Goal: Task Accomplishment & Management: Manage account settings

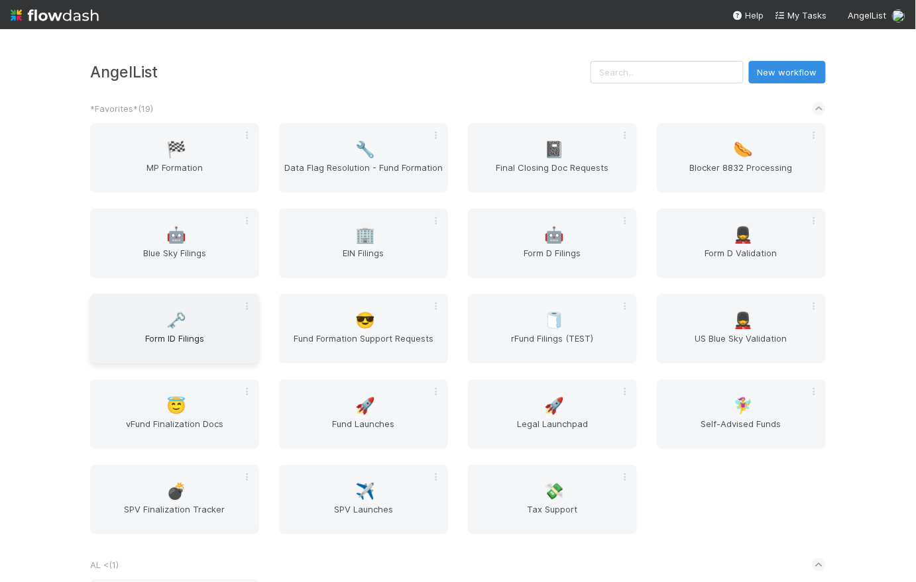
click at [201, 323] on div "🗝️ Form ID Filings" at bounding box center [174, 329] width 169 height 70
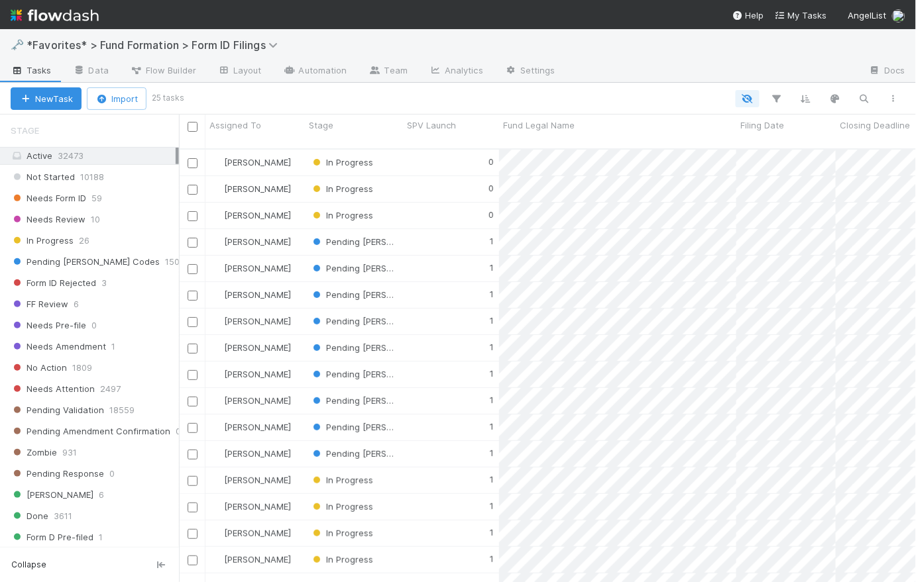
scroll to position [128, 0]
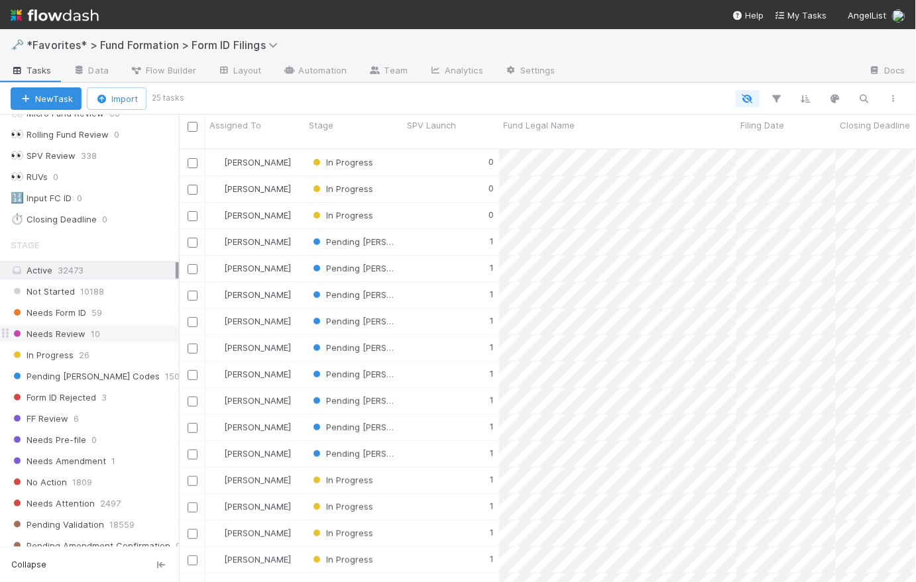
click at [66, 327] on span "Needs Review" at bounding box center [48, 334] width 75 height 17
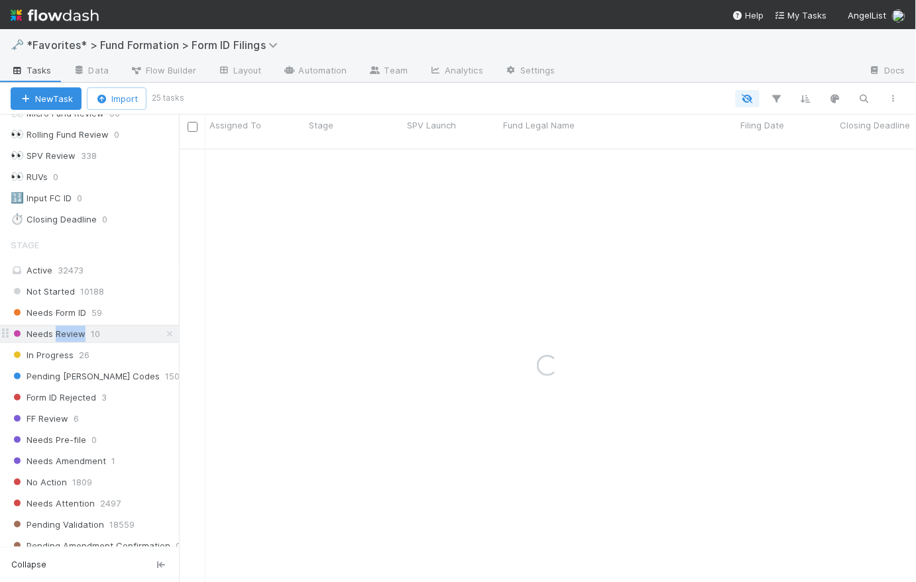
click at [66, 327] on span "Needs Review" at bounding box center [48, 334] width 75 height 17
click at [96, 333] on span "10" at bounding box center [95, 334] width 9 height 17
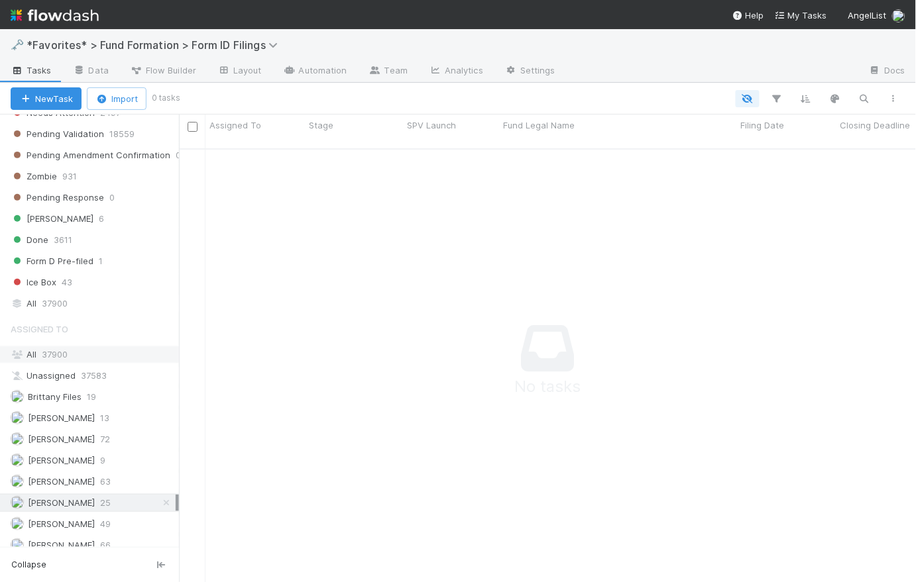
scroll to position [524, 0]
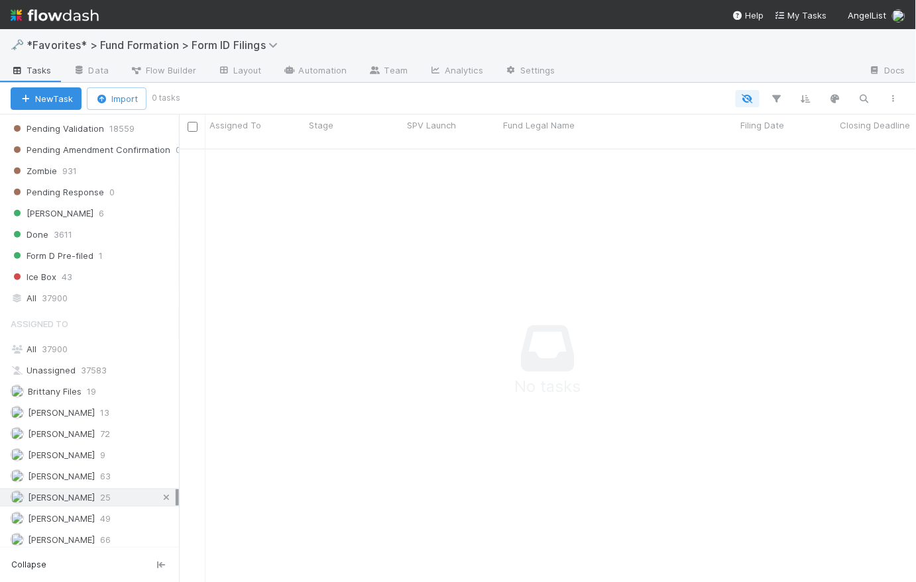
click at [160, 494] on icon at bounding box center [166, 498] width 13 height 9
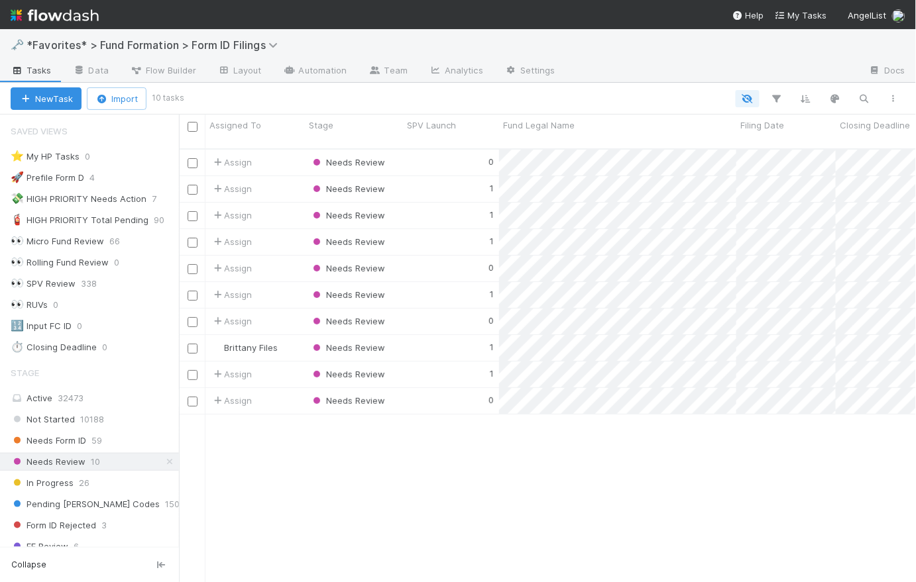
scroll to position [435, 728]
click at [436, 154] on div "0" at bounding box center [451, 163] width 96 height 26
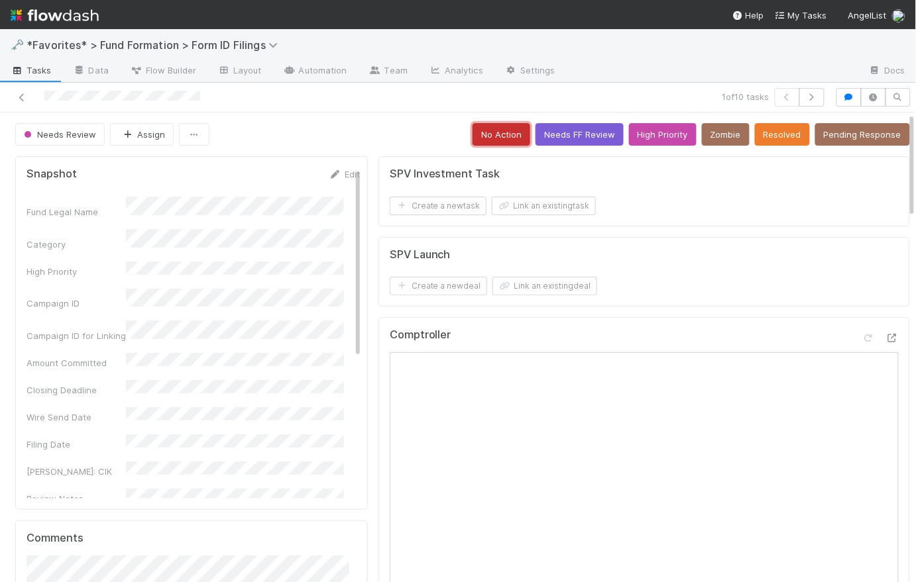
click at [477, 137] on button "No Action" at bounding box center [501, 134] width 58 height 23
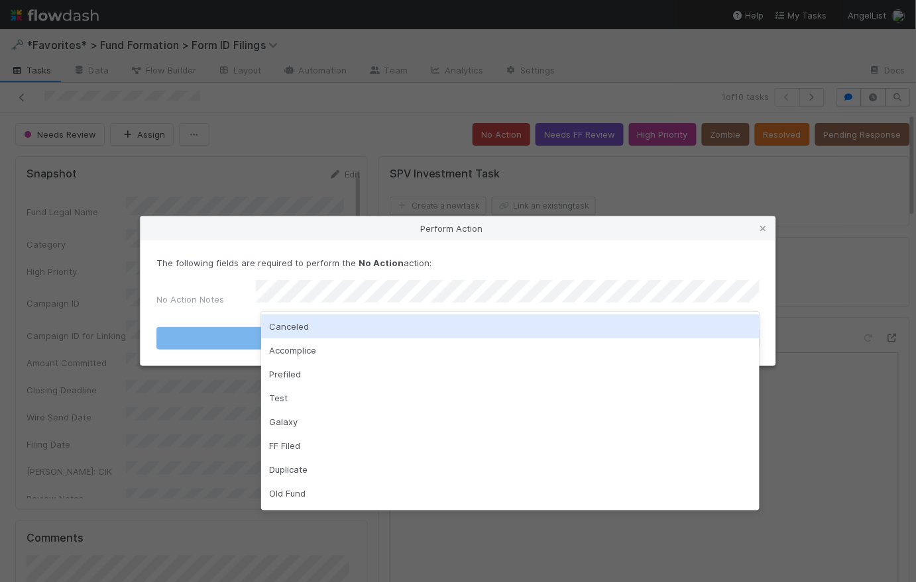
click at [311, 324] on div "Canceled" at bounding box center [510, 327] width 498 height 24
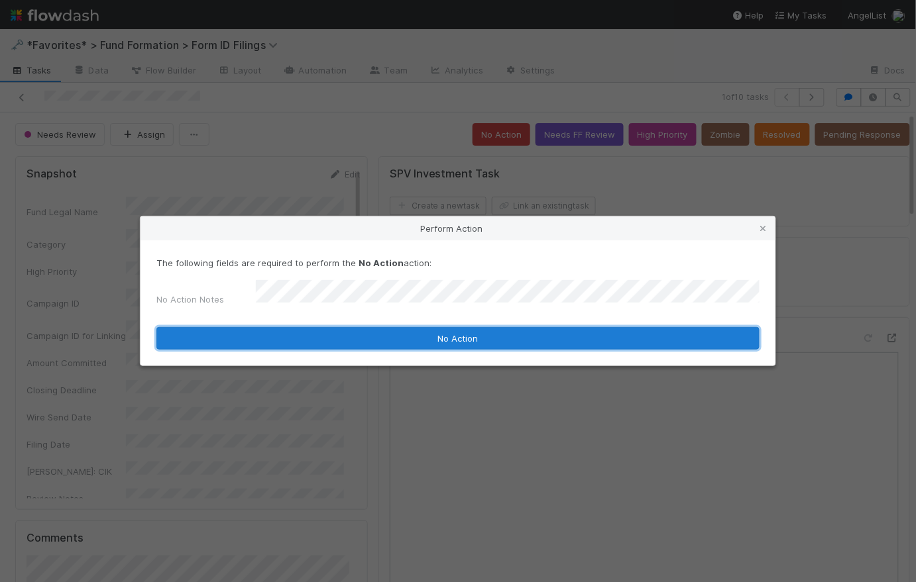
click at [476, 329] on button "No Action" at bounding box center [457, 338] width 603 height 23
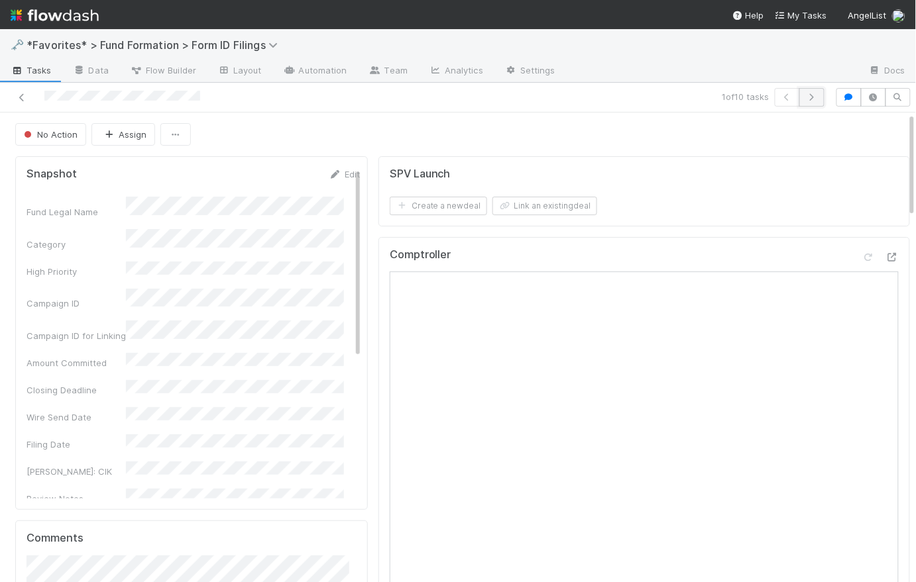
click at [799, 103] on button "button" at bounding box center [811, 97] width 25 height 19
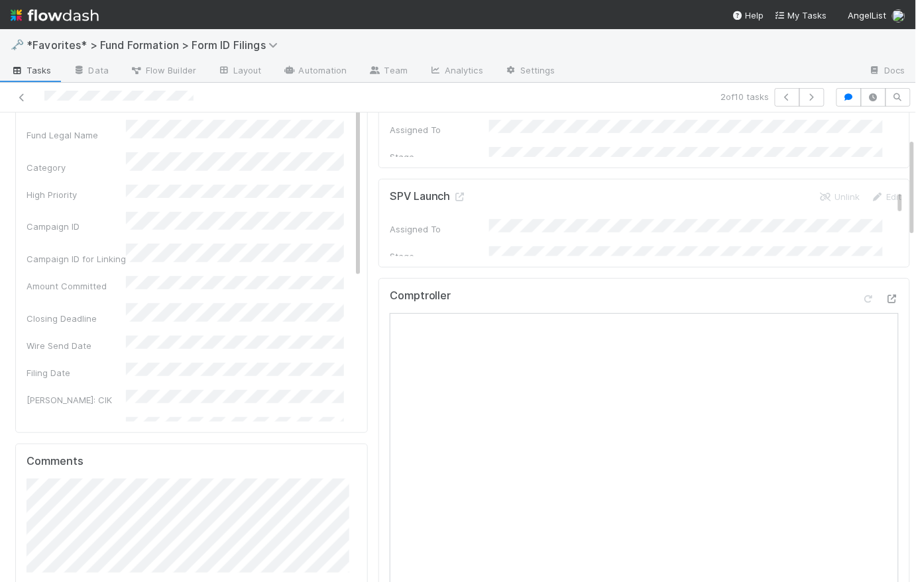
scroll to position [123, 0]
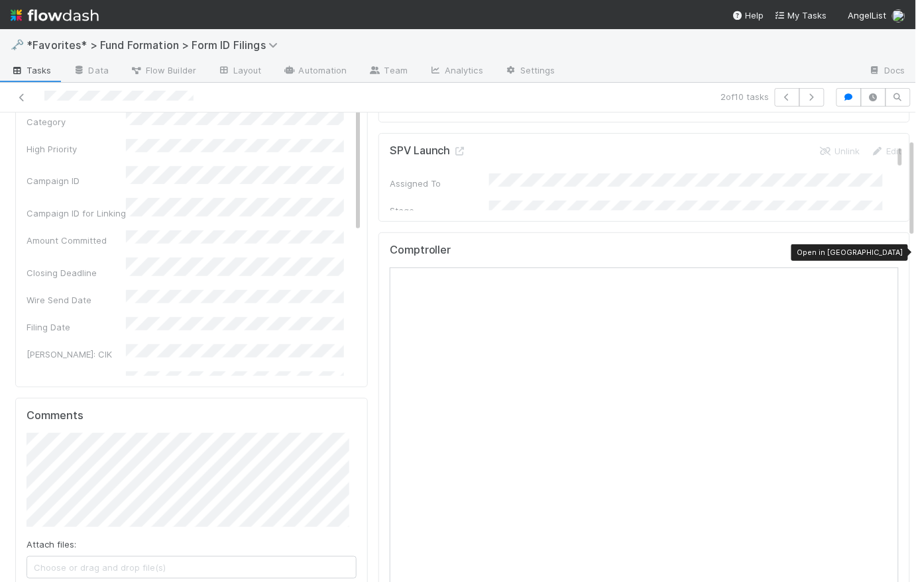
click at [885, 250] on icon at bounding box center [891, 253] width 13 height 9
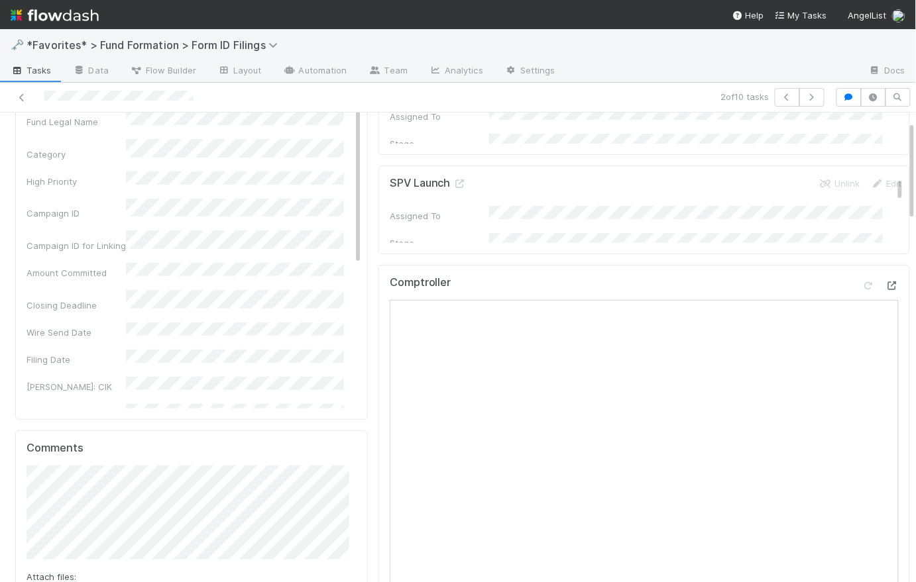
scroll to position [0, 0]
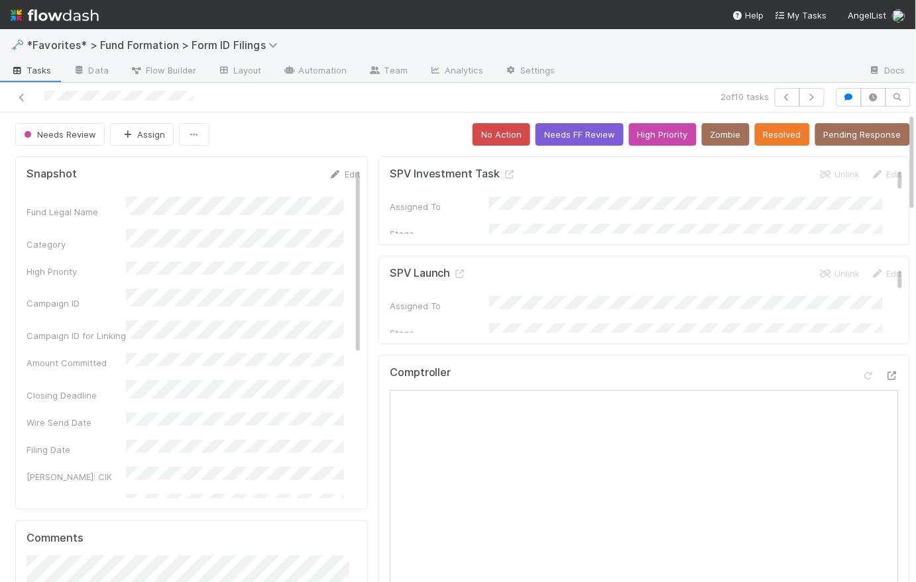
click at [390, 136] on div "Needs Review Assign No Action Needs FF Review High Priority Zombie Resolved Pen…" at bounding box center [462, 134] width 895 height 23
click at [810, 99] on button "button" at bounding box center [811, 97] width 25 height 19
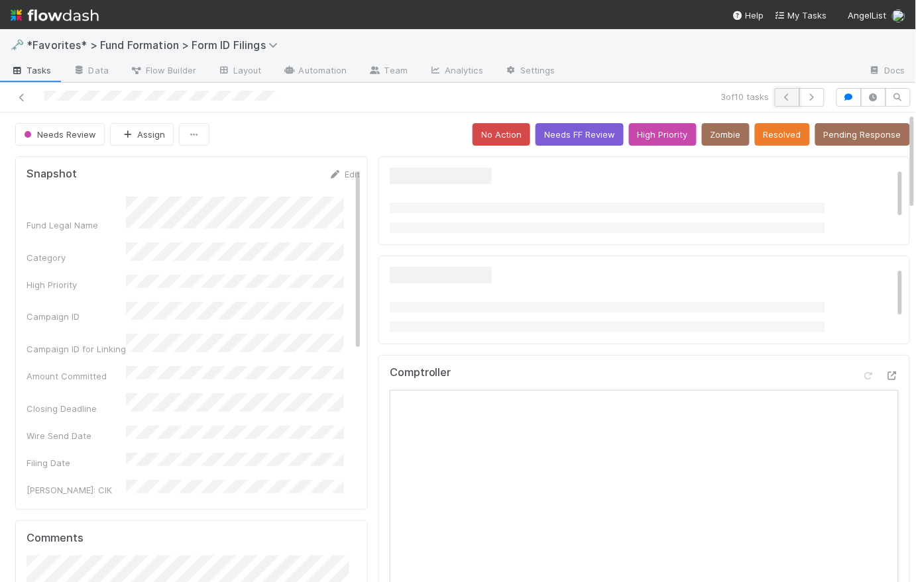
click at [781, 95] on icon "button" at bounding box center [787, 97] width 13 height 8
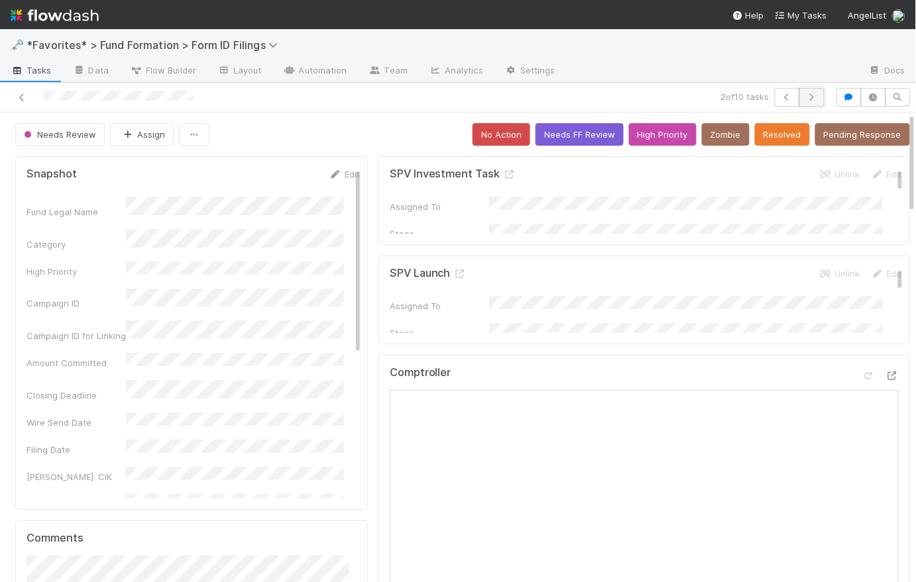
click at [805, 95] on icon "button" at bounding box center [811, 97] width 13 height 8
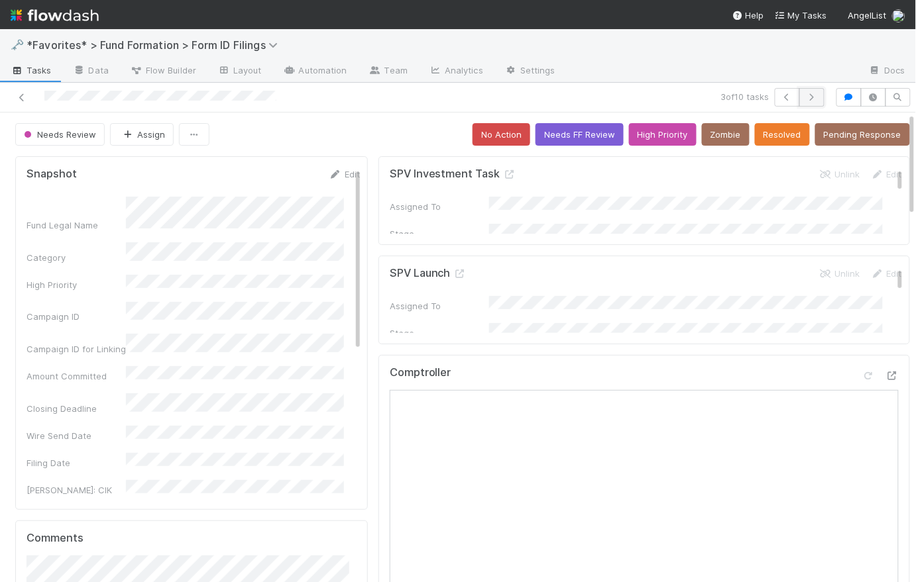
click at [808, 103] on button "button" at bounding box center [811, 97] width 25 height 19
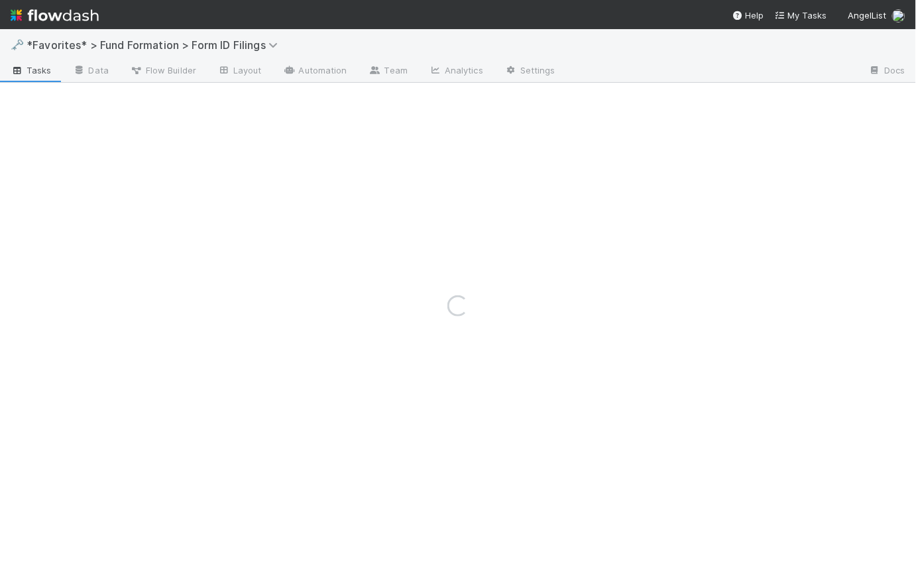
click at [808, 103] on div "Loading..." at bounding box center [458, 305] width 916 height 553
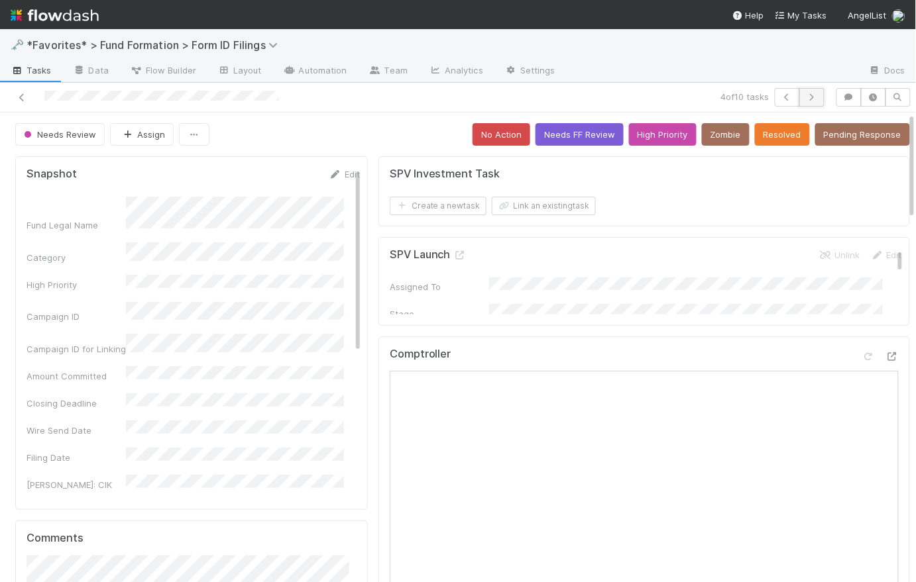
click at [811, 97] on button "button" at bounding box center [811, 97] width 25 height 19
click at [384, 136] on div "Needs Review Assign No Action Needs FF Review High Priority Zombie Resolved Pen…" at bounding box center [462, 134] width 895 height 23
click at [45, 135] on span "Needs Review" at bounding box center [58, 134] width 75 height 11
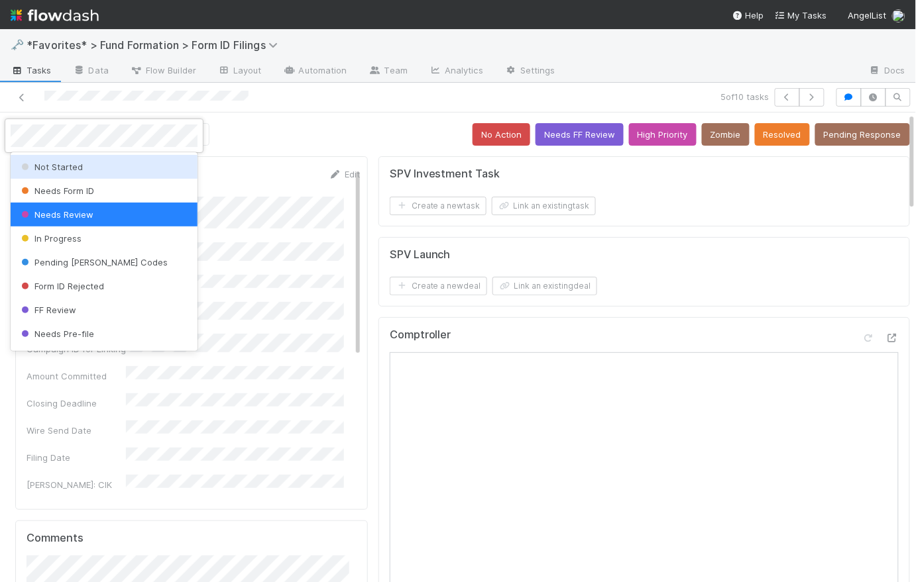
click at [76, 170] on span "Not Started" at bounding box center [51, 167] width 64 height 11
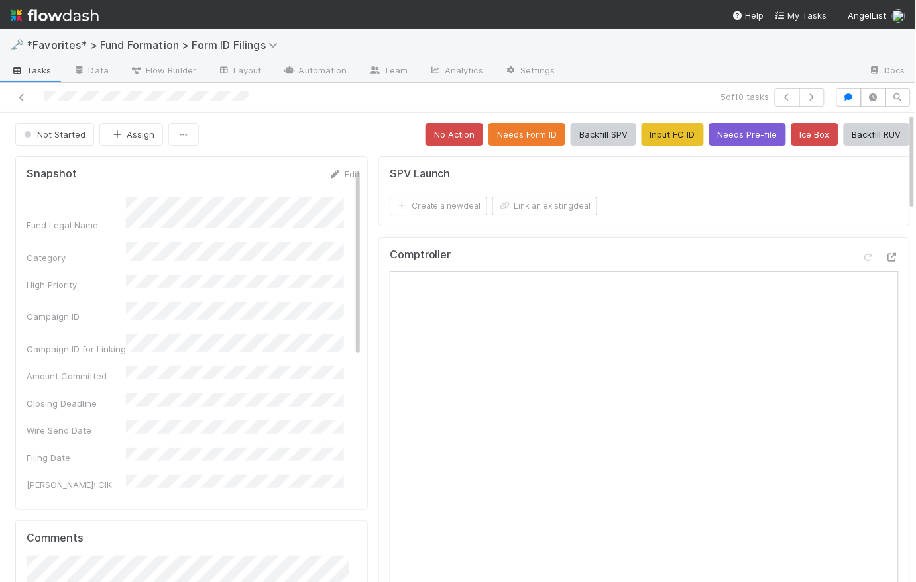
click at [353, 123] on div "Not Started Assign No Action Needs Form ID Backfill SPV Input FC ID Needs Pre-f…" at bounding box center [462, 134] width 895 height 23
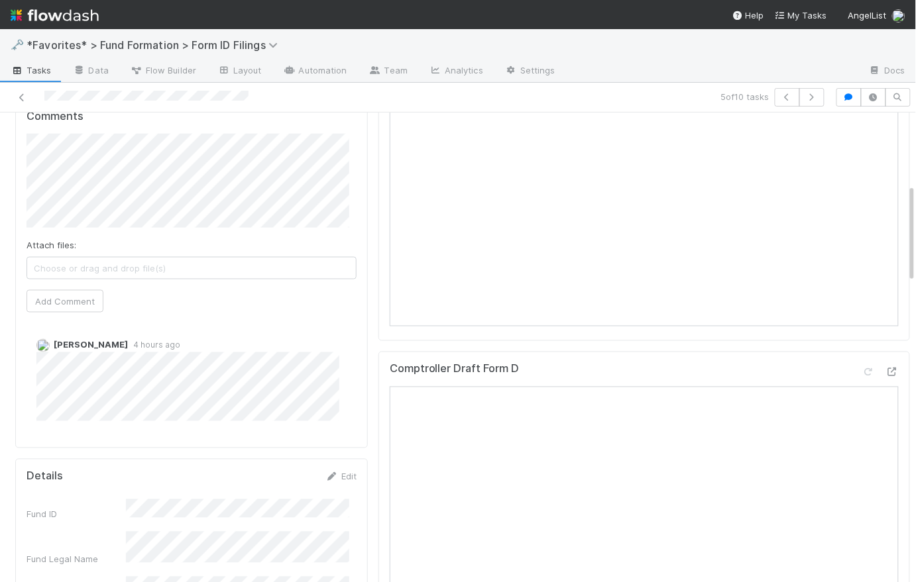
scroll to position [467, 0]
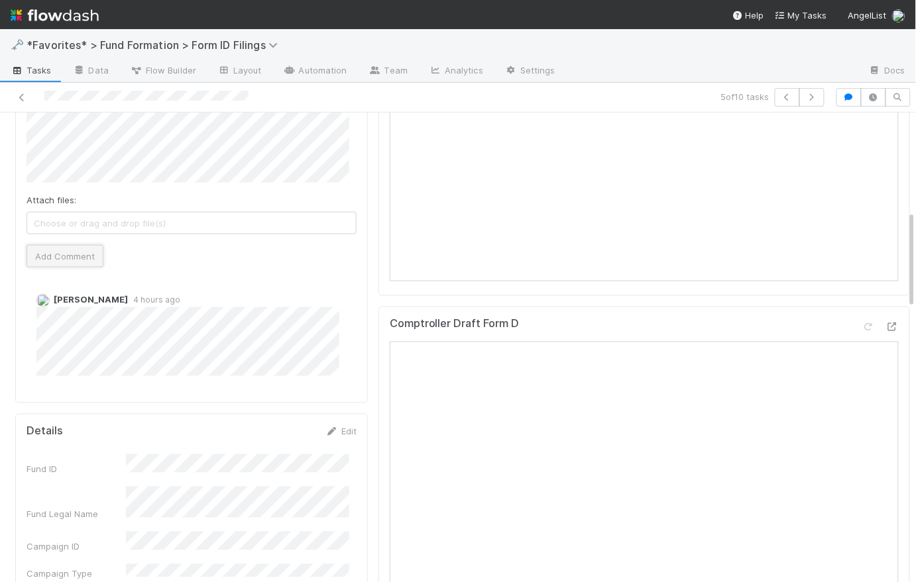
click at [87, 258] on button "Add Comment" at bounding box center [65, 256] width 77 height 23
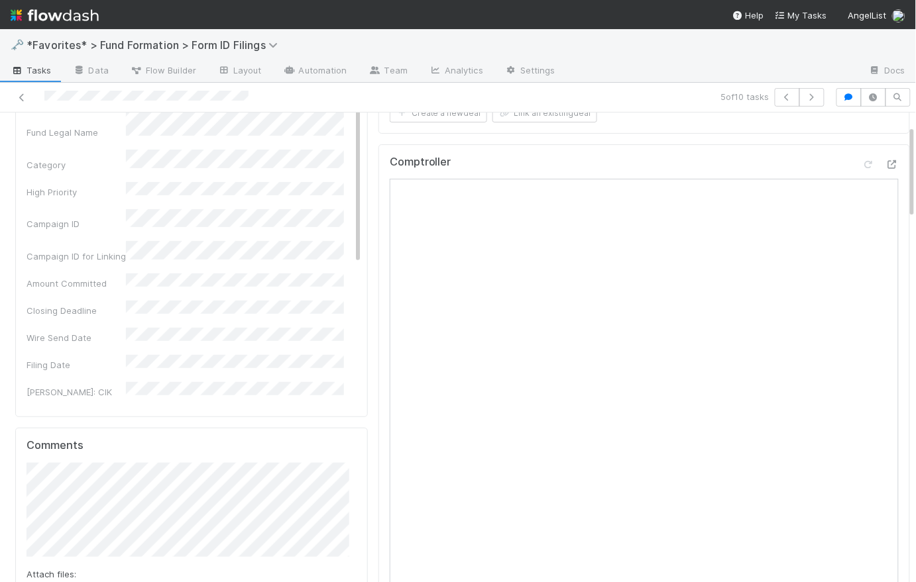
scroll to position [0, 0]
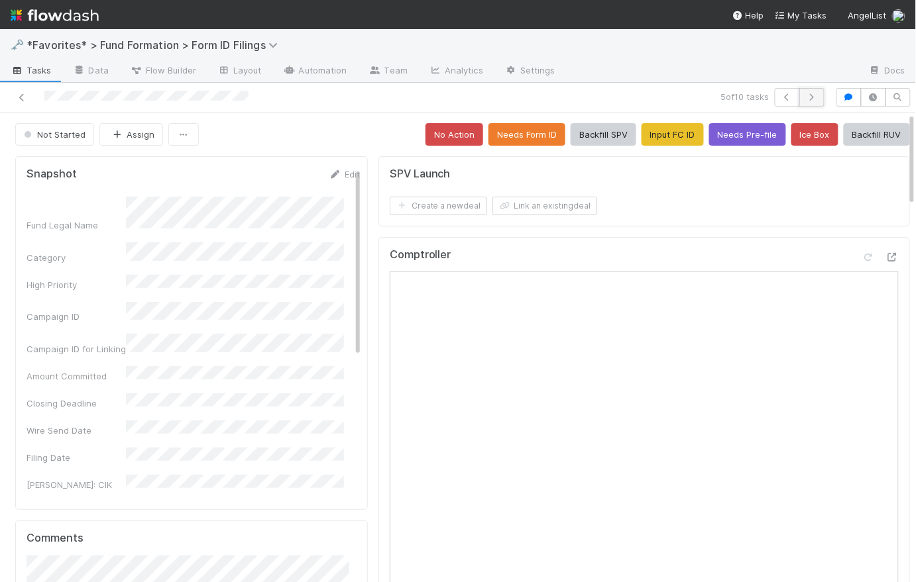
click at [808, 97] on icon "button" at bounding box center [811, 97] width 13 height 8
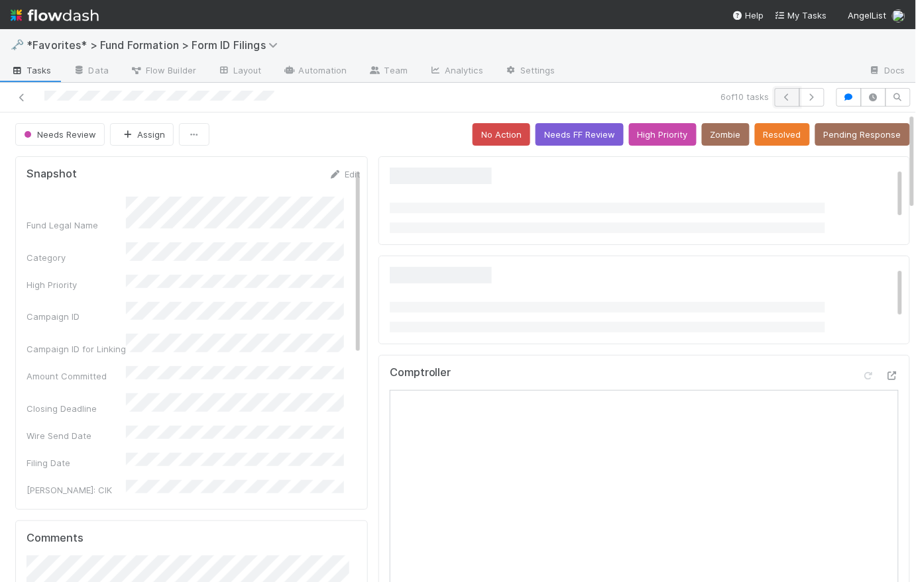
click at [783, 101] on button "button" at bounding box center [787, 97] width 25 height 19
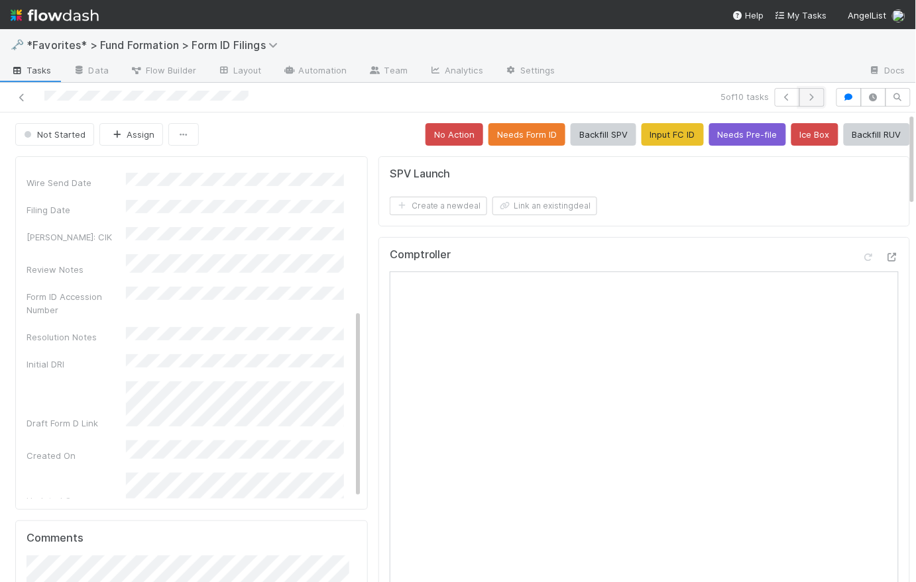
click at [808, 95] on icon "button" at bounding box center [811, 97] width 13 height 8
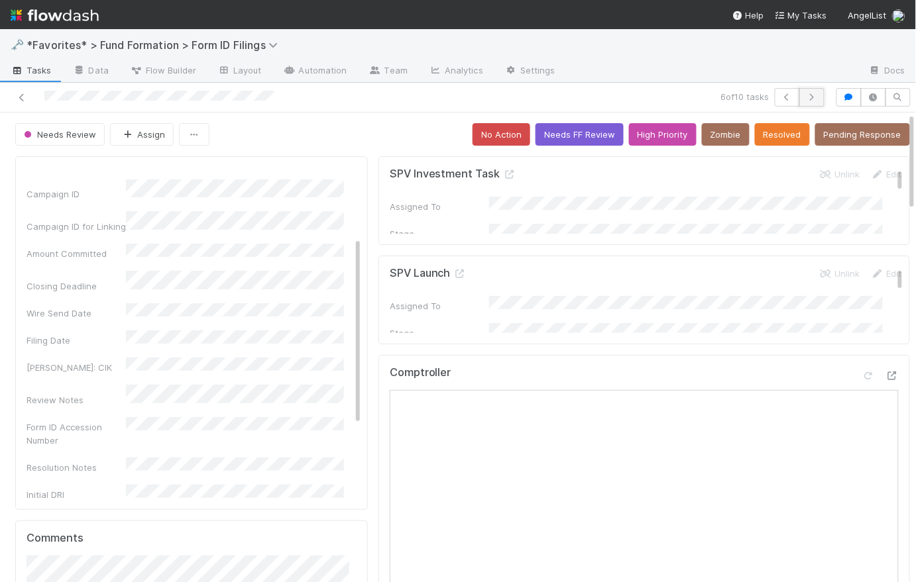
click at [809, 95] on icon "button" at bounding box center [811, 97] width 13 height 8
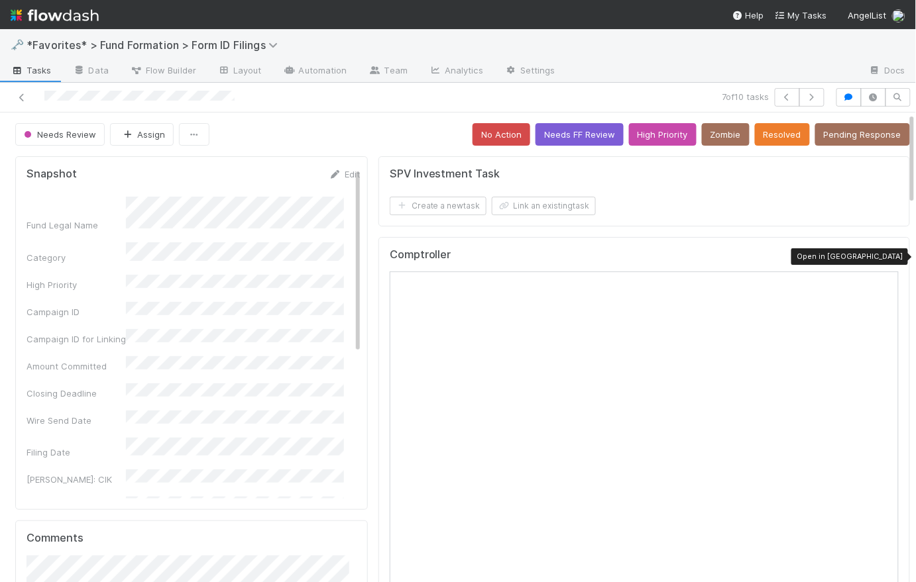
click at [885, 255] on icon at bounding box center [891, 257] width 13 height 9
click at [486, 125] on button "No Action" at bounding box center [501, 134] width 58 height 23
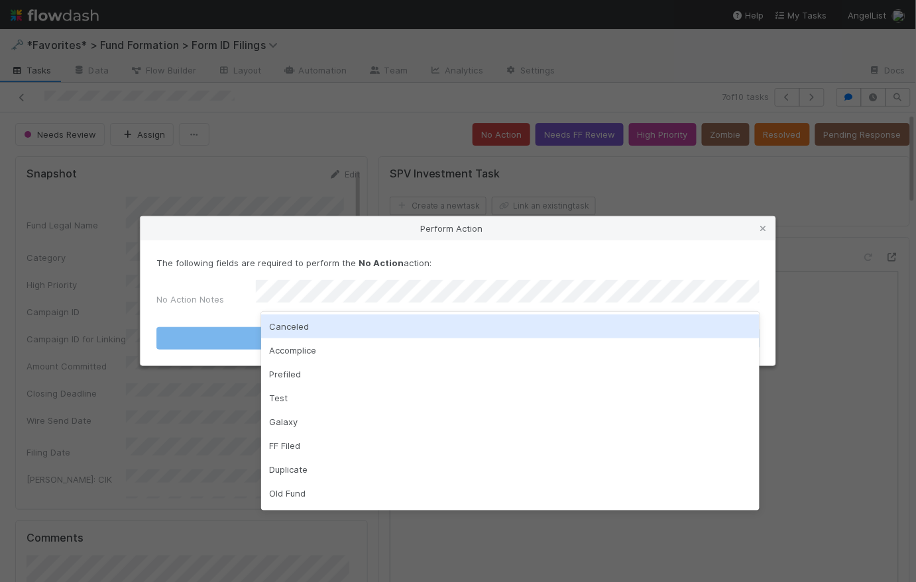
click at [317, 320] on div "Canceled" at bounding box center [510, 327] width 498 height 24
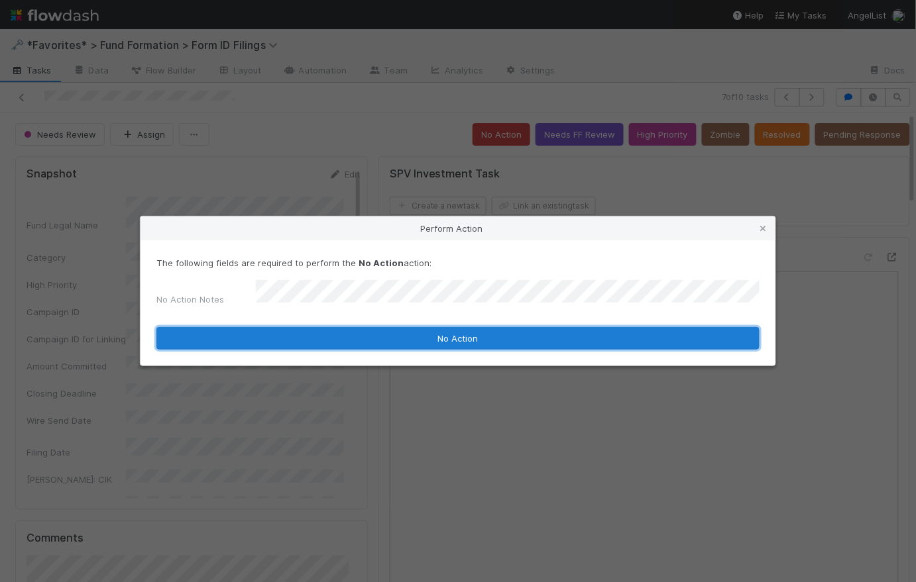
click at [440, 339] on button "No Action" at bounding box center [457, 338] width 603 height 23
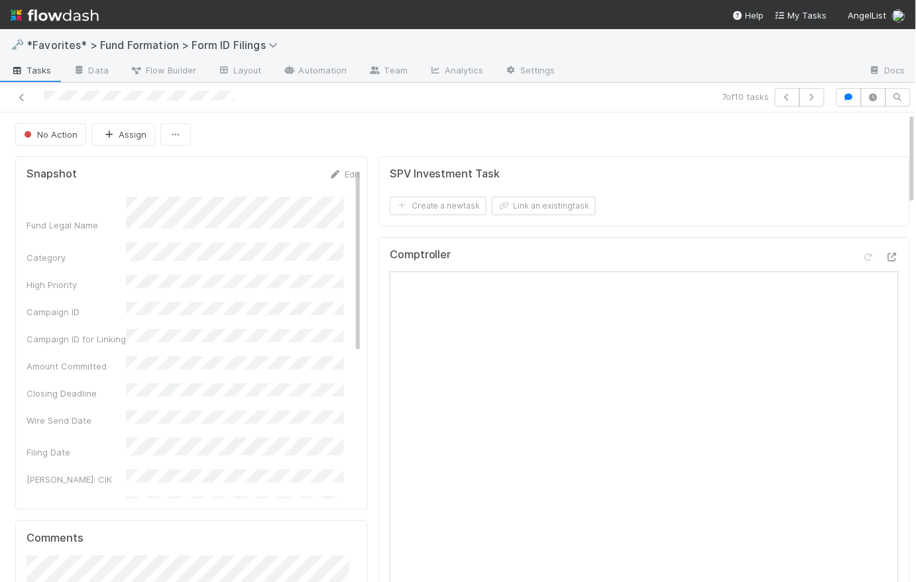
click at [358, 124] on div "No Action Assign" at bounding box center [462, 134] width 895 height 23
click at [369, 133] on div "No Action Assign" at bounding box center [462, 134] width 895 height 23
click at [363, 135] on div "No Action Assign" at bounding box center [462, 134] width 895 height 23
click at [37, 76] on span "Tasks" at bounding box center [31, 70] width 41 height 13
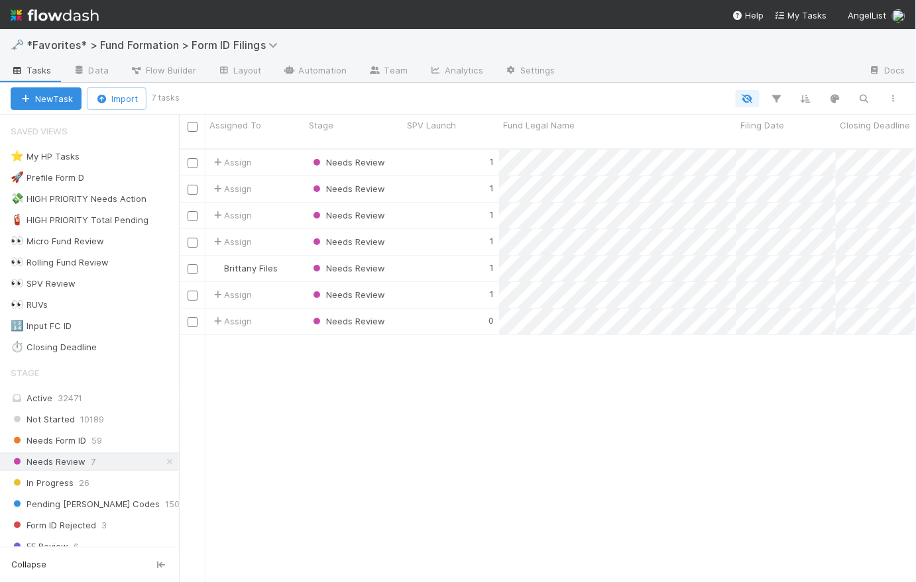
scroll to position [435, 728]
click at [449, 150] on div "1" at bounding box center [451, 163] width 96 height 26
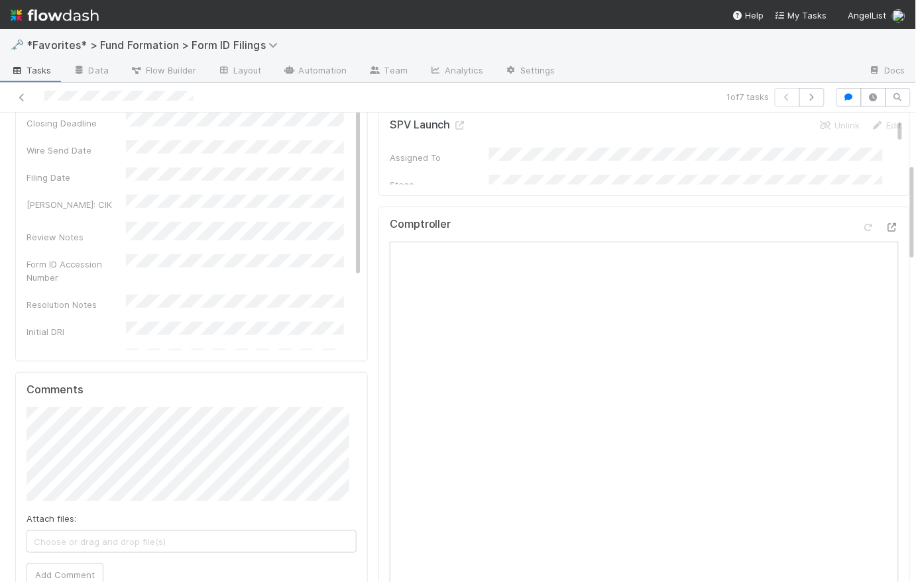
scroll to position [245, 0]
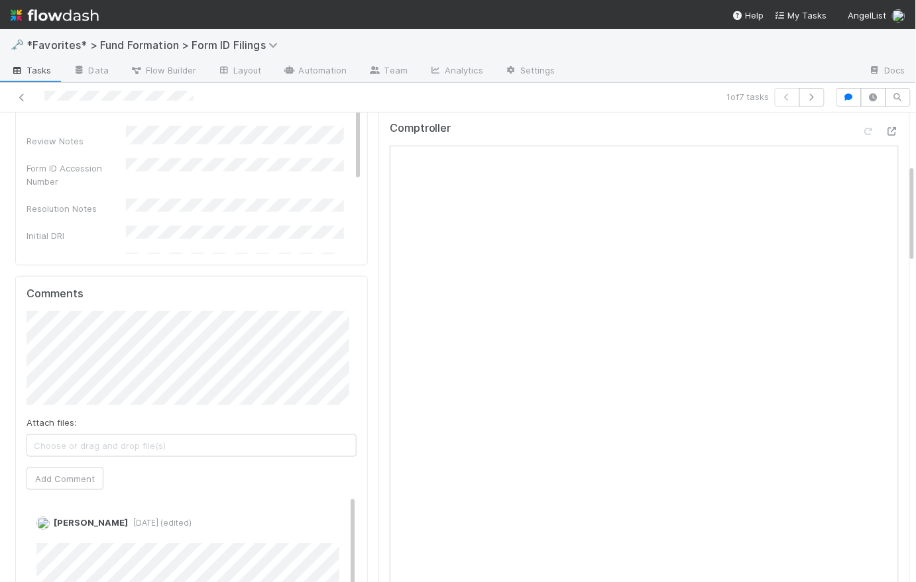
click at [44, 66] on span "Tasks" at bounding box center [31, 70] width 41 height 13
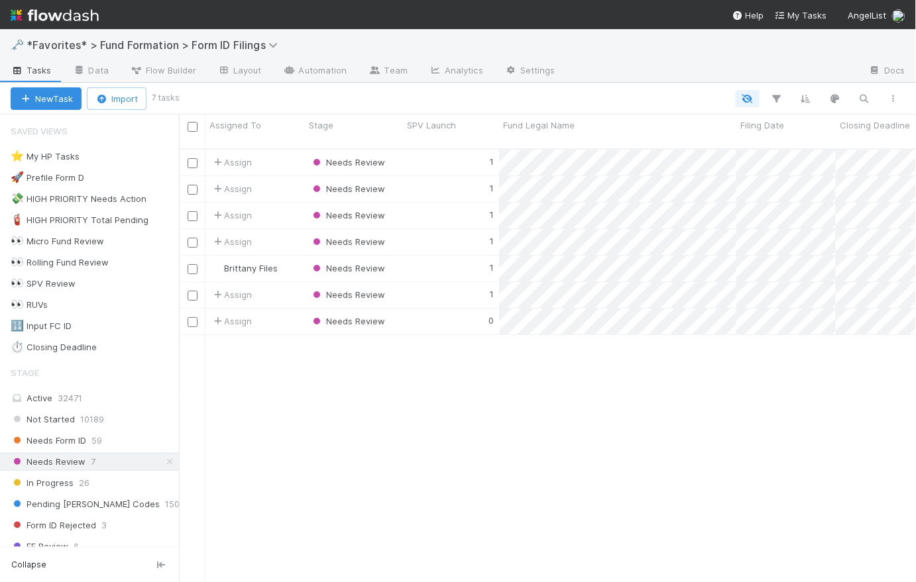
scroll to position [435, 728]
click at [163, 463] on icon at bounding box center [169, 462] width 13 height 9
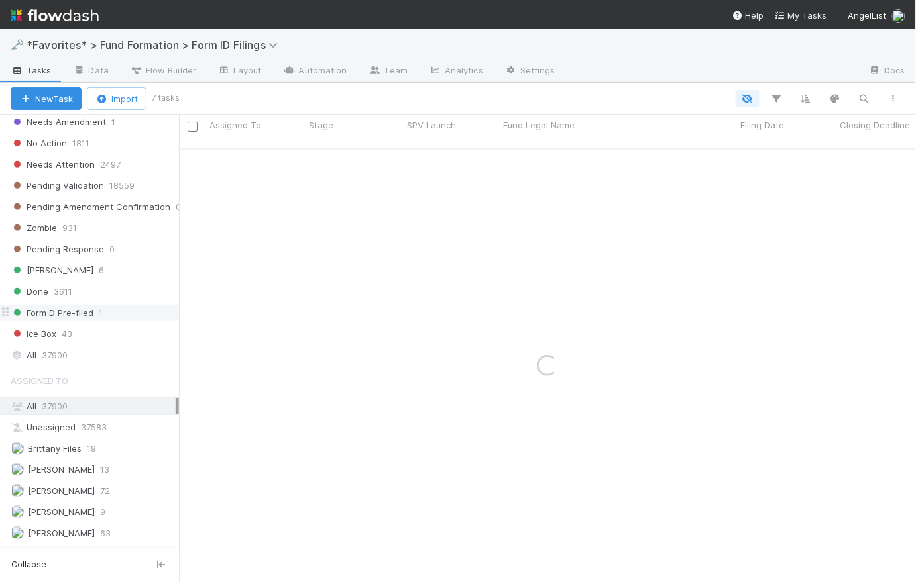
scroll to position [524, 0]
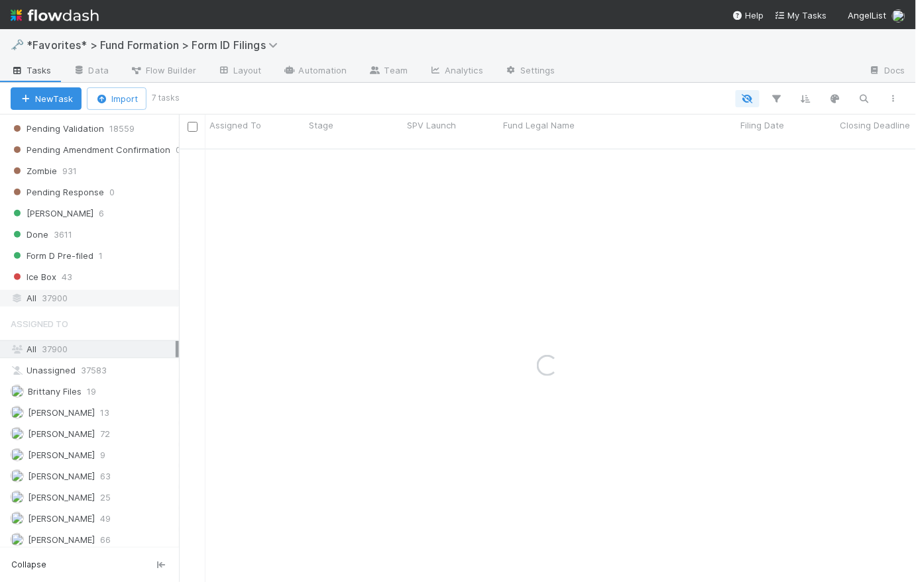
click at [61, 300] on span "37900" at bounding box center [55, 298] width 26 height 17
click at [863, 95] on icon "button" at bounding box center [863, 99] width 13 height 12
click at [824, 80] on div at bounding box center [802, 76] width 148 height 20
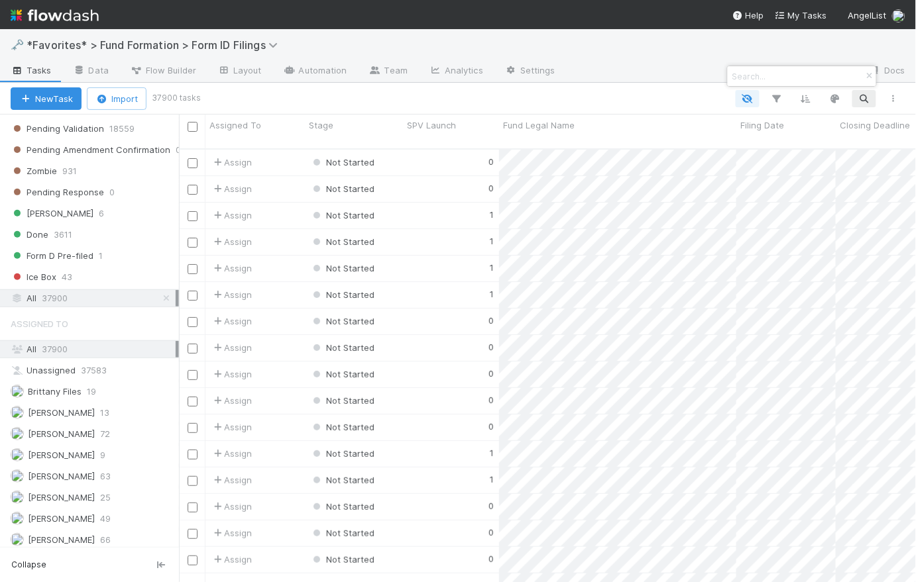
scroll to position [435, 728]
click at [808, 75] on input at bounding box center [796, 76] width 133 height 16
paste input "57073"
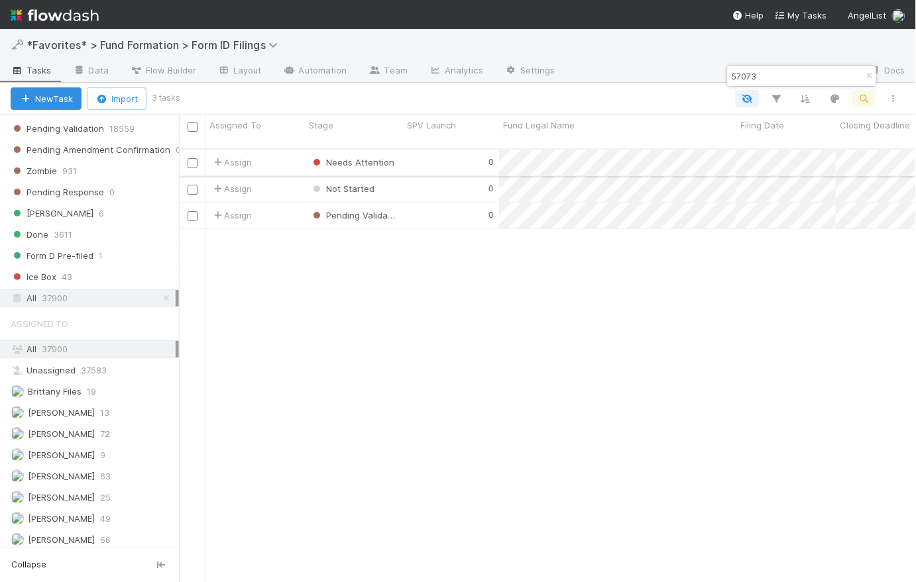
type input "57073"
click at [439, 150] on div "0" at bounding box center [451, 163] width 96 height 26
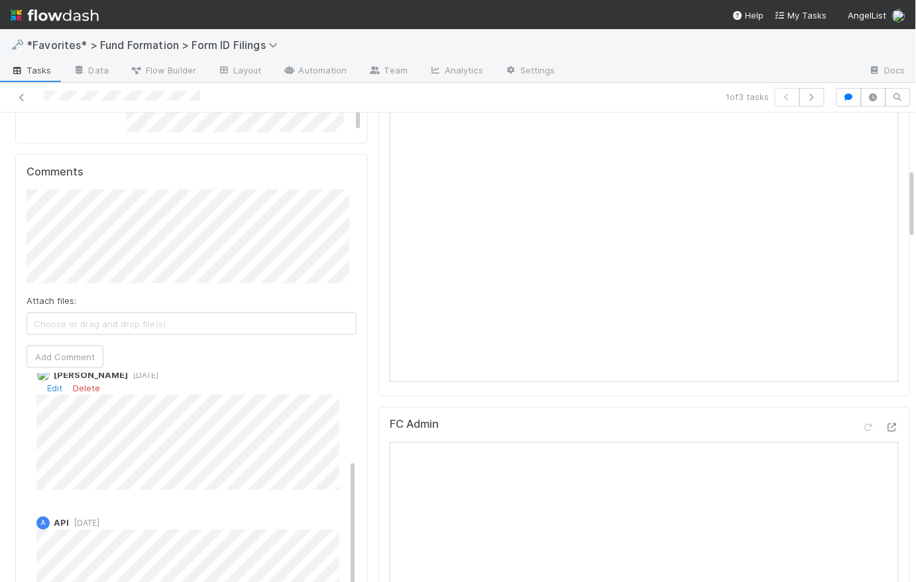
scroll to position [136, 0]
click at [64, 360] on button "Add Comment" at bounding box center [65, 357] width 77 height 23
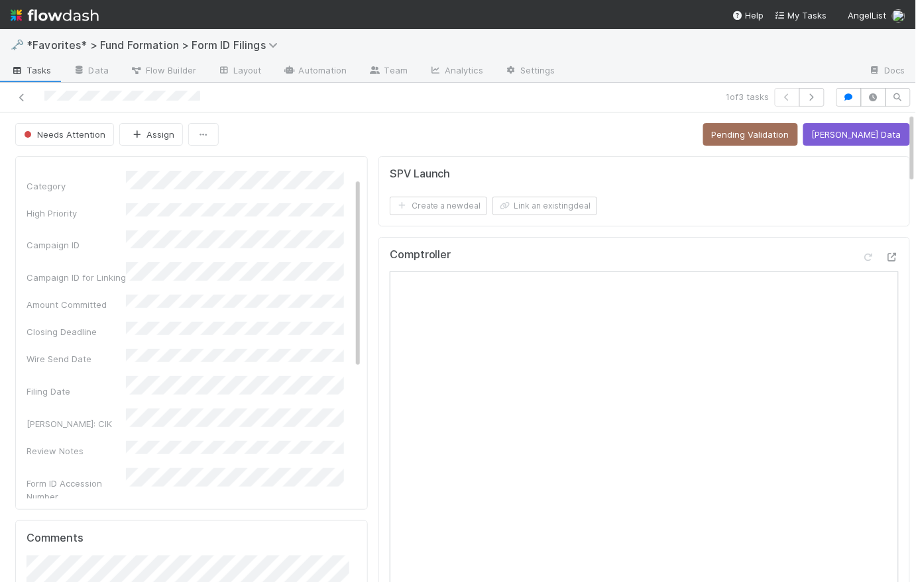
scroll to position [0, 0]
click at [69, 14] on img at bounding box center [55, 15] width 88 height 23
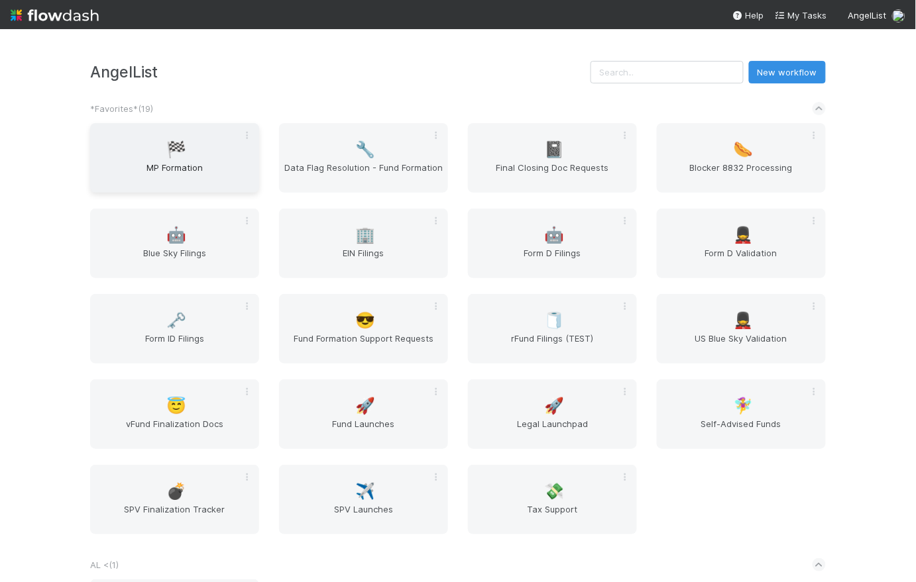
click at [190, 159] on div "🏁 MP Formation" at bounding box center [174, 158] width 169 height 70
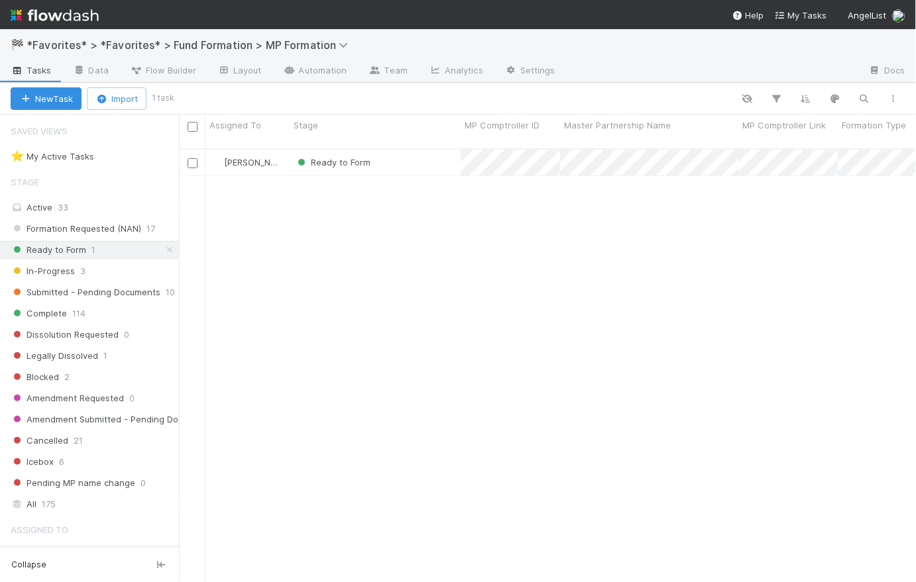
scroll to position [435, 728]
click at [121, 228] on span "Formation Requested (NAN)" at bounding box center [76, 229] width 131 height 17
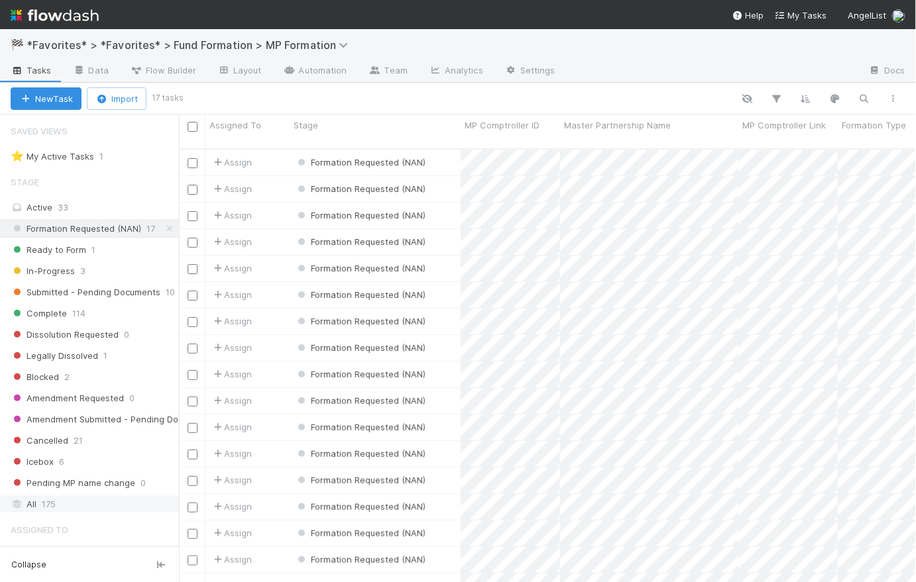
click at [50, 503] on span "175" at bounding box center [49, 504] width 14 height 17
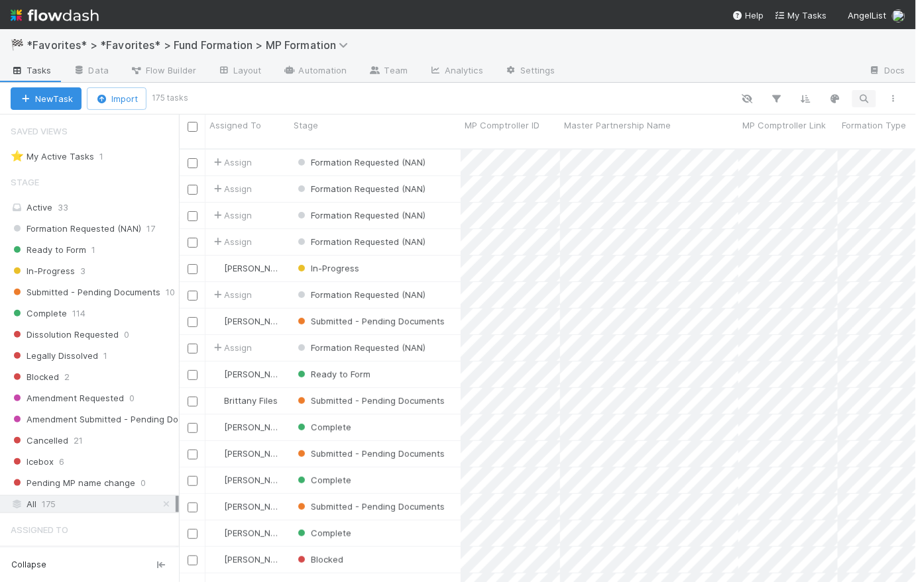
scroll to position [435, 728]
click at [869, 95] on icon "button" at bounding box center [863, 99] width 13 height 12
click at [777, 73] on input at bounding box center [796, 76] width 133 height 16
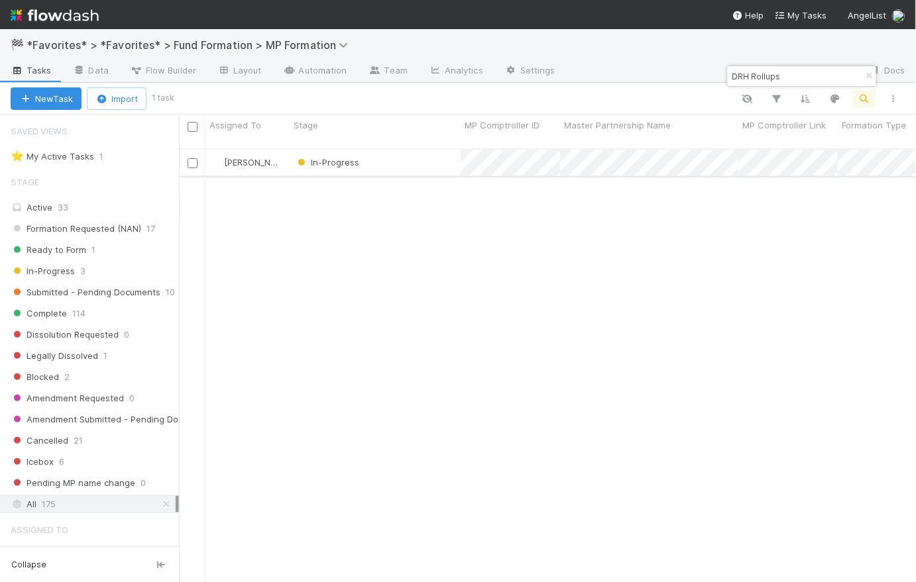
type input "DRH Rollups"
click at [403, 150] on div "In-Progress" at bounding box center [375, 163] width 171 height 26
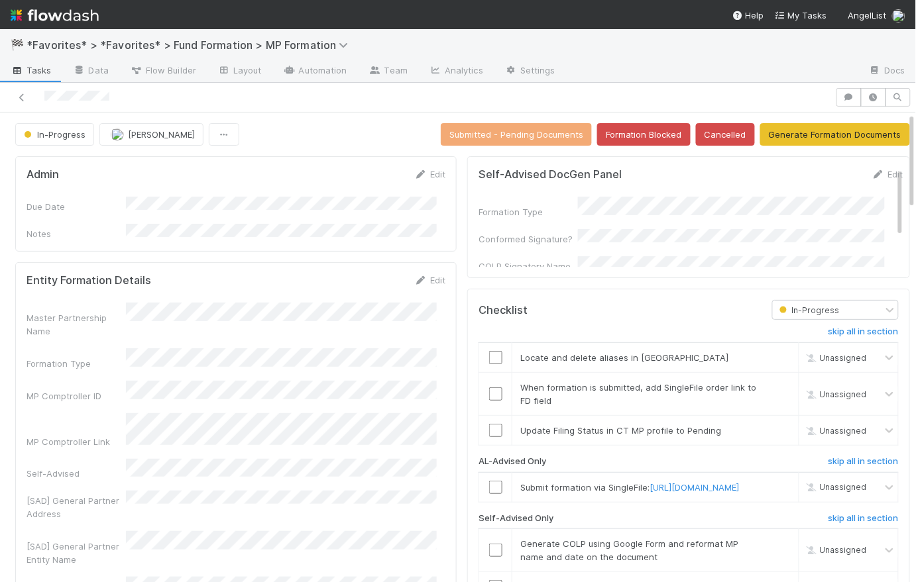
click at [79, 19] on img at bounding box center [55, 15] width 88 height 23
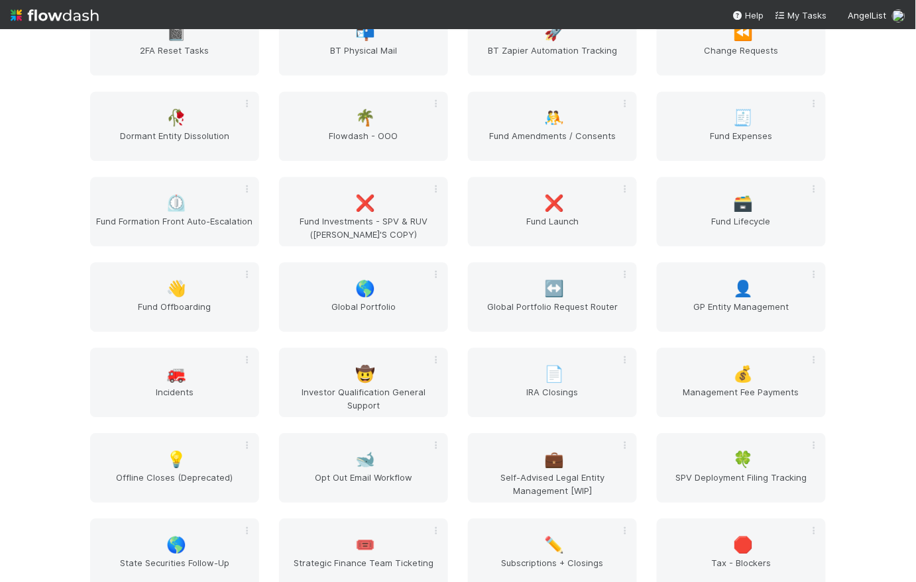
scroll to position [1405, 0]
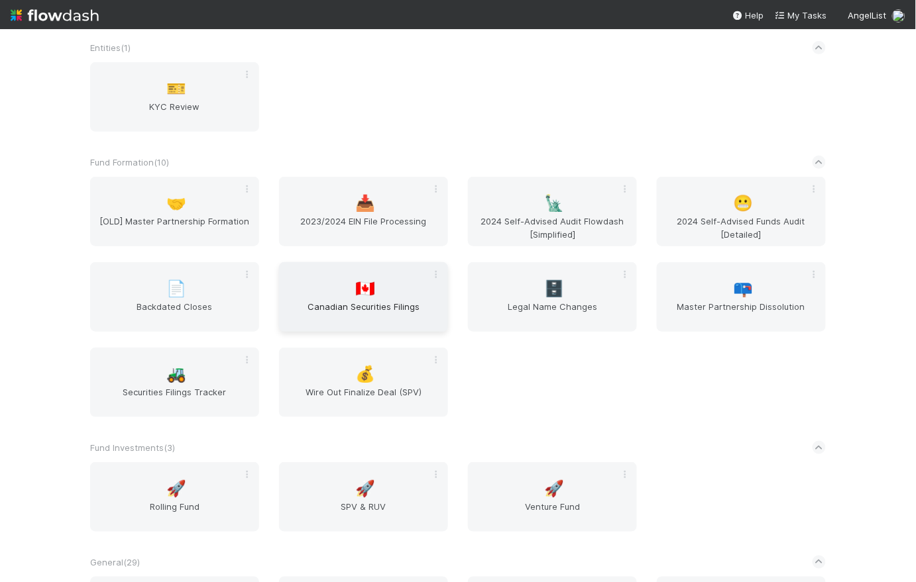
click at [409, 315] on span "Canadian Securities Filings" at bounding box center [363, 313] width 158 height 27
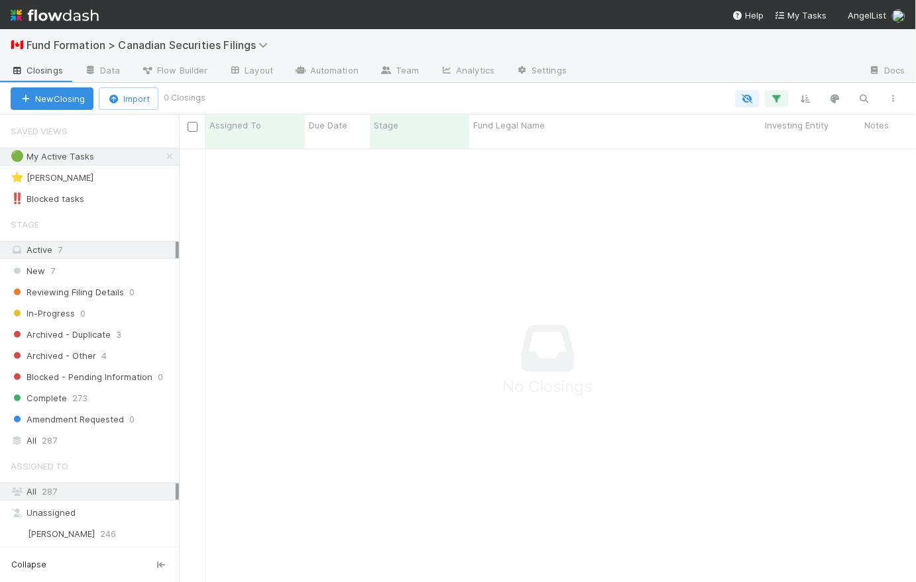
scroll to position [426, 728]
click at [98, 442] on div "All 287" at bounding box center [93, 441] width 165 height 17
click at [163, 160] on icon at bounding box center [169, 156] width 13 height 9
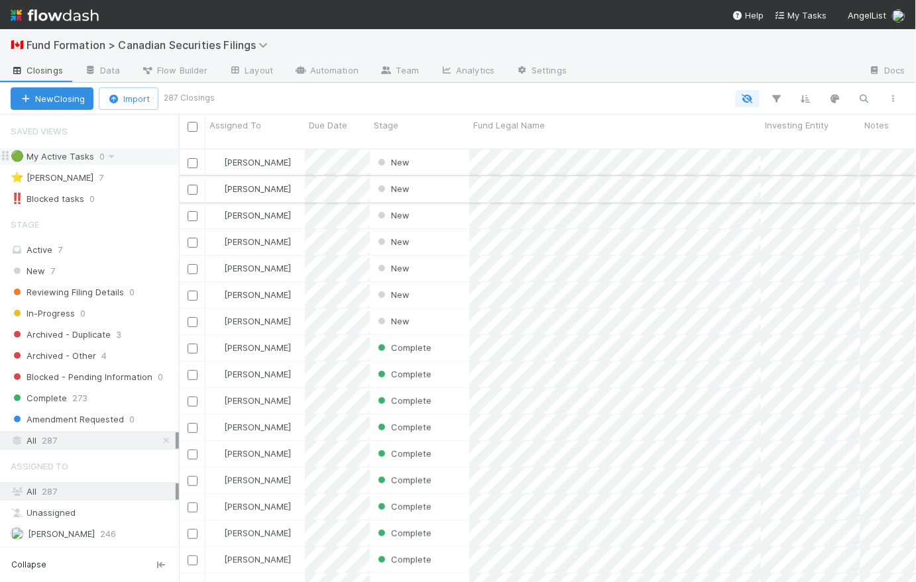
click at [190, 185] on input "checkbox" at bounding box center [193, 190] width 10 height 10
click at [193, 211] on input "checkbox" at bounding box center [193, 216] width 10 height 10
click at [193, 238] on input "checkbox" at bounding box center [193, 243] width 10 height 10
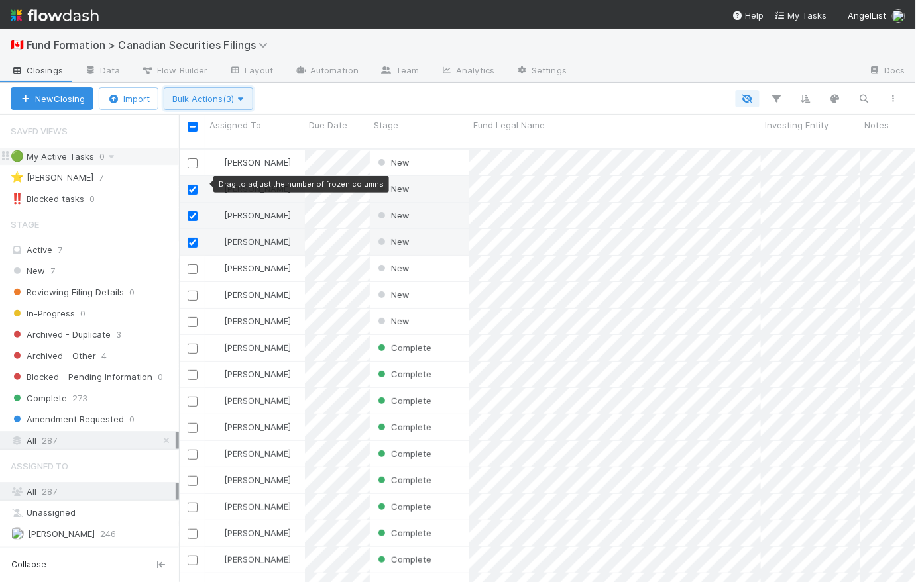
click at [211, 101] on span "Bulk Actions (3)" at bounding box center [208, 98] width 72 height 11
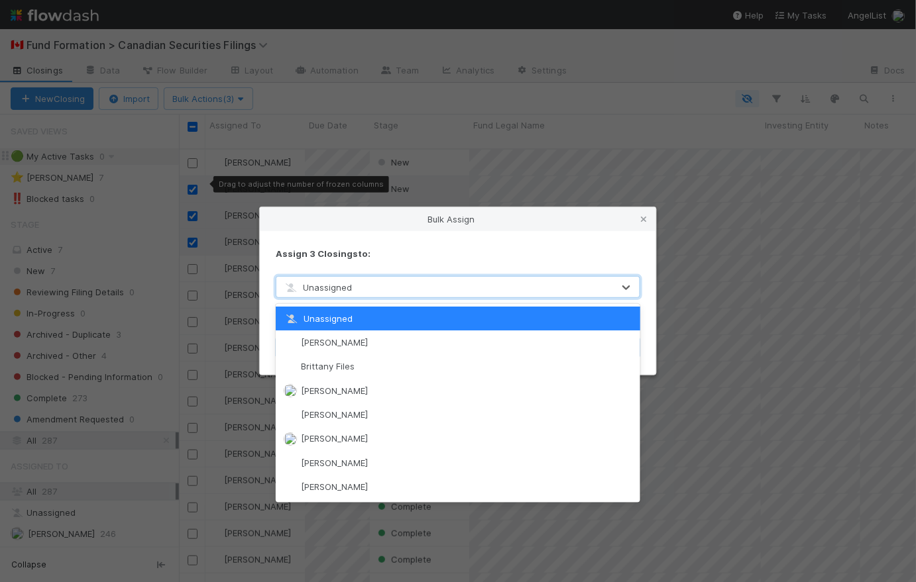
click at [370, 284] on div "Unassigned" at bounding box center [444, 287] width 337 height 21
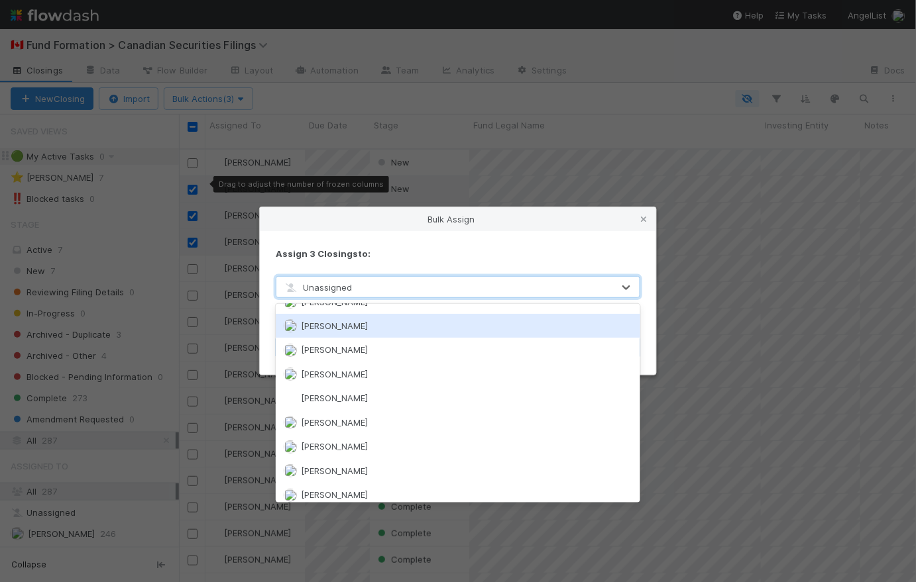
scroll to position [93, 0]
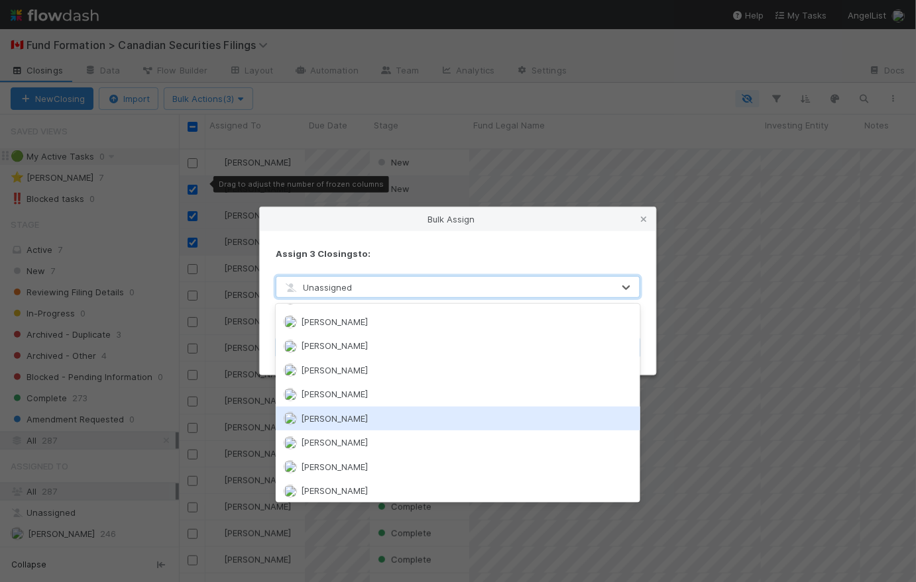
click at [415, 414] on div "Novia Bautista" at bounding box center [458, 419] width 364 height 24
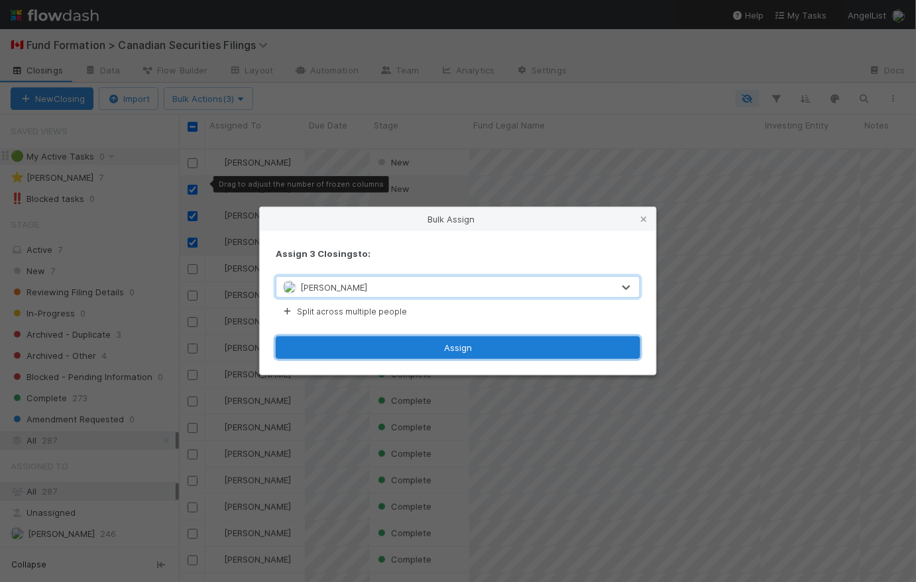
click at [474, 346] on button "Assign" at bounding box center [458, 348] width 364 height 23
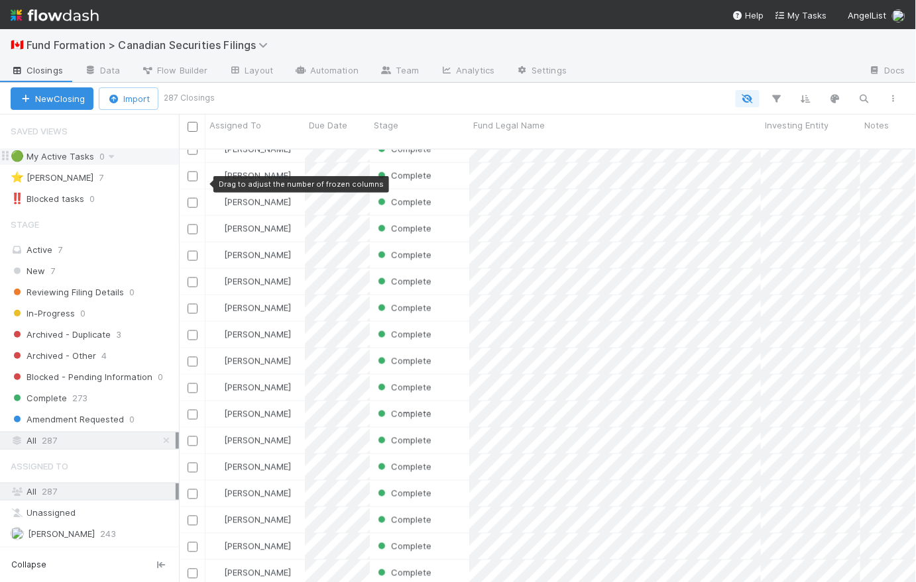
scroll to position [0, 0]
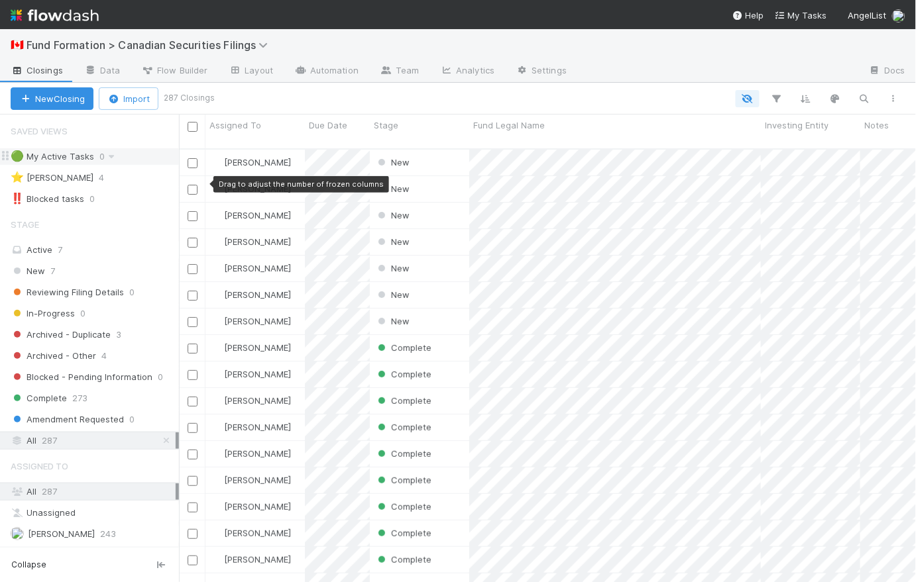
click at [327, 97] on div at bounding box center [560, 98] width 696 height 17
click at [38, 275] on span "New" at bounding box center [28, 271] width 34 height 17
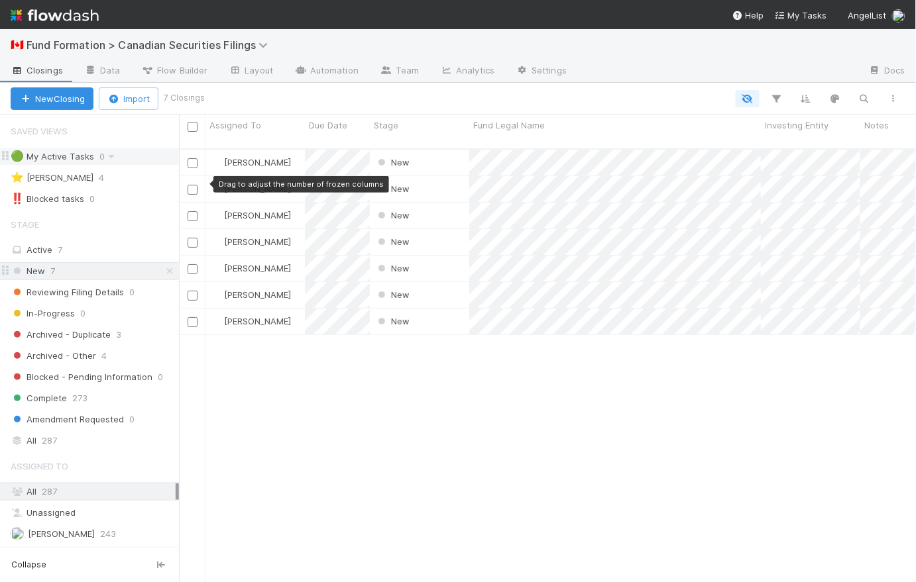
scroll to position [435, 728]
click at [322, 374] on div "Karen Jane Salcedo New 8/25/25, 8:30:14 PM 8/25/25, 8:30:18 PM Novia Bautista N…" at bounding box center [547, 372] width 737 height 444
click at [343, 72] on link "Automation" at bounding box center [326, 71] width 85 height 21
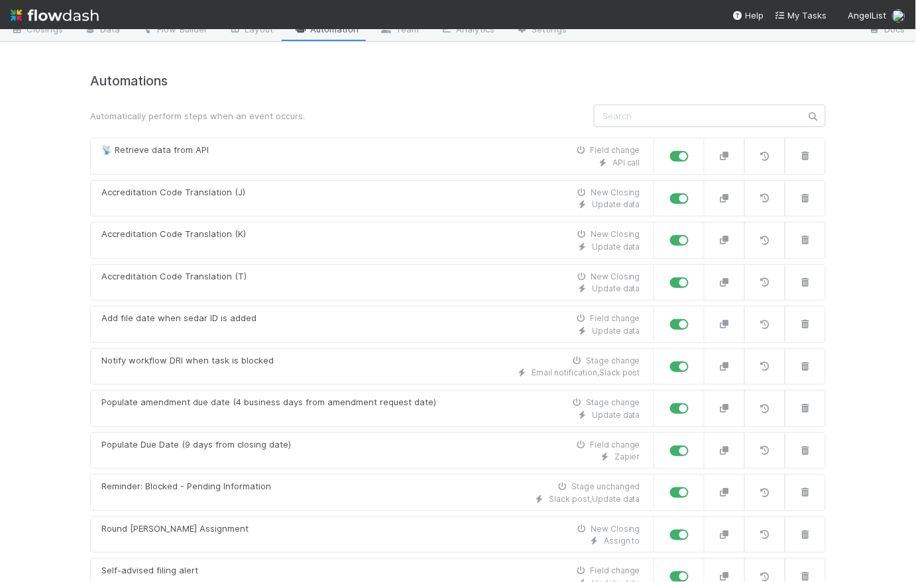
scroll to position [114, 0]
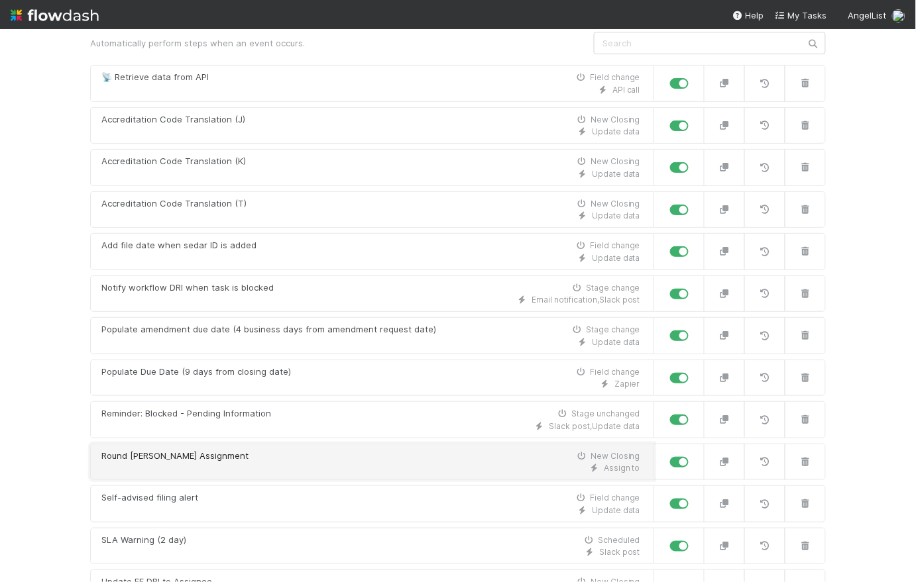
click at [392, 456] on div "Round Robin Assignment New Closing" at bounding box center [370, 456] width 539 height 13
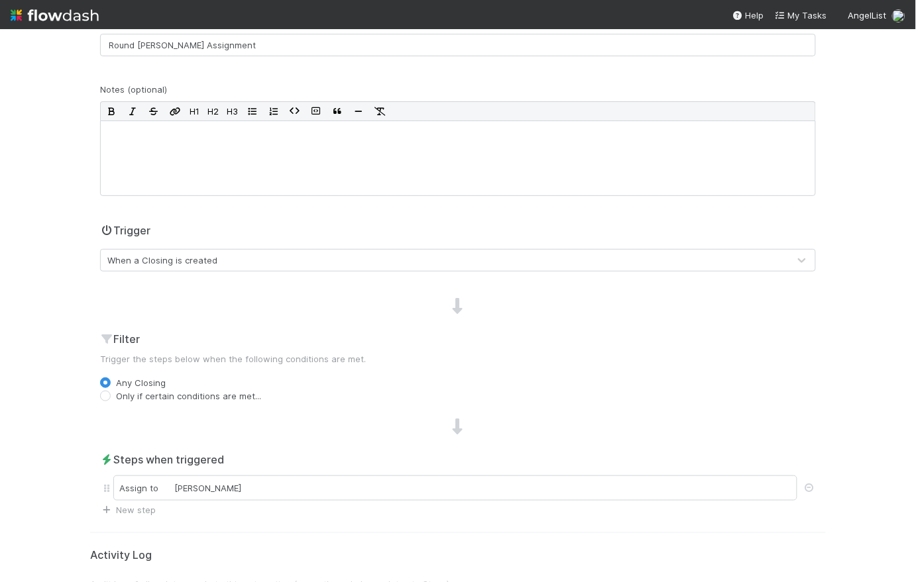
scroll to position [176, 0]
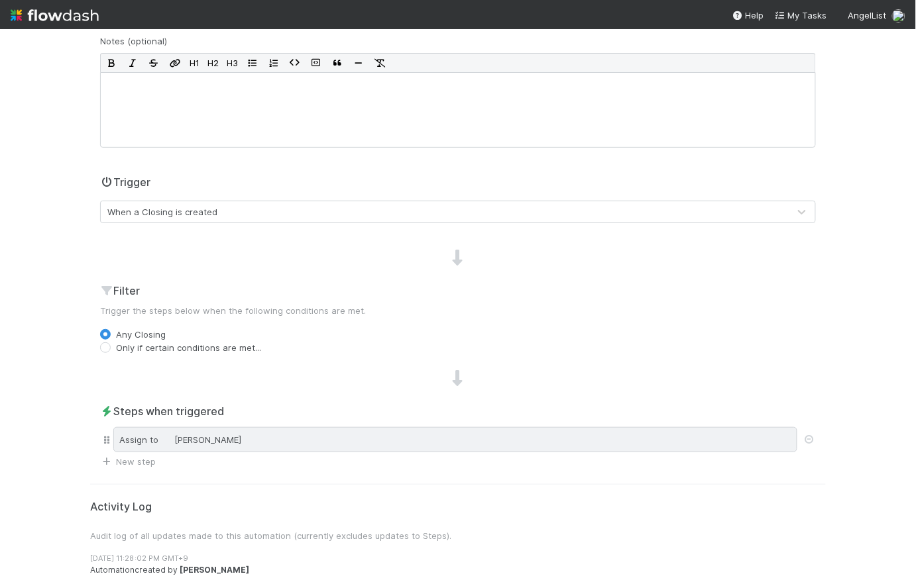
click at [355, 434] on div "Assign to Karen Jane Salcedo" at bounding box center [455, 439] width 684 height 25
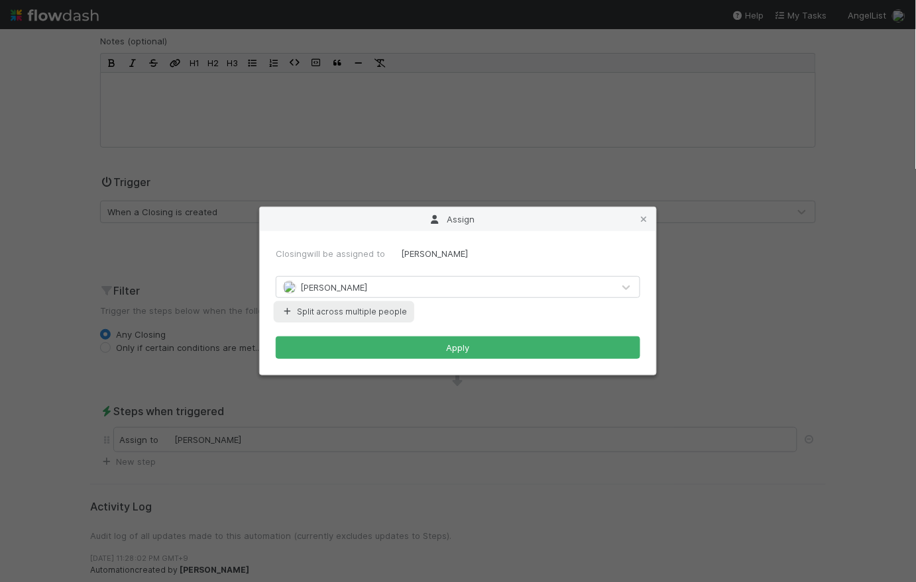
click at [370, 311] on button "Split across multiple people" at bounding box center [344, 311] width 136 height 17
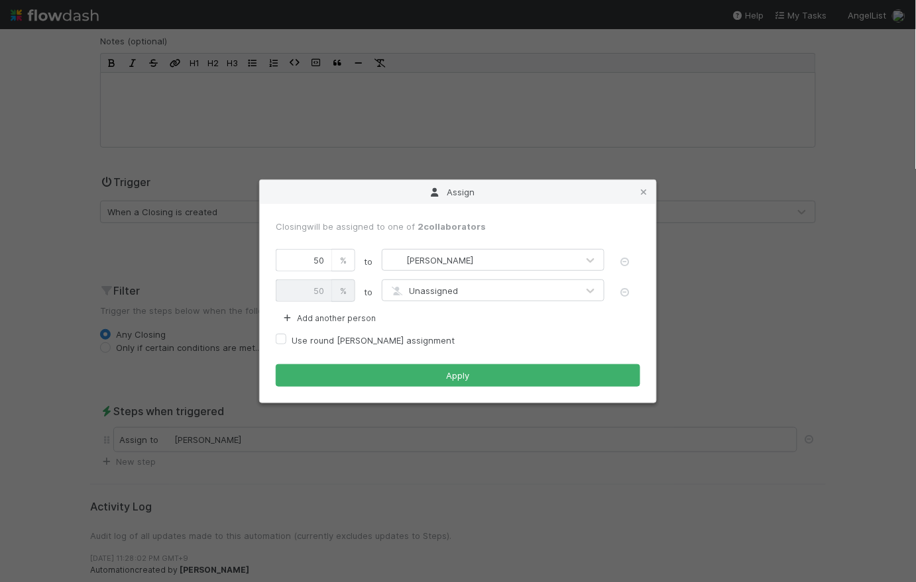
click at [371, 342] on label "Use round robin assignment" at bounding box center [373, 341] width 163 height 16
click at [286, 342] on input "Use round robin assignment" at bounding box center [281, 339] width 11 height 12
checkbox input "true"
click at [405, 293] on div "Unassigned" at bounding box center [426, 290] width 301 height 21
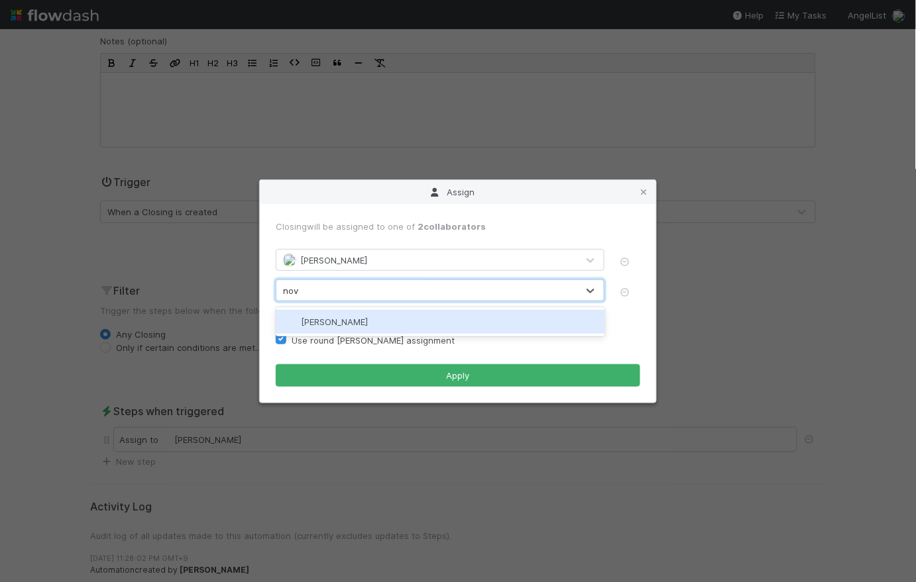
type input "novia"
click at [400, 323] on div "Novia Bautista" at bounding box center [440, 322] width 329 height 24
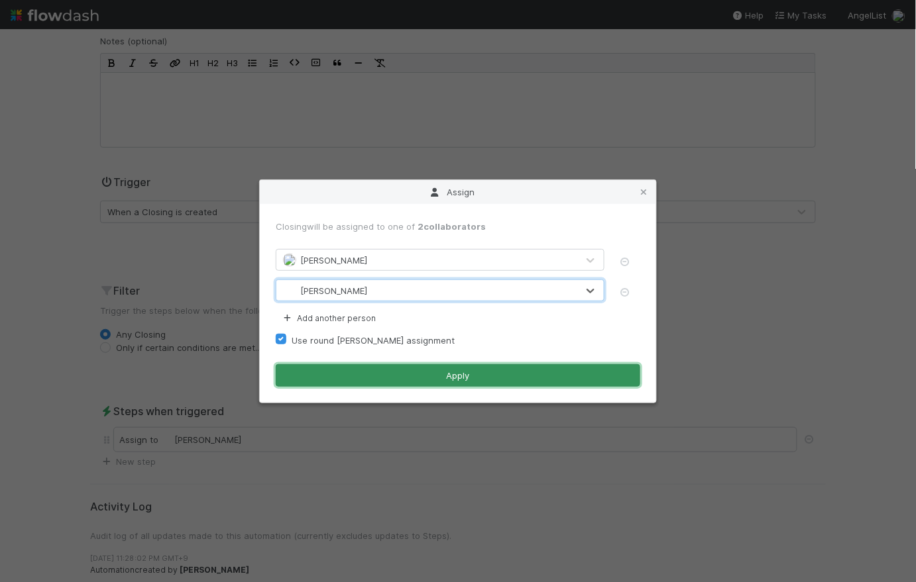
click at [459, 380] on button "Apply" at bounding box center [458, 375] width 364 height 23
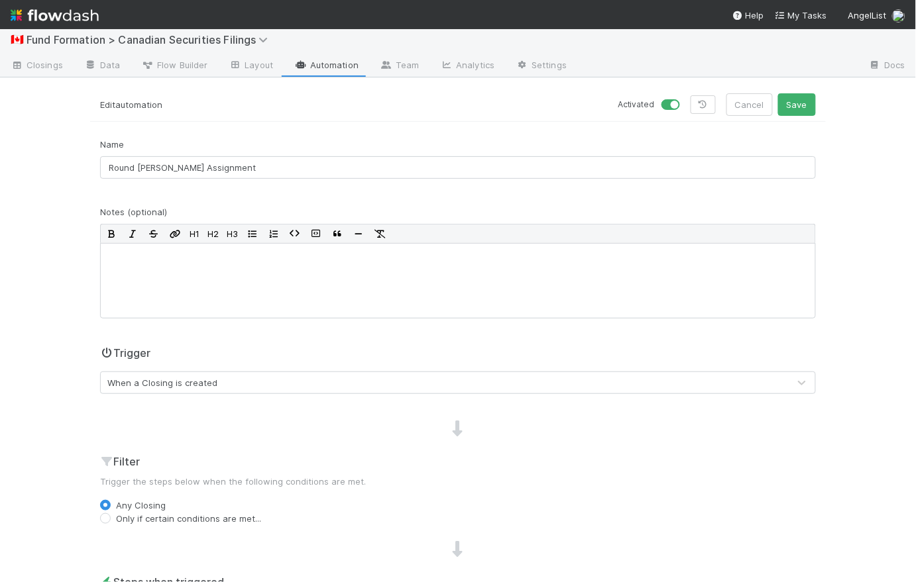
scroll to position [0, 0]
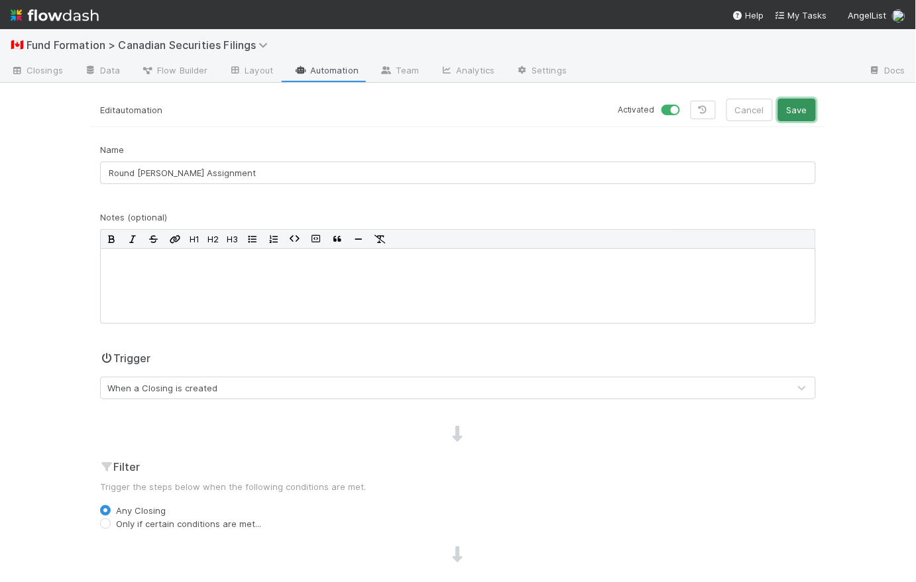
click at [796, 111] on button "Save" at bounding box center [797, 110] width 38 height 23
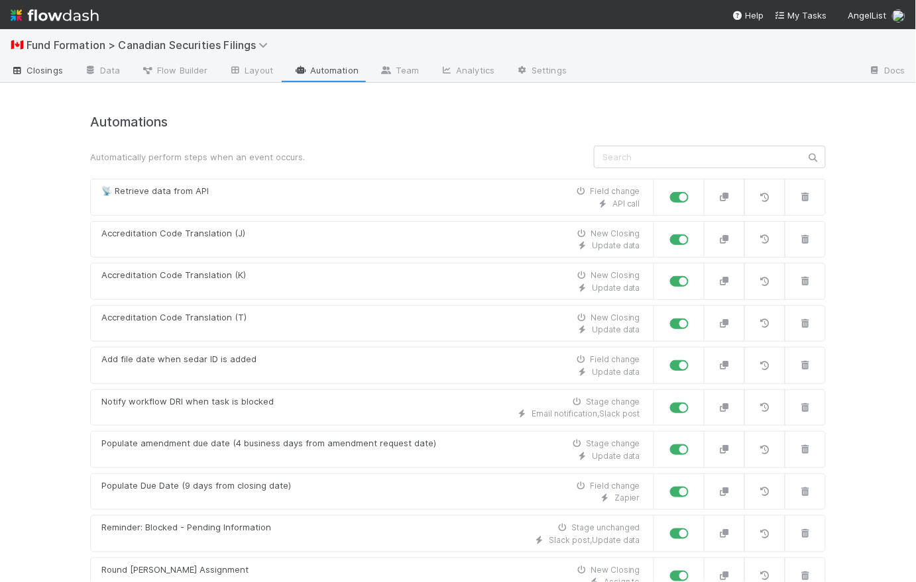
click at [48, 68] on span "Closings" at bounding box center [37, 70] width 52 height 13
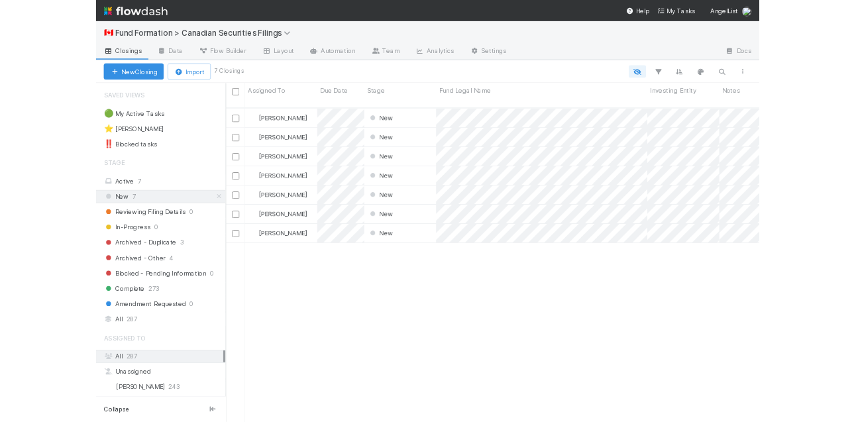
scroll to position [435, 728]
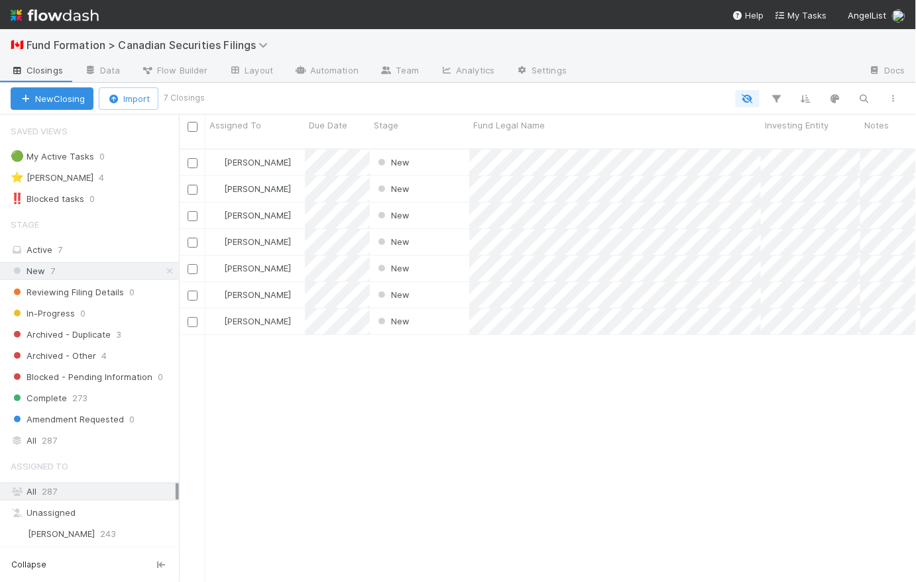
click at [256, 401] on div "Karen Jane Salcedo New 8/25/25, 8:30:14 PM 8/25/25, 8:30:18 PM Novia Bautista N…" at bounding box center [547, 372] width 737 height 444
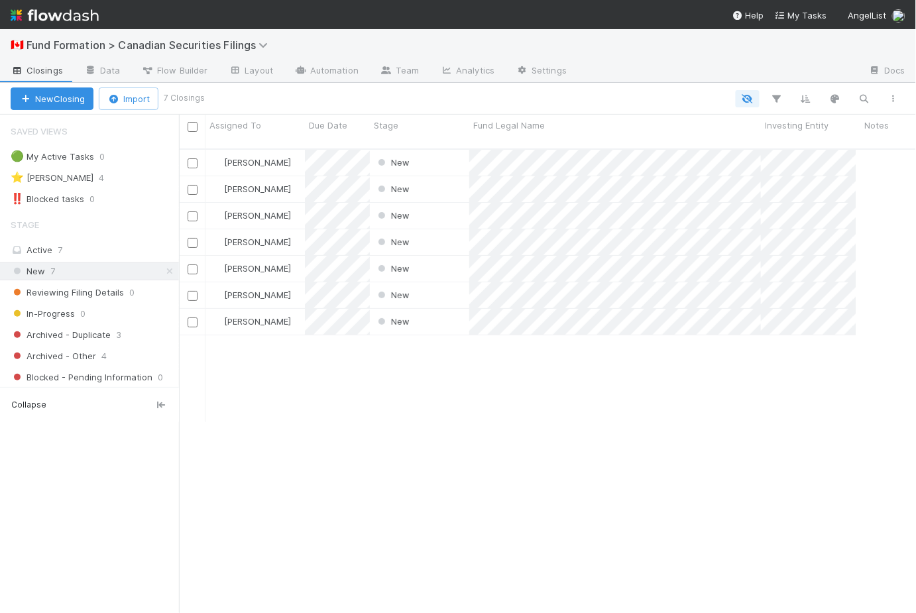
scroll to position [466, 728]
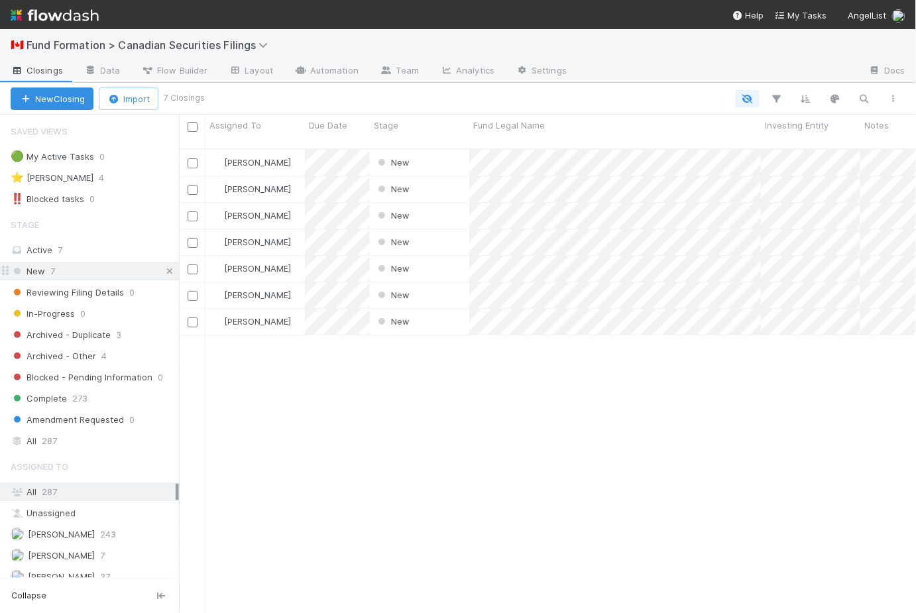
click at [163, 272] on icon at bounding box center [169, 271] width 13 height 9
click at [64, 21] on img at bounding box center [55, 15] width 88 height 23
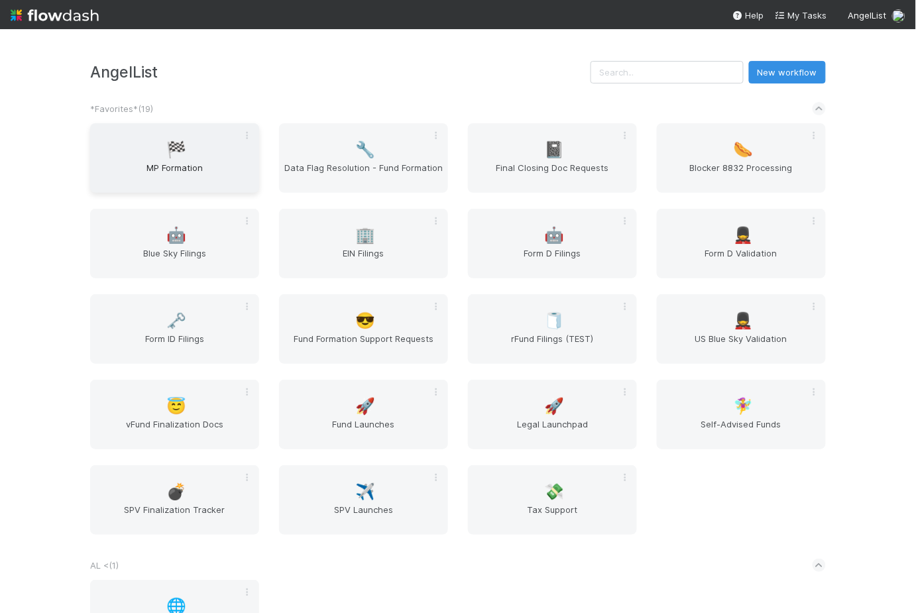
click at [178, 161] on span "MP Formation" at bounding box center [174, 174] width 158 height 27
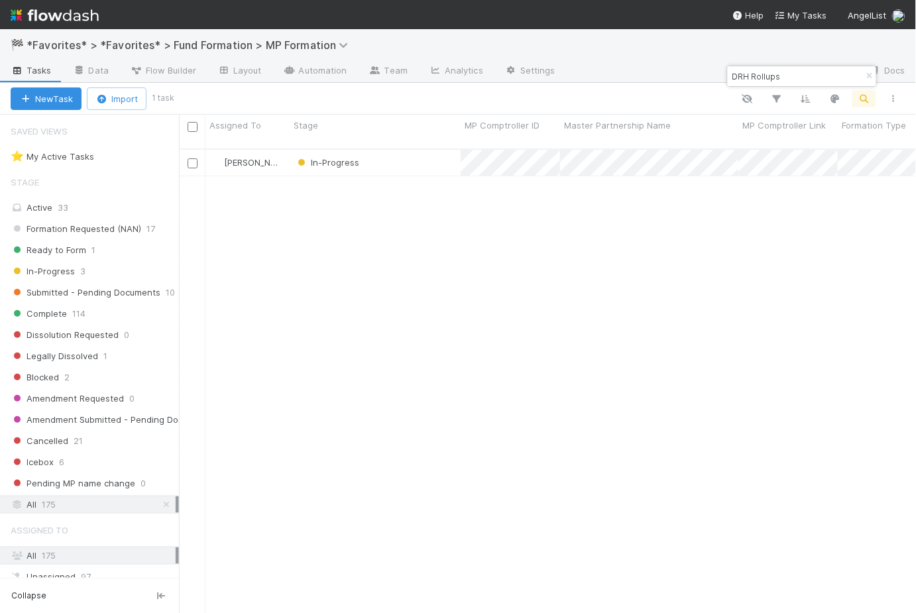
scroll to position [466, 728]
click at [416, 156] on div "In-Progress" at bounding box center [375, 163] width 171 height 26
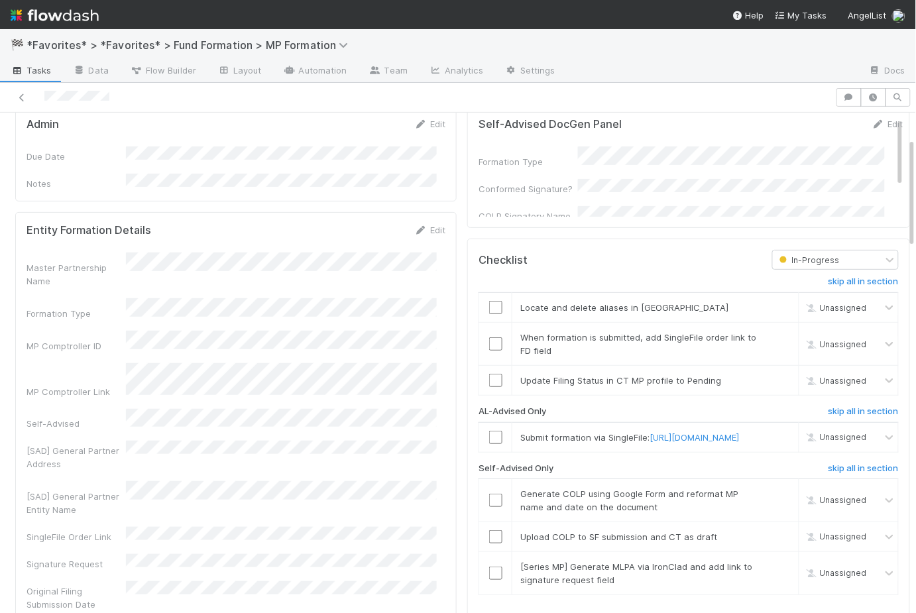
scroll to position [115, 0]
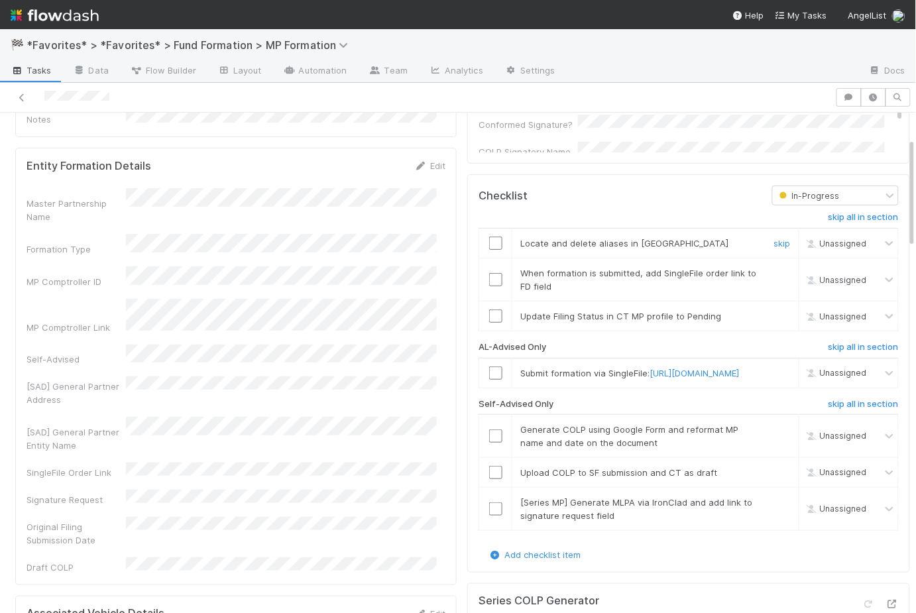
click at [489, 243] on input "checkbox" at bounding box center [495, 243] width 13 height 13
checkbox input "true"
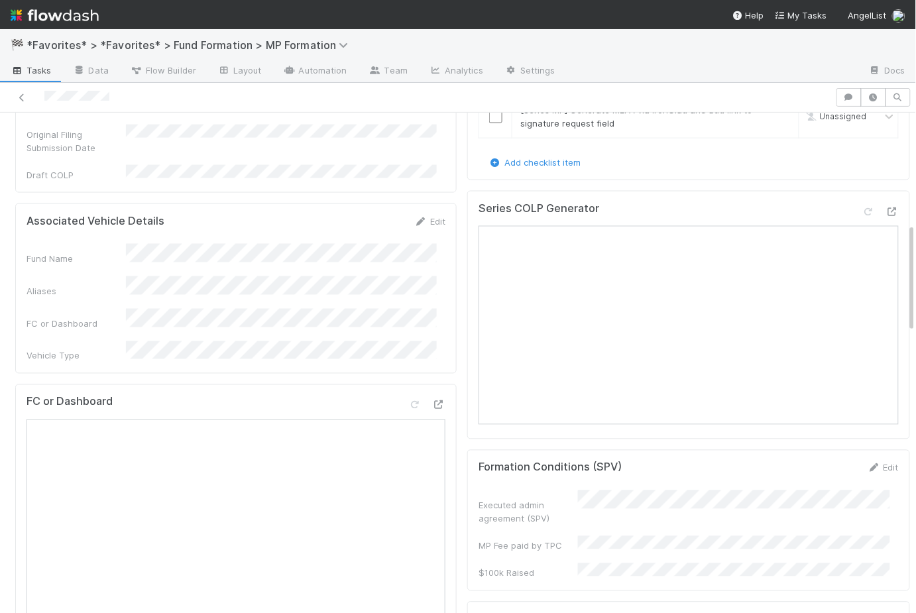
scroll to position [503, 0]
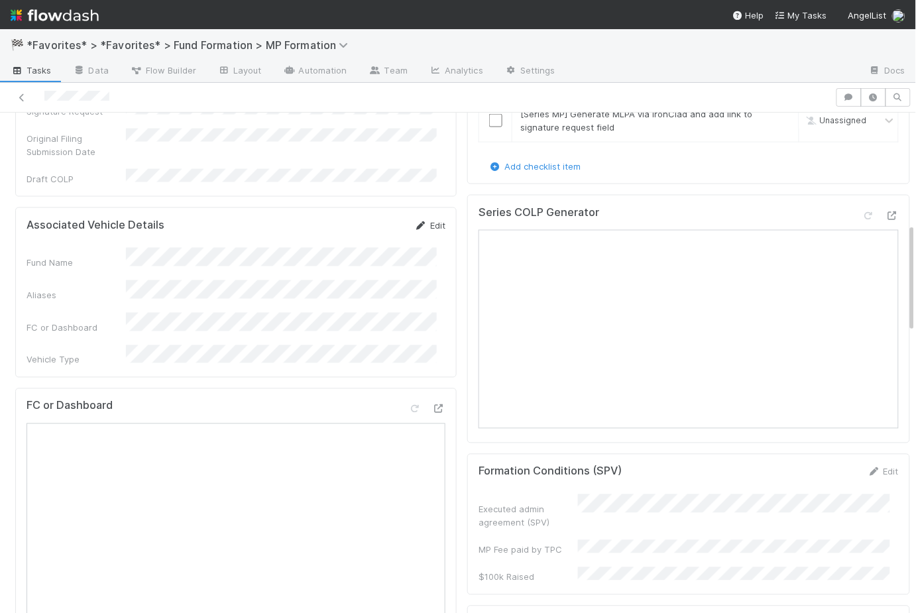
click at [430, 220] on link "Edit" at bounding box center [429, 225] width 31 height 11
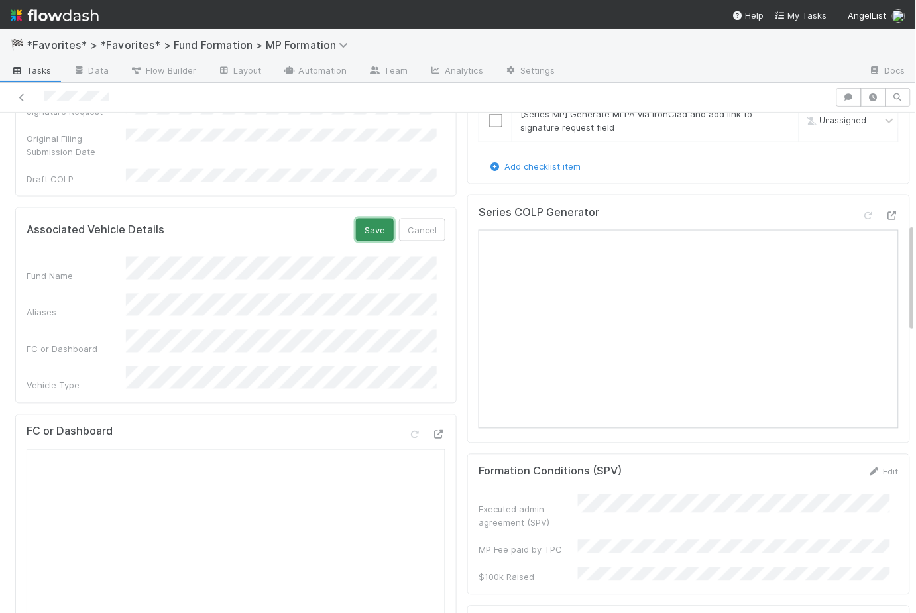
click at [368, 219] on button "Save" at bounding box center [375, 230] width 38 height 23
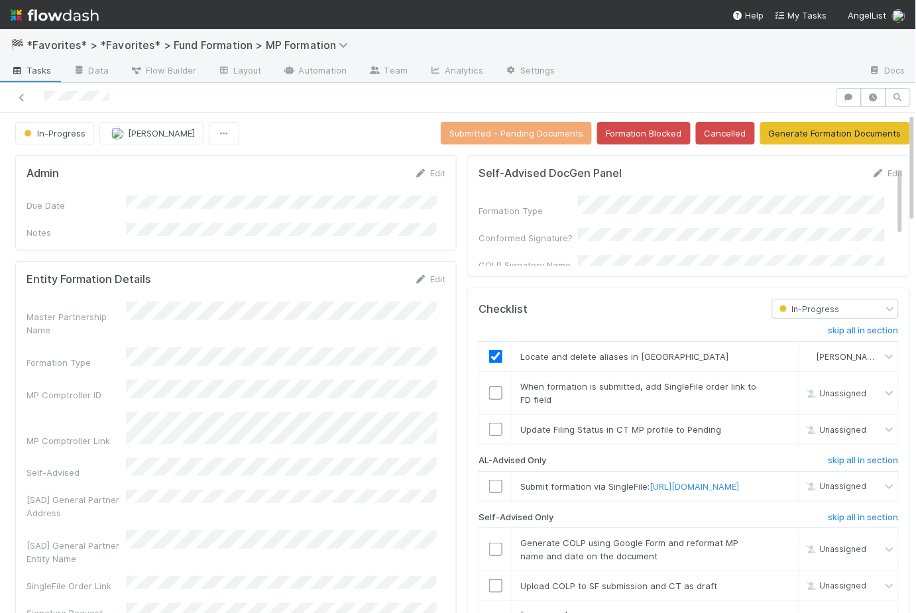
scroll to position [2, 0]
click at [871, 167] on link "Edit" at bounding box center [886, 172] width 31 height 11
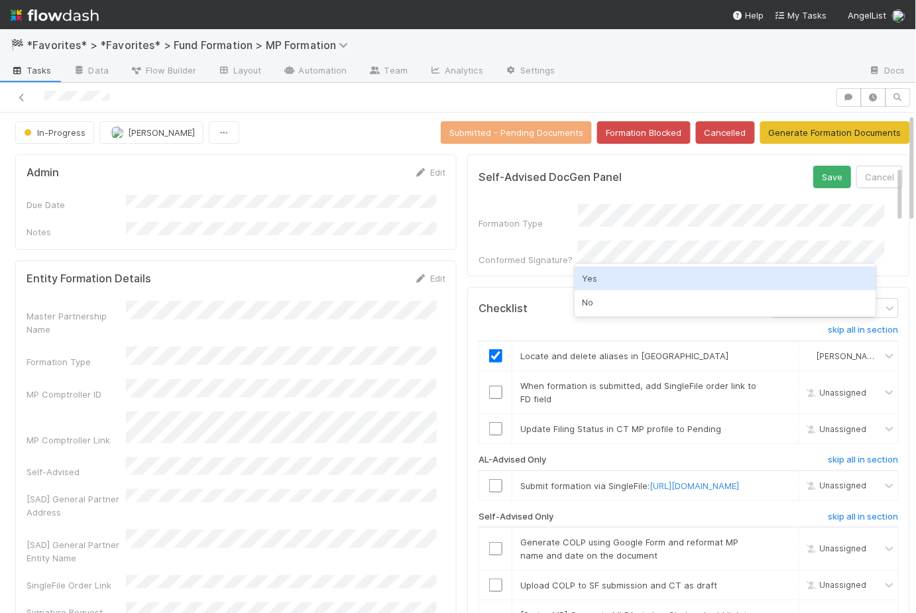
click at [605, 276] on div "Yes" at bounding box center [724, 278] width 301 height 24
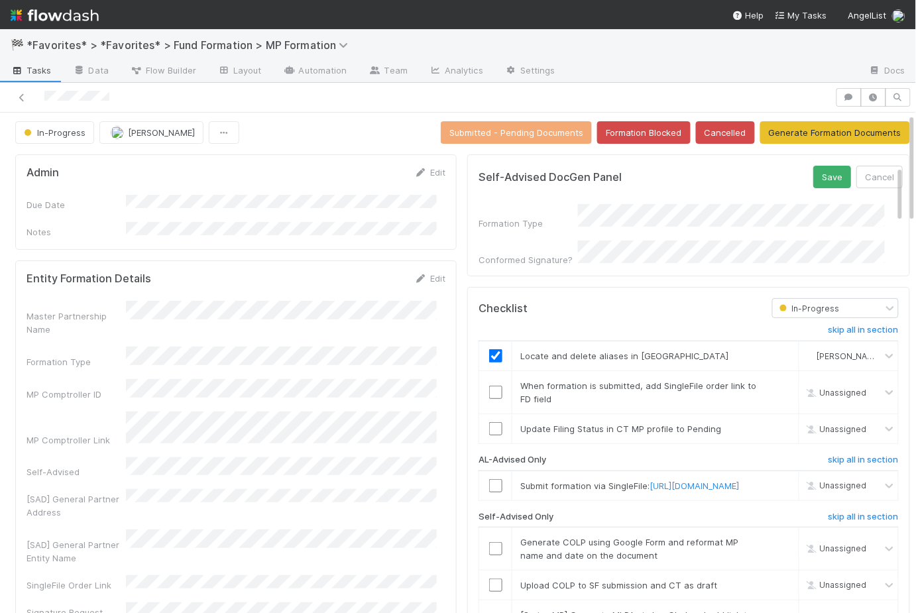
click at [639, 178] on div "Self-Advised DocGen Panel Save Cancel" at bounding box center [690, 177] width 424 height 23
click at [813, 174] on button "Save" at bounding box center [832, 177] width 38 height 23
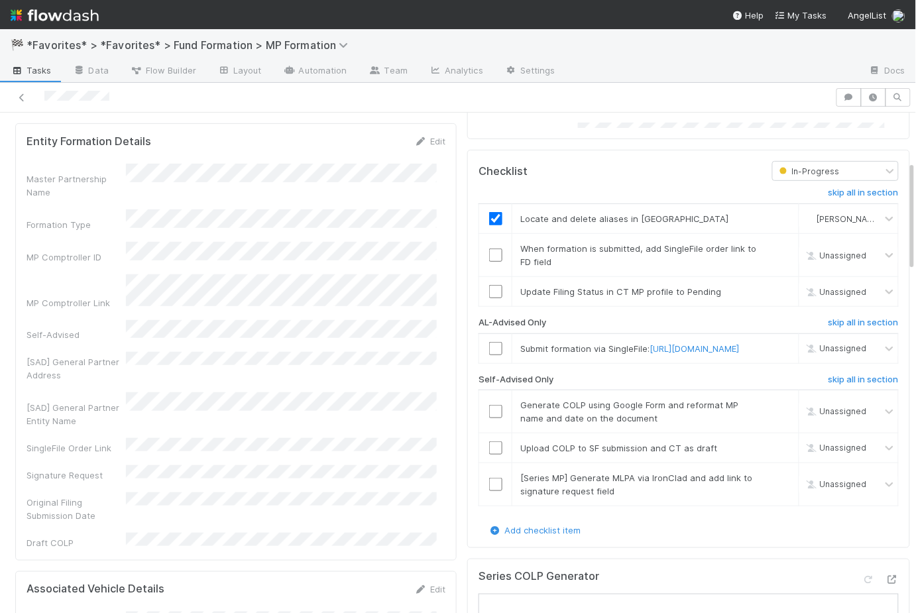
scroll to position [134, 0]
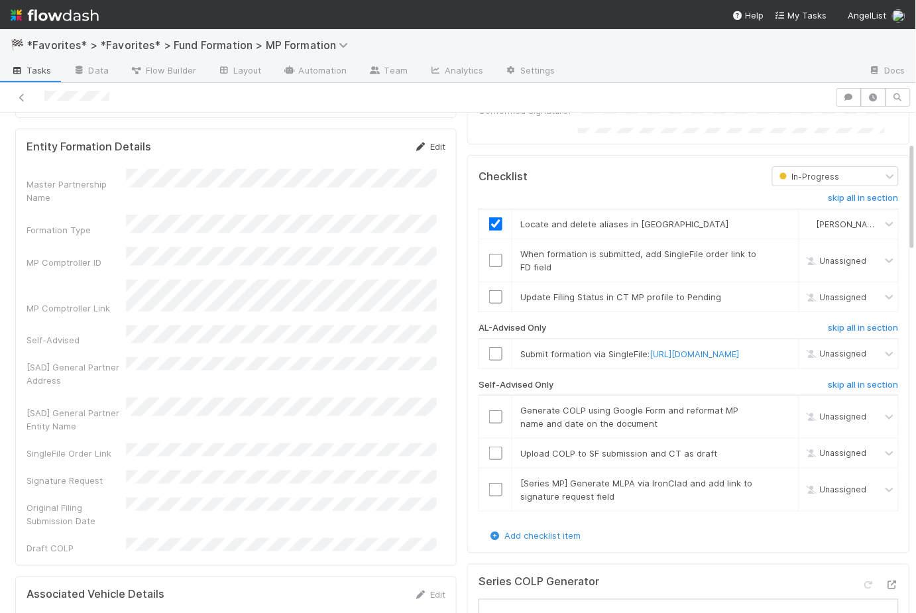
click at [431, 141] on link "Edit" at bounding box center [429, 146] width 31 height 11
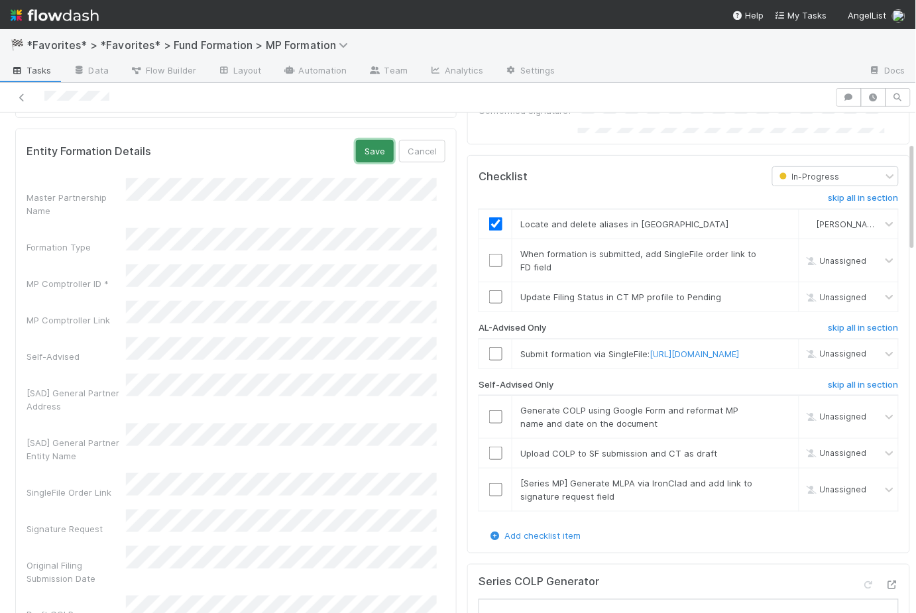
click at [364, 147] on button "Save" at bounding box center [375, 151] width 38 height 23
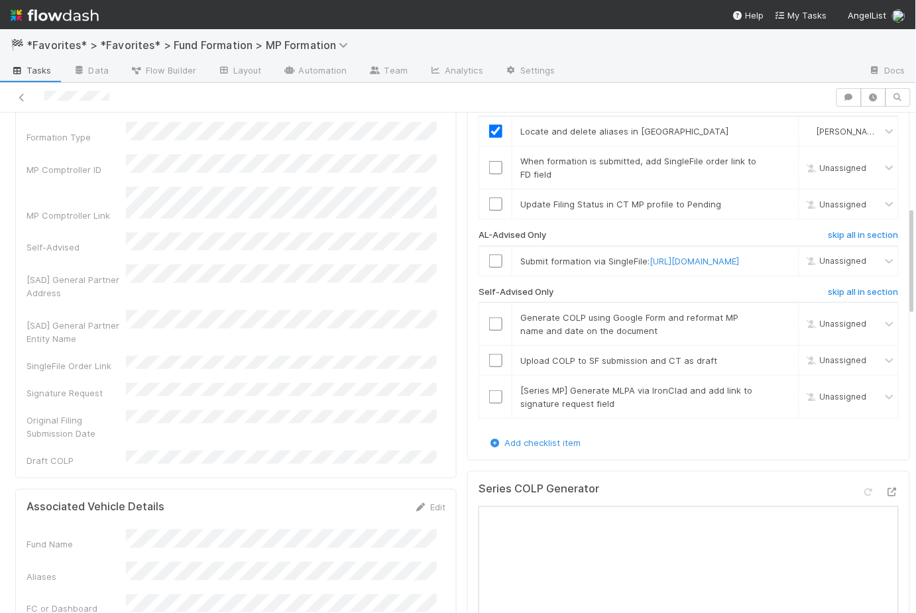
scroll to position [0, 0]
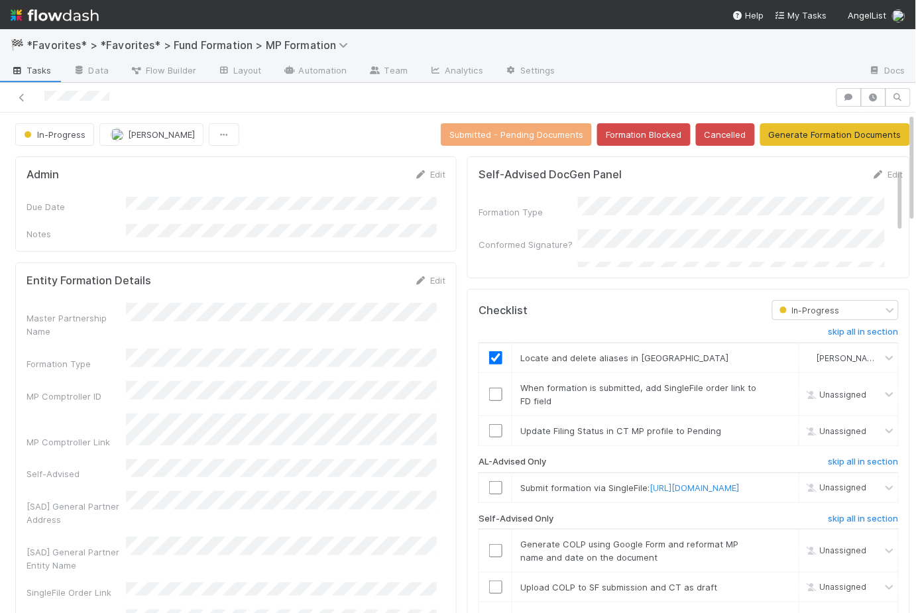
click at [388, 126] on div "In-Progress Rick Segers Submitted - Pending Documents Formation Blocked Cancell…" at bounding box center [462, 134] width 895 height 23
click at [467, 248] on div "Self-Advised DocGen Panel Edit Formation Type Conformed Signature? COLP Signato…" at bounding box center [688, 217] width 443 height 122
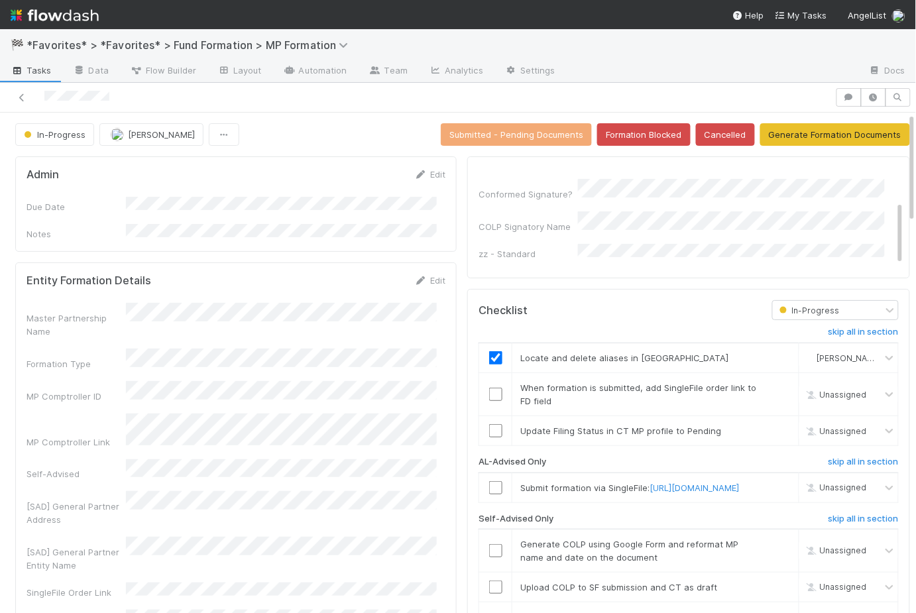
scroll to position [54, 0]
click at [830, 135] on button "Generate Formation Documents" at bounding box center [835, 134] width 150 height 23
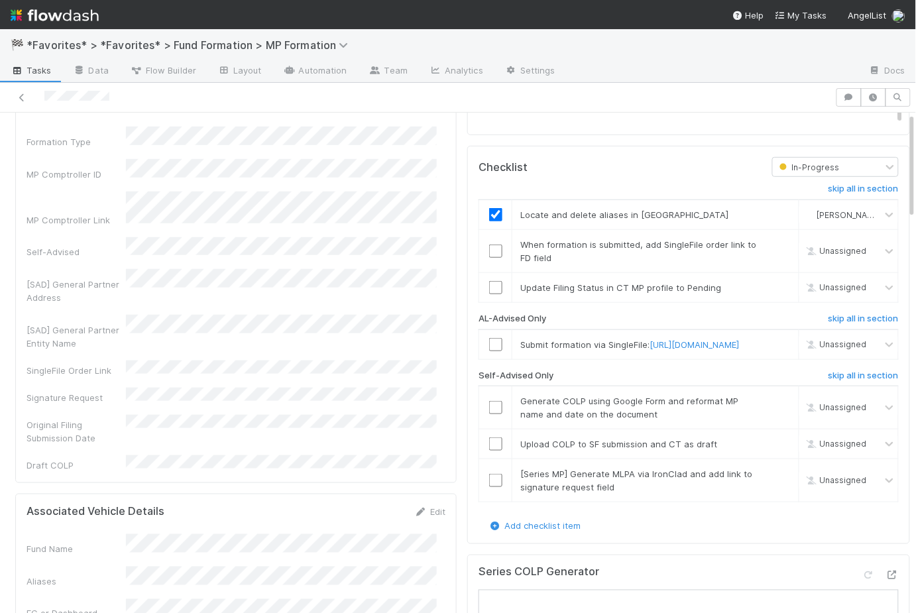
scroll to position [342, 0]
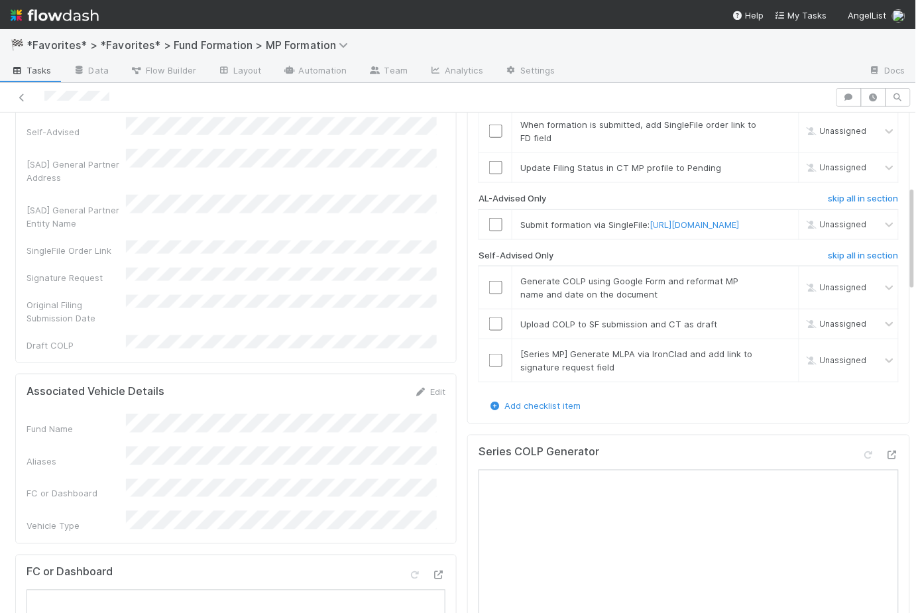
click at [844, 23] on nav "Help My Tasks AngelList" at bounding box center [458, 14] width 916 height 29
click at [793, 52] on div "🏁 *Favorites* > *Favorites* > Fund Formation > MP Formation" at bounding box center [458, 45] width 916 height 32
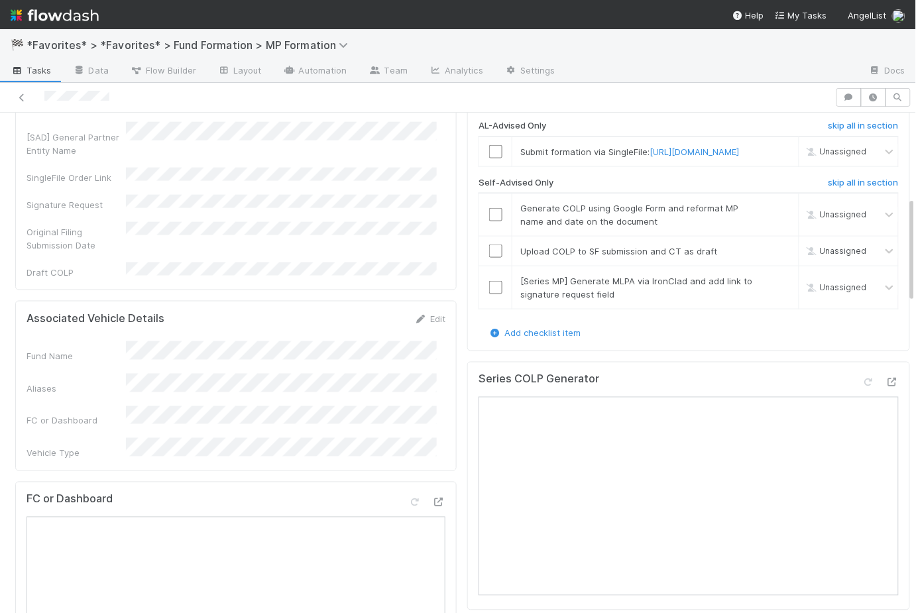
scroll to position [153, 0]
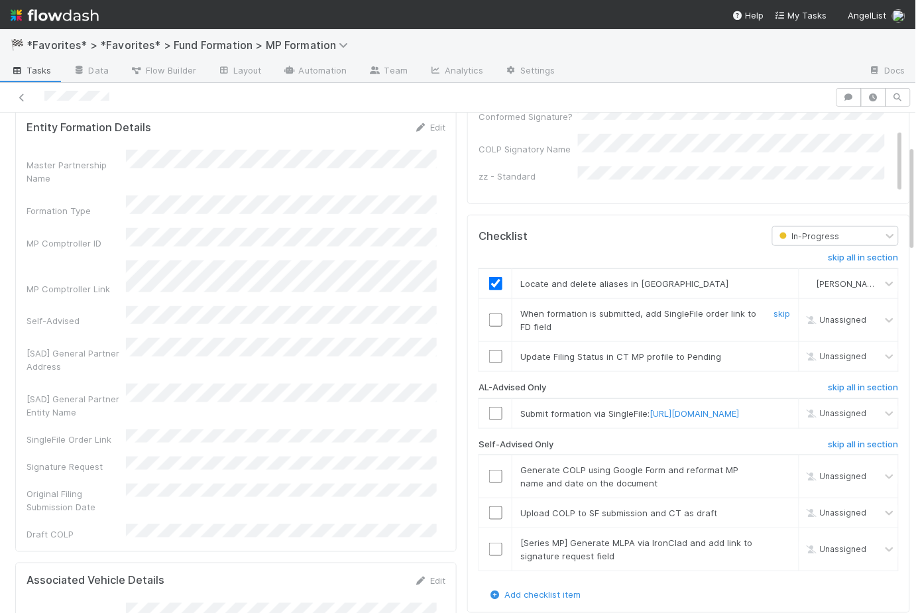
click at [490, 313] on input "checkbox" at bounding box center [495, 319] width 13 height 13
checkbox input "true"
click at [489, 350] on input "checkbox" at bounding box center [495, 356] width 13 height 13
click at [489, 420] on input "checkbox" at bounding box center [495, 413] width 13 height 13
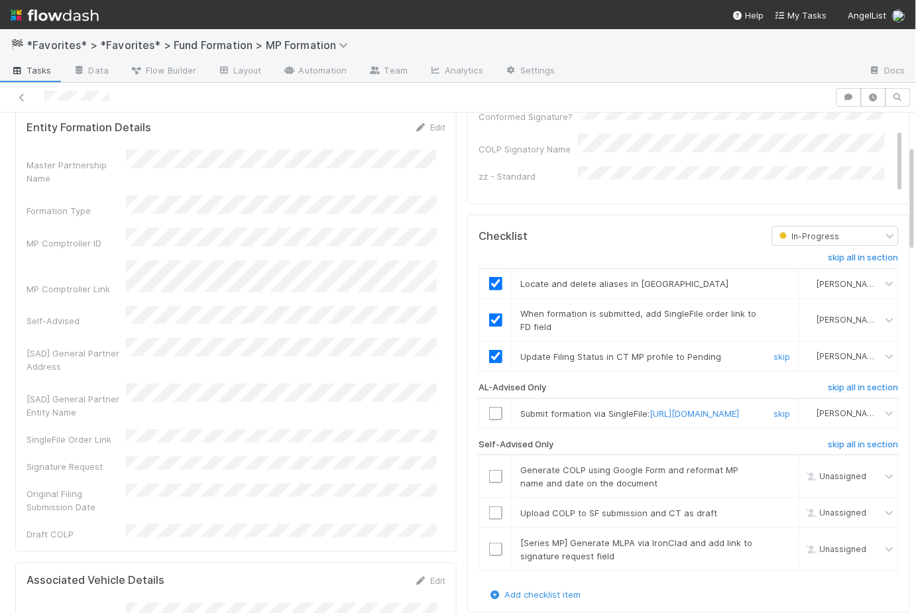
checkbox input "false"
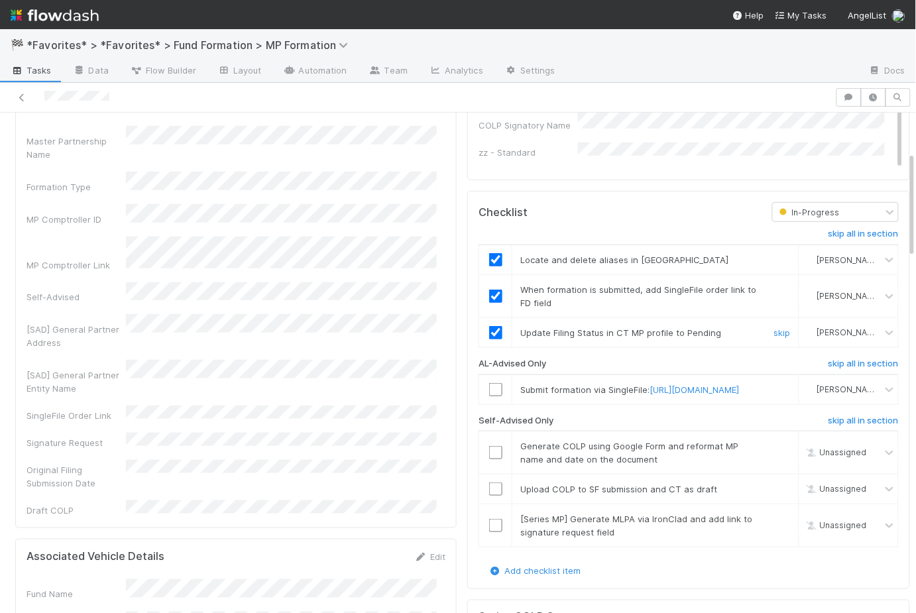
scroll to position [301, 0]
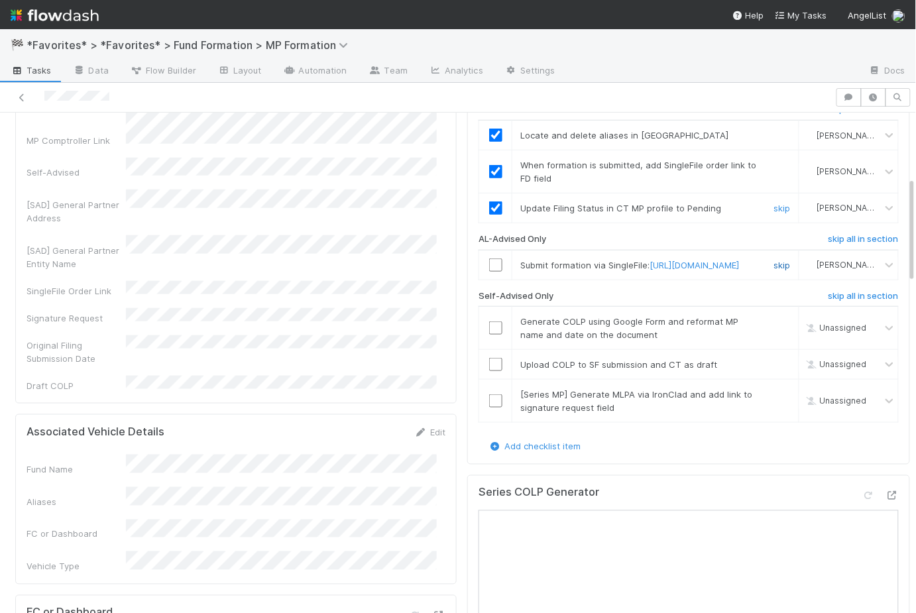
click at [774, 260] on link "skip" at bounding box center [782, 265] width 17 height 11
click at [489, 335] on input "checkbox" at bounding box center [495, 327] width 13 height 13
click at [489, 371] on input "checkbox" at bounding box center [495, 364] width 13 height 13
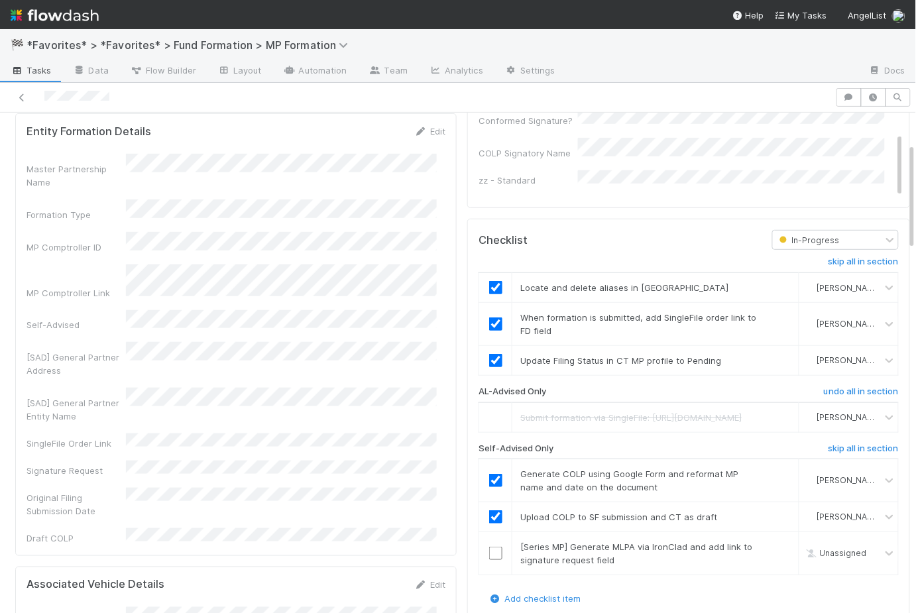
scroll to position [0, 0]
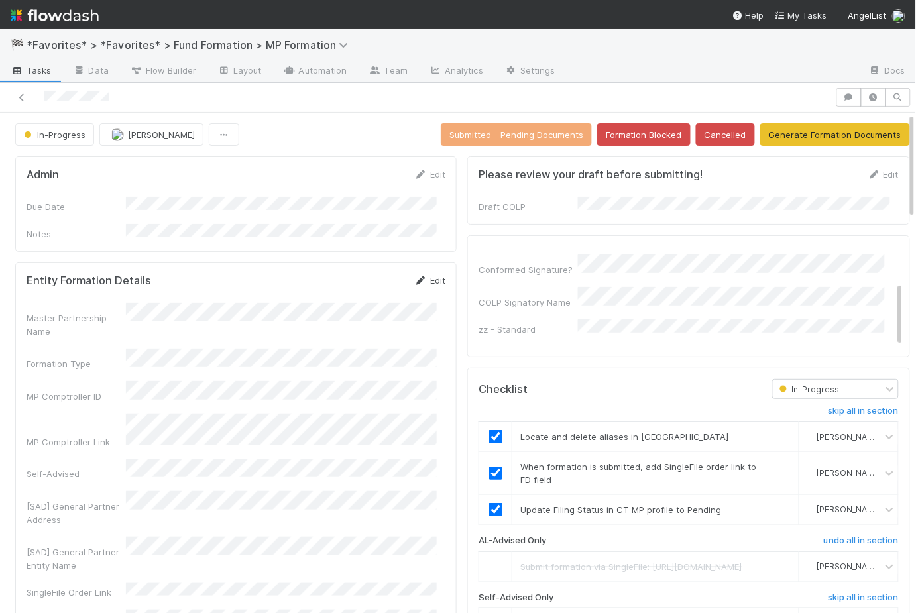
click at [429, 275] on link "Edit" at bounding box center [429, 280] width 31 height 11
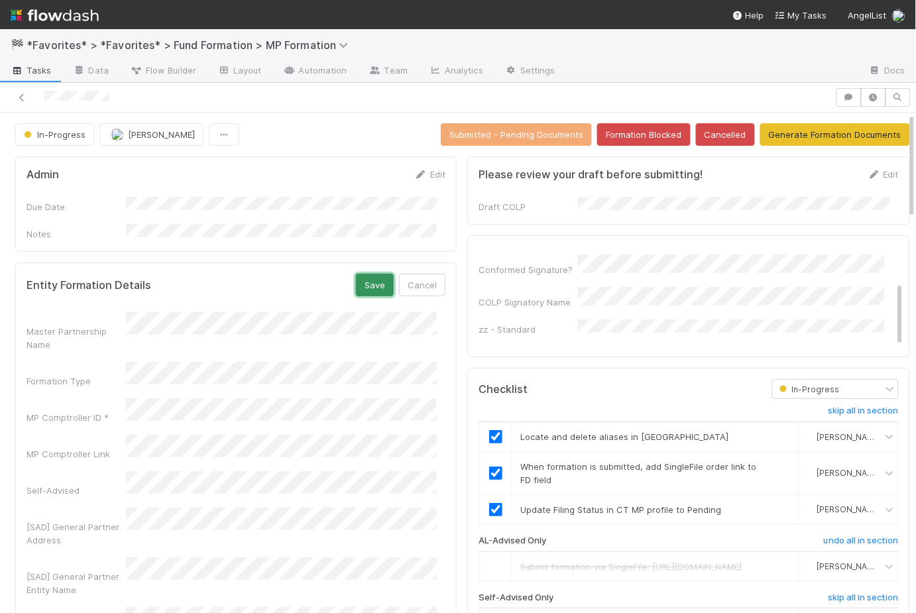
click at [368, 274] on button "Save" at bounding box center [375, 285] width 38 height 23
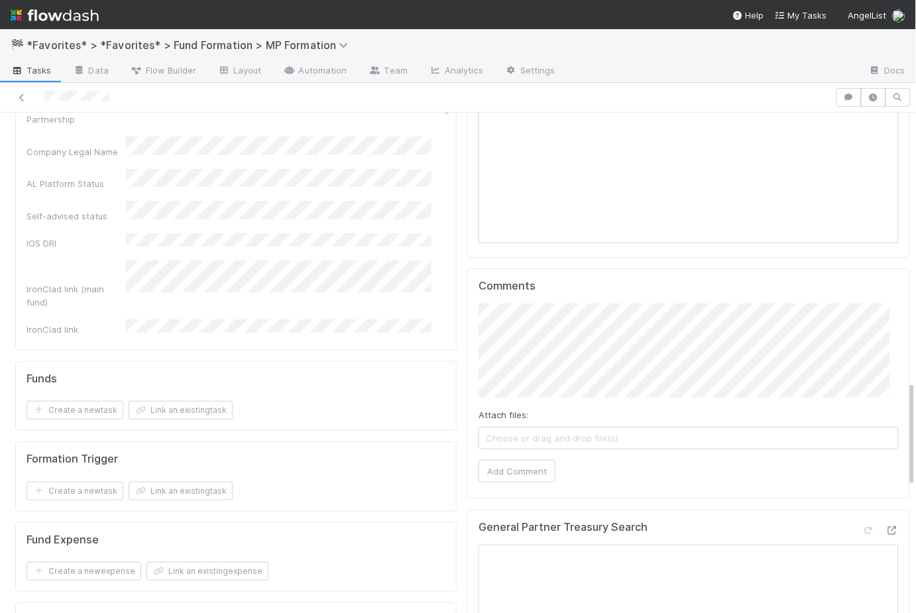
scroll to position [1333, 0]
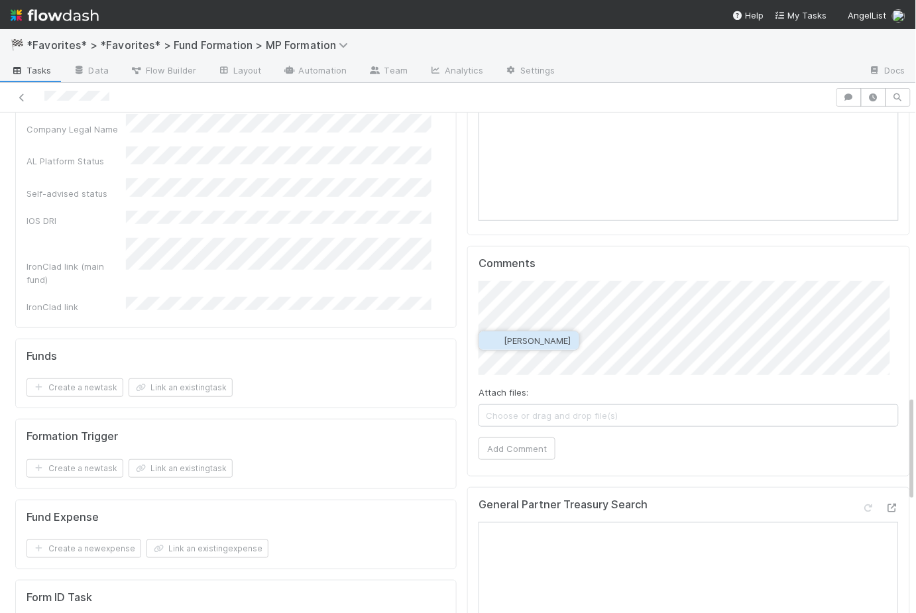
click at [546, 337] on span "[PERSON_NAME]" at bounding box center [537, 340] width 67 height 11
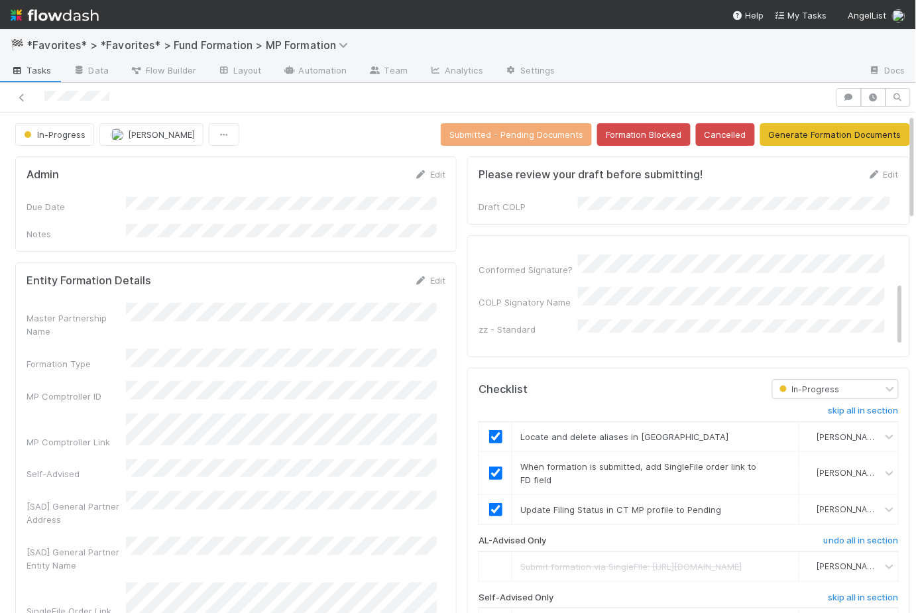
scroll to position [261, 0]
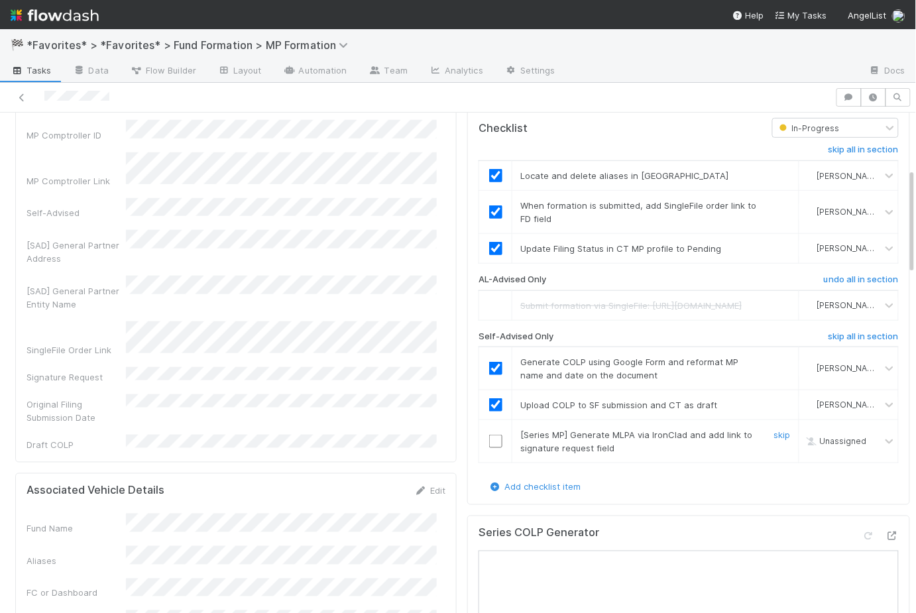
click at [494, 448] on div at bounding box center [495, 441] width 32 height 13
click at [489, 448] on input "checkbox" at bounding box center [495, 441] width 13 height 13
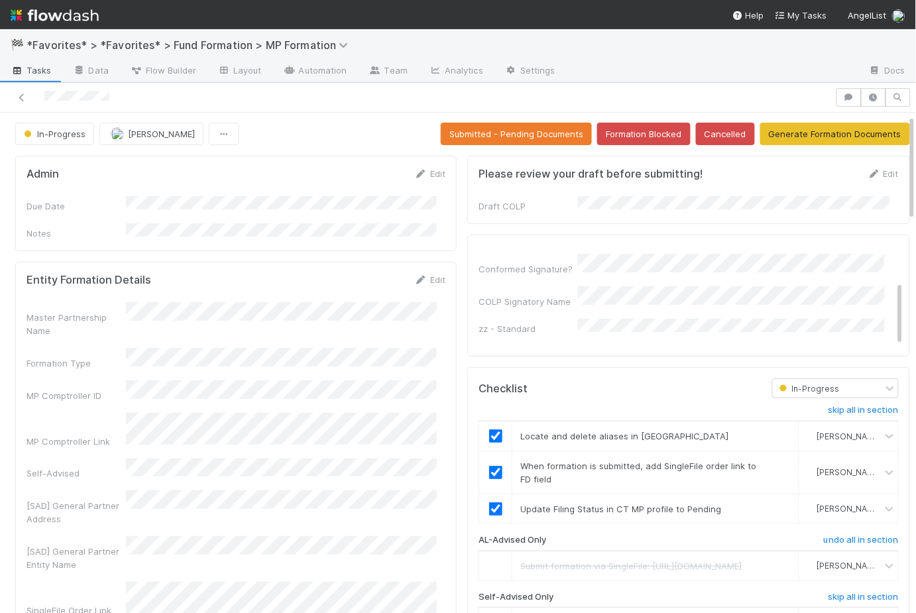
scroll to position [0, 0]
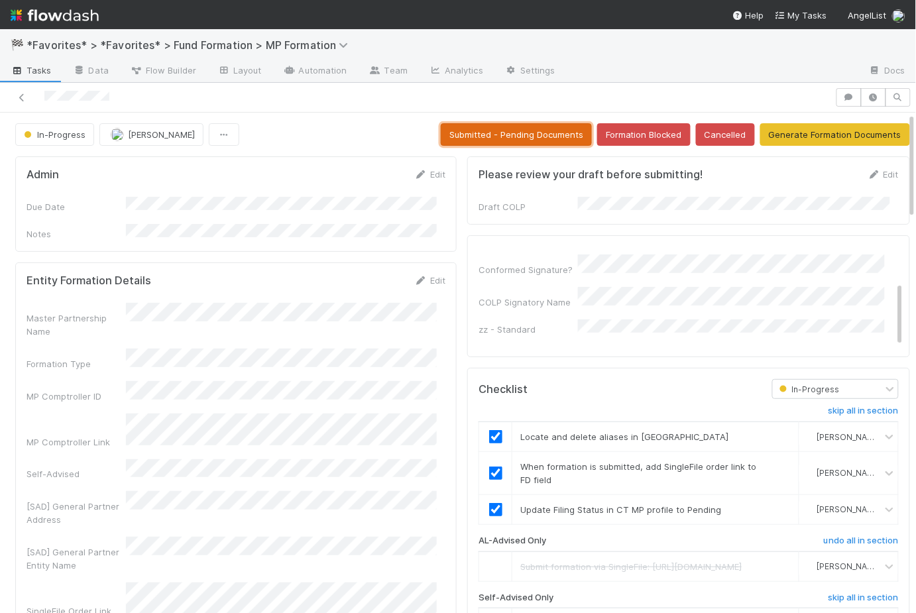
click at [506, 135] on button "Submitted - Pending Documents" at bounding box center [516, 134] width 151 height 23
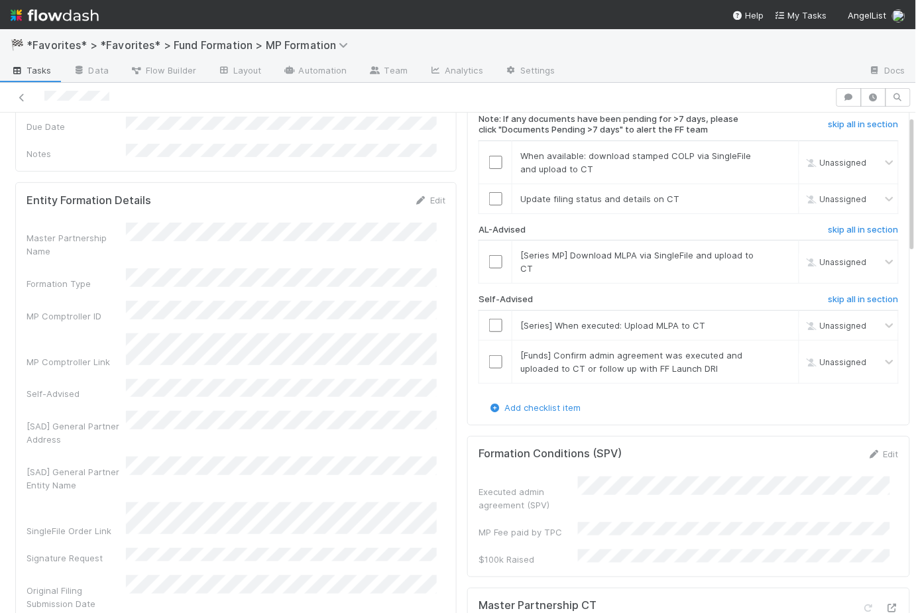
scroll to position [9, 0]
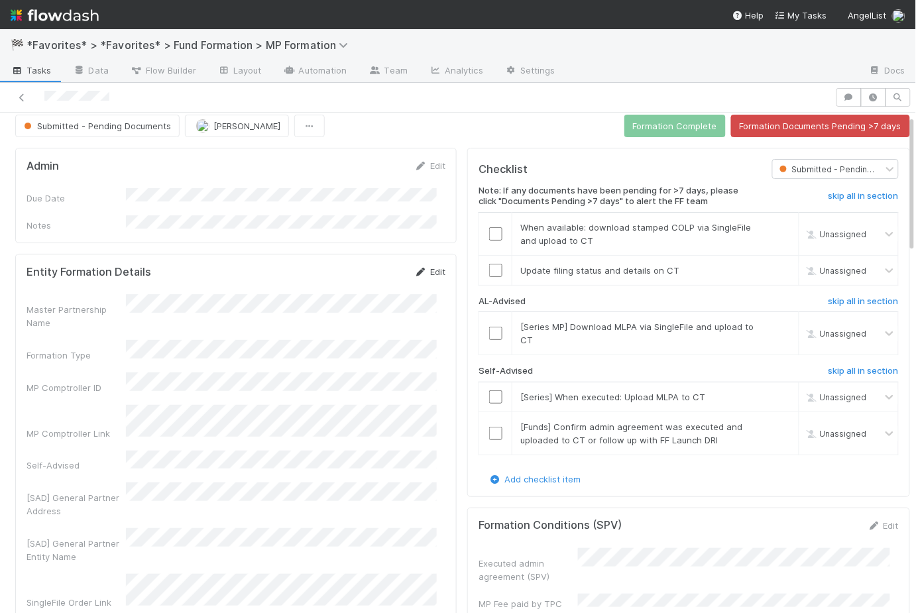
click at [434, 266] on link "Edit" at bounding box center [429, 271] width 31 height 11
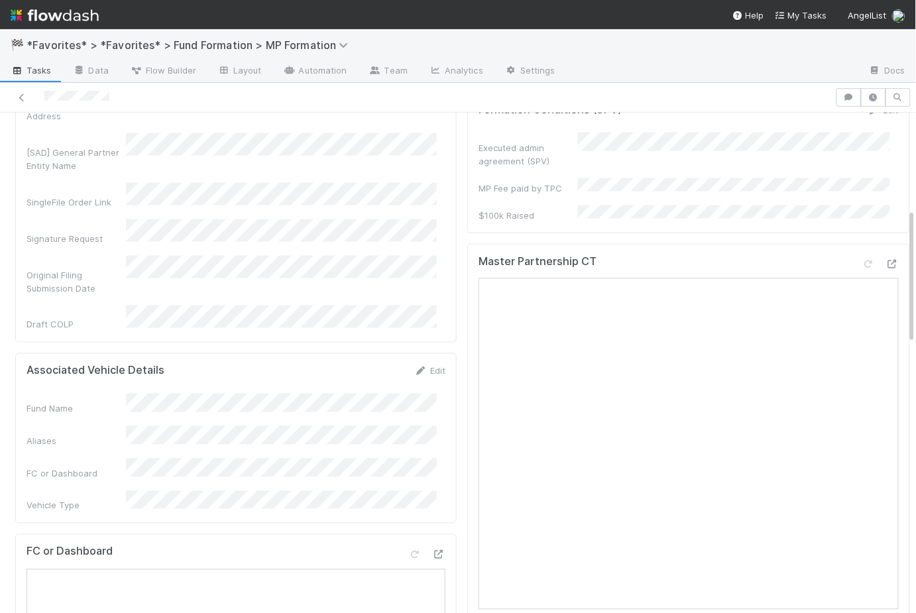
scroll to position [56, 0]
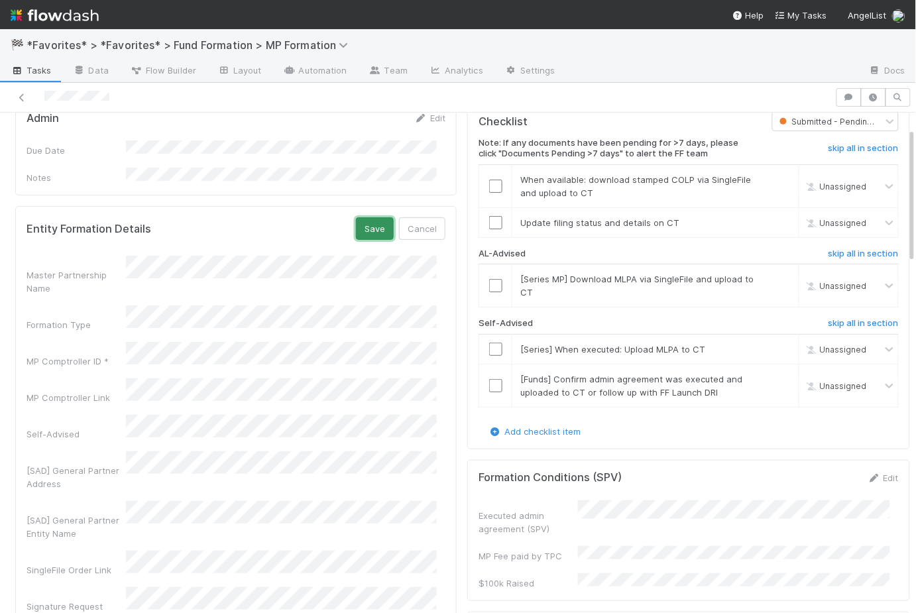
click at [368, 220] on button "Save" at bounding box center [375, 228] width 38 height 23
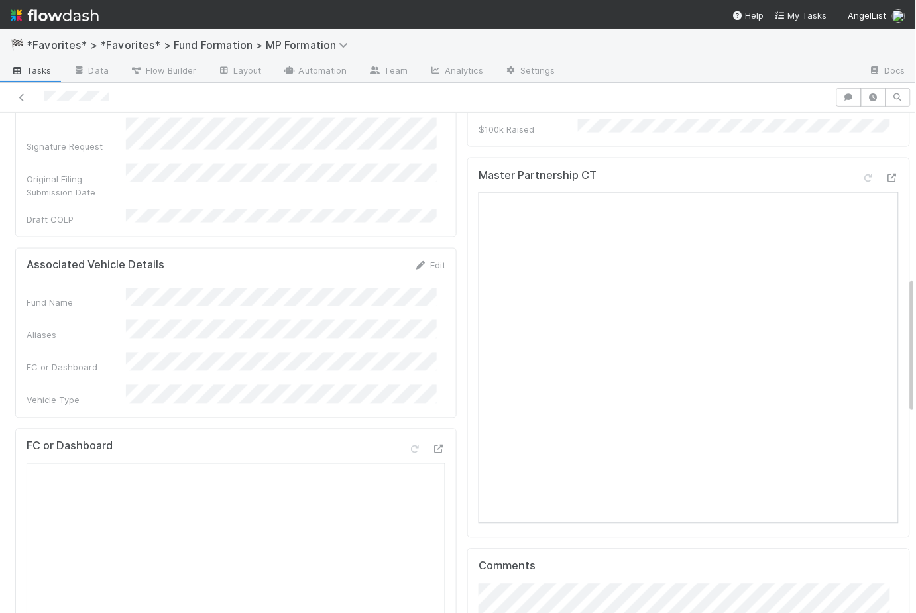
scroll to position [0, 0]
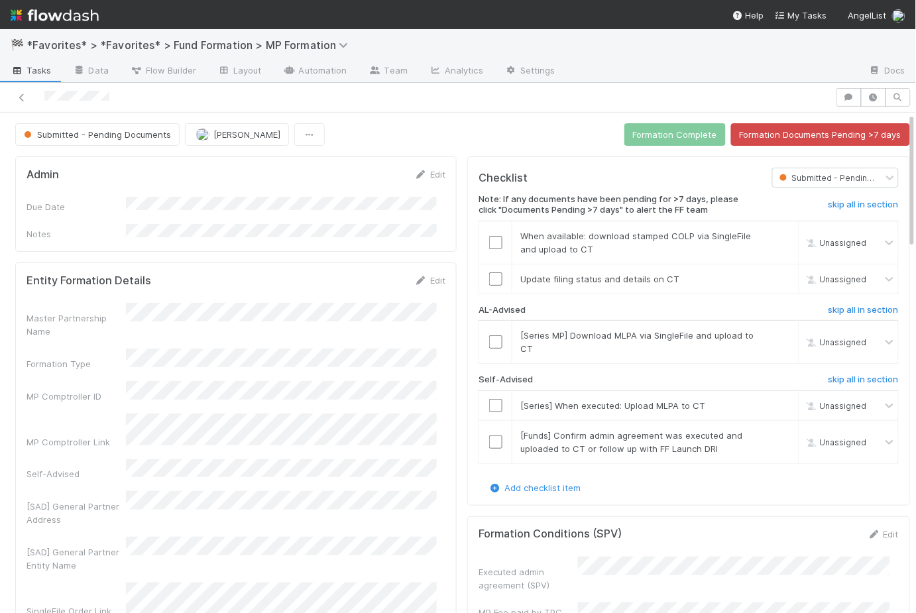
click at [447, 130] on div "Submitted - Pending Documents Rick Segers Formation Complete Formation Document…" at bounding box center [462, 134] width 895 height 23
click at [828, 312] on h6 "skip all in section" at bounding box center [863, 310] width 70 height 11
click at [40, 74] on span "Tasks" at bounding box center [31, 70] width 41 height 13
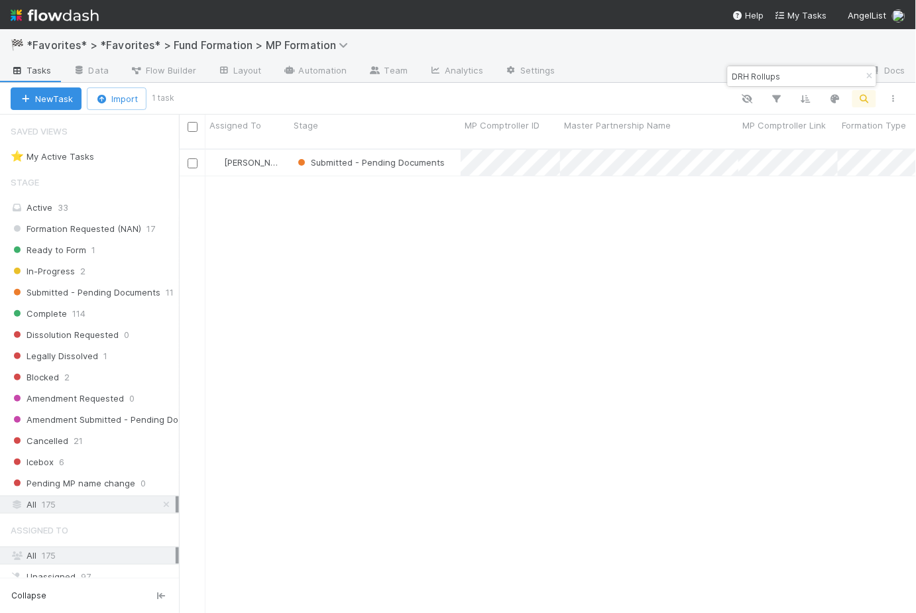
scroll to position [466, 728]
click at [871, 76] on icon "button" at bounding box center [869, 76] width 13 height 8
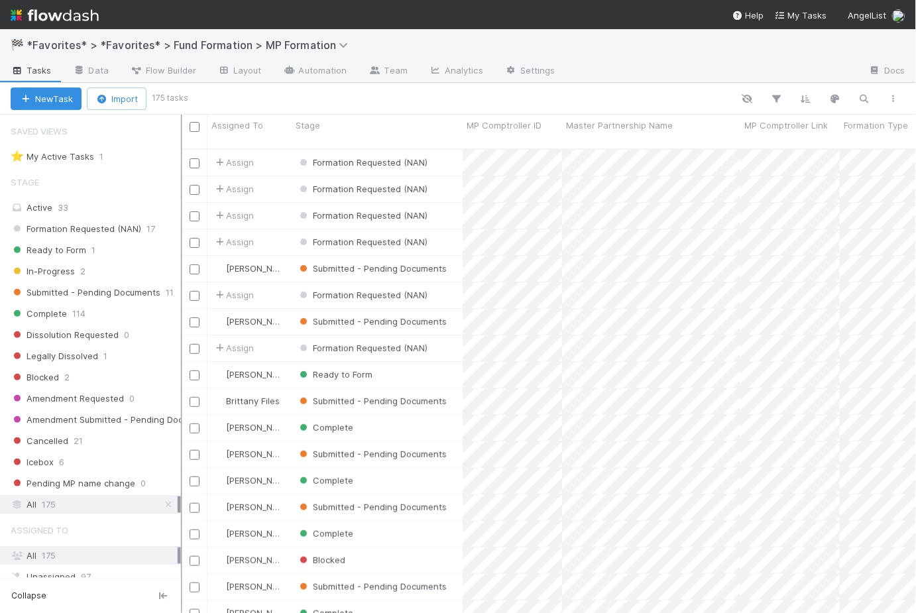
scroll to position [466, 724]
drag, startPoint x: 179, startPoint y: 270, endPoint x: 167, endPoint y: 260, distance: 15.5
click at [182, 258] on div "Saved Views ⭐ My Active Tasks 1 Stage Active 33 Formation Requested (NAN) 17 Re…" at bounding box center [91, 364] width 183 height 498
click at [82, 250] on span "Ready to Form" at bounding box center [49, 250] width 76 height 17
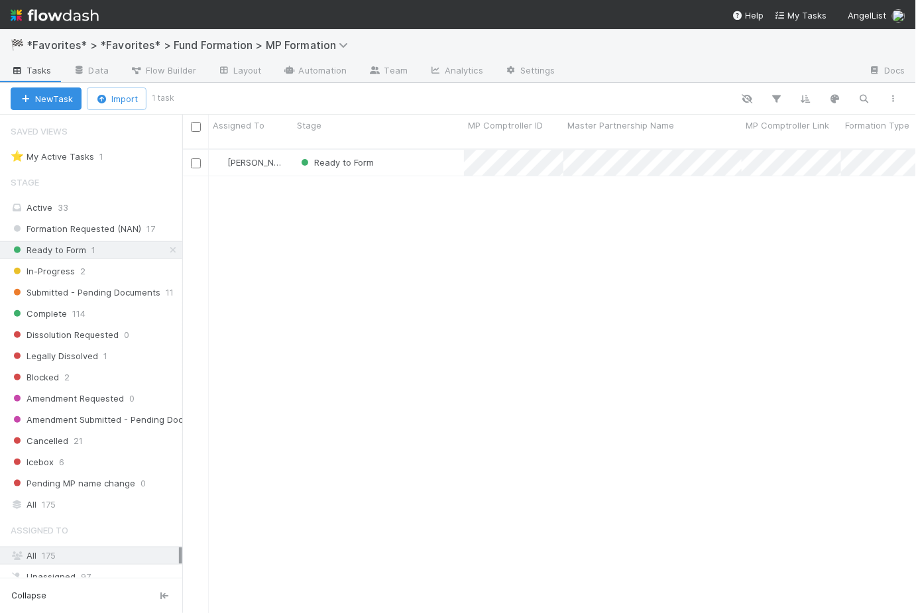
scroll to position [466, 725]
click at [409, 150] on div "Ready to Form" at bounding box center [378, 163] width 171 height 26
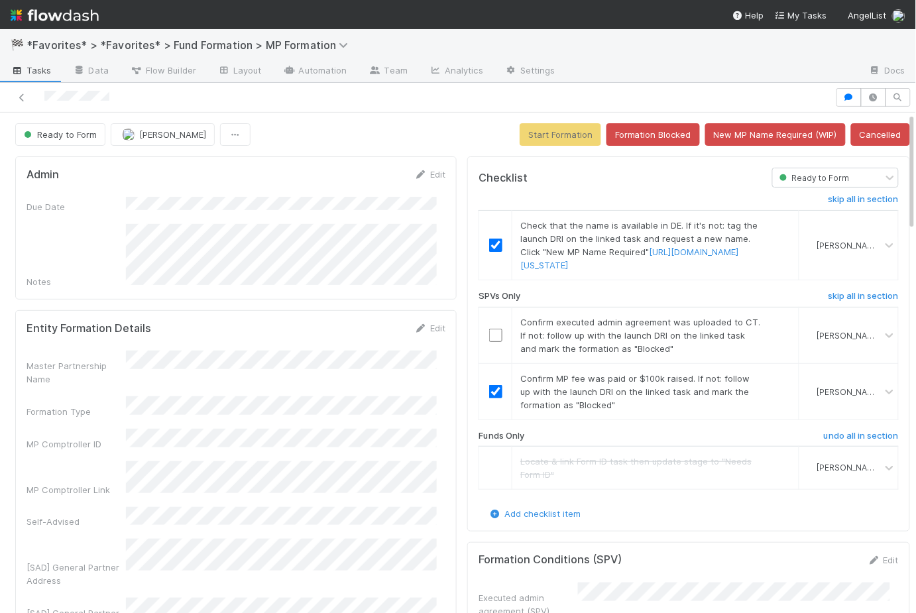
click at [445, 144] on div "Ready to Form Rick Segers Start Formation Formation Blocked New MP Name Require…" at bounding box center [462, 134] width 895 height 23
click at [489, 342] on input "checkbox" at bounding box center [495, 335] width 13 height 13
checkbox input "true"
click at [539, 138] on button "Start Formation" at bounding box center [560, 134] width 82 height 23
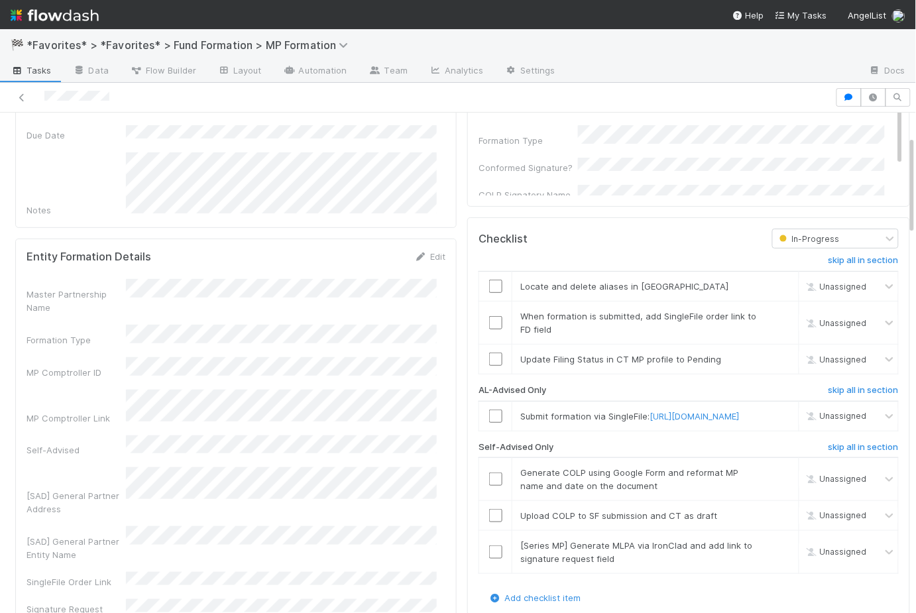
scroll to position [122, 0]
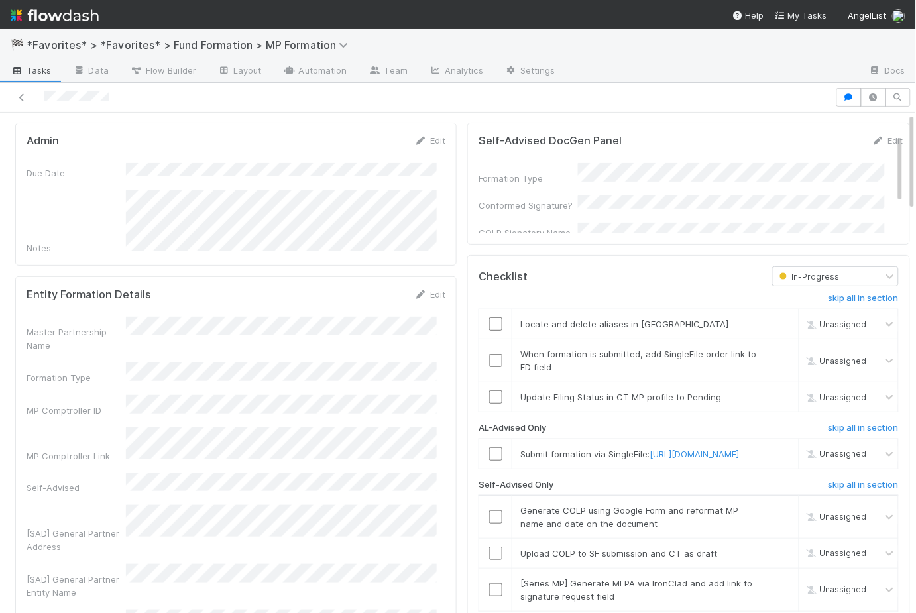
scroll to position [0, 0]
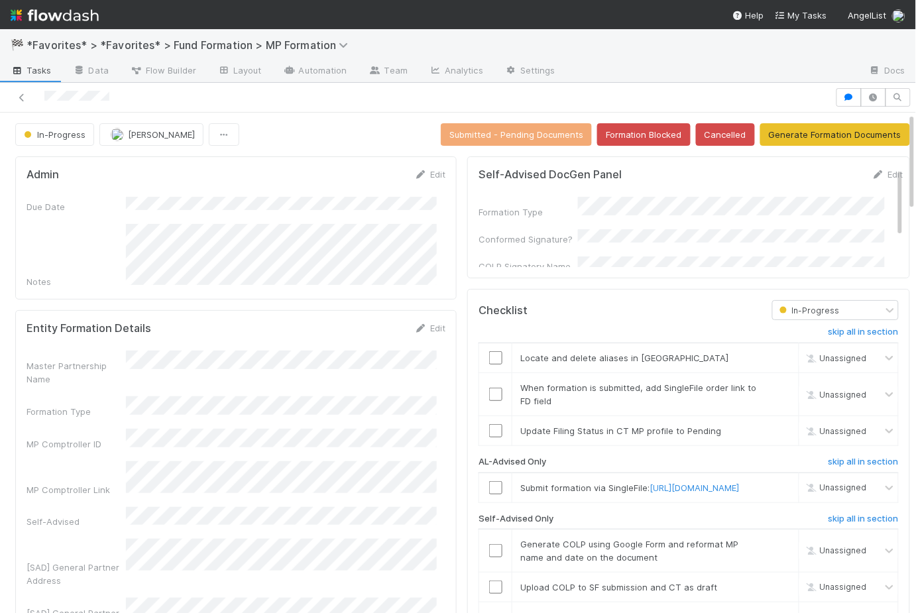
click at [344, 133] on div "In-Progress Rick Segers Submitted - Pending Documents Formation Blocked Cancell…" at bounding box center [462, 134] width 895 height 23
click at [158, 133] on span "[PERSON_NAME]" at bounding box center [161, 134] width 67 height 11
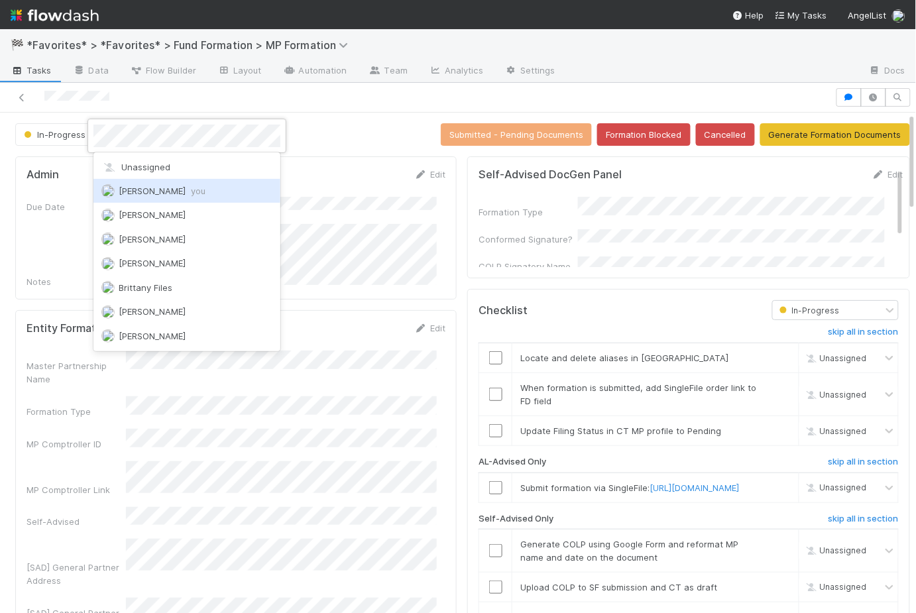
click at [178, 184] on div "Catherine Lambright you" at bounding box center [186, 191] width 187 height 24
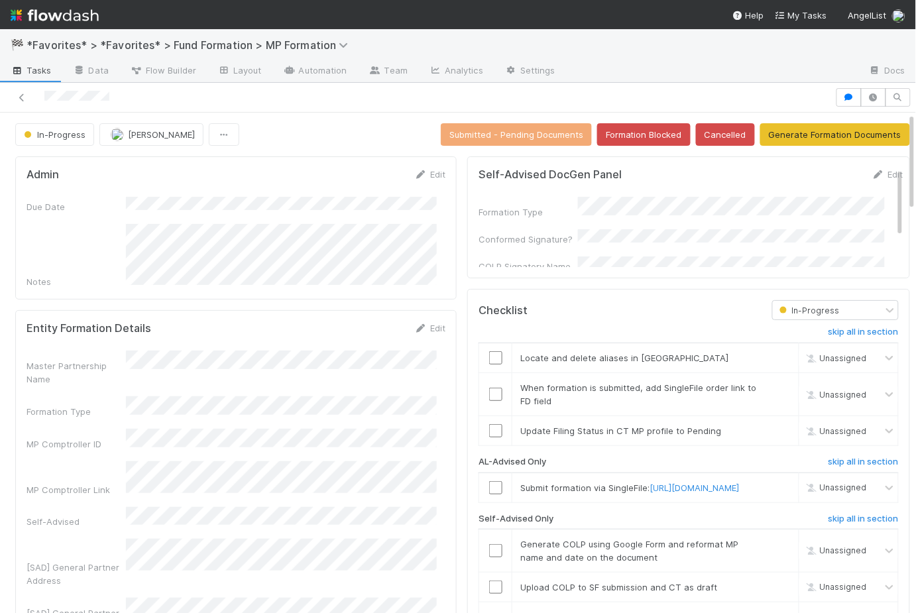
click at [354, 109] on div at bounding box center [458, 98] width 916 height 30
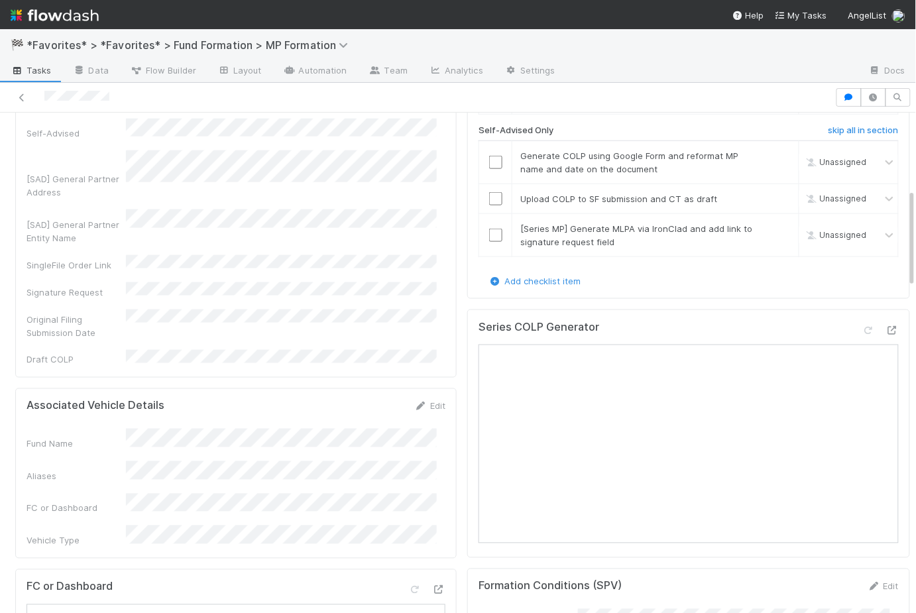
scroll to position [445, 0]
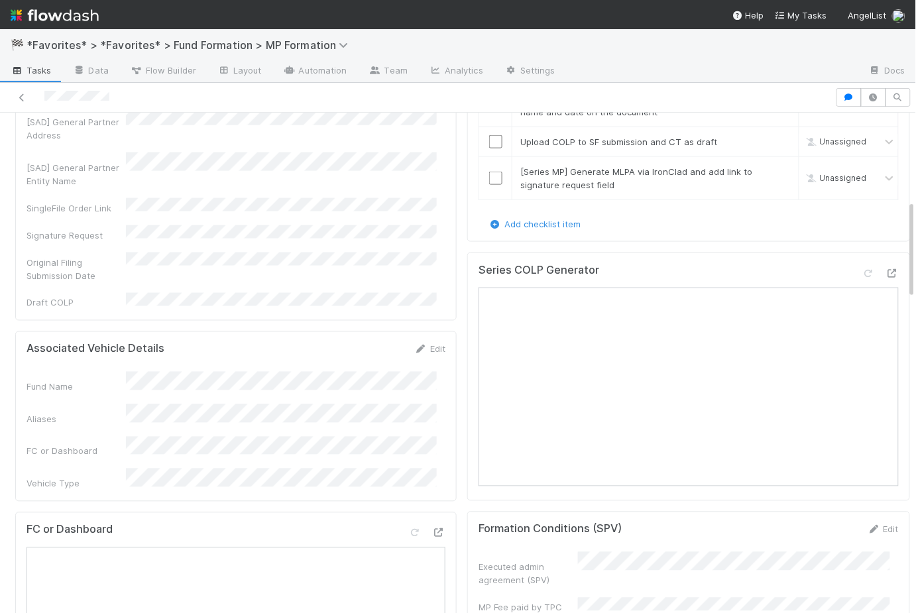
click at [111, 404] on div "Aliases" at bounding box center [236, 415] width 419 height 22
click at [400, 191] on div "Master Partnership Name Formation Type MP Comptroller ID MP Comptroller Link Se…" at bounding box center [236, 107] width 419 height 404
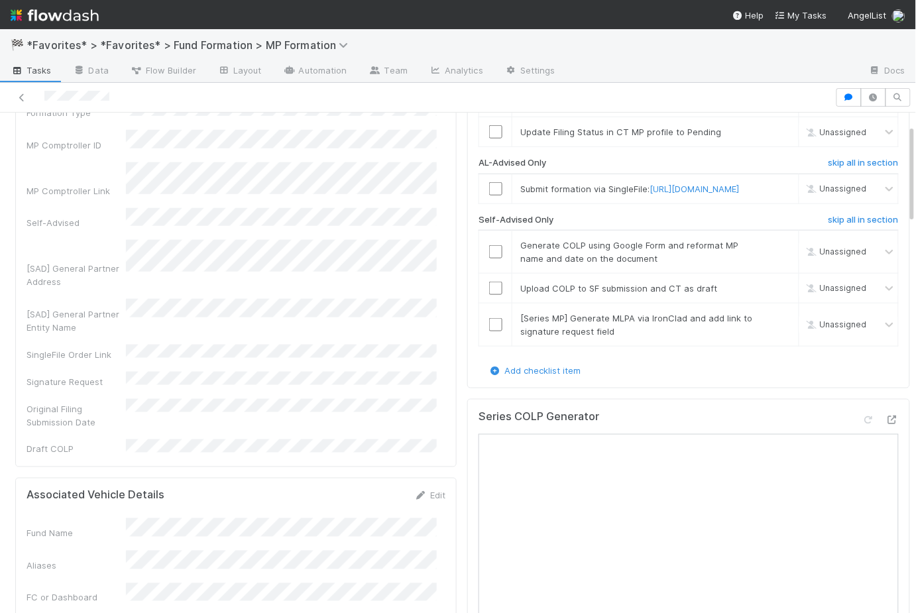
scroll to position [46, 0]
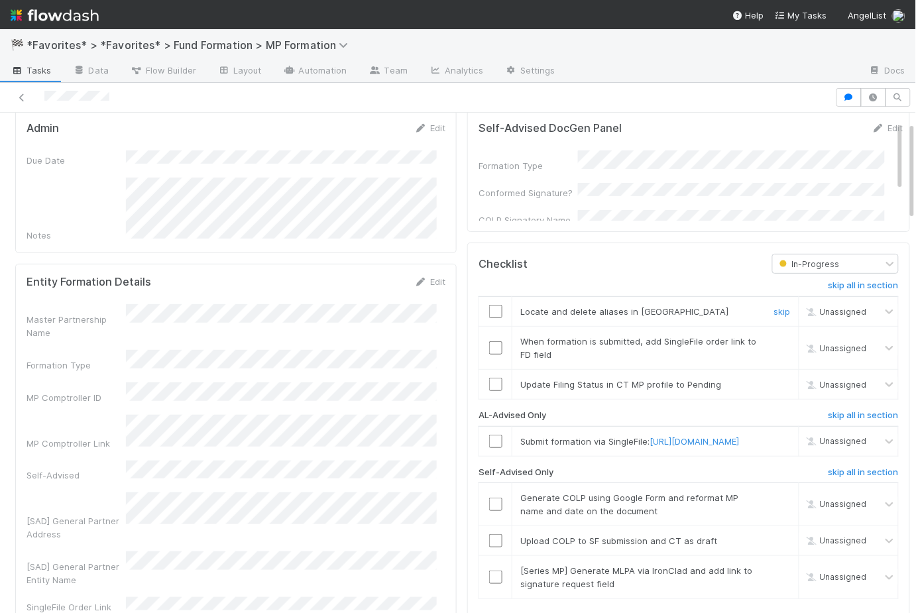
click at [489, 307] on input "checkbox" at bounding box center [495, 311] width 13 height 13
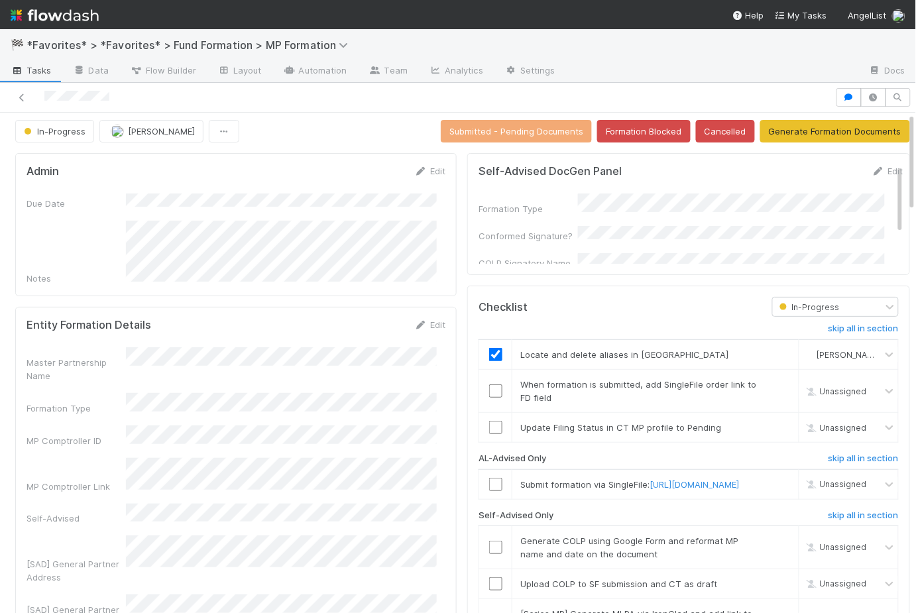
scroll to position [0, 0]
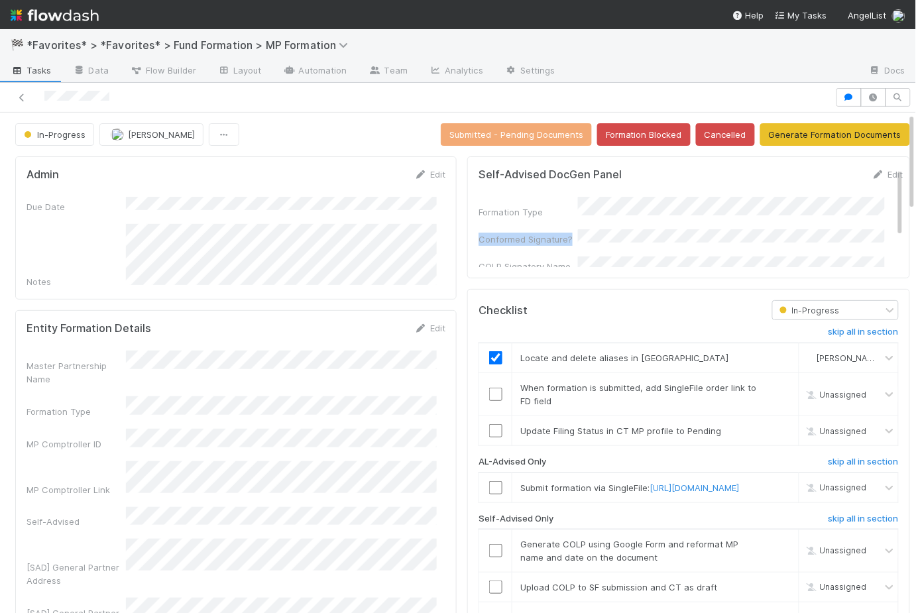
drag, startPoint x: 561, startPoint y: 231, endPoint x: 468, endPoint y: 225, distance: 92.3
click at [468, 225] on div "Self-Advised DocGen Panel Edit Formation Type Conformed Signature? COLP Signato…" at bounding box center [688, 217] width 443 height 122
click at [875, 169] on link "Edit" at bounding box center [886, 174] width 31 height 11
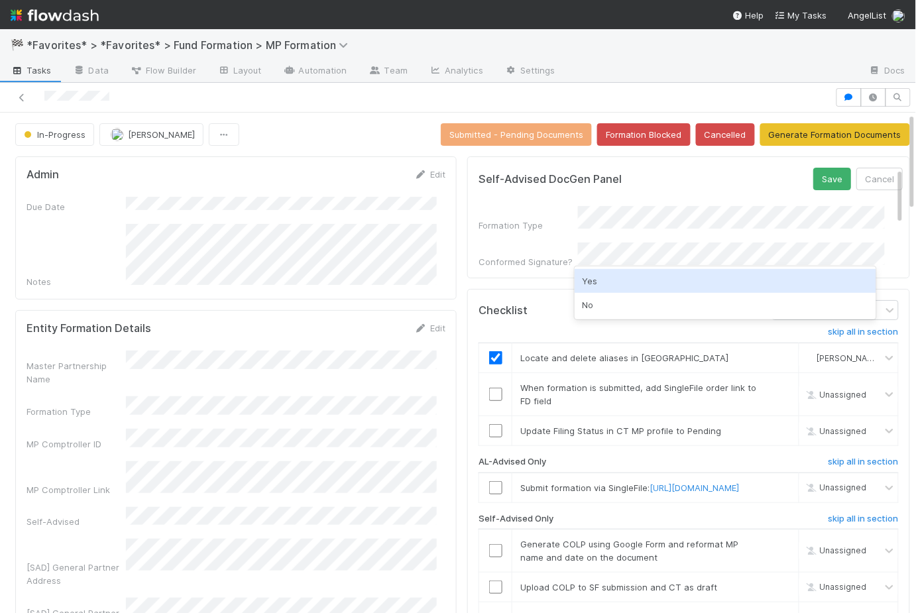
click at [603, 279] on div "Yes" at bounding box center [724, 281] width 301 height 24
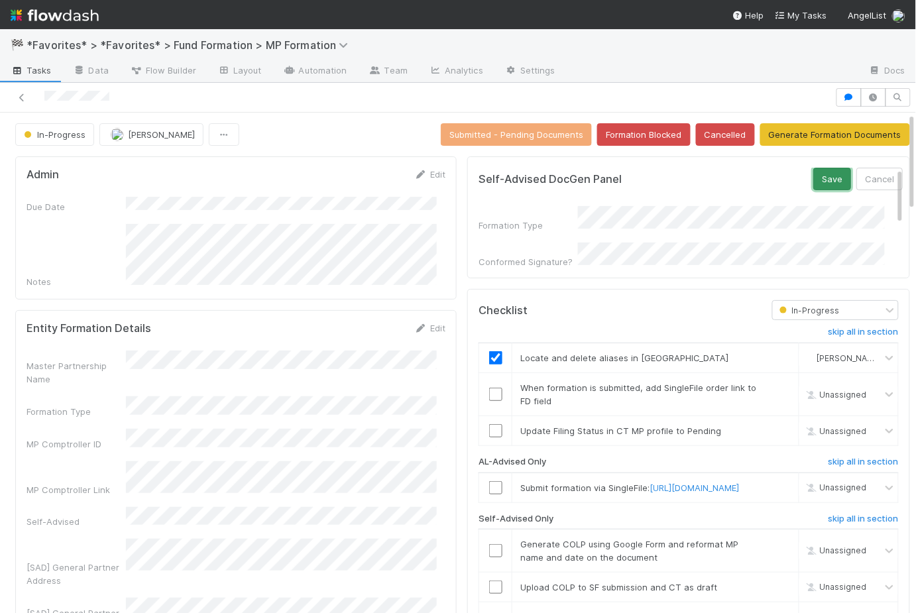
click at [813, 174] on button "Save" at bounding box center [832, 179] width 38 height 23
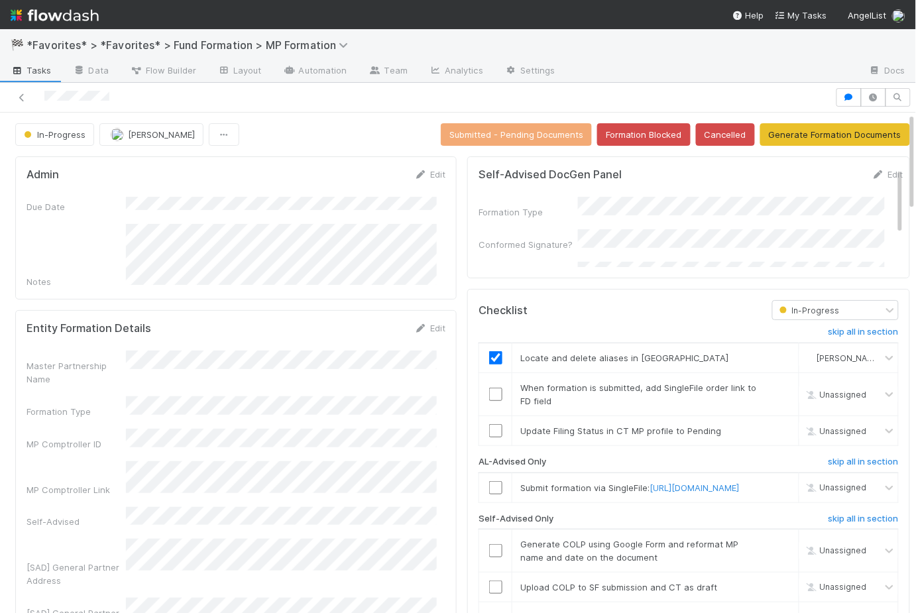
drag, startPoint x: 871, startPoint y: 177, endPoint x: 829, endPoint y: 188, distance: 43.9
click at [871, 177] on link "Edit" at bounding box center [886, 174] width 31 height 11
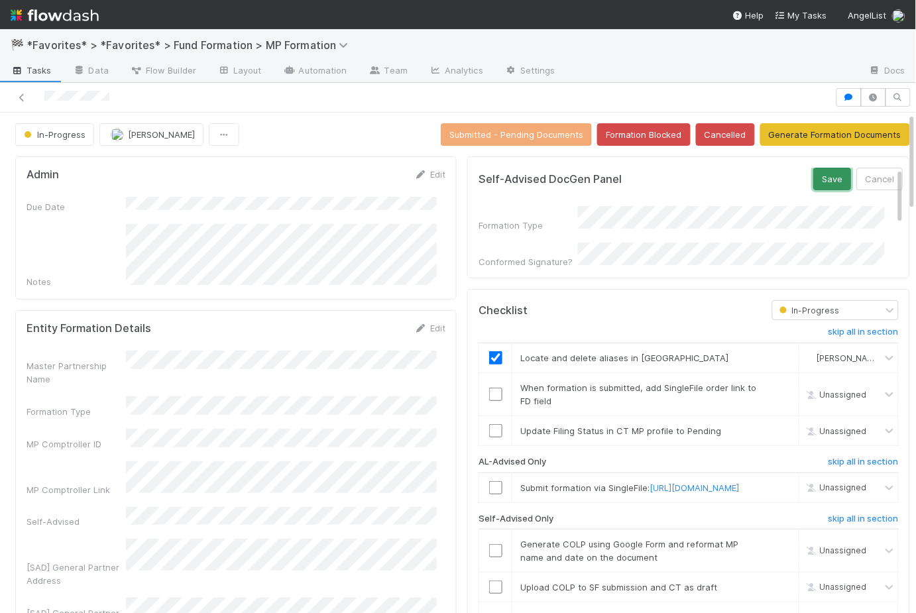
click at [813, 170] on button "Save" at bounding box center [832, 179] width 38 height 23
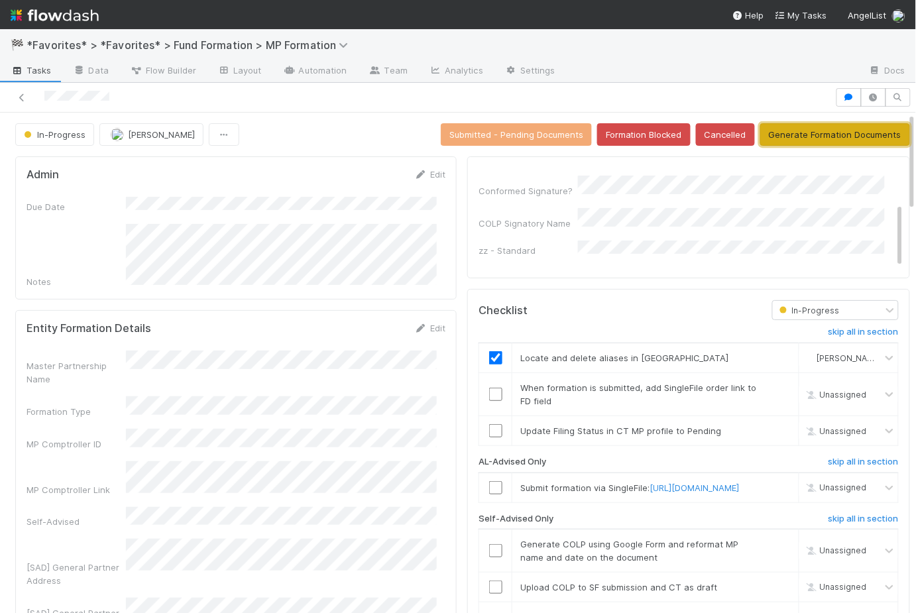
click at [851, 135] on button "Generate Formation Documents" at bounding box center [835, 134] width 150 height 23
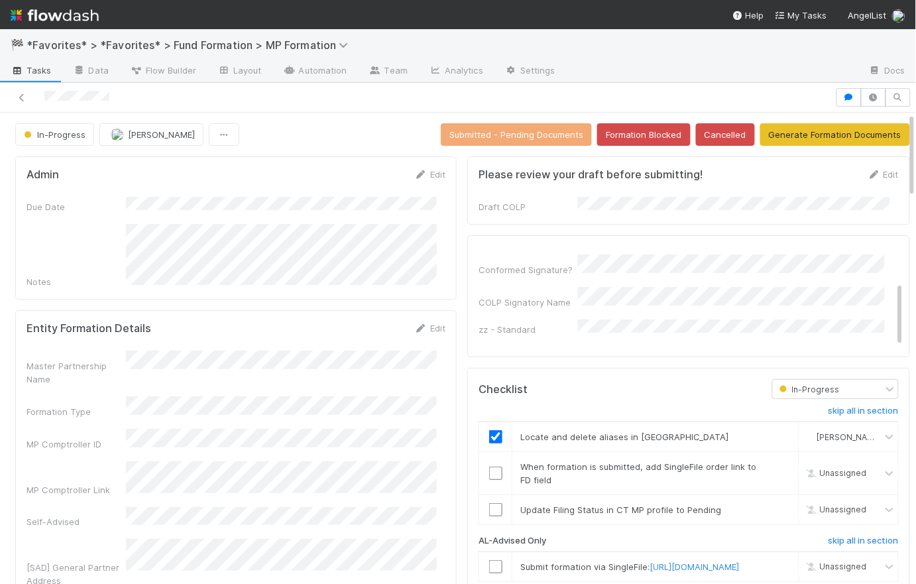
scroll to position [2, 0]
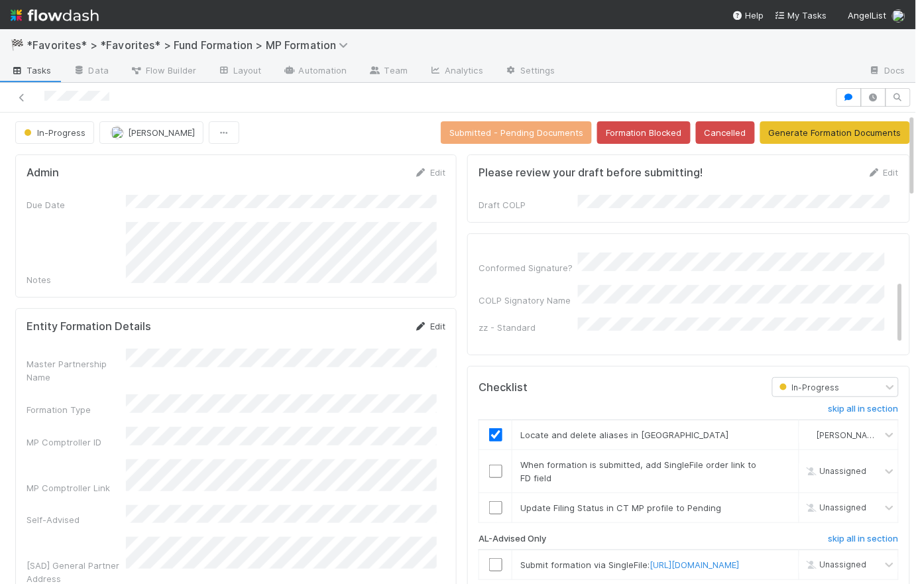
click at [431, 321] on link "Edit" at bounding box center [429, 326] width 31 height 11
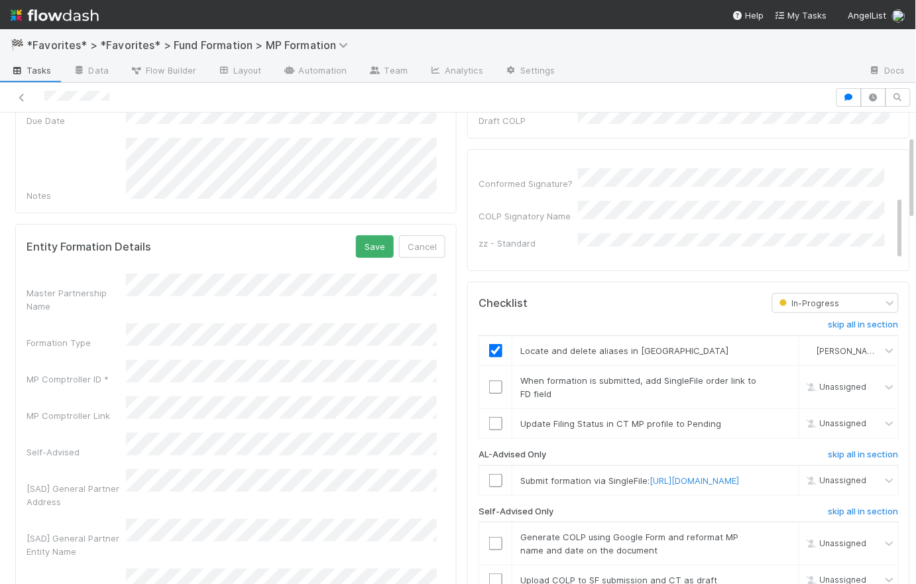
scroll to position [126, 0]
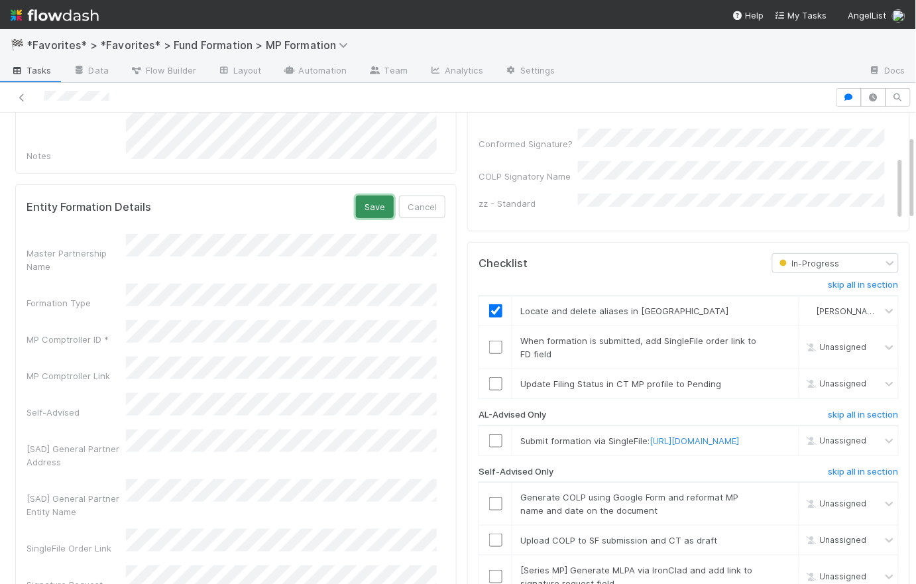
click at [369, 205] on button "Save" at bounding box center [375, 206] width 38 height 23
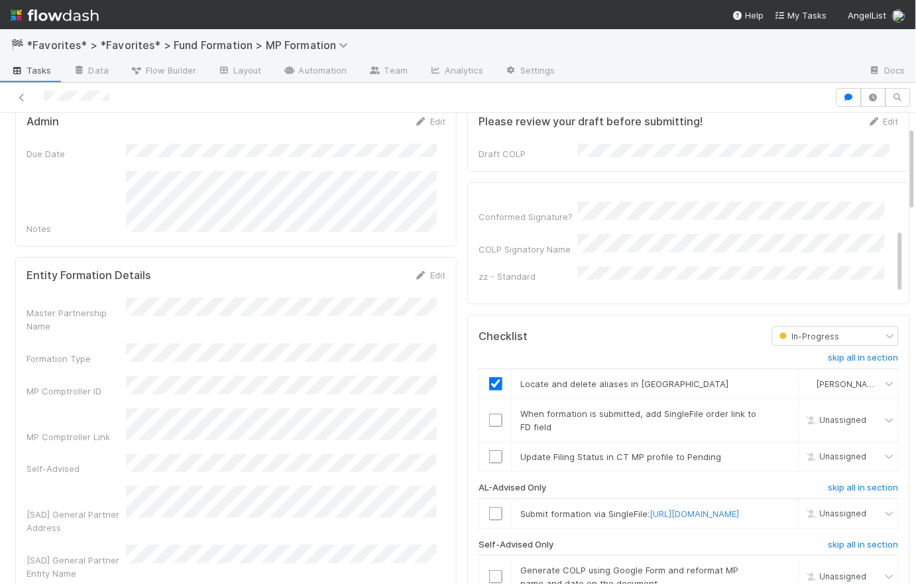
scroll to position [239, 0]
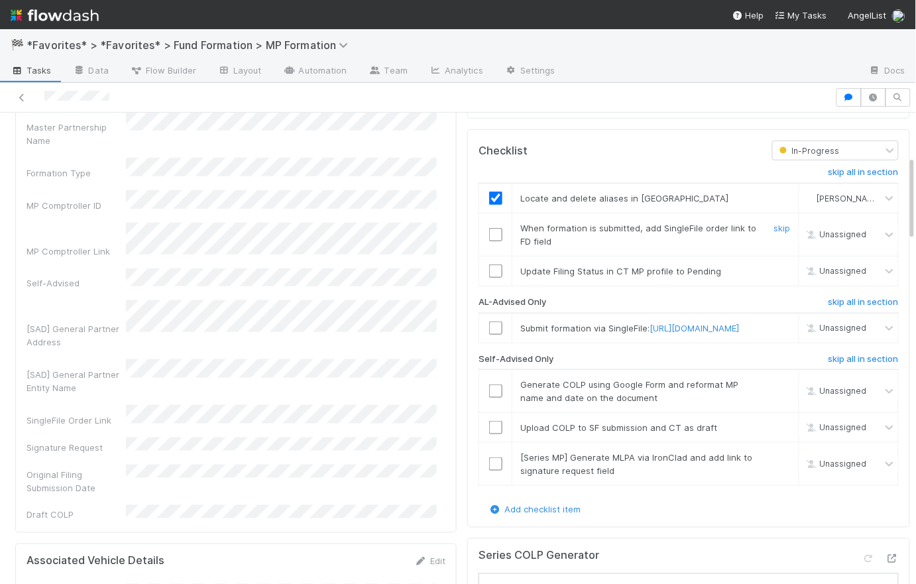
click at [489, 228] on input "checkbox" at bounding box center [495, 234] width 13 height 13
click at [774, 323] on link "skip" at bounding box center [782, 328] width 17 height 11
click at [489, 398] on input "checkbox" at bounding box center [495, 390] width 13 height 13
click at [489, 434] on input "checkbox" at bounding box center [495, 427] width 13 height 13
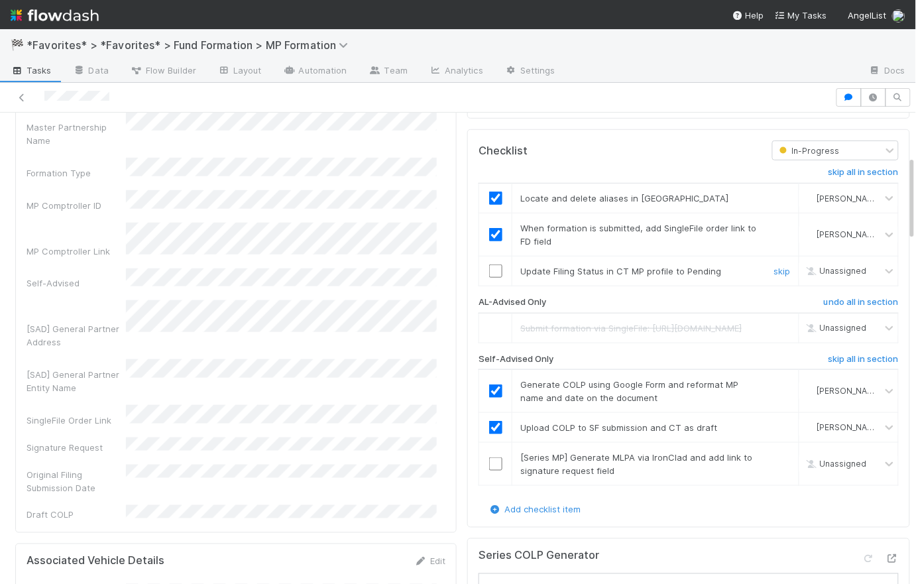
click at [489, 266] on input "checkbox" at bounding box center [495, 270] width 13 height 13
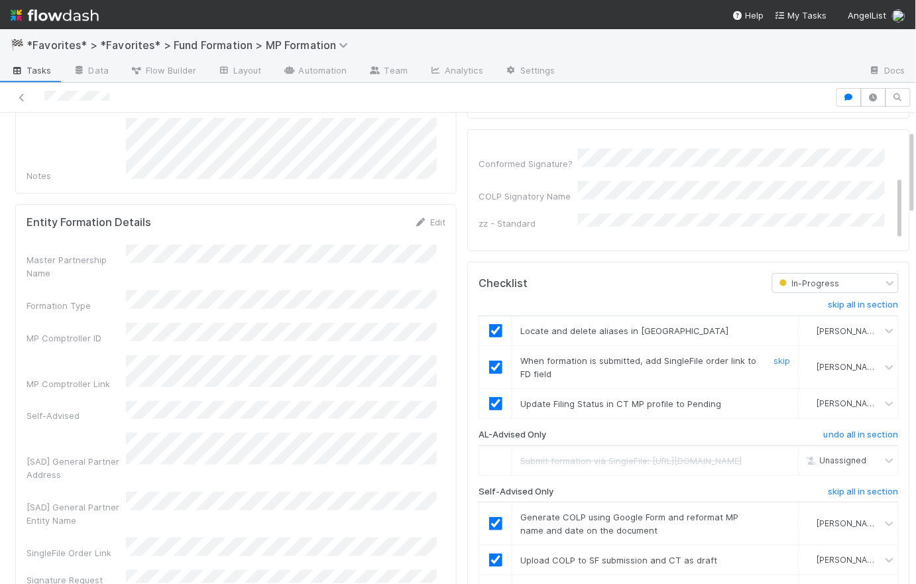
scroll to position [0, 0]
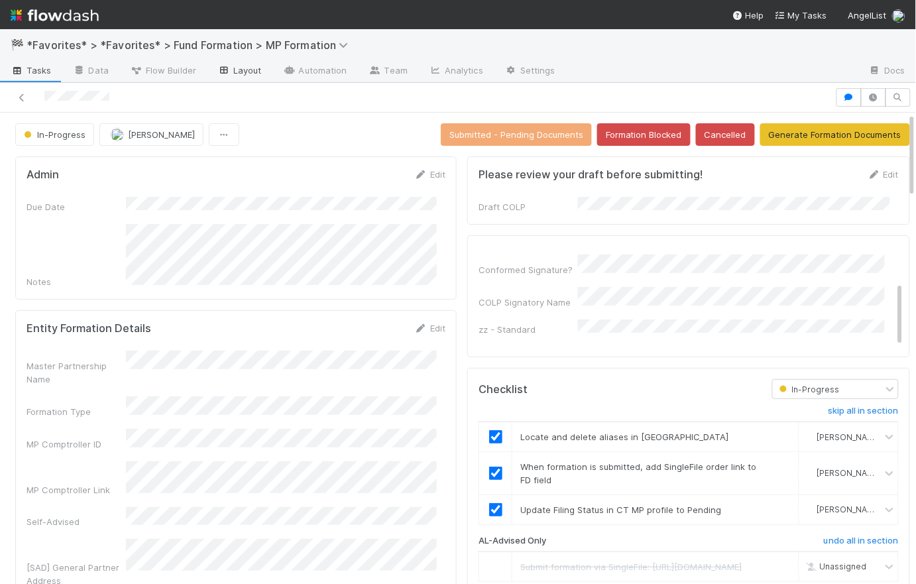
click at [251, 72] on link "Layout" at bounding box center [240, 71] width 66 height 21
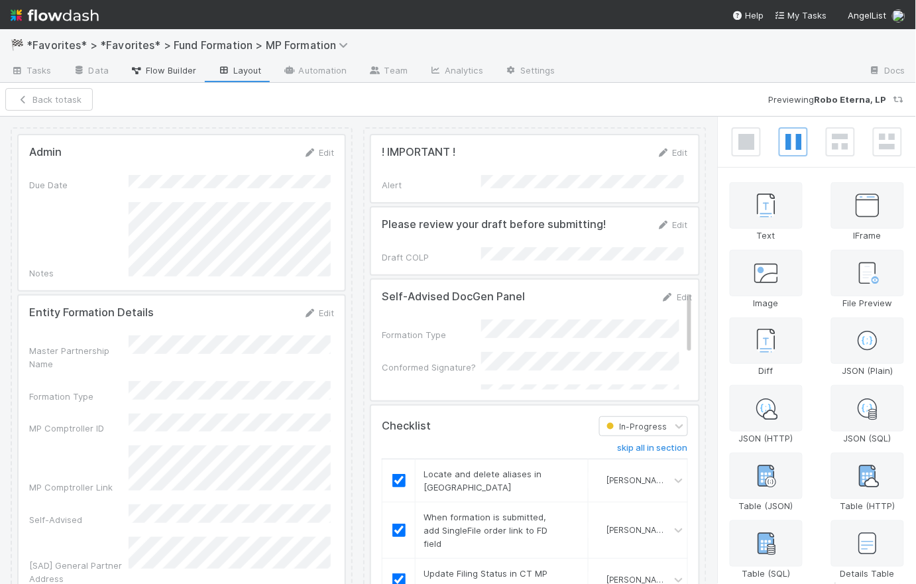
click at [182, 68] on span "Flow Builder" at bounding box center [163, 70] width 66 height 13
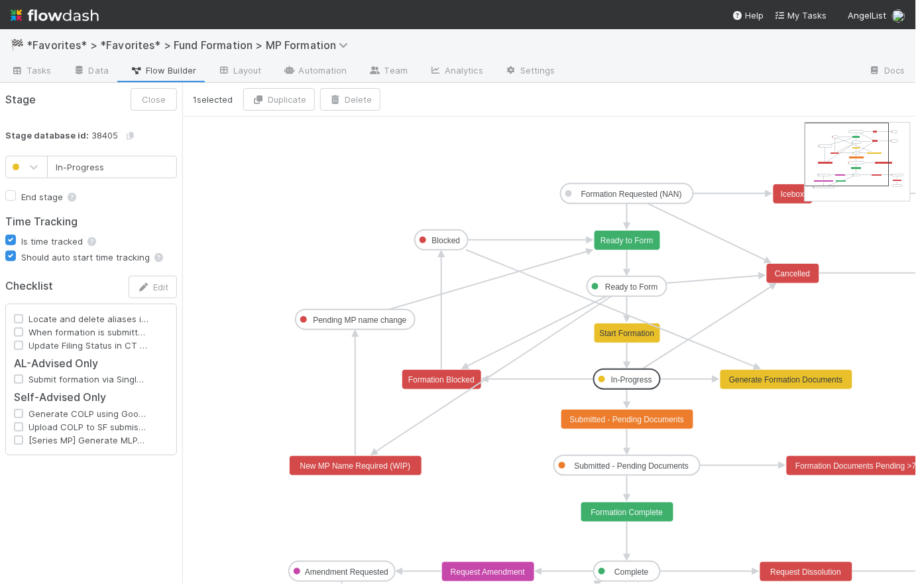
click at [632, 379] on text "In-Progress" at bounding box center [631, 379] width 41 height 9
click at [156, 285] on button "Edit" at bounding box center [153, 287] width 48 height 23
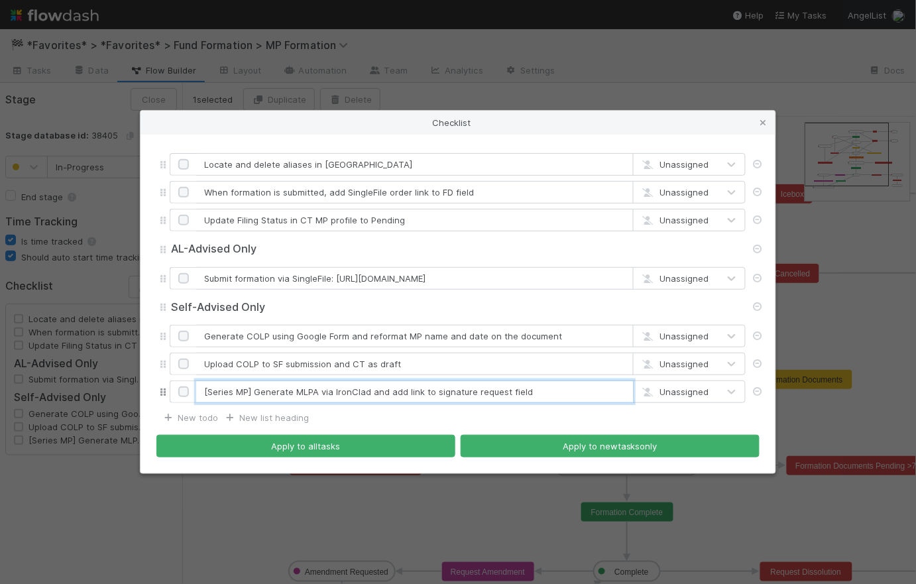
click at [557, 392] on input "[Series MP] Generate MLPA via IronClad and add link to signature request field" at bounding box center [414, 391] width 437 height 23
paste input "https://ironcladapp.com/c/5d0bfcce07de834a99aab442/workflows/launch/653a900b16b…"
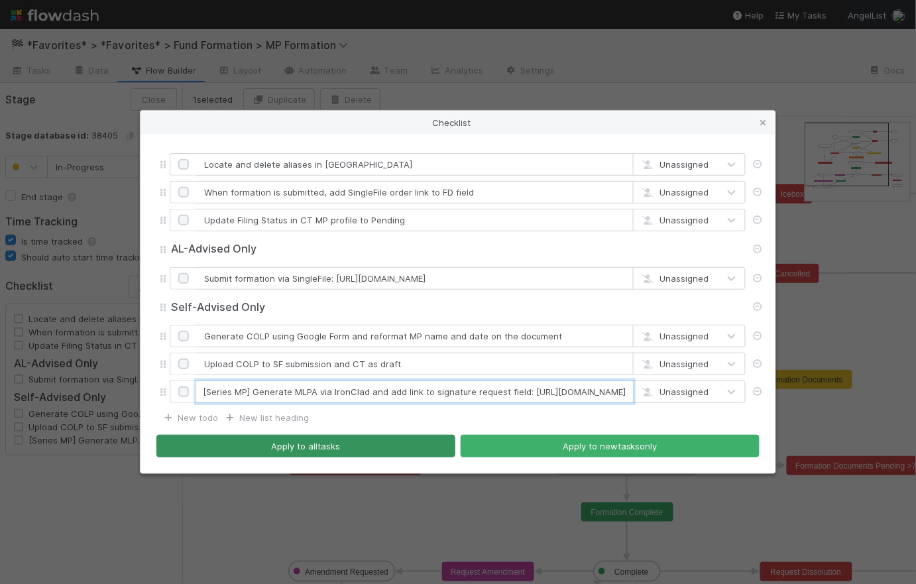
type input "[Series MP] Generate MLPA via IronClad and add link to signature request field:…"
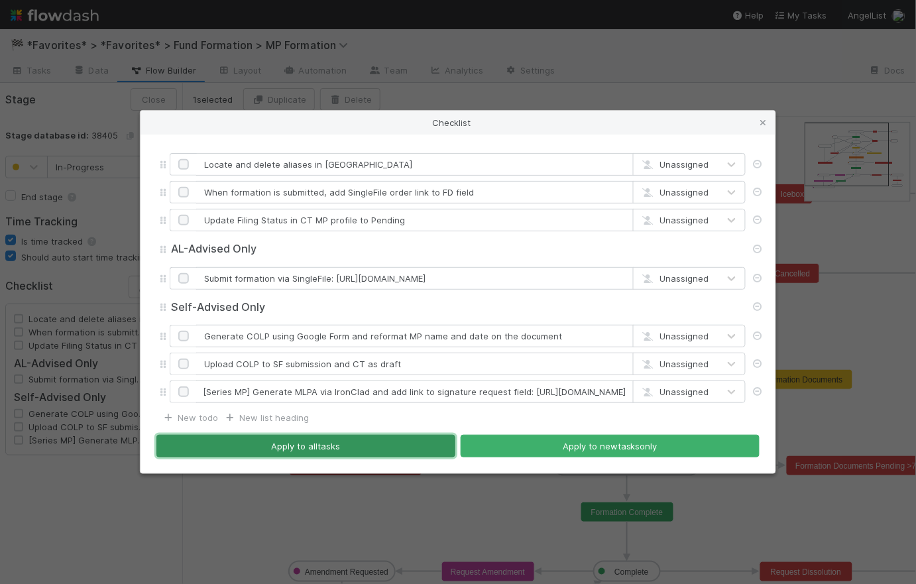
click at [335, 447] on button "Apply to all tasks" at bounding box center [305, 446] width 299 height 23
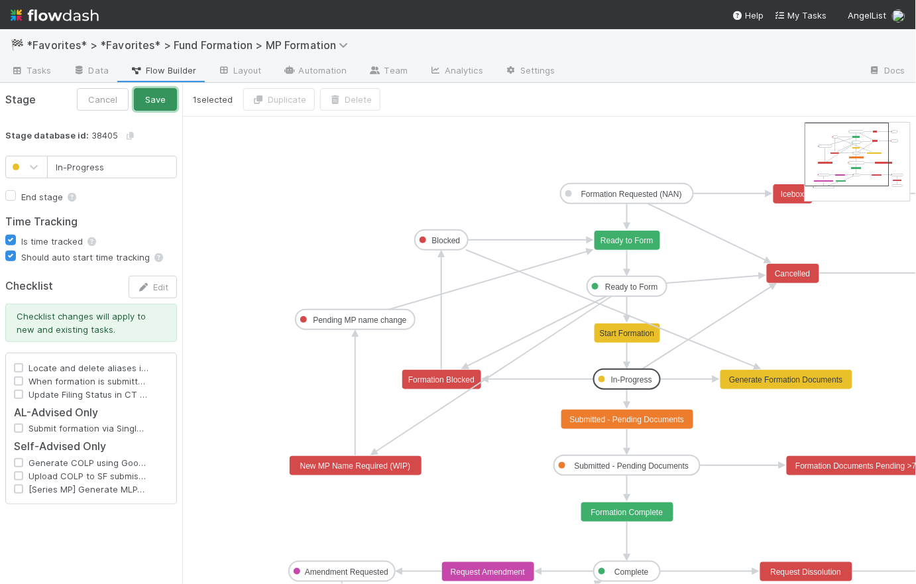
click at [155, 97] on button "Save" at bounding box center [155, 99] width 43 height 23
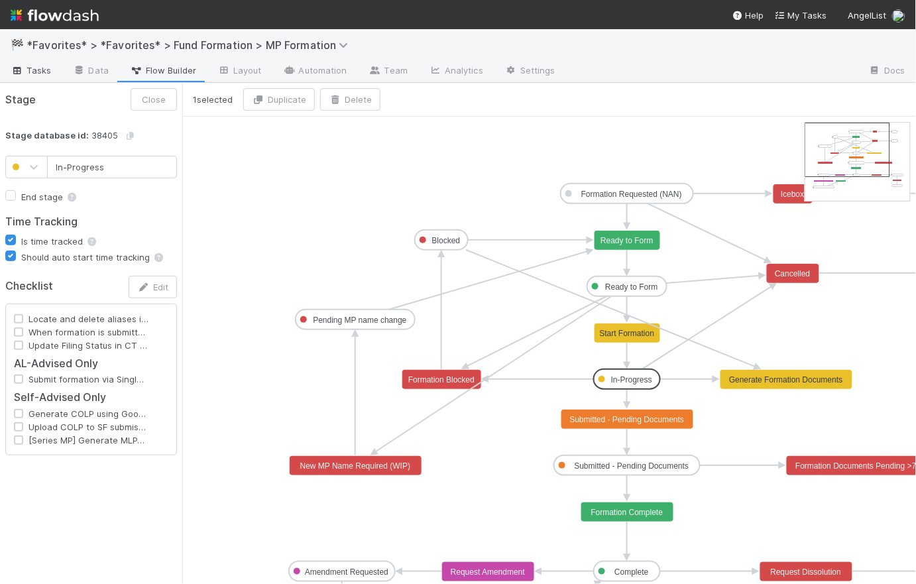
click at [47, 68] on span "Tasks" at bounding box center [31, 70] width 41 height 13
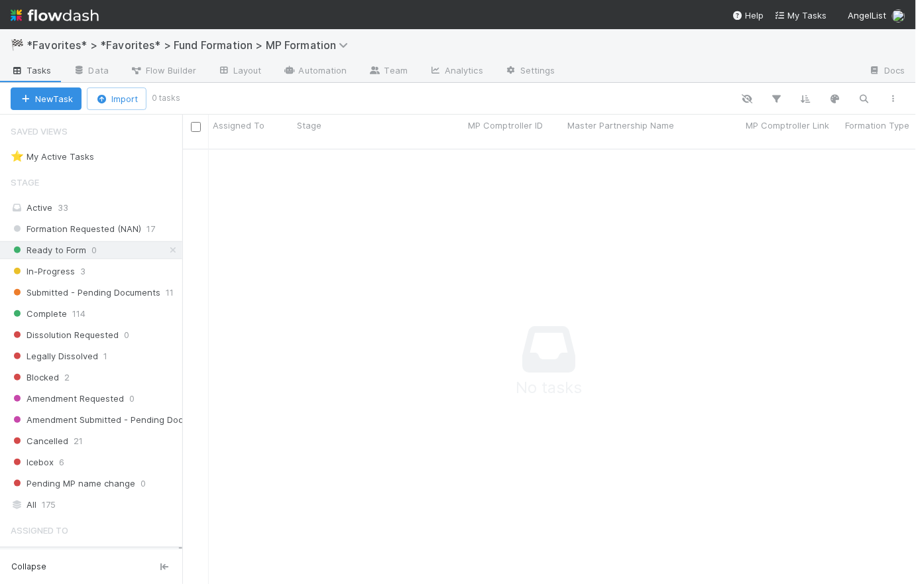
scroll to position [427, 725]
click at [93, 276] on div "In-Progress 3" at bounding box center [97, 271] width 172 height 17
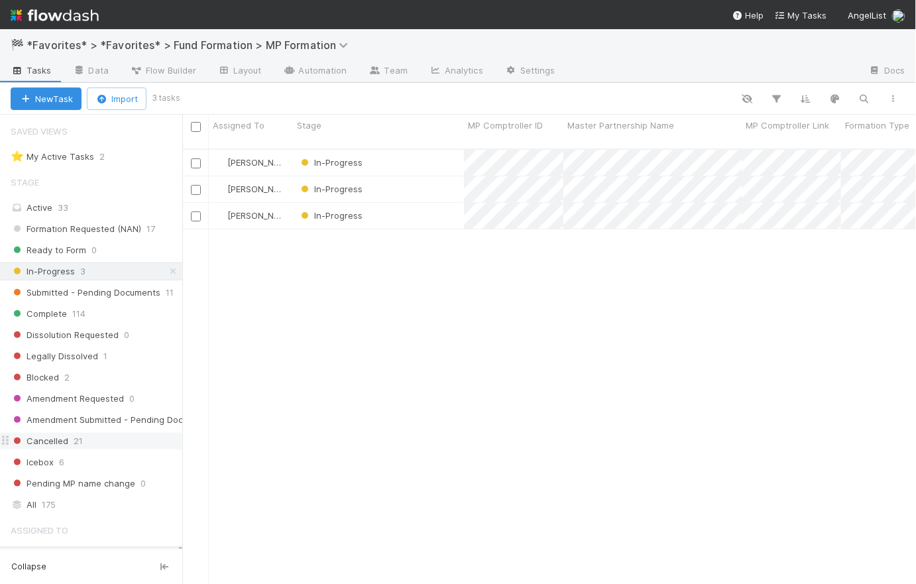
scroll to position [437, 725]
click at [415, 150] on div "In-Progress" at bounding box center [378, 163] width 171 height 26
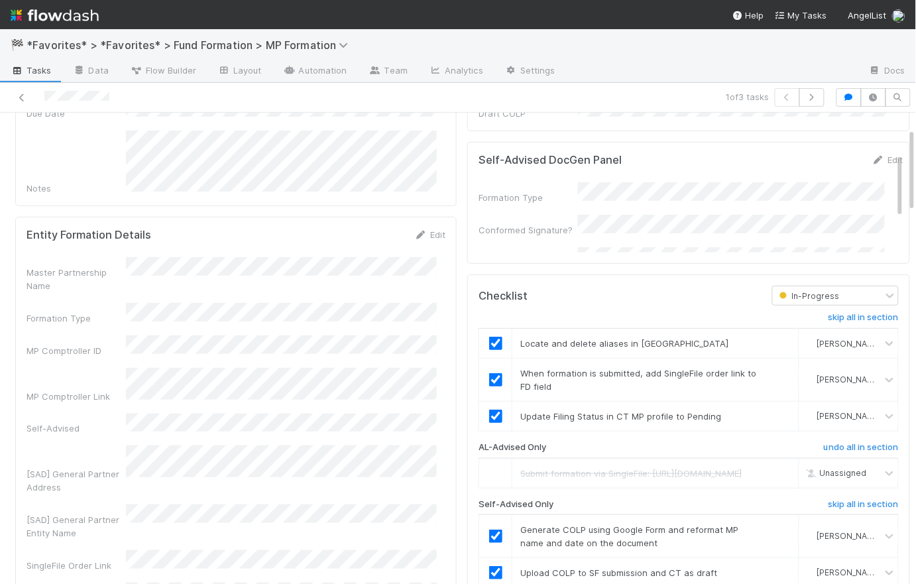
scroll to position [86, 0]
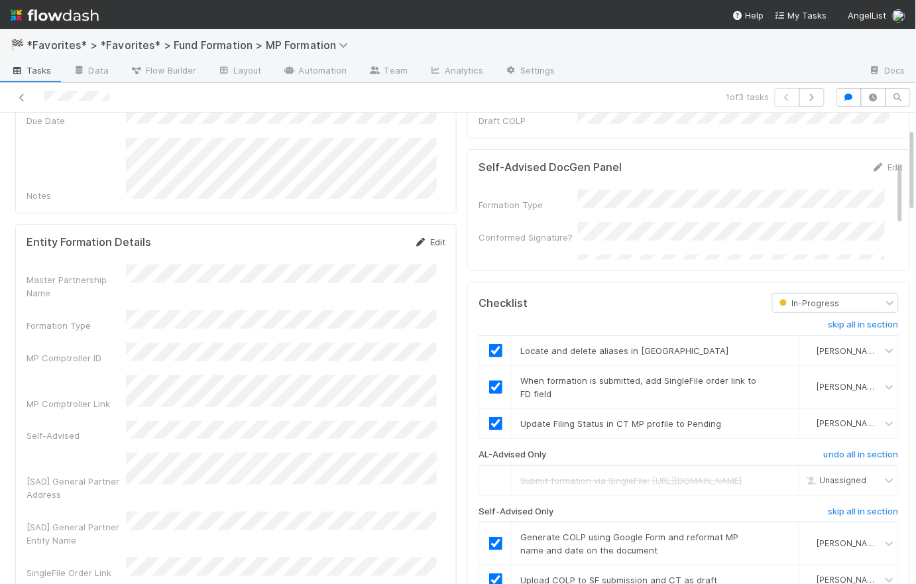
click at [433, 237] on link "Edit" at bounding box center [429, 242] width 31 height 11
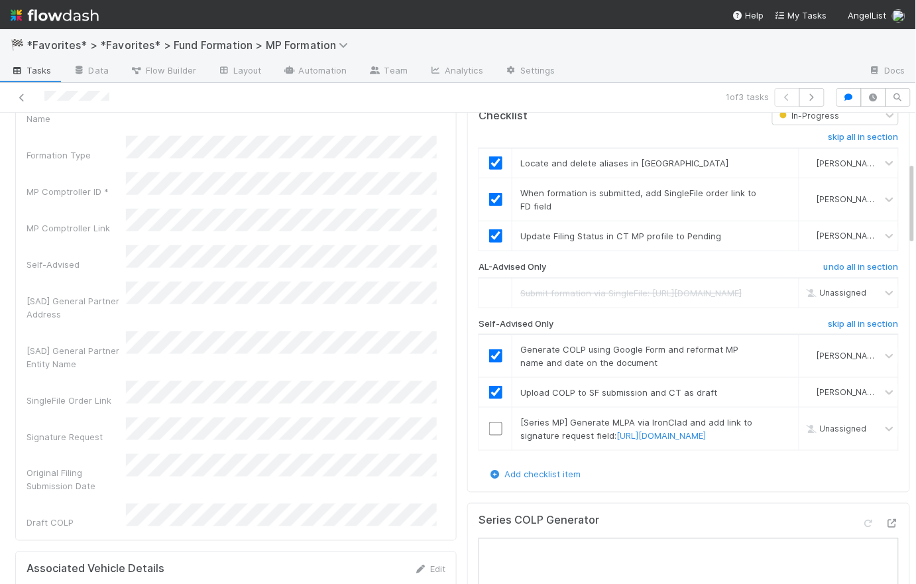
scroll to position [0, 0]
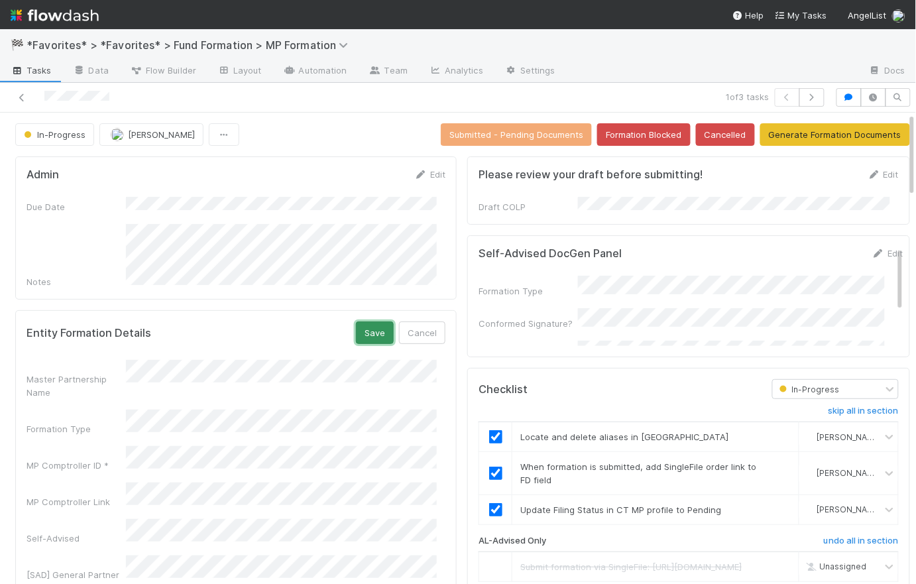
click at [362, 323] on button "Save" at bounding box center [375, 332] width 38 height 23
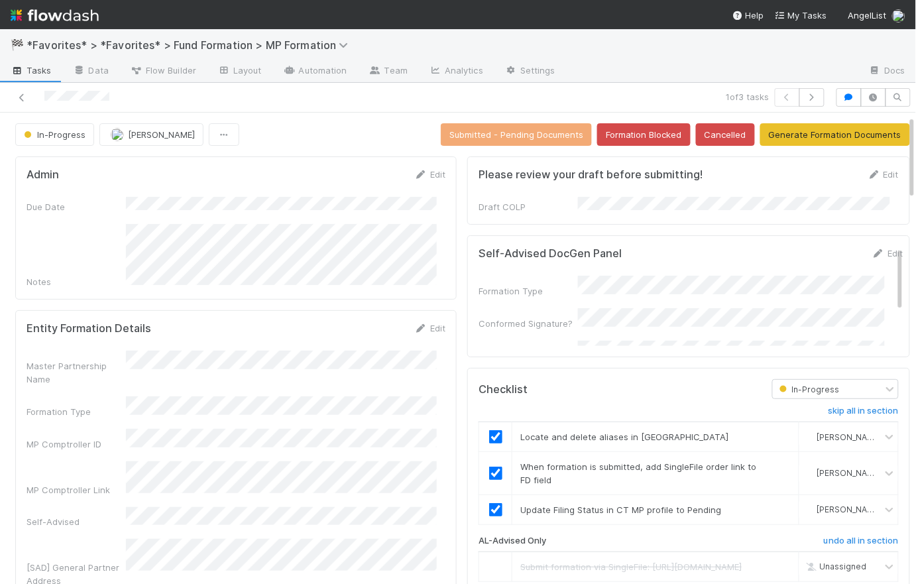
scroll to position [260, 0]
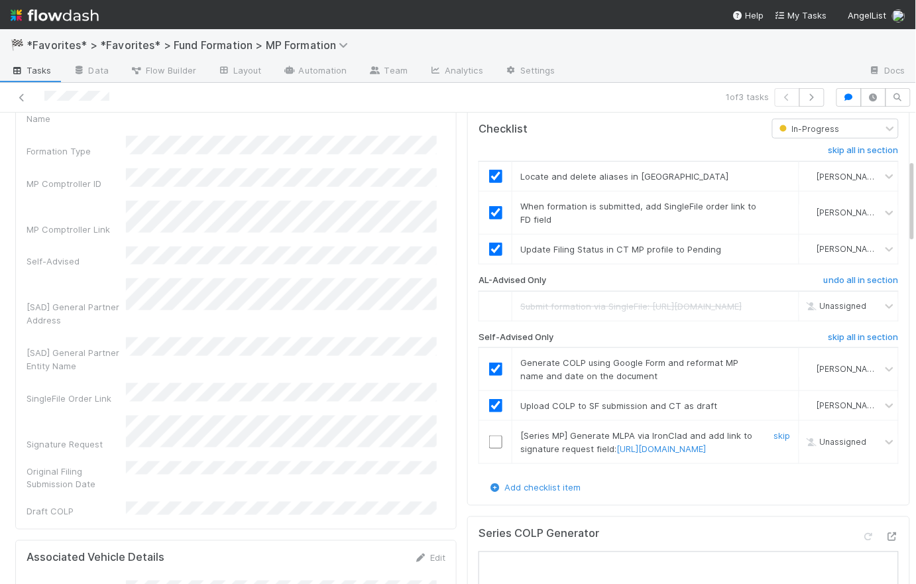
click at [490, 449] on input "checkbox" at bounding box center [495, 441] width 13 height 13
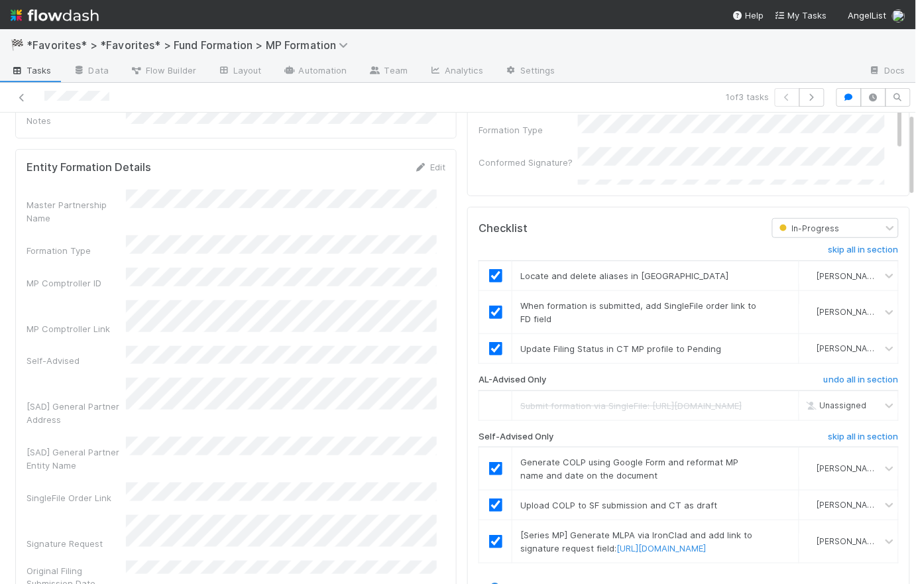
scroll to position [0, 0]
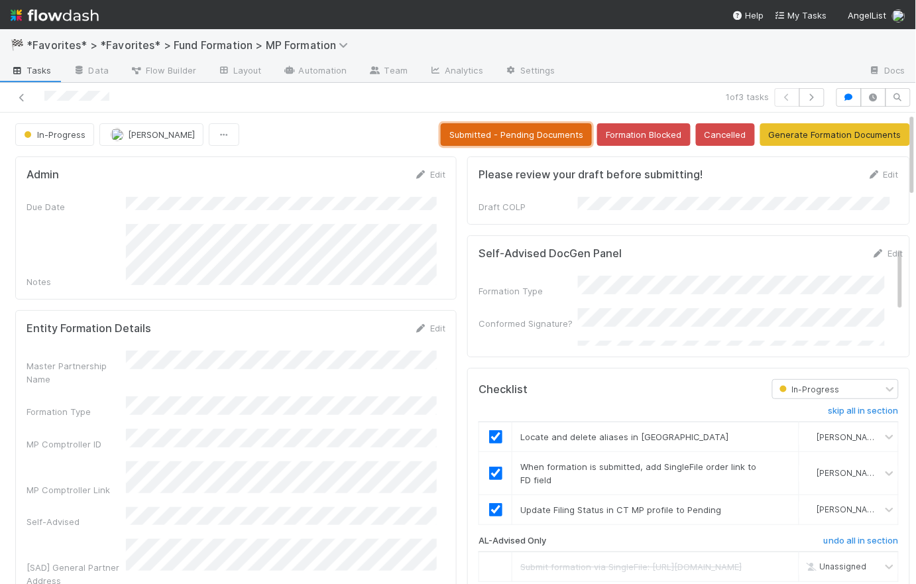
click at [494, 135] on button "Submitted - Pending Documents" at bounding box center [516, 134] width 151 height 23
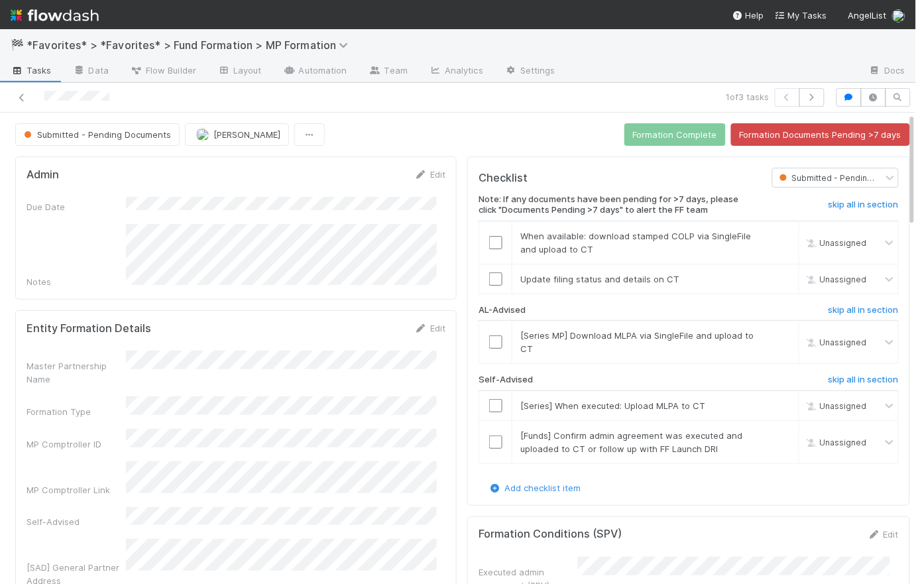
click at [35, 70] on span "Tasks" at bounding box center [31, 70] width 41 height 13
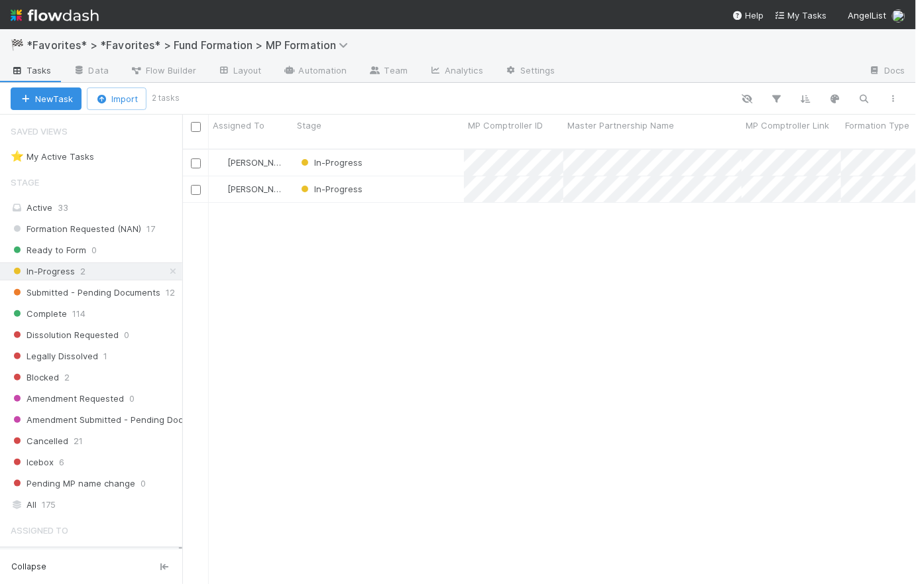
scroll to position [437, 725]
click at [400, 150] on div "In-Progress" at bounding box center [378, 163] width 171 height 26
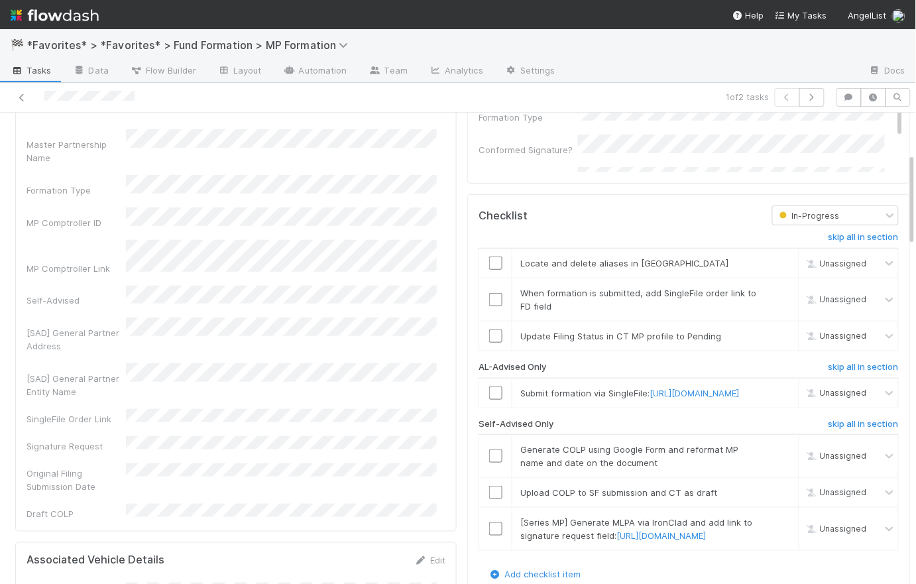
scroll to position [259, 0]
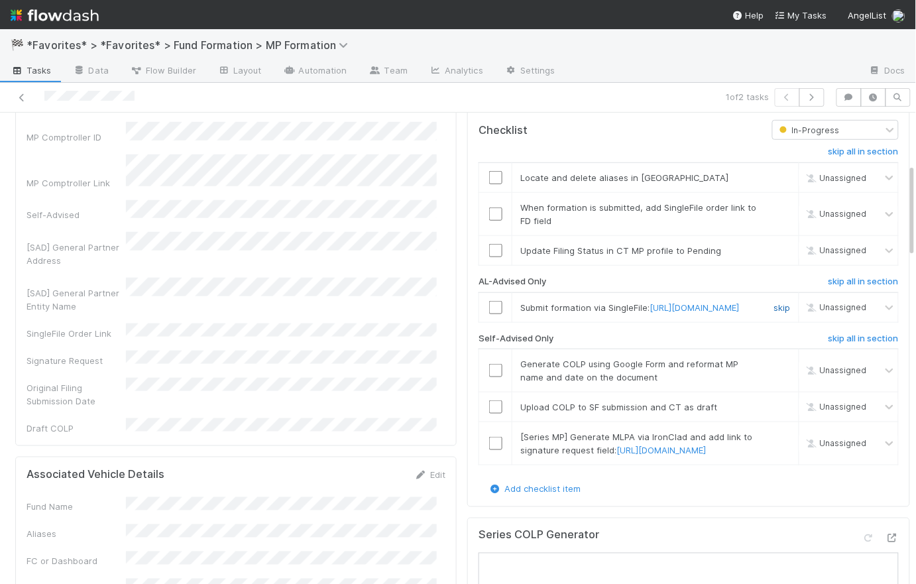
click at [774, 305] on link "skip" at bounding box center [782, 307] width 17 height 11
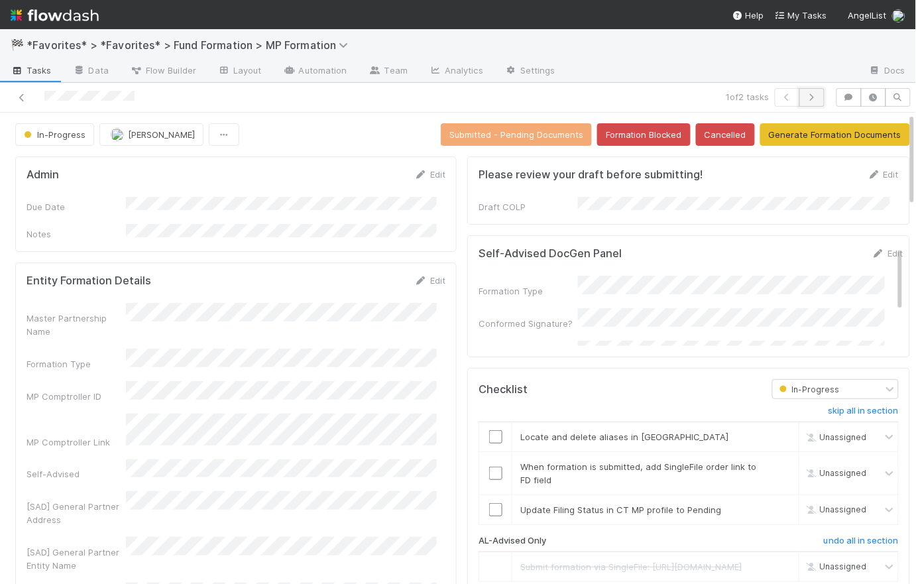
click at [811, 99] on button "button" at bounding box center [811, 97] width 25 height 19
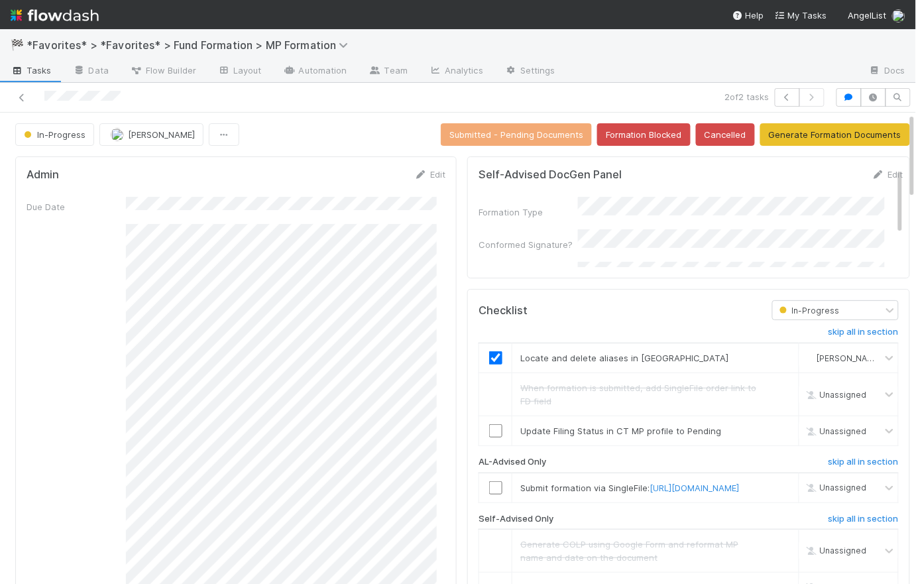
click at [334, 142] on div "In-Progress Rick Segers Submitted - Pending Documents Formation Blocked Cancell…" at bounding box center [462, 134] width 895 height 23
click at [38, 64] on span "Tasks" at bounding box center [31, 70] width 41 height 13
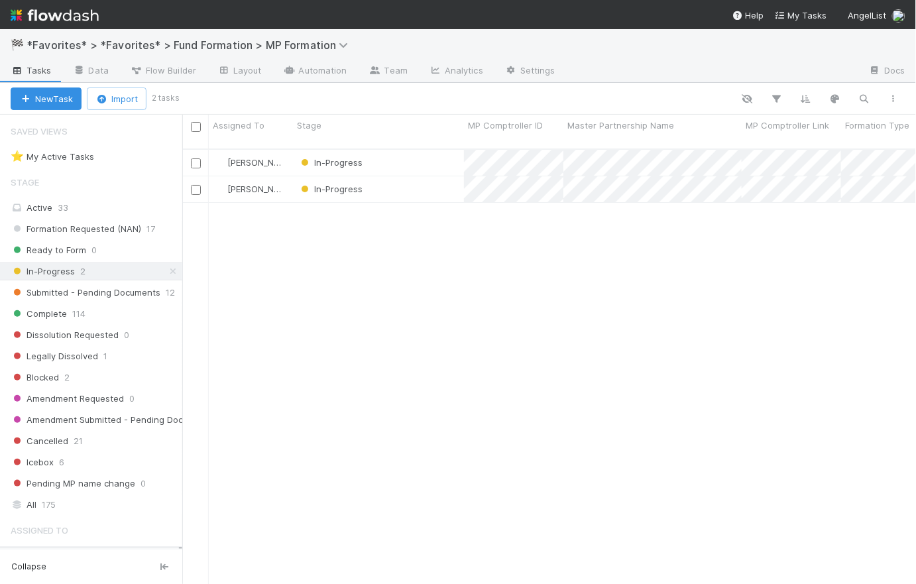
scroll to position [437, 725]
click at [166, 270] on icon at bounding box center [172, 271] width 13 height 9
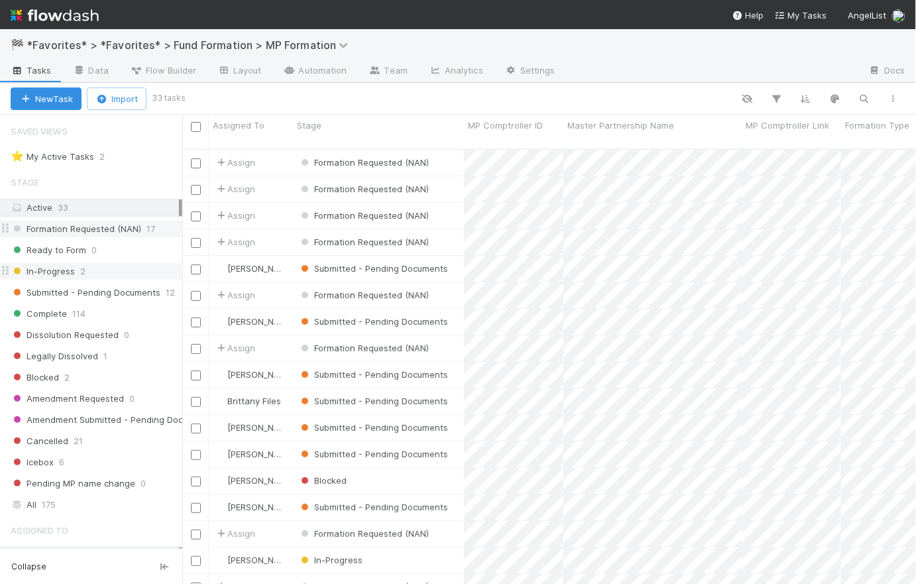
click at [94, 231] on span "Formation Requested (NAN)" at bounding box center [76, 229] width 131 height 17
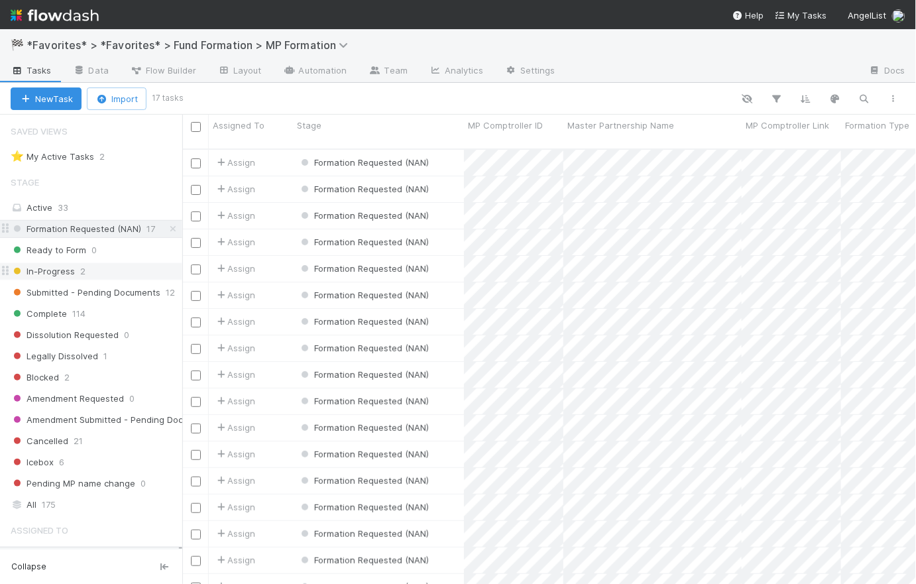
scroll to position [437, 725]
click at [449, 150] on div "Formation Requested (NAN)" at bounding box center [378, 163] width 171 height 26
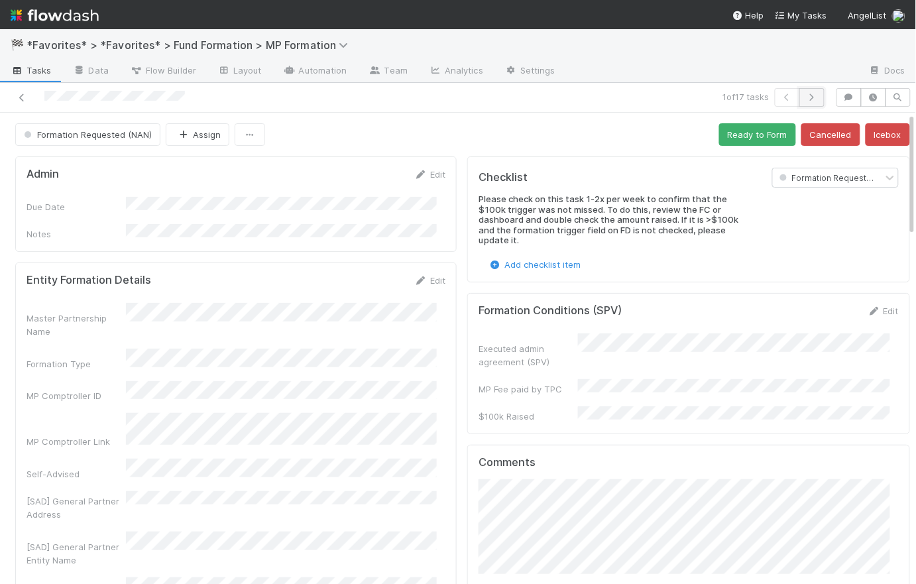
click at [812, 95] on button "button" at bounding box center [811, 97] width 25 height 19
click at [807, 103] on button "button" at bounding box center [811, 97] width 25 height 19
click at [805, 99] on icon "button" at bounding box center [811, 97] width 13 height 8
drag, startPoint x: 460, startPoint y: 131, endPoint x: 388, endPoint y: 94, distance: 80.9
click at [460, 130] on div "Formation Requested (NAN) Assign Ready to Form Cancelled Icebox" at bounding box center [462, 134] width 895 height 23
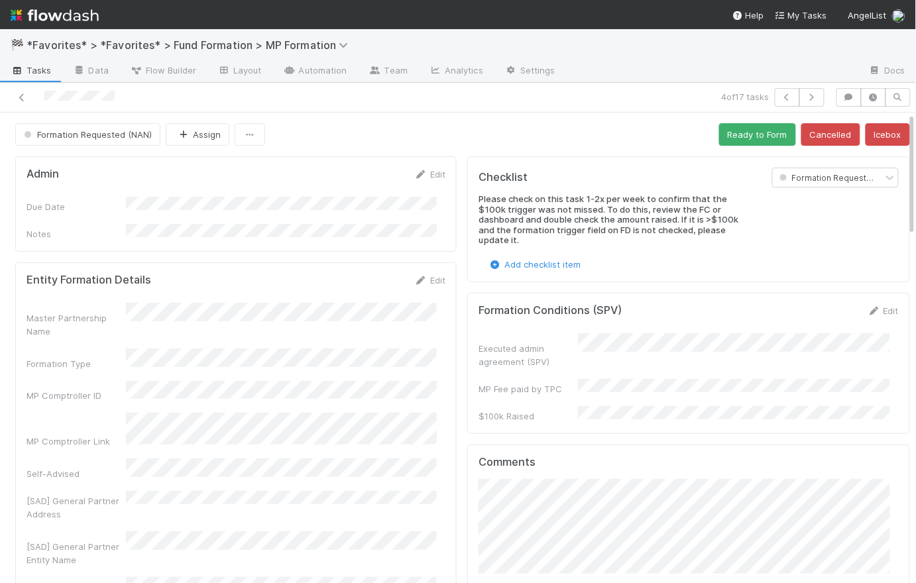
click at [43, 70] on span "Tasks" at bounding box center [31, 70] width 41 height 13
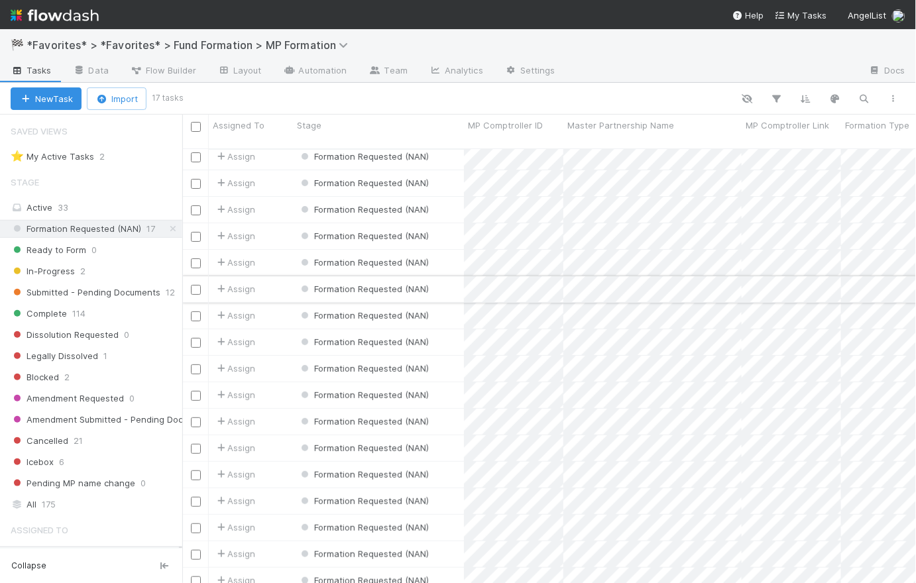
click at [282, 276] on div "Assign" at bounding box center [251, 289] width 84 height 26
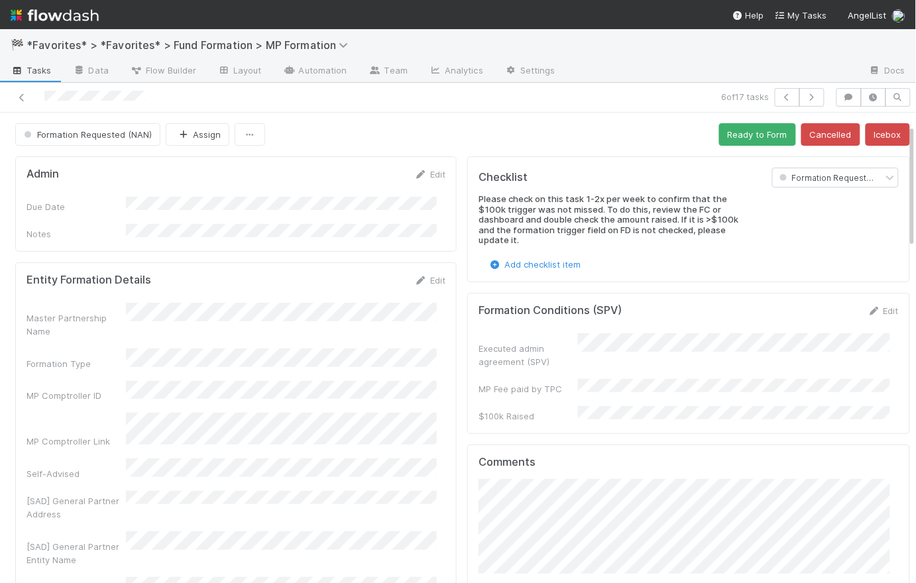
scroll to position [415, 0]
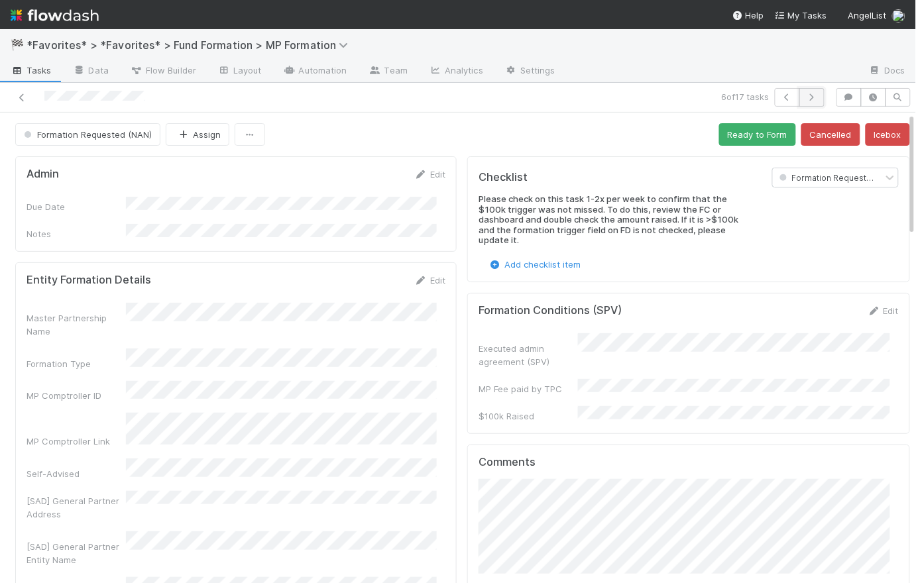
click at [810, 102] on button "button" at bounding box center [811, 97] width 25 height 19
click at [43, 74] on span "Tasks" at bounding box center [31, 70] width 41 height 13
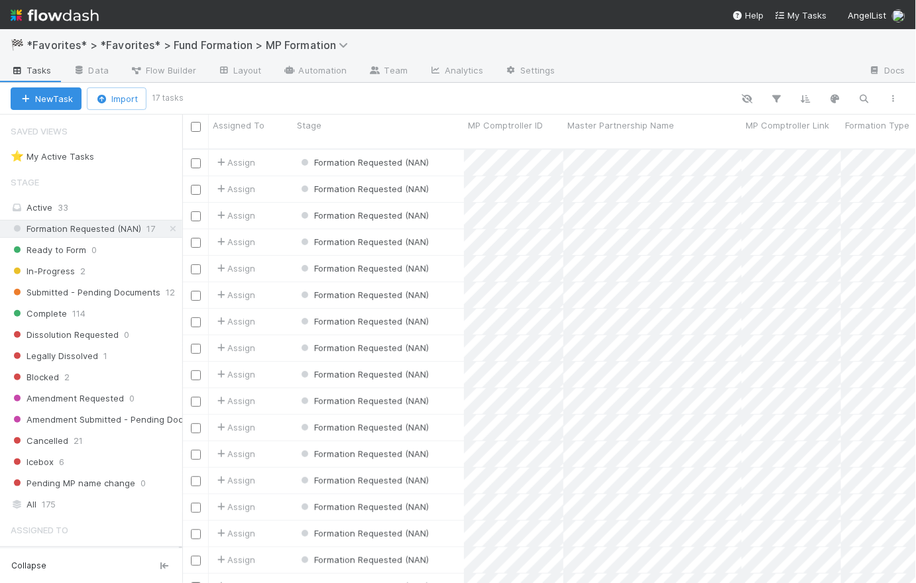
scroll to position [436, 725]
click at [97, 231] on span "Formation Requested (NAN)" at bounding box center [76, 229] width 131 height 17
click at [453, 150] on div "Formation Requested (NAN)" at bounding box center [378, 163] width 171 height 26
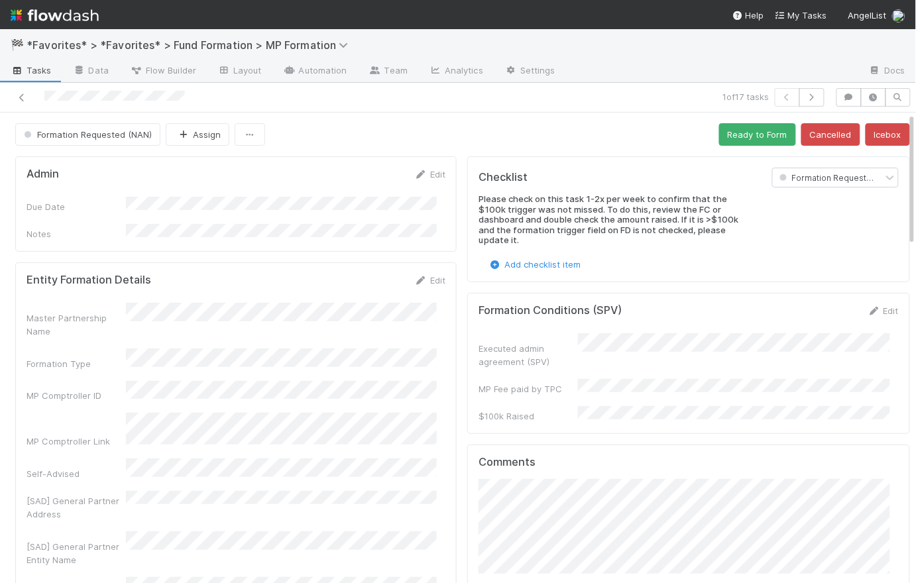
click at [453, 135] on div "Formation Requested (NAN) Assign Ready to Form Cancelled Icebox" at bounding box center [462, 134] width 895 height 23
click at [808, 98] on icon "button" at bounding box center [811, 97] width 13 height 8
click at [32, 74] on span "Tasks" at bounding box center [31, 70] width 41 height 13
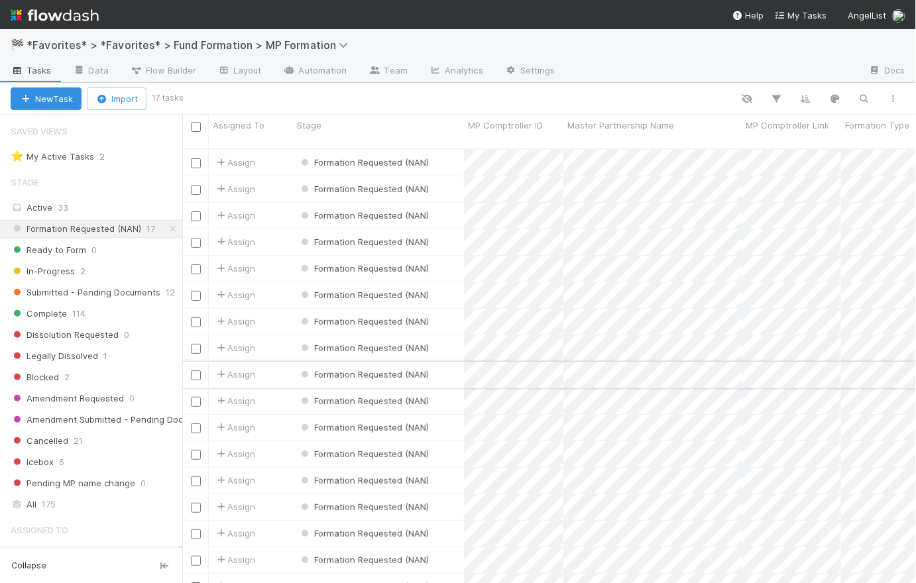
scroll to position [15, 0]
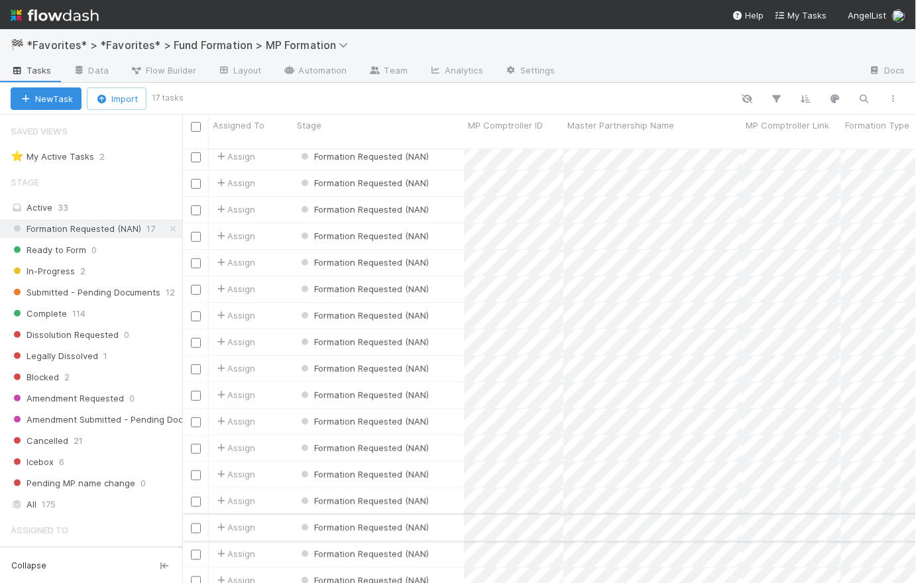
click at [450, 515] on div "Formation Requested (NAN)" at bounding box center [378, 528] width 171 height 26
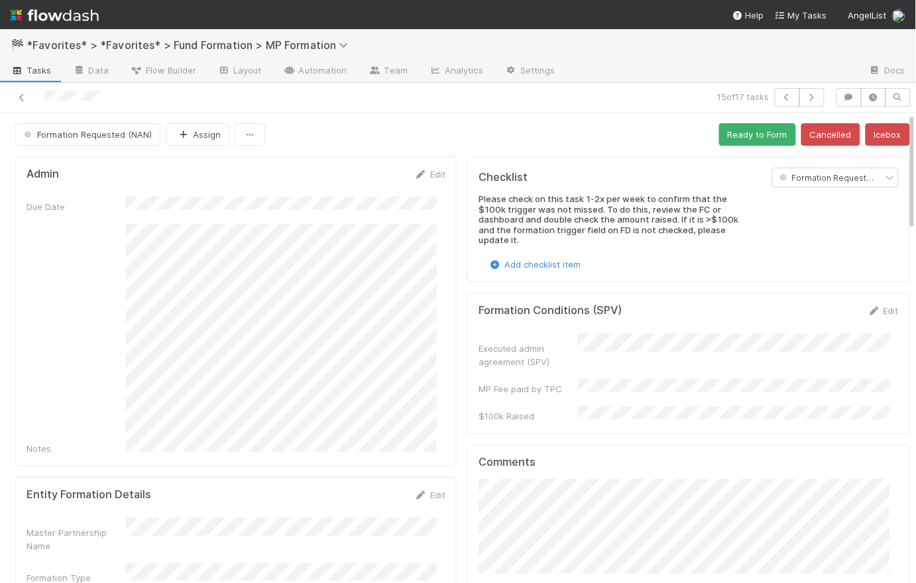
click at [467, 139] on div "Formation Requested (NAN) Assign Ready to Form Cancelled Icebox" at bounding box center [462, 134] width 895 height 23
click at [805, 96] on icon "button" at bounding box center [811, 97] width 13 height 8
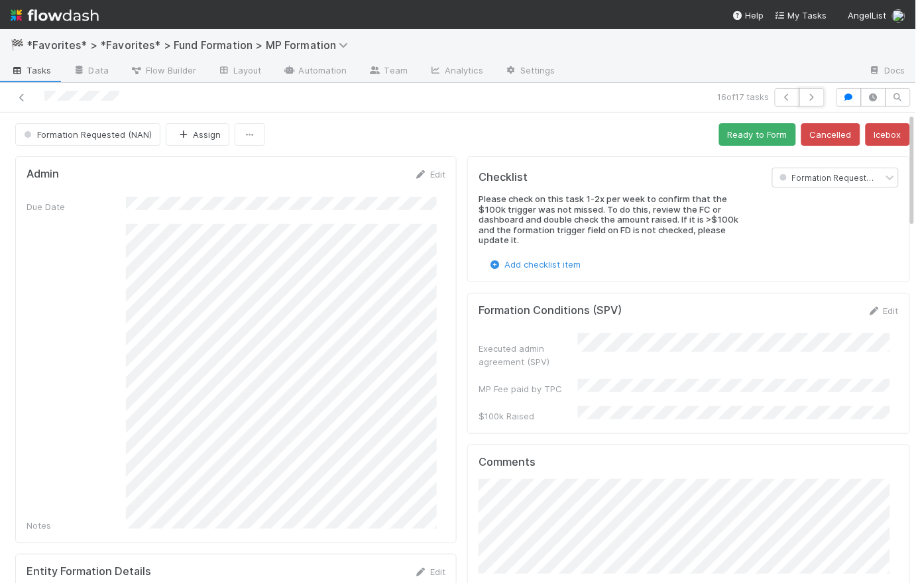
click at [805, 96] on icon "button" at bounding box center [811, 97] width 13 height 8
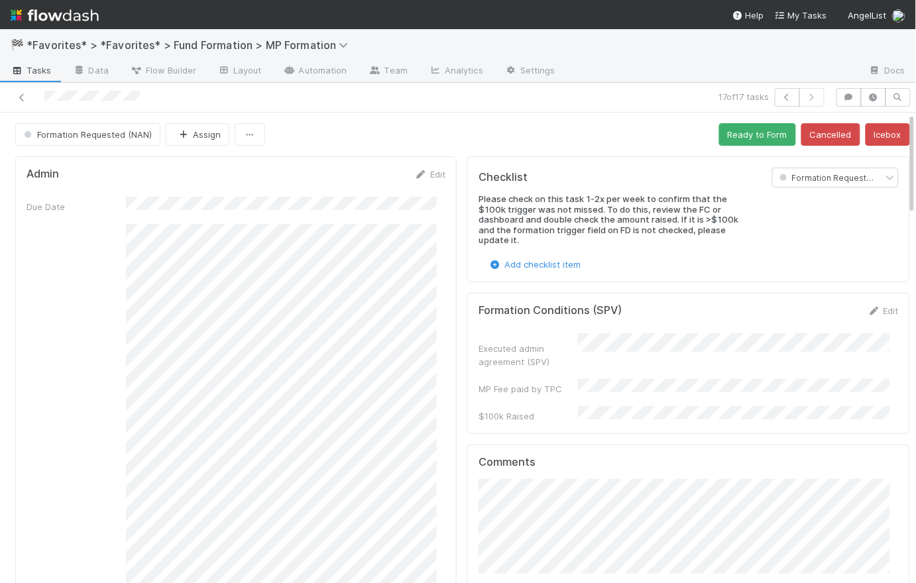
click at [26, 80] on link "Tasks" at bounding box center [31, 71] width 62 height 21
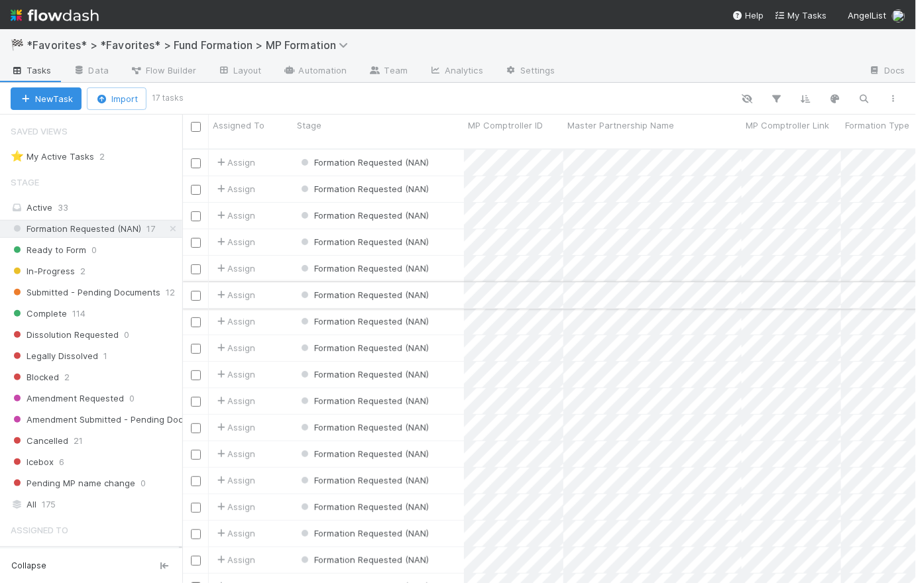
click at [281, 286] on div "Assign" at bounding box center [251, 295] width 84 height 26
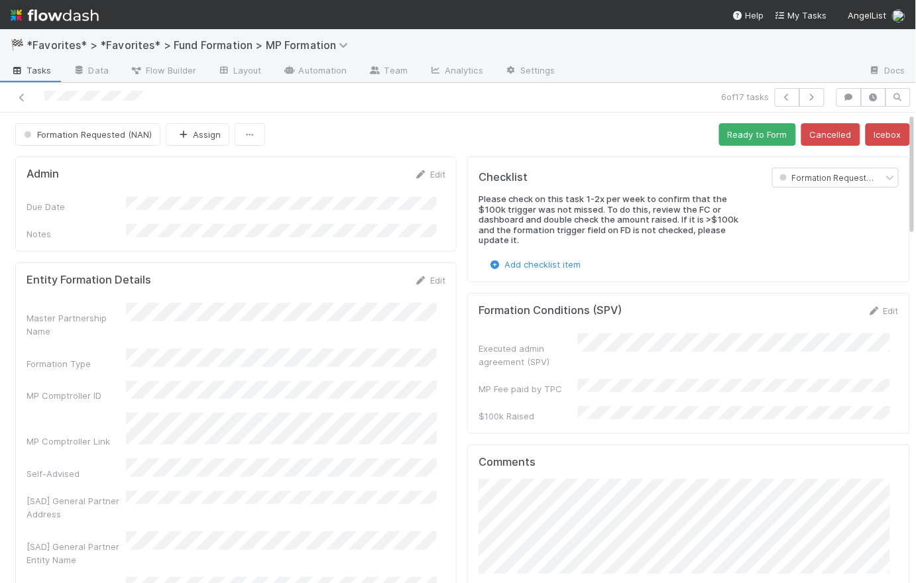
scroll to position [2, 0]
click at [449, 126] on div "Formation Requested (NAN) Assign Ready to Form Cancelled Icebox" at bounding box center [462, 132] width 895 height 23
click at [39, 74] on span "Tasks" at bounding box center [31, 70] width 41 height 13
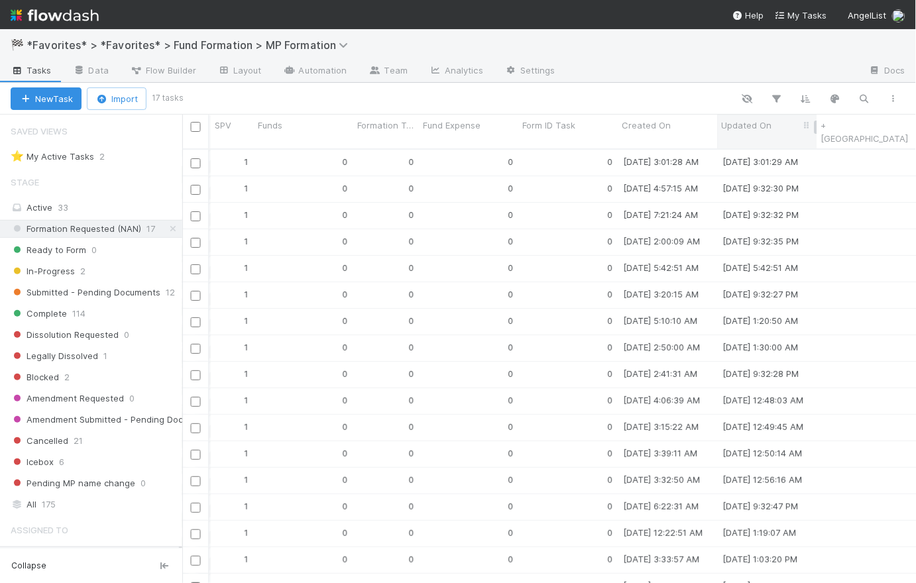
click at [768, 126] on span "Updated On" at bounding box center [747, 125] width 50 height 13
click at [781, 147] on div "Sort Oldest → Newest" at bounding box center [797, 150] width 151 height 20
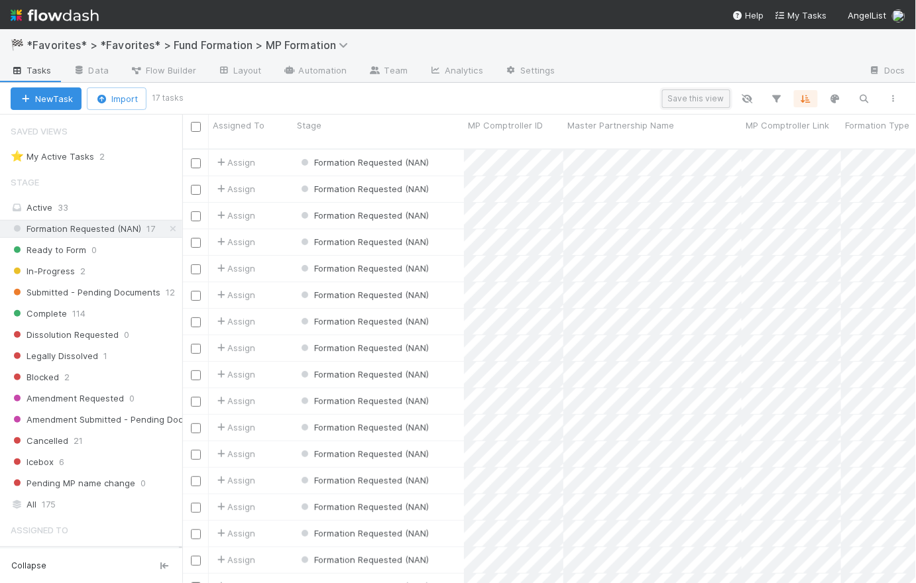
click at [714, 93] on button "Save this view" at bounding box center [696, 98] width 68 height 19
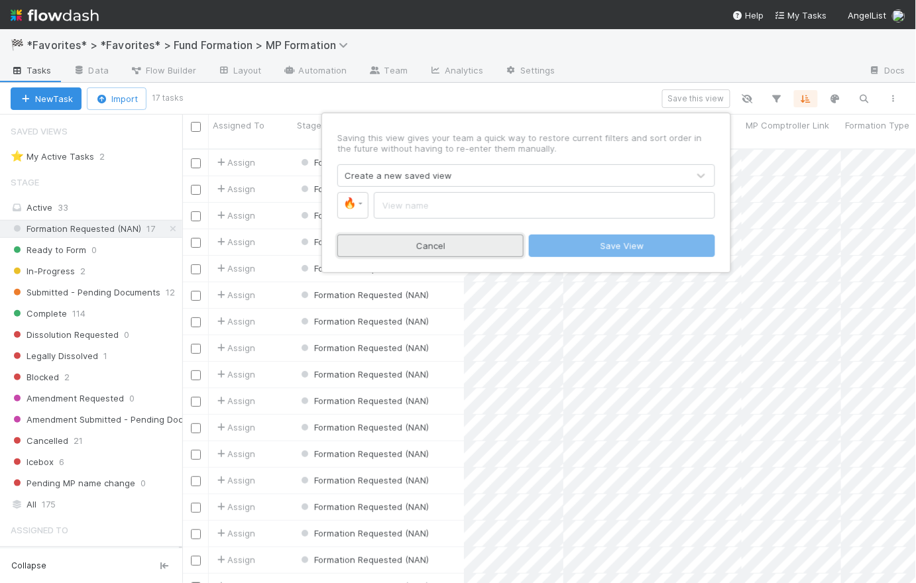
click at [416, 247] on button "Cancel" at bounding box center [430, 246] width 186 height 23
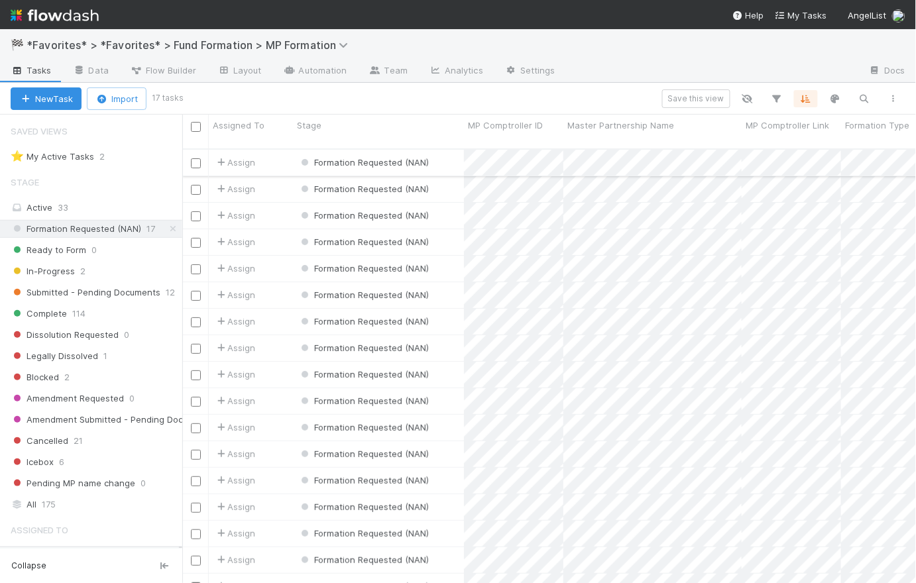
click at [276, 157] on div "Assign" at bounding box center [251, 163] width 84 height 26
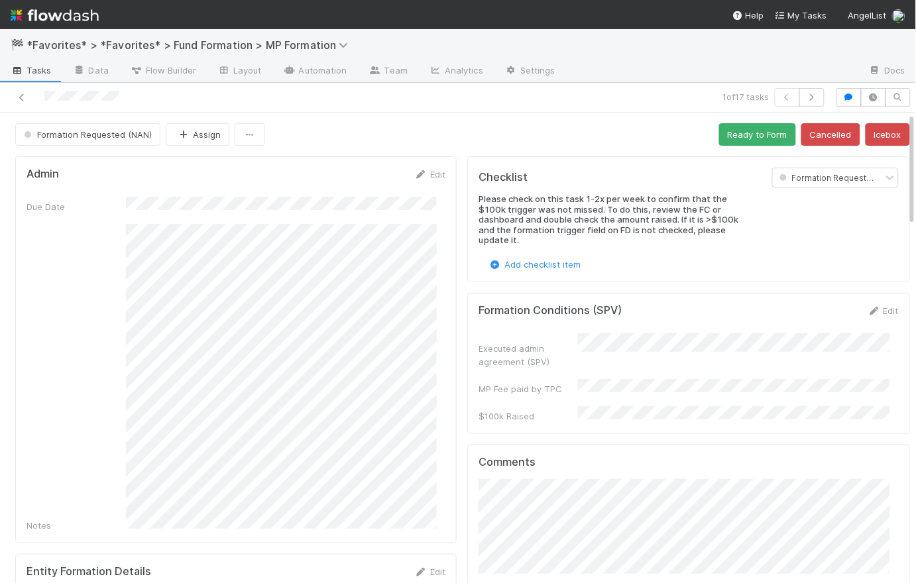
click at [451, 136] on div "Formation Requested (NAN) Assign Ready to Form Cancelled Icebox" at bounding box center [462, 134] width 895 height 23
click at [380, 137] on div "Formation Requested (NAN) Assign Ready to Form Cancelled Icebox" at bounding box center [462, 134] width 895 height 23
click at [429, 172] on link "Edit" at bounding box center [429, 174] width 31 height 11
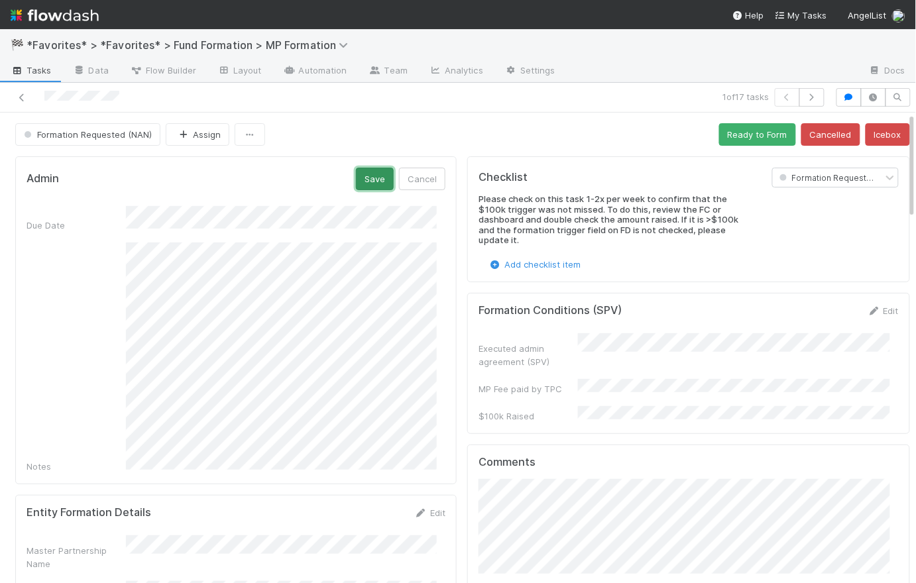
click at [368, 178] on button "Save" at bounding box center [375, 179] width 38 height 23
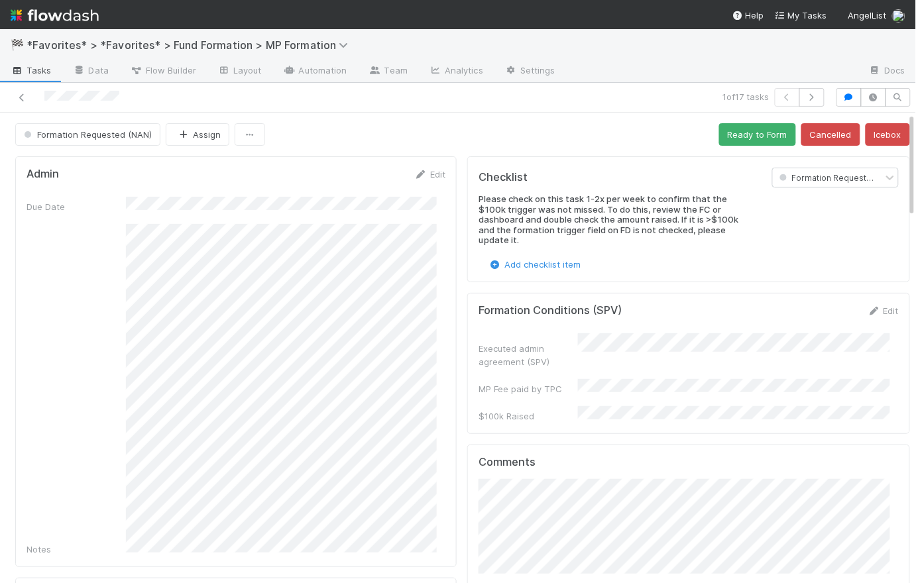
click at [490, 127] on div "Formation Requested (NAN) Assign Ready to Form Cancelled Icebox" at bounding box center [462, 134] width 895 height 23
click at [805, 99] on icon "button" at bounding box center [811, 97] width 13 height 8
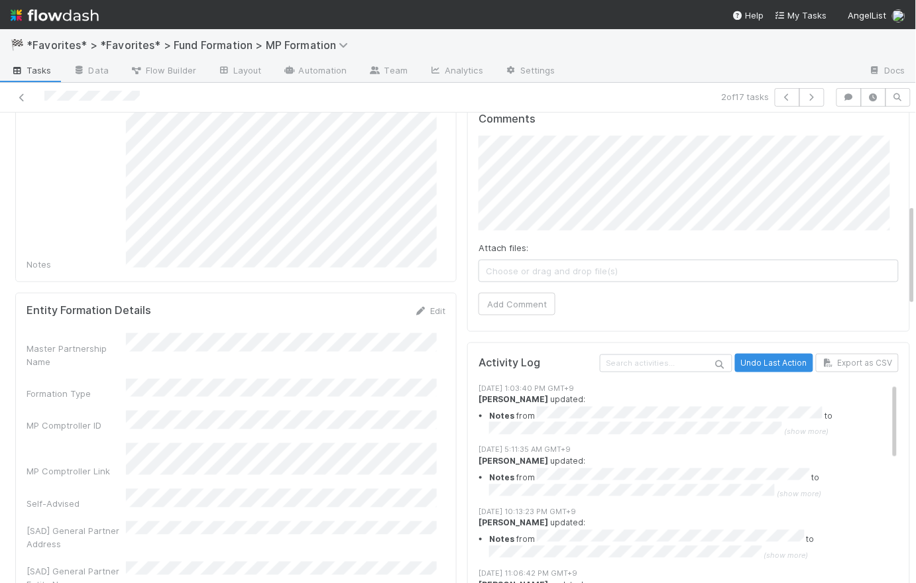
scroll to position [423, 0]
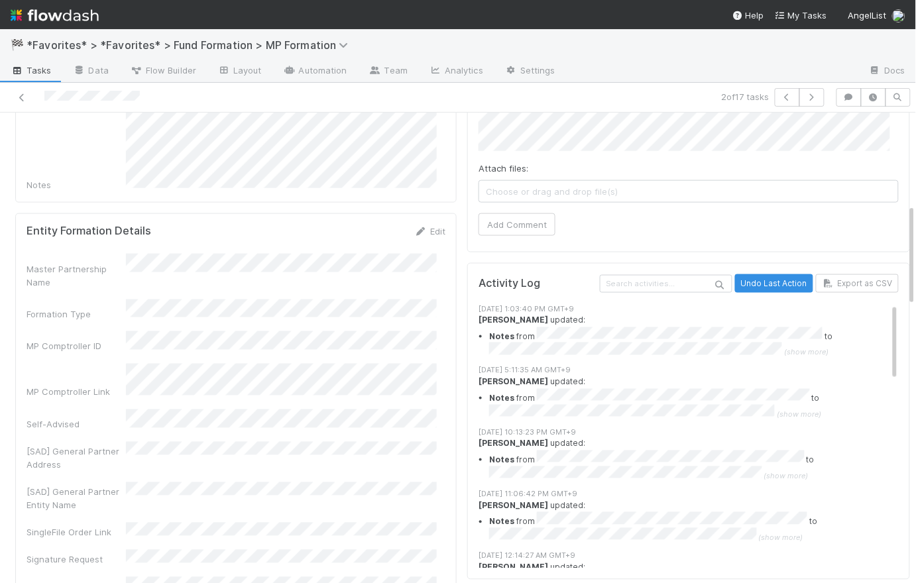
click at [317, 239] on form "Entity Formation Details Edit Master Partnership Name Formation Type MP Comptro…" at bounding box center [236, 429] width 419 height 409
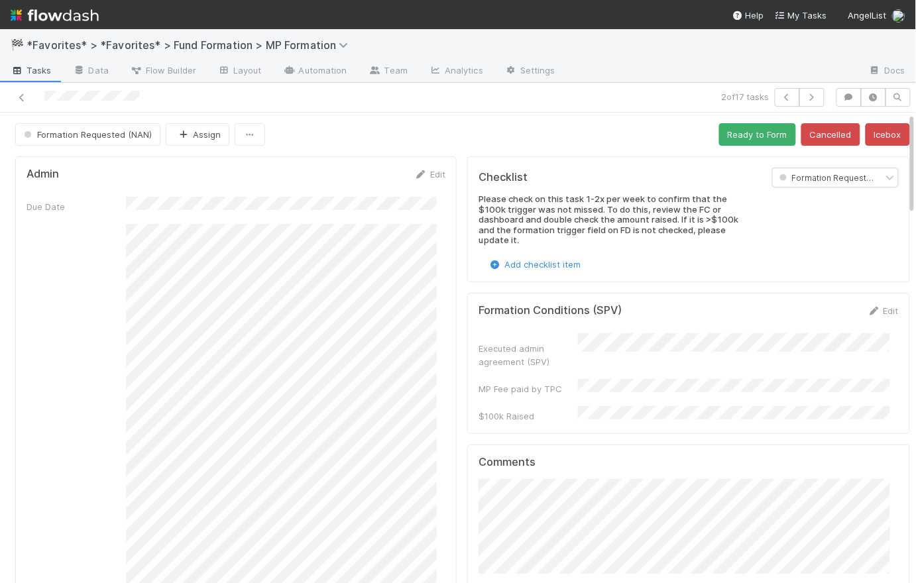
click at [367, 127] on div "Formation Requested (NAN) Assign Ready to Form Cancelled Icebox" at bounding box center [462, 134] width 895 height 23
click at [43, 74] on span "Tasks" at bounding box center [31, 70] width 41 height 13
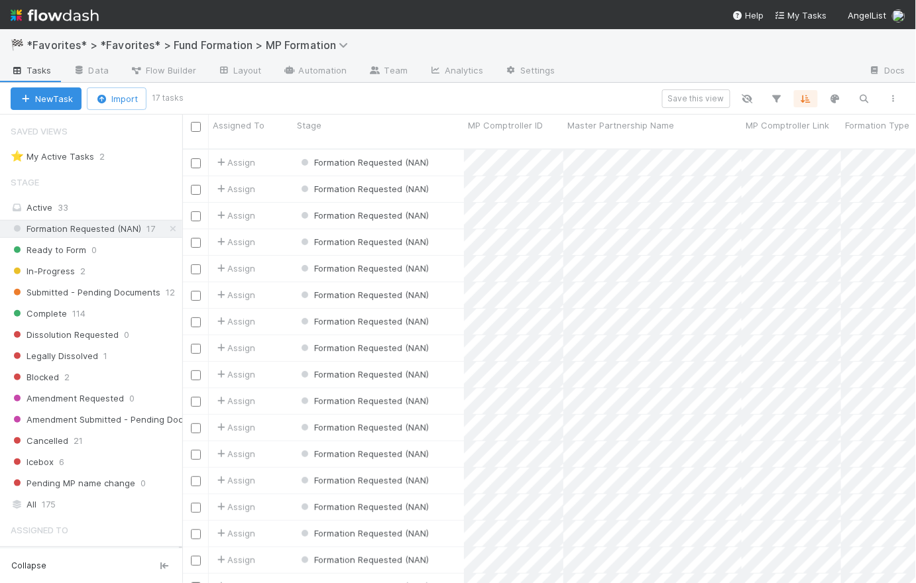
scroll to position [15, 0]
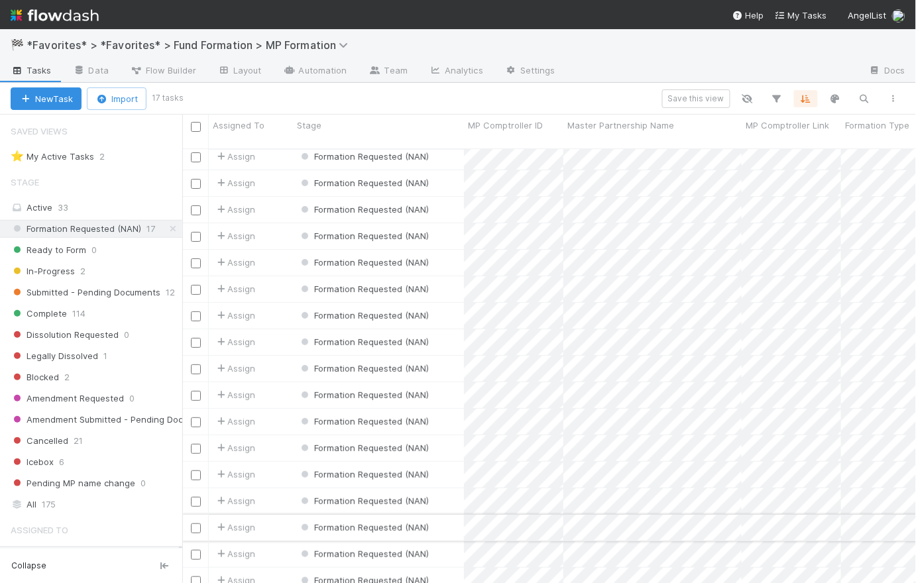
click at [276, 515] on div "Assign" at bounding box center [251, 528] width 84 height 26
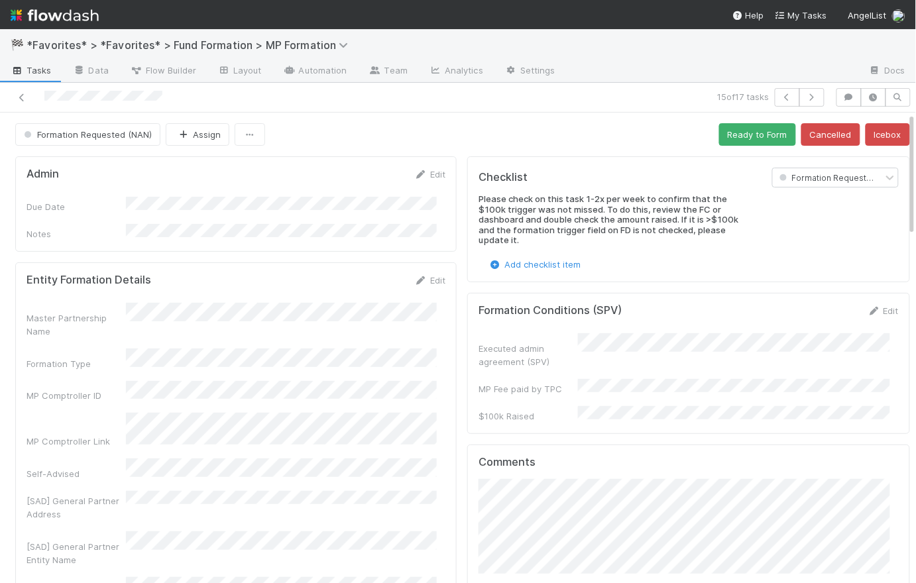
click at [30, 74] on span "Tasks" at bounding box center [31, 70] width 41 height 13
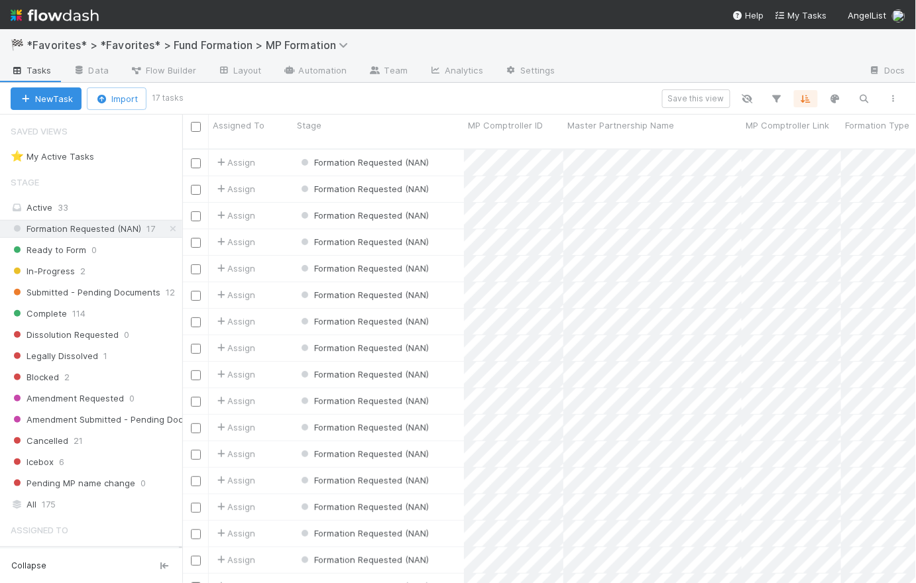
scroll to position [436, 725]
click at [120, 294] on span "Submitted - Pending Documents" at bounding box center [86, 292] width 150 height 17
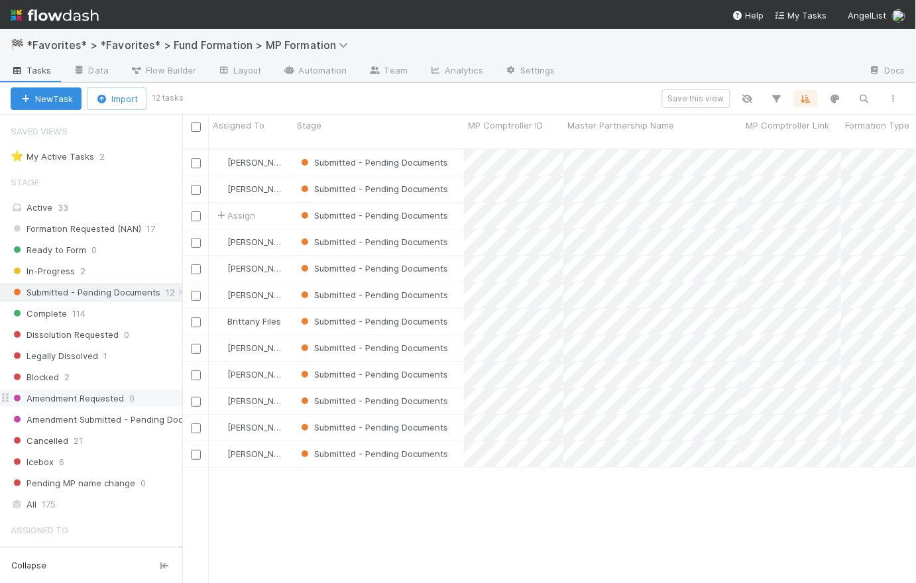
scroll to position [436, 725]
click at [453, 150] on div "Submitted - Pending Documents" at bounding box center [378, 163] width 171 height 26
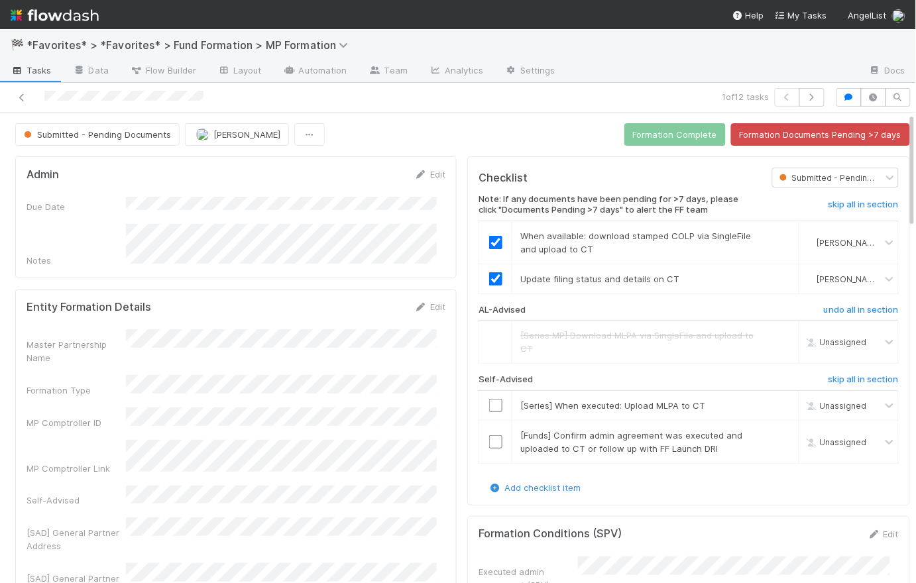
click at [417, 131] on div "Submitted - Pending Documents Rick Segers Formation Complete Formation Document…" at bounding box center [462, 134] width 895 height 23
click at [38, 73] on span "Tasks" at bounding box center [31, 70] width 41 height 13
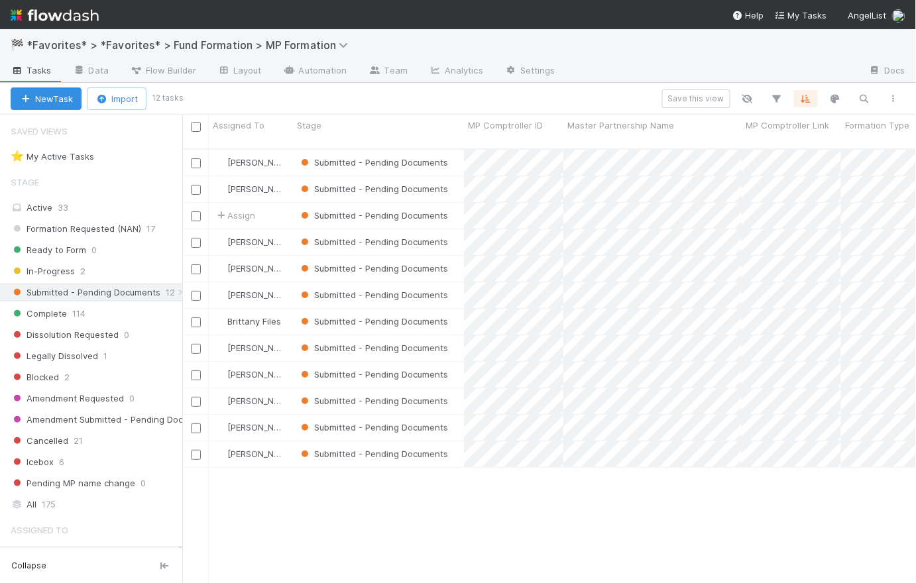
scroll to position [436, 725]
click at [239, 209] on span "Assign" at bounding box center [234, 215] width 41 height 13
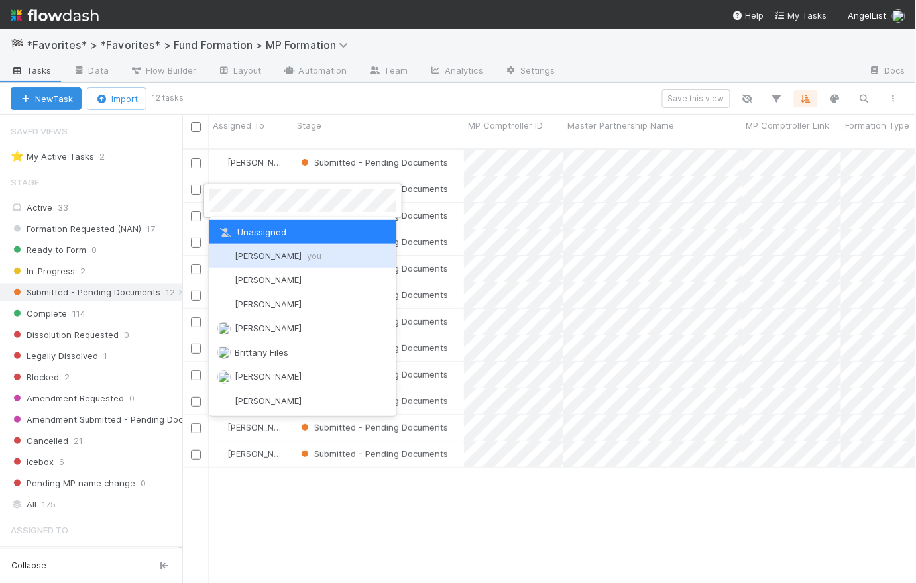
click at [275, 255] on span "Catherine Lambright you" at bounding box center [278, 255] width 87 height 11
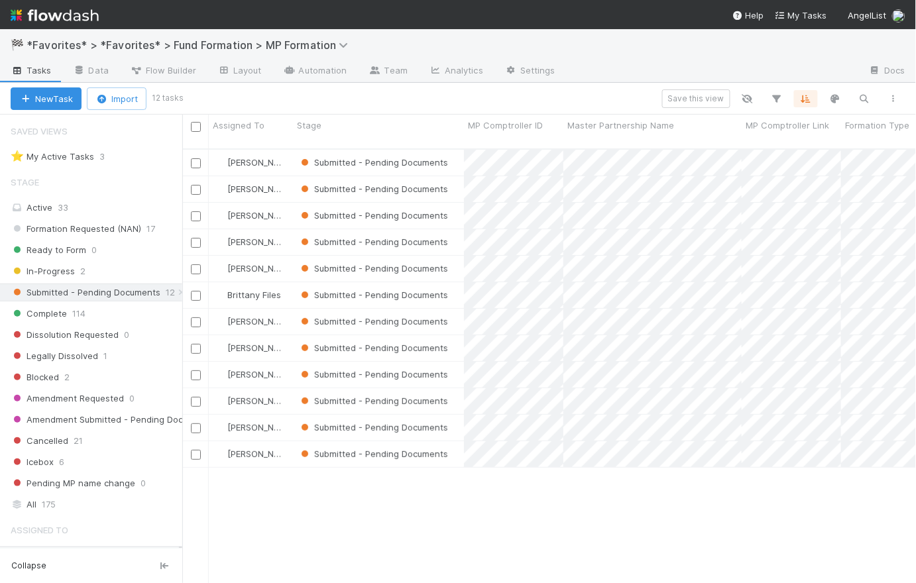
click at [351, 91] on div "Save this view" at bounding box center [544, 98] width 727 height 19
click at [91, 227] on span "Formation Requested (NAN)" at bounding box center [76, 229] width 131 height 17
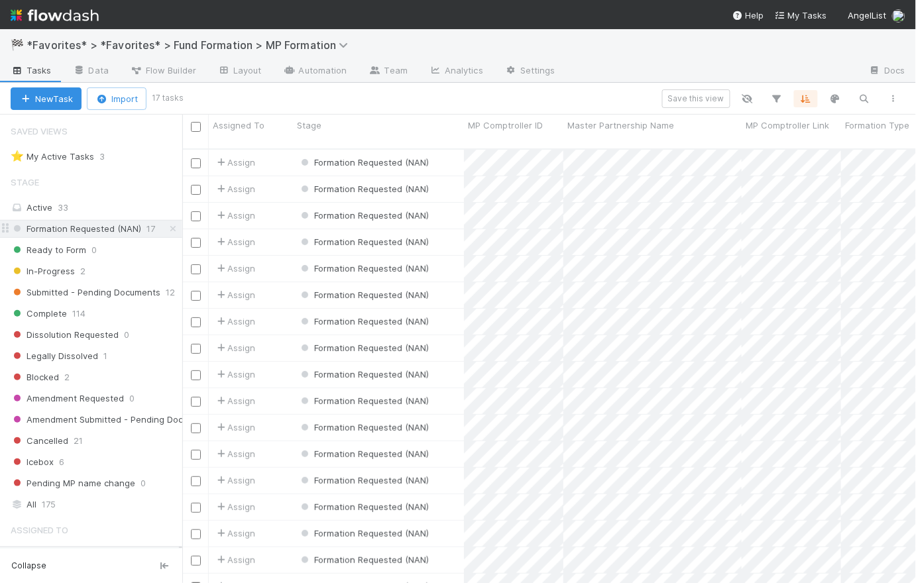
click at [116, 231] on span "Formation Requested (NAN)" at bounding box center [76, 229] width 131 height 17
click at [129, 226] on span "Formation Requested (NAN)" at bounding box center [76, 229] width 131 height 17
click at [457, 154] on div "Formation Requested (NAN)" at bounding box center [378, 163] width 171 height 26
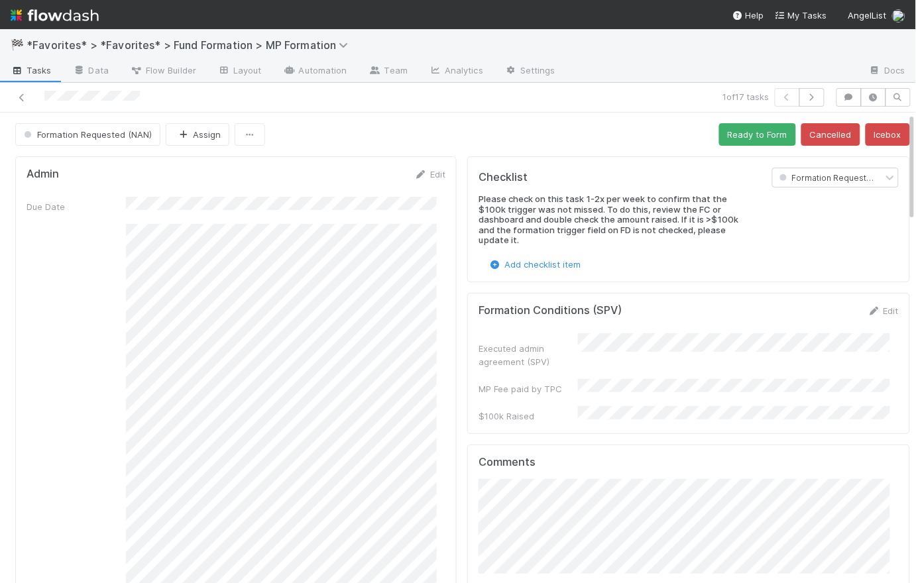
click at [34, 71] on span "Tasks" at bounding box center [31, 70] width 41 height 13
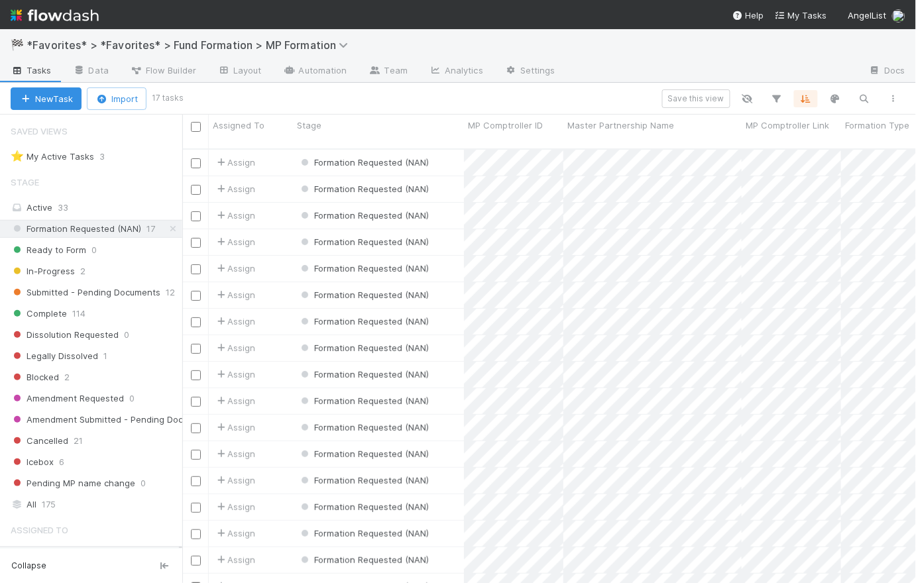
scroll to position [436, 725]
click at [76, 245] on span "Ready to Form" at bounding box center [49, 250] width 76 height 17
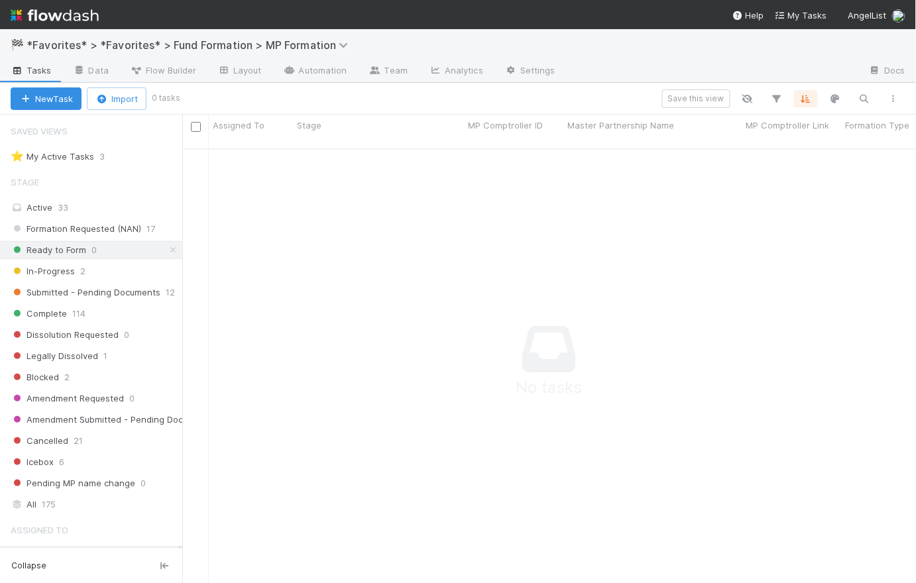
scroll to position [427, 725]
click at [82, 231] on span "Formation Requested (NAN)" at bounding box center [76, 229] width 131 height 17
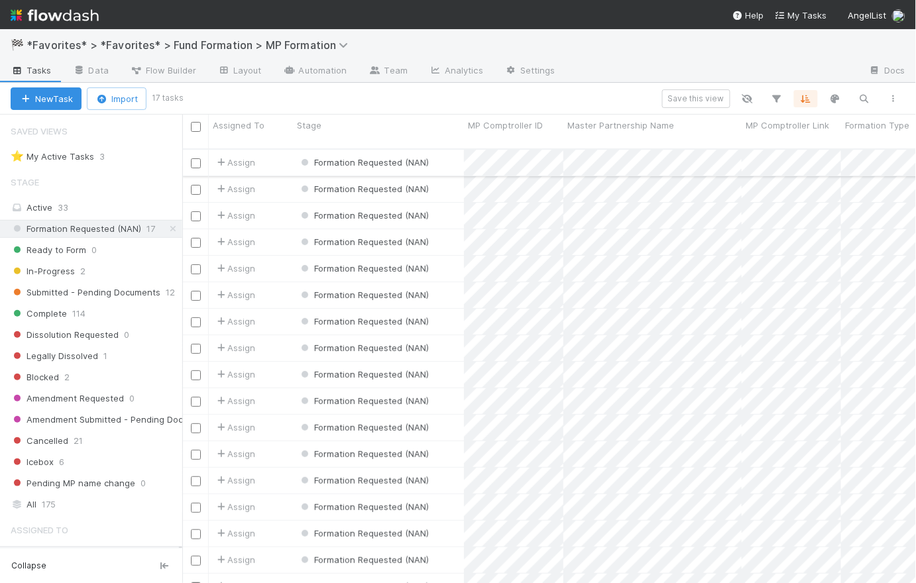
click at [448, 155] on div "Formation Requested (NAN)" at bounding box center [378, 163] width 171 height 26
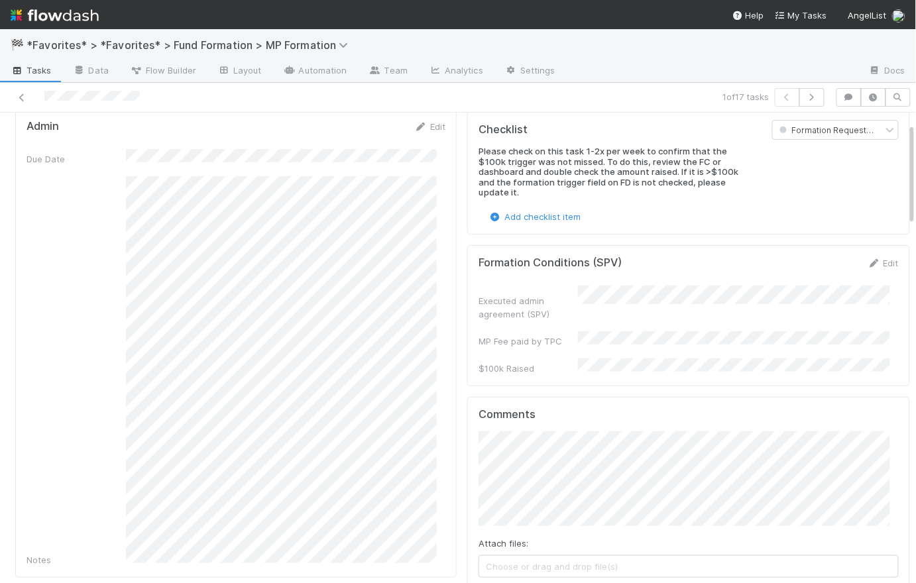
scroll to position [464, 0]
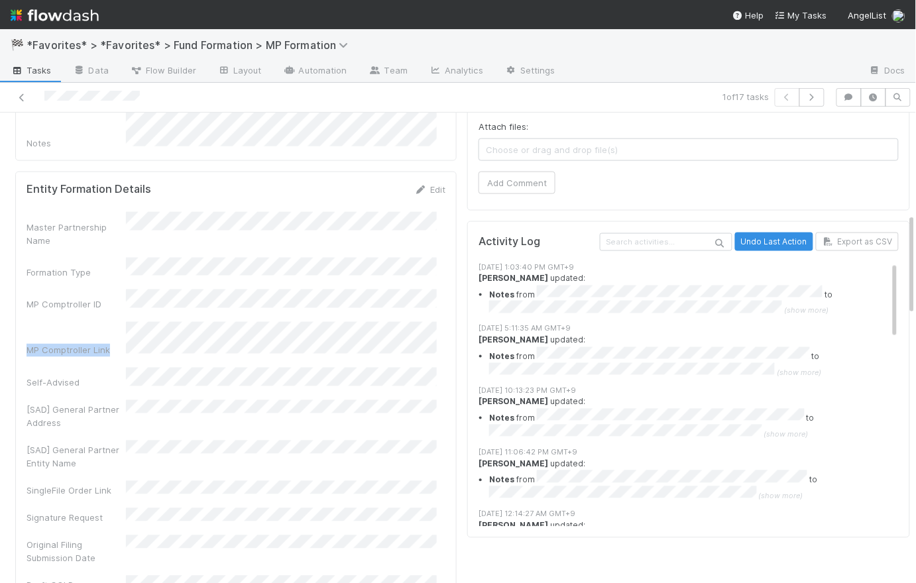
drag, startPoint x: 27, startPoint y: 310, endPoint x: 113, endPoint y: 307, distance: 86.8
click at [117, 344] on div "MP Comptroller Link" at bounding box center [76, 350] width 99 height 13
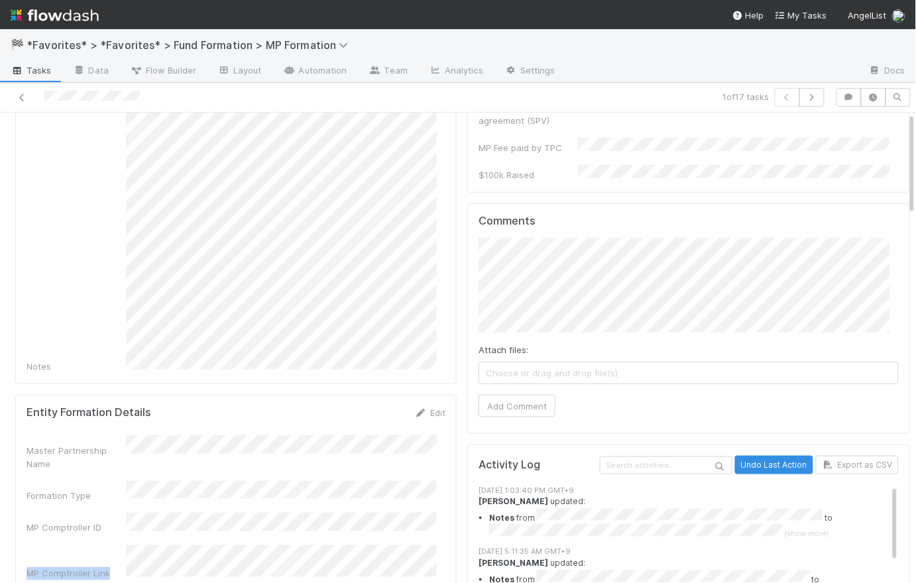
scroll to position [0, 0]
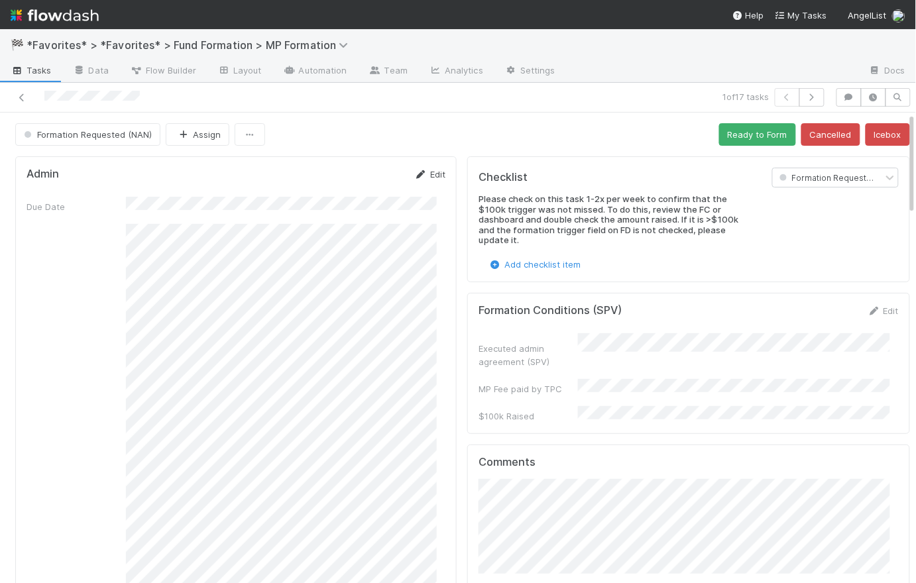
click at [422, 173] on link "Edit" at bounding box center [429, 174] width 31 height 11
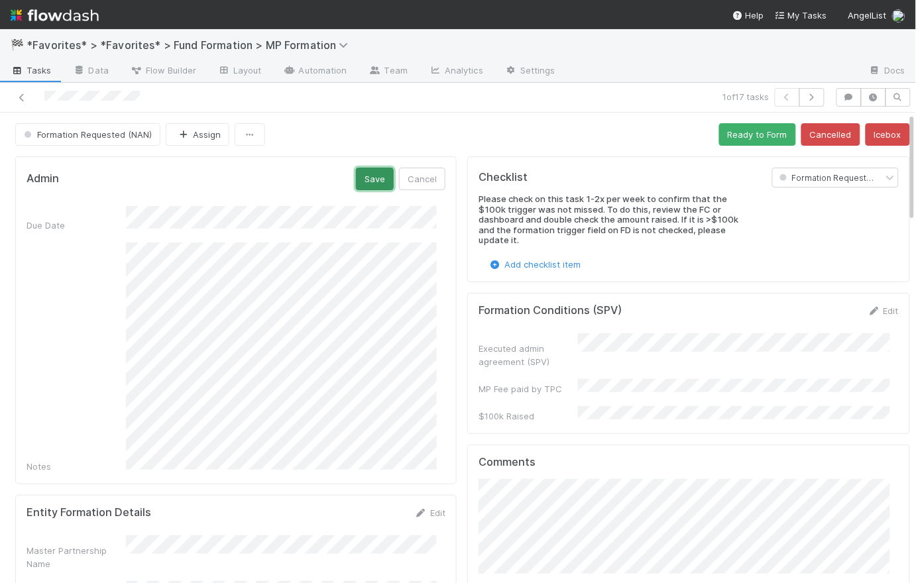
click at [356, 182] on button "Save" at bounding box center [375, 179] width 38 height 23
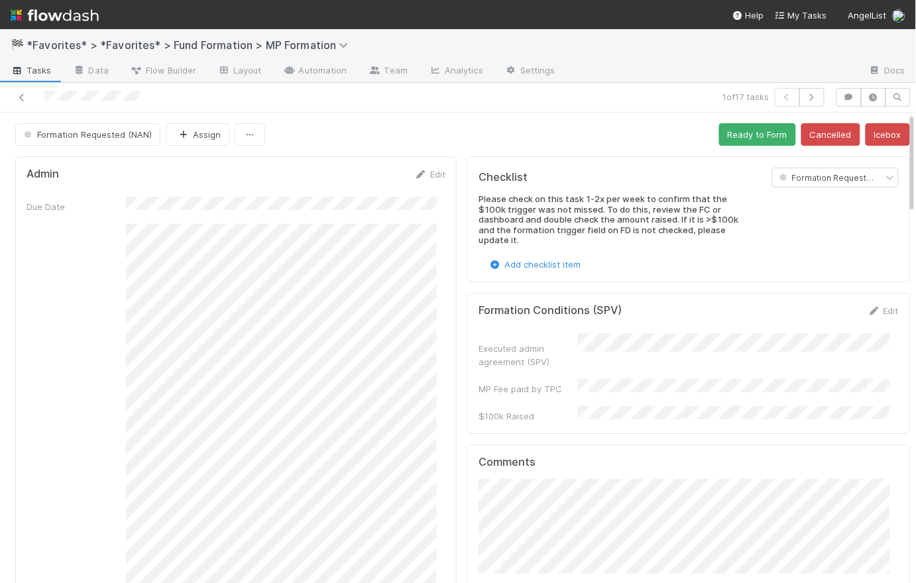
click at [805, 101] on icon "button" at bounding box center [811, 97] width 13 height 8
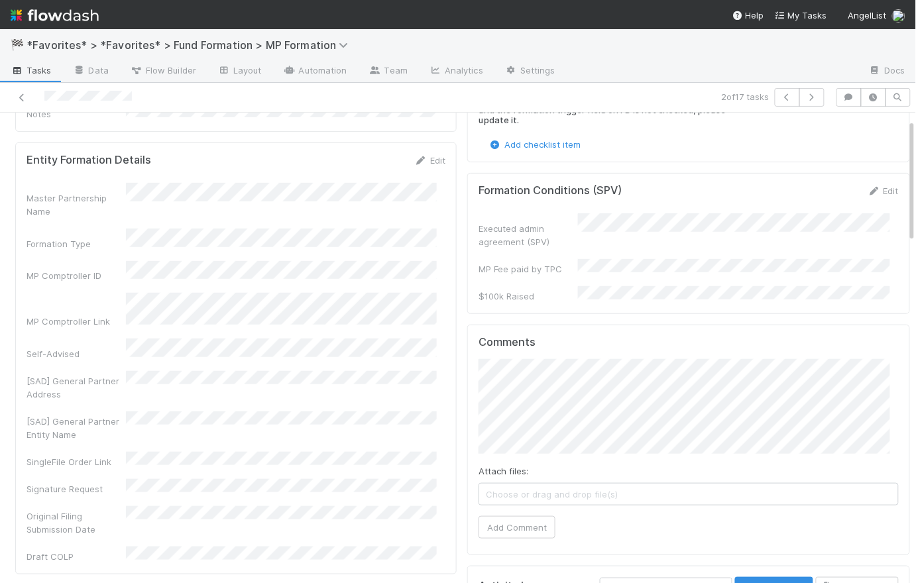
scroll to position [416, 0]
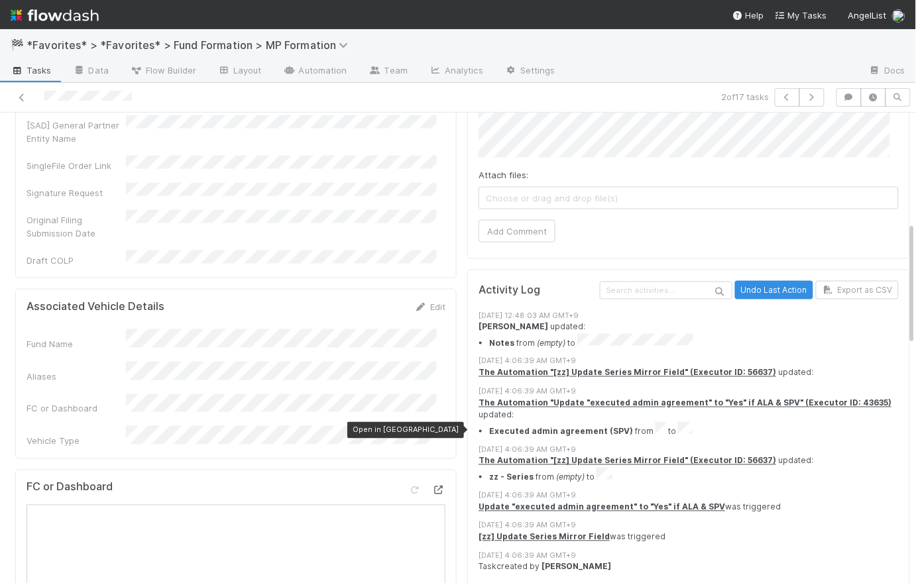
click at [433, 486] on icon at bounding box center [438, 490] width 13 height 9
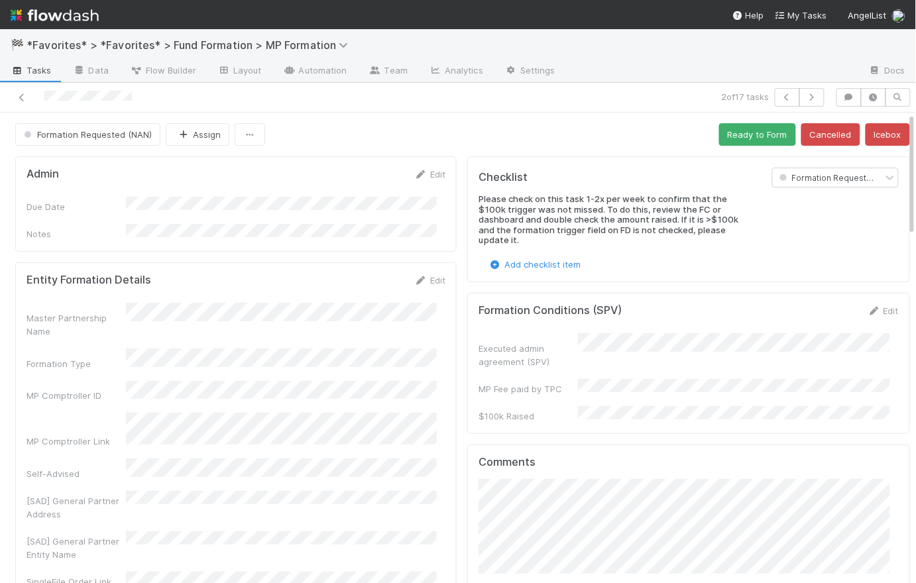
click at [315, 172] on div "Admin Edit" at bounding box center [236, 174] width 419 height 13
click at [433, 172] on link "Edit" at bounding box center [429, 174] width 31 height 11
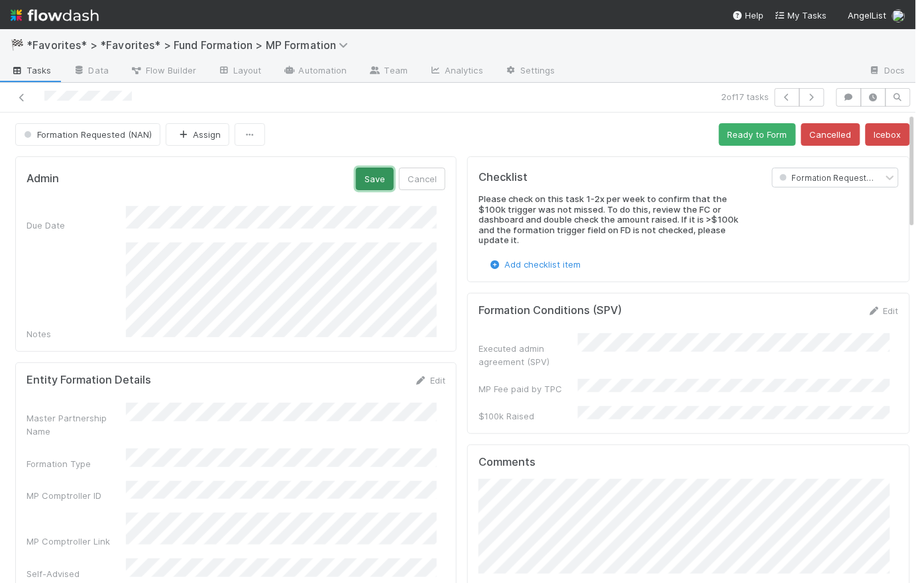
click at [362, 181] on button "Save" at bounding box center [375, 179] width 38 height 23
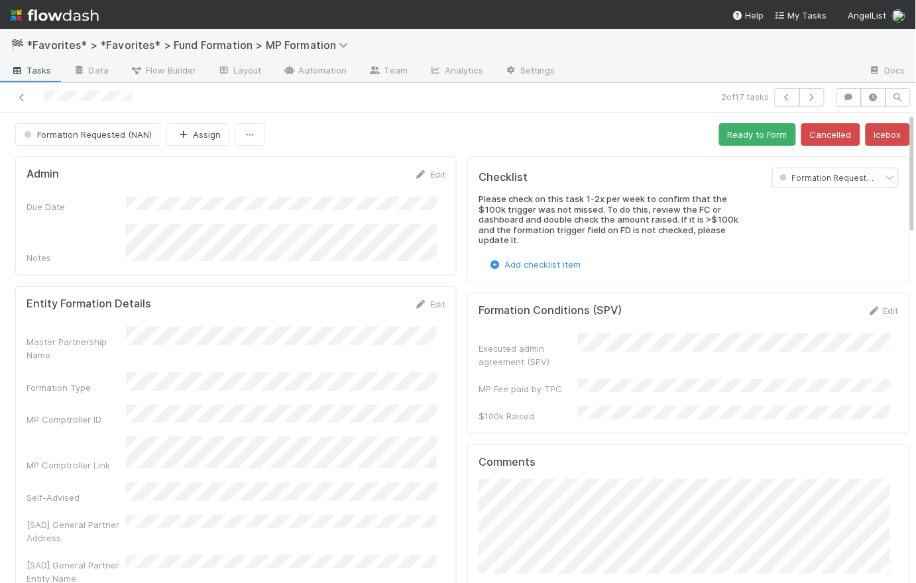
click at [476, 143] on div "Formation Requested (NAN) Assign Ready to Form Cancelled Icebox" at bounding box center [462, 134] width 895 height 23
click at [803, 102] on button "button" at bounding box center [811, 97] width 25 height 19
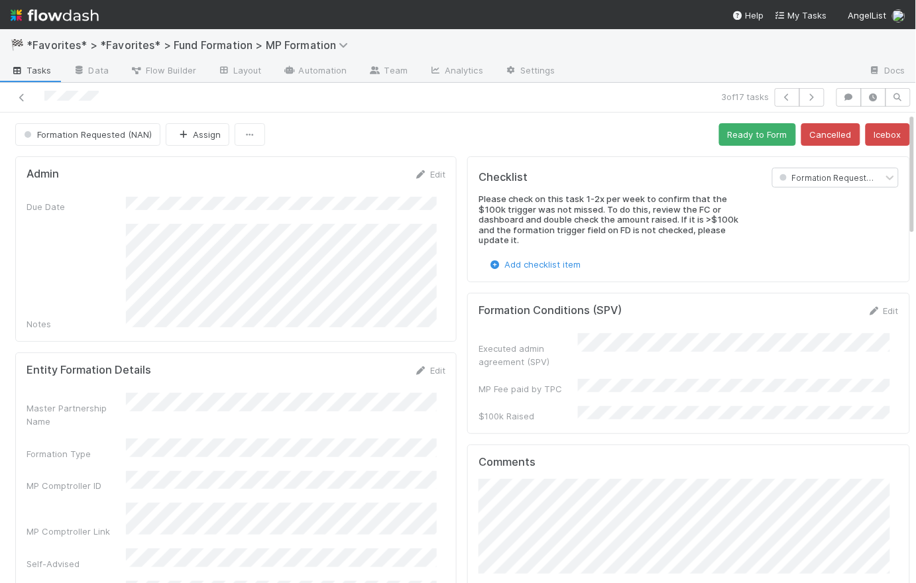
click at [465, 135] on div "Formation Requested (NAN) Assign Ready to Form Cancelled Icebox" at bounding box center [462, 134] width 895 height 23
click at [740, 132] on button "Ready to Form" at bounding box center [757, 134] width 77 height 23
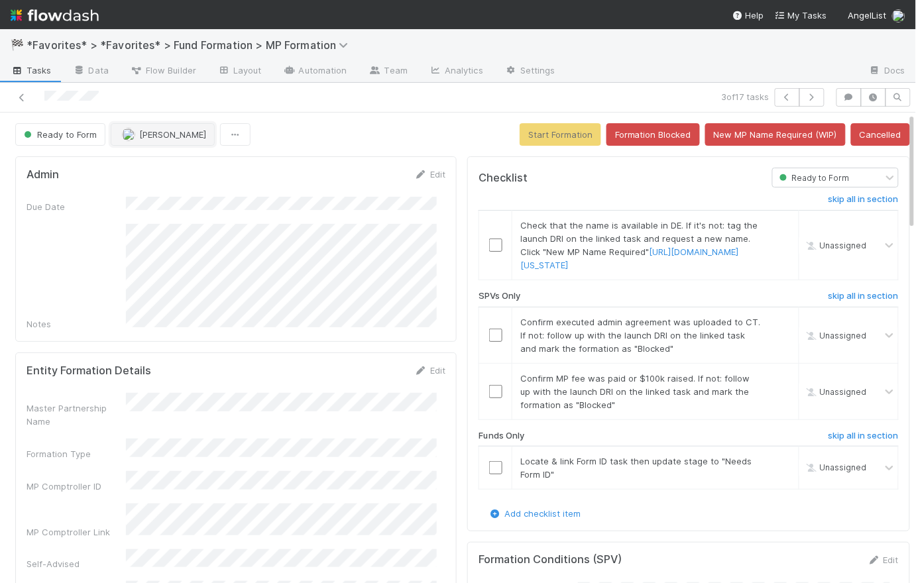
click at [169, 135] on span "[PERSON_NAME]" at bounding box center [172, 134] width 67 height 11
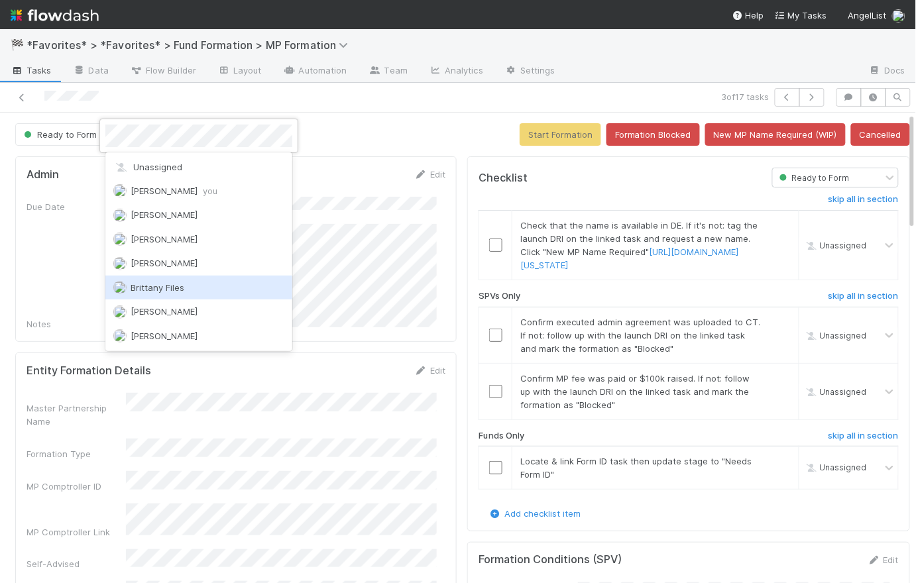
click at [188, 292] on div "Brittany Files" at bounding box center [198, 288] width 187 height 24
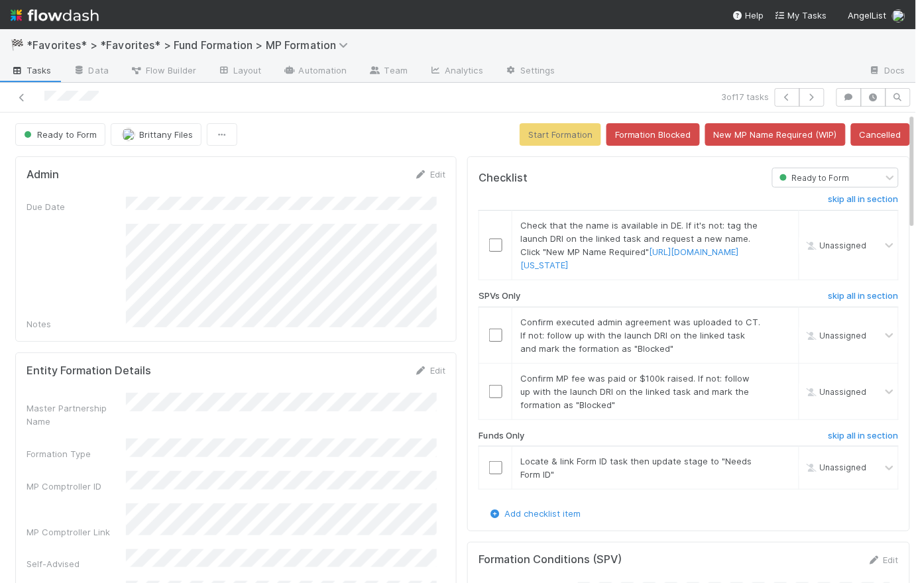
click at [339, 131] on div "Ready to Form Brittany Files Start Formation Formation Blocked New MP Name Requ…" at bounding box center [462, 134] width 895 height 23
click at [463, 123] on div "Ready to Form Brittany Files Start Formation Formation Blocked New MP Name Requ…" at bounding box center [462, 134] width 895 height 23
click at [810, 96] on icon "button" at bounding box center [811, 97] width 13 height 8
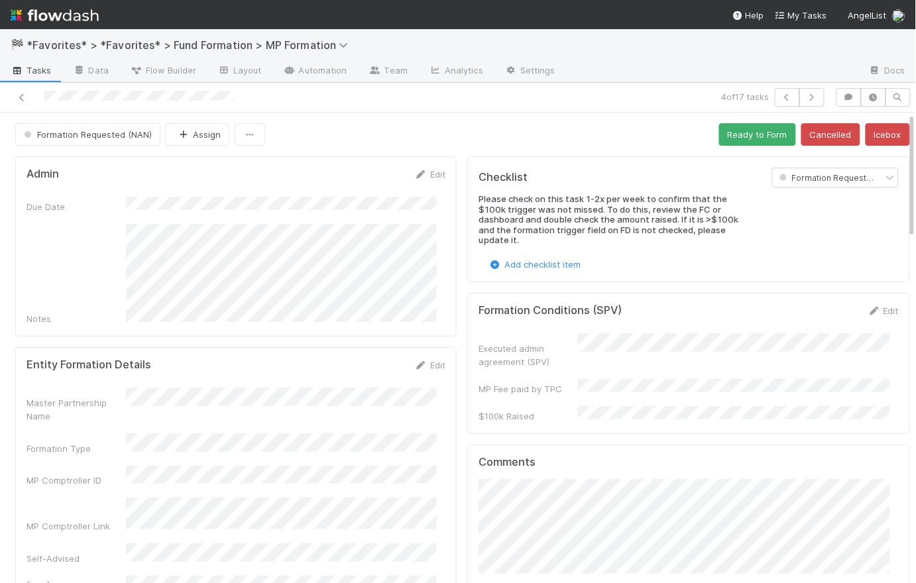
click at [436, 133] on div "Formation Requested (NAN) Assign Ready to Form Cancelled Icebox" at bounding box center [462, 134] width 895 height 23
click at [428, 172] on link "Edit" at bounding box center [429, 174] width 31 height 11
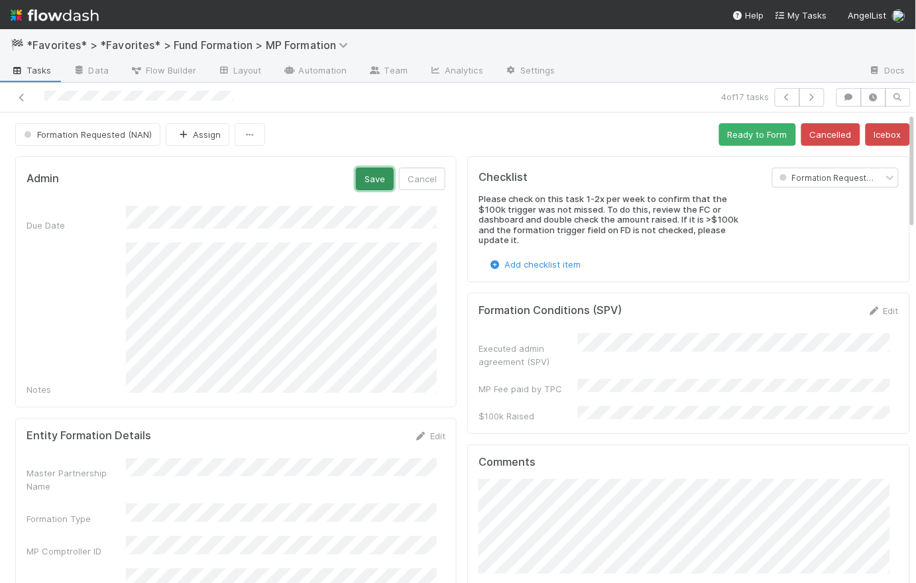
click at [370, 172] on button "Save" at bounding box center [375, 179] width 38 height 23
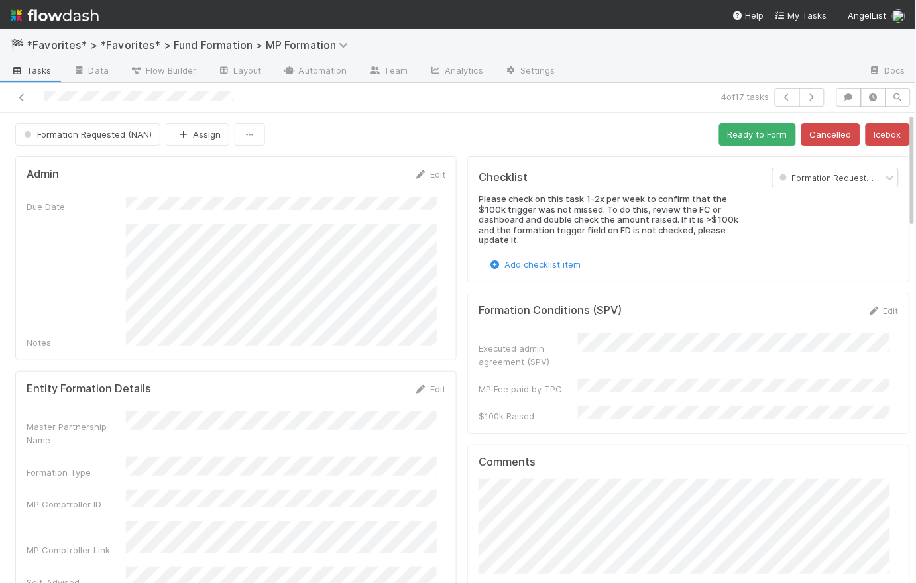
click at [463, 139] on div "Formation Requested (NAN) Assign Ready to Form Cancelled Icebox" at bounding box center [462, 134] width 895 height 23
click at [489, 123] on div "Formation Requested (NAN) Assign Ready to Form Cancelled Icebox" at bounding box center [462, 134] width 895 height 23
click at [451, 133] on div "Formation Requested (NAN) Assign Ready to Form Cancelled Icebox" at bounding box center [462, 134] width 895 height 23
click at [466, 136] on div "Formation Requested (NAN) Assign Ready to Form Cancelled Icebox" at bounding box center [462, 134] width 895 height 23
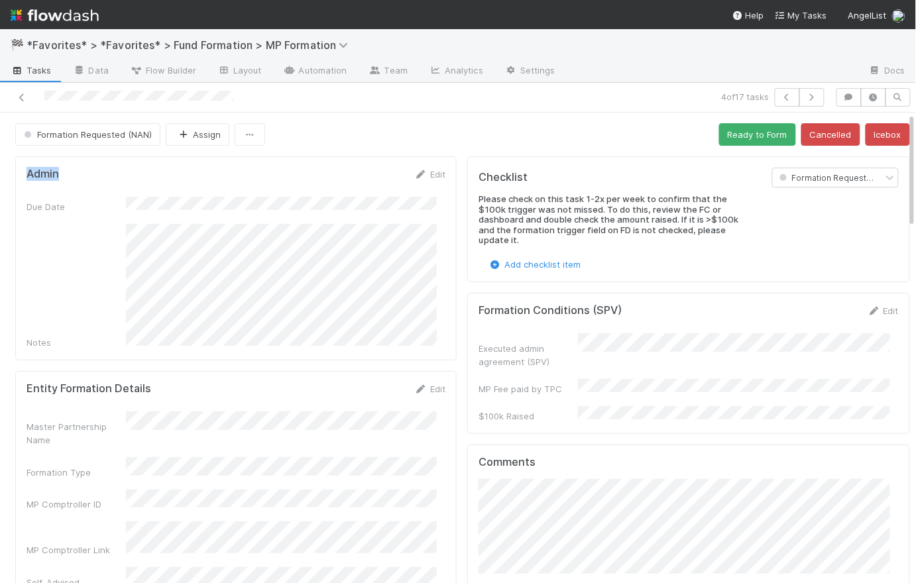
click at [466, 136] on div "Formation Requested (NAN) Assign Ready to Form Cancelled Icebox" at bounding box center [462, 134] width 895 height 23
click at [458, 131] on div "Formation Requested (NAN) Assign Ready to Form Cancelled Icebox" at bounding box center [462, 134] width 895 height 23
click at [455, 135] on div "Formation Requested (NAN) Assign Ready to Form Cancelled Icebox" at bounding box center [462, 134] width 895 height 23
click at [454, 135] on div "Formation Requested (NAN) Assign Ready to Form Cancelled Icebox" at bounding box center [462, 134] width 895 height 23
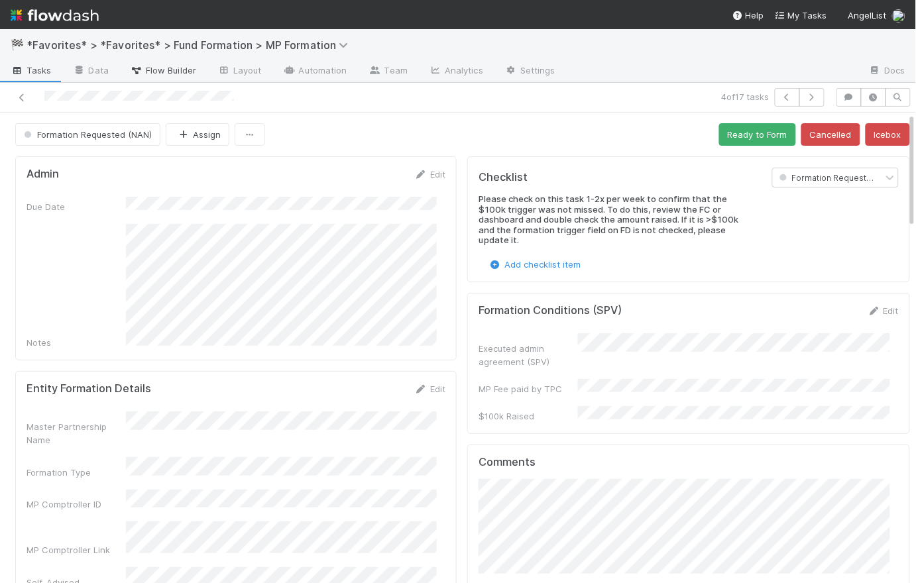
click at [168, 70] on span "Flow Builder" at bounding box center [163, 70] width 66 height 13
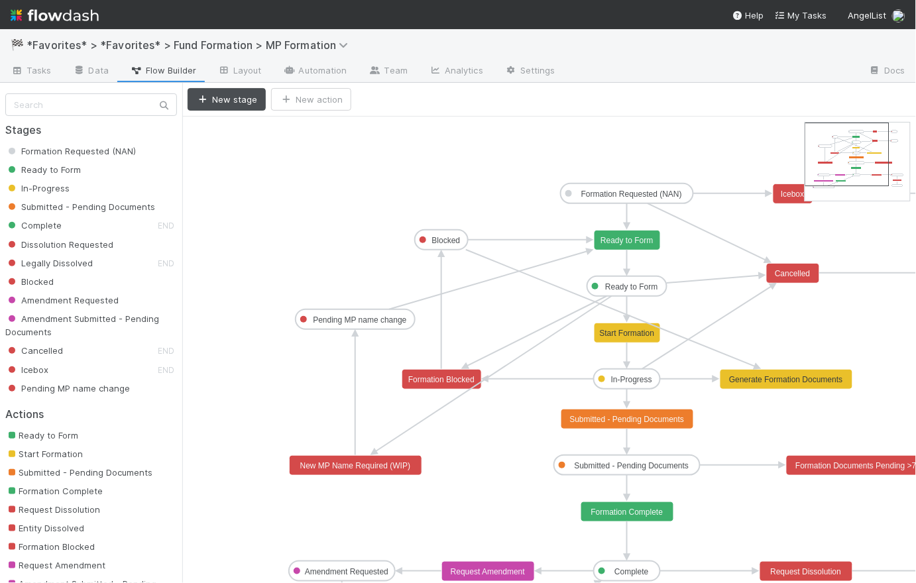
click at [636, 190] on text "Formation Requested (NAN)" at bounding box center [631, 194] width 101 height 9
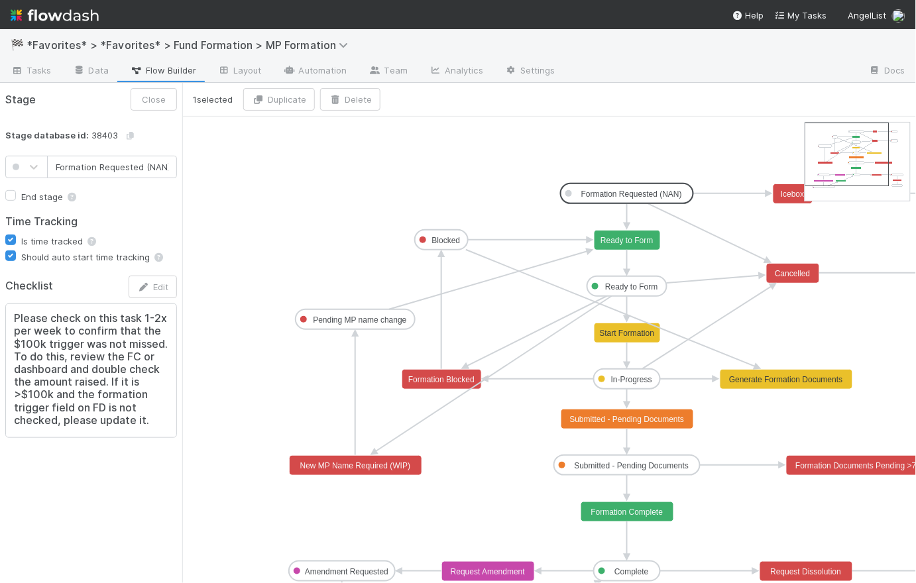
scroll to position [0, 1]
click at [636, 190] on text "Formation Requested (NAN)" at bounding box center [631, 194] width 101 height 9
click at [635, 194] on text "Formation Requested (NAN)" at bounding box center [631, 194] width 101 height 9
click at [36, 71] on span "Tasks" at bounding box center [31, 70] width 41 height 13
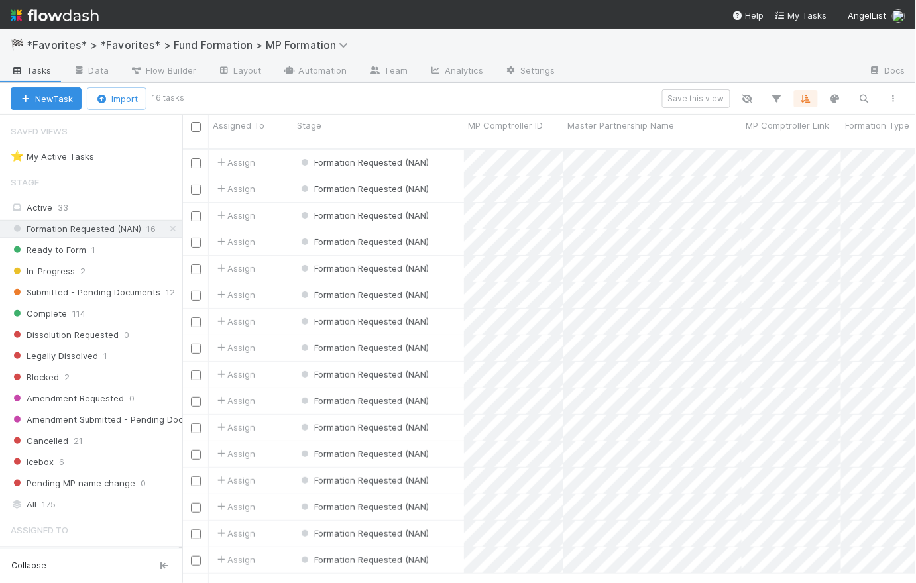
scroll to position [436, 725]
click at [280, 95] on div "Save this view" at bounding box center [545, 98] width 726 height 19
click at [273, 552] on div "Assign" at bounding box center [251, 560] width 84 height 26
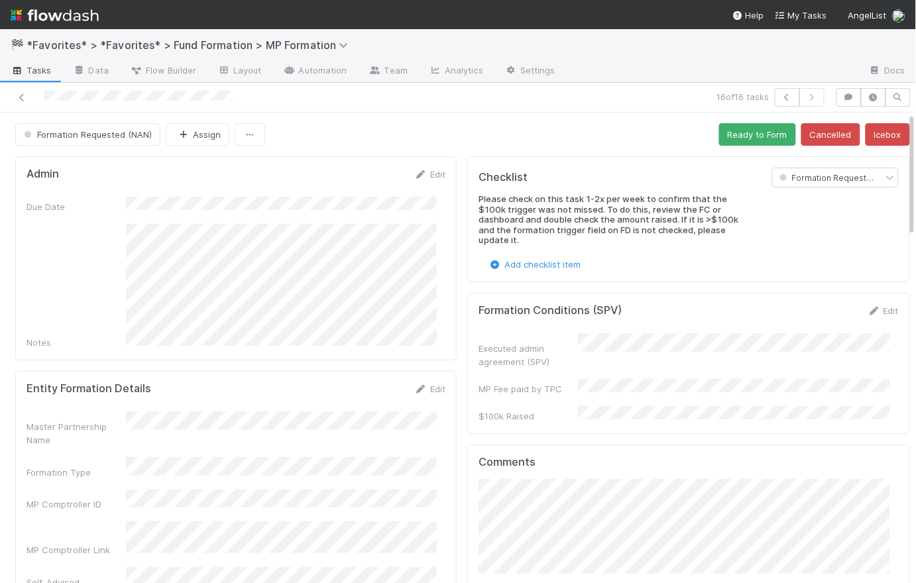
click at [466, 124] on div "Formation Requested (NAN) Assign Ready to Form Cancelled Icebox" at bounding box center [462, 134] width 895 height 23
click at [87, 72] on link "Data" at bounding box center [90, 71] width 57 height 21
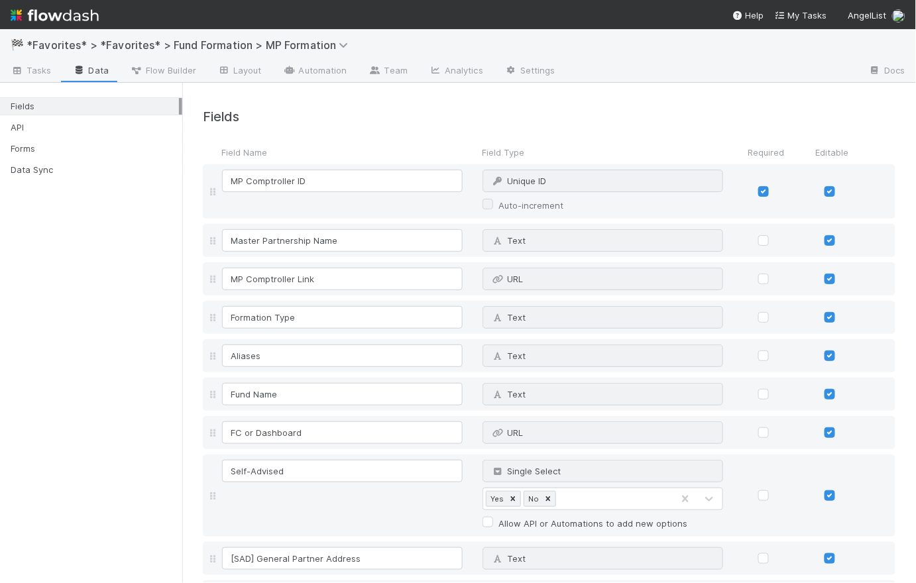
click at [461, 116] on h4 "Fields" at bounding box center [549, 116] width 692 height 15
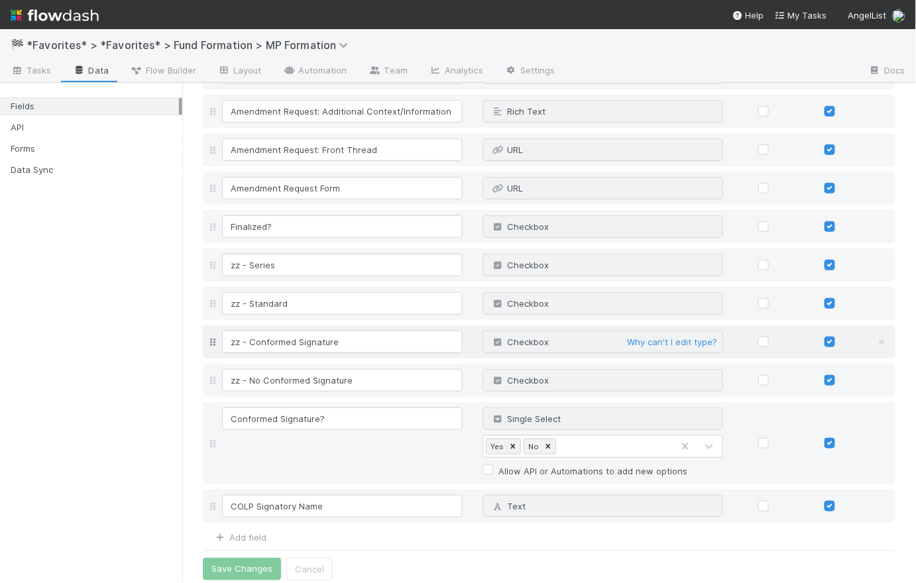
scroll to position [1406, 0]
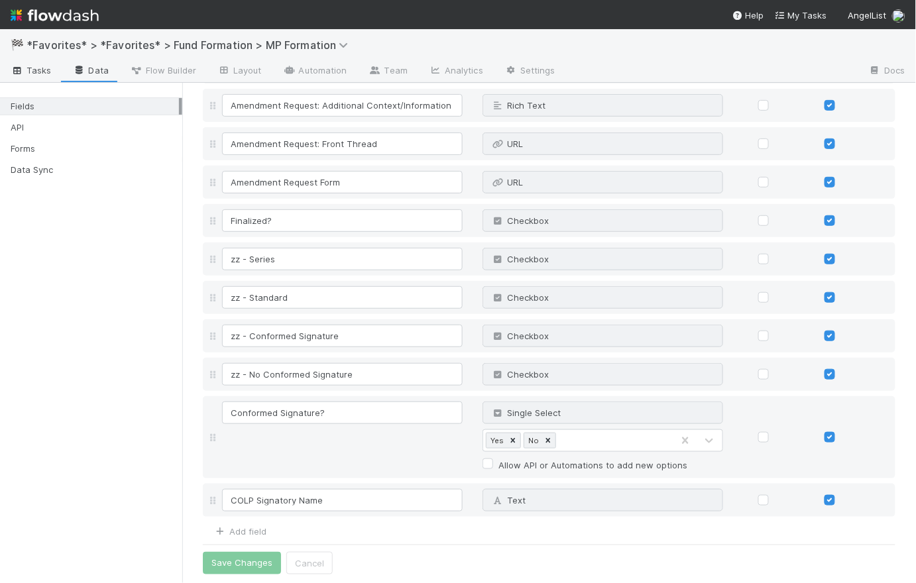
click at [44, 70] on span "Tasks" at bounding box center [31, 70] width 41 height 13
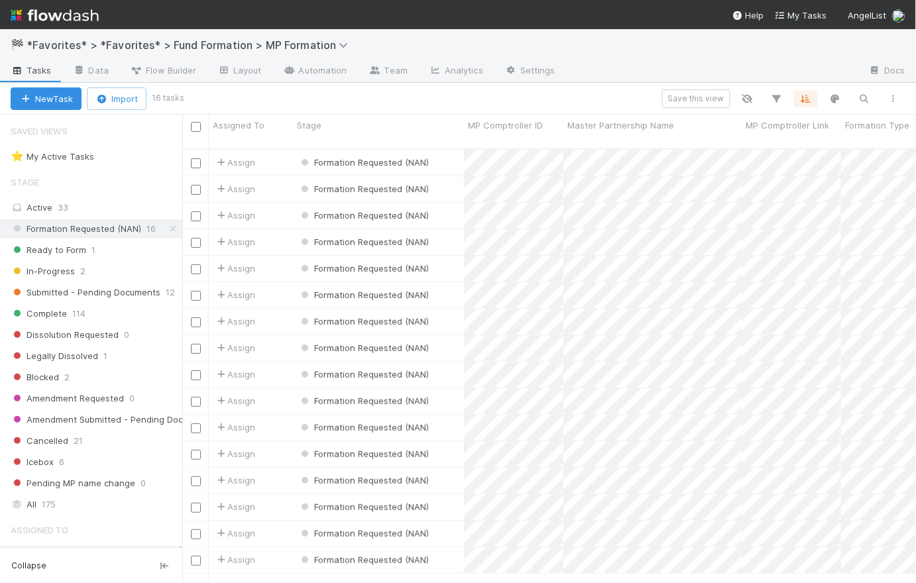
scroll to position [436, 725]
click at [87, 457] on div "Icebox 6" at bounding box center [97, 462] width 172 height 17
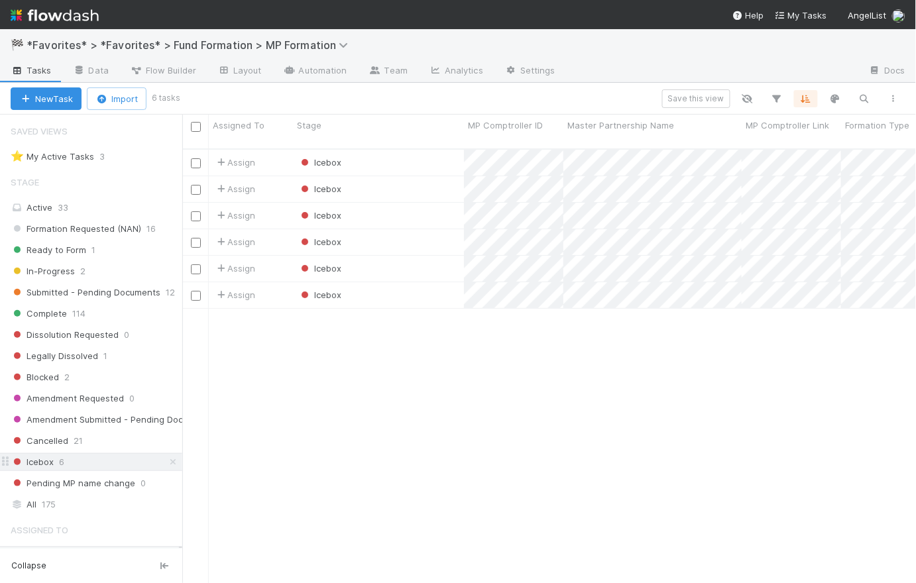
scroll to position [436, 725]
click at [423, 152] on div "Icebox" at bounding box center [378, 163] width 171 height 26
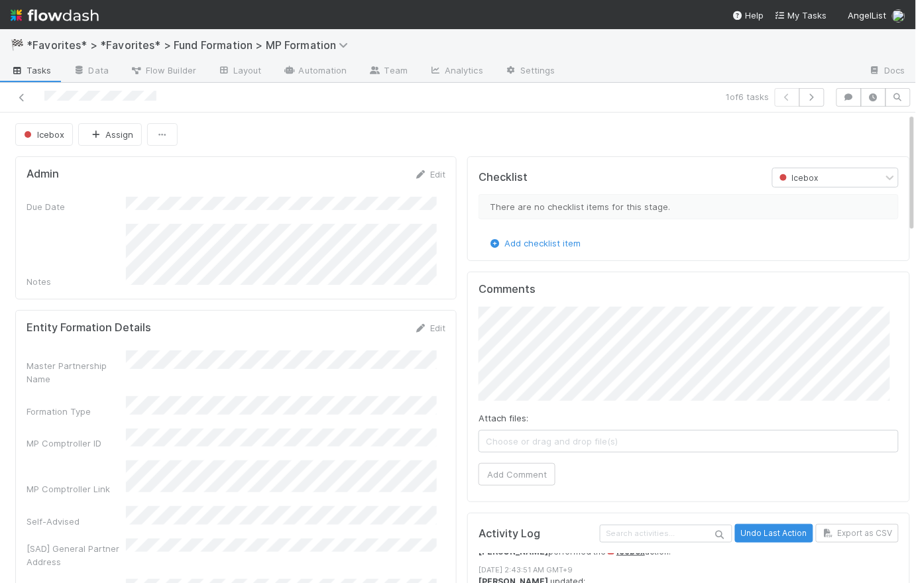
click at [457, 139] on div "Icebox Assign" at bounding box center [462, 134] width 895 height 23
click at [254, 72] on link "Layout" at bounding box center [240, 71] width 66 height 21
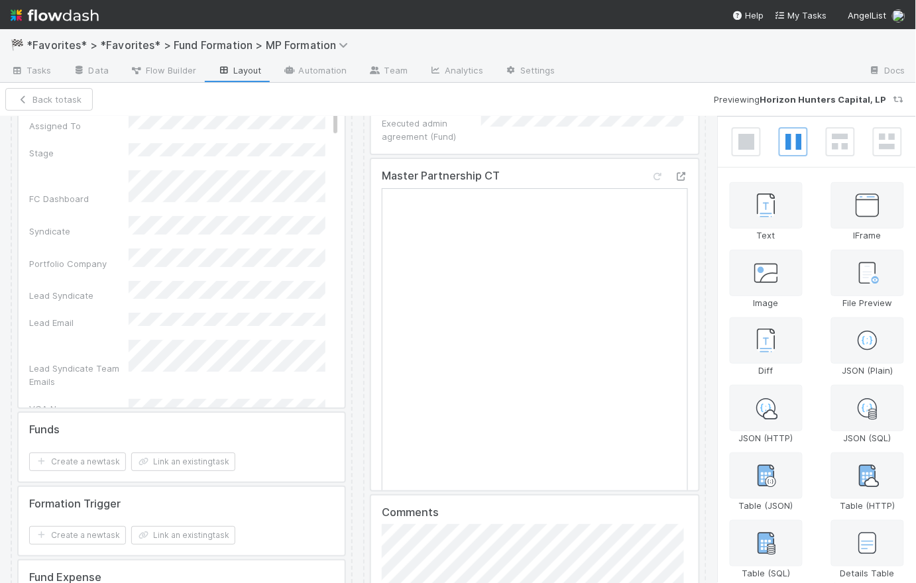
scroll to position [956, 0]
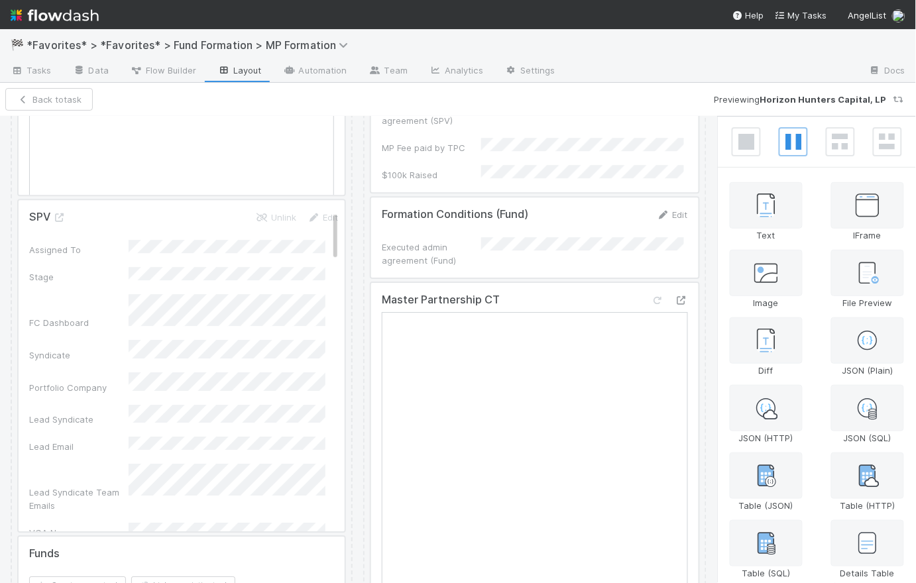
click at [298, 340] on div at bounding box center [182, 365] width 326 height 331
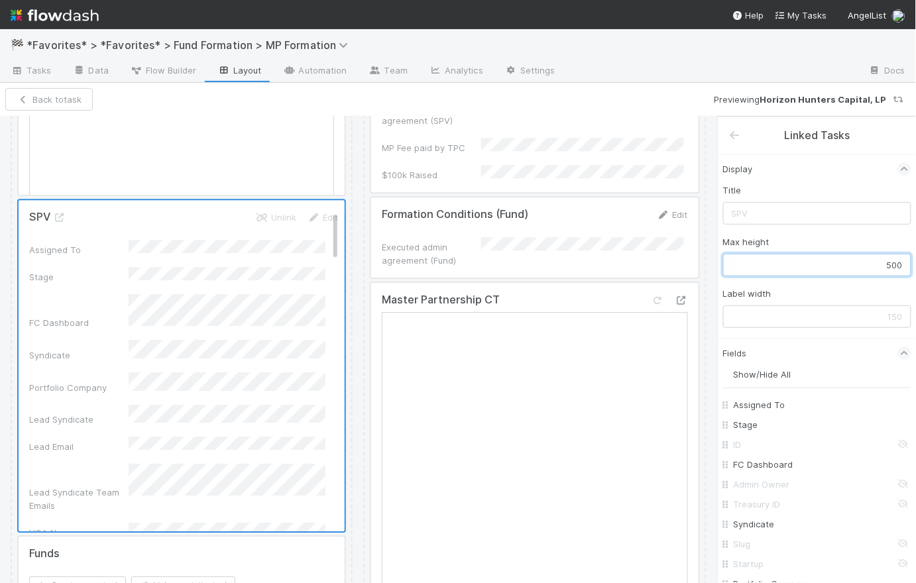
drag, startPoint x: 879, startPoint y: 263, endPoint x: 918, endPoint y: 266, distance: 38.6
click at [915, 266] on html "🏁 *Favorites* > *Favorites* > Fund Formation > MP Formation Tasks Data Flow Bui…" at bounding box center [458, 291] width 916 height 583
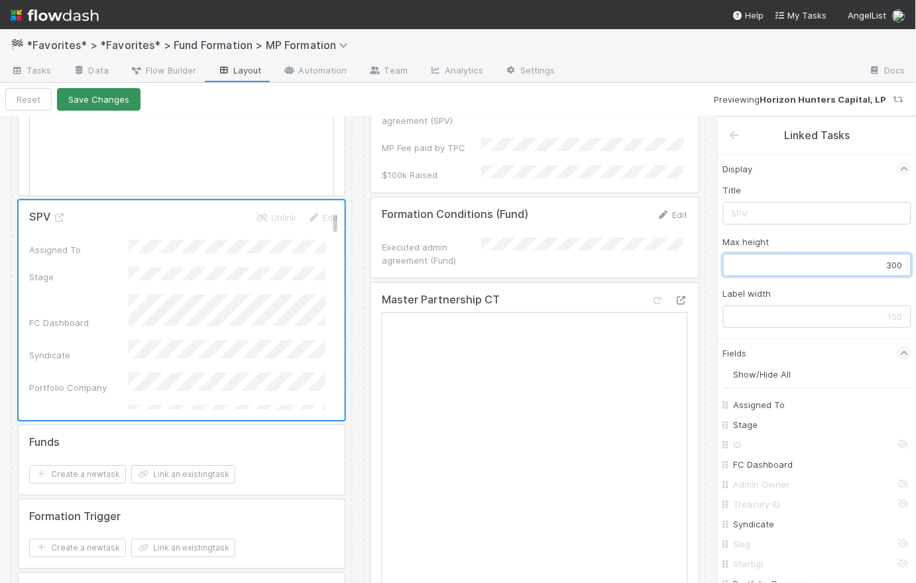
type input "300"
click at [119, 96] on button "Save Changes" at bounding box center [98, 99] width 83 height 23
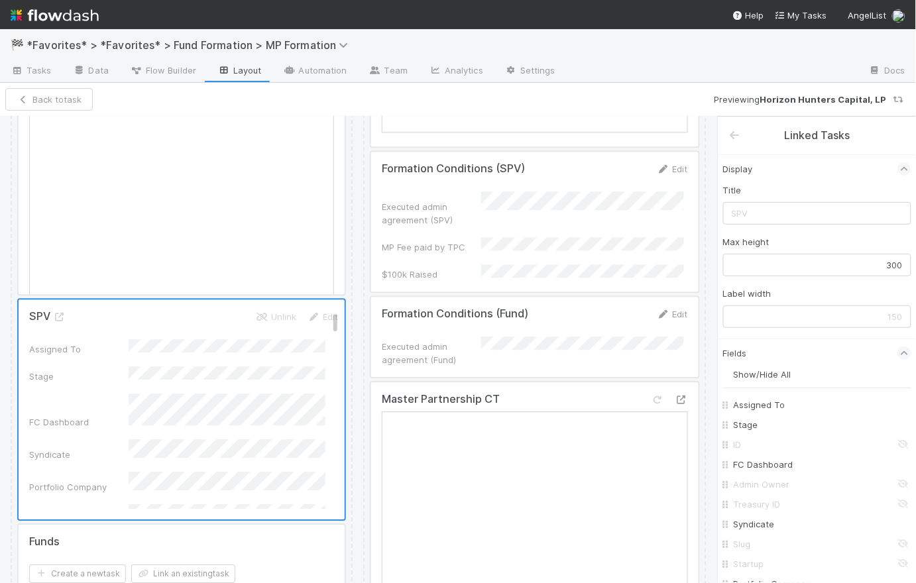
scroll to position [836, 0]
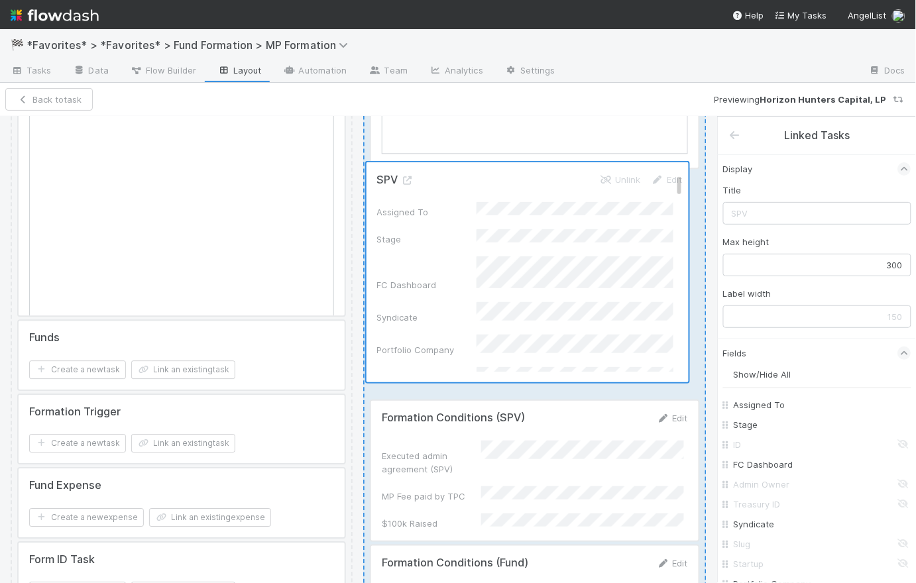
drag, startPoint x: 264, startPoint y: 360, endPoint x: 618, endPoint y: 222, distance: 379.1
click at [618, 222] on div "Admin Edit Due Date Notes Entity Formation Details Edit Master Partnership Name…" at bounding box center [359, 561] width 696 height 2539
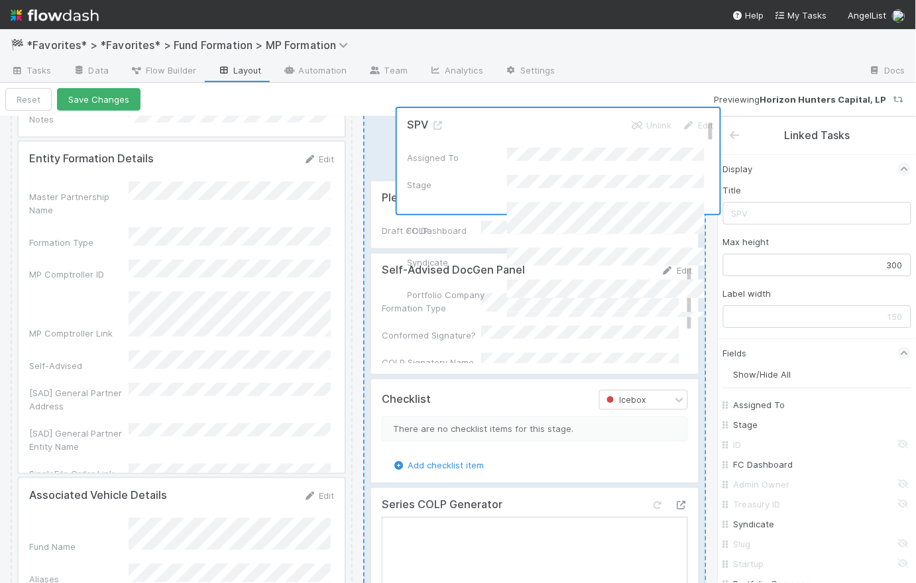
scroll to position [0, 0]
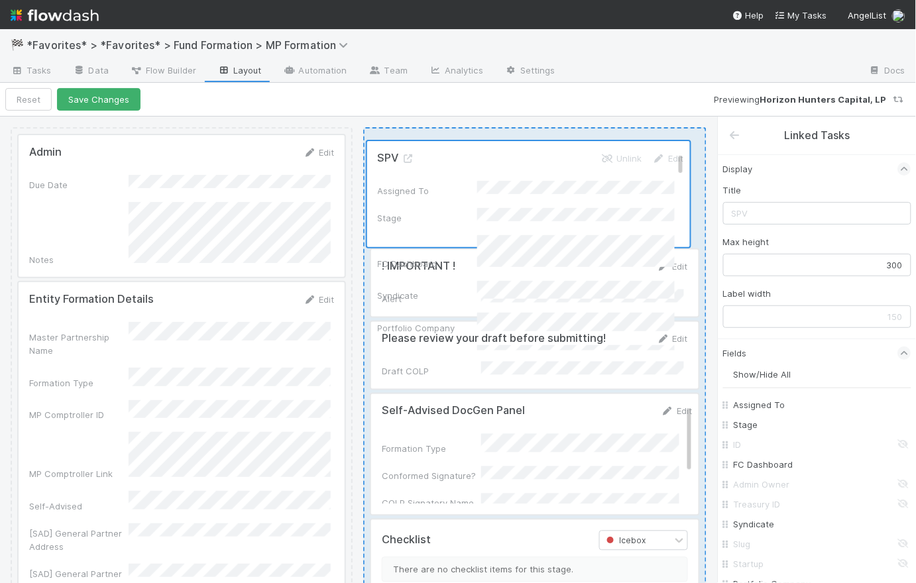
drag, startPoint x: 579, startPoint y: 576, endPoint x: 582, endPoint y: 150, distance: 426.1
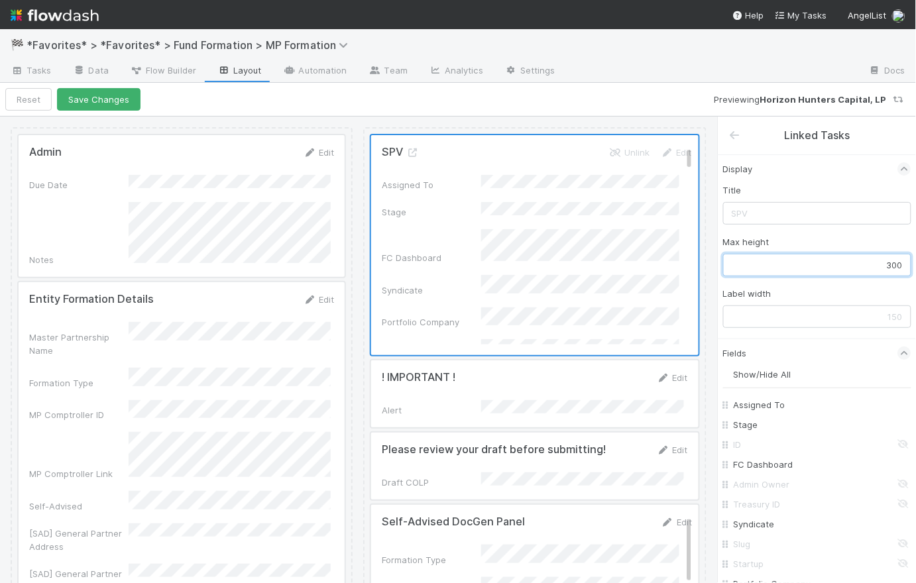
drag, startPoint x: 877, startPoint y: 265, endPoint x: 918, endPoint y: 263, distance: 41.1
click at [915, 263] on html "🏁 *Favorites* > *Favorites* > Fund Formation > MP Formation Tasks Data Flow Bui…" at bounding box center [458, 291] width 916 height 583
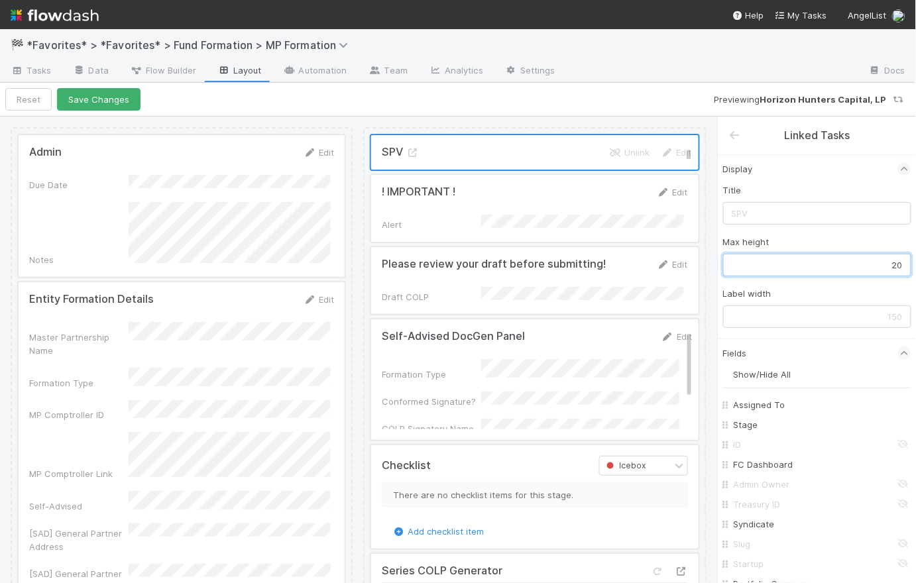
type input "200"
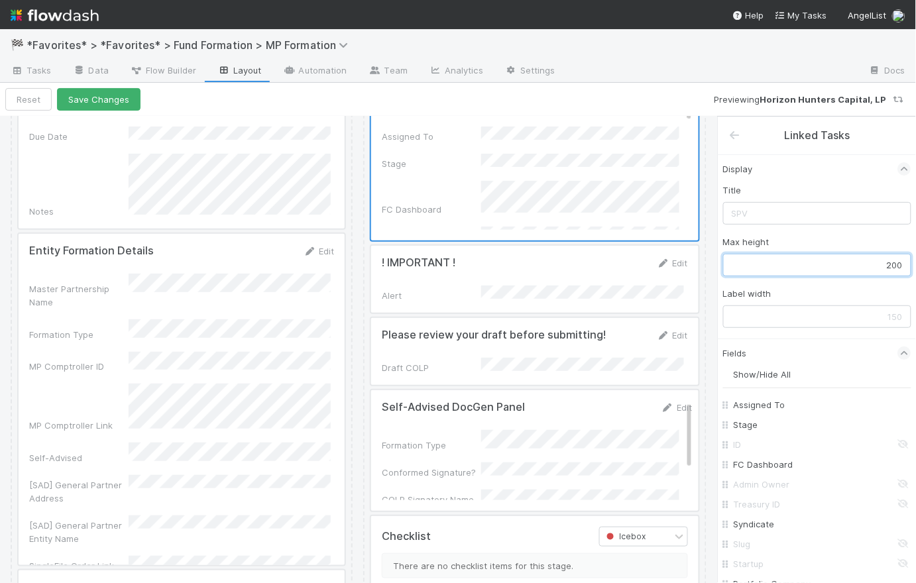
scroll to position [43, 0]
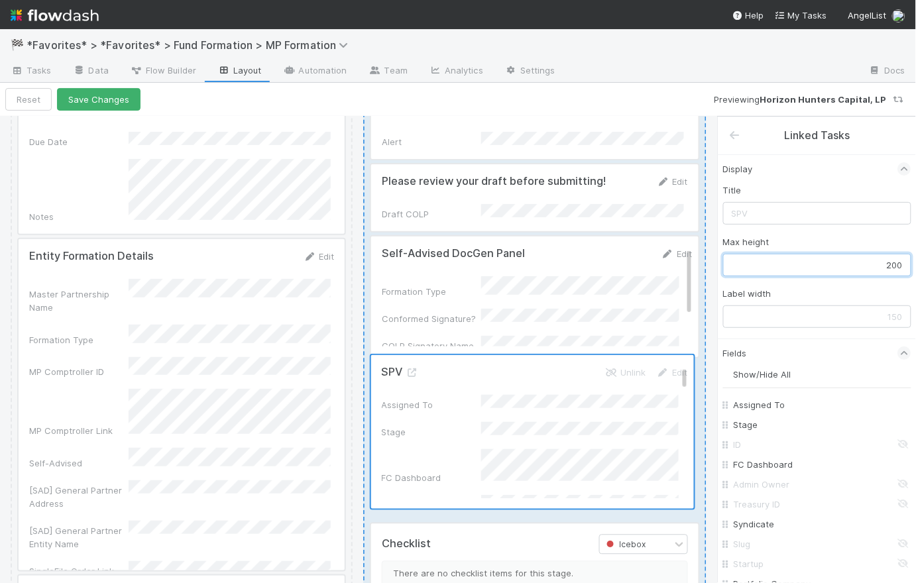
drag, startPoint x: 604, startPoint y: 151, endPoint x: 604, endPoint y: 426, distance: 275.0
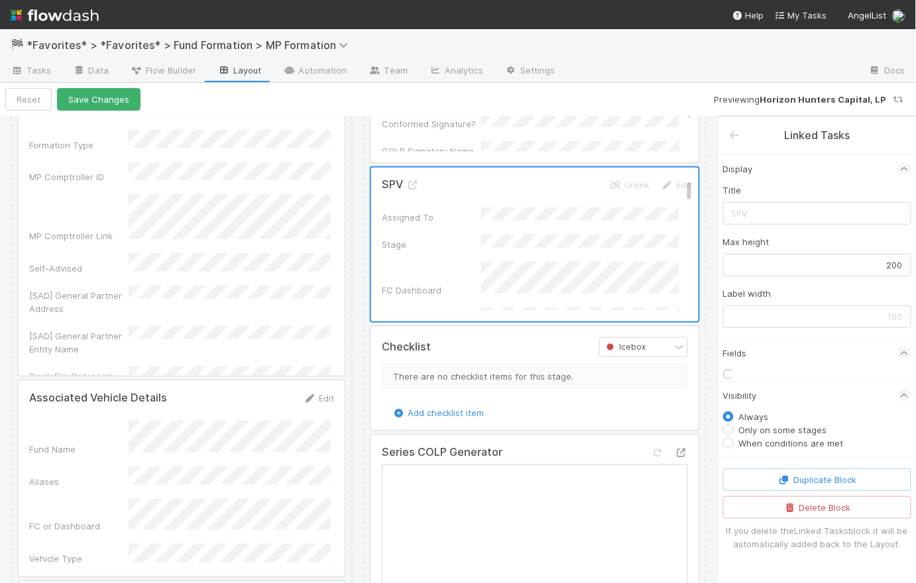
scroll to position [303, 0]
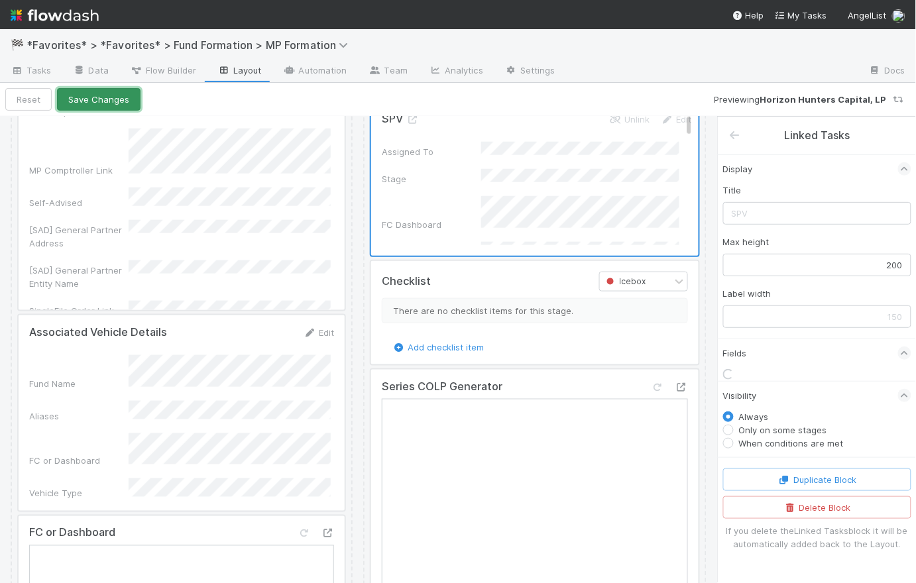
click at [94, 101] on button "Save Changes" at bounding box center [98, 99] width 83 height 23
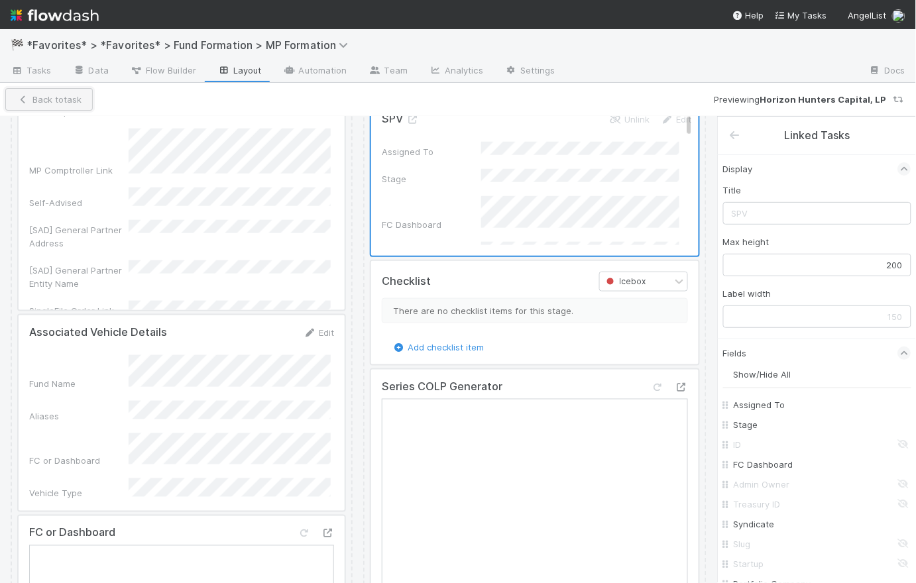
click at [52, 95] on button "Back to task" at bounding box center [48, 99] width 87 height 23
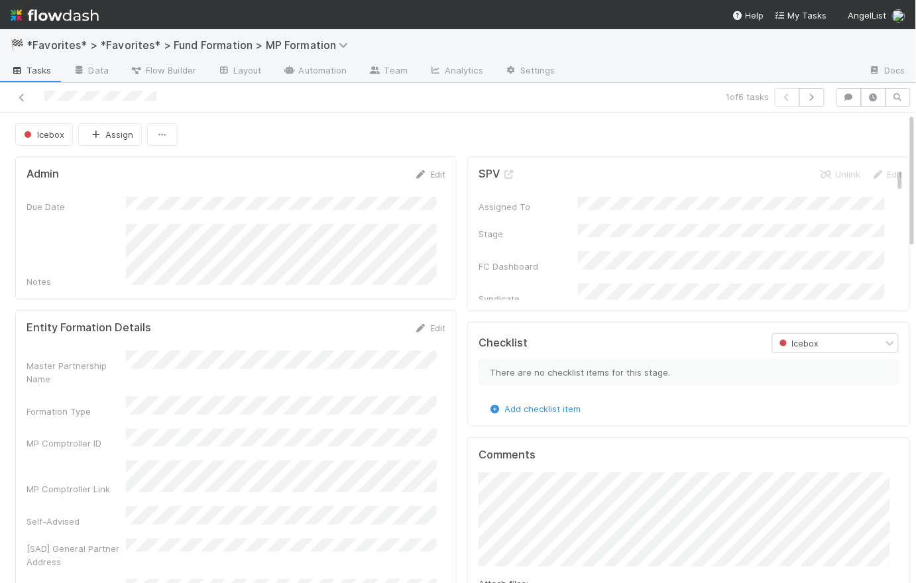
click at [440, 135] on div "Icebox Assign" at bounding box center [462, 134] width 895 height 23
click at [241, 72] on link "Layout" at bounding box center [240, 71] width 66 height 21
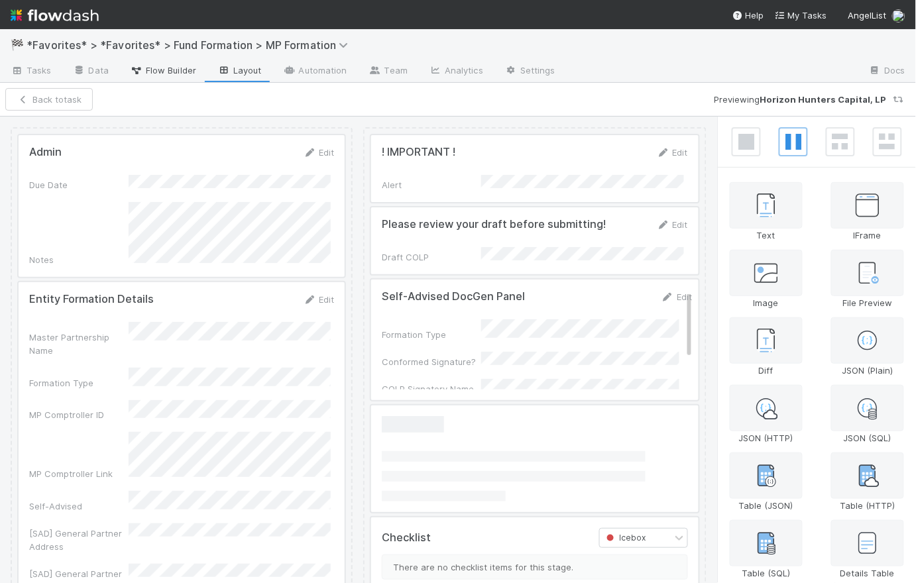
click at [162, 75] on span "Flow Builder" at bounding box center [163, 70] width 66 height 13
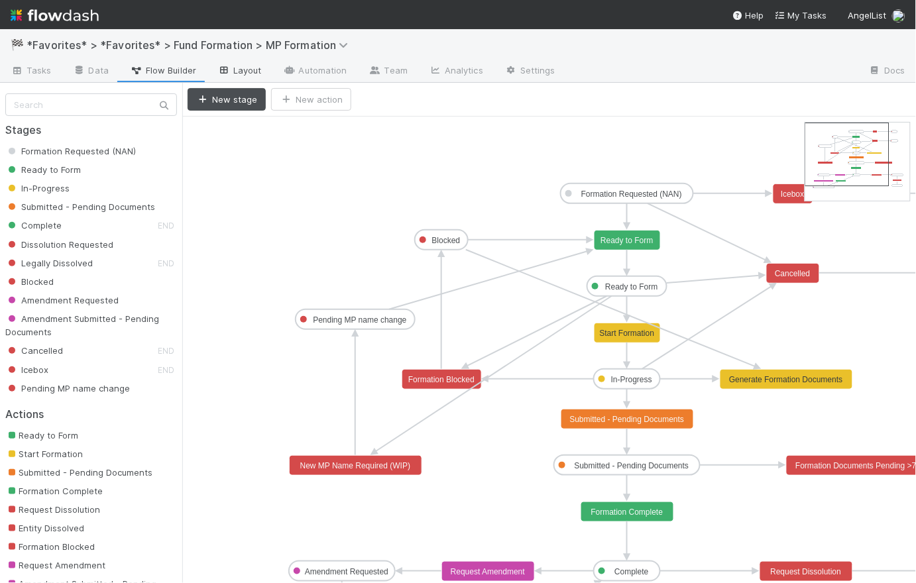
click at [250, 74] on link "Layout" at bounding box center [240, 71] width 66 height 21
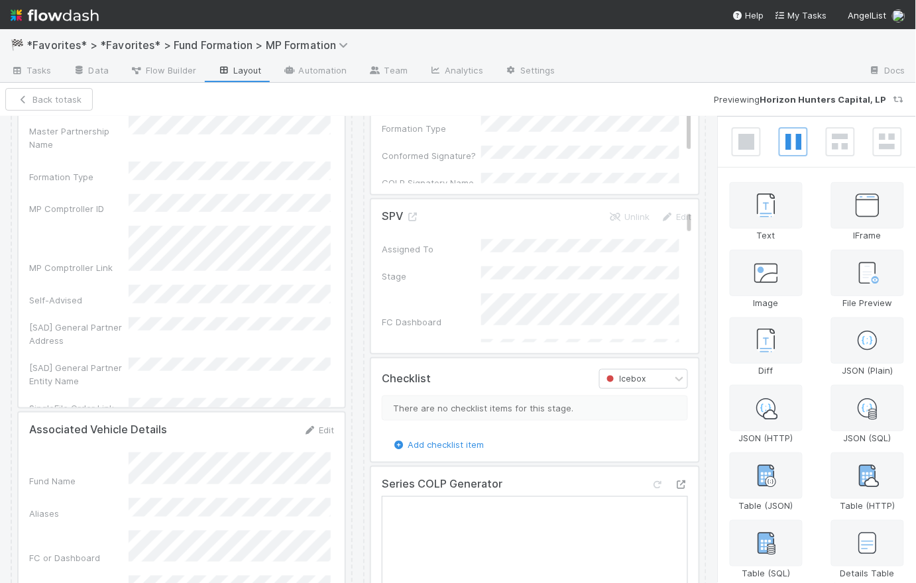
scroll to position [256, 0]
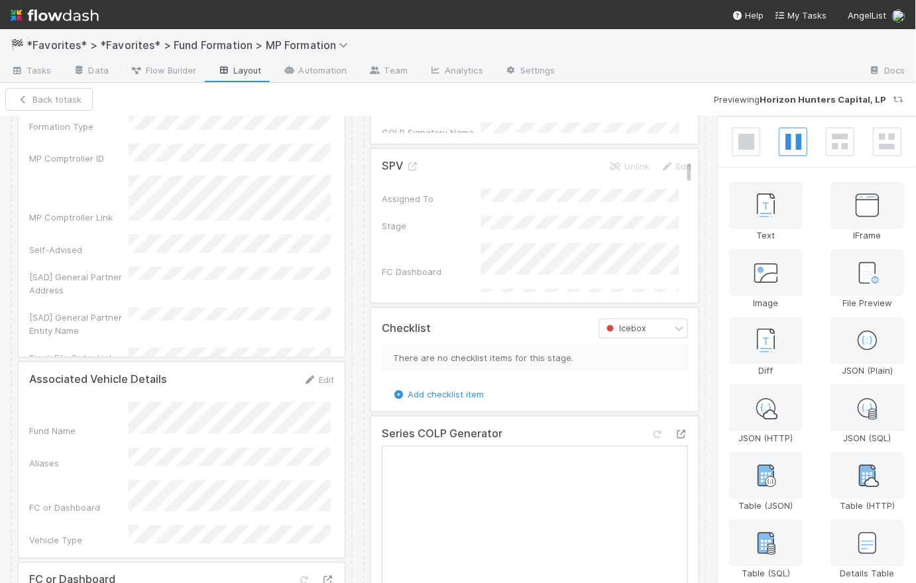
click at [629, 201] on div at bounding box center [534, 226] width 327 height 154
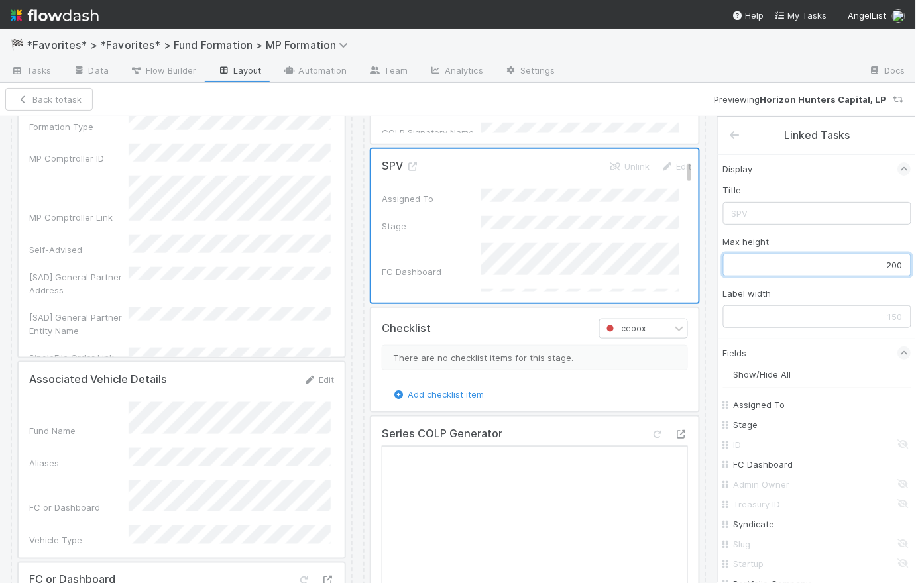
drag, startPoint x: 887, startPoint y: 267, endPoint x: 876, endPoint y: 264, distance: 11.7
click at [876, 264] on input "200" at bounding box center [817, 265] width 188 height 23
drag, startPoint x: 877, startPoint y: 266, endPoint x: 906, endPoint y: 268, distance: 28.5
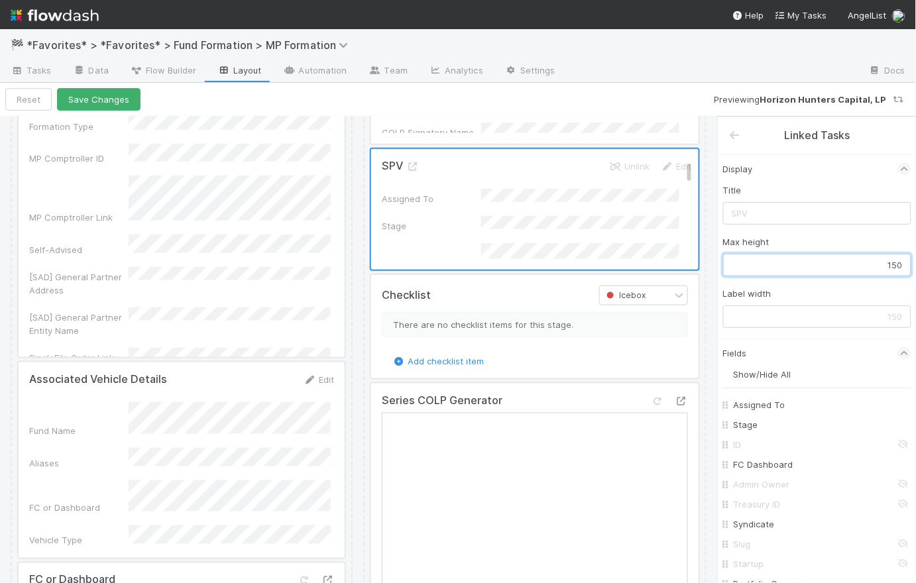
drag, startPoint x: 865, startPoint y: 271, endPoint x: 869, endPoint y: 262, distance: 9.5
click at [869, 262] on input "150" at bounding box center [817, 265] width 188 height 23
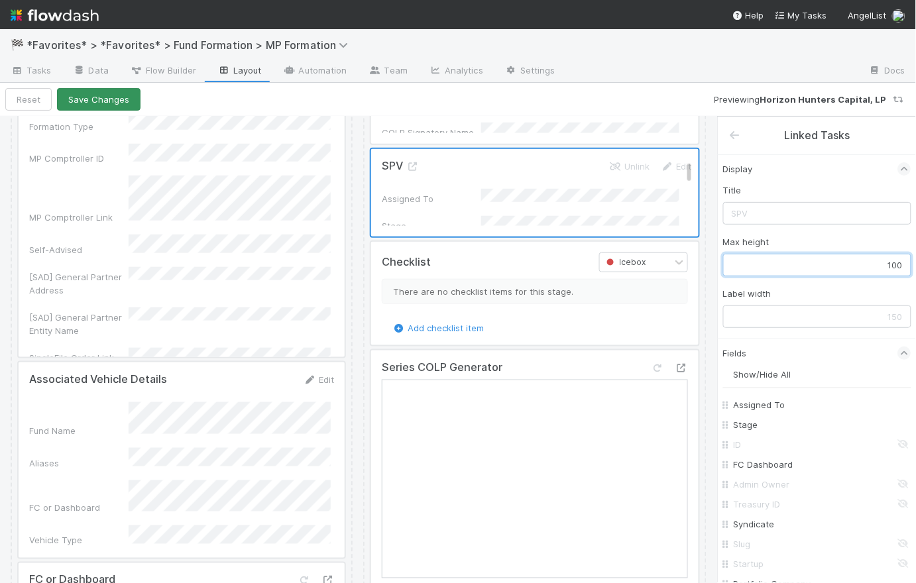
type input "100"
click at [105, 93] on button "Save Changes" at bounding box center [98, 99] width 83 height 23
click at [37, 97] on button "Back to task" at bounding box center [48, 99] width 87 height 23
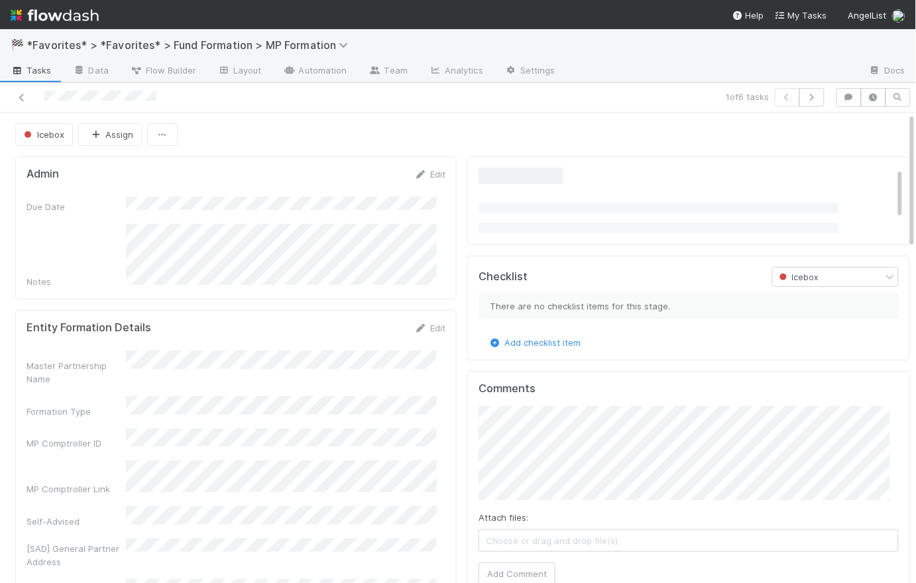
click at [294, 129] on div "Icebox Assign" at bounding box center [462, 134] width 895 height 23
click at [34, 70] on span "Tasks" at bounding box center [31, 70] width 41 height 13
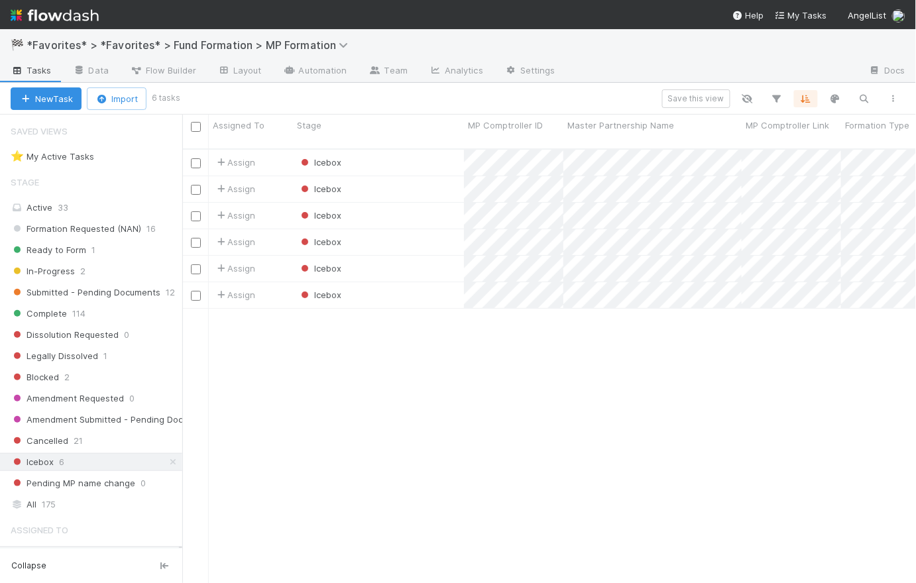
scroll to position [436, 725]
click at [166, 463] on icon at bounding box center [172, 462] width 13 height 9
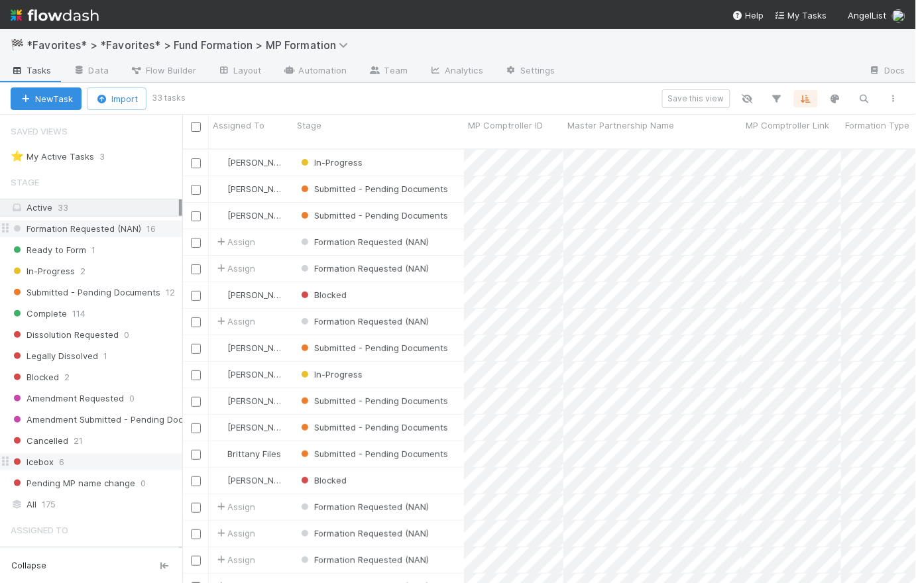
scroll to position [436, 725]
click at [67, 228] on span "Formation Requested (NAN)" at bounding box center [76, 229] width 131 height 17
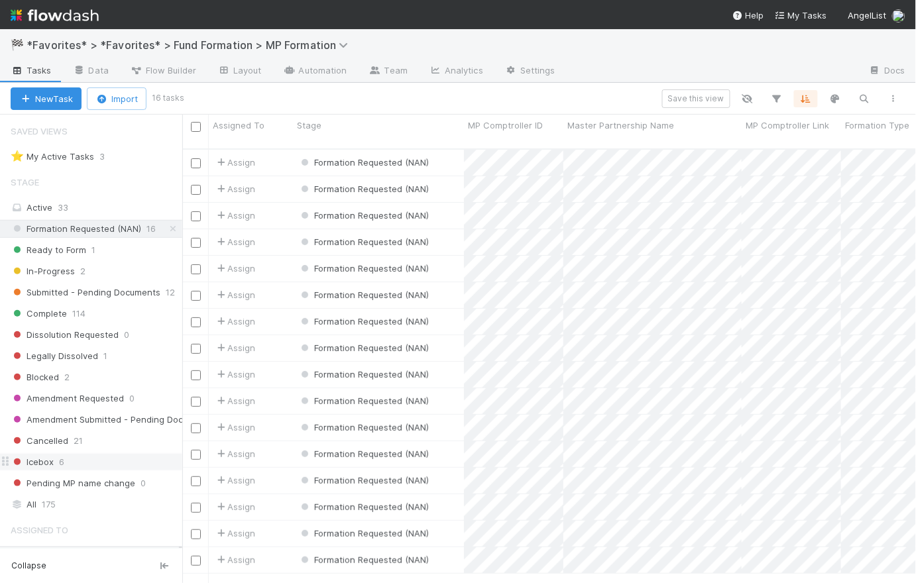
scroll to position [436, 725]
click at [441, 95] on div "Save this view" at bounding box center [545, 98] width 726 height 19
click at [77, 249] on span "Ready to Form" at bounding box center [49, 250] width 76 height 17
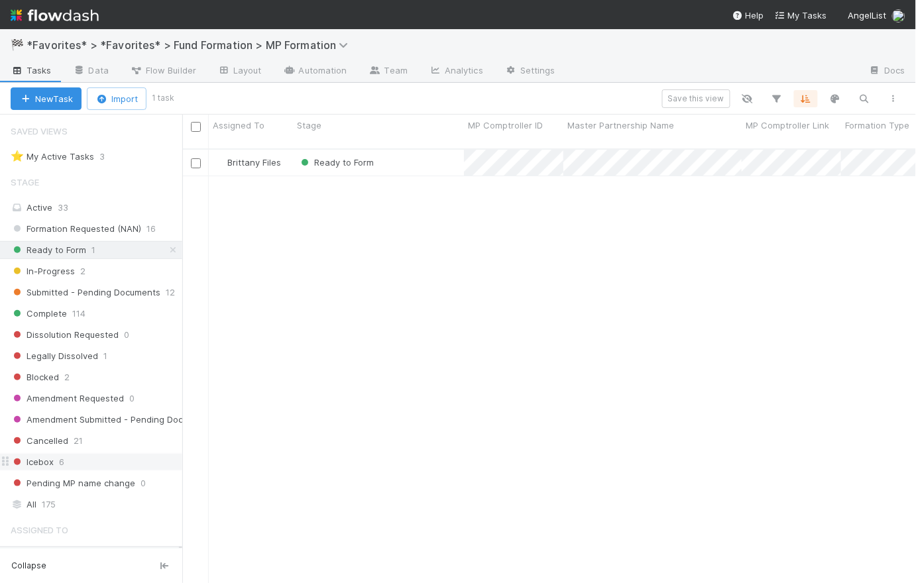
scroll to position [436, 725]
click at [438, 155] on div "Ready to Form" at bounding box center [378, 163] width 171 height 26
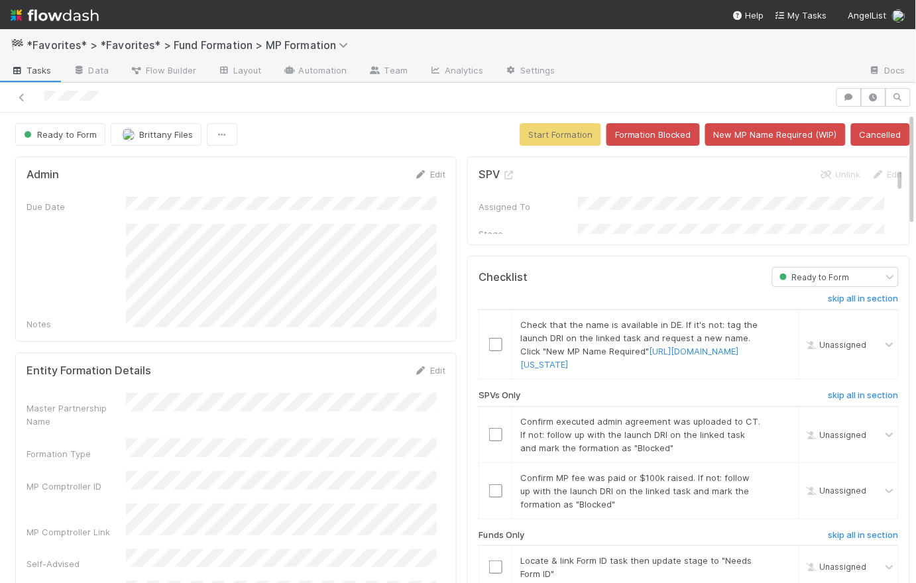
click at [249, 67] on link "Layout" at bounding box center [240, 71] width 66 height 21
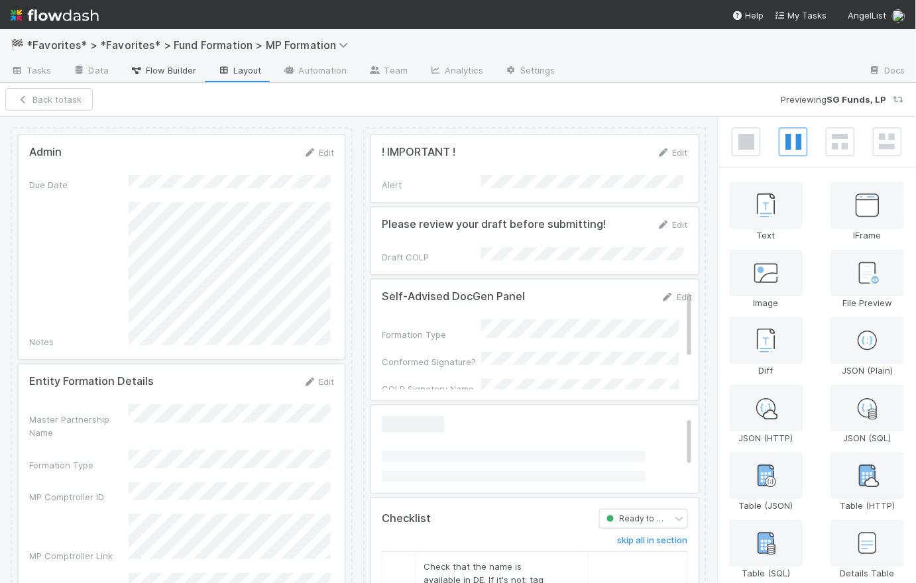
click at [176, 70] on span "Flow Builder" at bounding box center [163, 70] width 66 height 13
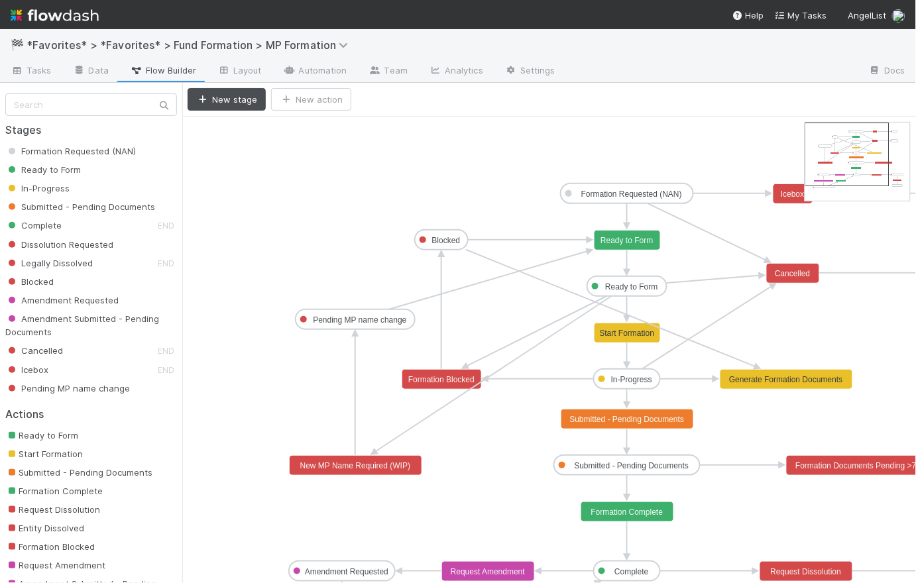
click at [639, 291] on rect at bounding box center [627, 286] width 80 height 20
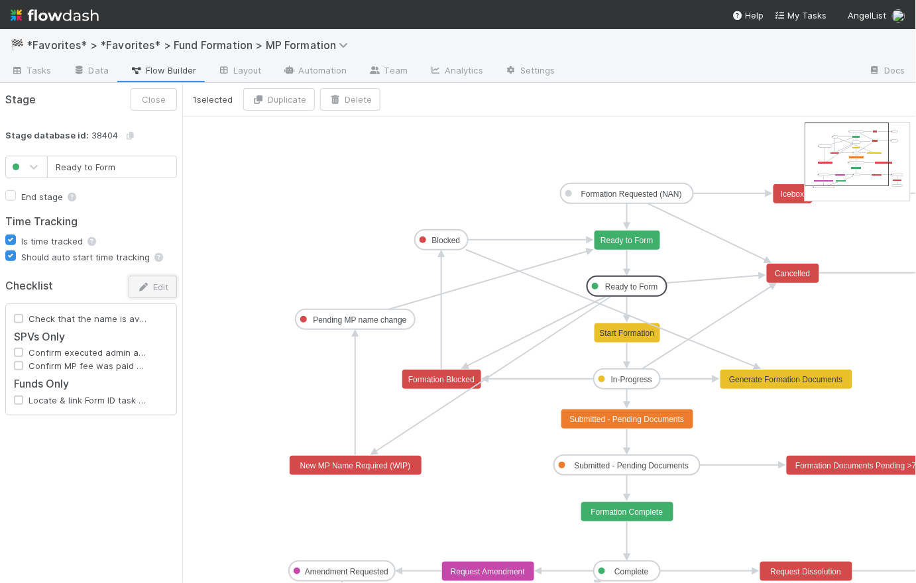
click at [160, 284] on button "Edit" at bounding box center [153, 287] width 48 height 23
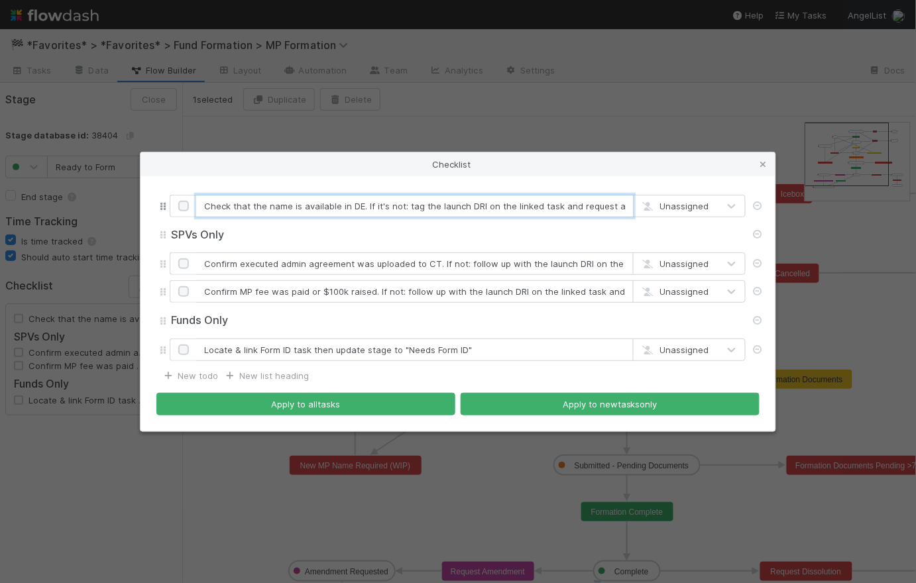
drag, startPoint x: 403, startPoint y: 206, endPoint x: 363, endPoint y: 202, distance: 40.0
click at [363, 202] on input "Check that the name is available in DE. If it's not: tag the launch DRI on the …" at bounding box center [414, 206] width 437 height 23
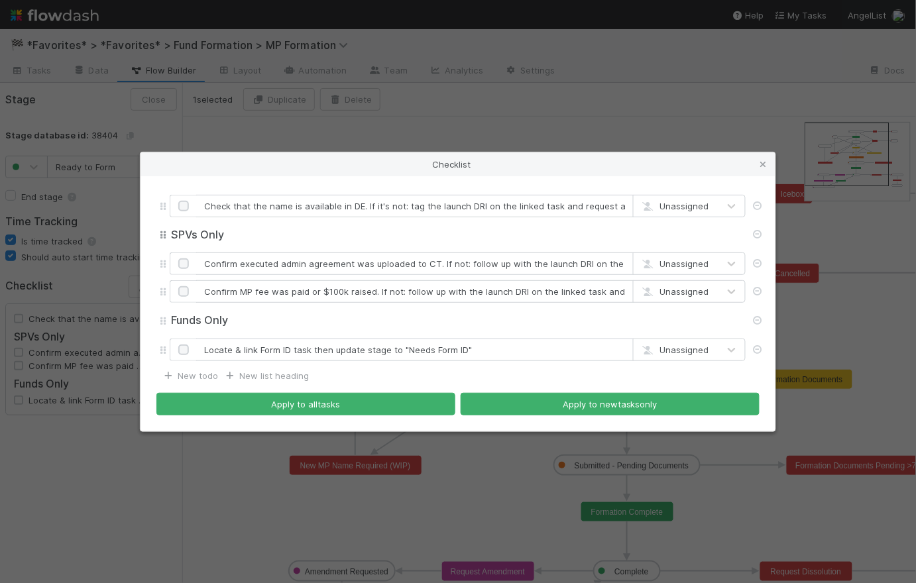
click at [385, 233] on input "SPVs Only" at bounding box center [458, 235] width 576 height 15
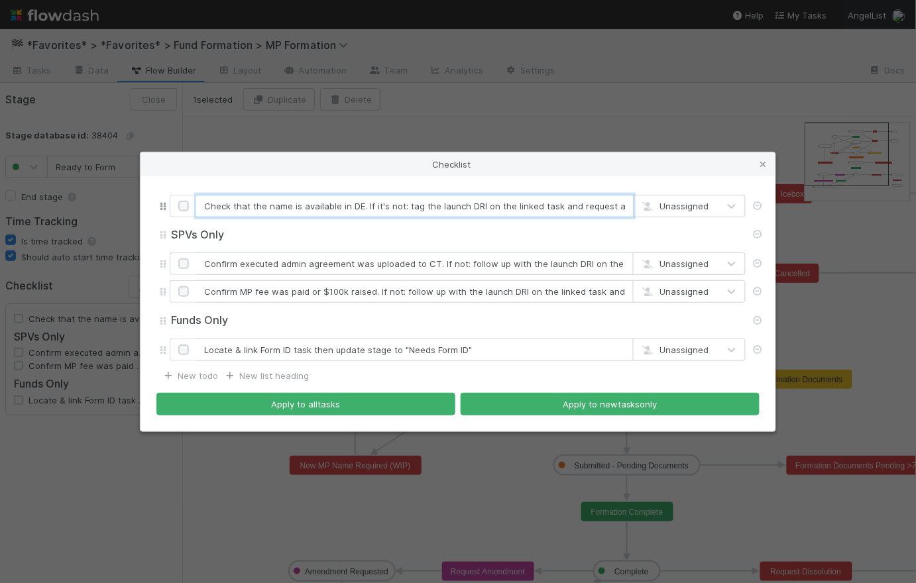
drag, startPoint x: 336, startPoint y: 207, endPoint x: 232, endPoint y: 207, distance: 104.0
click at [232, 207] on input "Check that the name is available in DE. If it's not: tag the launch DRI on the …" at bounding box center [414, 206] width 437 height 23
click at [277, 211] on input "Check name availability in DE. If it's not: tag the launch DRI on the linked ta…" at bounding box center [414, 206] width 437 height 23
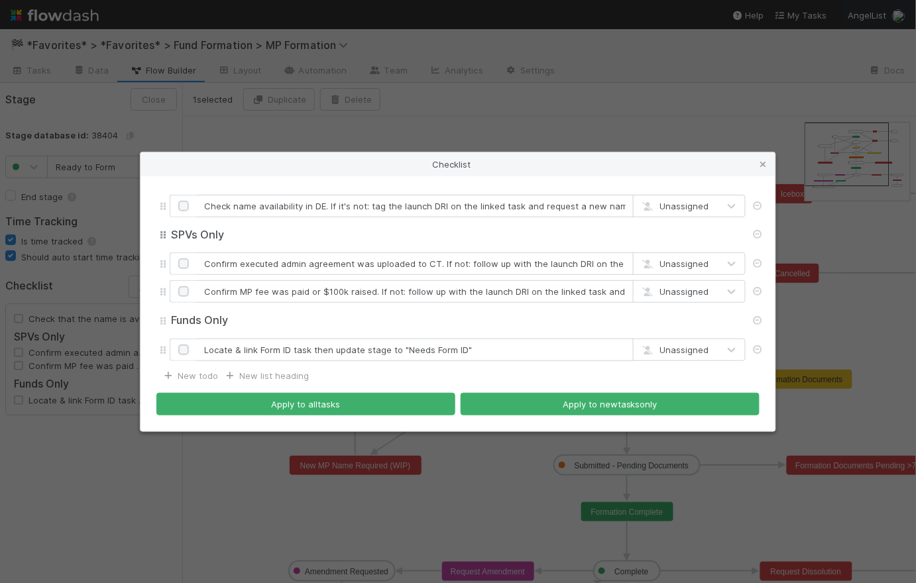
click at [327, 234] on input "SPVs Only" at bounding box center [458, 235] width 576 height 15
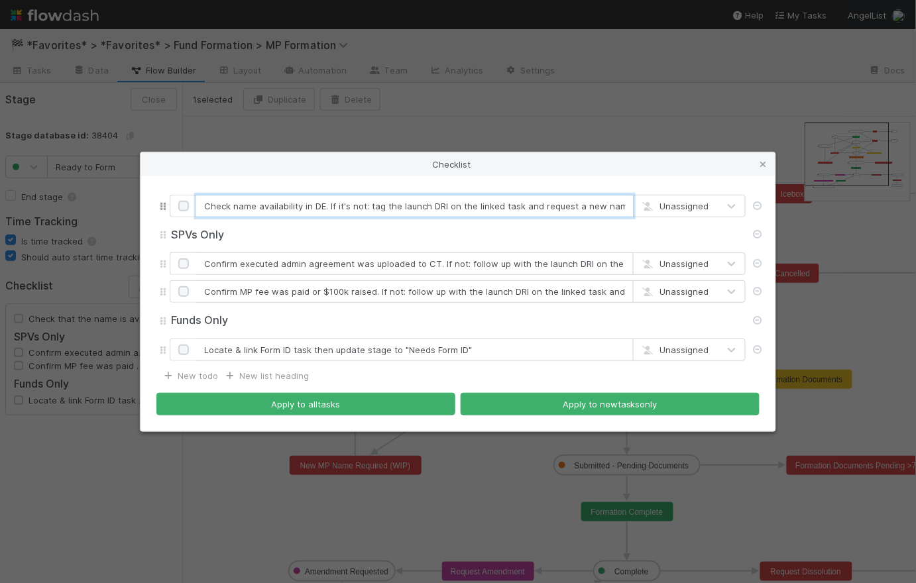
drag, startPoint x: 366, startPoint y: 205, endPoint x: 337, endPoint y: 204, distance: 29.8
click at [336, 205] on input "Check name availability in DE. If it's not: tag the launch DRI on the linked ta…" at bounding box center [414, 206] width 437 height 23
click at [327, 203] on input "Check name availability in DE. If not -> tag the launch DRI on the linked task …" at bounding box center [414, 206] width 437 height 23
click at [204, 209] on input "Check name availability in DE] not -> tag the launch DRI on the linked task and…" at bounding box center [414, 206] width 437 height 23
click at [331, 204] on input "[Check name availability in DE] not -> tag the launch DRI on the linked task an…" at bounding box center [414, 206] width 437 height 23
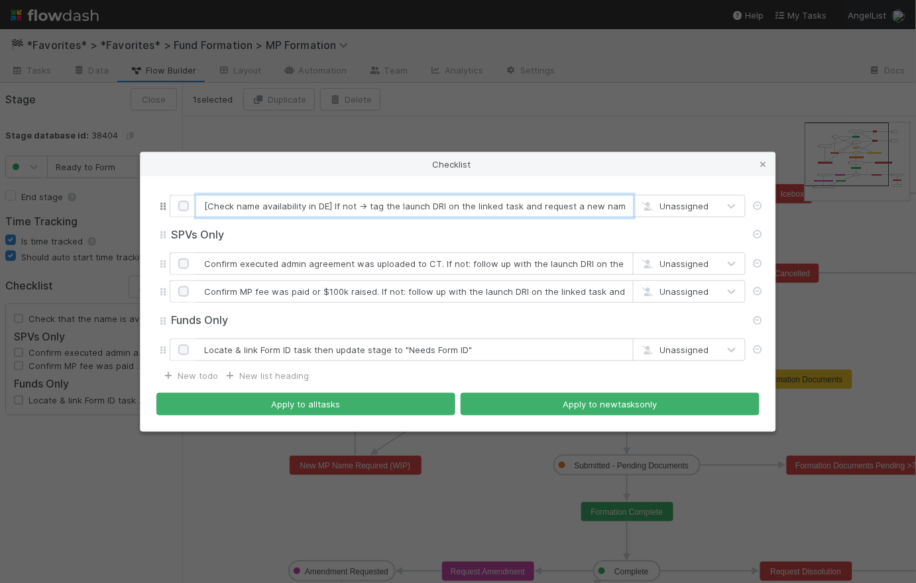
drag, startPoint x: 397, startPoint y: 205, endPoint x: 407, endPoint y: 203, distance: 10.1
click at [397, 205] on input "[Check name availability in DE] If not -> tag the launch DRI on the linked task…" at bounding box center [414, 206] width 437 height 23
drag, startPoint x: 479, startPoint y: 204, endPoint x: 455, endPoint y: 202, distance: 23.9
click at [455, 202] on input "[Check name availability in DE] If not -> tag launch DRI on the linked task and…" at bounding box center [414, 206] width 437 height 23
click at [459, 211] on input "[Check name availability in DE] If not -> tag launch DRI on the linked task and…" at bounding box center [414, 206] width 437 height 23
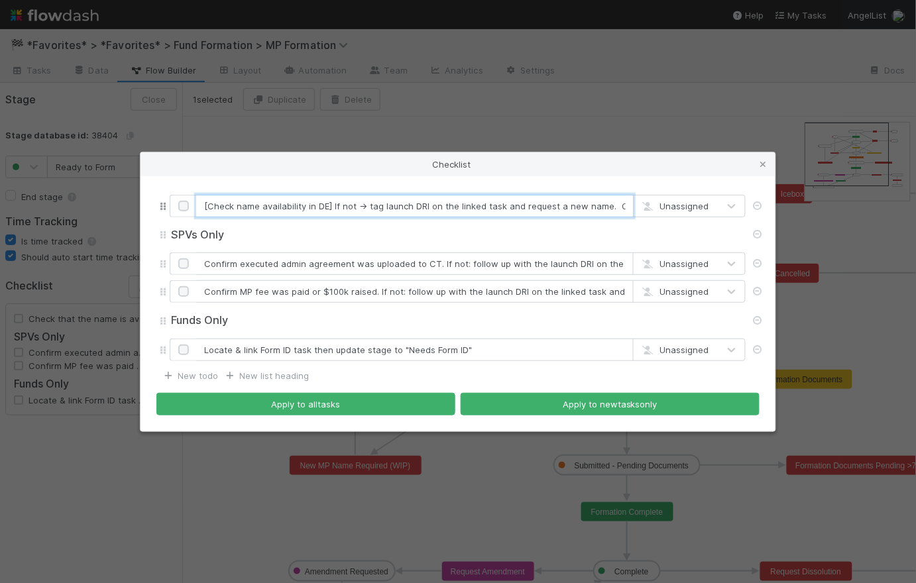
click at [506, 208] on input "[Check name availability in DE] If not -> tag launch DRI on the linked task and…" at bounding box center [414, 206] width 437 height 23
click at [583, 208] on input "[Check name availability in DE] If not -> tag launch DRI on the linked task and…" at bounding box center [414, 206] width 437 height 23
drag, startPoint x: 605, startPoint y: 208, endPoint x: 613, endPoint y: 208, distance: 8.0
click at [605, 208] on input "[Check name availability in DE] If not -> tag launch DRI on the linked task and…" at bounding box center [414, 206] width 437 height 23
drag, startPoint x: 607, startPoint y: 207, endPoint x: 503, endPoint y: 205, distance: 104.1
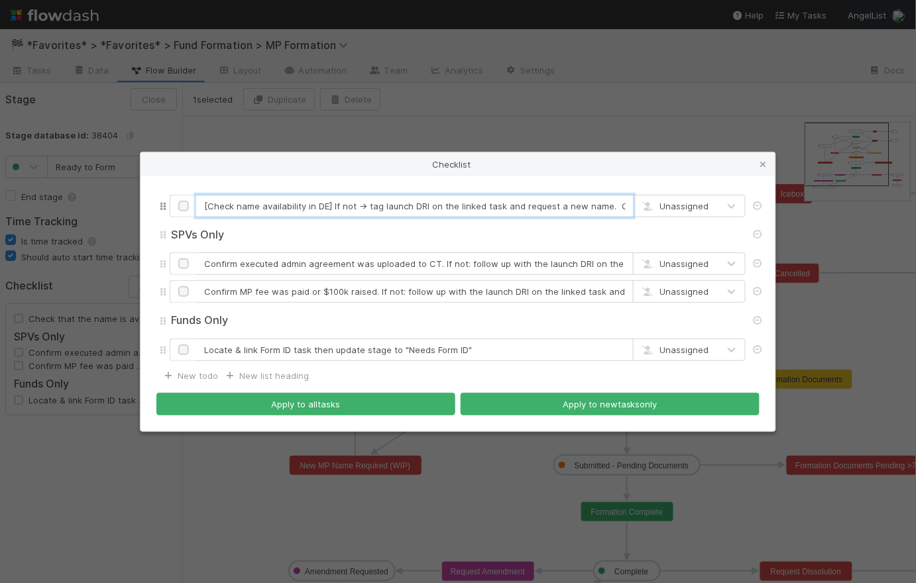
click at [503, 205] on input "[Check name availability in DE] If not -> tag launch DRI on the linked task and…" at bounding box center [414, 206] width 437 height 23
click at [535, 205] on input "[Check name availability in DE] If not -> tag launch DRI on the linked task & C…" at bounding box center [414, 206] width 437 height 23
click at [300, 206] on input "[Check name availability in DE] If not -> tag launch DRI on the linked task & C…" at bounding box center [414, 206] width 437 height 23
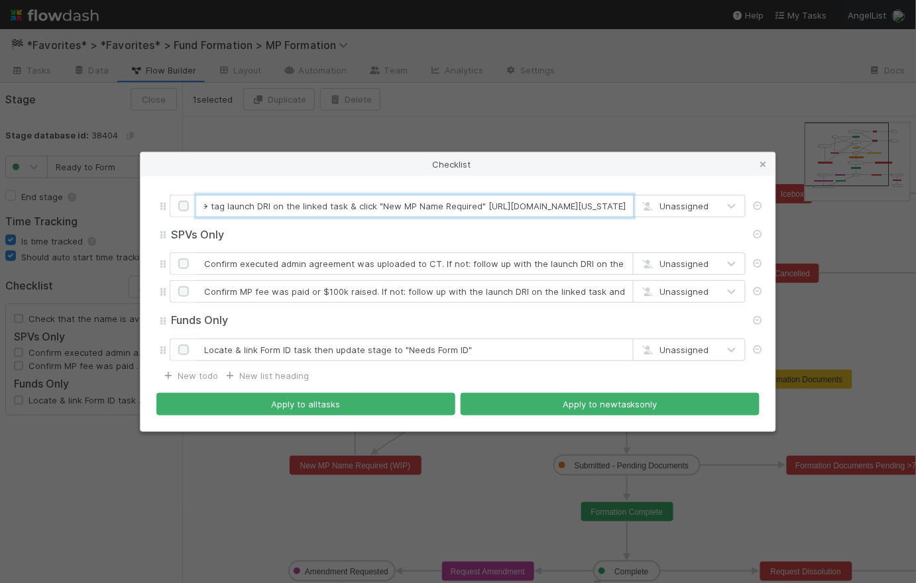
drag, startPoint x: 425, startPoint y: 207, endPoint x: 795, endPoint y: 205, distance: 369.7
click at [795, 205] on div "Checklist [Check name availability in DE] If not -> tag launch DRI on the linke…" at bounding box center [458, 291] width 916 height 583
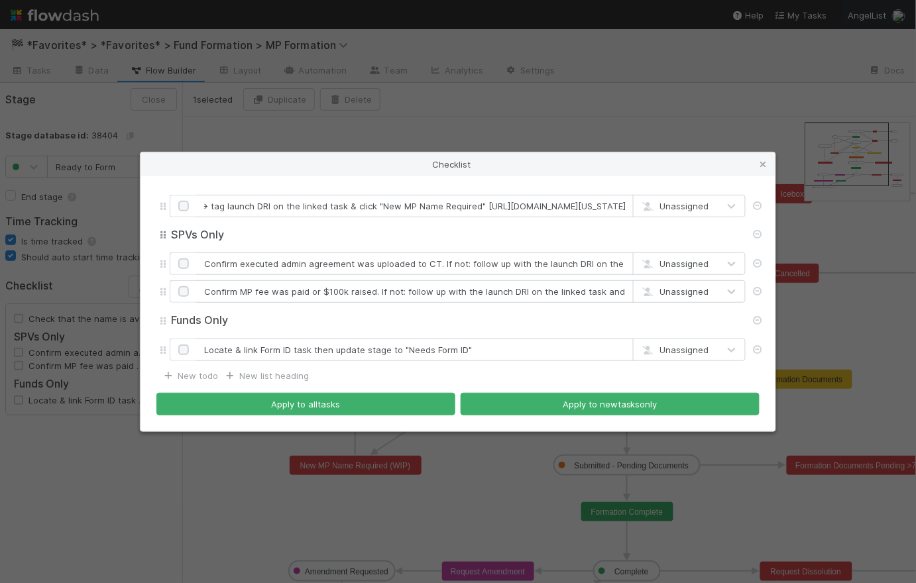
scroll to position [0, 0]
click at [374, 233] on input "SPVs Only" at bounding box center [458, 235] width 576 height 15
click at [284, 205] on input "[Check name availability in DE] If not -> tag launch DRI on the linked task & c…" at bounding box center [414, 206] width 437 height 23
click at [351, 205] on input "[Check name availability in DE] If not -> tag launch DRI on the linked task & c…" at bounding box center [414, 206] width 437 height 23
type input "[Check name availability in DE] If not available -> tag launch DRI on the linke…"
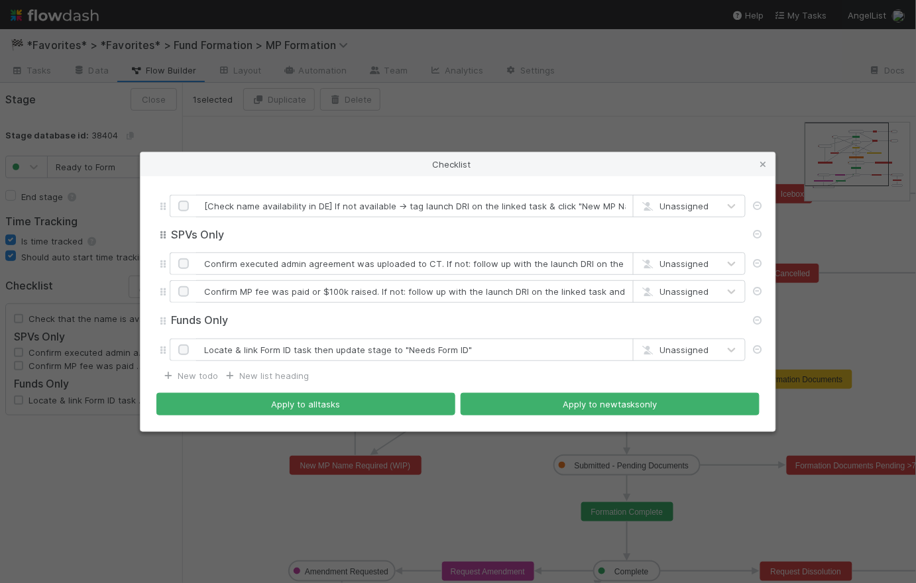
click at [320, 237] on input "SPVs Only" at bounding box center [458, 235] width 576 height 15
click at [432, 224] on div "SPVs Only SPVs Only" at bounding box center [458, 235] width 576 height 25
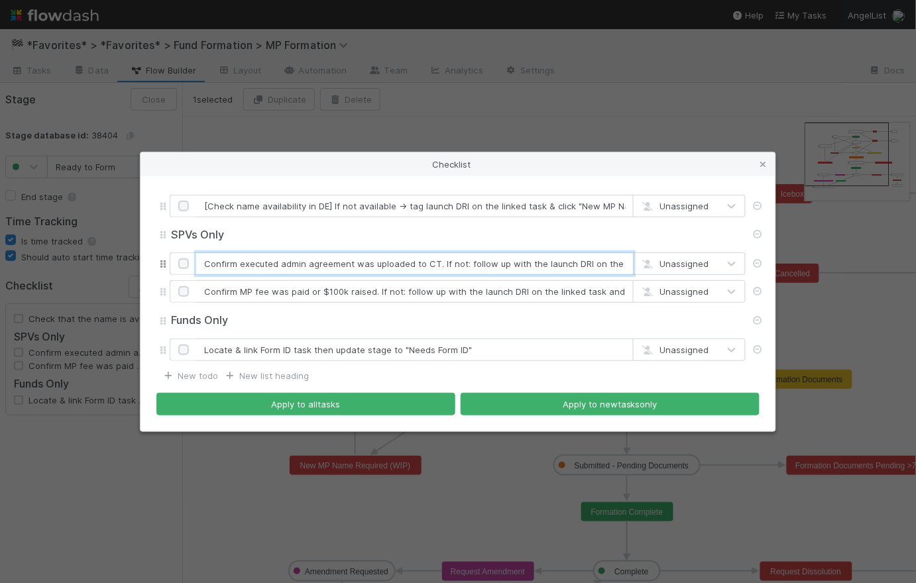
drag, startPoint x: 351, startPoint y: 266, endPoint x: 280, endPoint y: 266, distance: 70.9
click at [280, 266] on input "Confirm executed admin agreement was uploaded to CT. If not: follow up with the…" at bounding box center [414, 263] width 437 height 23
click at [306, 265] on input "Confirm executed FAA or PoA was uploaded to CT. If not: follow up with the laun…" at bounding box center [414, 263] width 437 height 23
drag, startPoint x: 398, startPoint y: 264, endPoint x: 337, endPoint y: 266, distance: 60.3
click at [333, 263] on input "Confirm executed FAA or LPoA was uploaded to CT. If not: follow up with the lau…" at bounding box center [414, 263] width 437 height 23
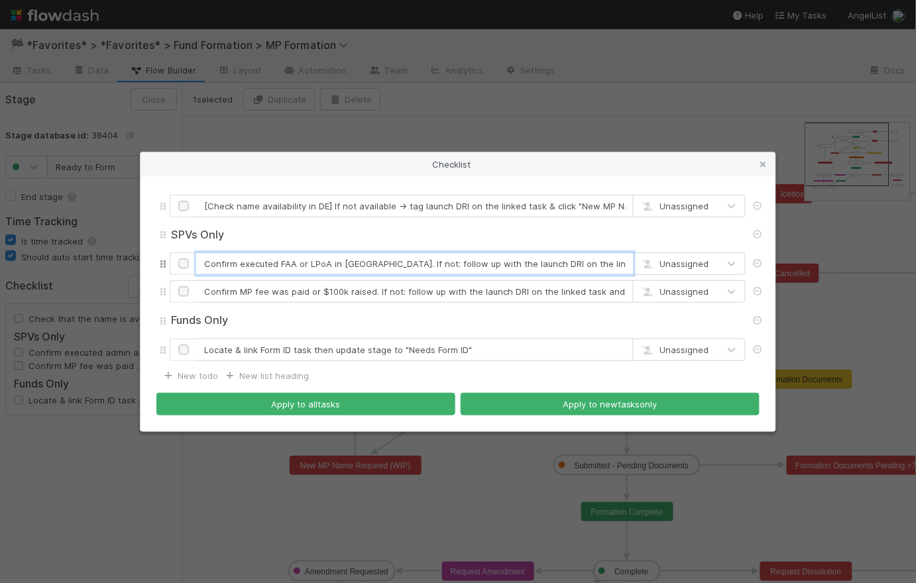
click at [355, 262] on input "Confirm executed FAA or LPoA in CT. If not: follow up with the launch DRI on th…" at bounding box center [414, 263] width 437 height 23
click at [205, 266] on input "Confirm executed FAA or LPoA in CT] If not: follow up with the launch DRI on th…" at bounding box center [414, 263] width 437 height 23
drag, startPoint x: 384, startPoint y: 264, endPoint x: 371, endPoint y: 262, distance: 12.7
click at [371, 262] on input "[Confirm executed FAA or LPoA in CT] If not: follow up with the launch DRI on t…" at bounding box center [414, 263] width 437 height 23
type input "[Confirm executed FAA or LPoA in CT] If no -> follow up with the launch DRI on …"
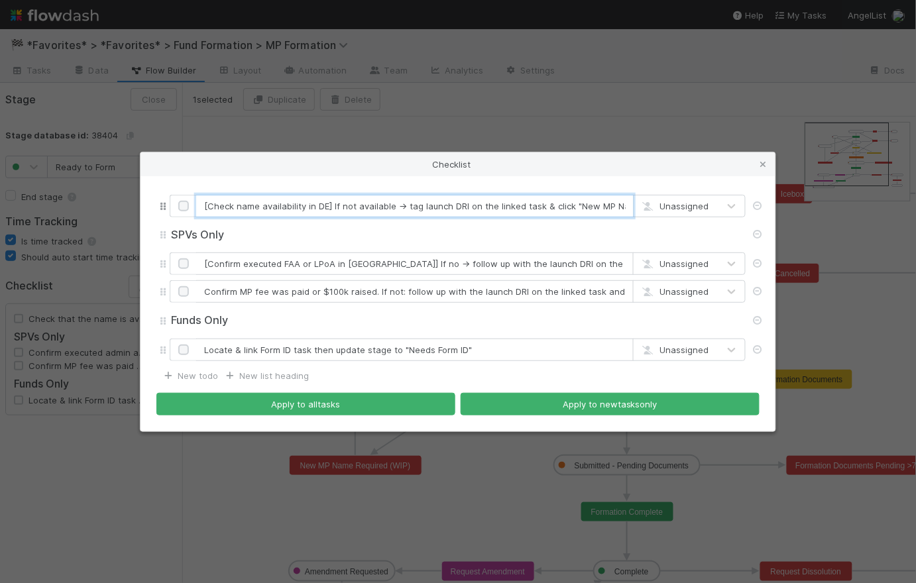
drag, startPoint x: 390, startPoint y: 208, endPoint x: 349, endPoint y: 204, distance: 41.3
click at [349, 204] on input "[Check name availability in DE] If not available -> tag launch DRI on the linke…" at bounding box center [414, 206] width 437 height 23
type input "[Check name availability in DE] If no -> tag launch DRI on the linked task & cl…"
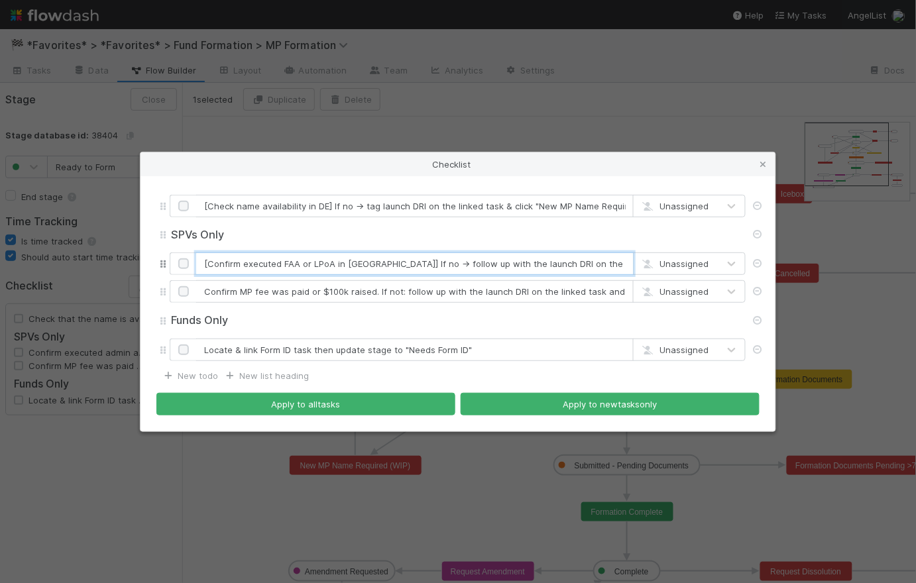
drag, startPoint x: 463, startPoint y: 265, endPoint x: 393, endPoint y: 263, distance: 70.3
click at [393, 263] on input "[Confirm executed FAA or LPoA in CT] If no -> follow up with the launch DRI on …" at bounding box center [414, 263] width 437 height 23
drag, startPoint x: 527, startPoint y: 265, endPoint x: 455, endPoint y: 266, distance: 72.2
click at [455, 266] on input "[Confirm executed FAA or LPoA in CT] If no -> tag launch DRI on the linked task…" at bounding box center [414, 263] width 437 height 23
click at [490, 264] on input "[Confirm executed FAA or LPoA in CT] If no -> tag launch DRI on the linked task…" at bounding box center [414, 263] width 437 height 23
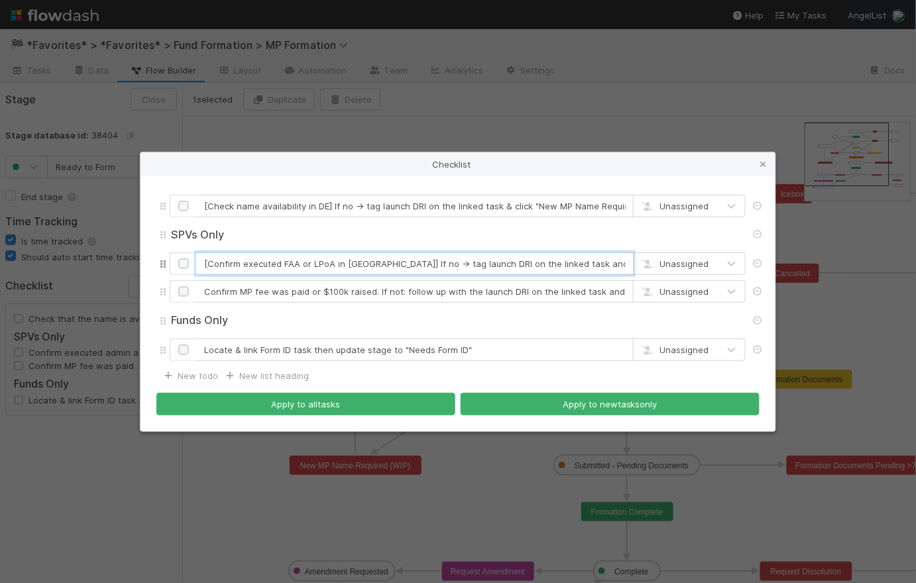
drag, startPoint x: 478, startPoint y: 264, endPoint x: 455, endPoint y: 259, distance: 24.3
click at [455, 259] on input "[Confirm executed FAA or LPoA in CT] If no -> tag launch DRI on the linked task…" at bounding box center [414, 263] width 437 height 23
drag, startPoint x: 404, startPoint y: 264, endPoint x: 394, endPoint y: 262, distance: 10.1
click at [394, 262] on input "[Confirm executed FAA or LPoA in CT] If no -> tag launch DRI in linked task and…" at bounding box center [414, 263] width 437 height 23
type input "[Confirm executed FAA or LPoA in CT] If no -> tag launch DRI in linked task and…"
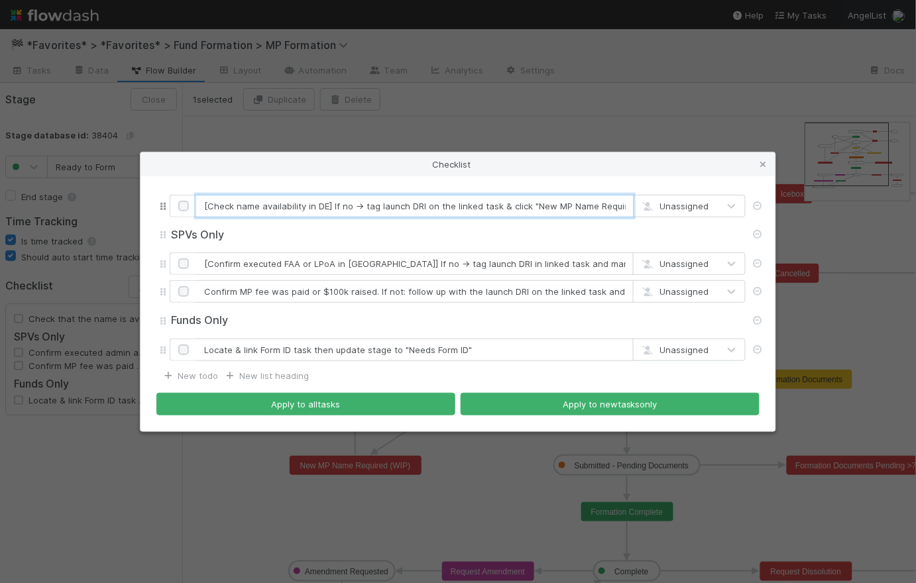
drag, startPoint x: 449, startPoint y: 206, endPoint x: 425, endPoint y: 205, distance: 24.6
click at [425, 205] on input "[Check name availability in DE] If no -> tag launch DRI on the linked task & cl…" at bounding box center [414, 206] width 437 height 23
type input "[Check name availability in DE] If no -> tag launch DRI in linked task & click …"
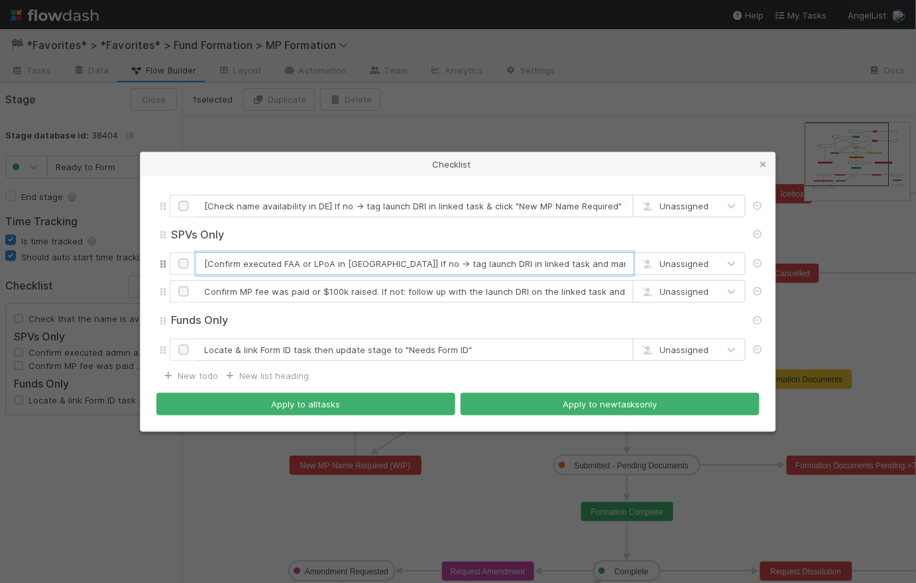
drag, startPoint x: 521, startPoint y: 266, endPoint x: 508, endPoint y: 264, distance: 13.4
click at [508, 264] on input "[Confirm executed FAA or LPoA in CT] If no -> tag launch DRI in linked task and…" at bounding box center [414, 263] width 437 height 23
click at [584, 264] on input "[Confirm executed FAA or LPoA in CT] If no -> tag launch DRI in linked task & m…" at bounding box center [414, 263] width 437 height 23
click at [553, 265] on input "[Confirm executed FAA or LPoA in CT] If no -> tag launch DRI in linked task & m…" at bounding box center [414, 263] width 437 height 23
drag, startPoint x: 589, startPoint y: 264, endPoint x: 519, endPoint y: 262, distance: 70.3
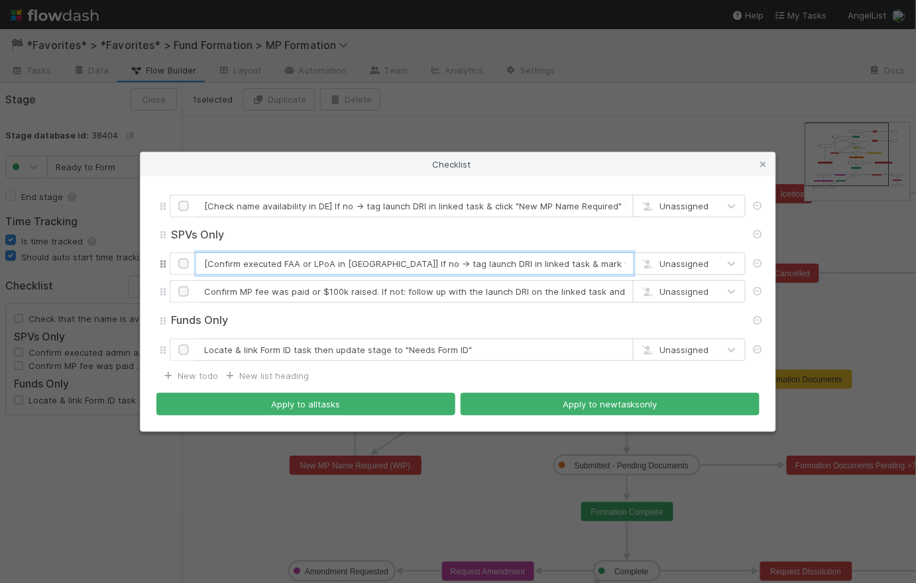
click at [519, 262] on input "[Confirm executed FAA or LPoA in CT] If no -> tag launch DRI in linked task & m…" at bounding box center [414, 263] width 437 height 23
click at [608, 265] on input "[Confirm executed FAA or LPoA in CT] If no -> tag launch DRI in linked task & m…" at bounding box center [414, 263] width 437 height 23
drag, startPoint x: 518, startPoint y: 266, endPoint x: 716, endPoint y: 263, distance: 197.5
click at [737, 270] on div "[Confirm executed FAA or LPoA in CT] If no -> tag launch DRI in linked task & m…" at bounding box center [458, 263] width 576 height 23
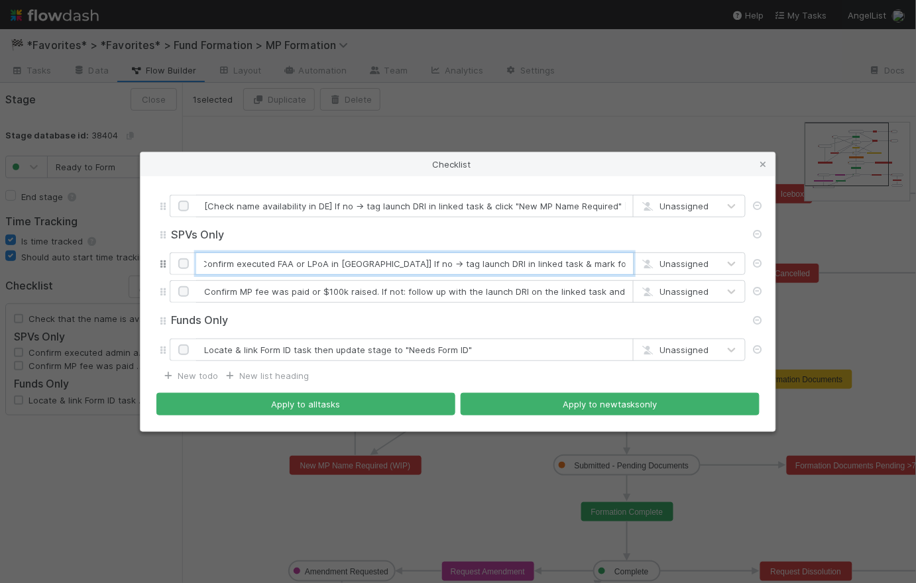
click at [539, 266] on input "[Confirm executed FAA or LPoA in CT] If no -> tag launch DRI in linked task & m…" at bounding box center [414, 263] width 437 height 23
drag, startPoint x: 539, startPoint y: 266, endPoint x: 225, endPoint y: 260, distance: 314.1
click at [225, 260] on input "[Confirm executed FAA or LPoA in CT] If no -> tag launch DRI in linked task & m…" at bounding box center [414, 263] width 437 height 23
click at [227, 260] on input "[Confirm executed FAA or LPoA in CT] If no -> tag launch DRI in linked task & m…" at bounding box center [414, 263] width 437 height 23
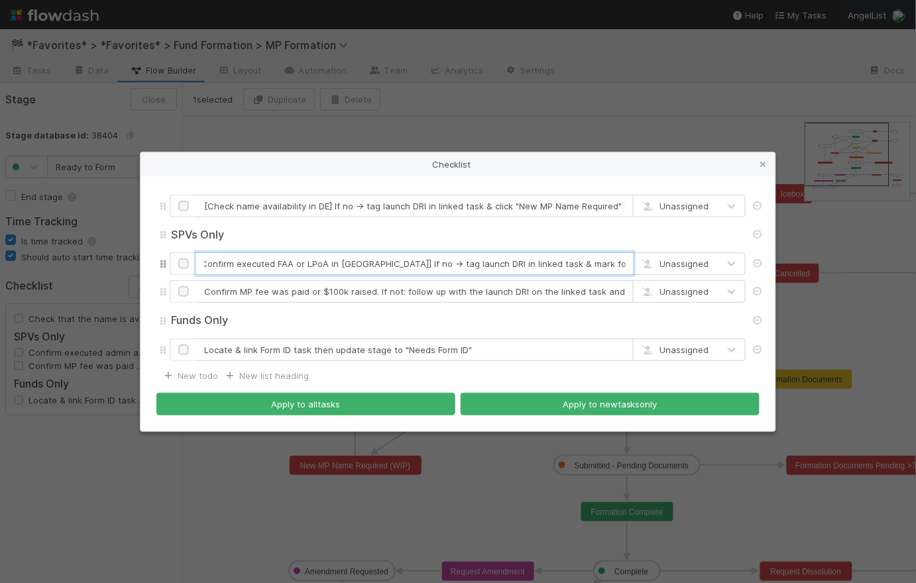
click at [466, 265] on input "[Confirm executed FAA or LPoA in CT] If no -> tag launch DRI in linked task & m…" at bounding box center [414, 263] width 437 height 23
type input "[Confirm executed FAA or LPoA in CT] If no -> tag launch DRI in linked task & m…"
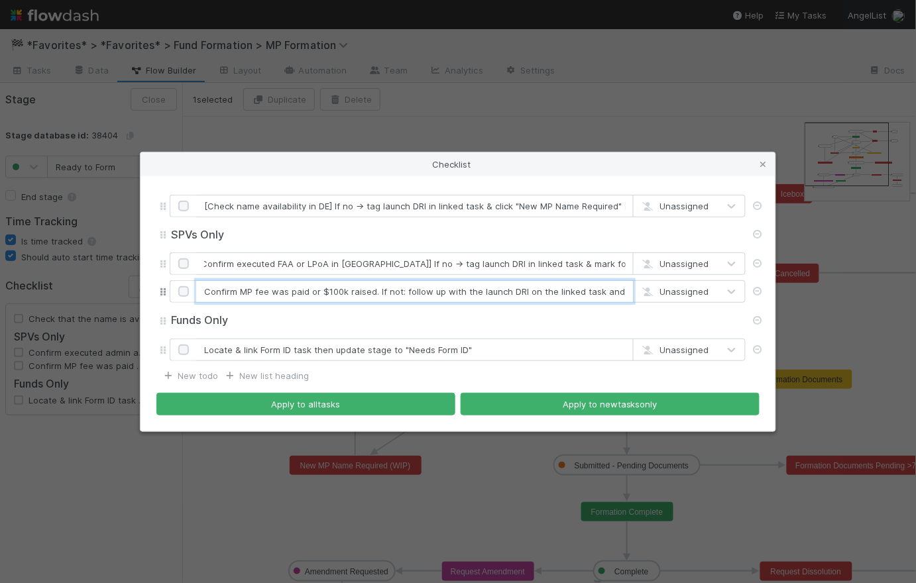
scroll to position [0, 0]
drag, startPoint x: 307, startPoint y: 293, endPoint x: 270, endPoint y: 294, distance: 36.5
click at [270, 294] on input "Confirm MP fee was paid or $100k raised. If not: follow up with the launch DRI …" at bounding box center [414, 291] width 437 height 23
click at [383, 292] on input "Confirm MP fee paid or $100k raised. If not: follow up with the launch DRI on t…" at bounding box center [414, 291] width 437 height 23
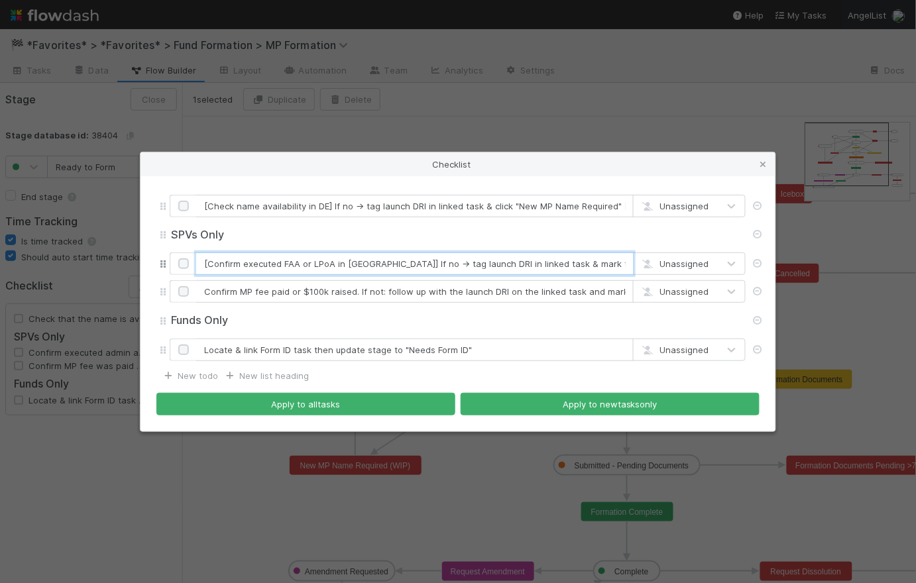
drag, startPoint x: 451, startPoint y: 262, endPoint x: 392, endPoint y: 264, distance: 59.0
click at [392, 264] on input "[Confirm executed FAA or LPoA in CT] If no -> tag launch DRI in linked task & m…" at bounding box center [414, 263] width 437 height 23
click at [524, 266] on input "[Confirm executed FAA or LPoA in CT] If no -> tag launch DRI in linked task & m…" at bounding box center [414, 263] width 437 height 23
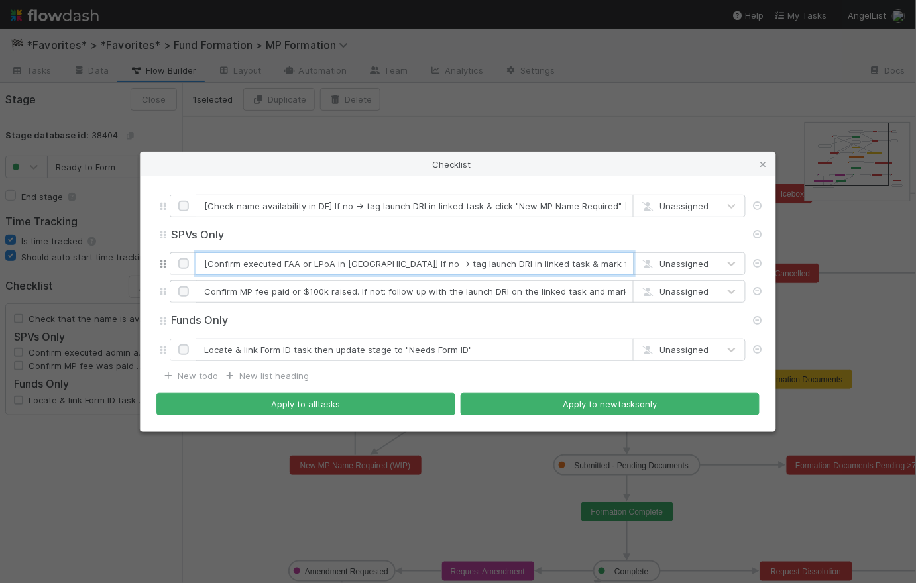
click at [524, 266] on input "[Confirm executed FAA or LPoA in CT] If no -> tag launch DRI in linked task & m…" at bounding box center [414, 263] width 437 height 23
click at [402, 266] on input "[Confirm executed FAA or LPoA in CT] If no -> tag launch DRI in linked task & m…" at bounding box center [414, 263] width 437 height 23
click at [427, 269] on input "[Confirm executed FAA or LPoA in CT] If no -> tag launch DRI in linked task & m…" at bounding box center [414, 263] width 437 height 23
click at [399, 267] on input "[Confirm executed FAA or LPoA in CT] If no -> tag launch DRI in linked task & m…" at bounding box center [414, 263] width 437 height 23
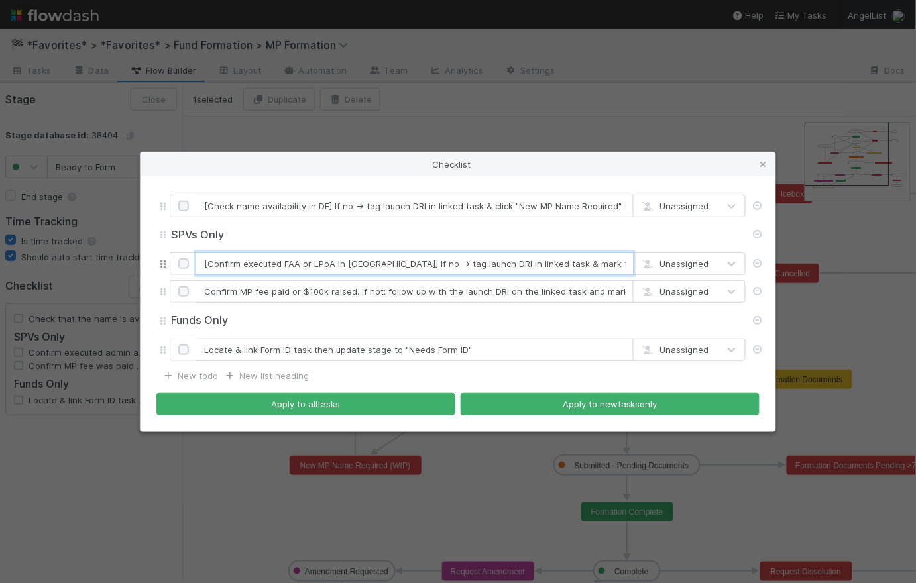
click at [393, 263] on input "[Confirm executed FAA or LPoA in CT] If no -> tag launch DRI in linked task & m…" at bounding box center [414, 263] width 437 height 23
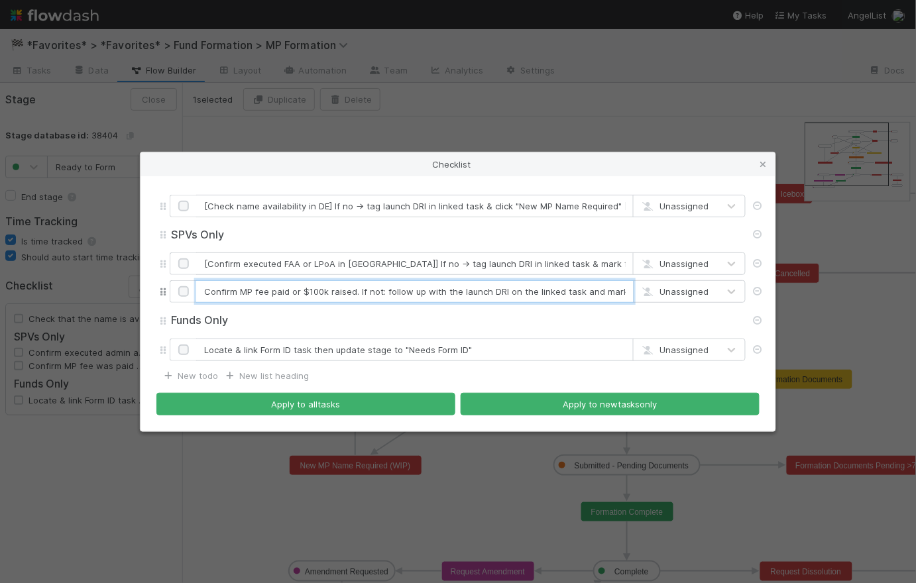
click at [423, 288] on input "Confirm MP fee paid or $100k raised. If not: follow up with the launch DRI on t…" at bounding box center [414, 291] width 437 height 23
drag, startPoint x: 355, startPoint y: 292, endPoint x: 380, endPoint y: 317, distance: 35.6
click at [355, 292] on input "Confirm MP fee paid or $100k raised. If not: follow up with the launch DRI on t…" at bounding box center [414, 291] width 437 height 23
click at [205, 293] on input "Confirm MP fee paid or $100k raised] If not: follow up with the launch DRI on t…" at bounding box center [414, 291] width 437 height 23
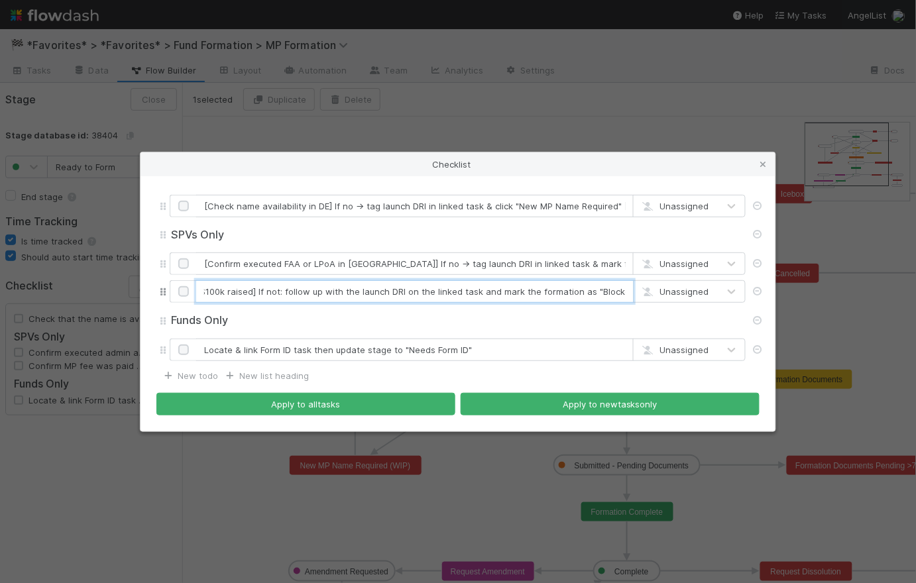
drag, startPoint x: 392, startPoint y: 293, endPoint x: 668, endPoint y: 292, distance: 276.3
click at [703, 296] on div "[Confirm MP fee paid or $100k raised] If not: follow up with the launch DRI on …" at bounding box center [458, 291] width 576 height 23
click at [371, 294] on input "[Confirm MP fee paid or $100k raised] If not: follow up with the launch DRI on …" at bounding box center [414, 291] width 437 height 23
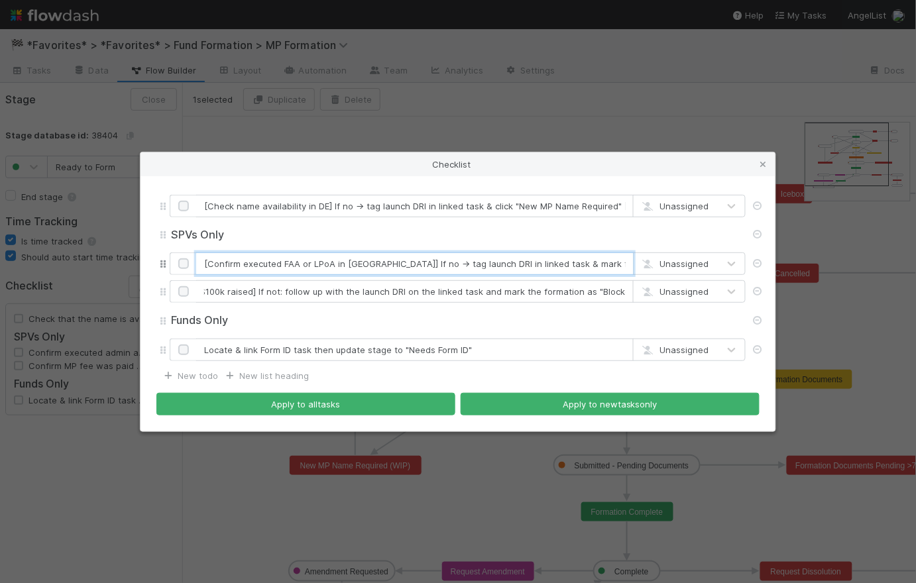
scroll to position [0, 0]
drag, startPoint x: 389, startPoint y: 264, endPoint x: 361, endPoint y: 262, distance: 27.9
click at [361, 262] on input "[Confirm executed FAA or LPoA in CT] If no -> tag launch DRI in linked task & m…" at bounding box center [414, 263] width 437 height 23
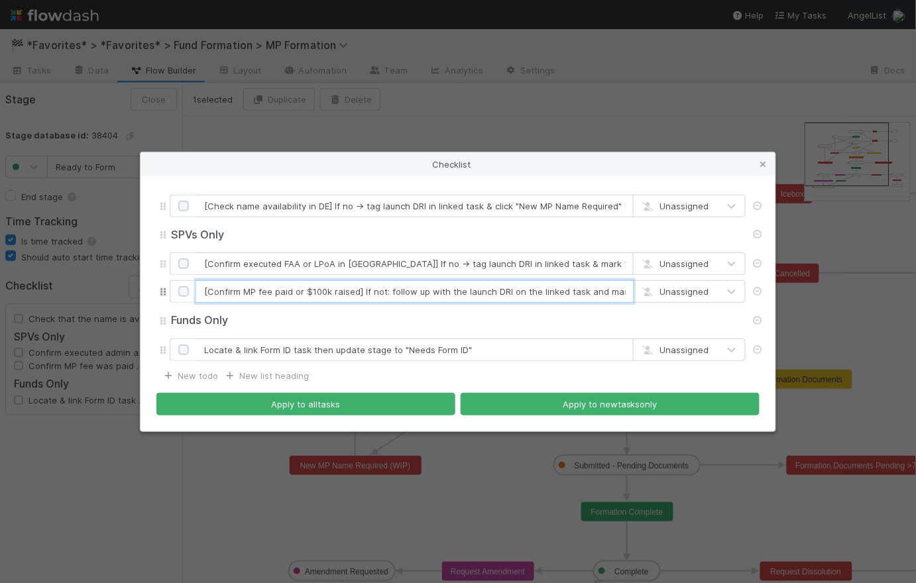
drag, startPoint x: 385, startPoint y: 292, endPoint x: 361, endPoint y: 290, distance: 23.9
click at [361, 290] on input "[Confirm MP fee paid or $100k raised] If not: follow up with the launch DRI on …" at bounding box center [414, 291] width 437 height 23
paste input "https://www.loom.com/share/5d8dc06a6cf04ac28b874e5e670c726f?sid=78a1f2ce-de34-4…"
click at [492, 293] on input "[Confirm MP fee paid or $100k raised] If not: follow up with the launch DRI on …" at bounding box center [414, 291] width 437 height 23
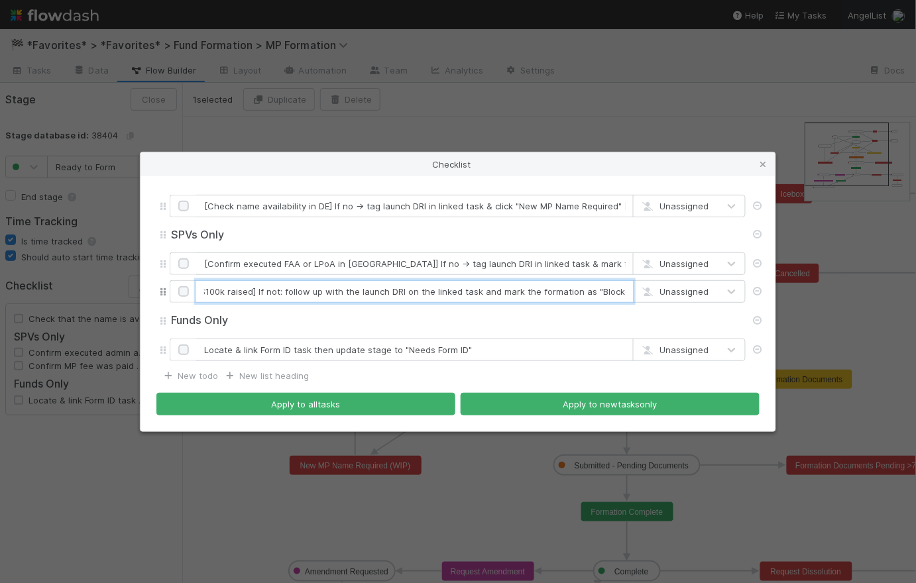
click at [493, 292] on input "[Confirm MP fee paid or $100k raised] If not: follow up with the launch DRI on …" at bounding box center [414, 291] width 437 height 23
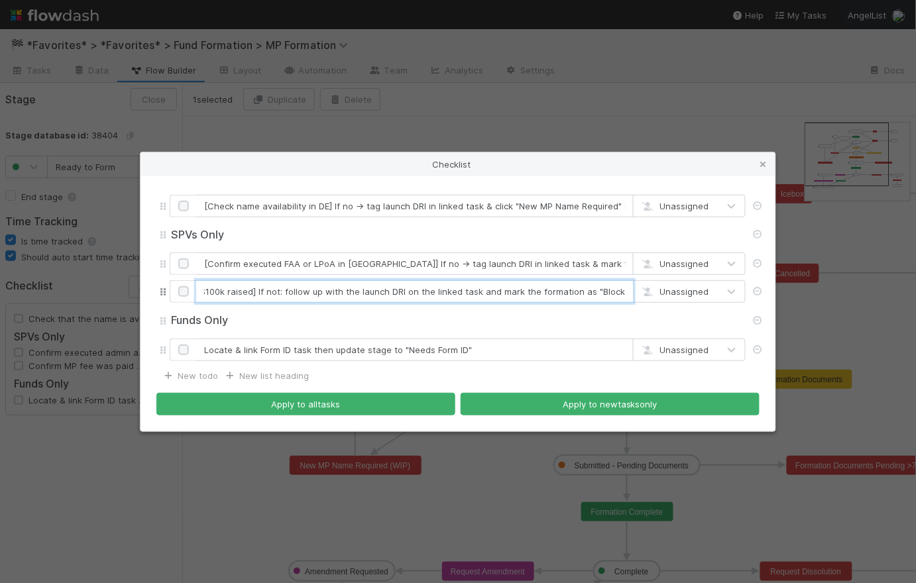
scroll to position [0, 0]
drag, startPoint x: 493, startPoint y: 292, endPoint x: 152, endPoint y: 292, distance: 340.6
click at [152, 292] on div "[Check name availability in DE] If no -> tag launch DRI in linked task & click …" at bounding box center [457, 303] width 635 height 255
click at [455, 290] on input "[Confirm MP fee paid or $100k raised] If not: follow up with the launch DRI on …" at bounding box center [414, 291] width 437 height 23
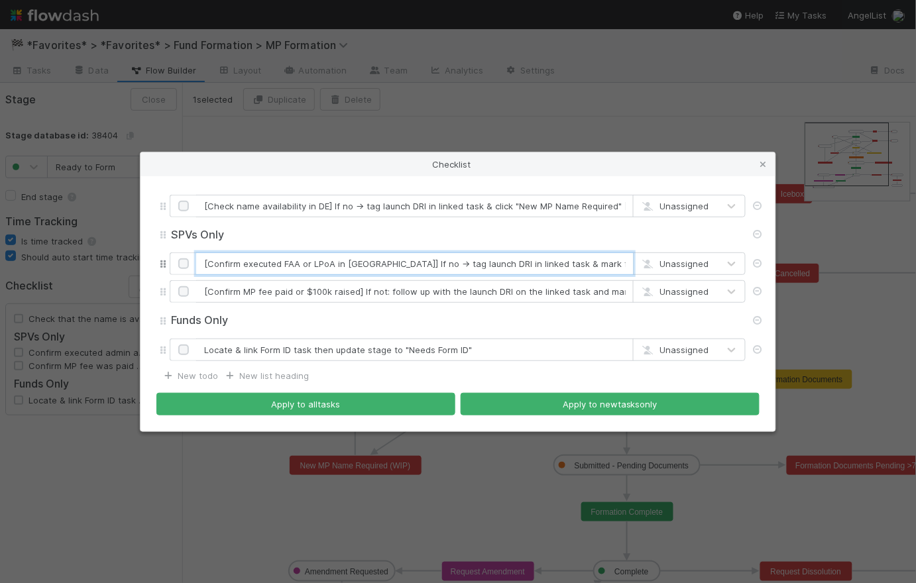
drag, startPoint x: 390, startPoint y: 264, endPoint x: 362, endPoint y: 265, distance: 27.9
click at [362, 265] on input "[Confirm executed FAA or LPoA in CT] If no -> tag launch DRI in linked task & m…" at bounding box center [414, 263] width 437 height 23
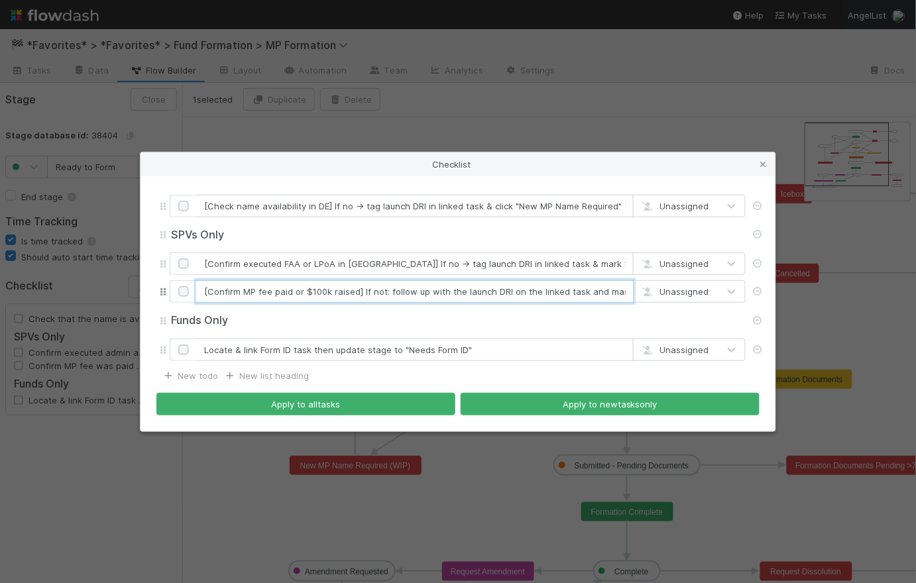
drag, startPoint x: 322, startPoint y: 290, endPoint x: 308, endPoint y: 290, distance: 13.9
click at [308, 290] on input "[Confirm MP fee paid or $100k raised] If not: follow up with the launch DRI on …" at bounding box center [414, 291] width 437 height 23
drag, startPoint x: 378, startPoint y: 293, endPoint x: 358, endPoint y: 293, distance: 20.5
click at [358, 293] on input "[Confirm MP fee paid or $50k raised] If not: follow up with the launch DRI on t…" at bounding box center [414, 291] width 437 height 23
paste input "https://www.loom.com/share/5d8dc06a6cf04ac28b874e5e670c726f?sid=78a1f2ce-de34-4…"
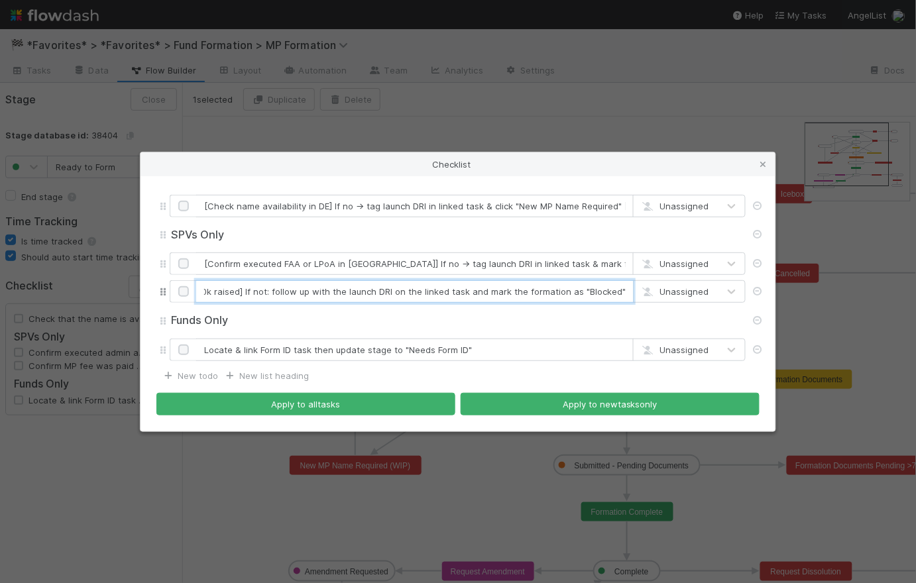
scroll to position [0, 103]
click at [280, 290] on input "[Confirm MP fee paid or $50k raised] If not: follow up with the launch DRI on t…" at bounding box center [414, 291] width 437 height 23
type input "[Confirm MP fee paid or $50k raised] If no -> follow up with the launch DRI on …"
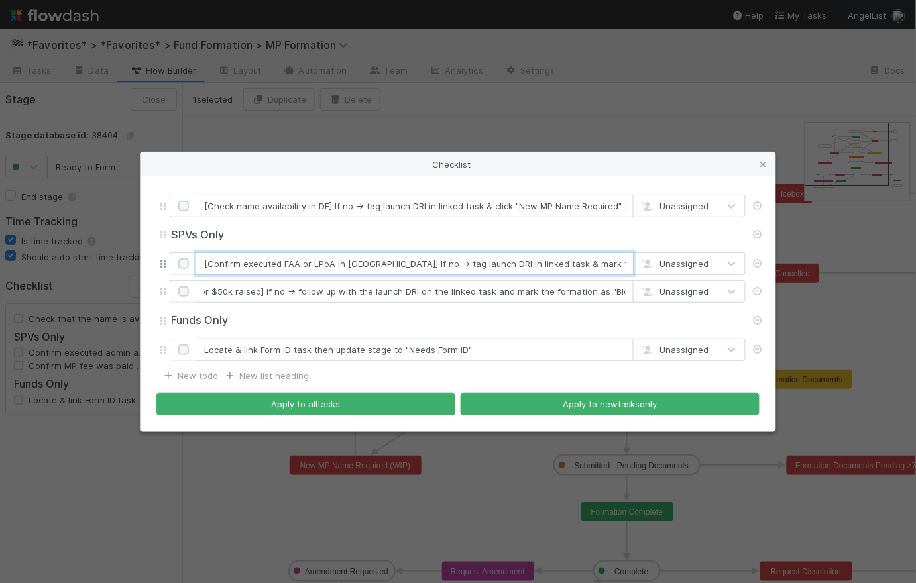
scroll to position [0, 0]
drag, startPoint x: 590, startPoint y: 264, endPoint x: 518, endPoint y: 264, distance: 72.9
click at [518, 264] on input "[Confirm executed FAA or LPoA in CT] If no -> tag launch DRI in linked task & m…" at bounding box center [414, 263] width 437 height 23
type input "[Confirm executed FAA or LPoA in CT] If no -> tag launch DRI in linked task & m…"
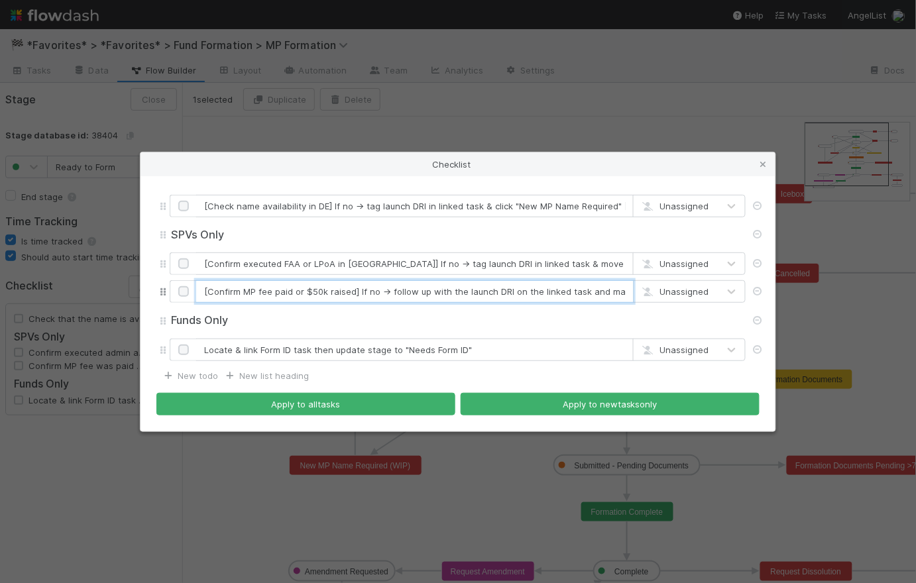
scroll to position [0, 108]
drag, startPoint x: 389, startPoint y: 292, endPoint x: 716, endPoint y: 300, distance: 327.4
click at [716, 300] on div "[Confirm MP fee paid or $50k raised] If no -> follow up with the launch DRI on …" at bounding box center [458, 291] width 576 height 23
type input "[Confirm MP fee paid or $50k raised] If no -> tag launch DRI & move to "Blocked""
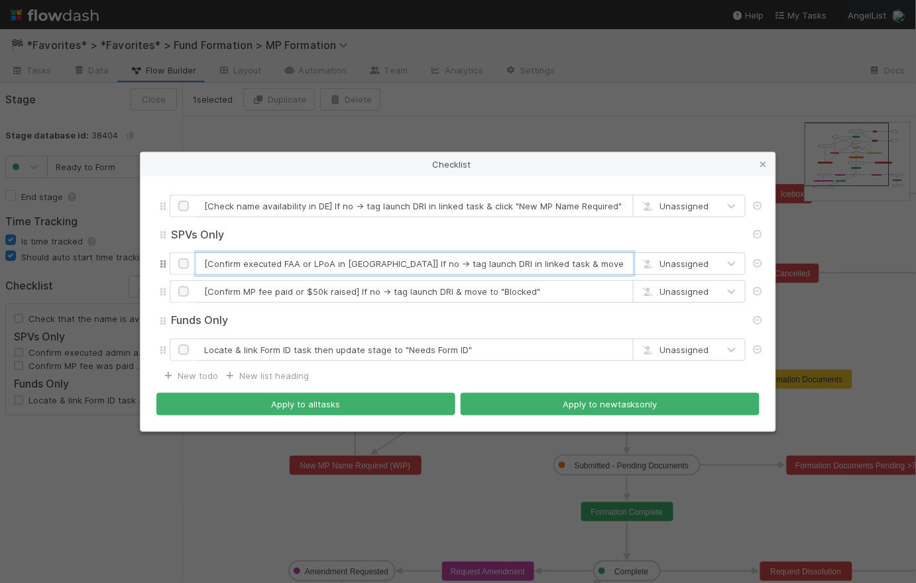
drag, startPoint x: 510, startPoint y: 263, endPoint x: 453, endPoint y: 261, distance: 57.0
click at [453, 261] on input "[Confirm executed FAA or LPoA in CT] If no -> tag launch DRI in linked task & m…" at bounding box center [414, 263] width 437 height 23
drag, startPoint x: 404, startPoint y: 266, endPoint x: 394, endPoint y: 264, distance: 10.1
click at [394, 264] on input "[Confirm executed FAA or LPoA in CT] If no -> tag launch DRI & move to "Blocked"" at bounding box center [414, 263] width 437 height 23
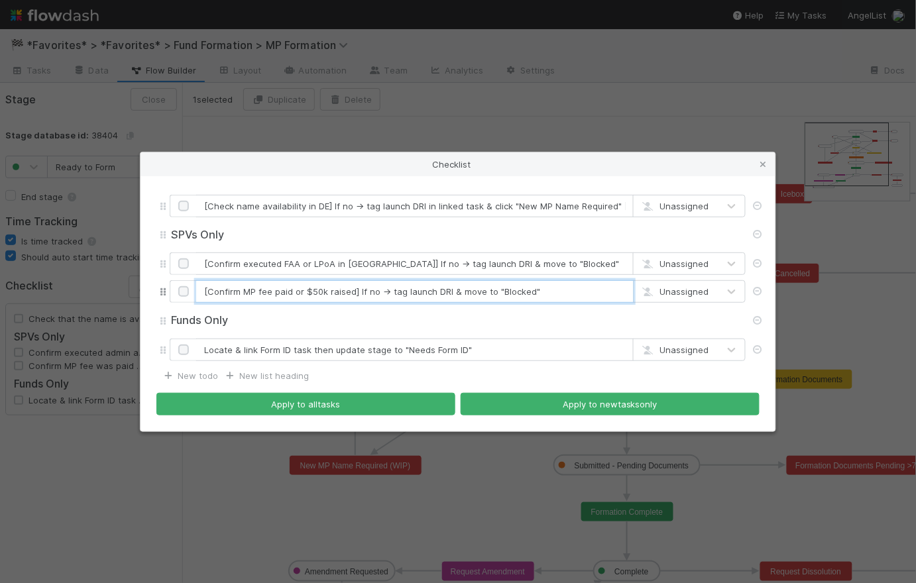
click at [396, 286] on input "[Confirm MP fee paid or $50k raised] If no -> tag launch DRI & move to "Blocked"" at bounding box center [414, 291] width 437 height 23
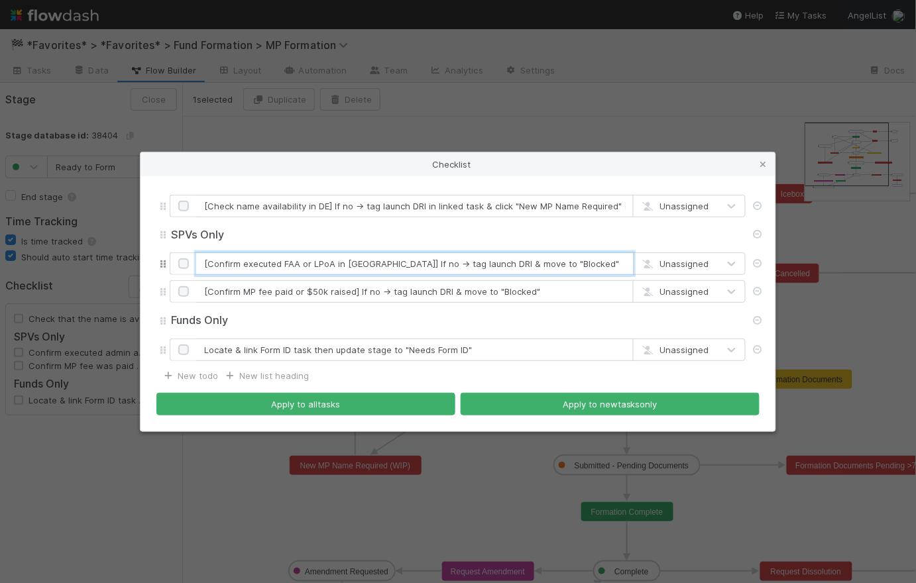
drag, startPoint x: 406, startPoint y: 264, endPoint x: 393, endPoint y: 262, distance: 13.4
click at [393, 262] on input "[Confirm executed FAA or LPoA in CT] If no -> tag launch DRI & move to "Blocked"" at bounding box center [414, 263] width 437 height 23
type input "[Confirm executed FAA or LPoA in CT] If no -> FU with launch DRI & move to "Blo…"
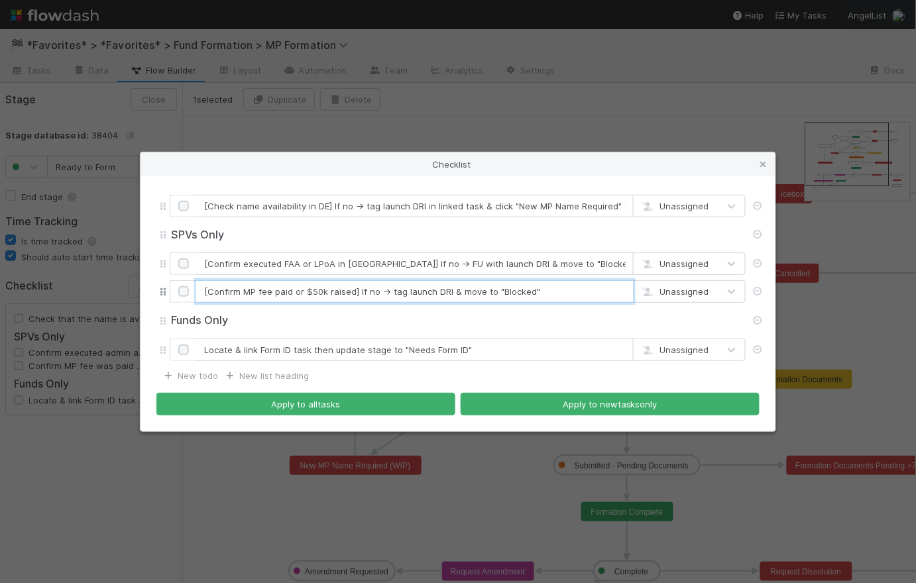
drag, startPoint x: 402, startPoint y: 292, endPoint x: 388, endPoint y: 293, distance: 13.9
click at [388, 293] on input "[Confirm MP fee paid or $50k raised] If no -> tag launch DRI & move to "Blocked"" at bounding box center [414, 291] width 437 height 23
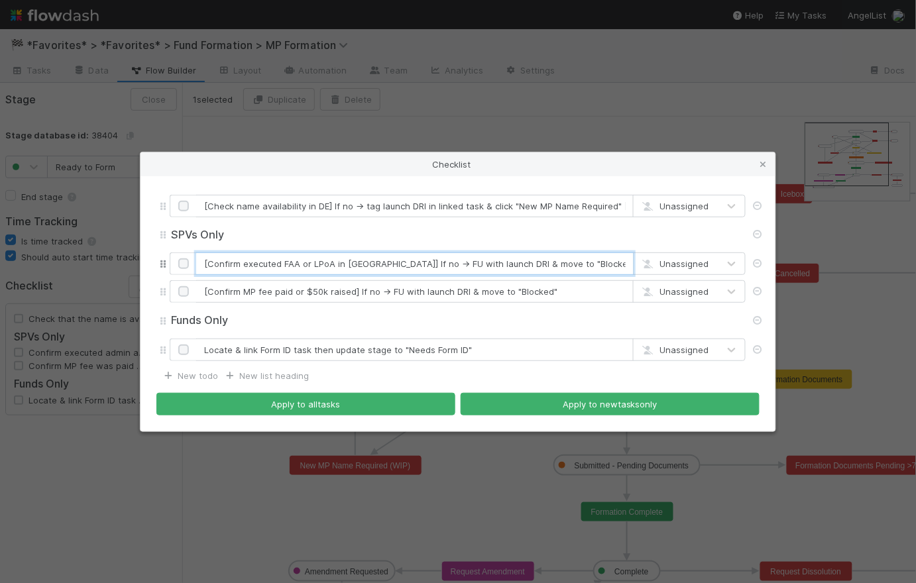
click at [197, 259] on input "[Confirm executed FAA or LPoA in CT] If no -> FU with launch DRI & move to "Blo…" at bounding box center [414, 263] width 437 height 23
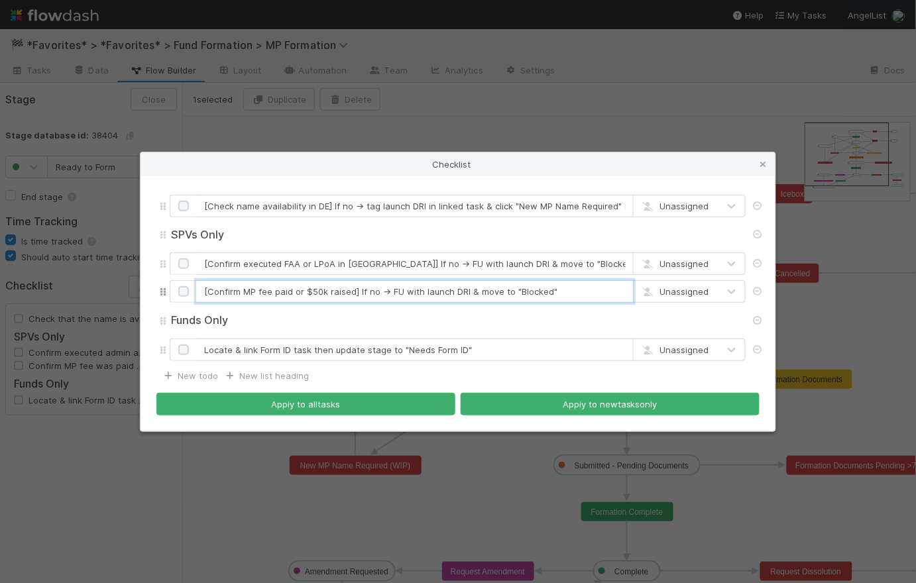
click at [575, 288] on input "[Confirm MP fee paid or $50k raised] If no -> FU with launch DRI & move to "Blo…" at bounding box center [414, 291] width 437 height 23
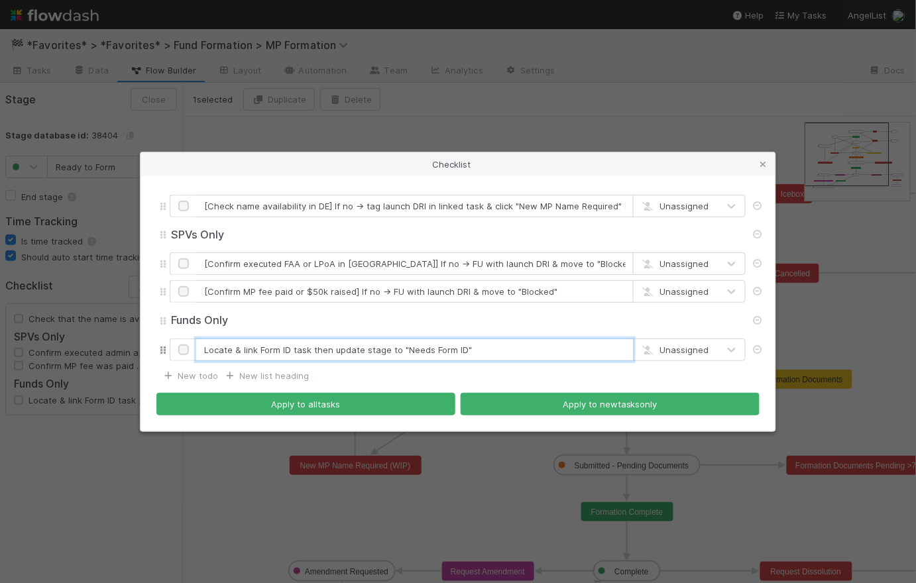
click at [501, 345] on input "Locate & link Form ID task then update stage to "Needs Form ID"" at bounding box center [414, 350] width 437 height 23
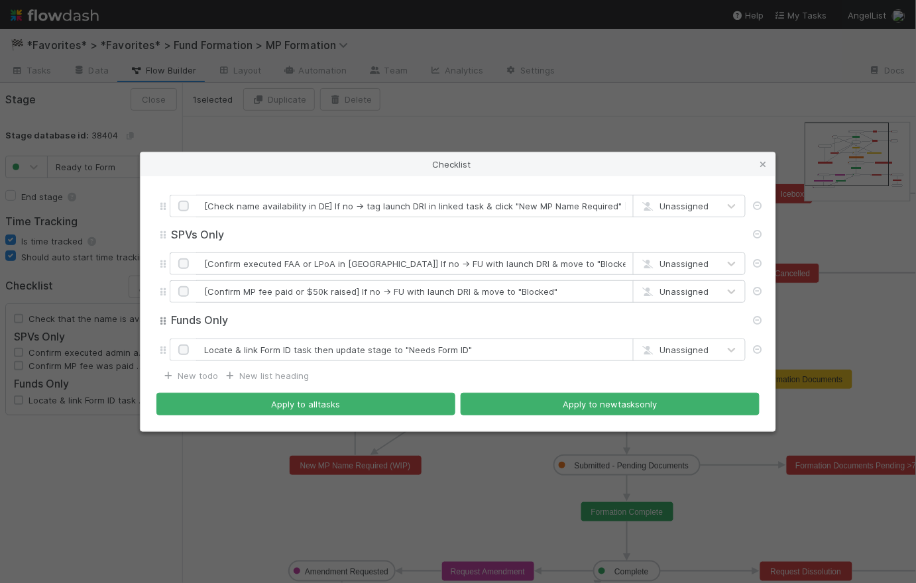
click at [220, 317] on input "Funds Only" at bounding box center [458, 320] width 576 height 15
click at [215, 322] on input "Funds Only" at bounding box center [458, 320] width 576 height 15
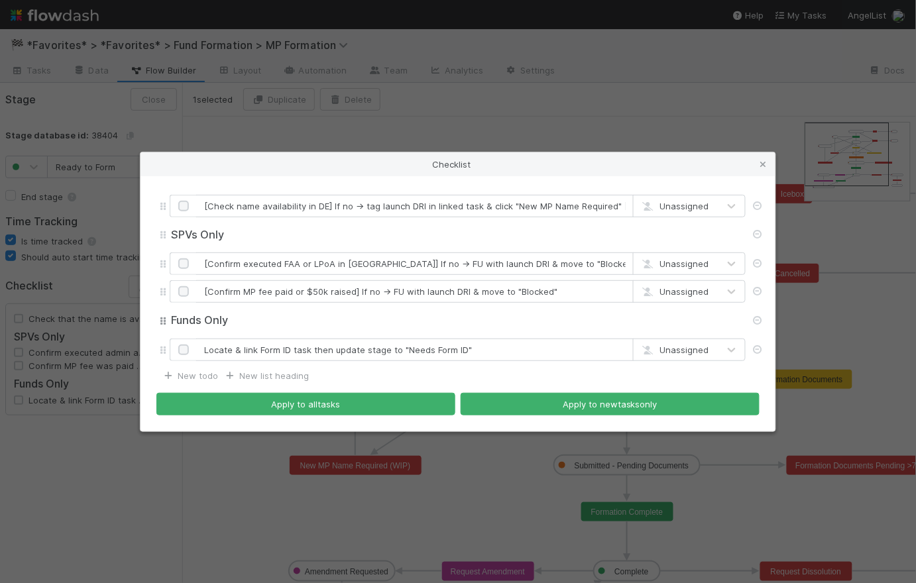
click at [215, 322] on input "Funds Only" at bounding box center [458, 320] width 576 height 15
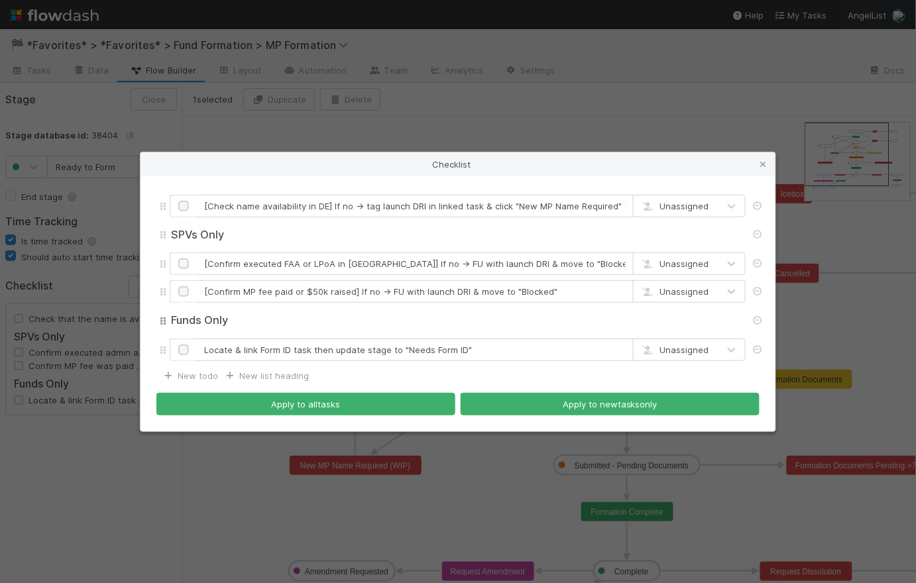
click at [215, 322] on input "Funds Only" at bounding box center [458, 320] width 576 height 15
click at [251, 325] on input "Funds Only" at bounding box center [458, 320] width 576 height 15
click at [752, 362] on div "Locate & link Form ID task then update stage to "Needs Form ID" Unassigned" at bounding box center [457, 350] width 603 height 28
click at [759, 319] on icon at bounding box center [757, 320] width 13 height 9
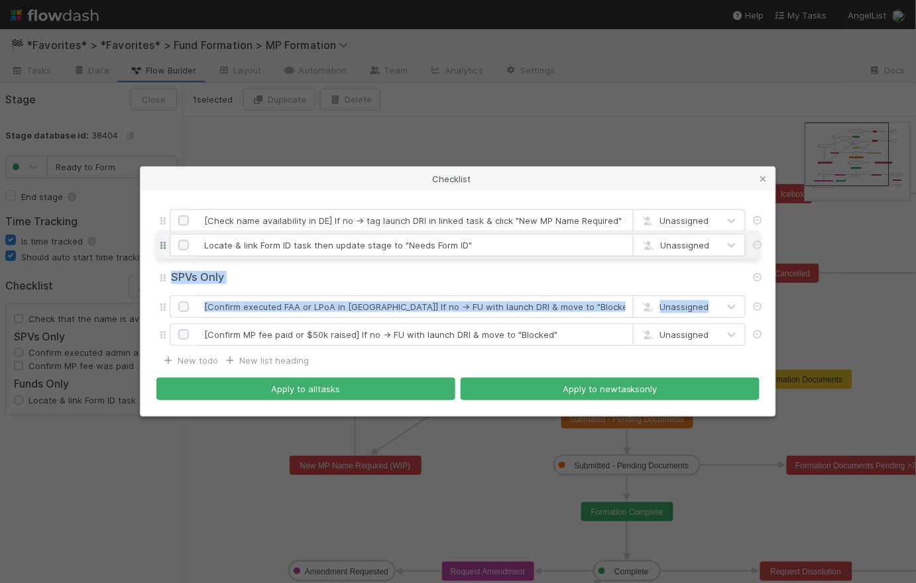
drag, startPoint x: 164, startPoint y: 335, endPoint x: 160, endPoint y: 245, distance: 89.6
click at [160, 245] on div "[Check name availability in DE] If no -> tag launch DRI in linked task & click …" at bounding box center [457, 278] width 603 height 142
type input "[Confirm executed FAA or LPoA in CT] If no -> FU with launch DRI & move to "Blo…"
type input "[Confirm MP fee paid or $50k raised] If no -> FU with launch DRI & move to "Blo…"
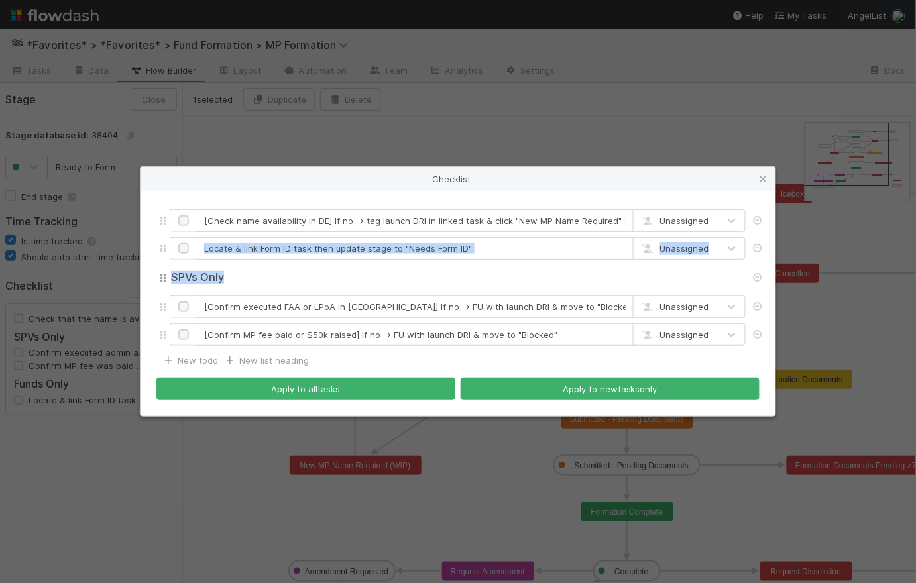
click at [525, 266] on div "SPVs Only SPVs Only" at bounding box center [458, 277] width 576 height 25
click at [248, 283] on input "SPVs Only" at bounding box center [458, 277] width 576 height 15
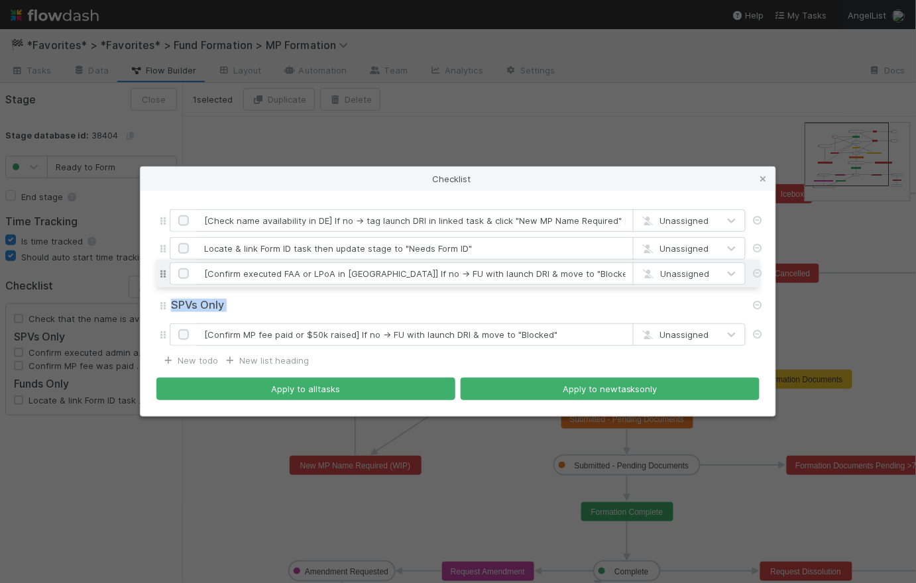
drag, startPoint x: 161, startPoint y: 311, endPoint x: 159, endPoint y: 278, distance: 33.2
click at [159, 278] on div "[Check name availability in DE] If no -> tag launch DRI in linked task & click …" at bounding box center [457, 278] width 603 height 142
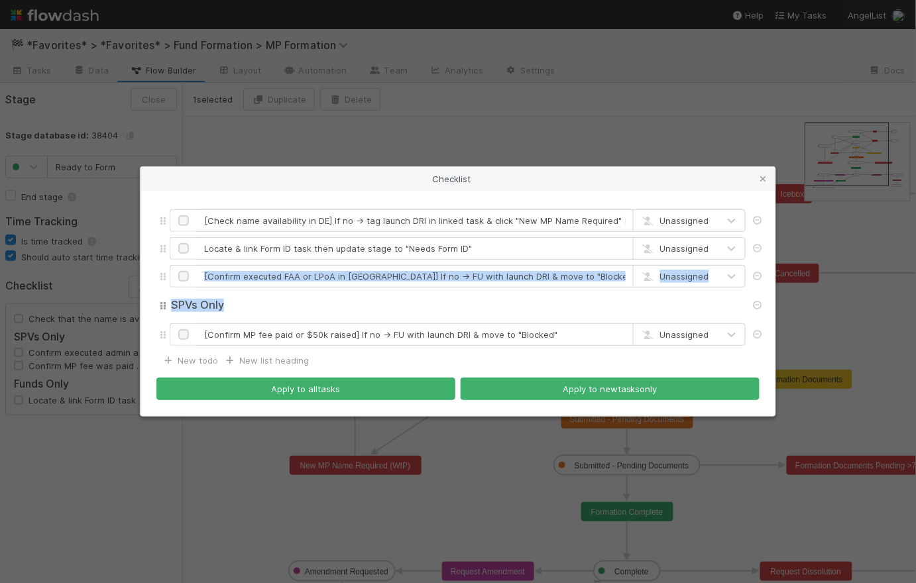
click at [307, 303] on input "SPVs Only" at bounding box center [458, 305] width 576 height 15
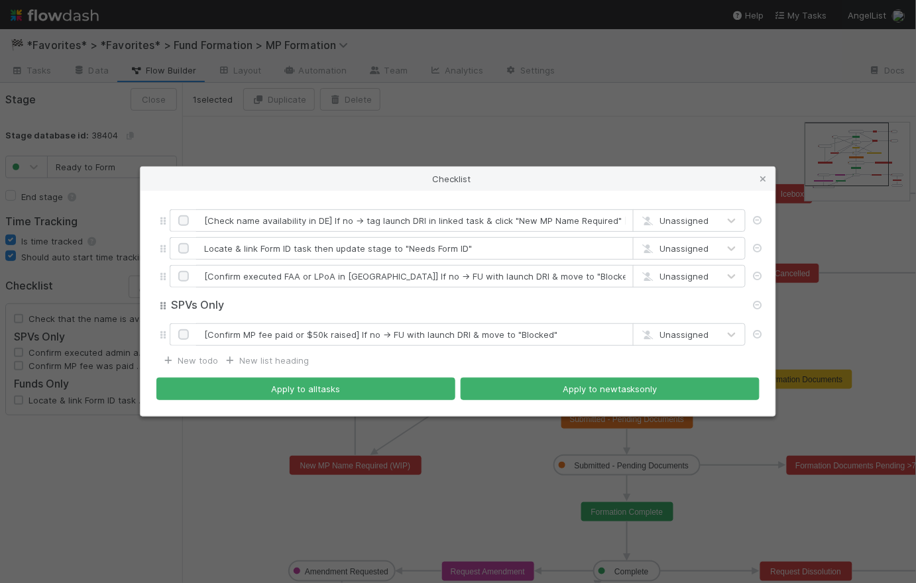
click at [307, 305] on input "SPVs Only" at bounding box center [458, 305] width 576 height 15
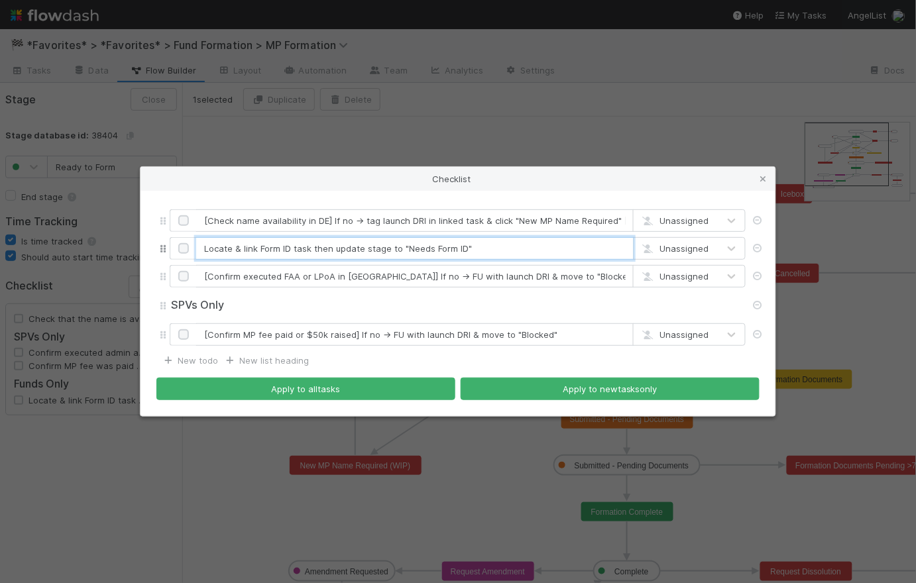
drag, startPoint x: 259, startPoint y: 248, endPoint x: 234, endPoint y: 248, distance: 25.2
click at [234, 248] on input "Locate & link Form ID task then update stage to "Needs Form ID"" at bounding box center [414, 248] width 437 height 23
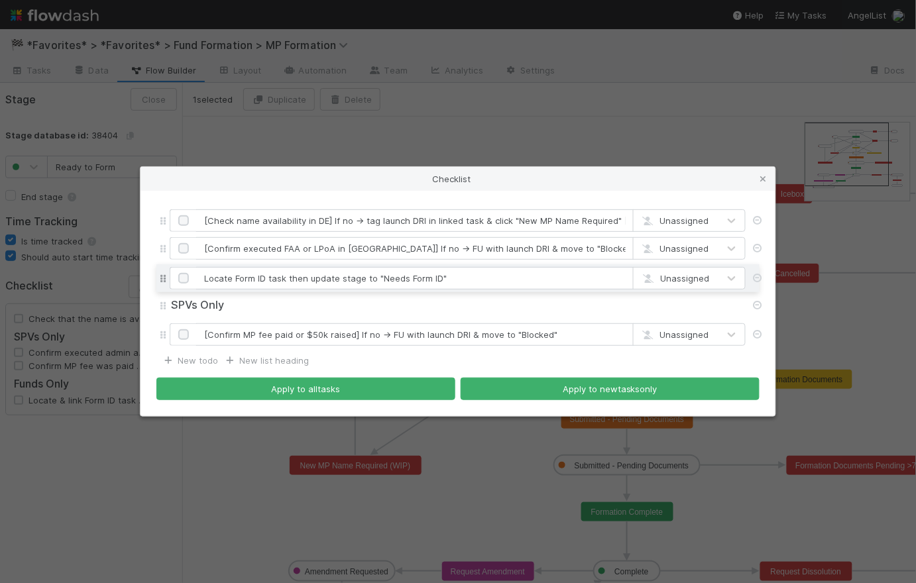
drag, startPoint x: 164, startPoint y: 248, endPoint x: 168, endPoint y: 278, distance: 30.1
click at [168, 278] on div "[Check name availability in DE] If no -> tag launch DRI in linked task & click …" at bounding box center [457, 278] width 603 height 142
type input "[Confirm executed FAA or LPoA in CT] If no -> FU with launch DRI & move to "Blo…"
click at [246, 280] on input "Locate Form ID task then update stage to "Needs Form ID"" at bounding box center [414, 276] width 437 height 23
drag, startPoint x: 201, startPoint y: 276, endPoint x: 205, endPoint y: 282, distance: 7.2
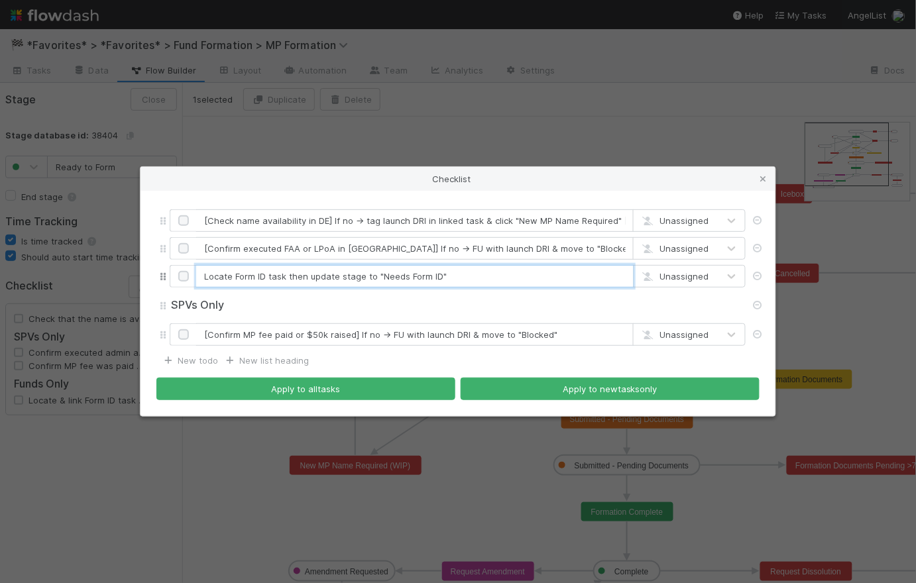
click at [202, 276] on input "Locate Form ID task then update stage to "Needs Form ID"" at bounding box center [414, 276] width 437 height 23
type input "[Form ID task] If ready to Locate Form ID task then update stage to "Needs Form…"
click at [436, 277] on input "[Form ID task] If ready to Locate Form ID task then update stage to "Needs Form…" at bounding box center [414, 276] width 437 height 23
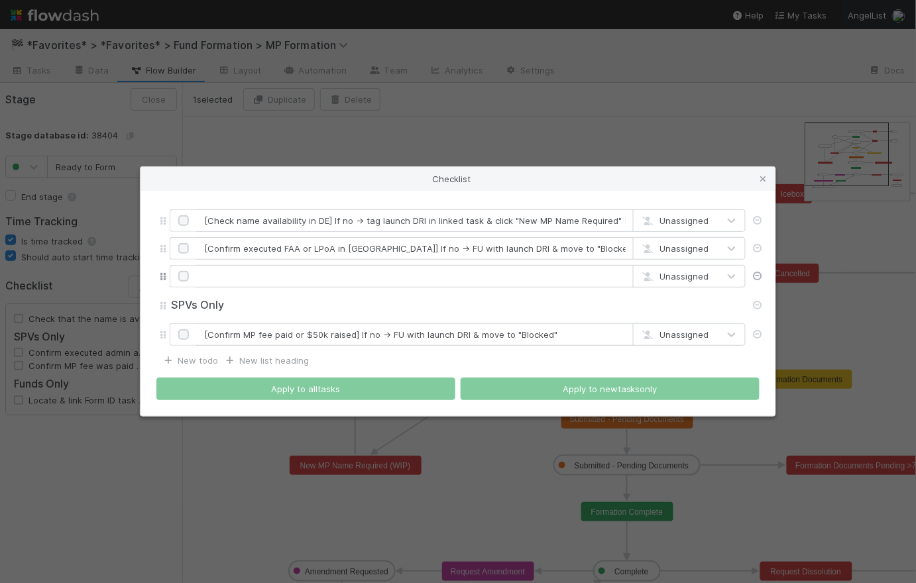
click at [757, 276] on icon at bounding box center [757, 276] width 13 height 9
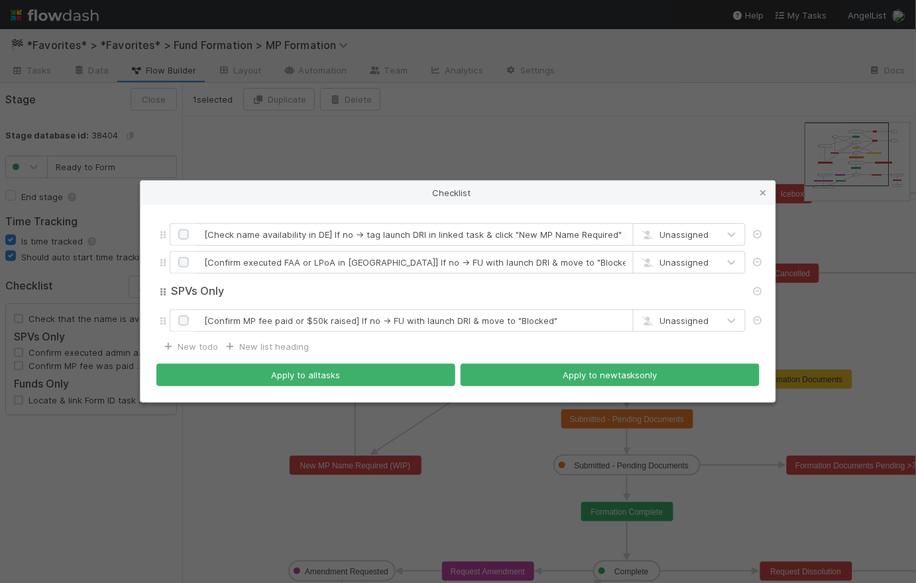
click at [606, 290] on input "SPVs Only" at bounding box center [458, 291] width 576 height 15
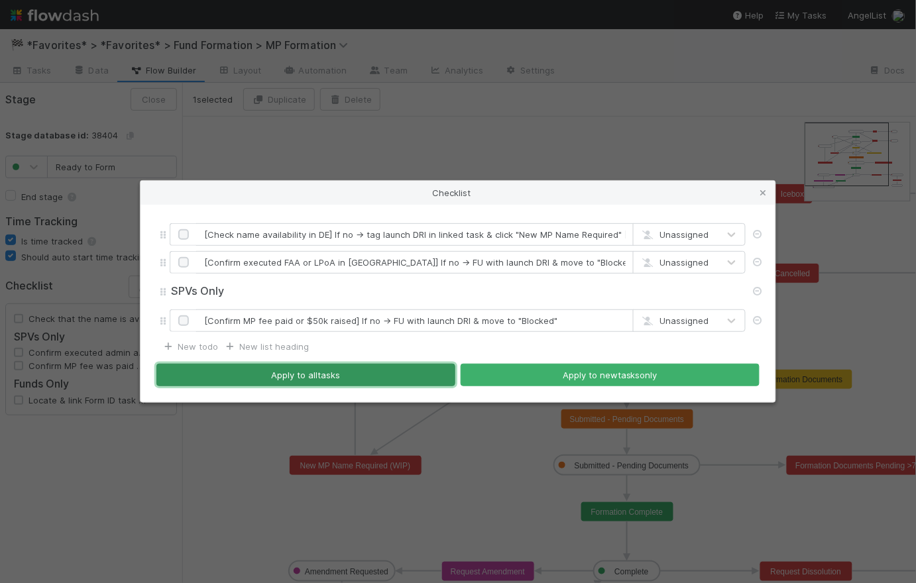
click at [352, 370] on button "Apply to all tasks" at bounding box center [305, 375] width 299 height 23
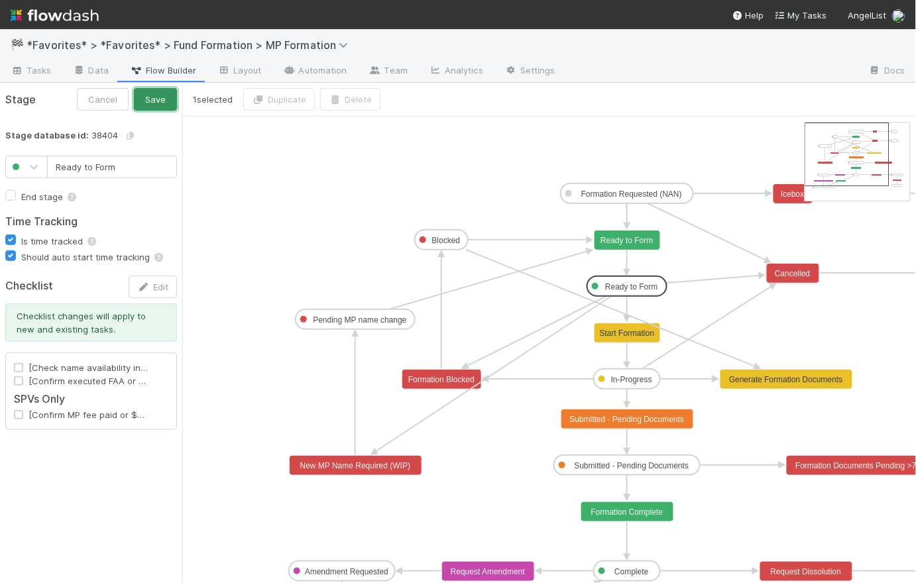
click at [161, 101] on button "Save" at bounding box center [155, 99] width 43 height 23
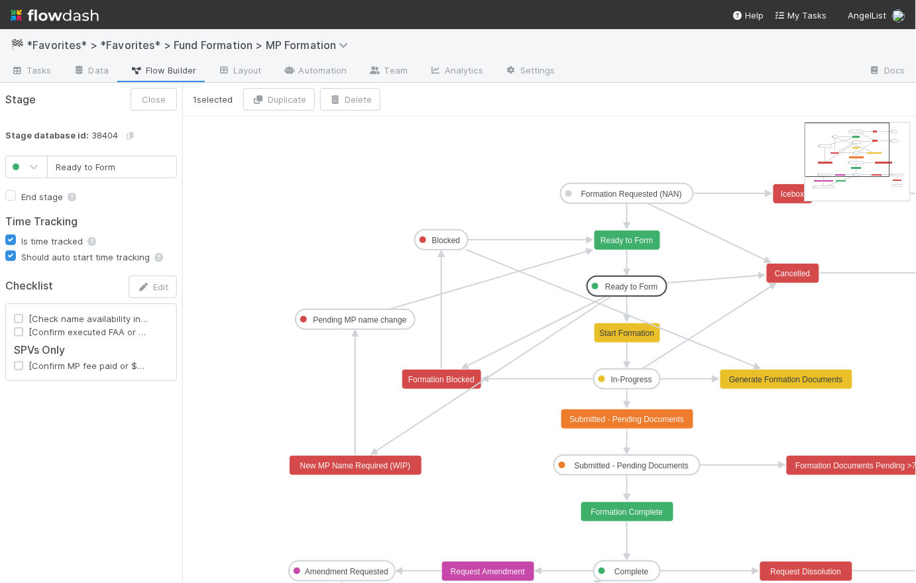
type input "In-Progress"
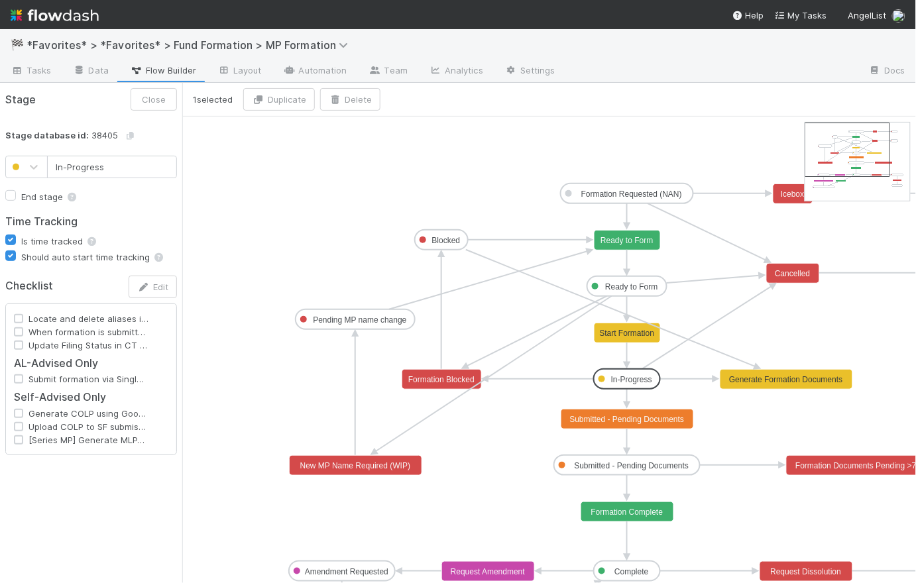
click at [629, 379] on text "In-Progress" at bounding box center [631, 379] width 41 height 9
click at [146, 292] on button "Edit" at bounding box center [153, 287] width 48 height 23
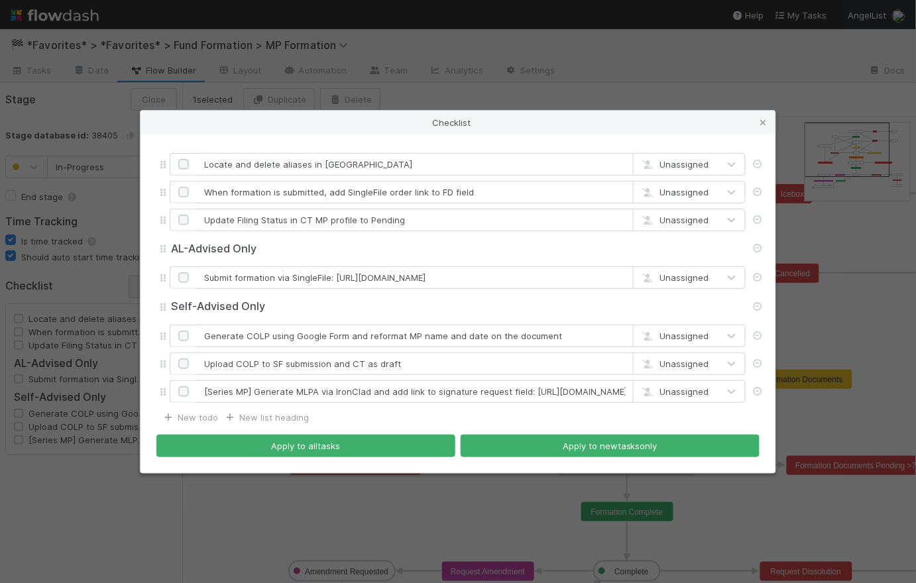
click at [146, 292] on div "Locate and delete aliases in CT Unassigned When formation is submitted, add Sin…" at bounding box center [457, 304] width 635 height 339
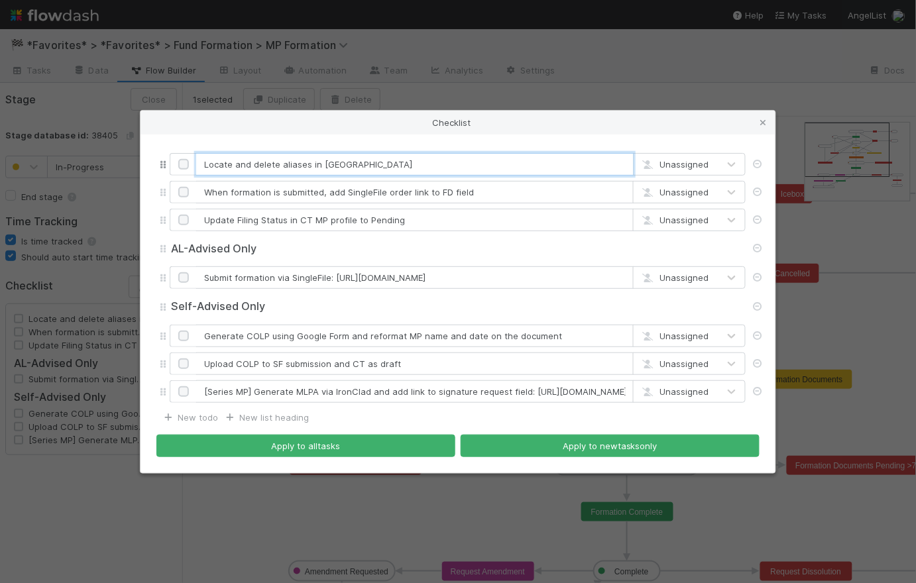
click at [354, 164] on input "Locate and delete aliases in CT" at bounding box center [414, 164] width 437 height 23
drag, startPoint x: 253, startPoint y: 162, endPoint x: 188, endPoint y: 158, distance: 65.1
click at [188, 158] on div "Locate and delete aliases in CT Unassigned" at bounding box center [458, 164] width 576 height 23
click at [259, 162] on input "Delete aliases in CT" at bounding box center [414, 164] width 437 height 23
click at [365, 163] on input "Delete aliases and duplicates in CT" at bounding box center [414, 164] width 437 height 23
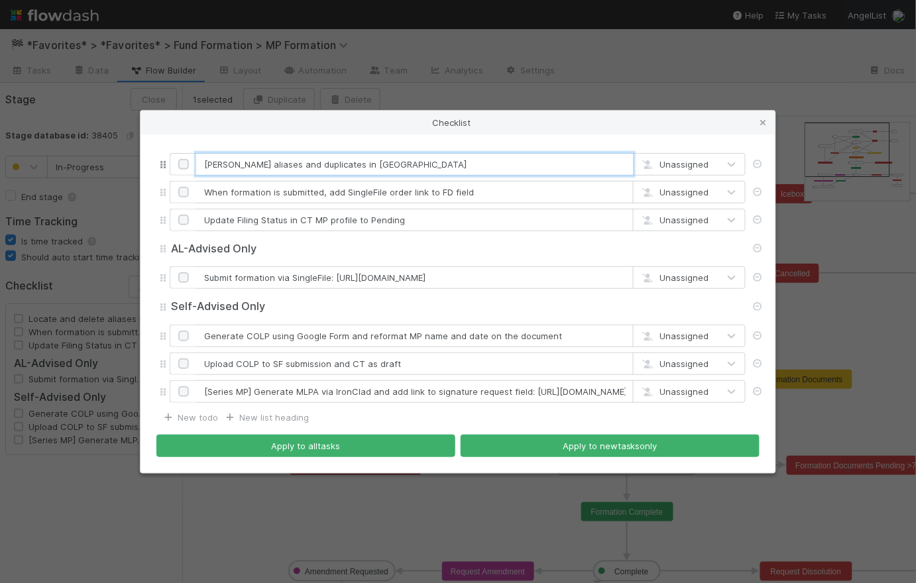
click at [324, 163] on input "Delete aliases and duplicates in CT" at bounding box center [414, 164] width 437 height 23
click at [404, 162] on input "Delete aliases and duplicate MP profiles in CT" at bounding box center [414, 164] width 437 height 23
click at [392, 160] on input "Delete aliases and duplicate MP profiles in CT" at bounding box center [414, 164] width 437 height 23
click at [388, 162] on input "Delete aliases and duplicate MP profiles in CT" at bounding box center [414, 164] width 437 height 23
click at [417, 164] on input "Delete aliases and duplicate MP profiles in CT" at bounding box center [414, 164] width 437 height 23
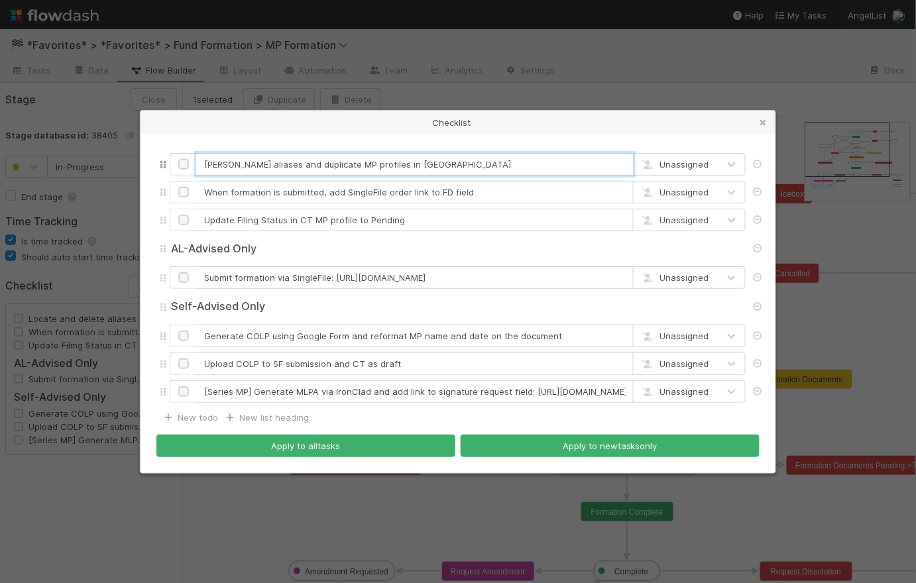
click at [414, 161] on input "Delete aliases and duplicate MP profiles in CT" at bounding box center [414, 164] width 437 height 23
type input "Delete aliases and duplicate MP profiles in CT"
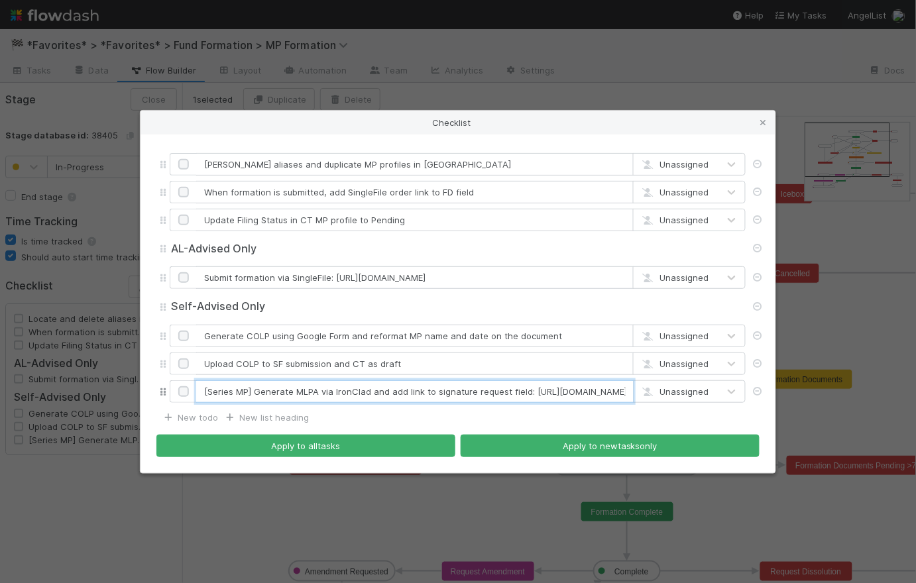
click at [432, 389] on input "[Series MP] Generate MLPA via IronClad and add link to signature request field:…" at bounding box center [414, 391] width 437 height 23
click at [474, 391] on input "[Series MP] Generate MLPA via IronClad and add link to Signature request field:…" at bounding box center [414, 391] width 437 height 23
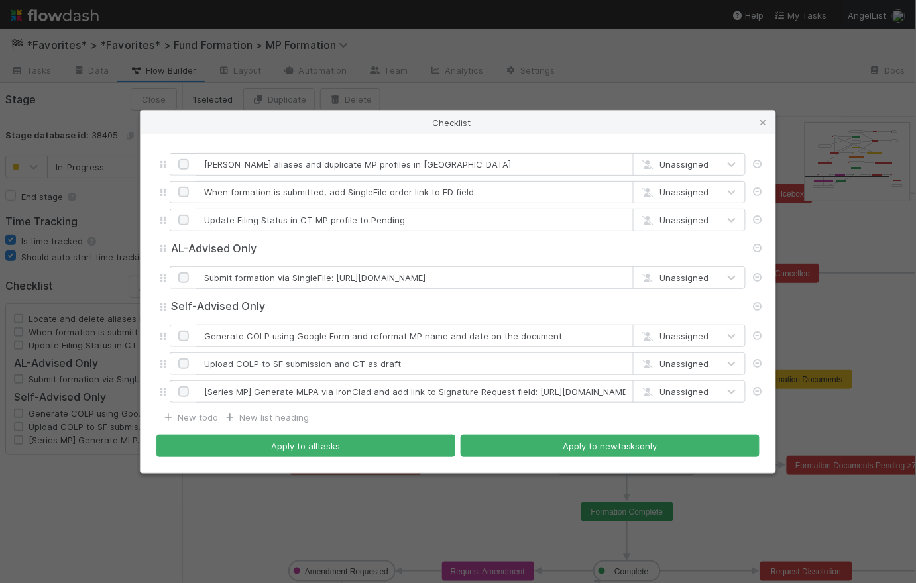
click at [483, 413] on div "New todo New list heading" at bounding box center [457, 417] width 603 height 13
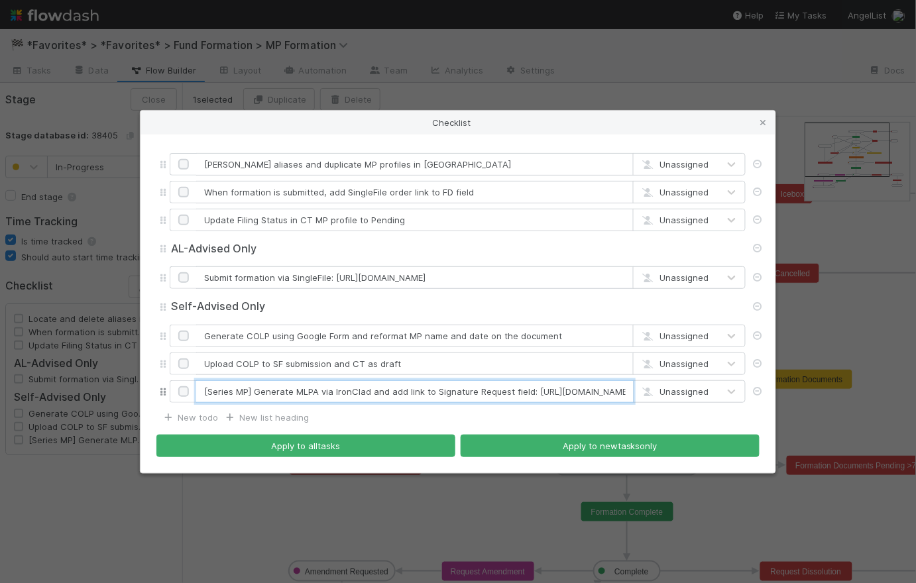
drag, startPoint x: 406, startPoint y: 391, endPoint x: 389, endPoint y: 388, distance: 16.8
click at [389, 388] on input "[Series MP] Generate MLPA via IronClad and add link to Signature Request field:…" at bounding box center [414, 391] width 437 height 23
type input "[Series MP] Generate MLPA via IronClad and link to Signature Request field: htt…"
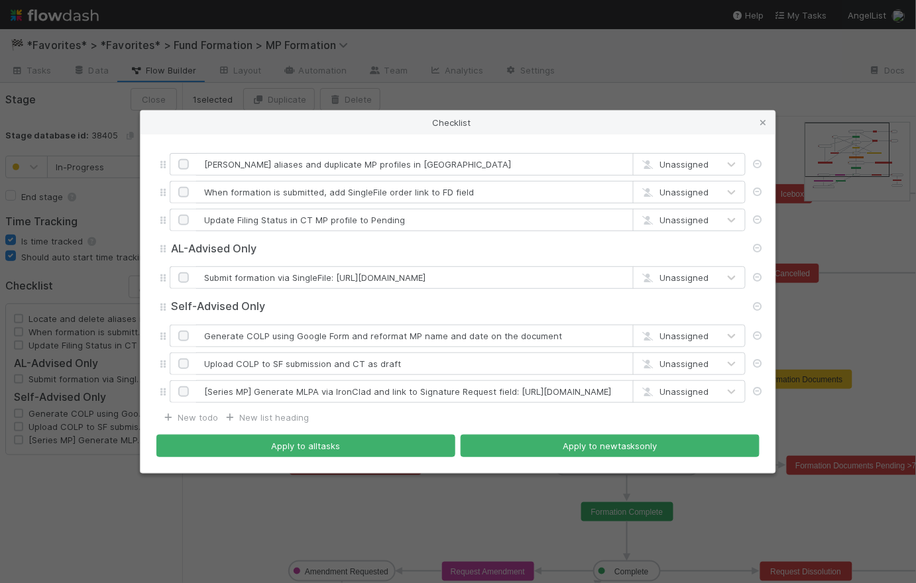
click at [478, 410] on div "Delete aliases and duplicate MP profiles in CT Unassigned When formation is sub…" at bounding box center [457, 304] width 635 height 339
click at [478, 411] on div "New todo New list heading" at bounding box center [457, 417] width 603 height 13
click at [189, 420] on link "New todo" at bounding box center [190, 417] width 56 height 11
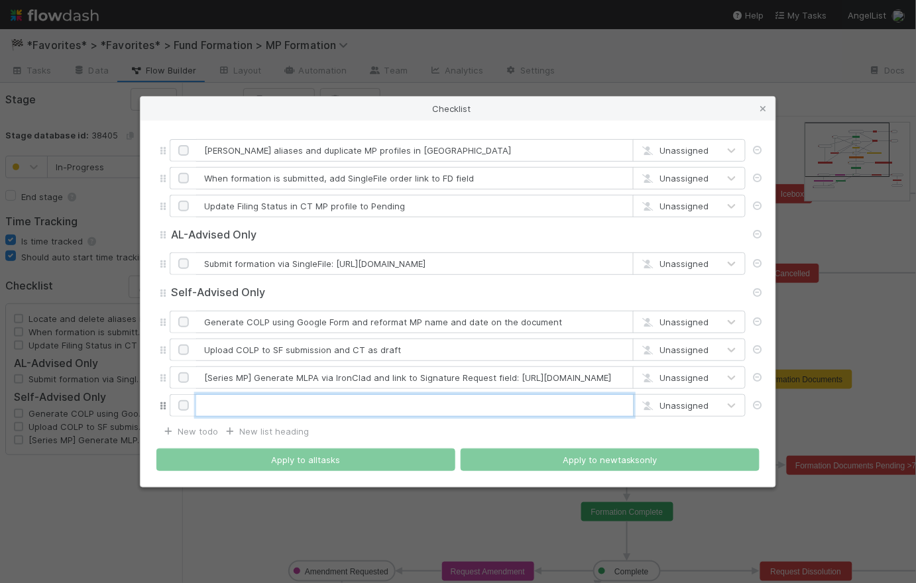
click at [213, 405] on input "text" at bounding box center [414, 405] width 437 height 23
paste input "[Form ID task] If ready to Locate Form ID task then update stage to "Needs Form…"
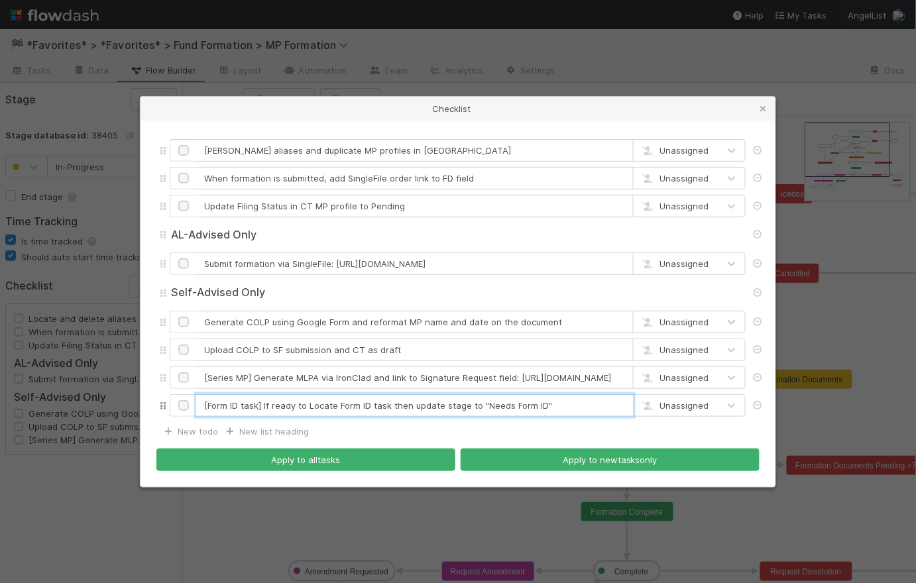
click at [207, 406] on input "[Form ID task] If ready to Locate Form ID task then update stage to "Needs Form…" at bounding box center [414, 405] width 437 height 23
click at [294, 404] on input "[Confirm Form ID task] If ready to Locate Form ID task then update stage to "Ne…" at bounding box center [414, 405] width 437 height 23
click at [341, 404] on input "[Confirm Form ID] If ready to Locate Form ID task then update stage to "Needs F…" at bounding box center [414, 405] width 437 height 23
drag, startPoint x: 325, startPoint y: 406, endPoint x: 279, endPoint y: 405, distance: 45.7
click at [279, 405] on input "[Confirm Form ID] If ready to Locate Form ID task then update stage to "Needs F…" at bounding box center [414, 405] width 437 height 23
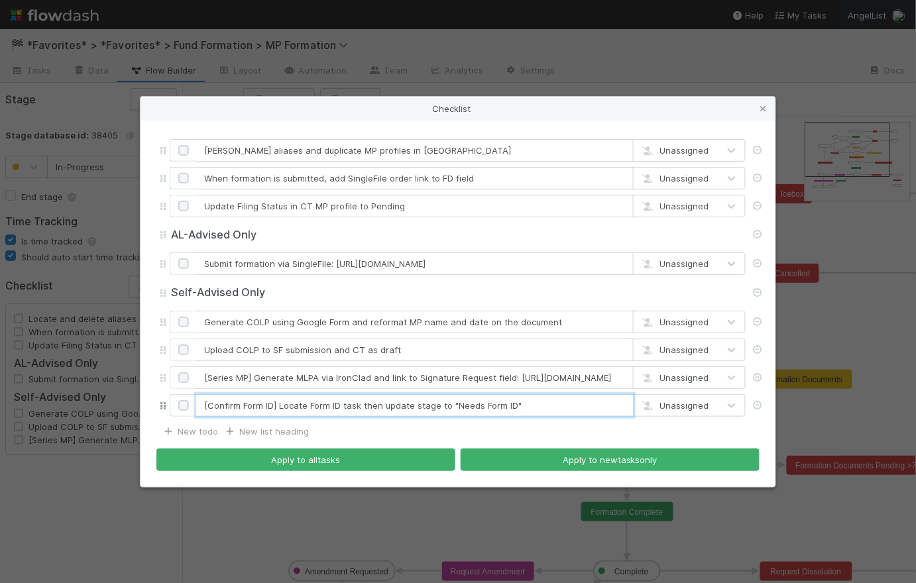
drag, startPoint x: 444, startPoint y: 404, endPoint x: 362, endPoint y: 402, distance: 82.2
click at [362, 402] on input "[Confirm Form ID] Locate Form ID task then update stage to "Needs Form ID"" at bounding box center [414, 405] width 437 height 23
click at [368, 407] on input "[Confirm Form ID] Locate Form ID task then update stage to "Needs Form ID"" at bounding box center [414, 405] width 437 height 23
drag, startPoint x: 435, startPoint y: 405, endPoint x: 364, endPoint y: 409, distance: 71.0
click at [364, 409] on input "[Confirm Form ID] Locate Form ID task then update stage to "Needs Form ID"" at bounding box center [414, 405] width 437 height 23
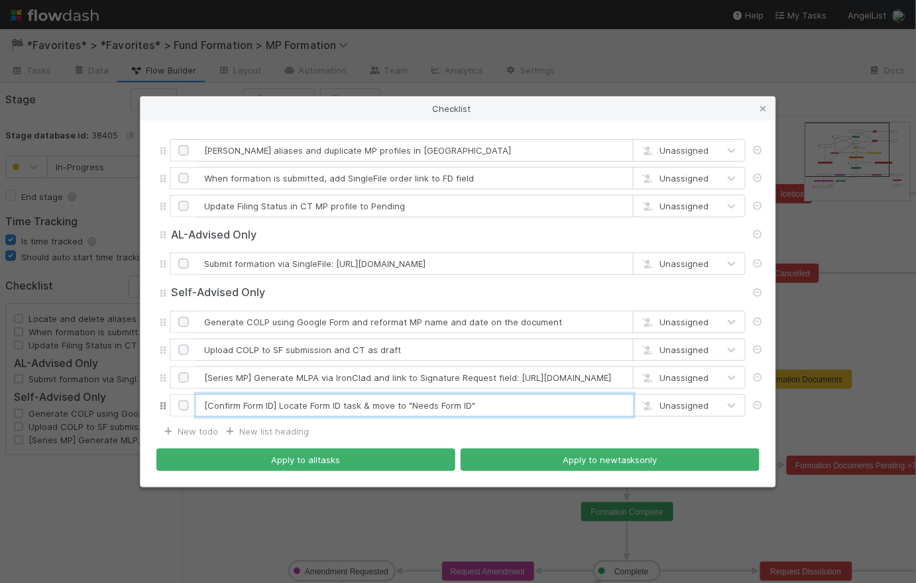
click at [341, 413] on input "[Confirm Form ID] Locate Form ID task & move to "Needs Form ID"" at bounding box center [414, 405] width 437 height 23
click at [492, 402] on input "[Confirm Form ID] Locate Form ID task & move to "Needs Form ID"" at bounding box center [414, 405] width 437 height 23
click at [378, 412] on input "[Confirm Form ID] Locate Form ID task & move to "Needs Form ID"" at bounding box center [414, 405] width 437 height 23
click at [512, 411] on input "[Confirm Form ID] Locate Form ID task & move to "Needs Form ID"" at bounding box center [414, 405] width 437 height 23
click at [506, 408] on input "[Confirm Form ID] Locate Form ID task & move to "Needs Form ID"" at bounding box center [414, 405] width 437 height 23
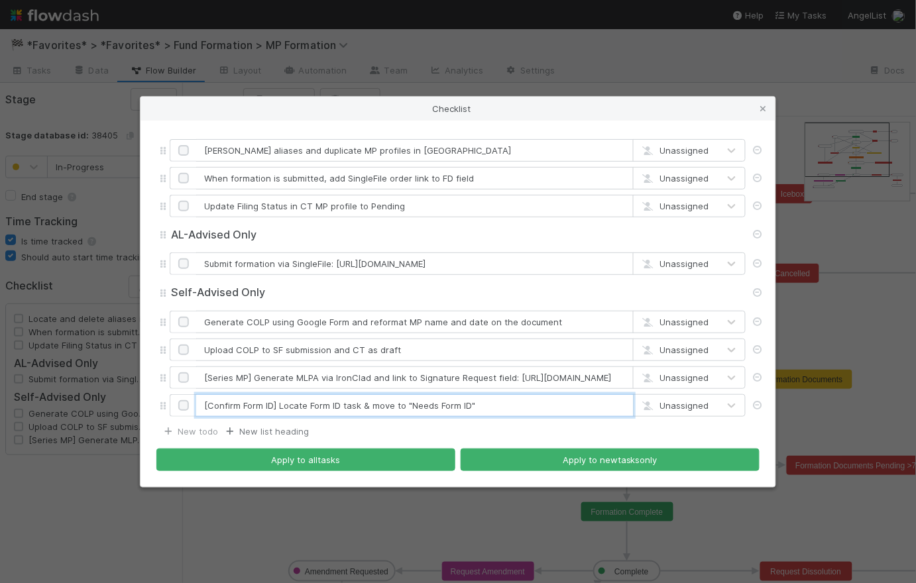
type input "[Confirm Form ID] Locate Form ID task & move to "Needs Form ID""
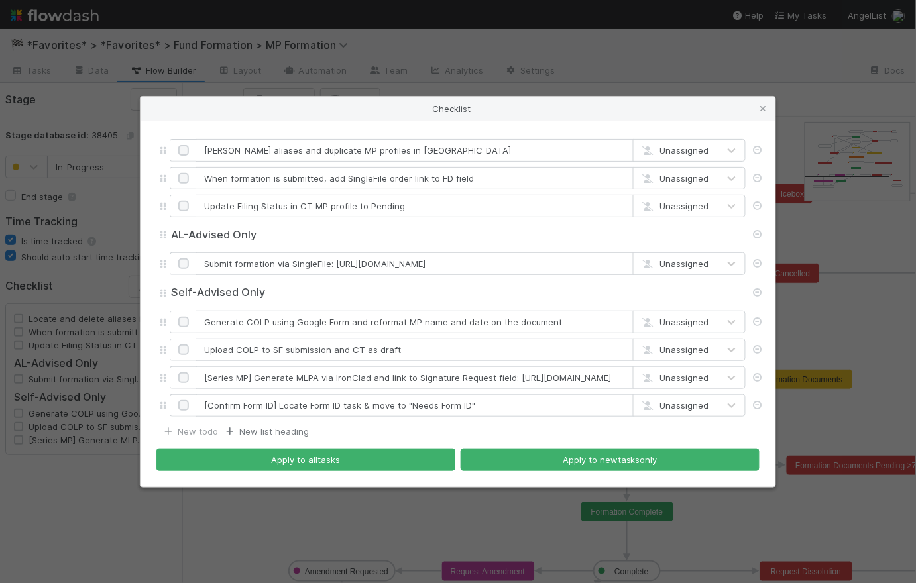
click at [272, 429] on link "New list heading" at bounding box center [265, 431] width 85 height 11
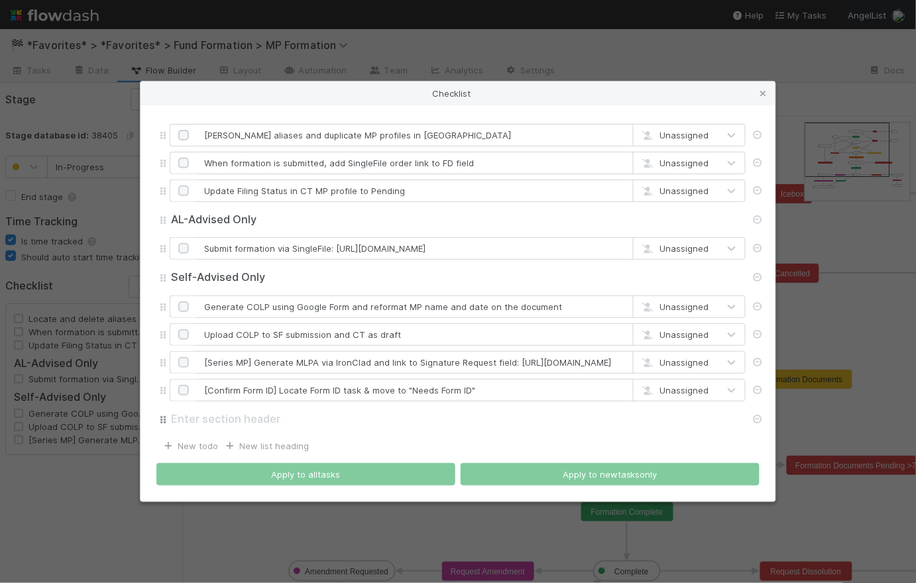
click at [217, 417] on input "text" at bounding box center [458, 419] width 576 height 15
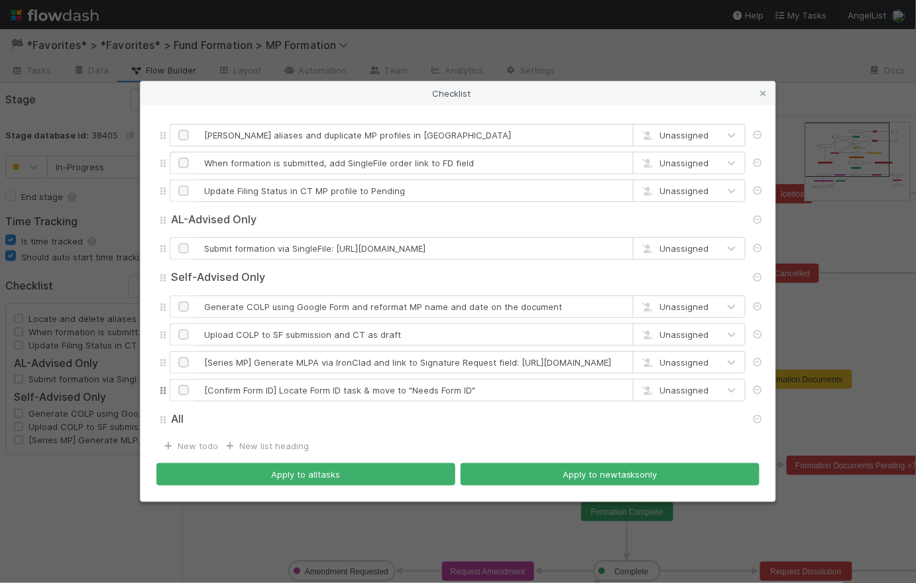
type input "All"
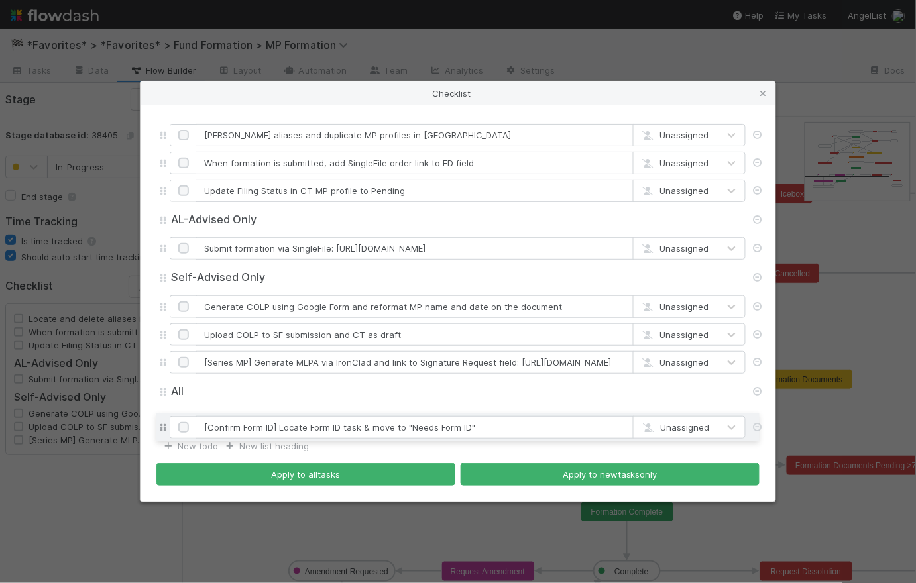
drag, startPoint x: 163, startPoint y: 392, endPoint x: 170, endPoint y: 429, distance: 37.7
click at [170, 429] on div "Delete aliases and duplicate MP profiles in CT Unassigned When formation is sub…" at bounding box center [457, 277] width 603 height 313
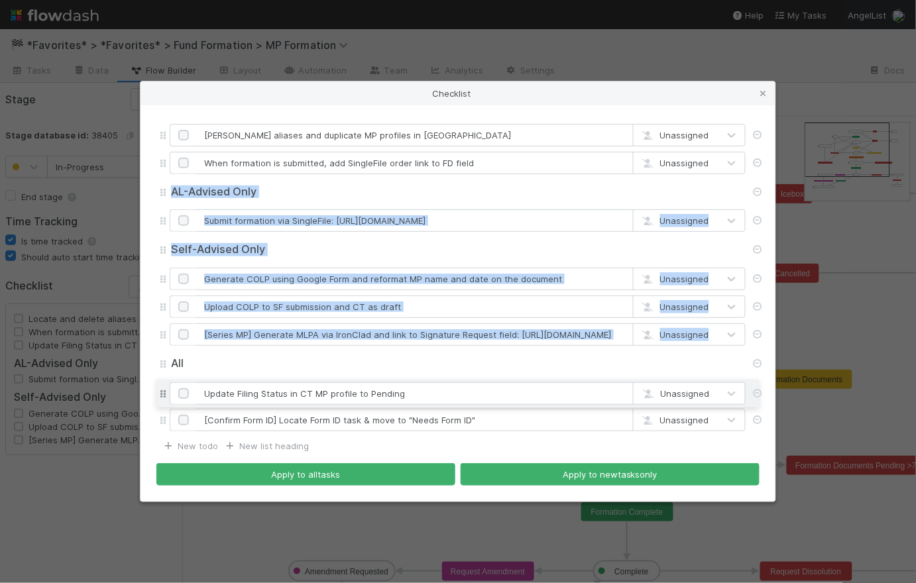
drag, startPoint x: 163, startPoint y: 191, endPoint x: 172, endPoint y: 394, distance: 203.0
click at [172, 394] on div "Delete aliases and duplicate MP profiles in CT Unassigned When formation is sub…" at bounding box center [457, 277] width 603 height 313
type input "Upload COLP to SF submission and CT as draft"
type input "[Series MP] Generate MLPA via IronClad and link to Signature Request field: htt…"
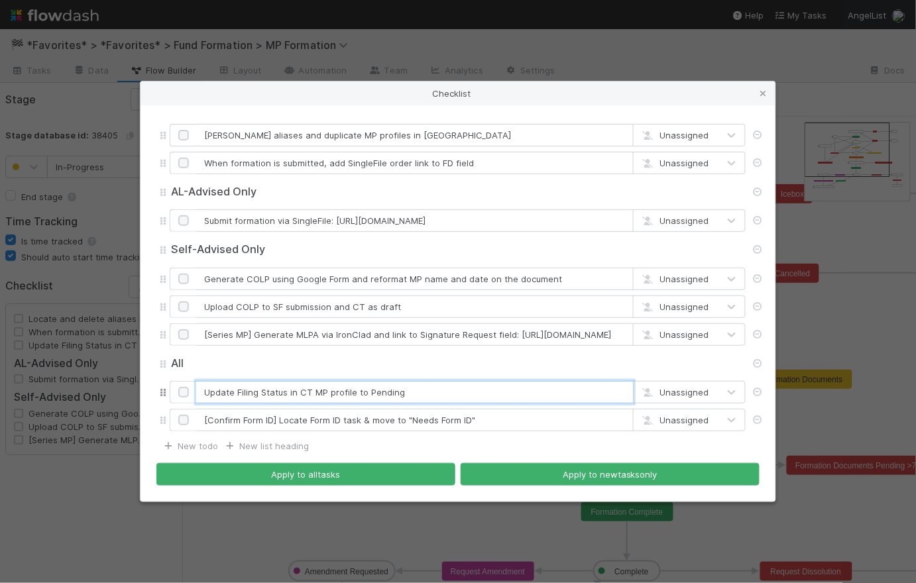
click at [256, 397] on input "Update Filing Status in CT MP profile to Pending" at bounding box center [414, 392] width 437 height 23
drag, startPoint x: 357, startPoint y: 394, endPoint x: 313, endPoint y: 392, distance: 44.4
click at [313, 392] on input "Update Filing Status in CT MP profile to Pending" at bounding box center [414, 392] width 437 height 23
click at [399, 395] on input "Update Filing Status in CT to Pending" at bounding box center [414, 392] width 437 height 23
drag, startPoint x: 298, startPoint y: 394, endPoint x: 239, endPoint y: 389, distance: 59.8
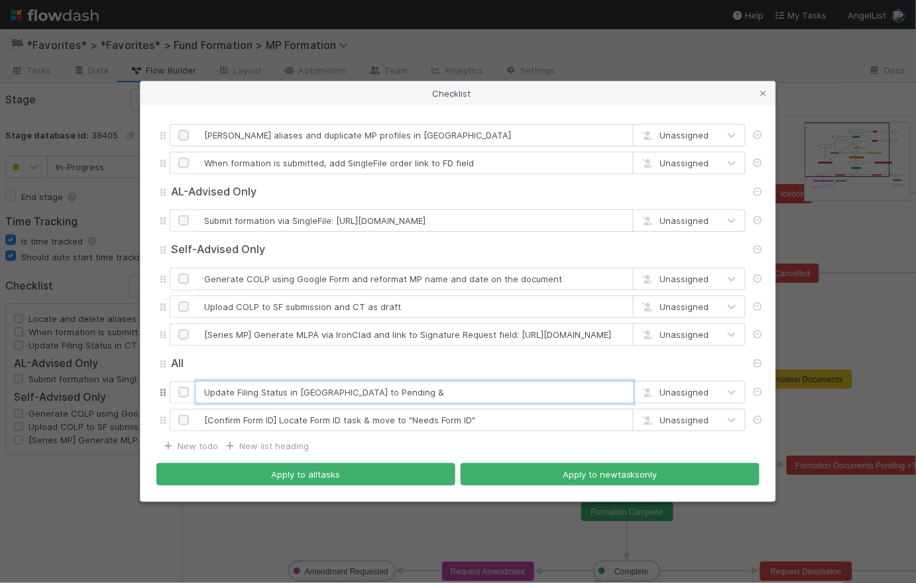
click at [239, 389] on input "Update Filing Status in CT to Pending &" at bounding box center [414, 392] width 437 height 23
click at [258, 396] on input "Update Filing Status in CT to Pending &" at bounding box center [414, 392] width 437 height 23
click at [378, 394] on input "Update Filing Status in CT to Pending &" at bounding box center [414, 392] width 437 height 23
drag, startPoint x: 288, startPoint y: 393, endPoint x: 237, endPoint y: 390, distance: 50.4
click at [237, 390] on input "Update Filing Status in CT to Pending & upload COLP draft" at bounding box center [414, 392] width 437 height 23
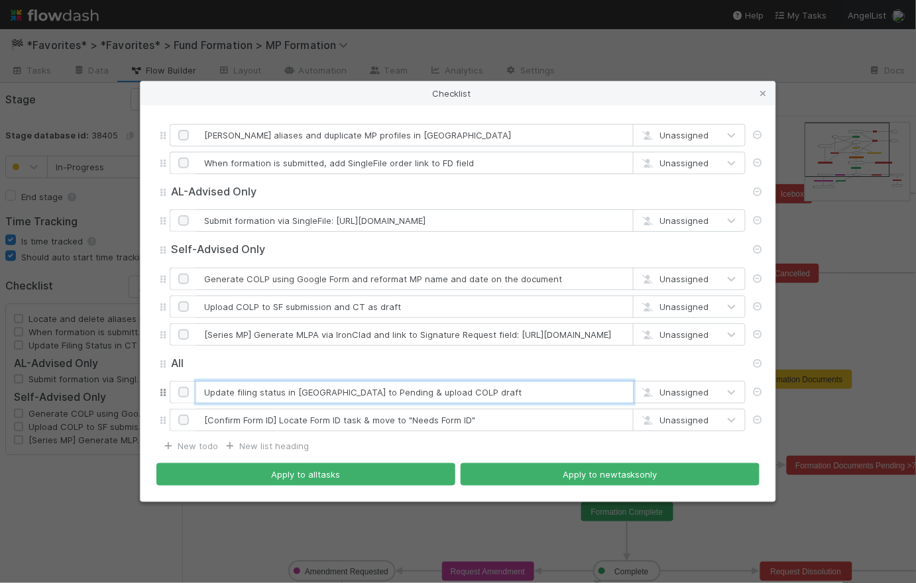
click at [202, 393] on input "Update filing status in CT to Pending & upload COLP draft" at bounding box center [414, 392] width 437 height 23
drag, startPoint x: 409, startPoint y: 392, endPoint x: 343, endPoint y: 394, distance: 66.3
click at [343, 394] on input "[CT Updates] Update filing status in CT to Pending & upload COLP draft" at bounding box center [414, 392] width 437 height 23
click at [257, 393] on input "[CT Updates] Update filing status & upload COLP draft" at bounding box center [414, 392] width 437 height 23
click at [487, 399] on input "[CT Updates] Update filing status & upload COLP draft" at bounding box center [414, 392] width 437 height 23
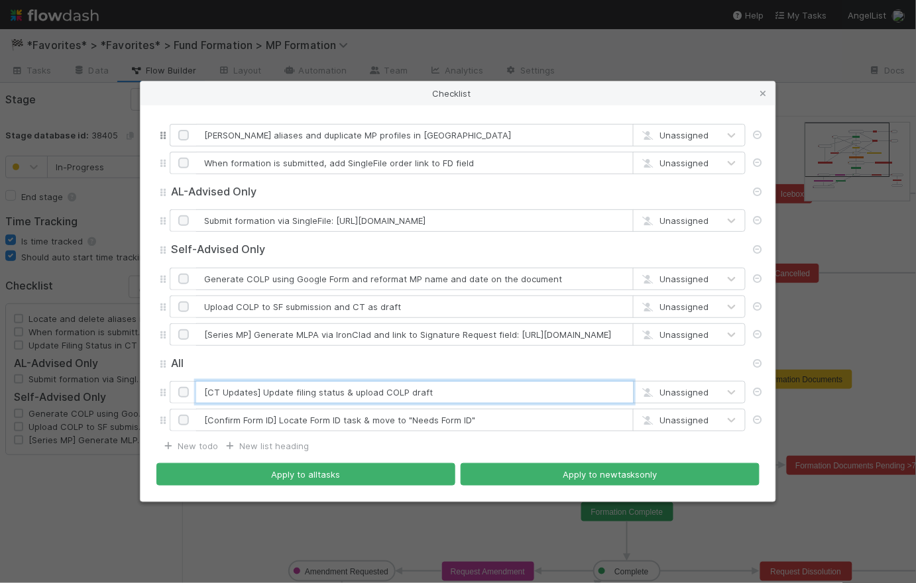
type input "[CT Updates] Update filing status & upload COLP draft"
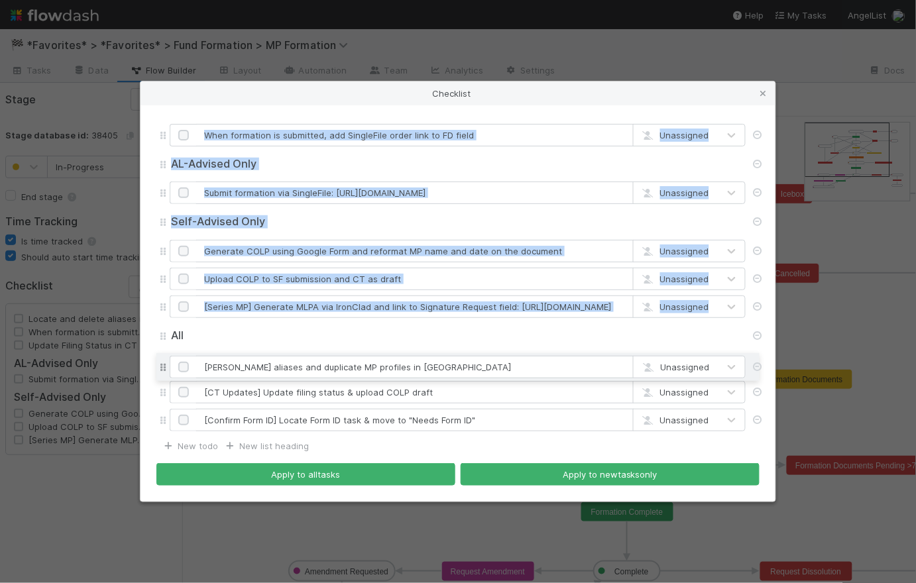
drag, startPoint x: 161, startPoint y: 133, endPoint x: 168, endPoint y: 360, distance: 227.4
click at [168, 360] on div "Delete aliases and duplicate MP profiles in CT Unassigned When formation is sub…" at bounding box center [457, 277] width 603 height 313
type input "When formation is submitted, add SingleFile order link to FD field"
type input "[Series MP] Generate MLPA via IronClad and link to Signature Request field: htt…"
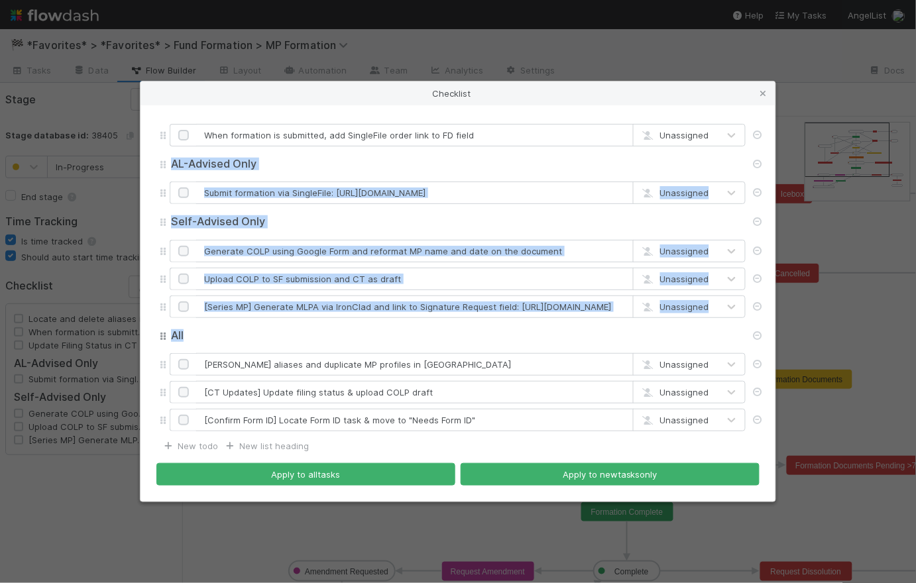
click at [305, 340] on input "All" at bounding box center [458, 336] width 576 height 15
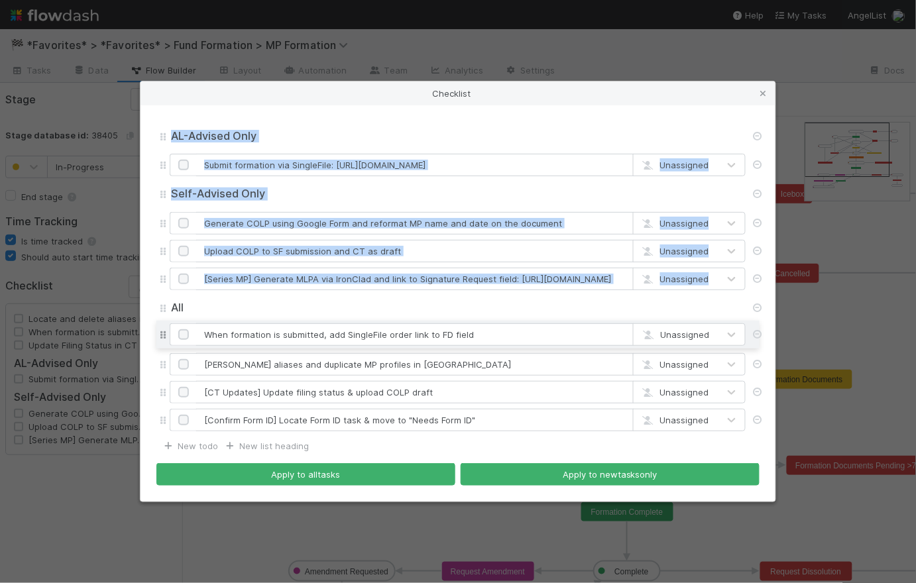
drag, startPoint x: 161, startPoint y: 136, endPoint x: 154, endPoint y: 336, distance: 199.6
click at [154, 336] on div "When formation is submitted, add SingleFile order link to FD field Unassigned A…" at bounding box center [457, 303] width 635 height 397
type input "[Series MP] Generate MLPA via IronClad and link to Signature Request field: htt…"
type input "Upload COLP to SF submission and CT as draft"
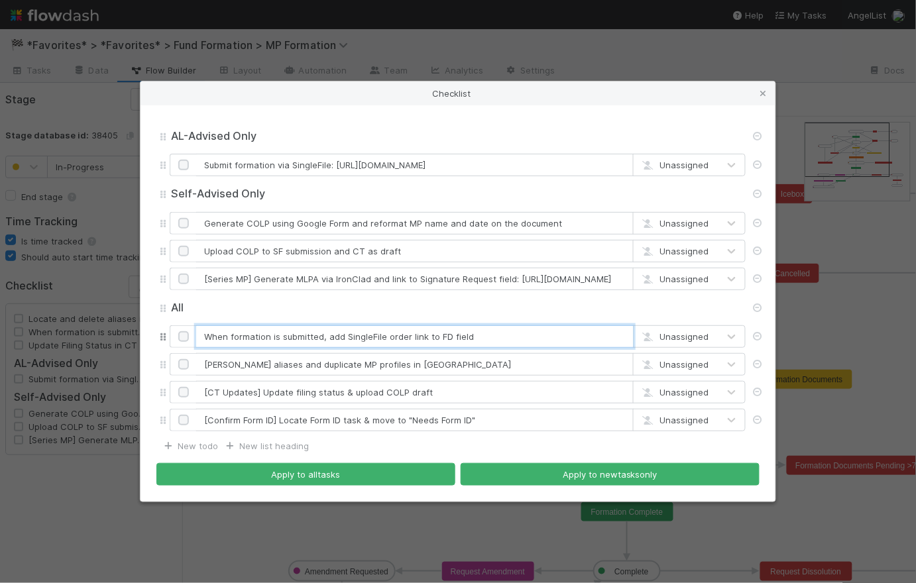
drag, startPoint x: 330, startPoint y: 339, endPoint x: 187, endPoint y: 339, distance: 143.1
click at [187, 339] on div "When formation is submitted, add SingleFile order link to FD field Unassigned" at bounding box center [458, 336] width 576 height 23
type input "Input SingleFile order link to FD field"
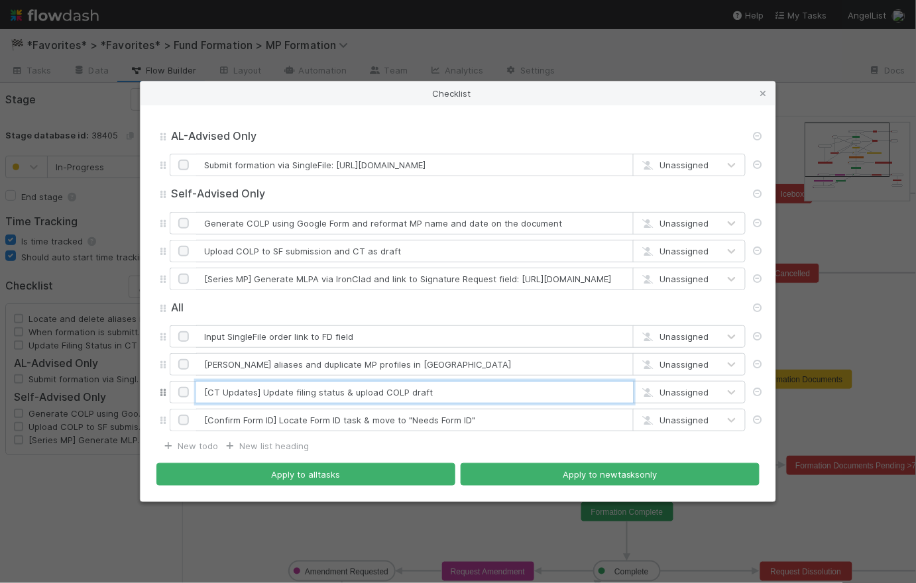
drag, startPoint x: 261, startPoint y: 394, endPoint x: 188, endPoint y: 395, distance: 73.6
click at [188, 395] on div "[CT Updates] Update filing status & upload COLP draft Unassigned" at bounding box center [458, 392] width 576 height 23
click at [235, 390] on input "Update filing status & upload COLP draft" at bounding box center [414, 392] width 437 height 23
click at [438, 397] on input "Update CT filing status & upload COLP draft" at bounding box center [414, 392] width 437 height 23
type input "Update CT filing status & upload COLP draft"
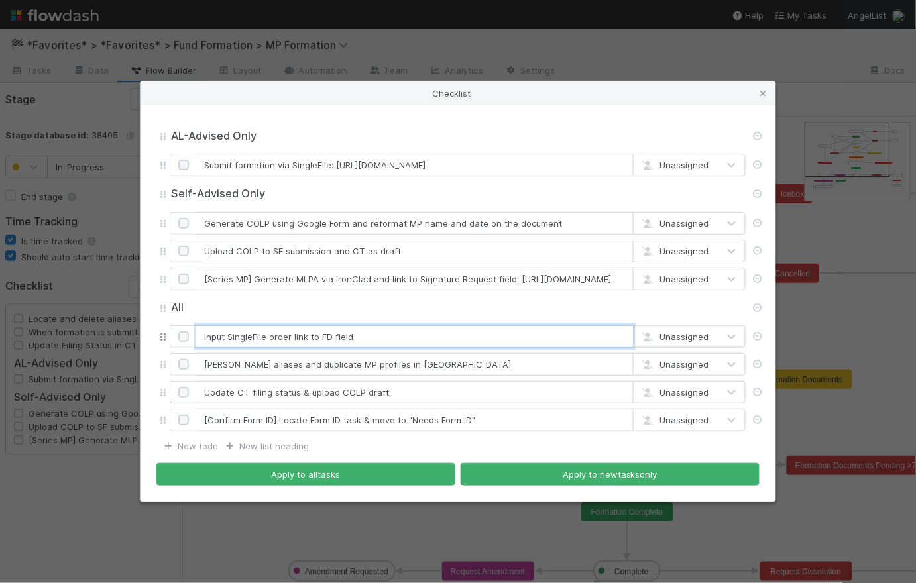
click at [409, 335] on input "Input SingleFile order link to FD field" at bounding box center [414, 336] width 437 height 23
click at [334, 337] on input "Input SingleFile order link to FD field" at bounding box center [414, 336] width 437 height 23
drag, startPoint x: 356, startPoint y: 341, endPoint x: 321, endPoint y: 333, distance: 35.4
click at [321, 333] on input "Input SingleFile order link to FD field" at bounding box center [414, 336] width 437 height 23
type input "Input SingleFile order link to task field"
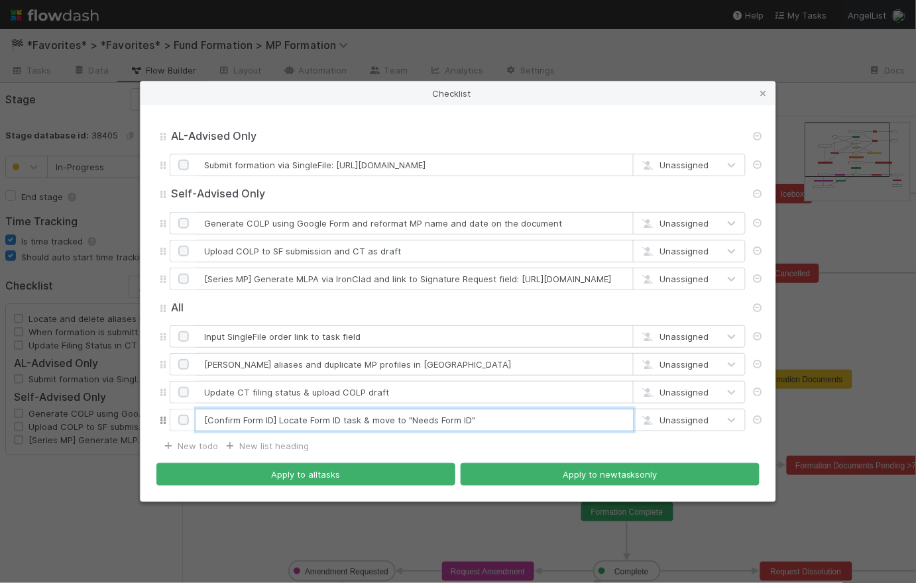
click at [297, 423] on input "[Confirm Form ID] Locate Form ID task & move to "Needs Form ID"" at bounding box center [414, 420] width 437 height 23
drag, startPoint x: 280, startPoint y: 419, endPoint x: 193, endPoint y: 415, distance: 86.3
click at [193, 415] on div "[Confirm Form ID] Locate Form ID task & move to "Needs Form ID" Unassigned" at bounding box center [458, 420] width 576 height 23
click at [439, 424] on input "Locate Form ID task & move to "Needs Form ID"" at bounding box center [414, 420] width 437 height 23
click at [421, 415] on input "Locate Form ID task & move to "Needs Form ID" -" at bounding box center [414, 420] width 437 height 23
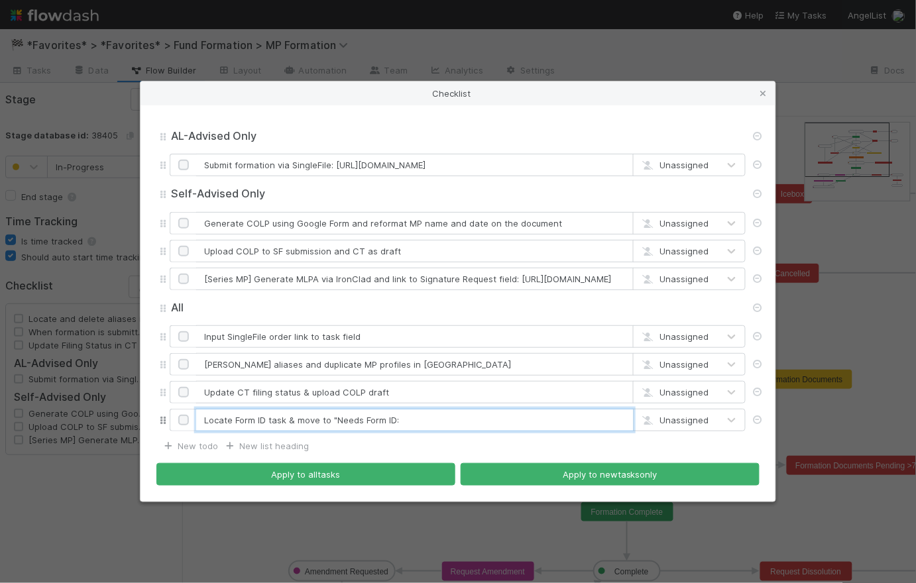
click at [334, 421] on input "Locate Form ID task & move to "Needs Form ID:" at bounding box center [414, 420] width 437 height 23
click at [417, 421] on input "Locate Form ID task & move to Needs Form ID:" at bounding box center [414, 420] width 437 height 23
click at [426, 417] on input "Locate Form ID task & move to Needs Form ID:" at bounding box center [414, 420] width 437 height 23
paste input "https://flowdash.internal.angellist.com/workflows/p1Iqd0/stages/active"
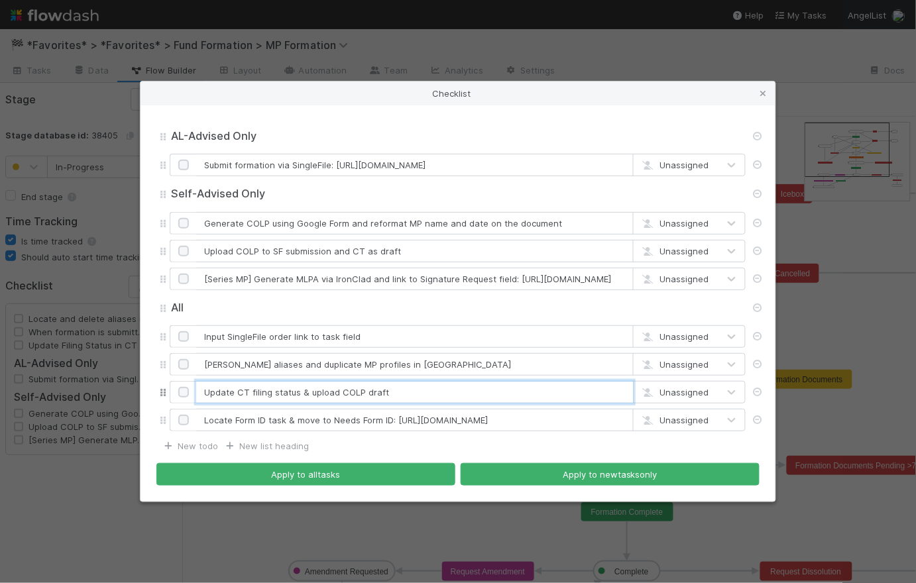
drag, startPoint x: 435, startPoint y: 392, endPoint x: 431, endPoint y: 384, distance: 8.3
click at [435, 392] on input "Update CT filing status & upload COLP draft" at bounding box center [414, 392] width 437 height 23
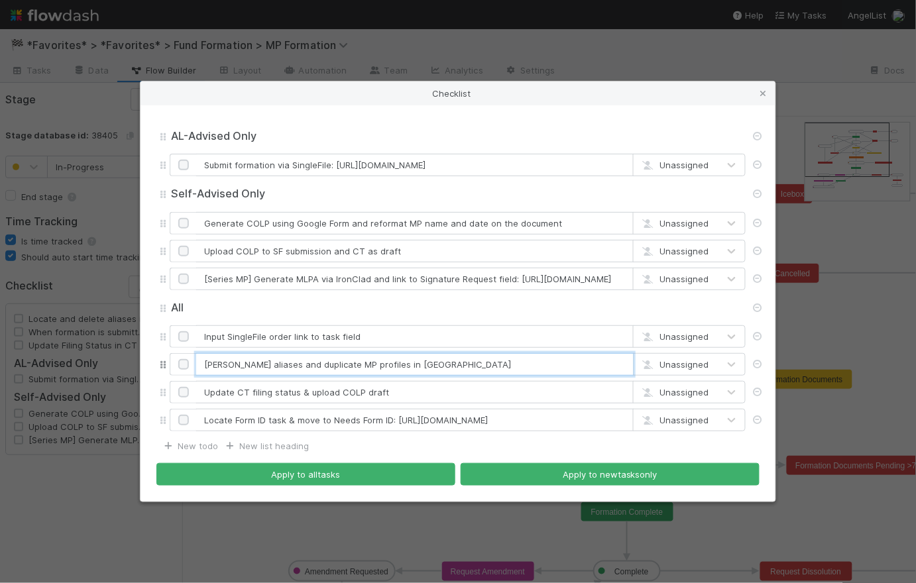
click at [424, 360] on input "Delete aliases and duplicate MP profiles in CT" at bounding box center [414, 364] width 437 height 23
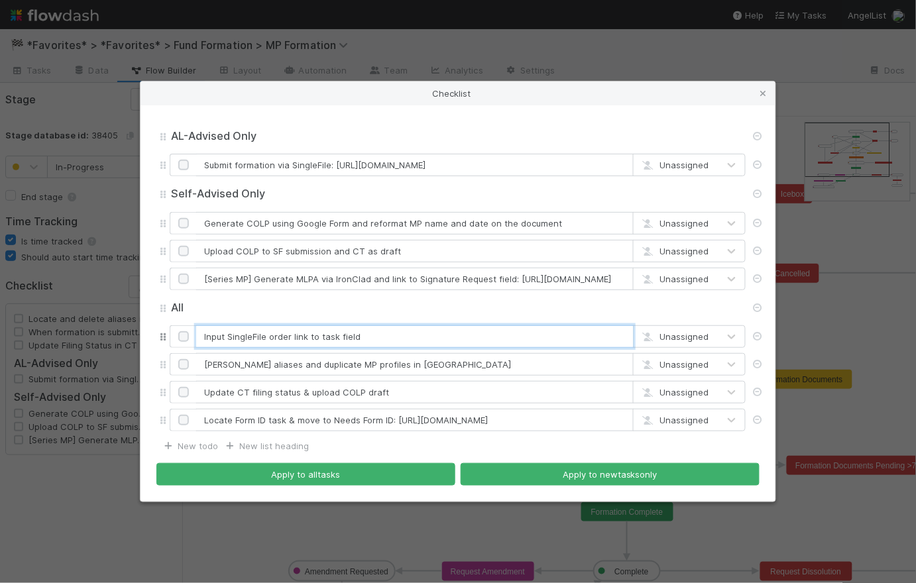
click at [391, 334] on input "Input SingleFile order link to task field" at bounding box center [414, 336] width 437 height 23
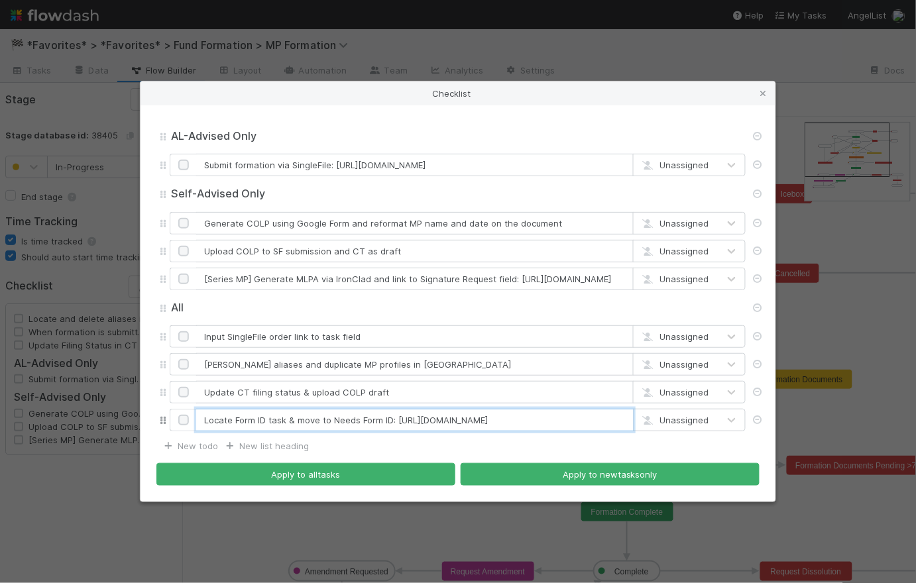
drag, startPoint x: 327, startPoint y: 420, endPoint x: 201, endPoint y: 417, distance: 126.6
click at [201, 417] on input "Locate Form ID task & move to Needs Form ID: https://flowdash.internal.angellis…" at bounding box center [414, 420] width 437 height 23
drag, startPoint x: 312, startPoint y: 421, endPoint x: 194, endPoint y: 419, distance: 118.0
click at [194, 419] on div "Confirm Form ID task is in Needs Form ID: https://flowdash.internal.angellist.c…" at bounding box center [458, 420] width 576 height 23
type input "Locate Form ID and move to Needs Form ID: https://flowdash.internal.angellist.c…"
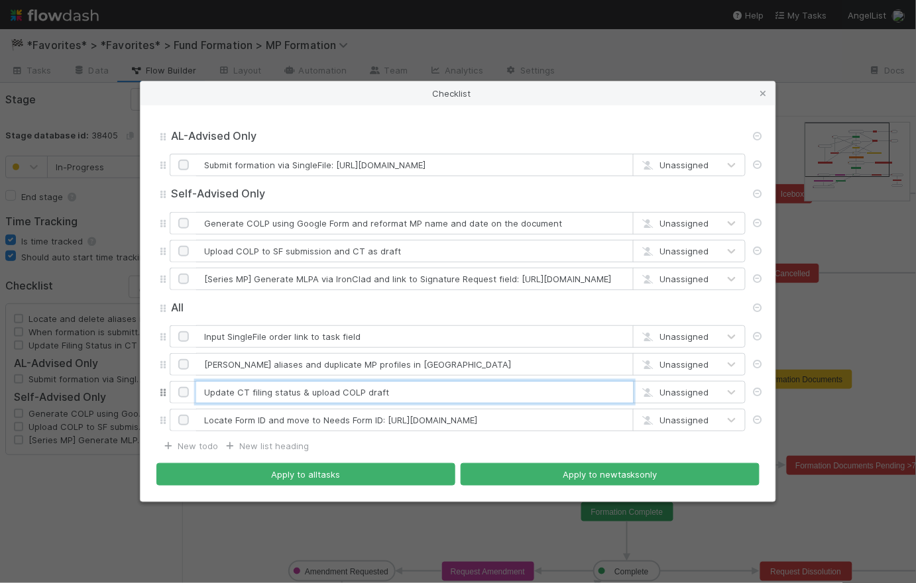
click at [203, 392] on input "Update CT filing status & upload COLP draft" at bounding box center [414, 392] width 437 height 23
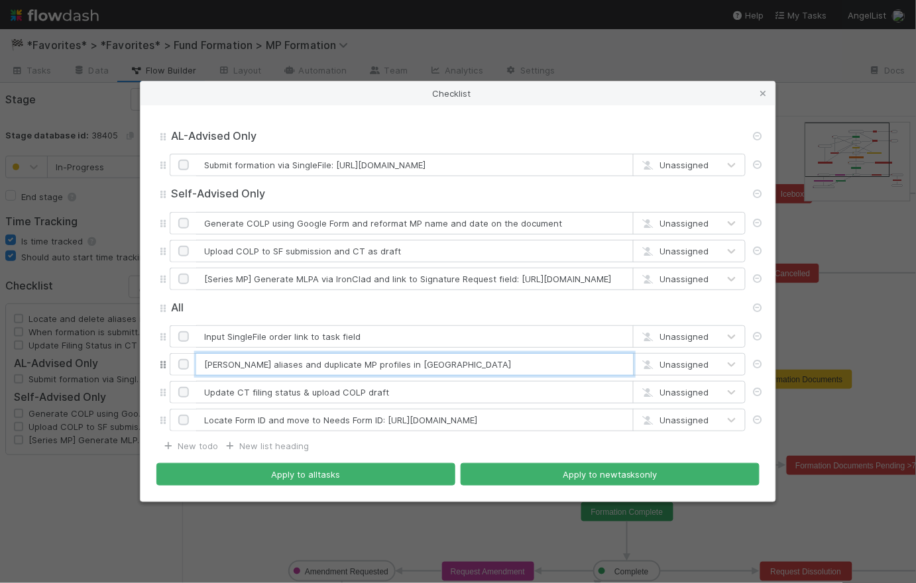
click at [205, 366] on input "Delete aliases and duplicate MP profiles in CT" at bounding box center [414, 364] width 437 height 23
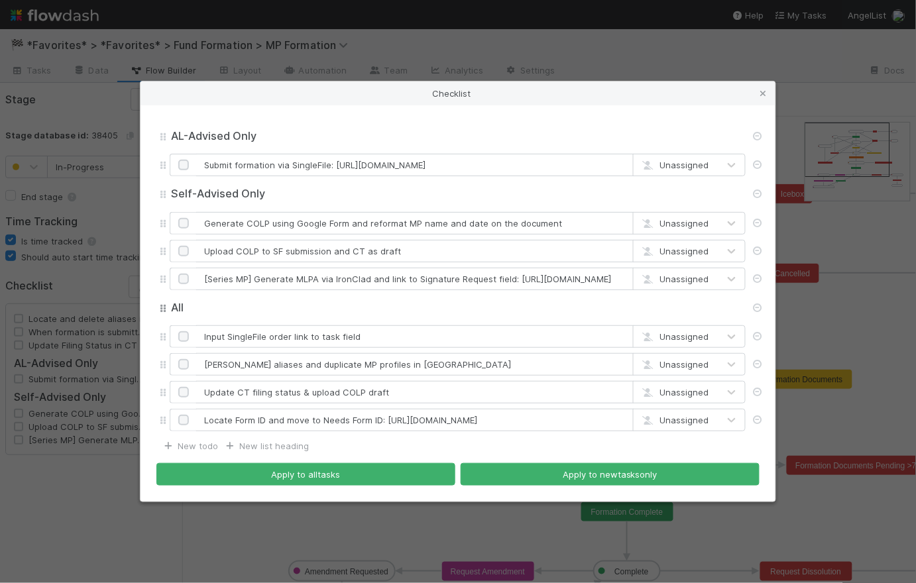
click at [214, 311] on input "All" at bounding box center [458, 308] width 576 height 15
type input "ALL"
drag, startPoint x: 571, startPoint y: 221, endPoint x: 444, endPoint y: 225, distance: 127.3
click at [444, 225] on input "Generate COLP using Google Form and reformat MP name and date on the document" at bounding box center [414, 223] width 437 height 23
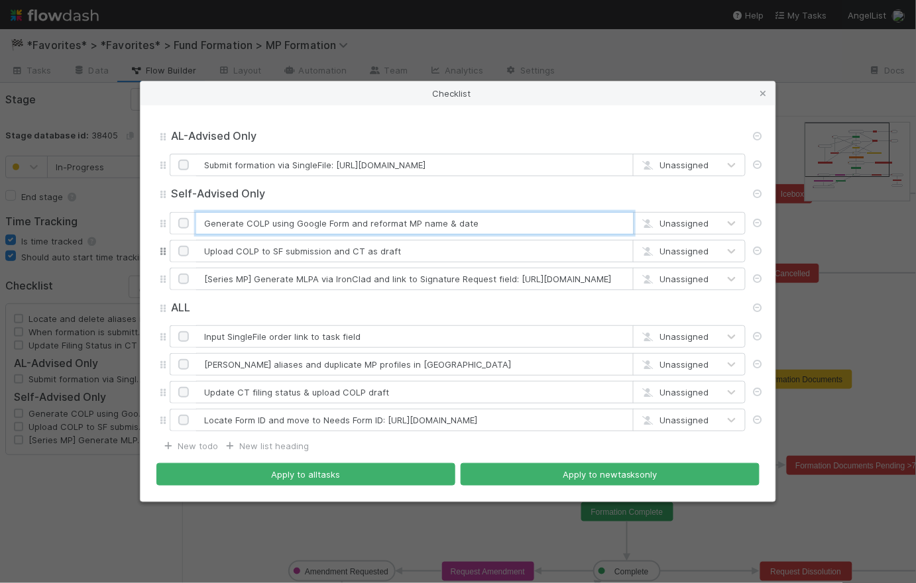
type input "Generate COLP using Google Form and reformat MP name & date"
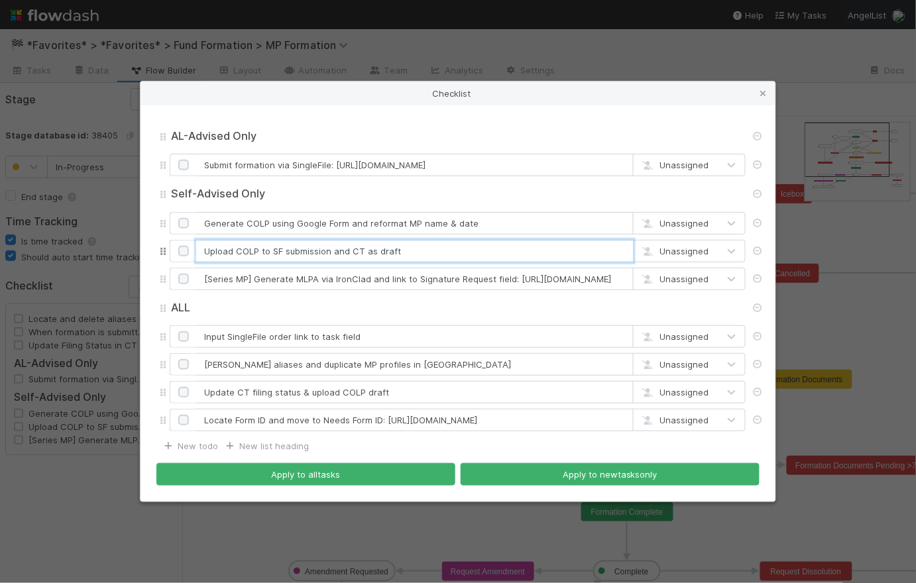
click at [443, 245] on input "Upload COLP to SF submission and CT as draft" at bounding box center [414, 251] width 437 height 23
click at [441, 248] on input "Upload COLP to SF submission and CT as draft" at bounding box center [414, 251] width 437 height 23
drag, startPoint x: 439, startPoint y: 251, endPoint x: 208, endPoint y: 254, distance: 231.3
click at [203, 252] on input "Upload COLP to SF submission and CT as draft" at bounding box center [414, 251] width 437 height 23
click at [340, 252] on input "Submit formation via SingleFile:" at bounding box center [414, 251] width 437 height 23
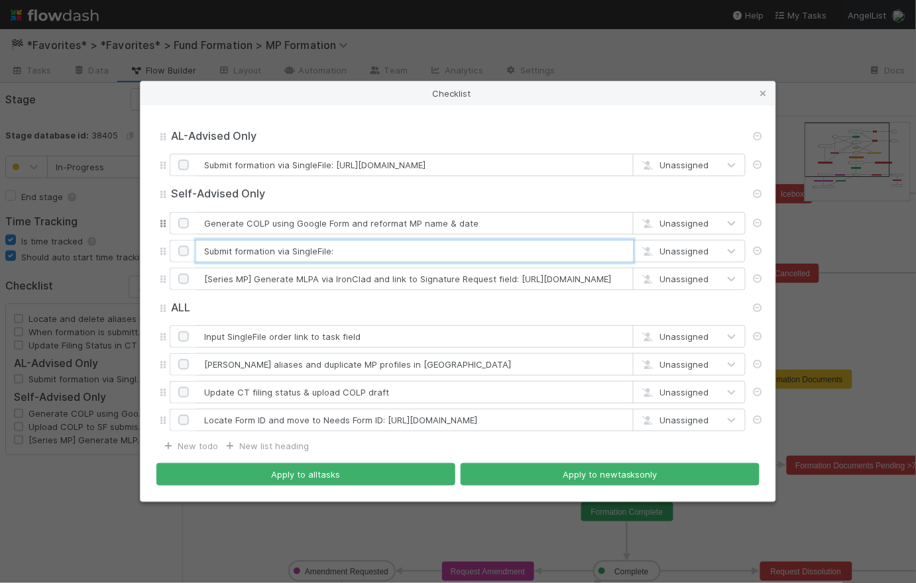
paste input "https://app.singlefile.io/filing/formation"
click at [519, 258] on input "Submit formation via SingleFile: https://app.singlefile.io/filing/formation" at bounding box center [414, 251] width 437 height 23
type input "Submit formation via SingleFile: https://app.singlefile.io/filing/formation"
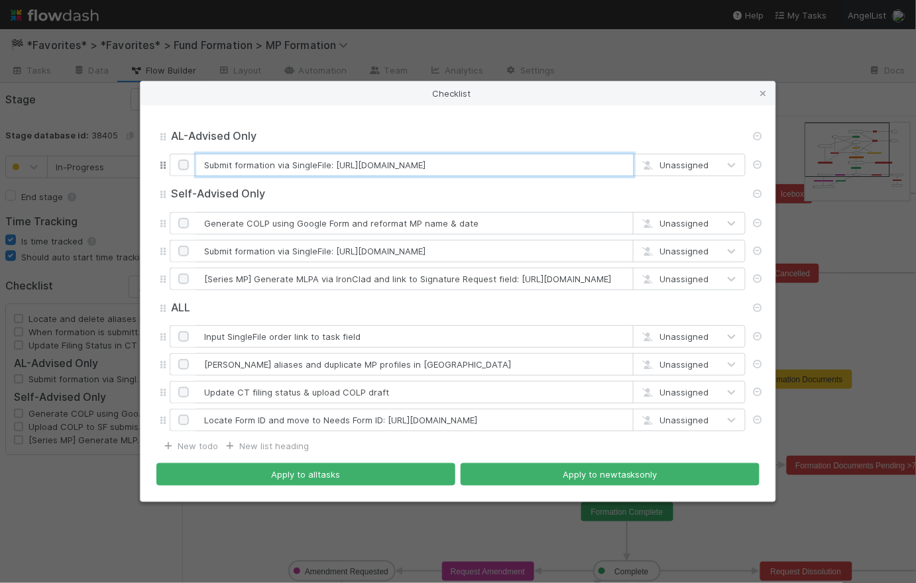
scroll to position [0, 12]
drag, startPoint x: 335, startPoint y: 162, endPoint x: 731, endPoint y: 173, distance: 396.4
click at [731, 173] on div "Submit formation via SingleFile: https://app.singlefile.io/filing/formation?ent…" at bounding box center [458, 165] width 576 height 23
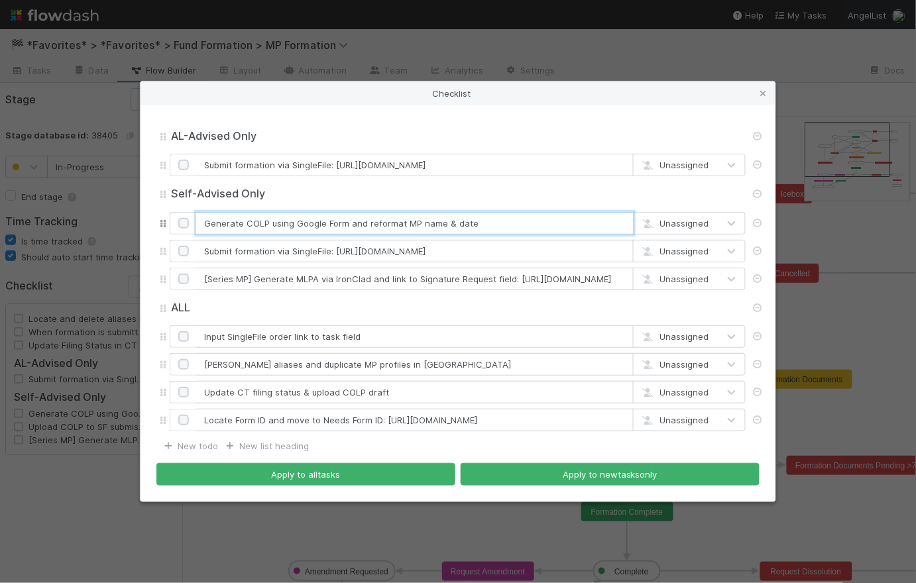
click at [495, 223] on input "Generate COLP using Google Form and reformat MP name & date" at bounding box center [414, 223] width 437 height 23
click at [203, 223] on input "Generate COLP using Google Form and reformat MP name & date" at bounding box center [414, 223] width 437 height 23
click at [345, 225] on input "Fill out DocGen Panel to Generate COLP using Google Form and reformat MP name &…" at bounding box center [414, 223] width 437 height 23
type input "Fill out DocGen Panel to Generate Formation Documents COLP using Google Form an…"
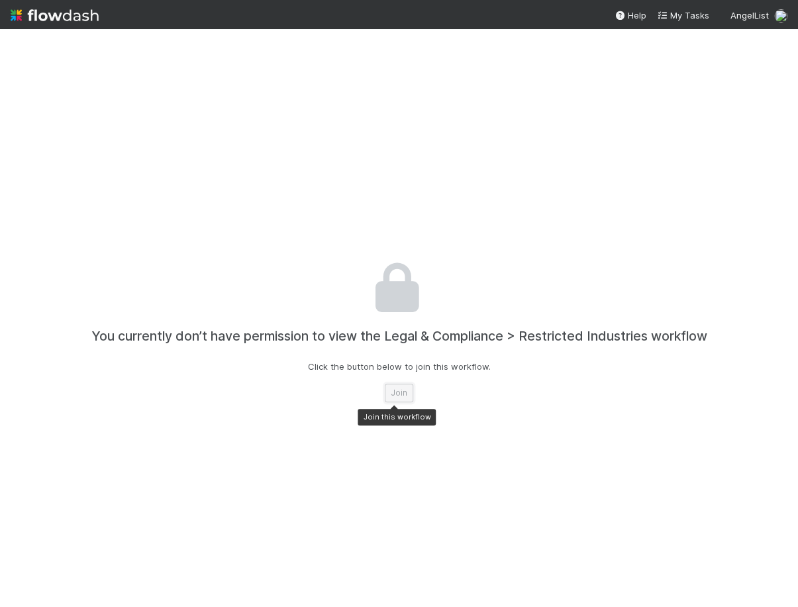
click at [397, 394] on button "Join" at bounding box center [399, 393] width 28 height 19
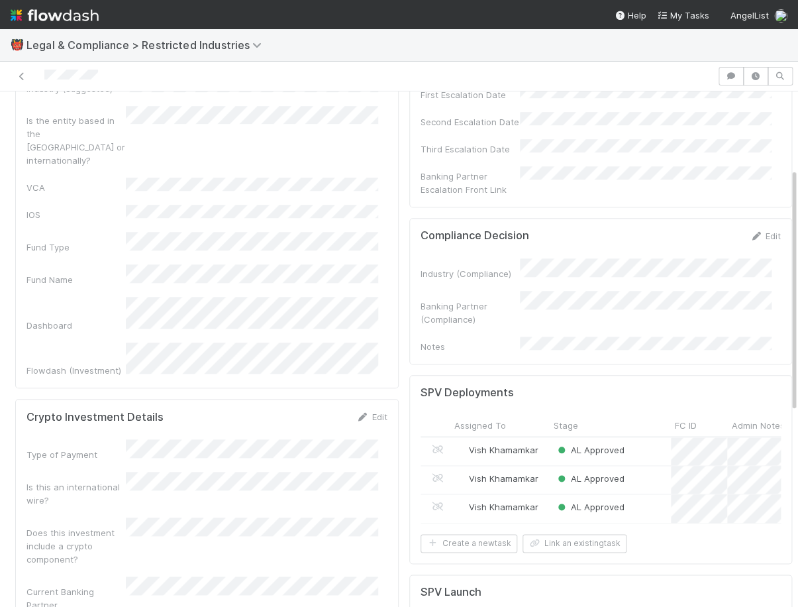
scroll to position [163, 0]
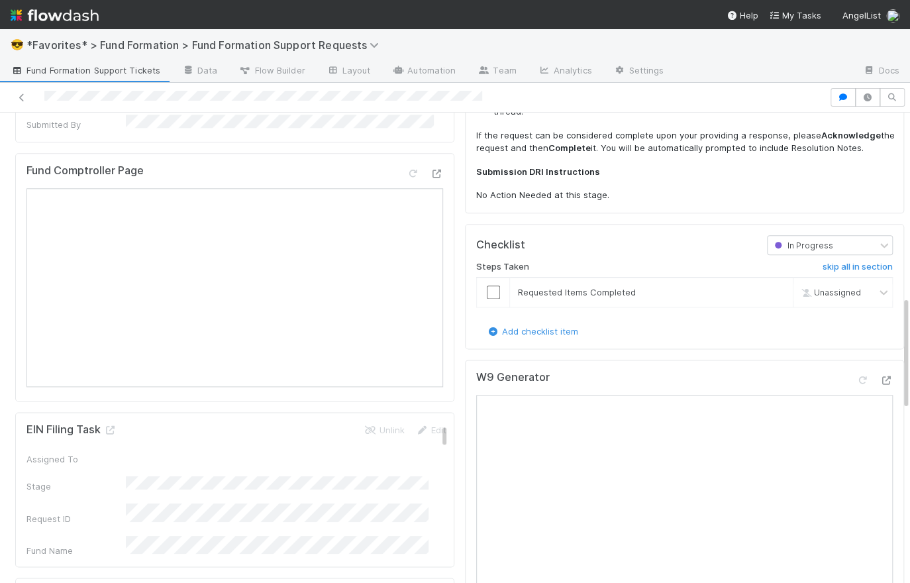
scroll to position [756, 0]
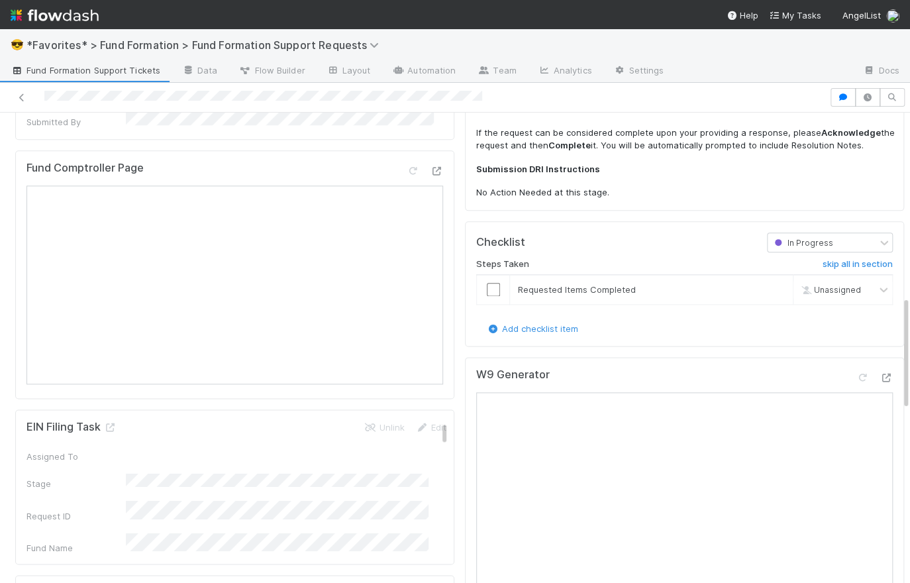
click at [428, 164] on div at bounding box center [424, 173] width 37 height 19
click at [430, 164] on div at bounding box center [436, 170] width 13 height 13
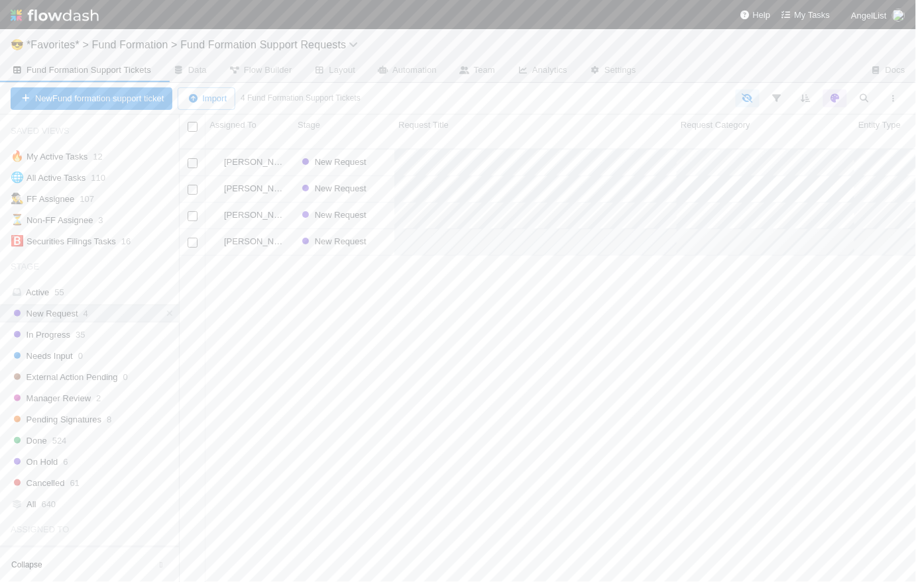
scroll to position [435, 728]
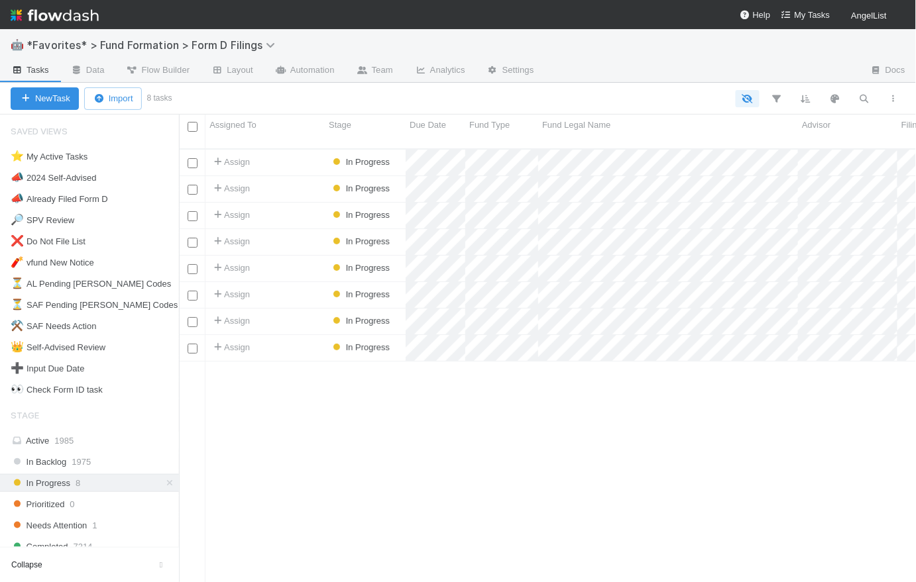
scroll to position [435, 728]
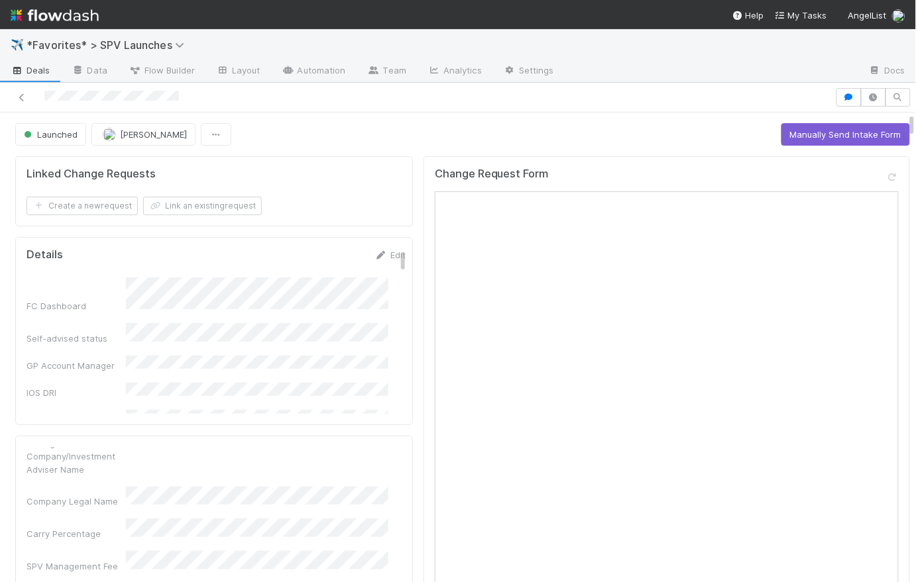
click at [398, 124] on div "Launched May Chang Manually Send Intake Form" at bounding box center [462, 134] width 895 height 23
click at [81, 64] on link "Data" at bounding box center [89, 71] width 57 height 21
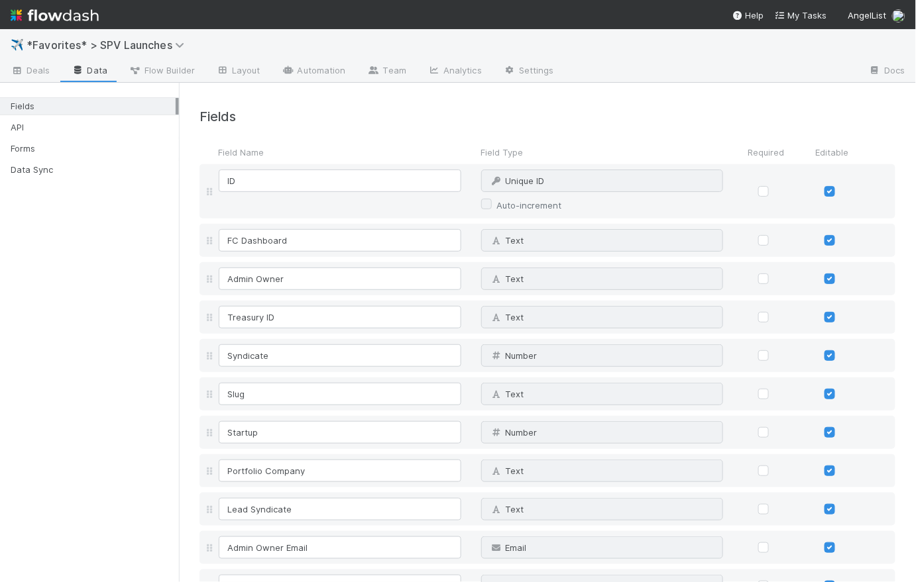
click at [424, 109] on h4 "Fields" at bounding box center [547, 116] width 696 height 15
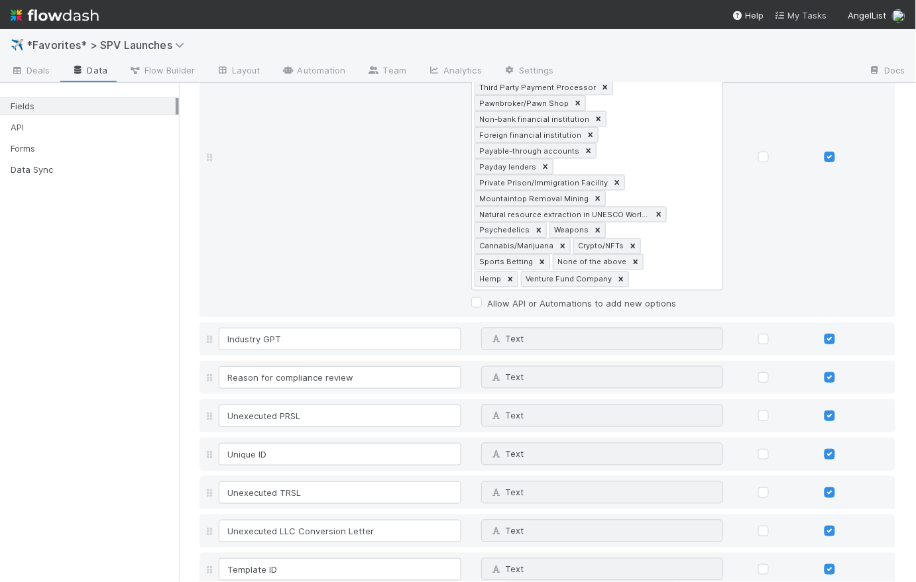
scroll to position [6658, 0]
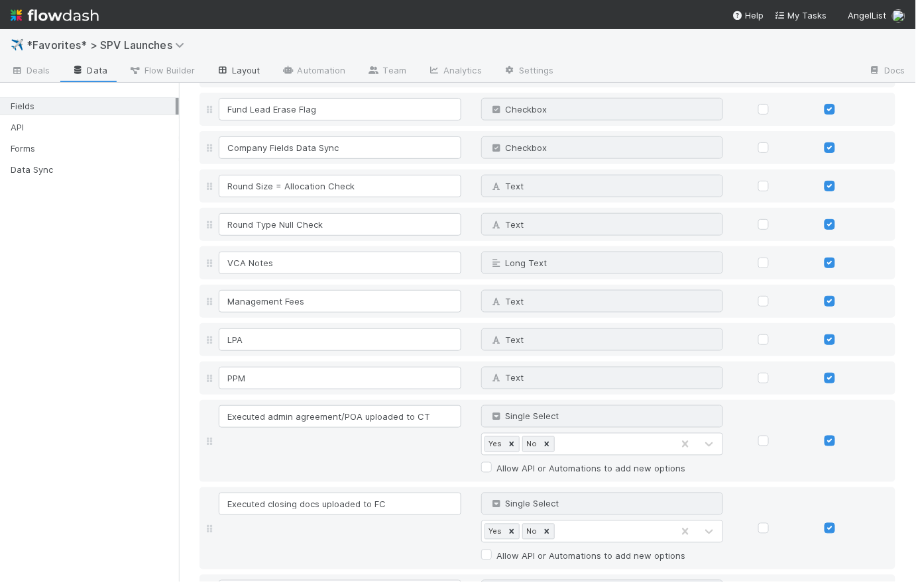
click at [251, 68] on link "Layout" at bounding box center [238, 71] width 66 height 21
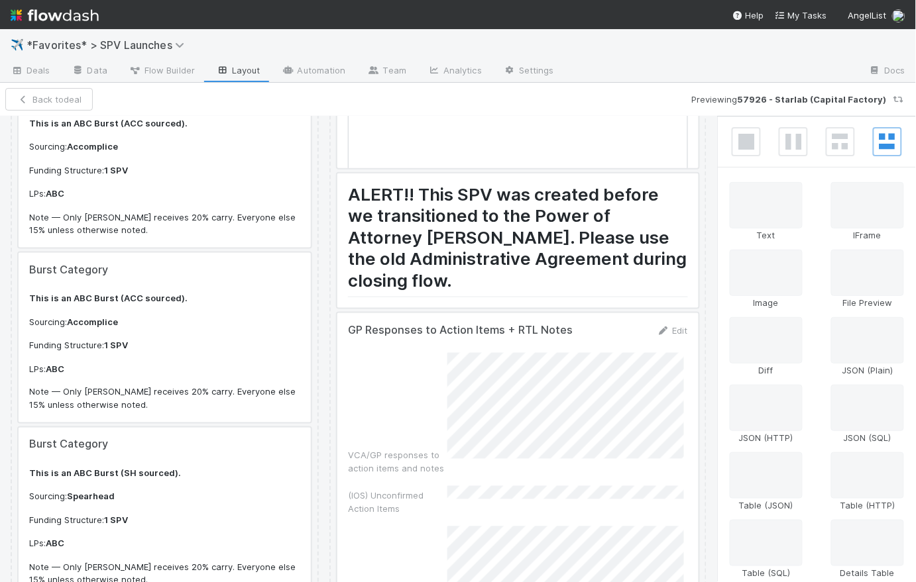
scroll to position [625, 0]
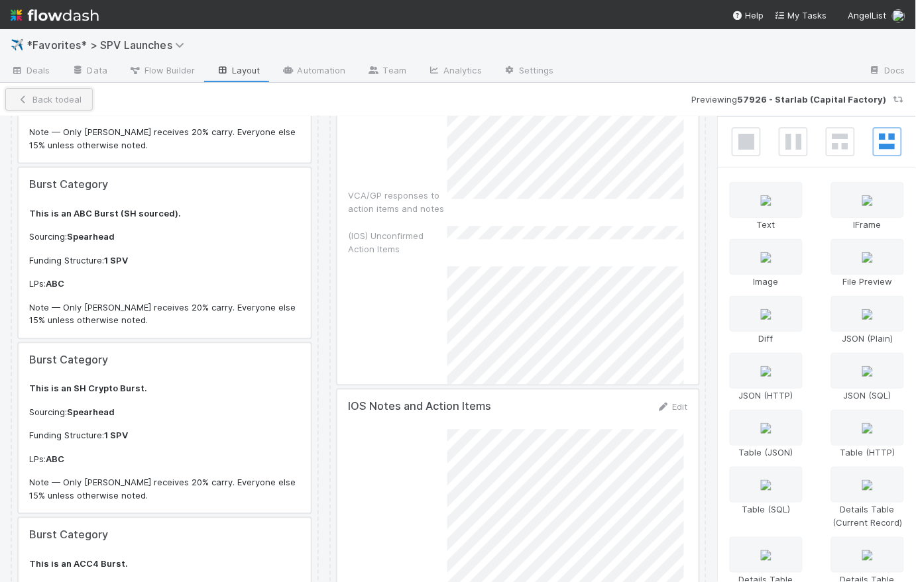
click at [53, 101] on button "Back to deal" at bounding box center [48, 99] width 87 height 23
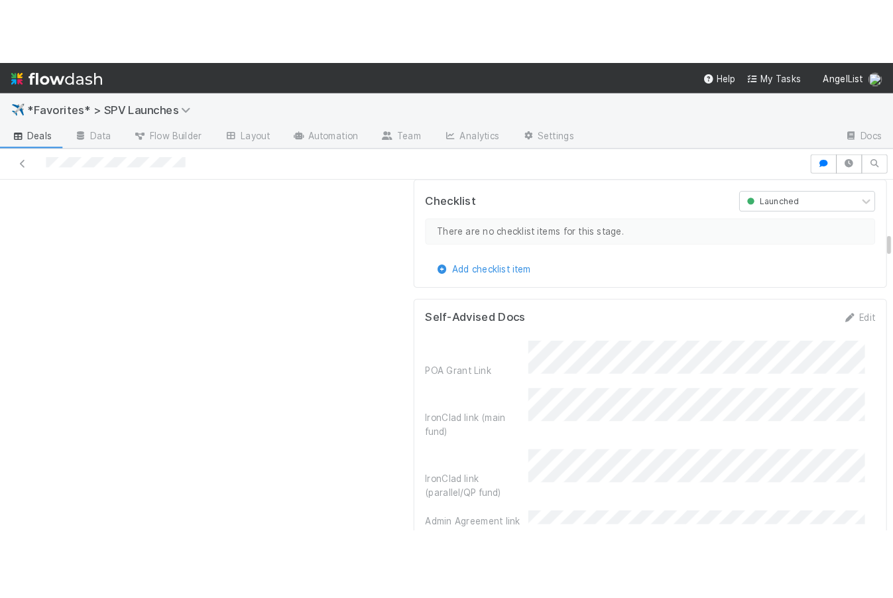
scroll to position [1348, 0]
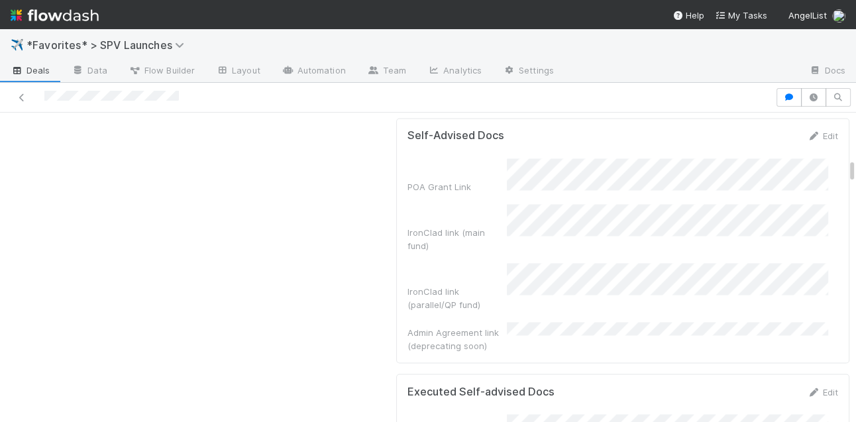
drag, startPoint x: 562, startPoint y: 19, endPoint x: 567, endPoint y: 0, distance: 19.3
click at [562, 19] on nav "Help My Tasks AngelList" at bounding box center [428, 14] width 856 height 29
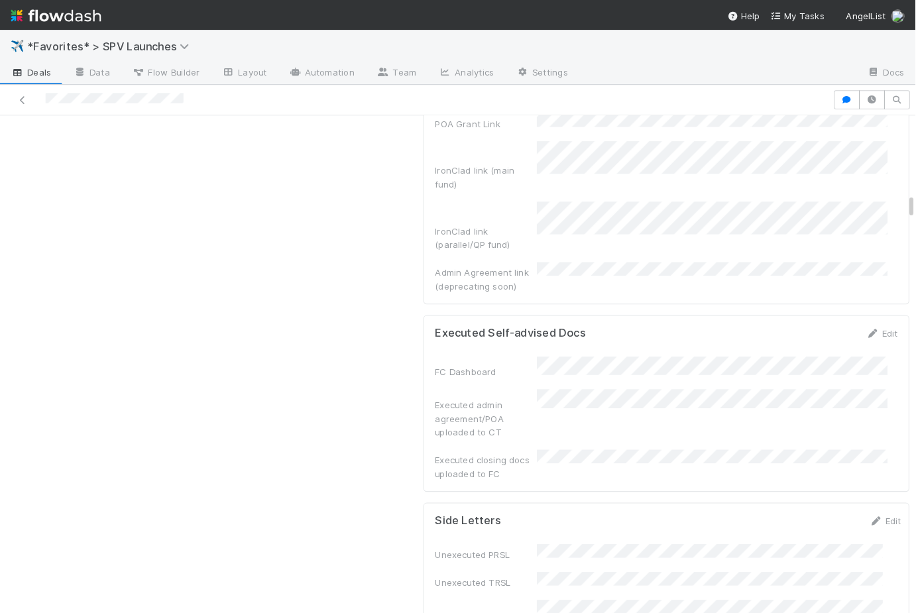
scroll to position [1309, 0]
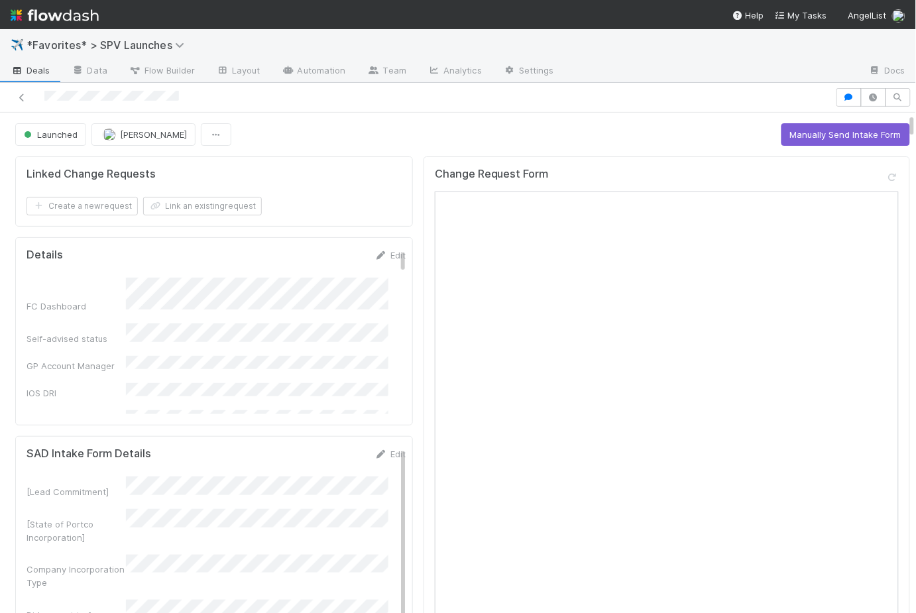
scroll to position [383, 0]
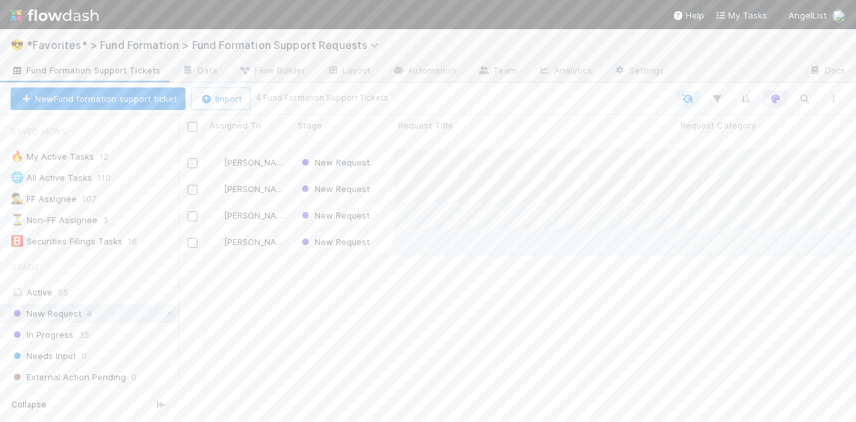
scroll to position [275, 668]
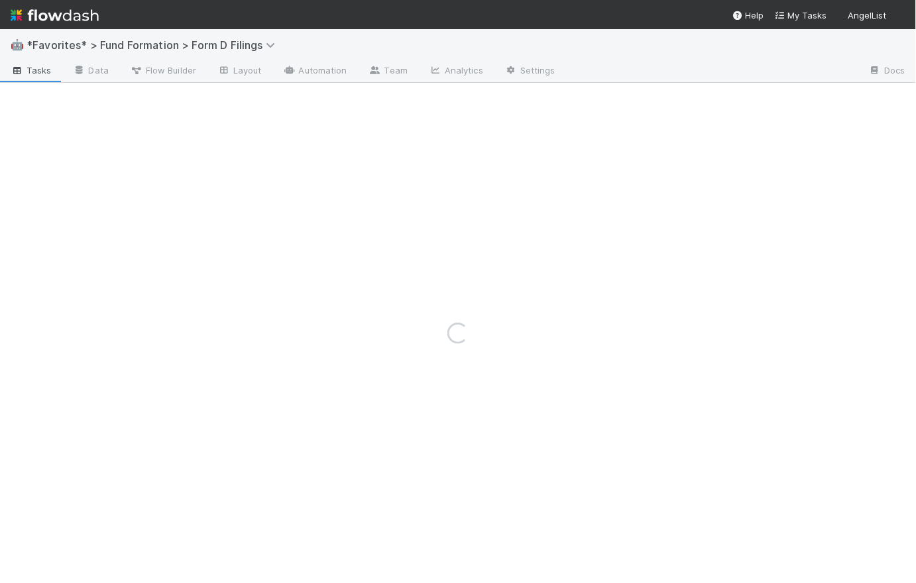
click at [61, 15] on img at bounding box center [55, 15] width 88 height 23
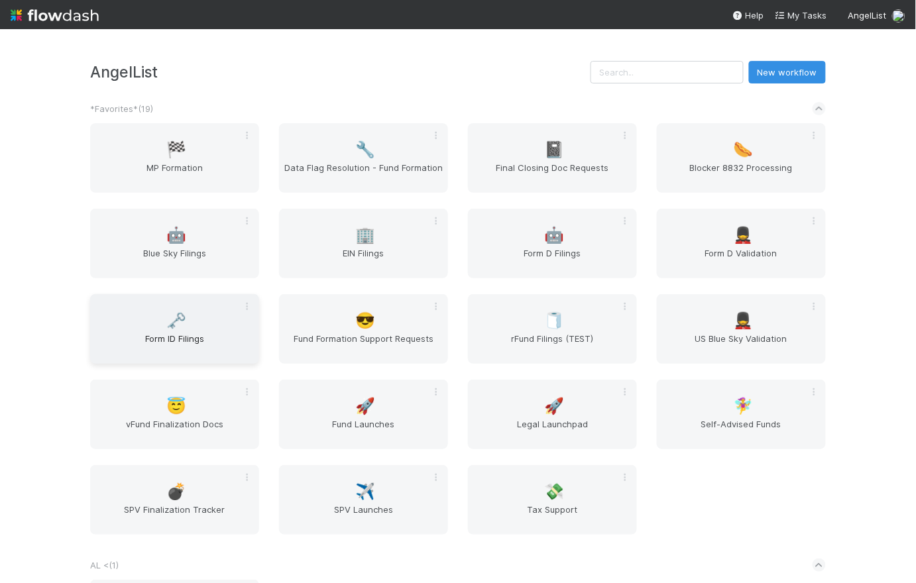
click at [197, 325] on div "🗝️ Form ID Filings" at bounding box center [174, 329] width 169 height 70
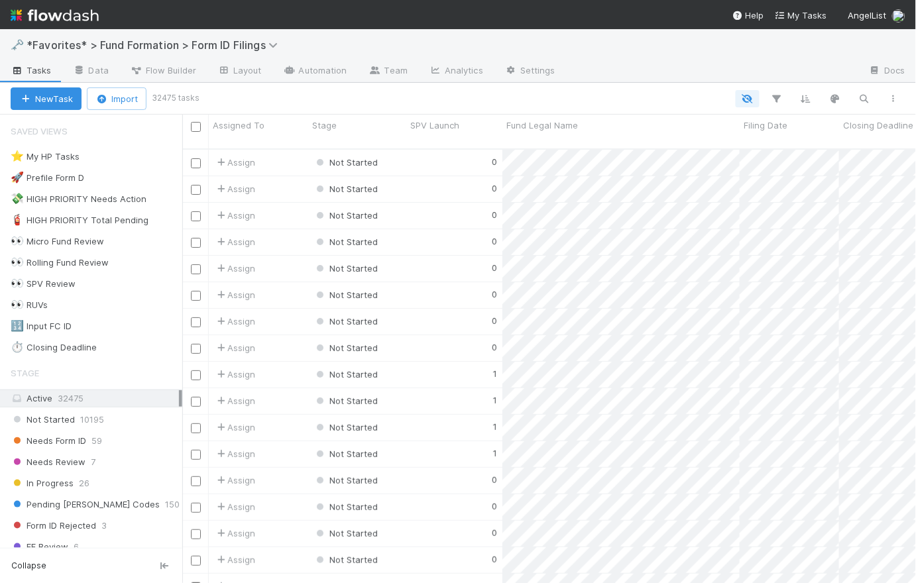
scroll to position [436, 725]
click at [78, 19] on img at bounding box center [55, 15] width 88 height 23
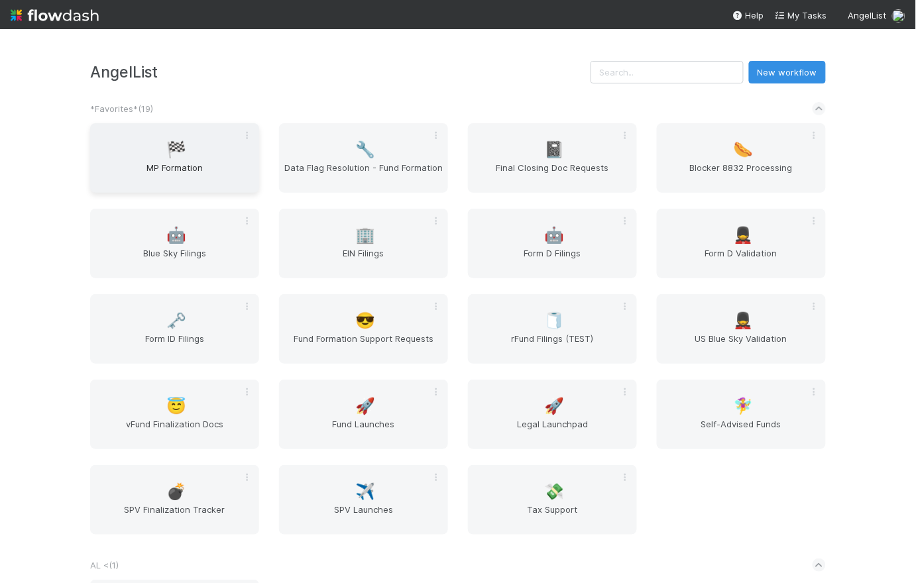
click at [184, 161] on span "MP Formation" at bounding box center [174, 174] width 158 height 27
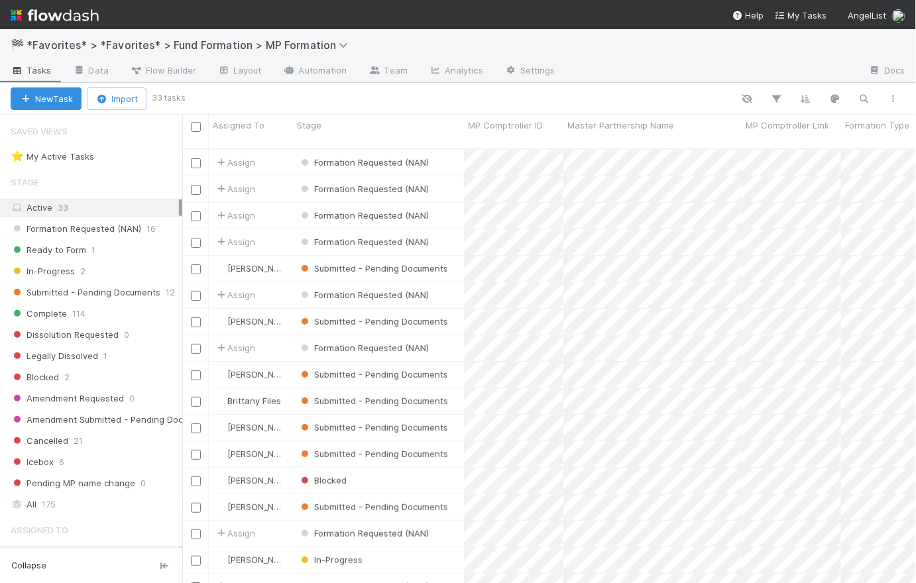
scroll to position [436, 725]
click at [66, 252] on span "Ready to Form" at bounding box center [49, 250] width 76 height 17
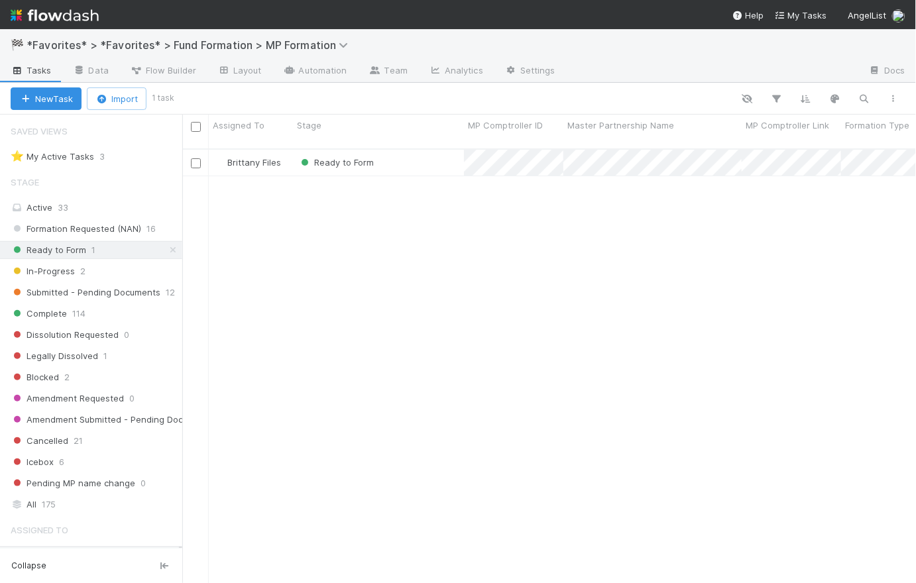
scroll to position [436, 725]
click at [435, 150] on div "Ready to Form" at bounding box center [378, 163] width 171 height 26
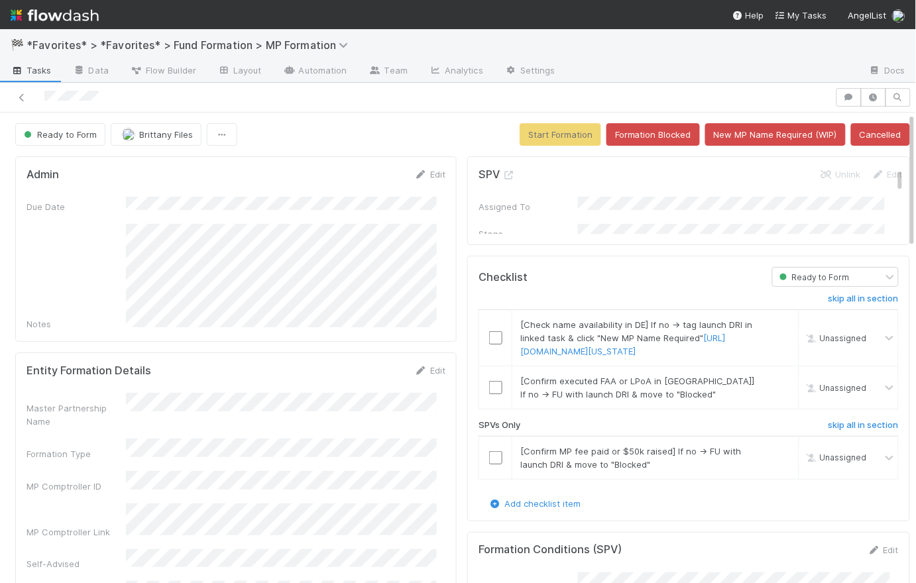
click at [40, 72] on span "Tasks" at bounding box center [31, 70] width 41 height 13
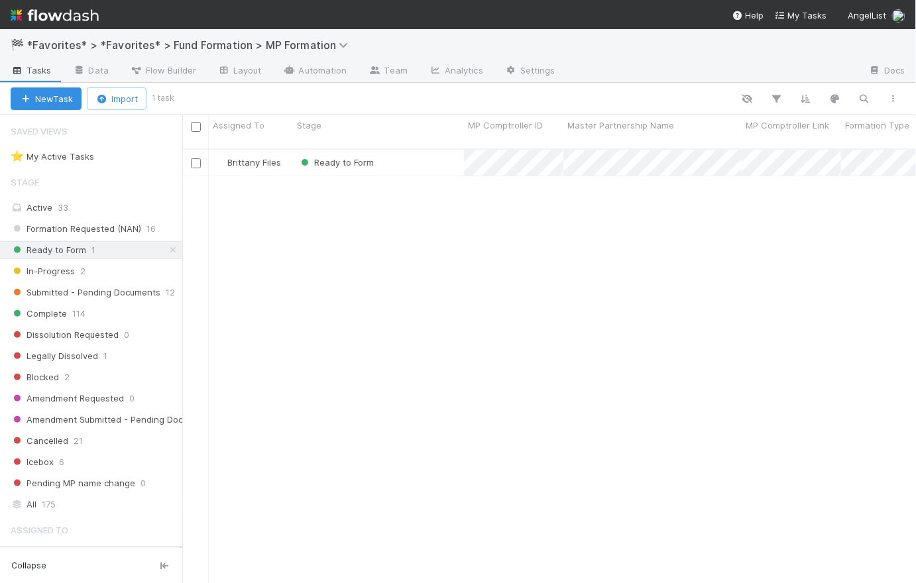
scroll to position [436, 725]
click at [78, 272] on div "In-Progress 2" at bounding box center [97, 271] width 172 height 17
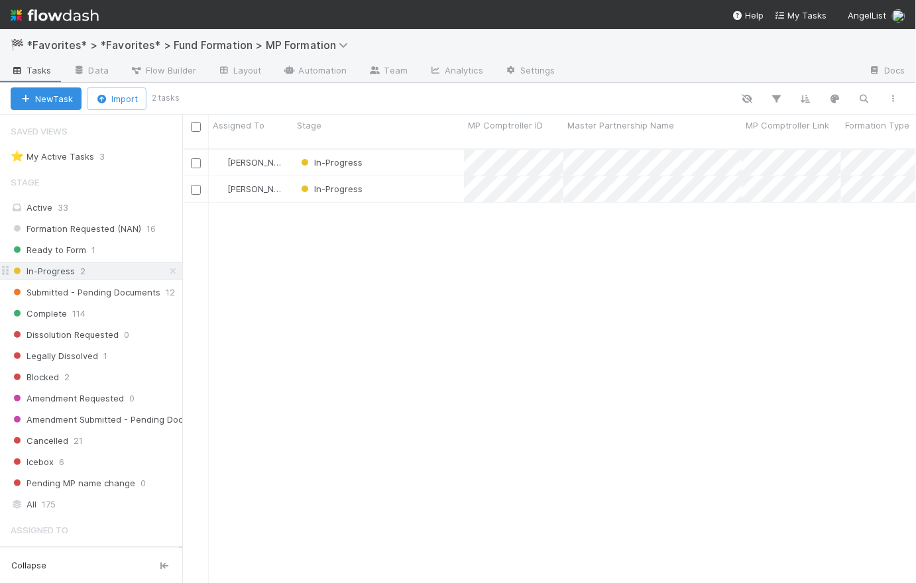
scroll to position [436, 725]
click at [416, 181] on div "In-Progress" at bounding box center [378, 189] width 171 height 26
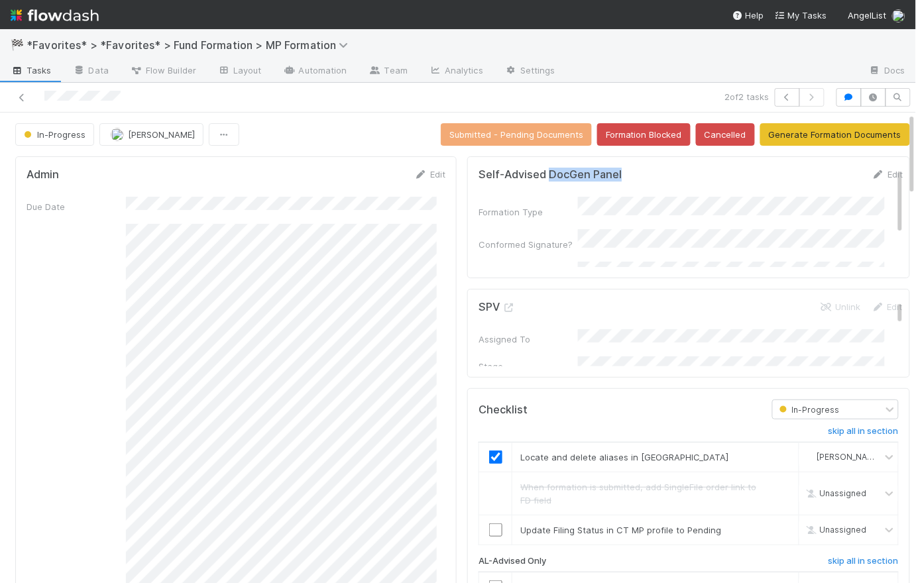
drag, startPoint x: 629, startPoint y: 172, endPoint x: 539, endPoint y: 172, distance: 89.5
click at [539, 172] on div "Self-Advised DocGen Panel Edit" at bounding box center [690, 174] width 424 height 13
copy h5 "DocGen Panel"
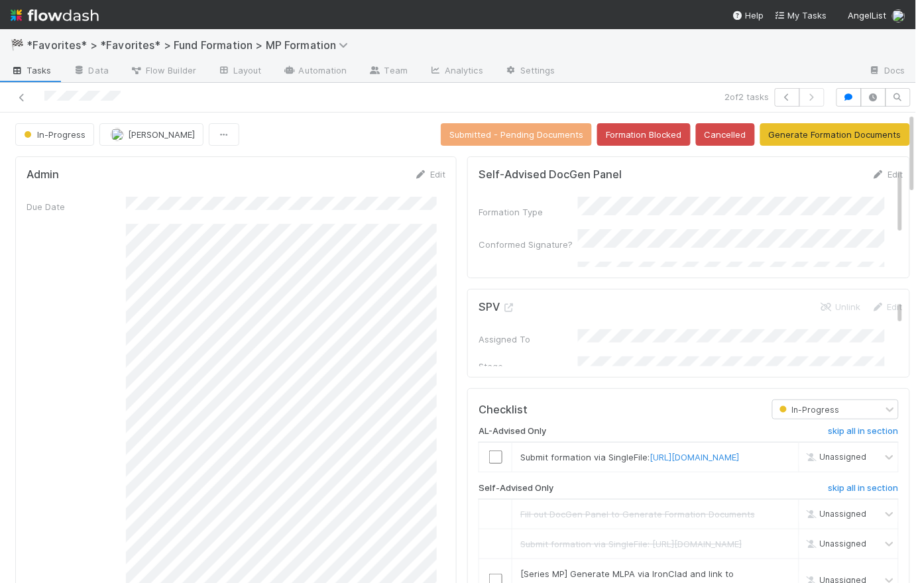
click at [268, 125] on div "In-Progress [PERSON_NAME] Submitted - Pending Documents Formation Blocked Cance…" at bounding box center [462, 134] width 895 height 23
click at [56, 17] on img at bounding box center [55, 15] width 88 height 23
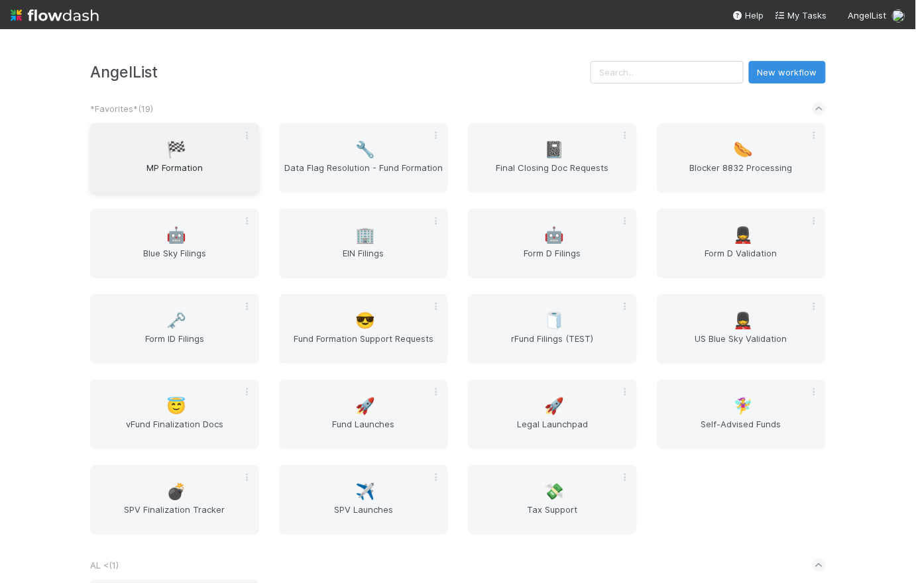
click at [205, 165] on span "MP Formation" at bounding box center [174, 174] width 158 height 27
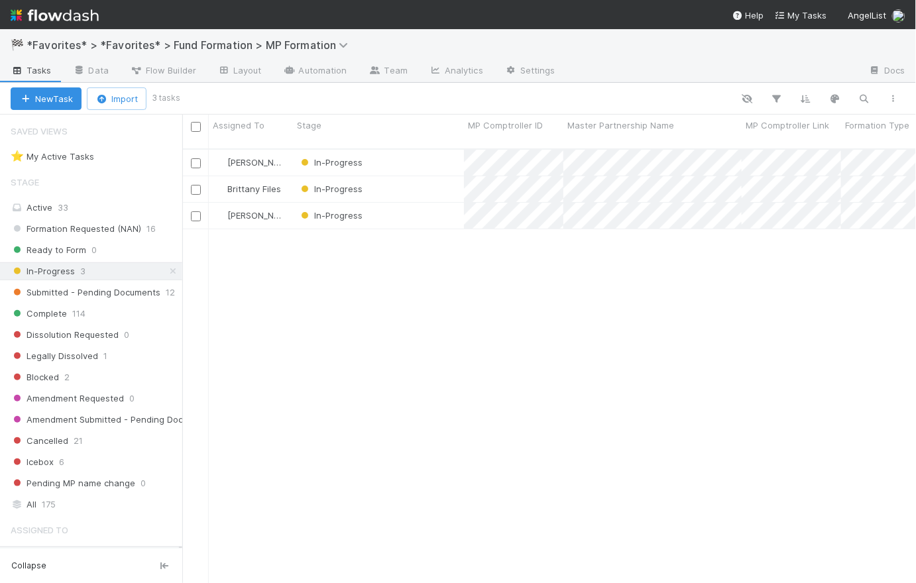
scroll to position [436, 725]
click at [86, 230] on span "Formation Requested (NAN)" at bounding box center [76, 229] width 131 height 17
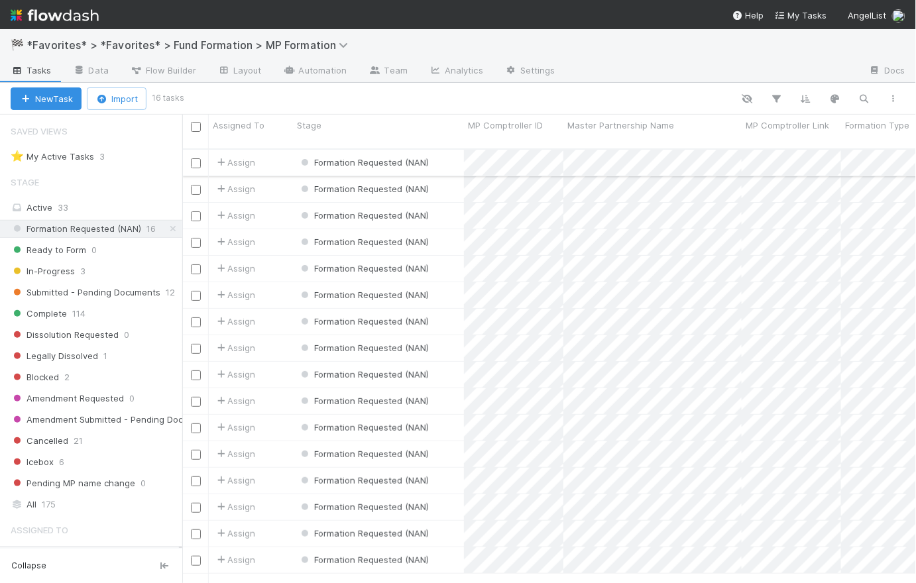
click at [274, 150] on div "Assign" at bounding box center [251, 163] width 84 height 26
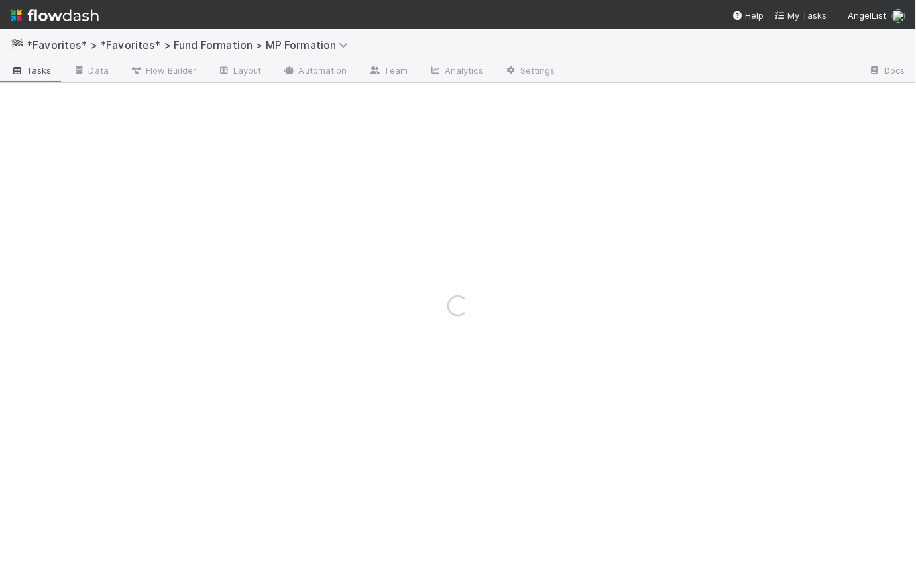
click at [101, 74] on div "Loading..." at bounding box center [458, 306] width 916 height 554
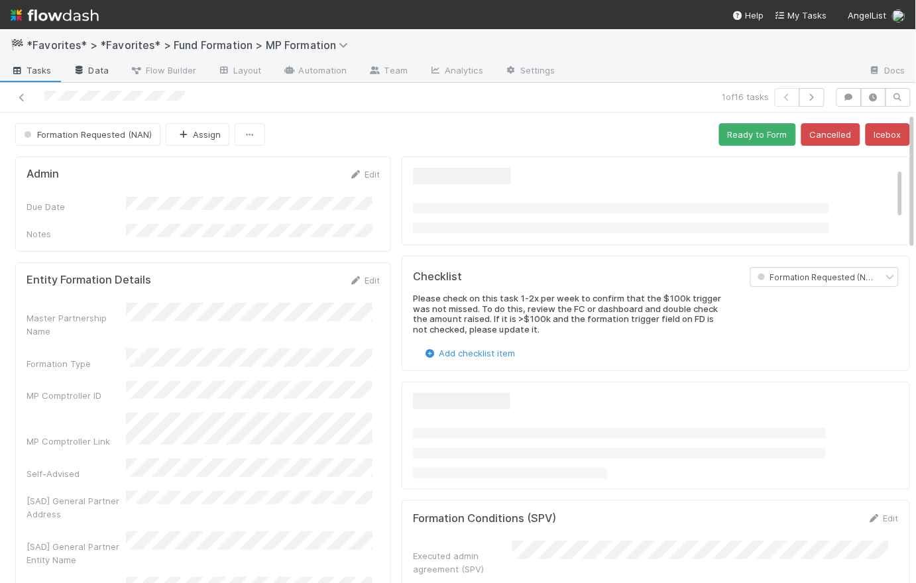
click at [106, 68] on link "Data" at bounding box center [90, 71] width 57 height 21
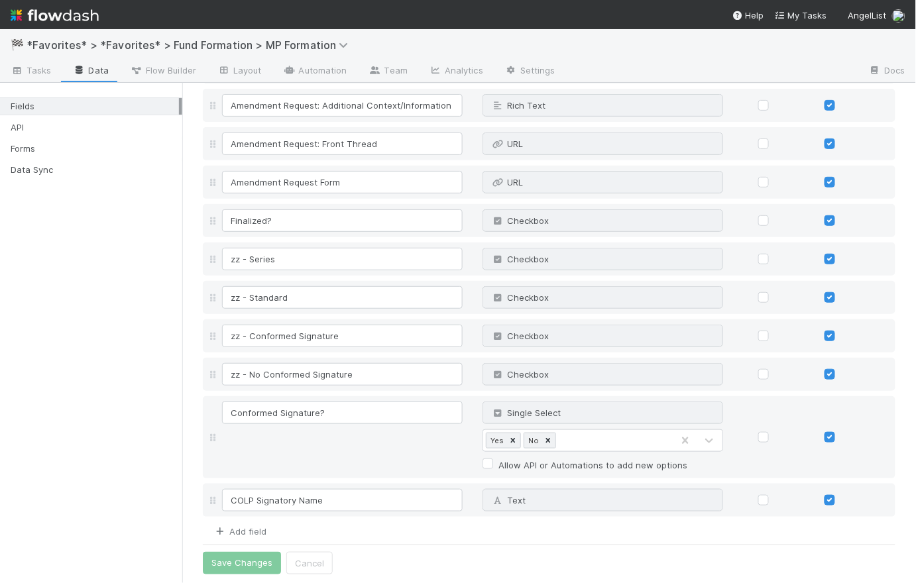
click at [249, 528] on link "Add field" at bounding box center [239, 531] width 53 height 11
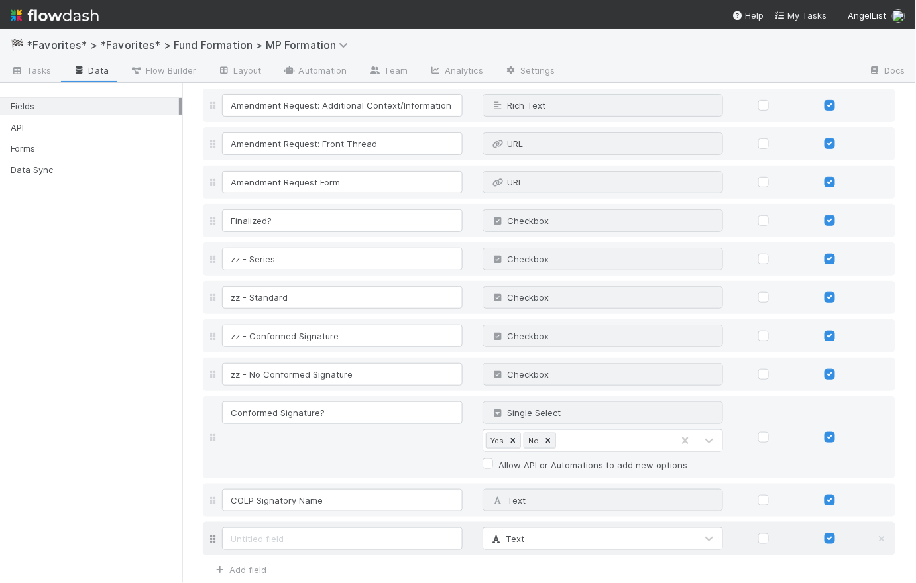
click at [250, 535] on input at bounding box center [342, 538] width 241 height 23
type input "M"
drag, startPoint x: 305, startPoint y: 537, endPoint x: 213, endPoint y: 529, distance: 91.8
click at [213, 529] on div "Daily Monitor Text" at bounding box center [549, 538] width 692 height 33
click at [636, 547] on div "Text" at bounding box center [602, 538] width 241 height 23
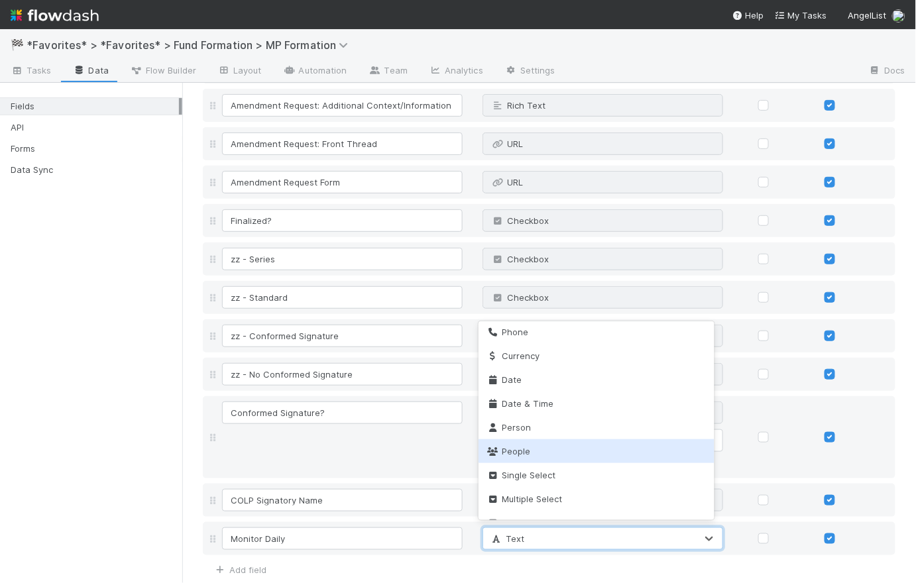
scroll to position [235, 0]
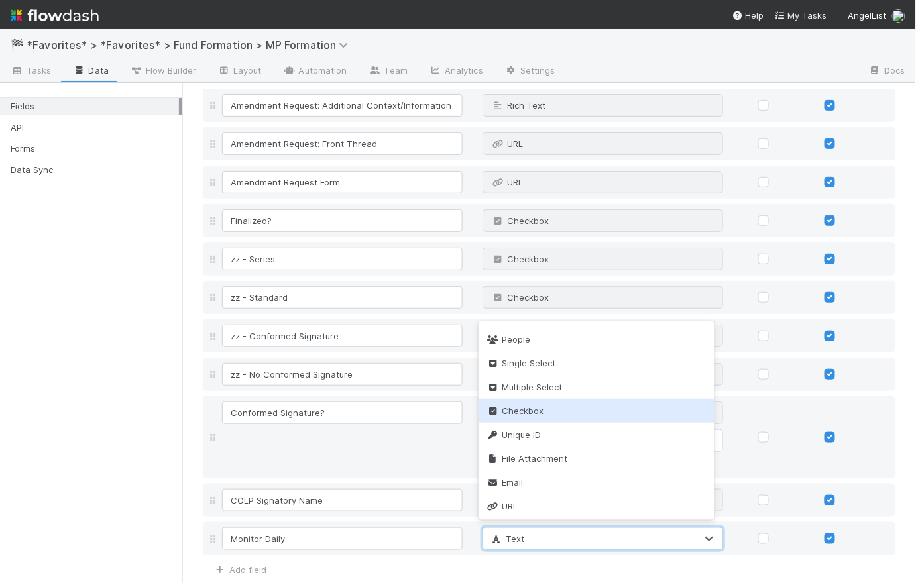
click at [616, 415] on div "Checkbox" at bounding box center [596, 411] width 237 height 24
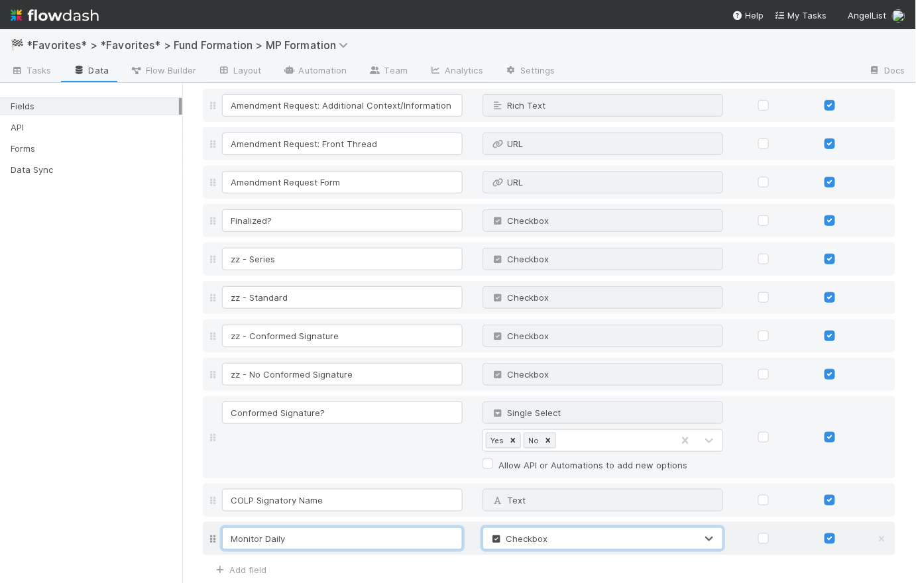
click at [294, 541] on input "Monitor Daily" at bounding box center [342, 538] width 241 height 23
drag, startPoint x: 297, startPoint y: 541, endPoint x: 223, endPoint y: 536, distance: 73.7
click at [223, 536] on input "Monitor Daily" at bounding box center [342, 538] width 241 height 23
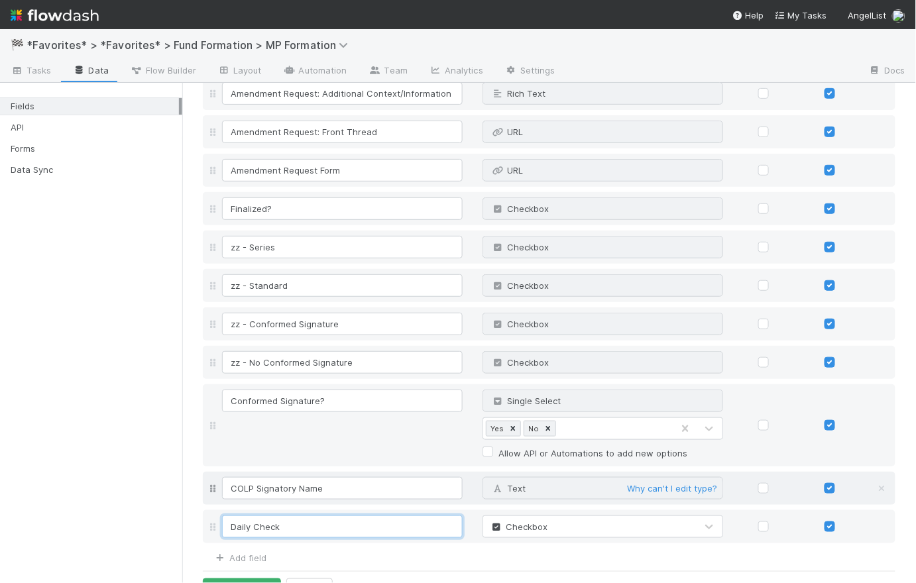
scroll to position [1445, 0]
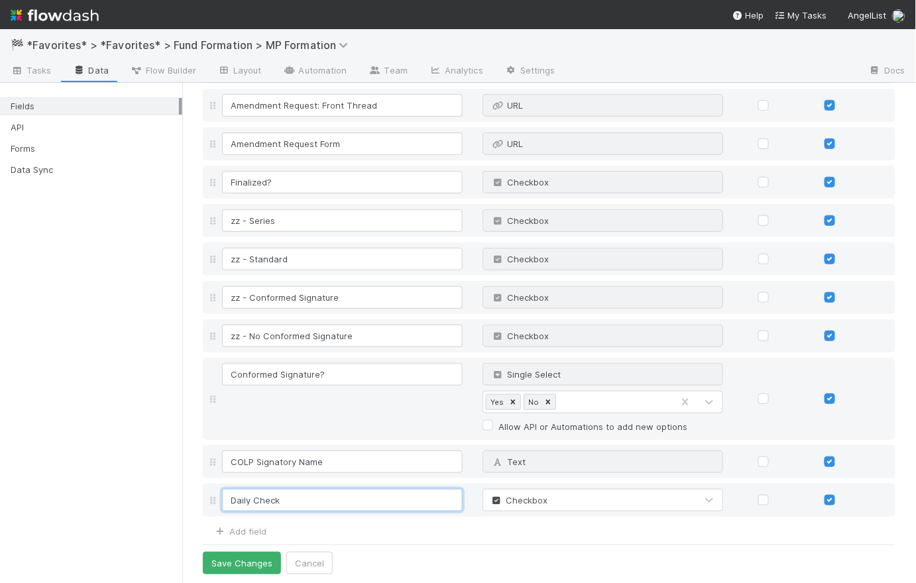
type input "Daily Check"
click at [472, 529] on div "Add field" at bounding box center [549, 530] width 692 height 16
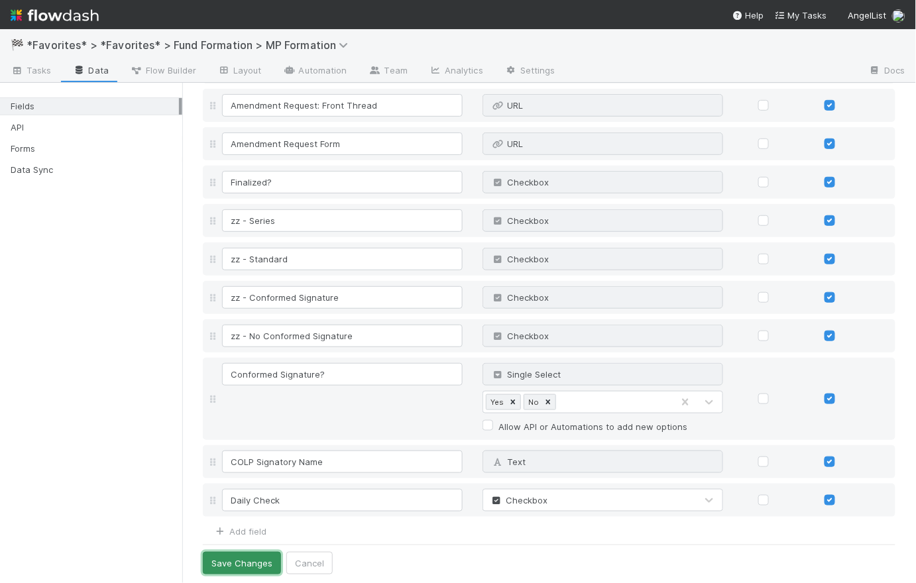
click at [241, 563] on button "Save Changes" at bounding box center [242, 563] width 78 height 23
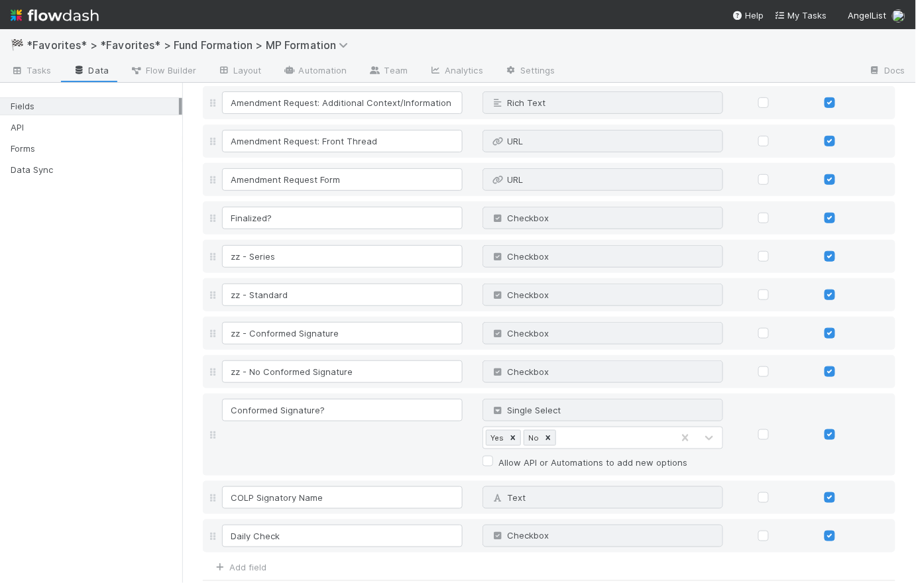
scroll to position [1480, 0]
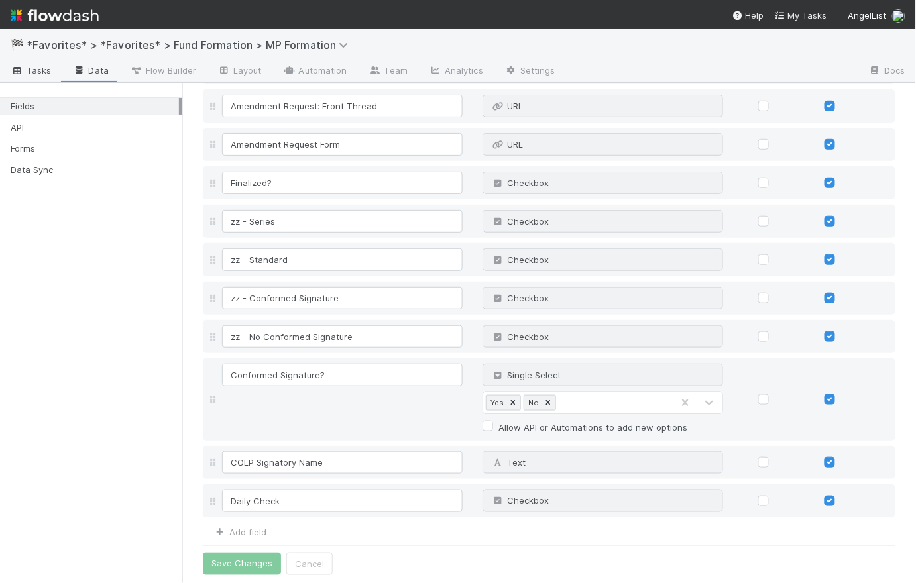
click at [34, 74] on span "Tasks" at bounding box center [31, 70] width 41 height 13
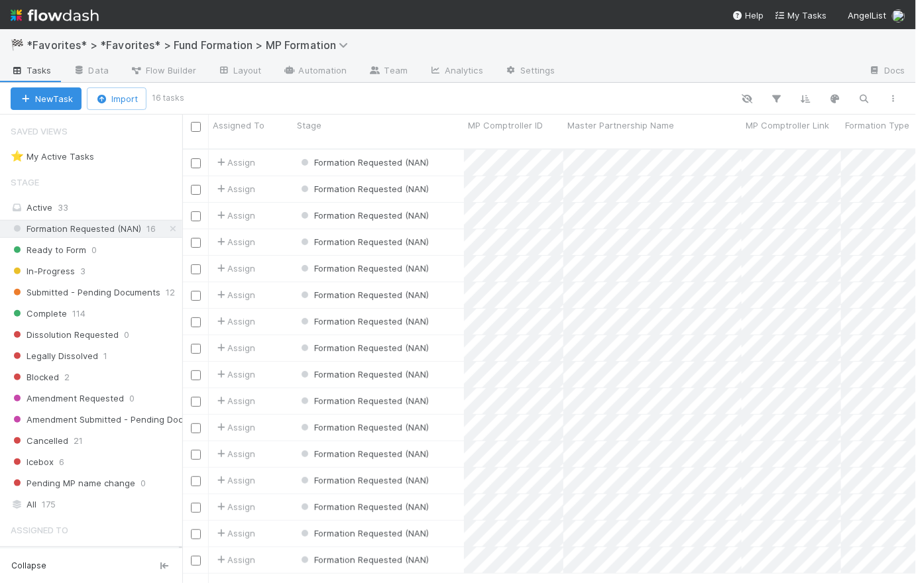
scroll to position [436, 725]
click at [187, 67] on span "Flow Builder" at bounding box center [163, 70] width 66 height 13
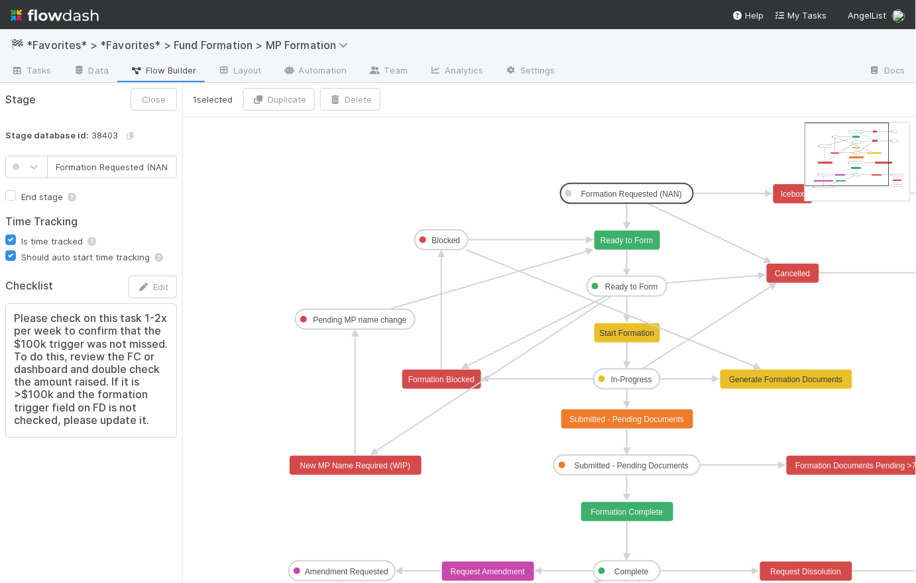
click at [634, 192] on text "Formation Requested (NAN)" at bounding box center [631, 194] width 101 height 9
click at [440, 150] on icon "Formation Requested (NAN) Ready to Form In-Progress Submitted - Pending Documen…" at bounding box center [610, 402] width 856 height 571
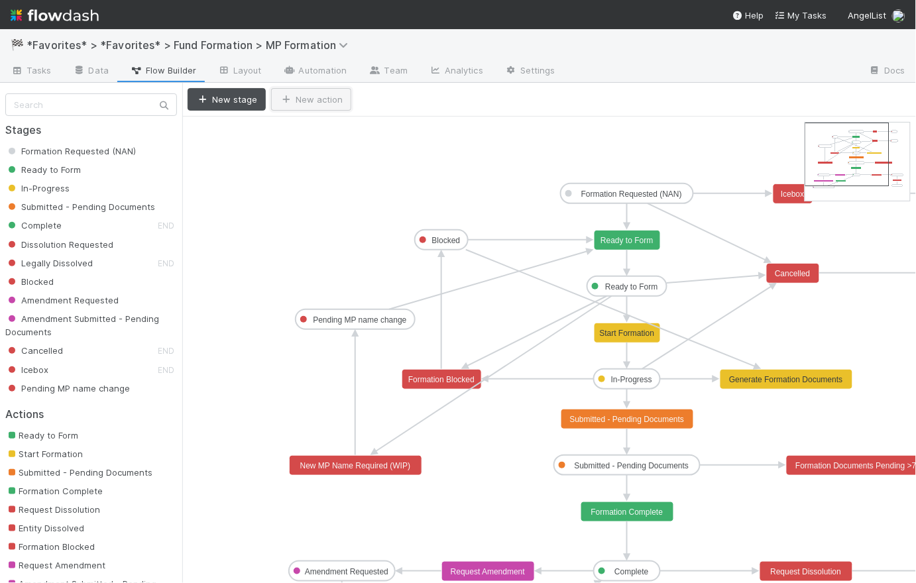
click at [333, 99] on button "New action" at bounding box center [311, 99] width 80 height 23
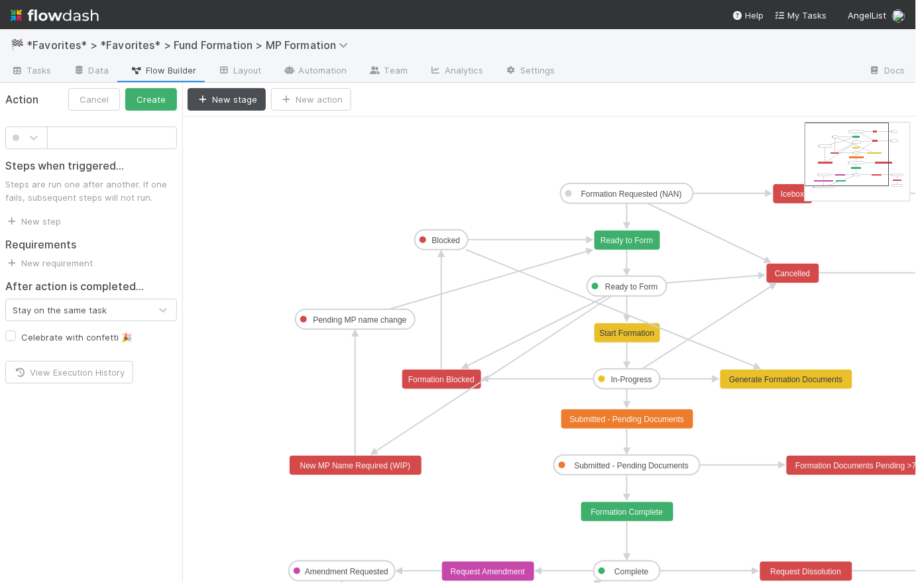
click at [91, 135] on input "text" at bounding box center [112, 138] width 130 height 23
type input "Daily"
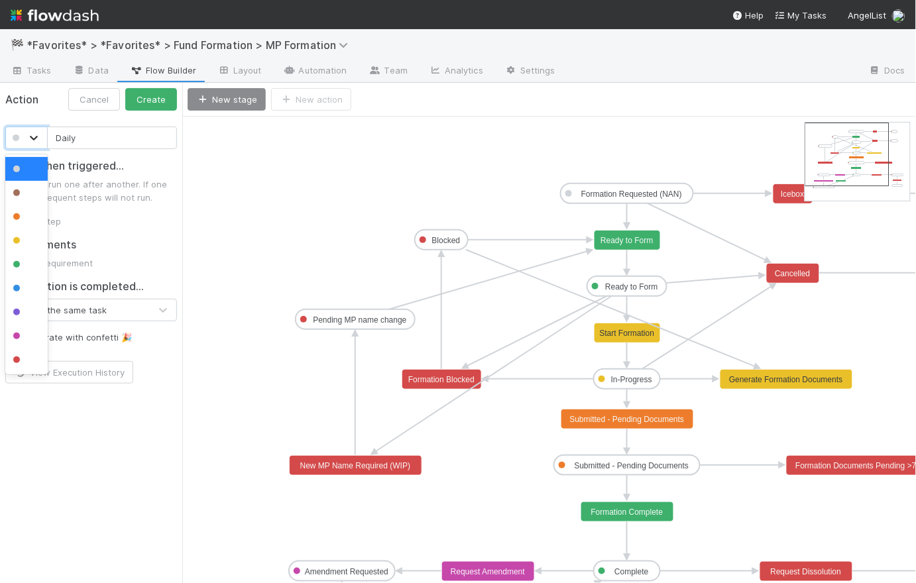
click at [31, 140] on icon at bounding box center [33, 137] width 13 height 13
click at [26, 280] on div at bounding box center [26, 288] width 42 height 24
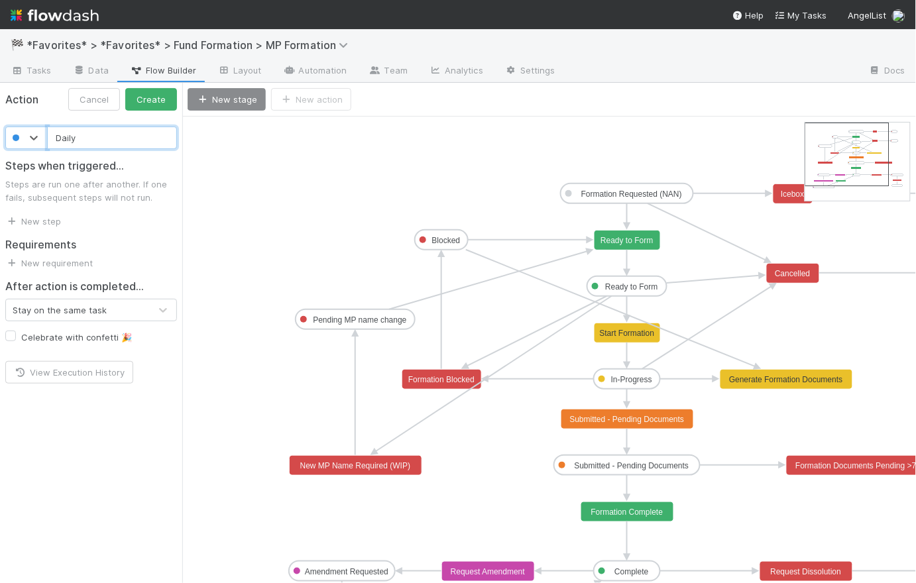
click at [95, 136] on input "Daily" at bounding box center [112, 138] width 130 height 23
click at [155, 95] on button "Create" at bounding box center [151, 99] width 52 height 23
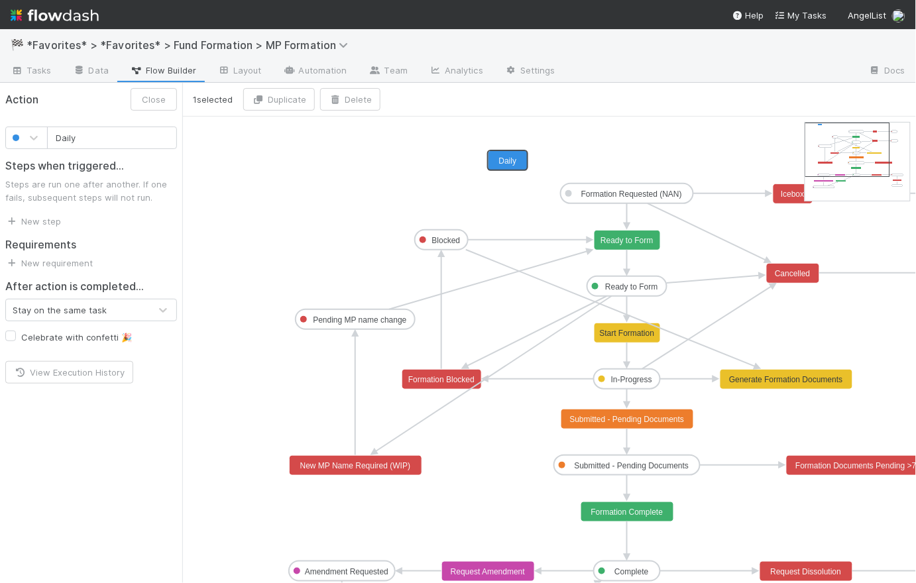
drag, startPoint x: 310, startPoint y: 130, endPoint x: 506, endPoint y: 156, distance: 197.9
drag, startPoint x: 626, startPoint y: 203, endPoint x: 508, endPoint y: 167, distance: 123.3
click at [62, 225] on div "Steps when triggered... Steps are run one after another. If one fails, subseque…" at bounding box center [91, 188] width 182 height 79
click at [39, 221] on link "New step" at bounding box center [33, 221] width 56 height 11
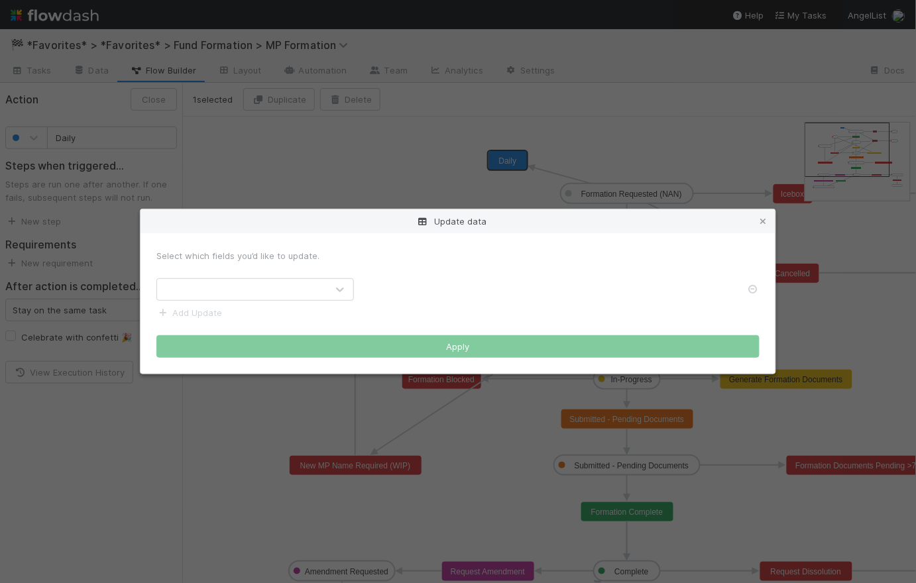
click at [223, 294] on div at bounding box center [242, 289] width 170 height 21
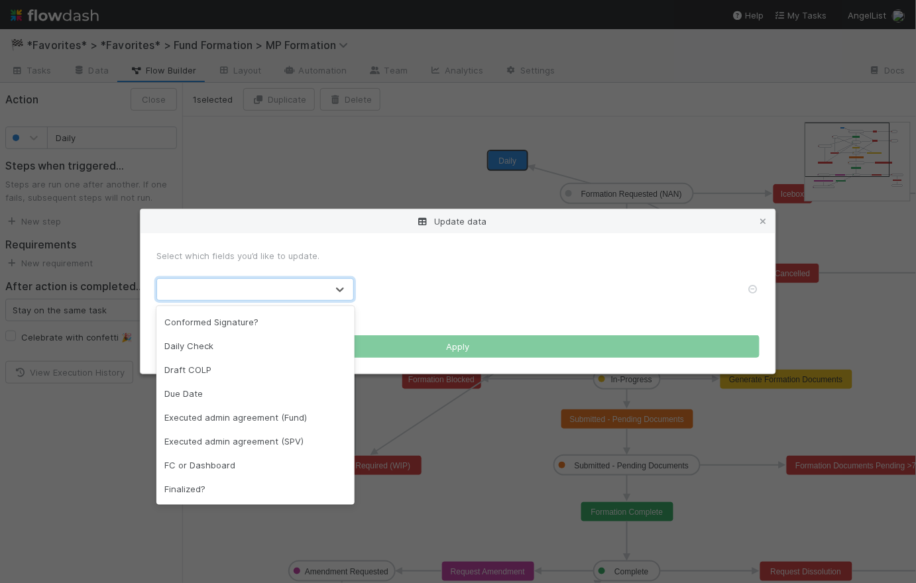
scroll to position [321, 0]
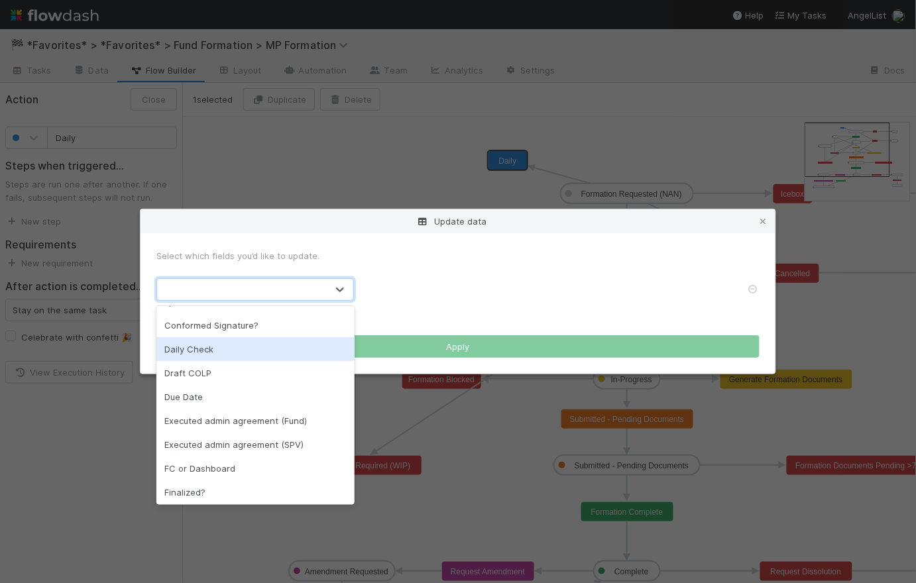
click at [203, 357] on div "Daily Check" at bounding box center [254, 349] width 197 height 24
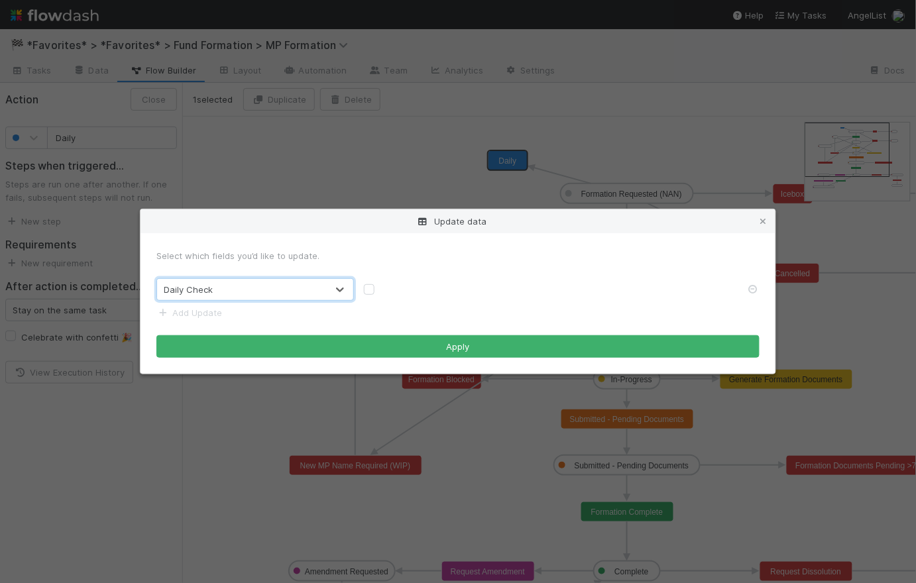
click at [380, 283] on label at bounding box center [380, 283] width 0 height 0
click at [369, 291] on input "checkbox" at bounding box center [369, 289] width 11 height 12
checkbox input "true"
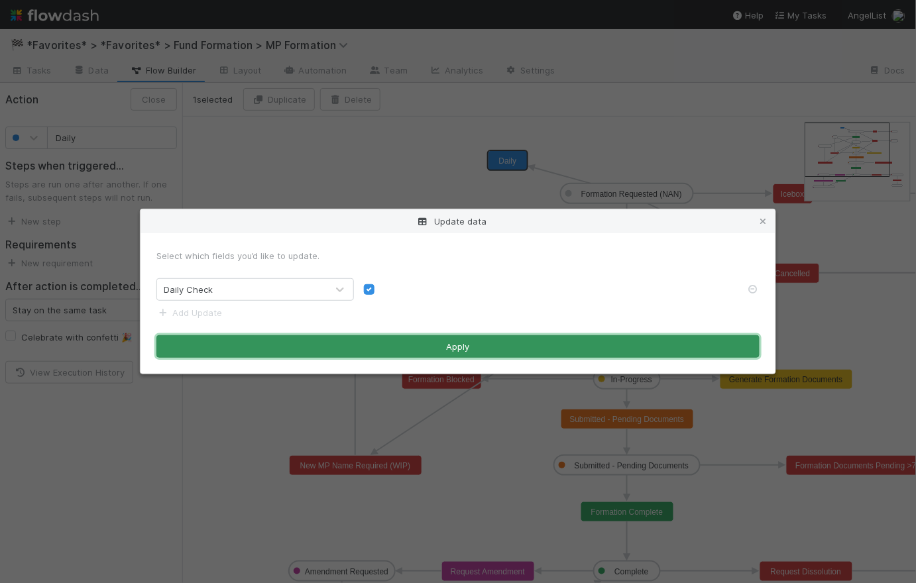
click at [468, 347] on button "Apply" at bounding box center [457, 346] width 603 height 23
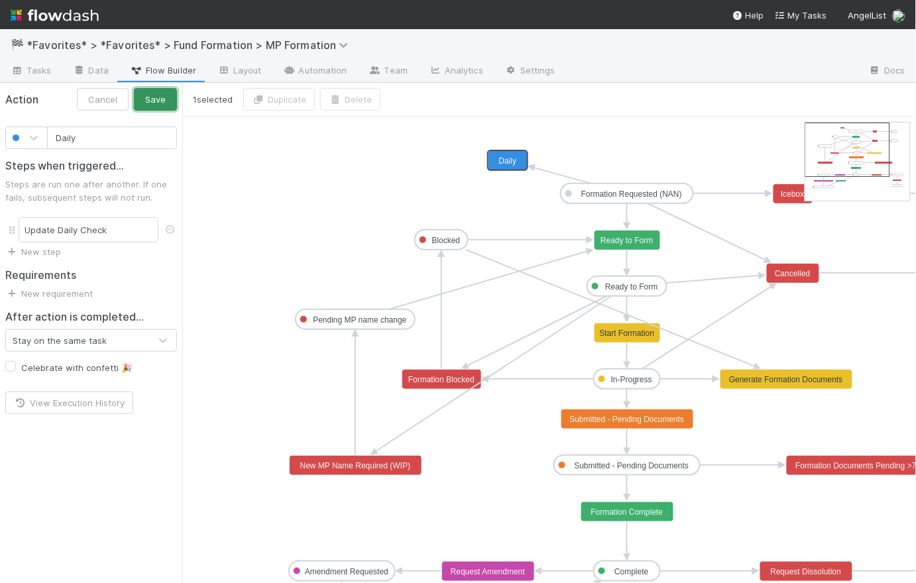
click at [160, 99] on button "Save" at bounding box center [155, 99] width 43 height 23
click at [45, 69] on span "Tasks" at bounding box center [31, 70] width 41 height 13
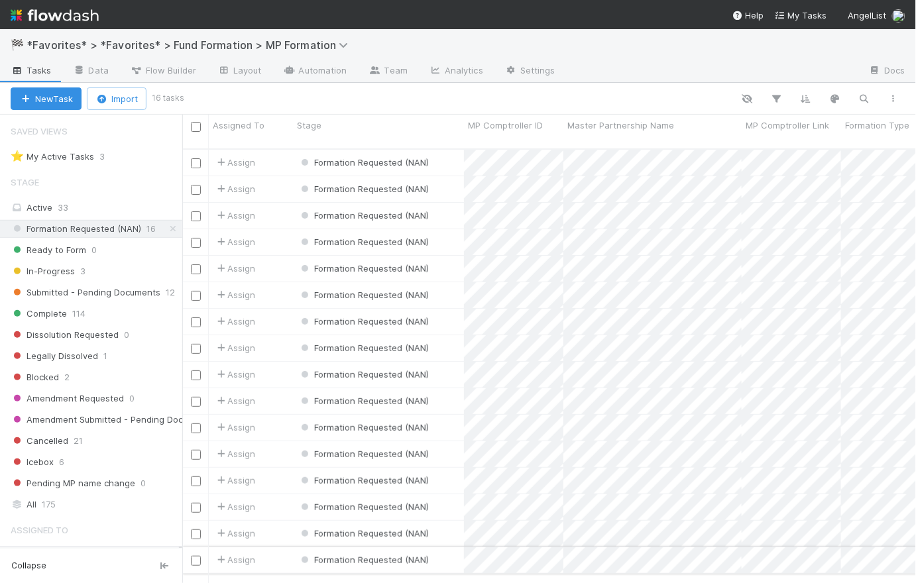
click at [447, 549] on div "Formation Requested (NAN)" at bounding box center [378, 560] width 171 height 26
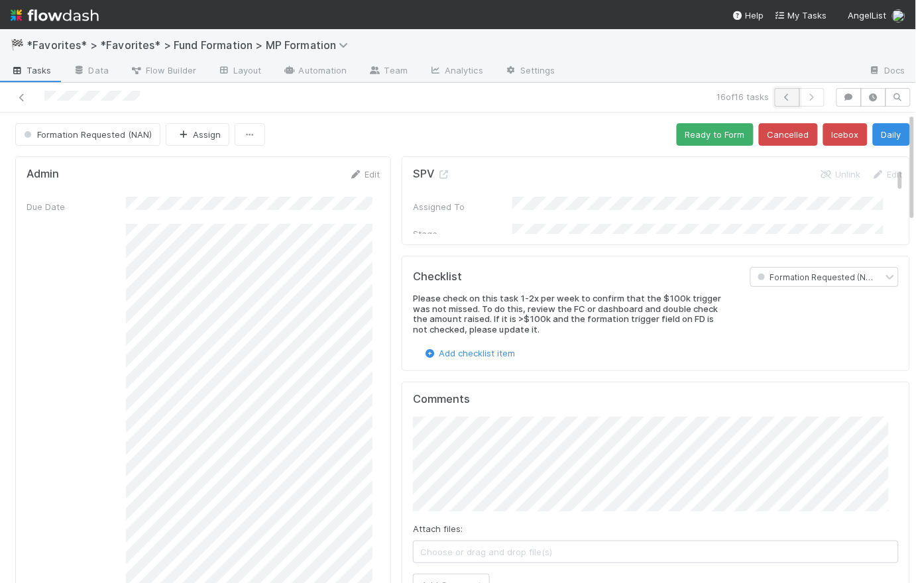
click at [781, 97] on icon "button" at bounding box center [787, 97] width 13 height 8
click at [887, 134] on button "Daily" at bounding box center [891, 134] width 37 height 23
click at [775, 97] on button "button" at bounding box center [787, 97] width 25 height 19
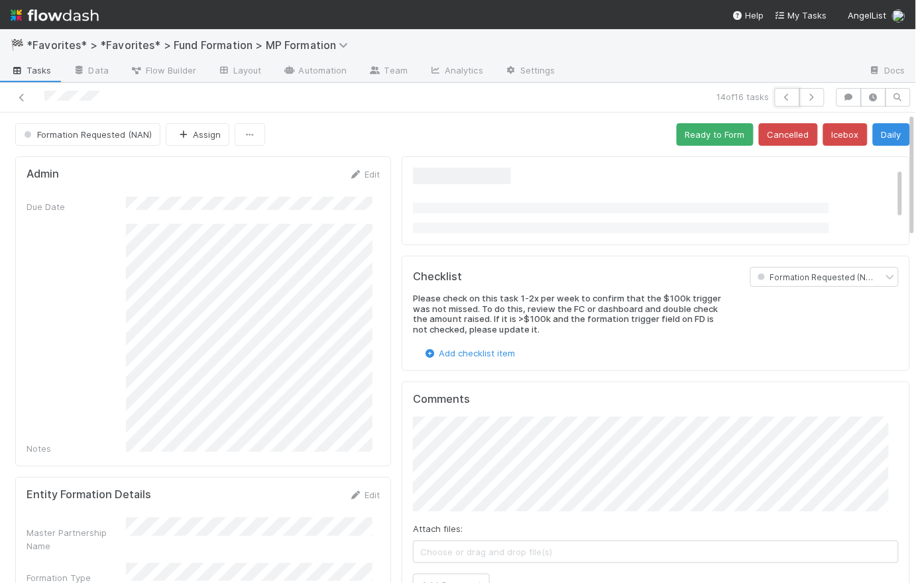
click at [775, 97] on button "button" at bounding box center [787, 97] width 25 height 19
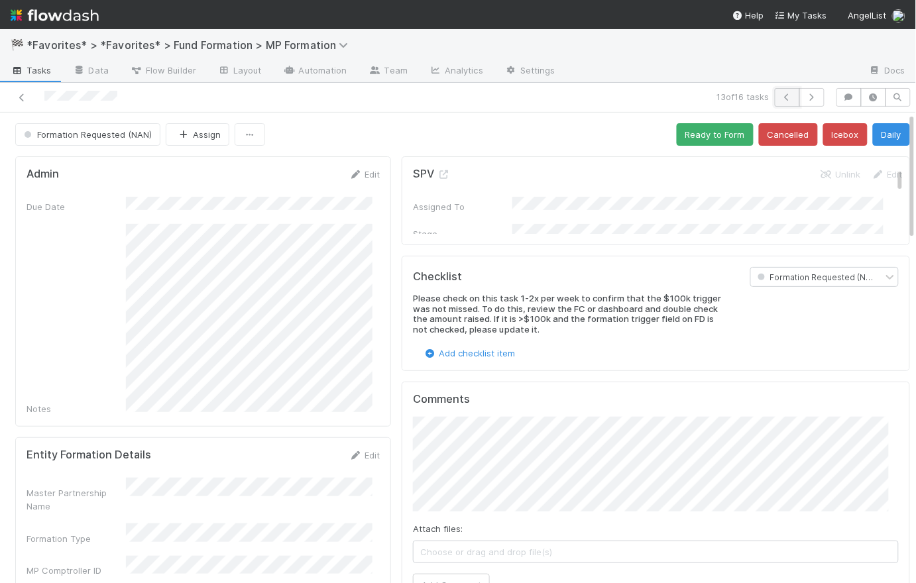
click at [781, 95] on icon "button" at bounding box center [787, 97] width 13 height 8
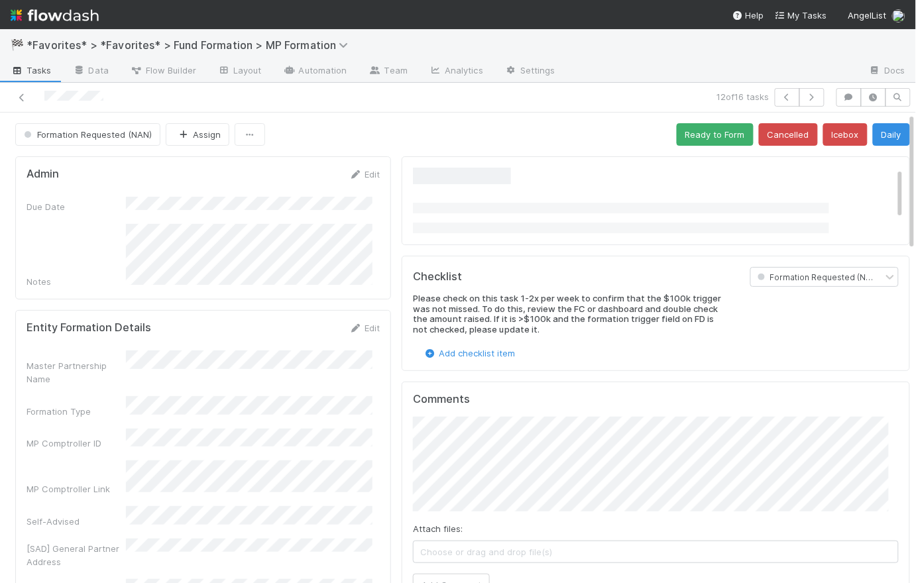
scroll to position [115, 0]
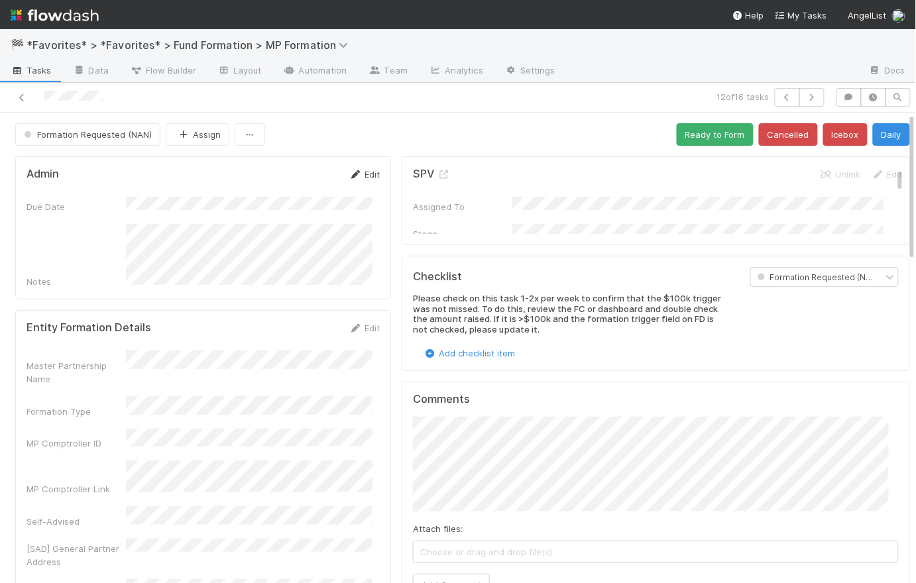
click at [369, 176] on link "Edit" at bounding box center [364, 174] width 31 height 11
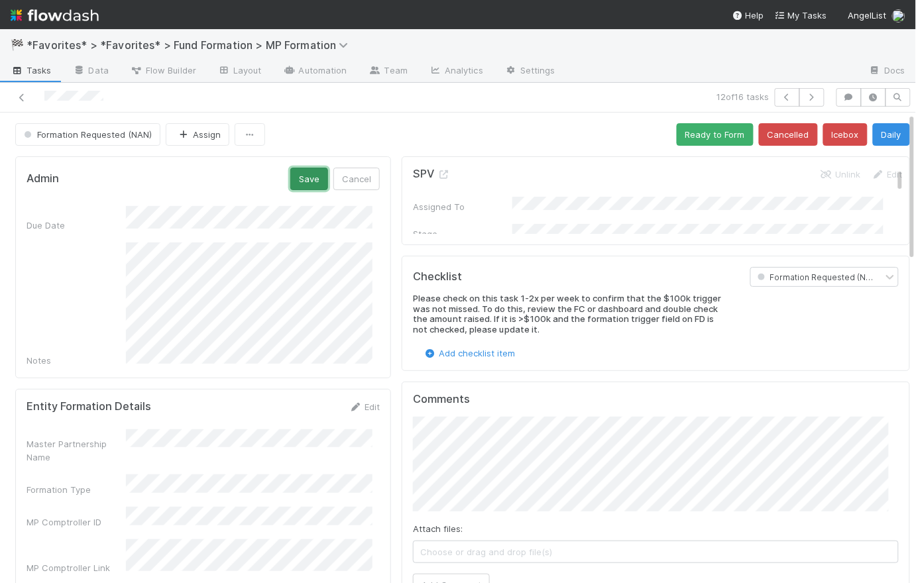
click at [307, 175] on button "Save" at bounding box center [309, 179] width 38 height 23
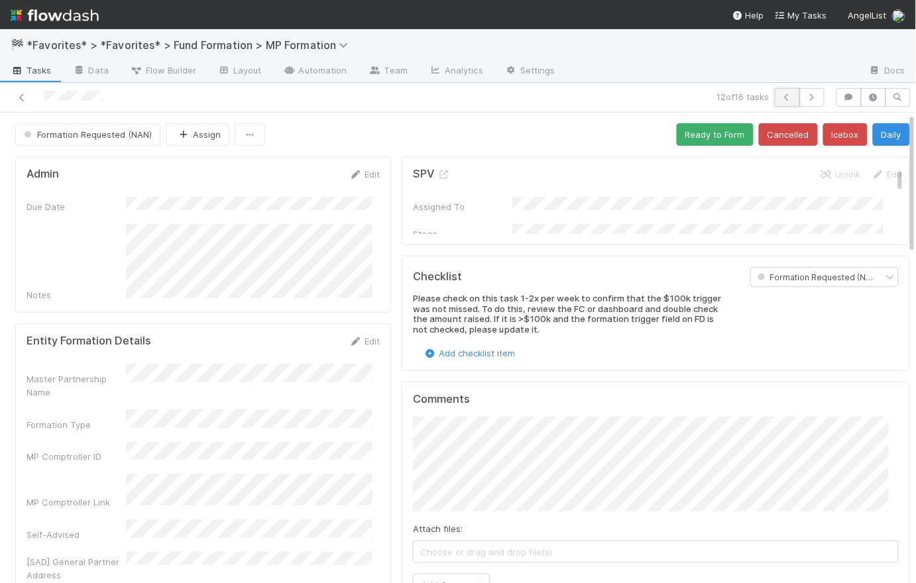
click at [775, 101] on button "button" at bounding box center [787, 97] width 25 height 19
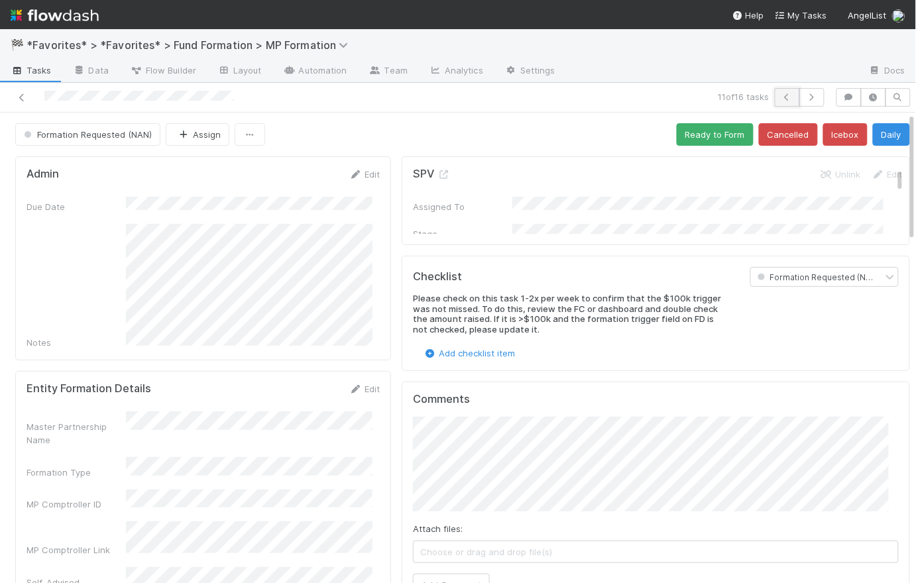
click at [781, 97] on icon "button" at bounding box center [787, 97] width 13 height 8
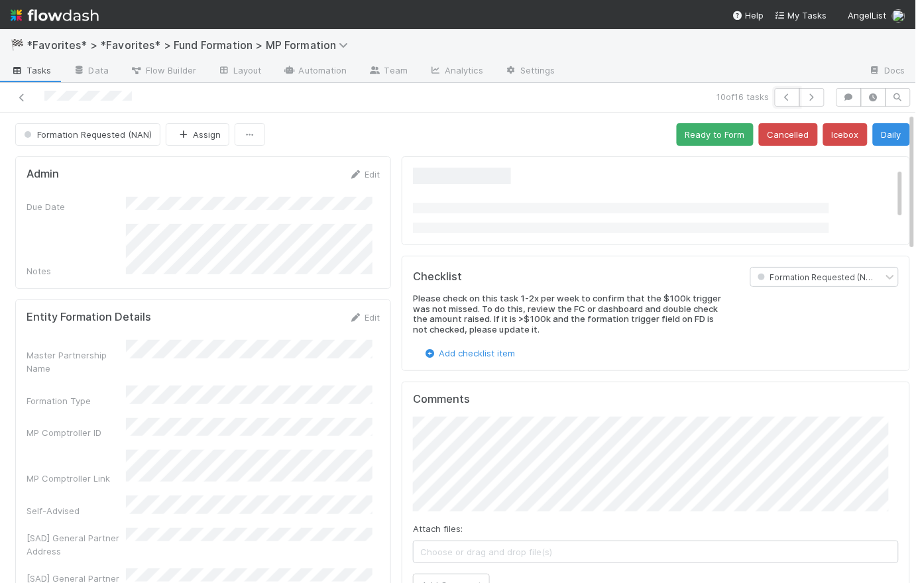
click at [781, 97] on icon "button" at bounding box center [787, 97] width 13 height 8
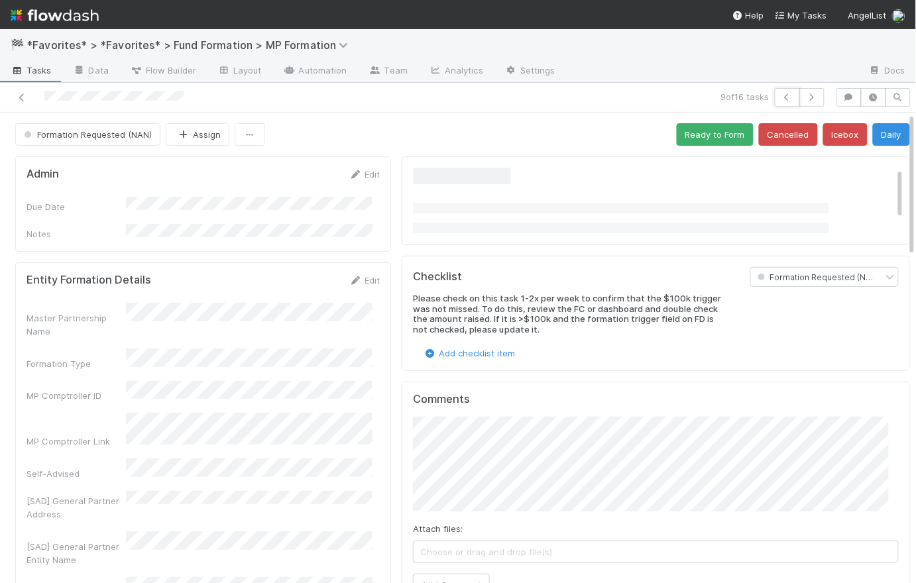
click at [781, 97] on icon "button" at bounding box center [787, 97] width 13 height 8
click at [370, 133] on div "Formation Requested (NAN) Assign Ready to Form Cancelled Icebox Daily" at bounding box center [462, 134] width 895 height 23
click at [42, 68] on span "Tasks" at bounding box center [31, 70] width 41 height 13
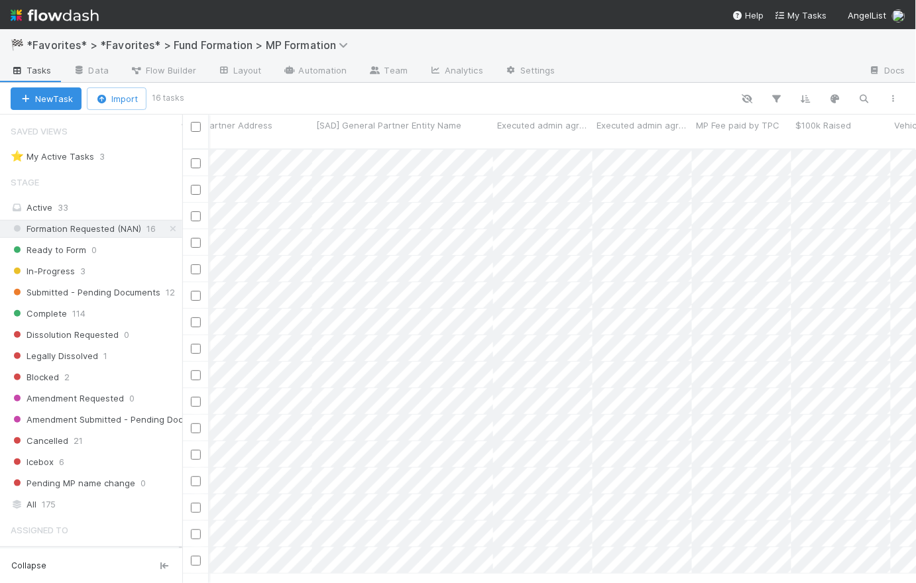
scroll to position [0, 1445]
click at [543, 123] on span "Executed admin agreement (SPV)" at bounding box center [539, 125] width 79 height 13
click at [546, 91] on div "Sort First → Last Sort Last → First Hide Edit field Delete field" at bounding box center [458, 291] width 916 height 583
click at [665, 127] on div "Assigned To Stage MP Comptroller ID Master Partnership Name MP Comptroller Link…" at bounding box center [450, 132] width 5247 height 34
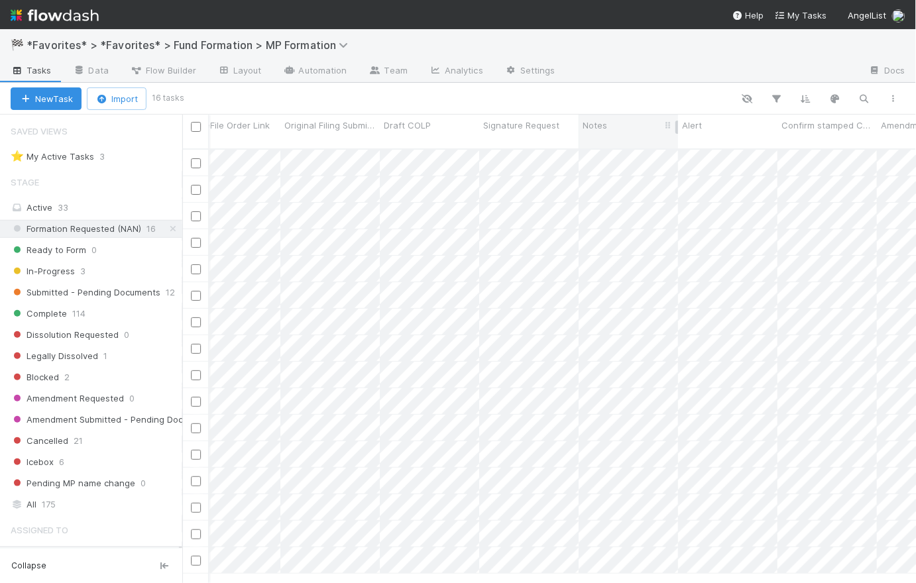
click at [638, 129] on div "Notes" at bounding box center [628, 125] width 92 height 13
click at [646, 150] on div "Sort A → Z" at bounding box center [657, 150] width 151 height 20
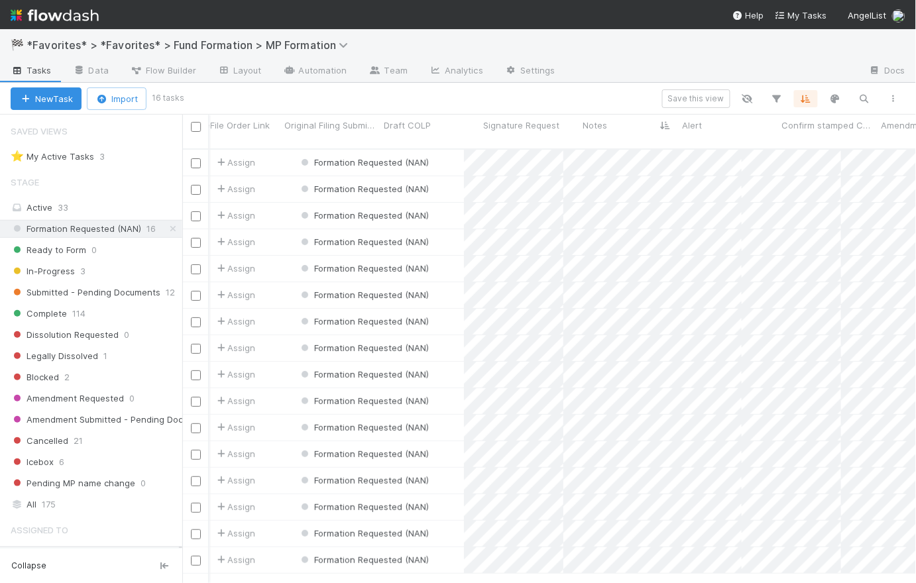
scroll to position [436, 725]
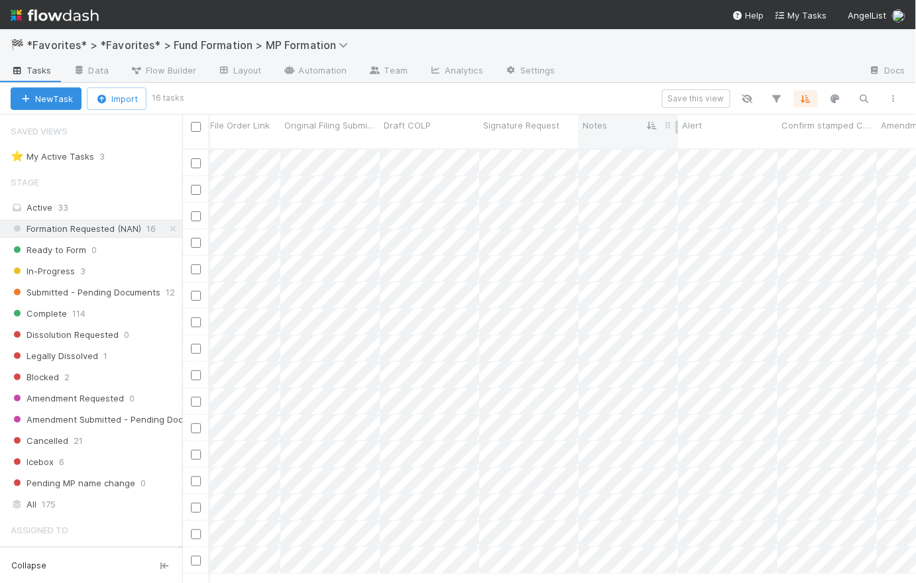
click at [639, 125] on div "Notes" at bounding box center [628, 125] width 92 height 13
click at [635, 85] on div "Sort A → Z Sort Z → A Hide Edit field Delete field" at bounding box center [458, 291] width 916 height 583
click at [641, 95] on div "Save this view" at bounding box center [545, 98] width 726 height 19
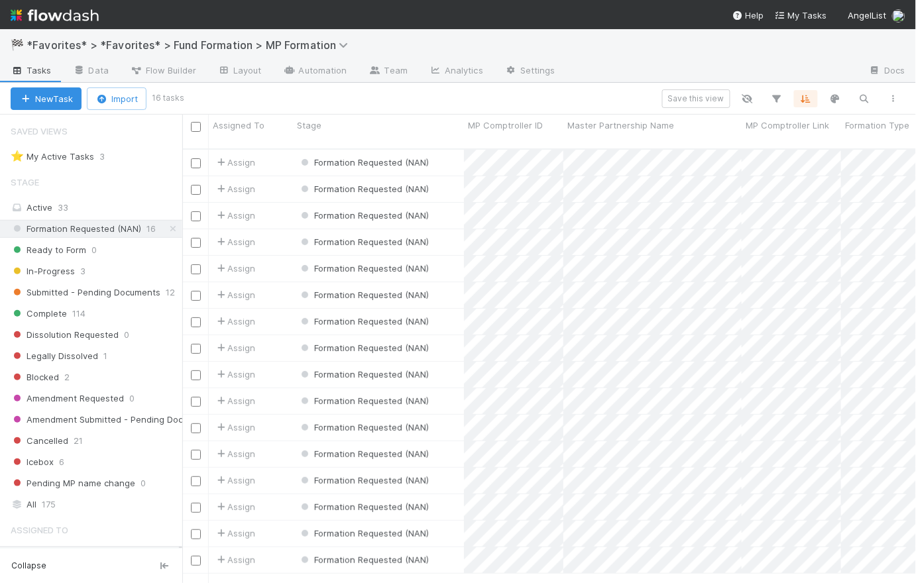
click at [368, 98] on div "Save this view" at bounding box center [545, 98] width 726 height 19
click at [275, 155] on div "Assign" at bounding box center [251, 163] width 84 height 26
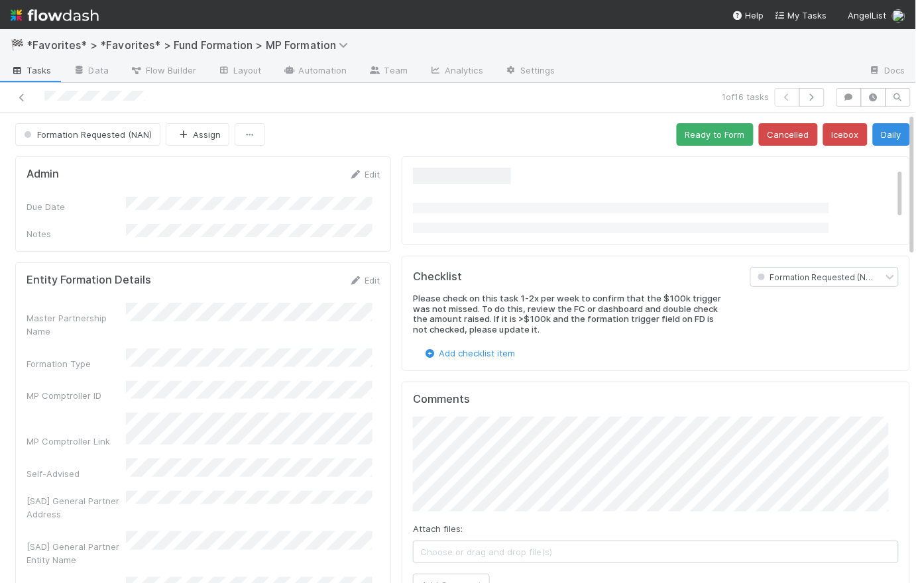
click at [394, 135] on div "Formation Requested (NAN) Assign Ready to Form Cancelled Icebox Daily" at bounding box center [462, 134] width 895 height 23
click at [811, 97] on button "button" at bounding box center [811, 97] width 25 height 19
click at [810, 96] on button "button" at bounding box center [811, 97] width 25 height 19
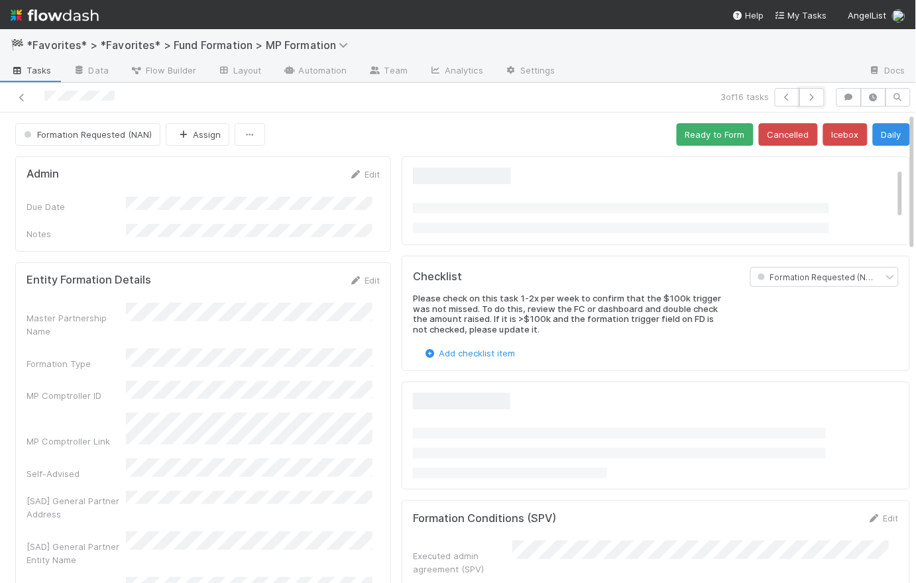
click at [810, 96] on button "button" at bounding box center [811, 97] width 25 height 19
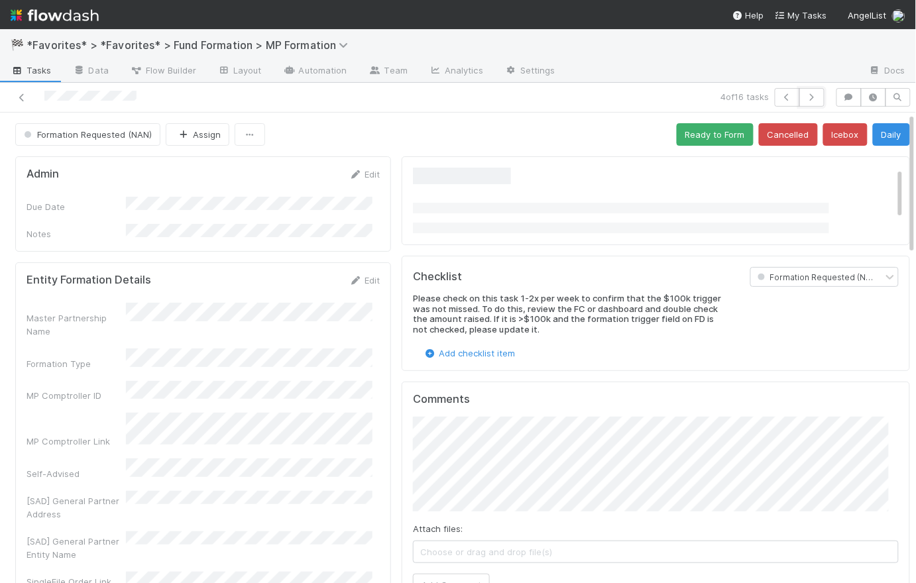
click at [810, 96] on button "button" at bounding box center [811, 97] width 25 height 19
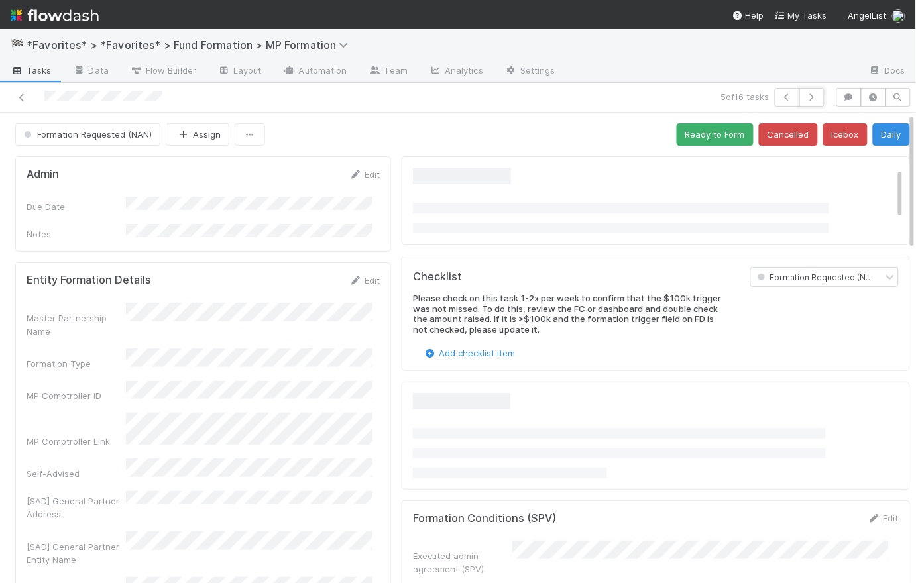
click at [810, 96] on button "button" at bounding box center [811, 97] width 25 height 19
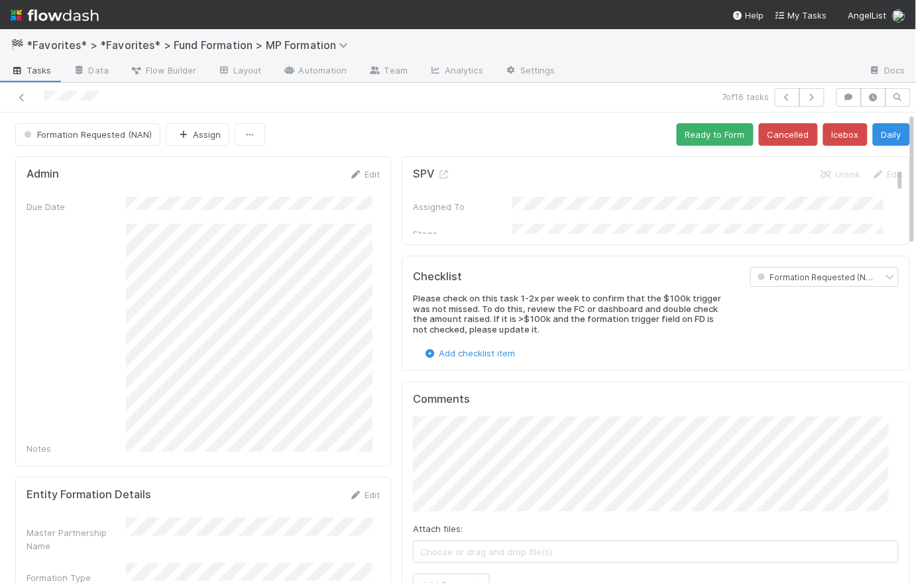
click at [364, 109] on div "7 of 16 tasks" at bounding box center [458, 98] width 916 height 30
click at [93, 70] on link "Data" at bounding box center [90, 71] width 57 height 21
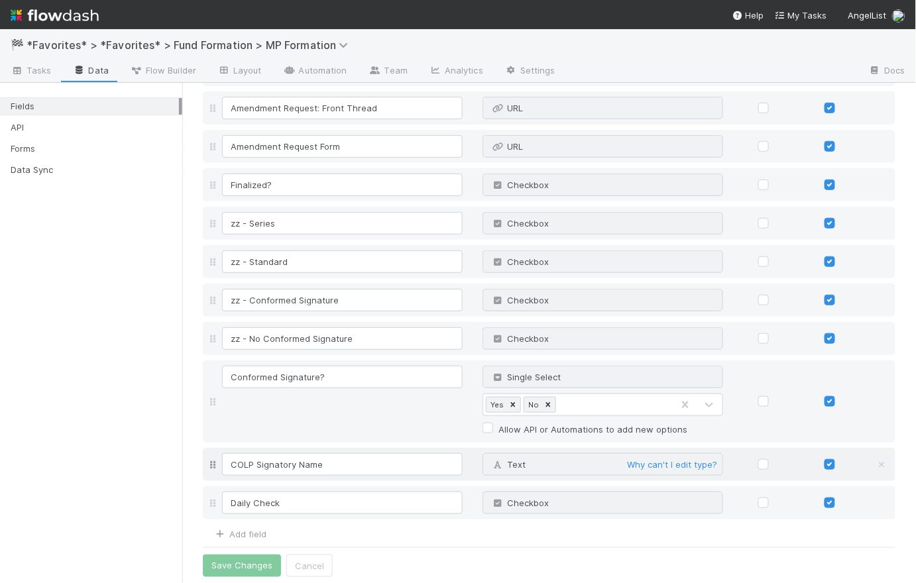
scroll to position [1445, 0]
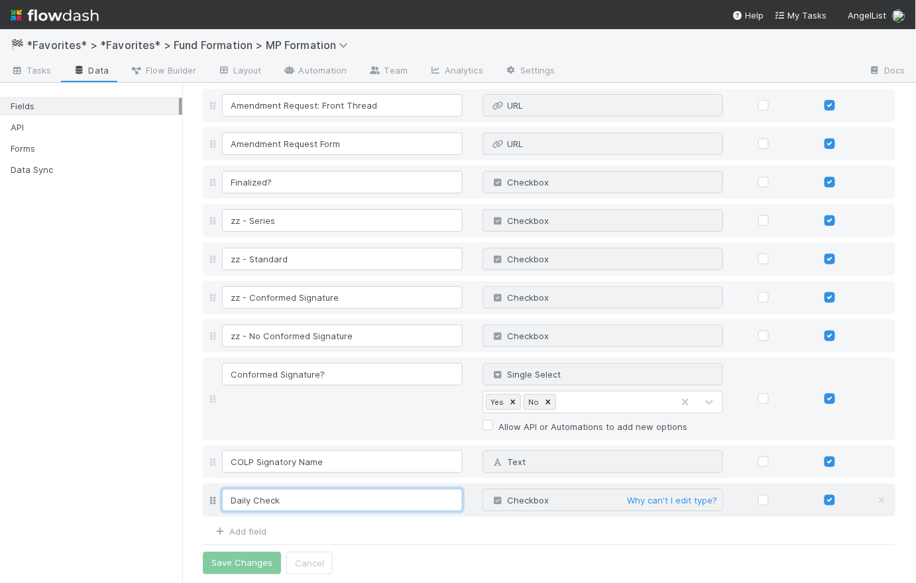
click at [301, 500] on input "Daily Check" at bounding box center [342, 500] width 241 height 23
type input "Icebox Candidate"
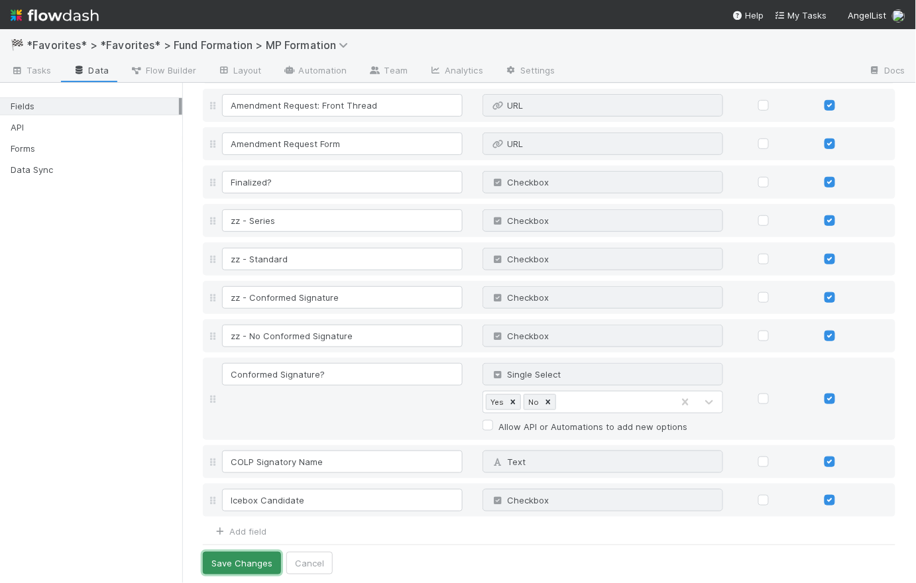
click at [238, 567] on button "Save Changes" at bounding box center [242, 563] width 78 height 23
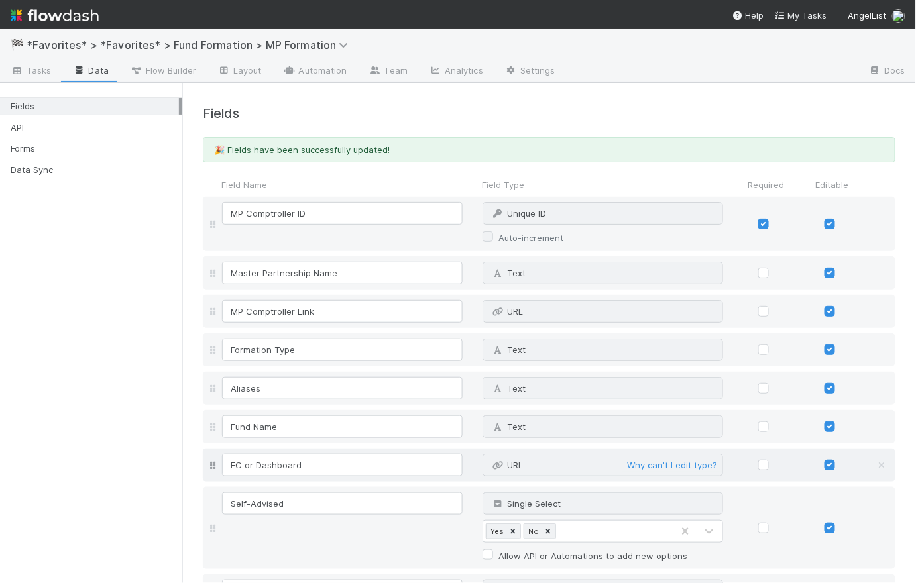
scroll to position [0, 0]
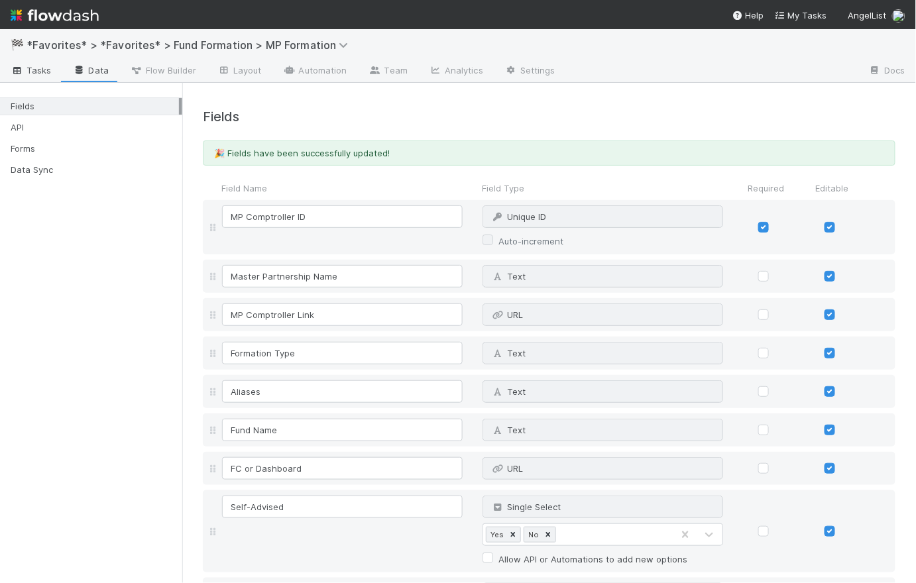
click at [40, 70] on span "Tasks" at bounding box center [31, 70] width 41 height 13
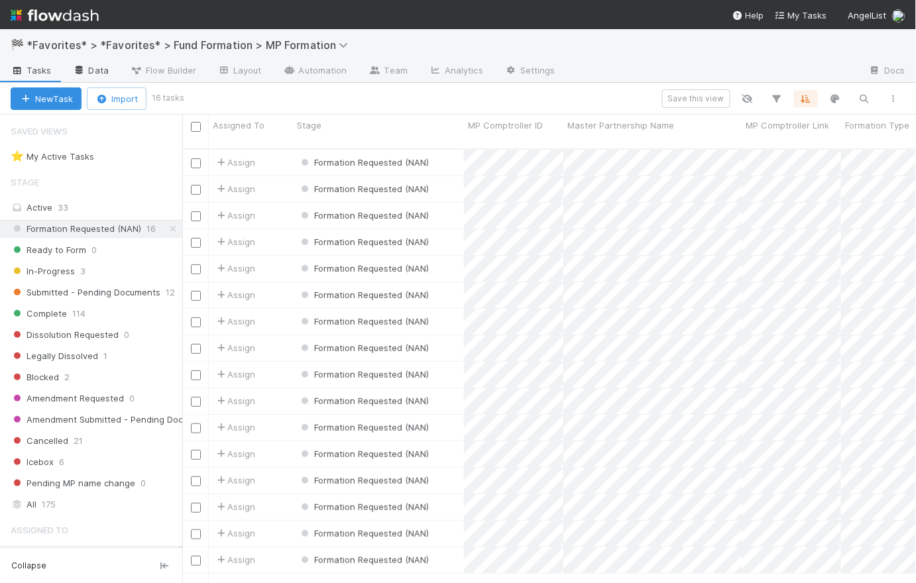
scroll to position [436, 725]
click at [85, 68] on link "Data" at bounding box center [90, 71] width 57 height 21
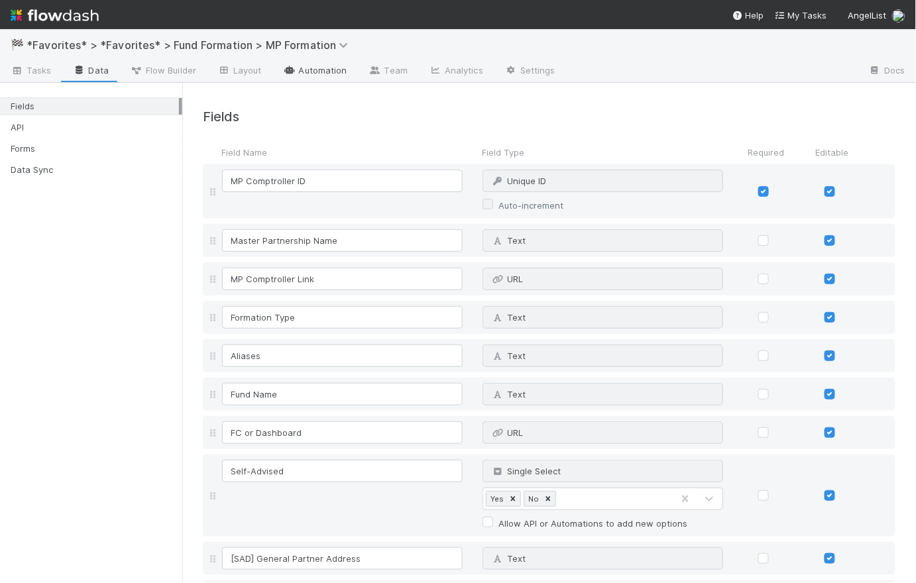
click at [341, 72] on link "Automation" at bounding box center [314, 71] width 85 height 21
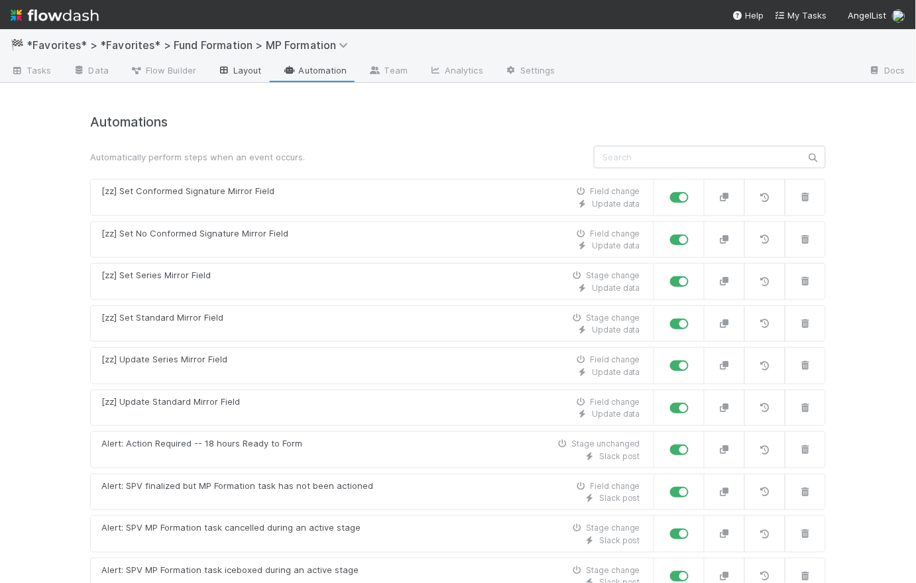
click at [254, 70] on link "Layout" at bounding box center [240, 71] width 66 height 21
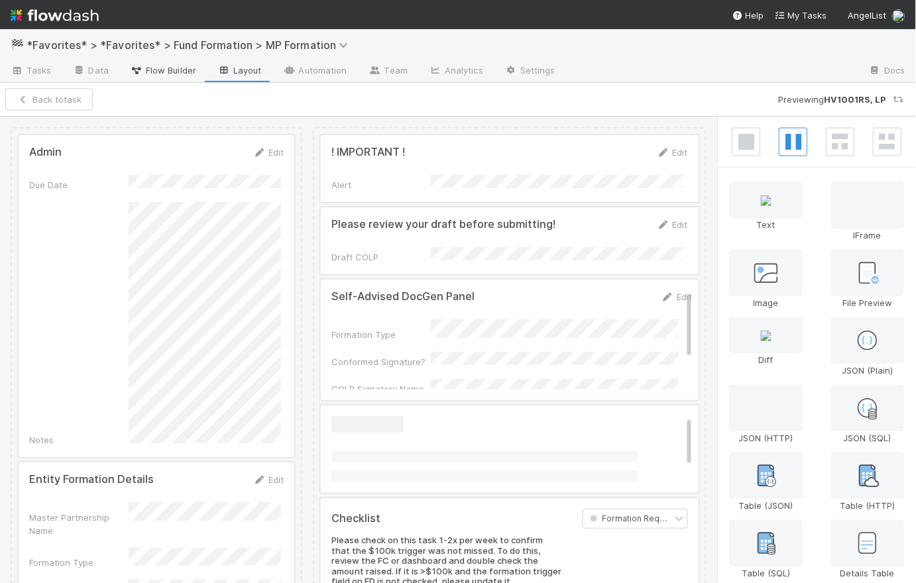
click at [166, 74] on span "Flow Builder" at bounding box center [163, 70] width 66 height 13
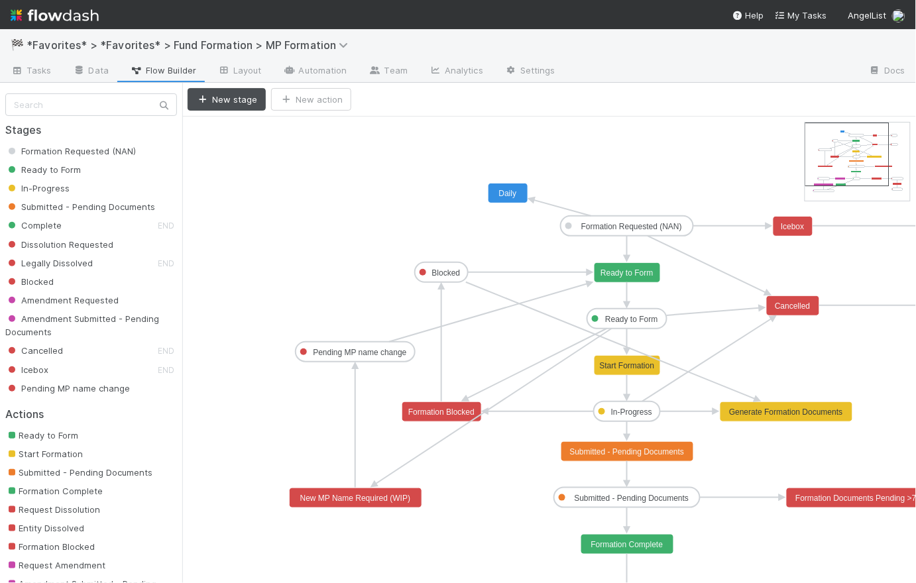
click at [512, 193] on text "Daily" at bounding box center [508, 193] width 18 height 9
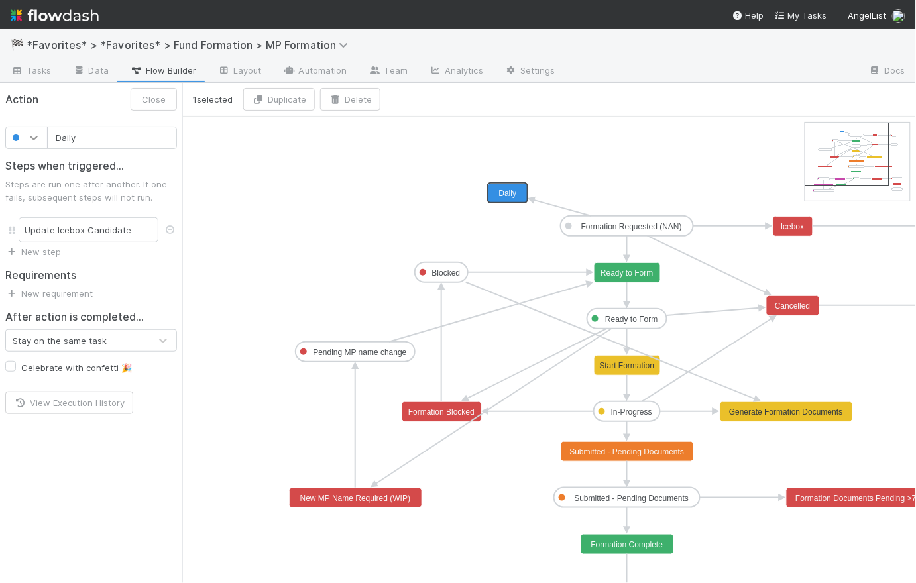
click at [23, 136] on div at bounding box center [34, 137] width 24 height 13
click at [28, 191] on div at bounding box center [26, 192] width 27 height 13
click at [94, 139] on input "Daily" at bounding box center [112, 138] width 130 height 23
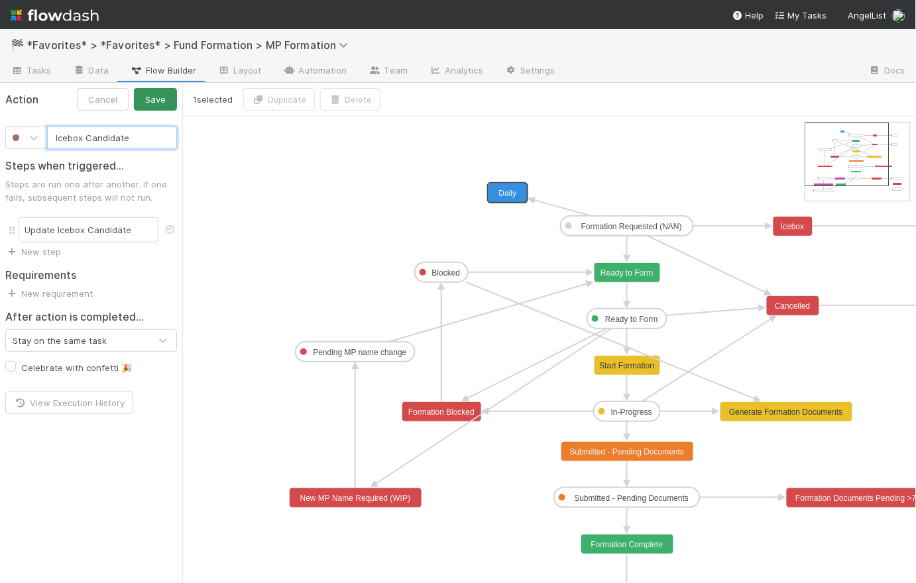
type input "Icebox Candidate"
click at [164, 95] on button "Save" at bounding box center [155, 99] width 43 height 23
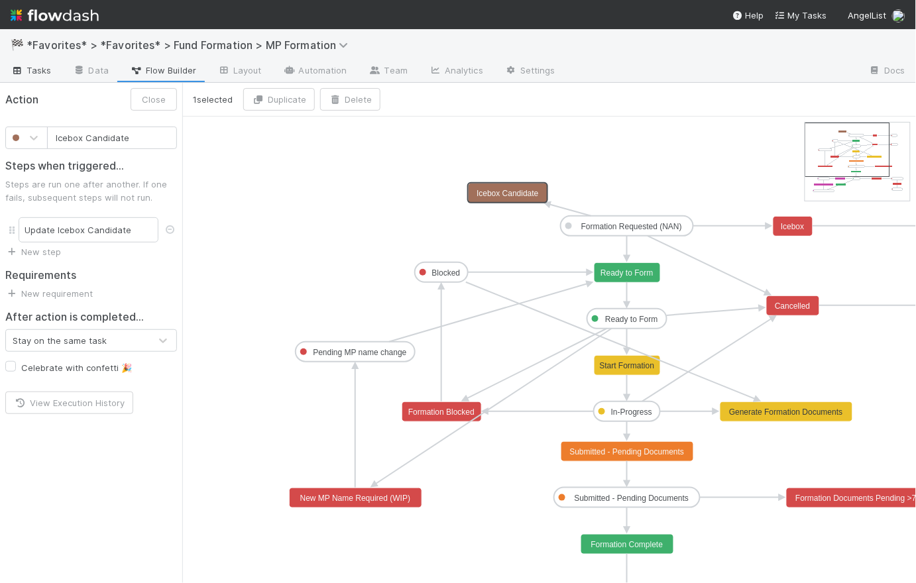
click at [23, 67] on icon at bounding box center [17, 71] width 13 height 8
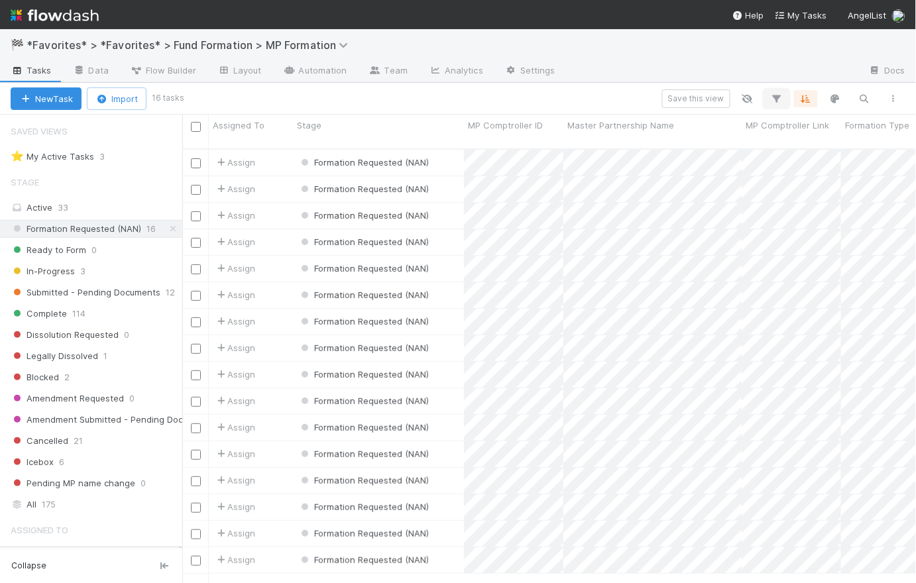
click at [777, 99] on icon "button" at bounding box center [776, 99] width 13 height 12
click at [588, 136] on button "Add Filter" at bounding box center [574, 138] width 398 height 19
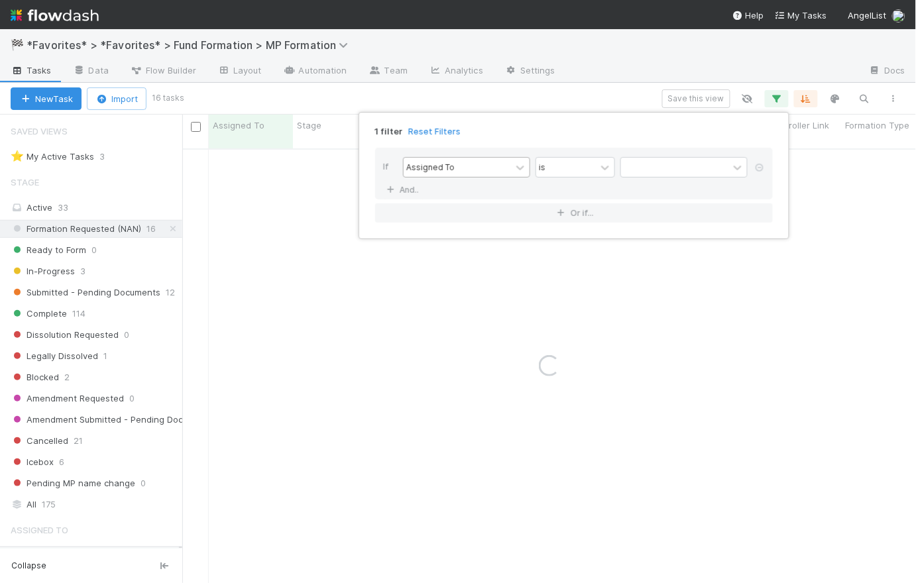
click at [472, 166] on div "Assigned To" at bounding box center [457, 167] width 107 height 19
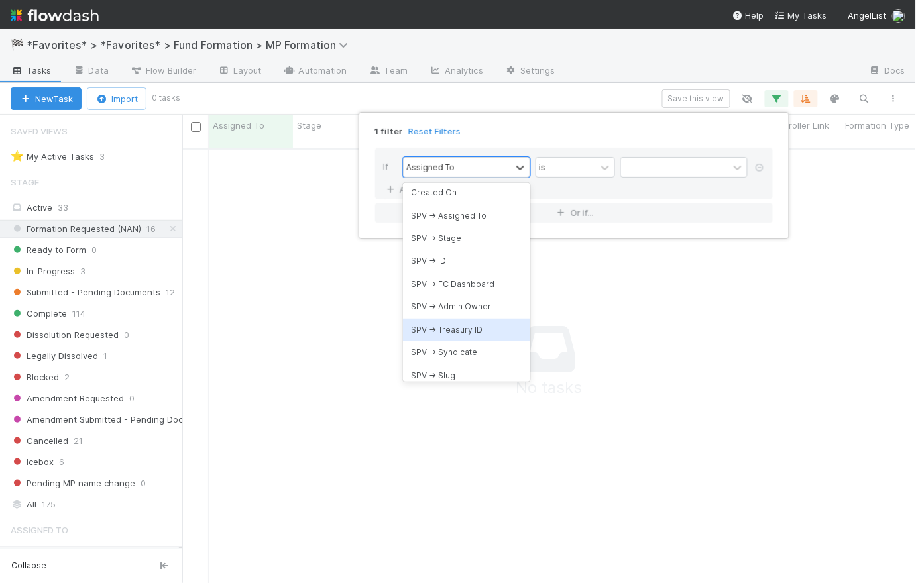
scroll to position [427, 725]
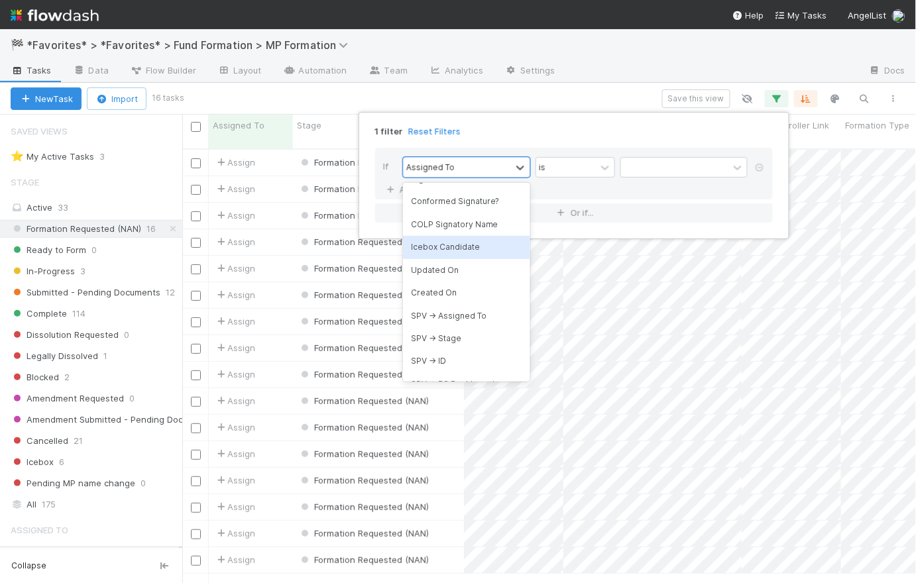
click at [442, 252] on div "Icebox Candidate" at bounding box center [466, 247] width 127 height 23
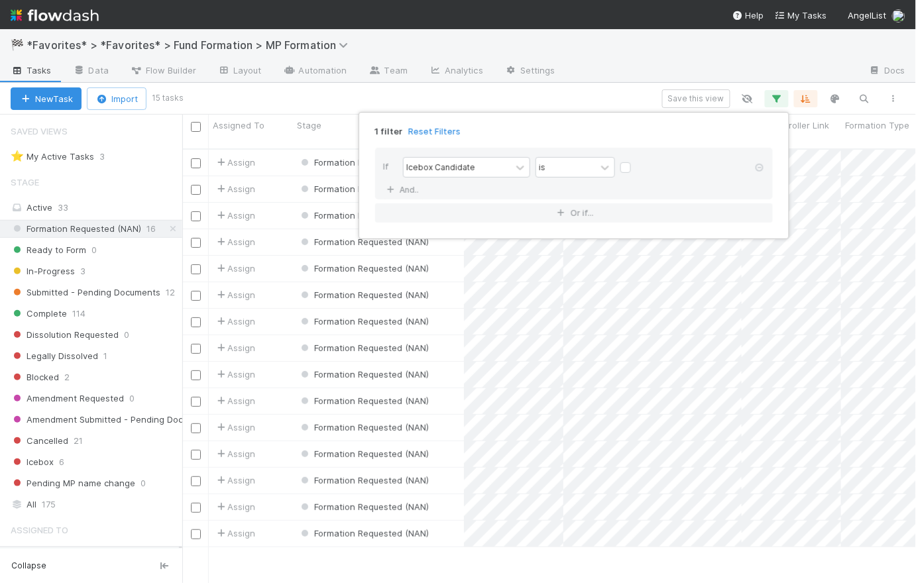
click at [636, 161] on label at bounding box center [636, 161] width 0 height 0
click at [625, 168] on input "checkbox" at bounding box center [625, 171] width 11 height 20
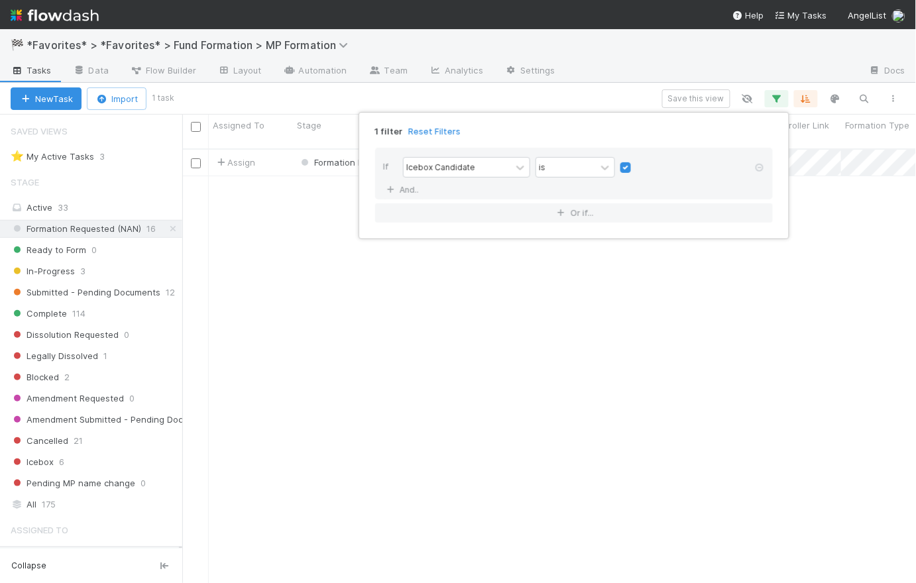
click at [636, 161] on label at bounding box center [636, 161] width 0 height 0
click at [625, 168] on input "checkbox" at bounding box center [625, 171] width 11 height 20
checkbox input "false"
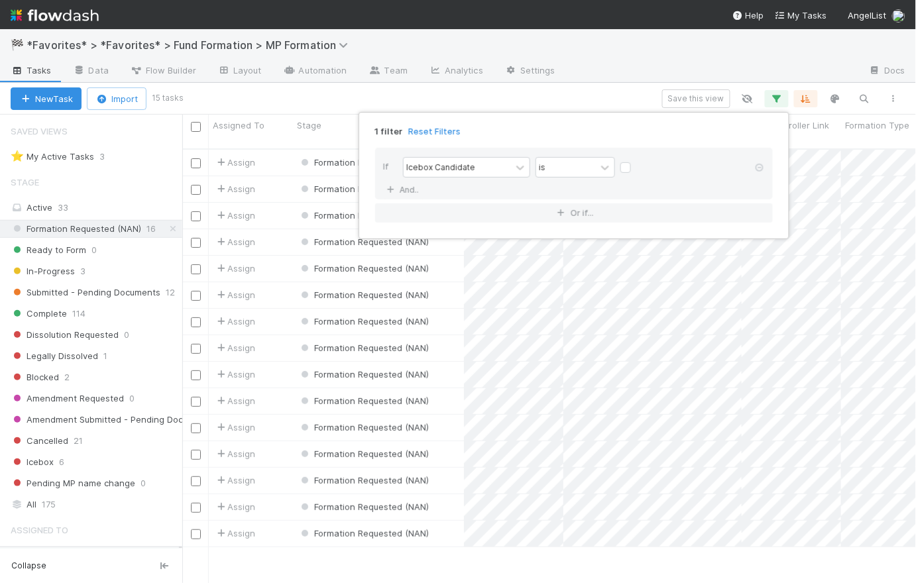
click at [677, 193] on div "If Icebox Candidate is And.." at bounding box center [574, 174] width 398 height 52
click at [622, 134] on div "1 filter Reset Filters" at bounding box center [573, 127] width 419 height 19
click at [409, 195] on link "And.." at bounding box center [404, 189] width 42 height 19
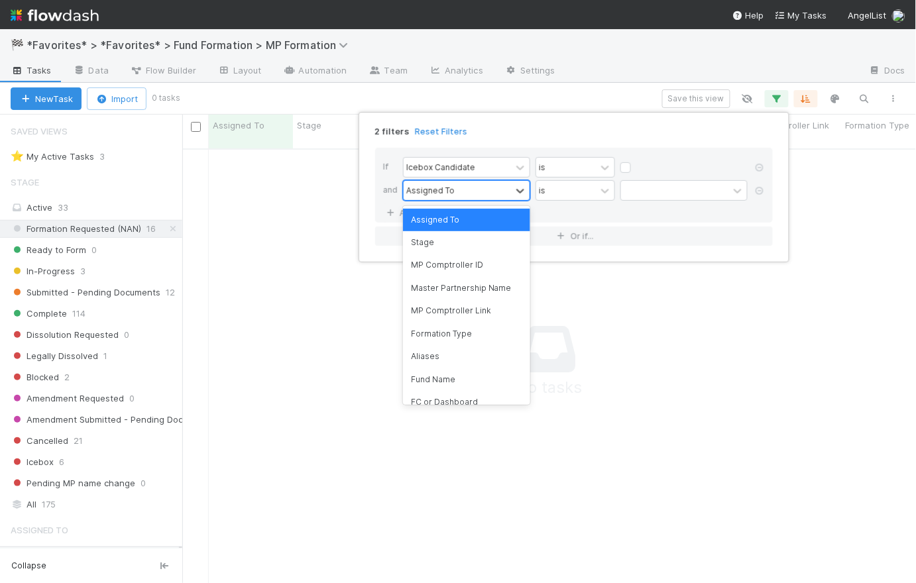
click at [449, 191] on div "Assigned To" at bounding box center [430, 190] width 48 height 12
click at [446, 245] on div "Stage" at bounding box center [466, 242] width 127 height 23
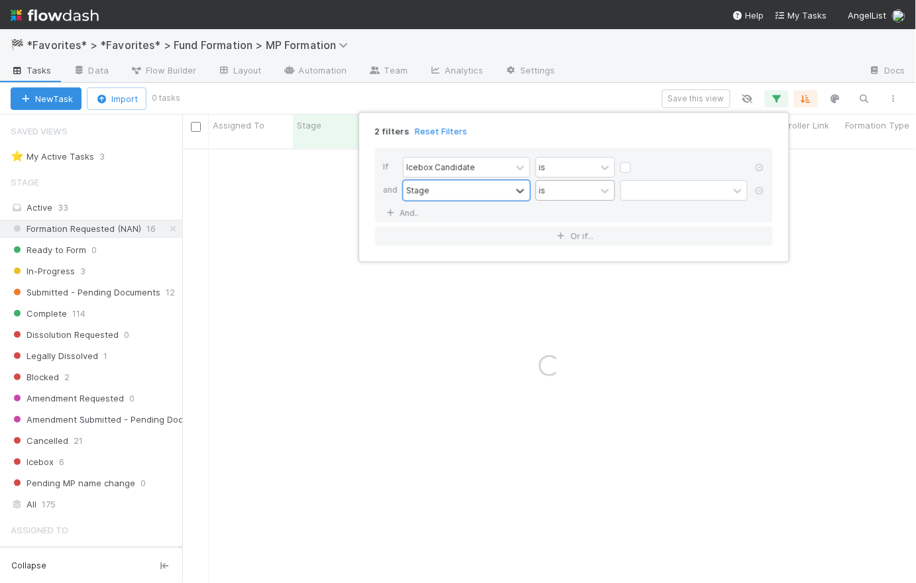
click at [591, 189] on div "is" at bounding box center [566, 190] width 60 height 19
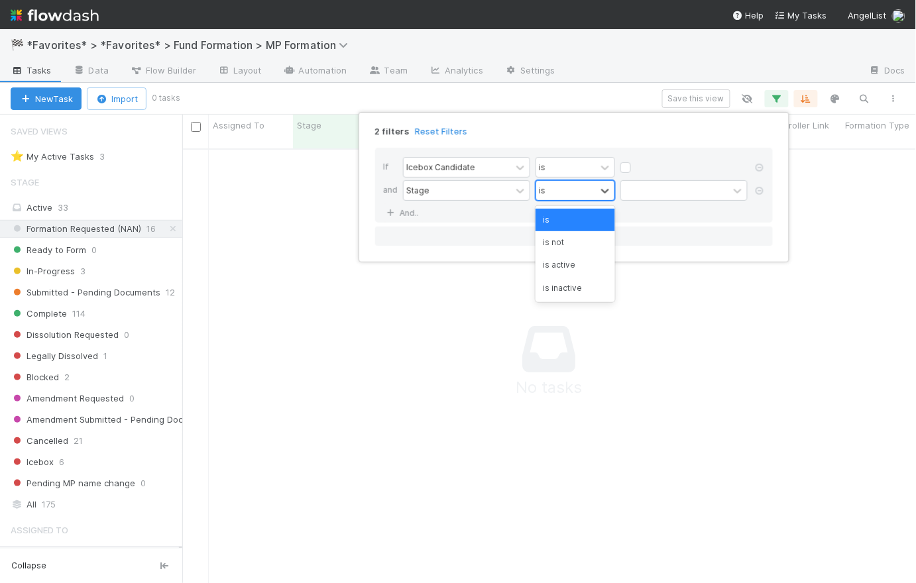
click at [588, 190] on div "is" at bounding box center [566, 190] width 60 height 19
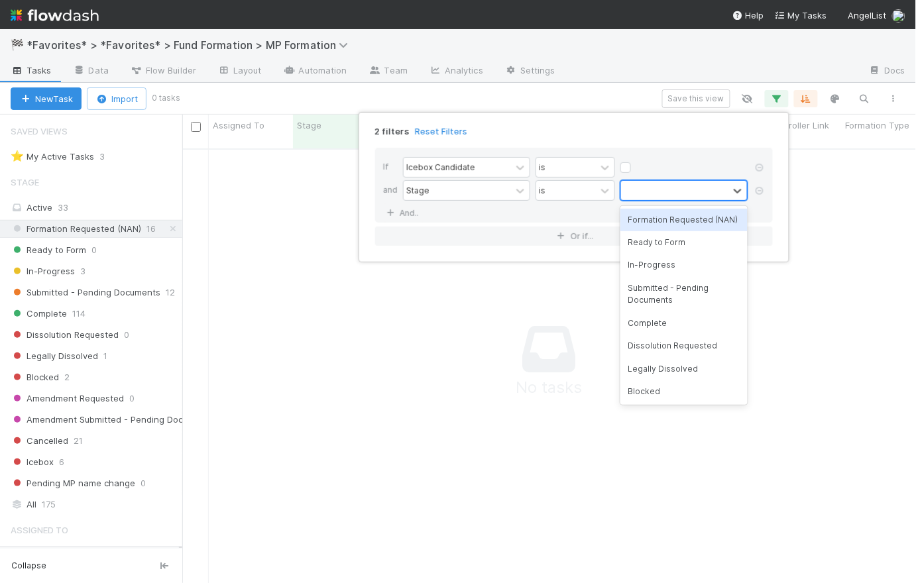
click at [643, 195] on div at bounding box center [674, 190] width 107 height 19
click at [670, 229] on div "Formation Requested (NAN)" at bounding box center [683, 220] width 127 height 23
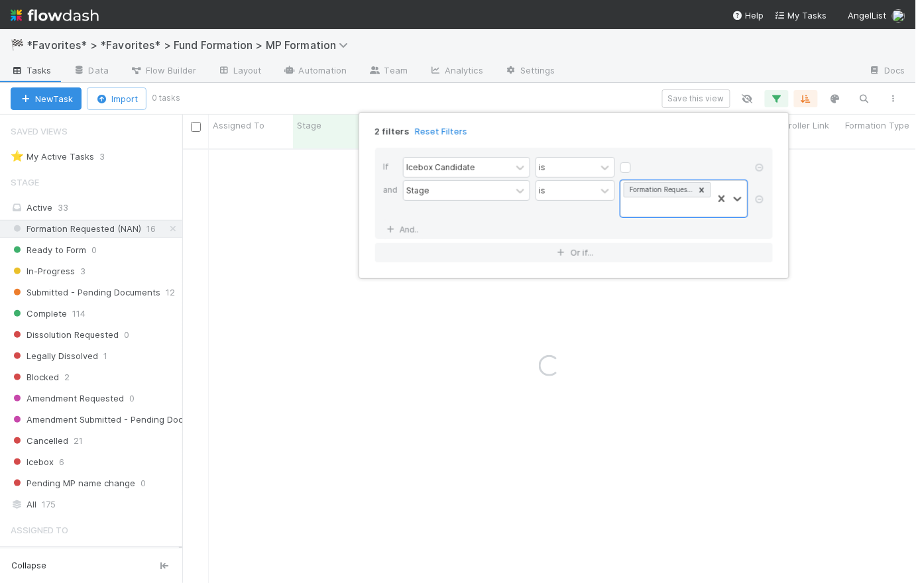
click at [677, 158] on div "Icebox Candidate is" at bounding box center [578, 168] width 350 height 23
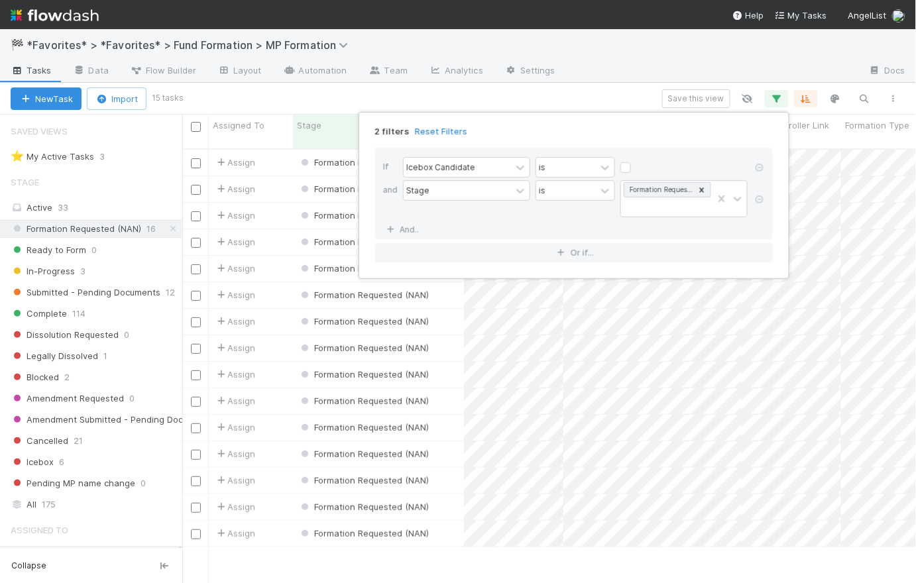
click at [632, 85] on div "2 filters Reset Filters If Icebox Candidate is and Stage is Formation Requested…" at bounding box center [458, 291] width 916 height 583
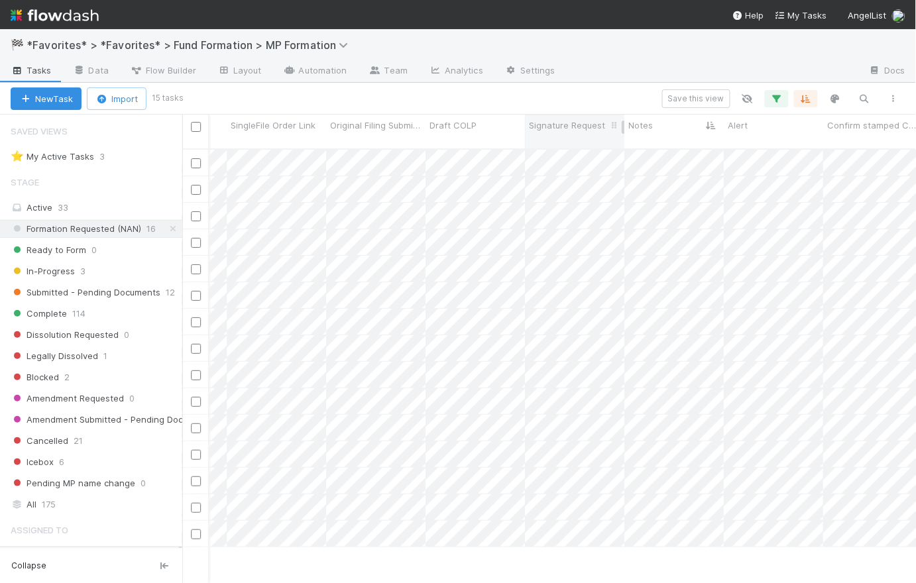
drag, startPoint x: 681, startPoint y: 128, endPoint x: 600, endPoint y: 125, distance: 80.9
click at [600, 125] on div "Assigned To Stage MP Comptroller ID Master Partnership Name MP Comptroller Link…" at bounding box center [495, 132] width 5247 height 34
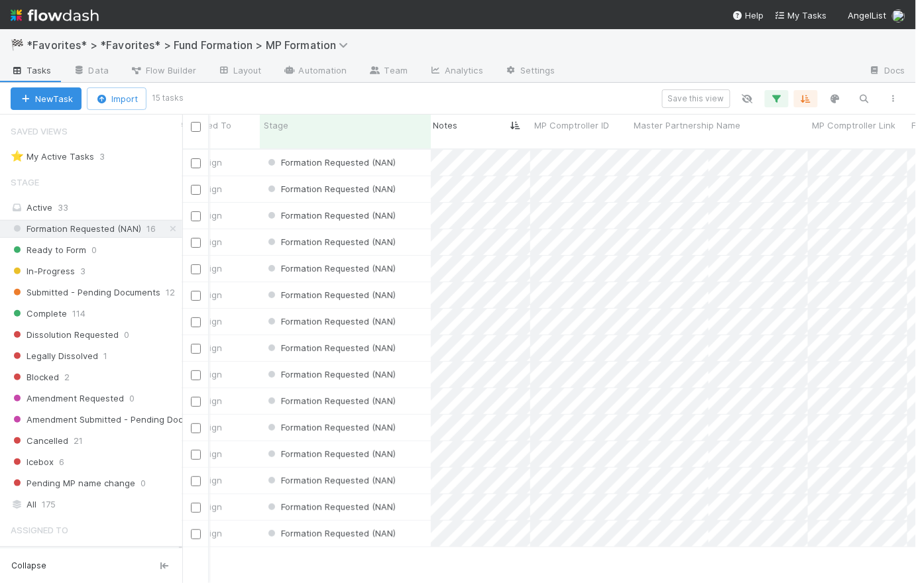
drag, startPoint x: 713, startPoint y: 129, endPoint x: 518, endPoint y: 98, distance: 197.3
click at [518, 98] on div "New Task Import 15 tasks Save this view Assigned To Stage MP Comptroller ID Mas…" at bounding box center [458, 333] width 916 height 500
click at [710, 97] on button "Save this view" at bounding box center [696, 98] width 68 height 19
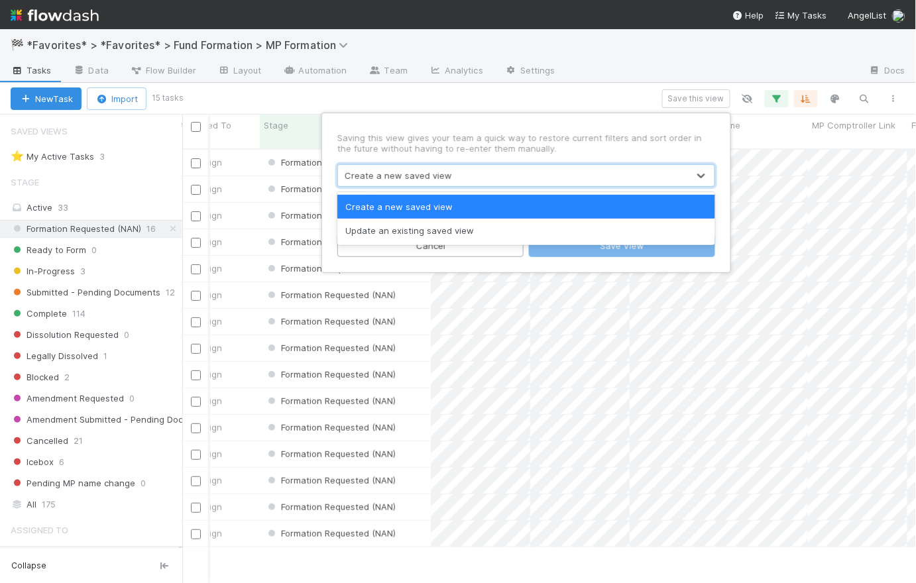
click at [458, 178] on div "Create a new saved view" at bounding box center [513, 175] width 350 height 21
click at [434, 209] on div "Create a new saved view" at bounding box center [526, 207] width 378 height 24
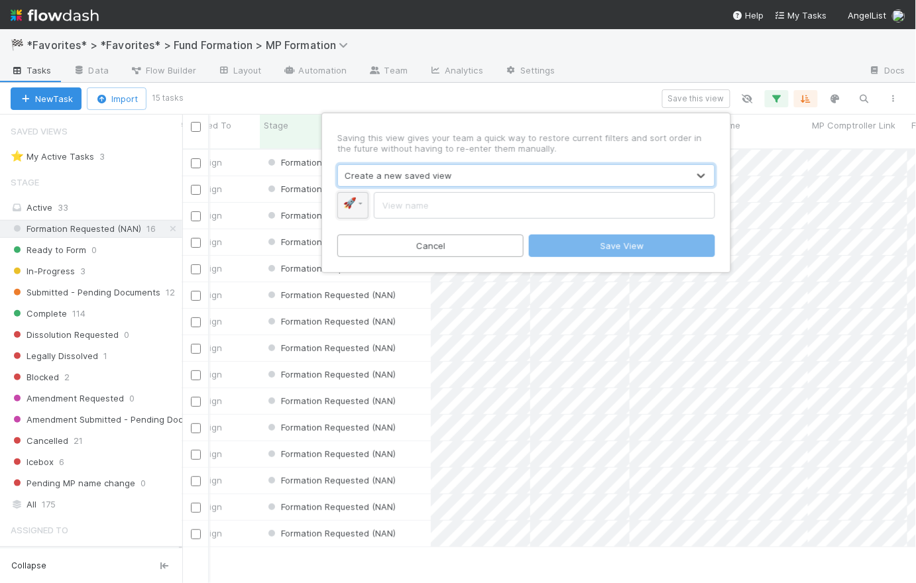
click at [360, 205] on link "🚀" at bounding box center [352, 205] width 31 height 27
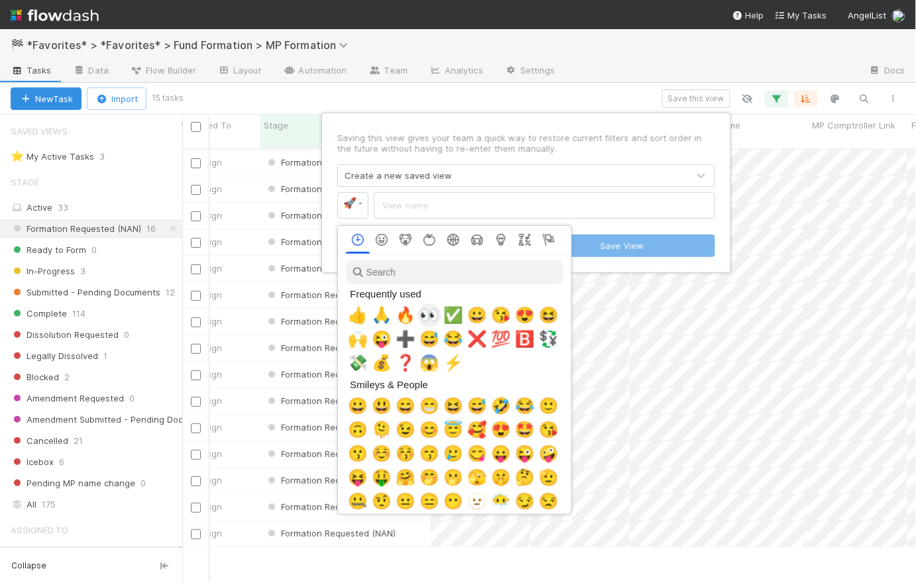
click at [436, 316] on span "👀" at bounding box center [429, 315] width 20 height 19
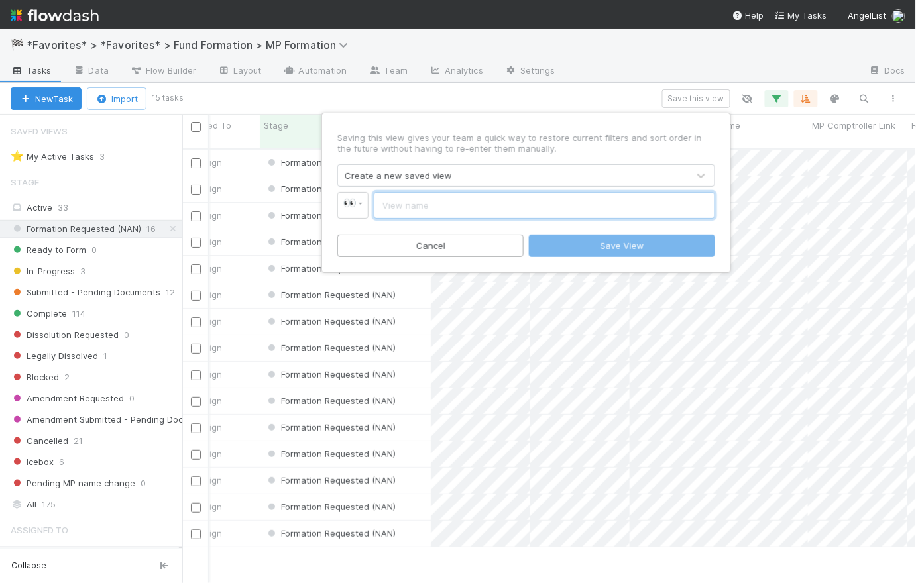
click at [437, 205] on input "text" at bounding box center [544, 205] width 341 height 27
type input "D"
type input "2"
click at [383, 205] on input "Weekly Review" at bounding box center [544, 205] width 341 height 27
click at [446, 206] on input "Weekly Review" at bounding box center [544, 205] width 341 height 27
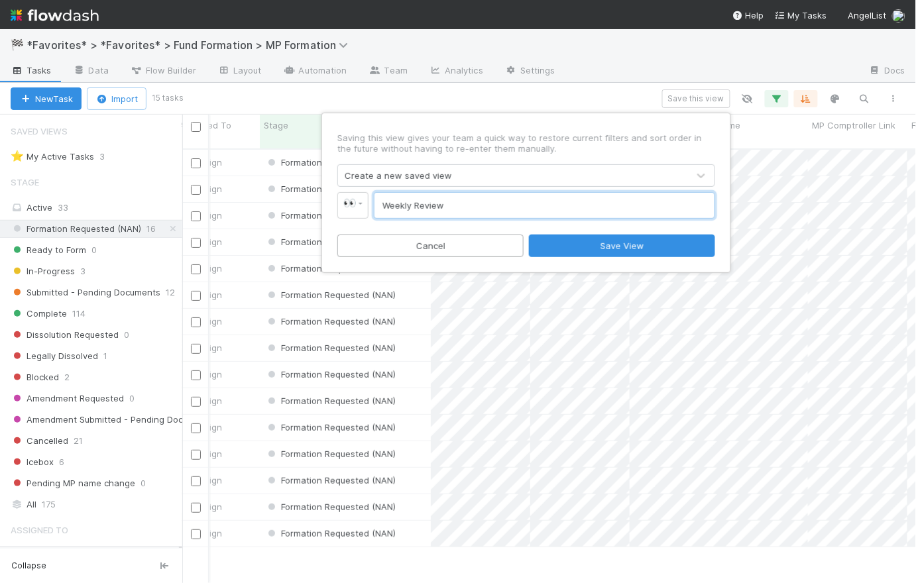
drag, startPoint x: 413, startPoint y: 203, endPoint x: 377, endPoint y: 202, distance: 36.5
click at [377, 202] on input "Weekly Review" at bounding box center [544, 205] width 341 height 27
drag, startPoint x: 447, startPoint y: 205, endPoint x: 392, endPoint y: 196, distance: 56.3
click at [392, 196] on input "Biweekly Review" at bounding box center [544, 205] width 341 height 27
type input "2x Weekly Review"
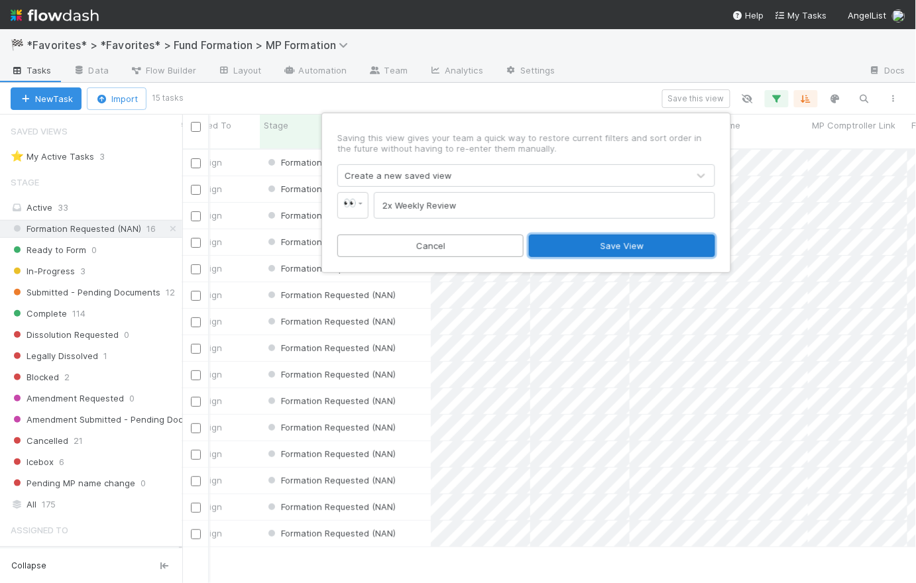
click at [633, 248] on button "Save View" at bounding box center [622, 246] width 186 height 23
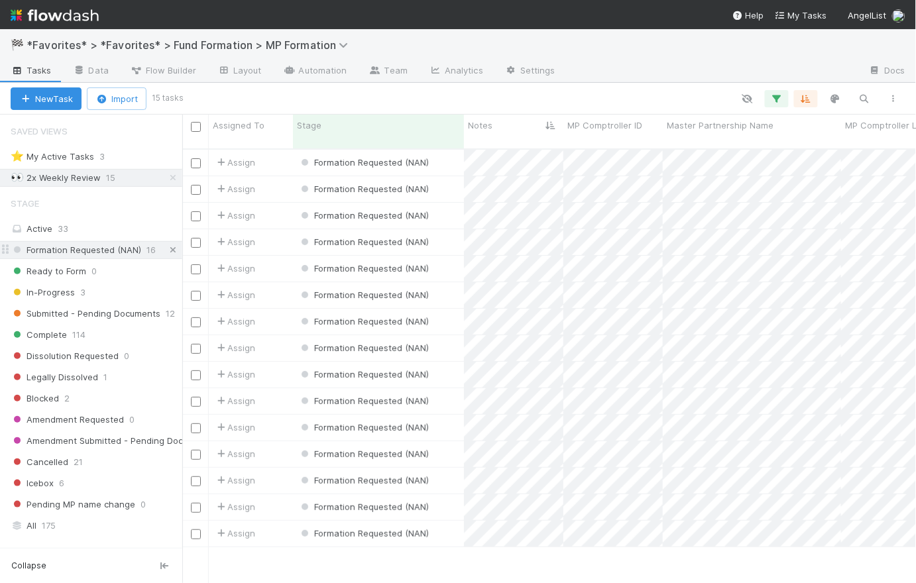
click at [168, 248] on icon at bounding box center [172, 250] width 13 height 9
click at [166, 175] on icon at bounding box center [172, 178] width 13 height 9
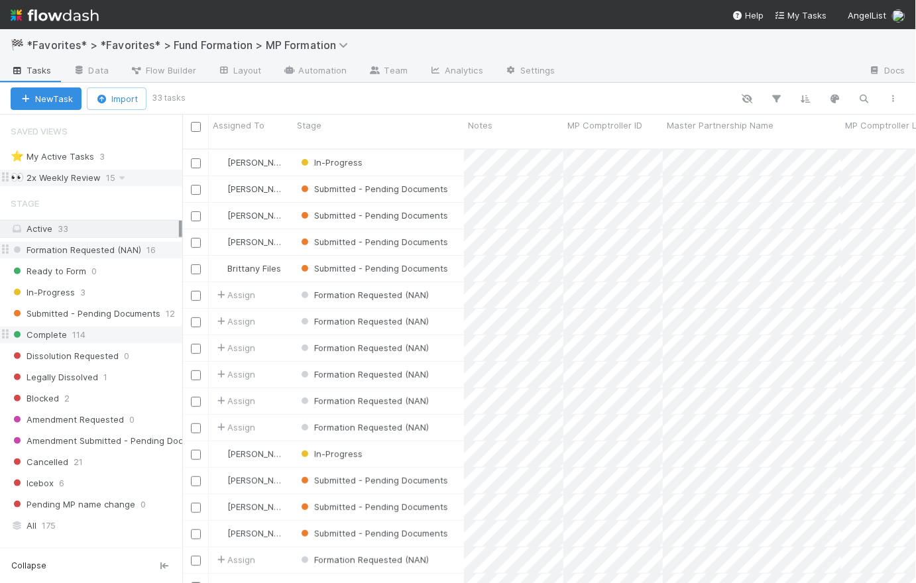
scroll to position [436, 725]
click at [752, 94] on icon "button" at bounding box center [747, 99] width 13 height 12
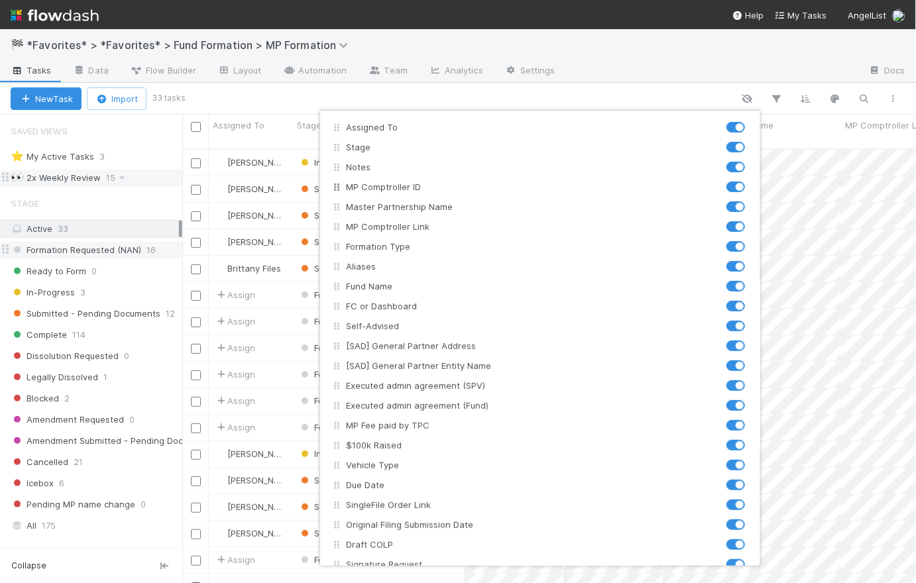
click at [750, 180] on label at bounding box center [750, 180] width 0 height 0
click at [732, 188] on input "checkbox" at bounding box center [731, 186] width 11 height 12
checkbox input "false"
click at [704, 92] on div "Assigned To Stage Notes MP Comptroller ID Master Partnership Name MP Comptrolle…" at bounding box center [458, 291] width 916 height 583
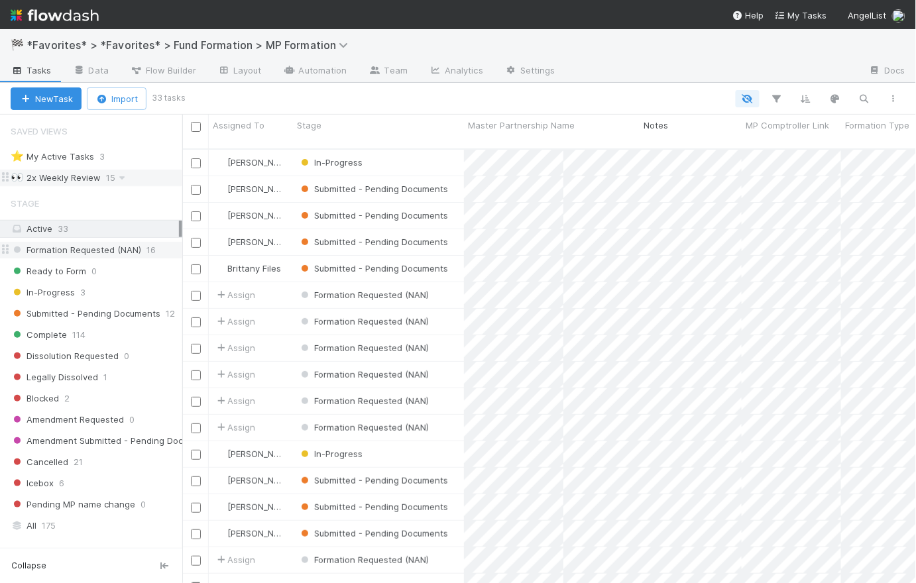
drag, startPoint x: 553, startPoint y: 125, endPoint x: 728, endPoint y: 109, distance: 176.3
click at [792, 97] on div at bounding box center [545, 98] width 725 height 17
click at [610, 88] on div "New Task Import 33 tasks" at bounding box center [458, 99] width 916 height 32
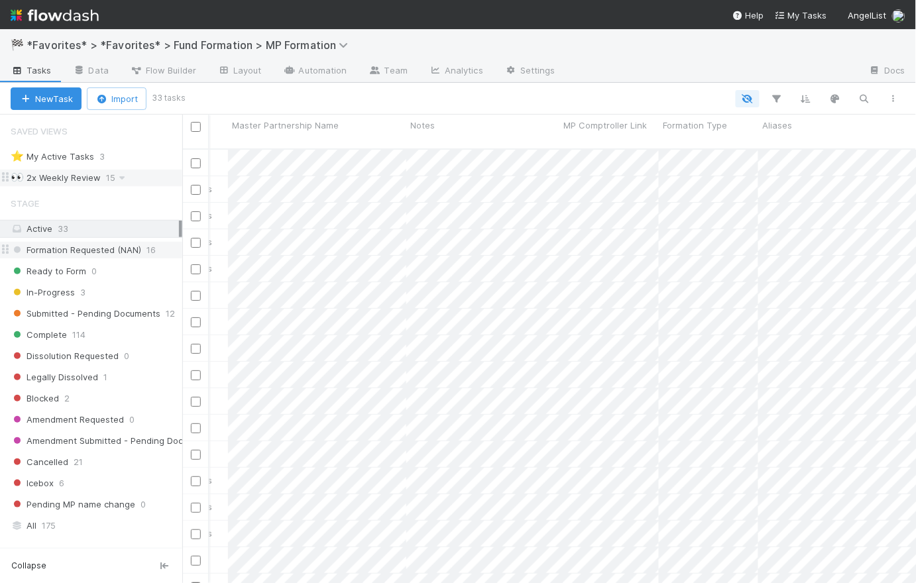
scroll to position [0, 0]
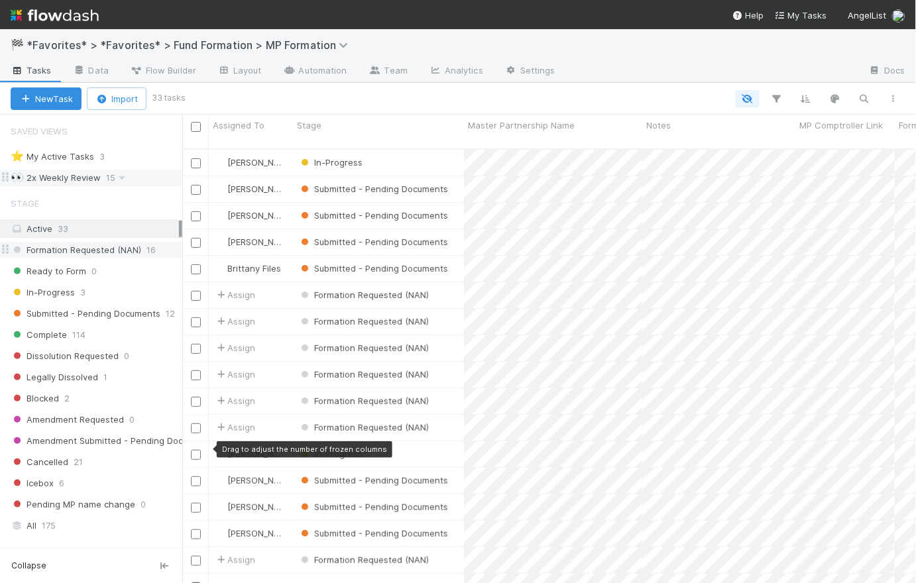
click at [76, 248] on span "Formation Requested (NAN)" at bounding box center [76, 250] width 131 height 17
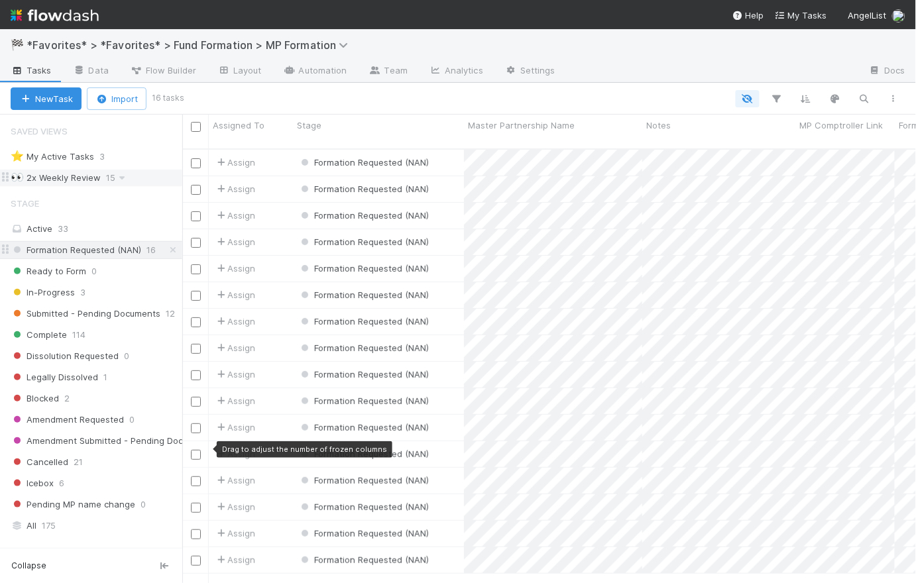
scroll to position [10, 10]
click at [455, 335] on div "Formation Requested (NAN)" at bounding box center [378, 348] width 171 height 26
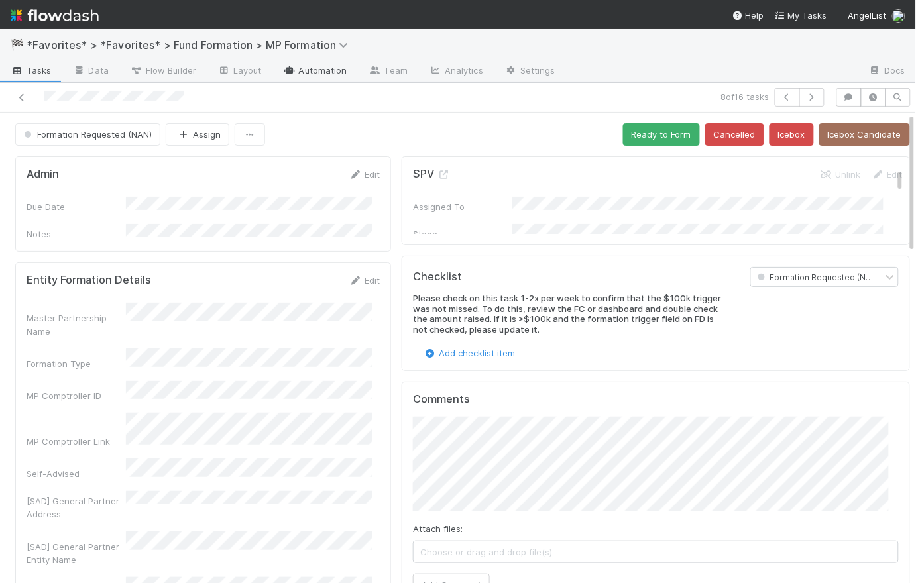
click at [309, 70] on link "Automation" at bounding box center [314, 71] width 85 height 21
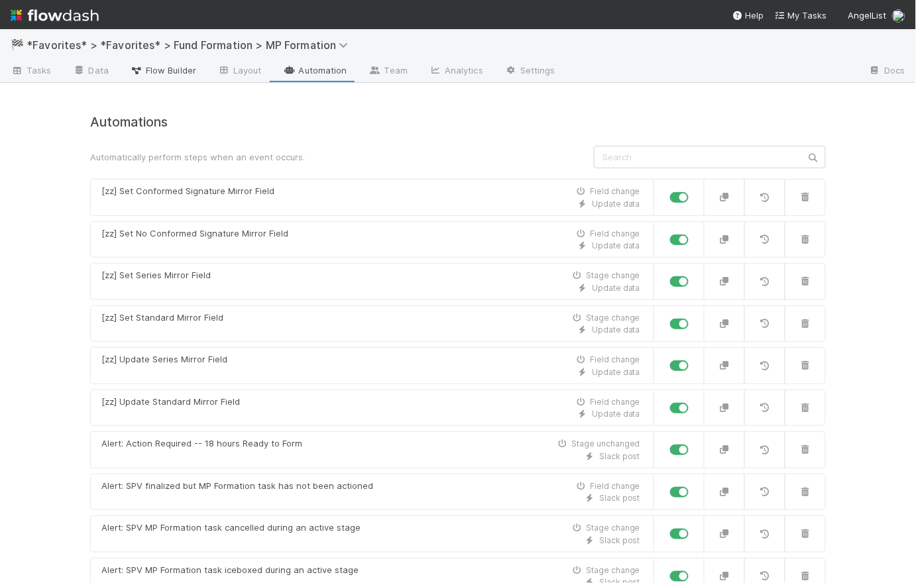
click at [154, 81] on link "Flow Builder" at bounding box center [162, 71] width 87 height 21
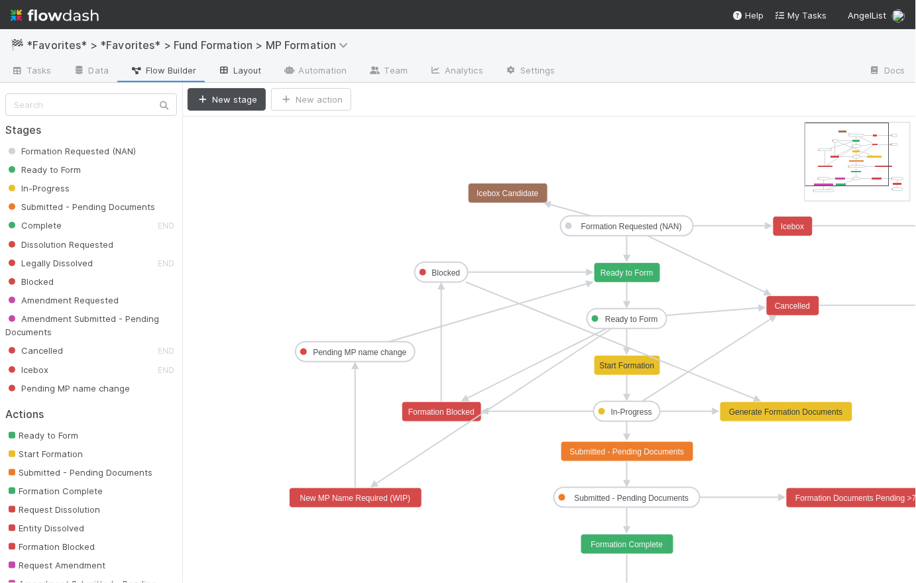
click at [254, 73] on link "Layout" at bounding box center [240, 71] width 66 height 21
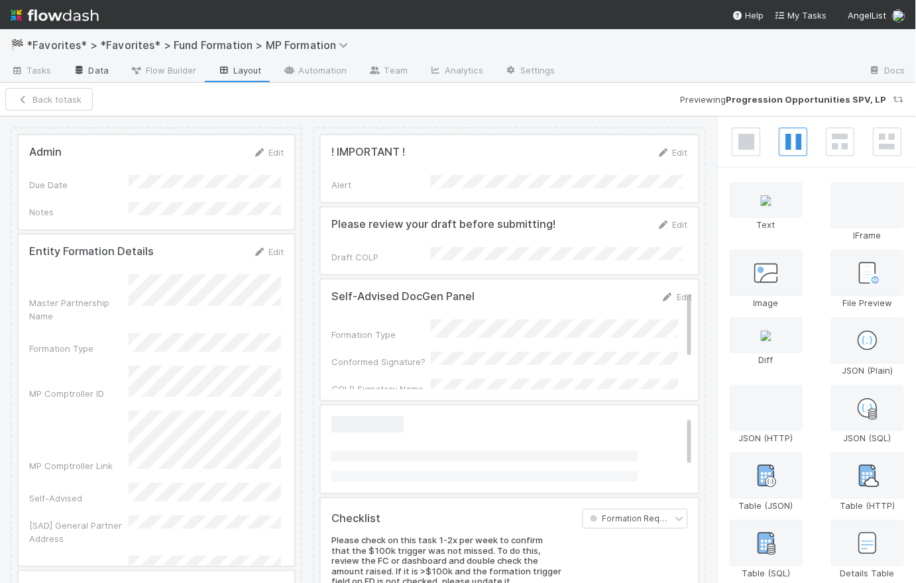
click at [93, 70] on link "Data" at bounding box center [90, 71] width 57 height 21
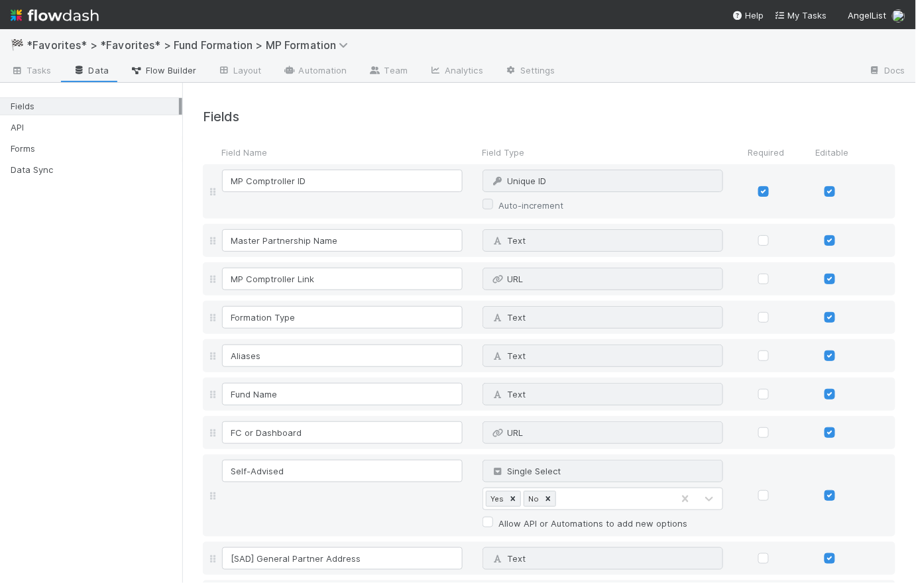
click at [174, 73] on span "Flow Builder" at bounding box center [163, 70] width 66 height 13
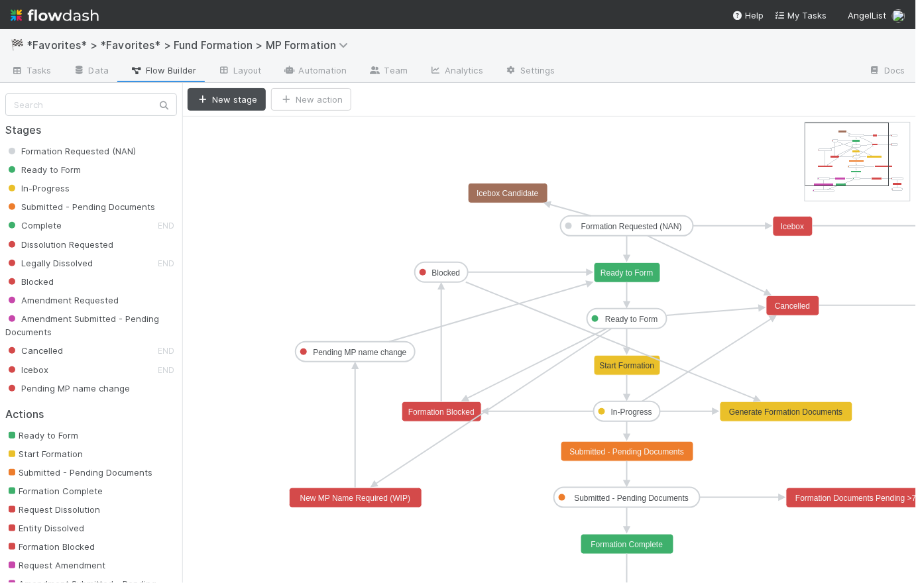
click at [645, 224] on text "Formation Requested (NAN)" at bounding box center [631, 226] width 101 height 9
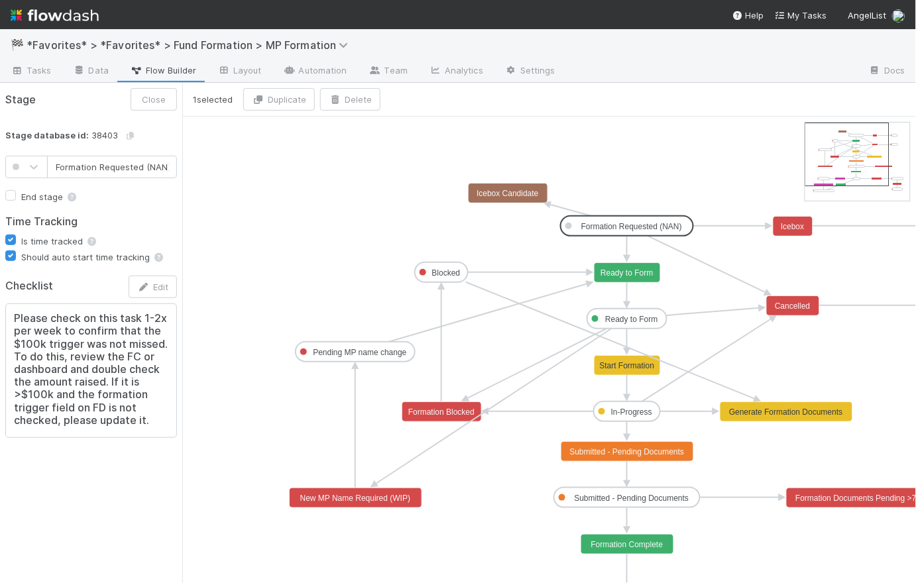
click at [171, 425] on div "Please check on this task 1-2x per week to confirm that the $100k trigger was n…" at bounding box center [91, 370] width 172 height 135
click at [152, 284] on button "Edit" at bounding box center [153, 287] width 48 height 23
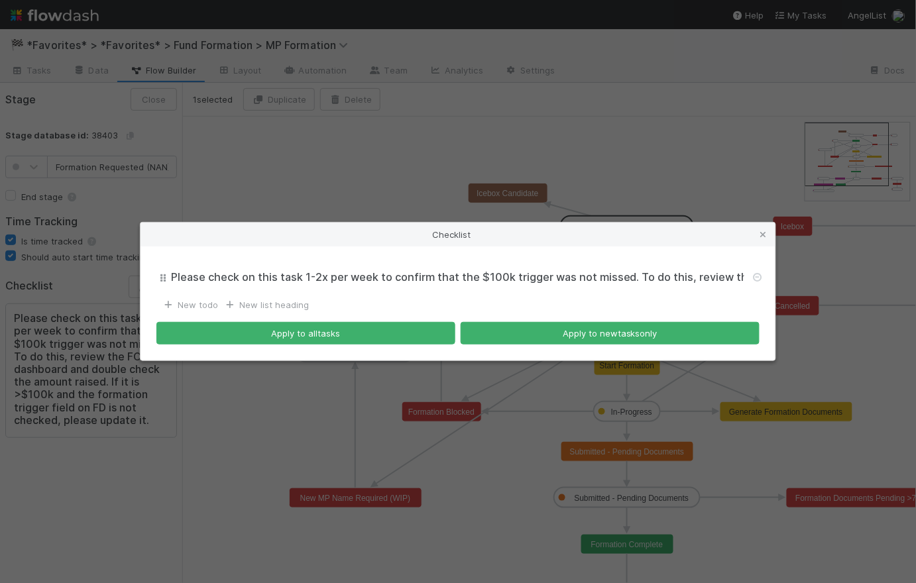
click at [492, 280] on input "Please check on this task 1-2x per week to confirm that the $100k trigger was n…" at bounding box center [458, 277] width 576 height 15
click at [492, 279] on input "Please check on this task 1-2x per week to confirm that the $100k trigger was n…" at bounding box center [458, 277] width 576 height 15
click at [768, 233] on icon at bounding box center [763, 235] width 13 height 9
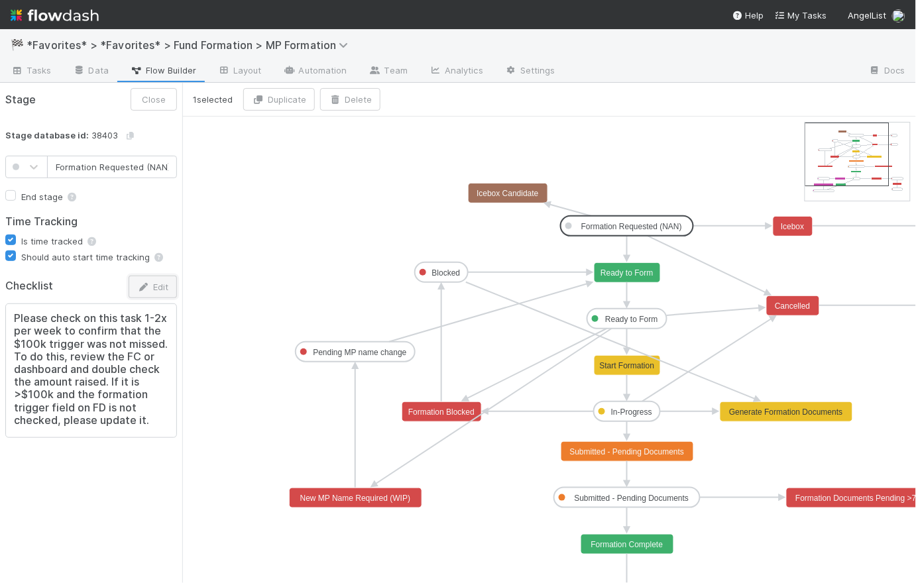
click at [165, 289] on button "Edit" at bounding box center [153, 287] width 48 height 23
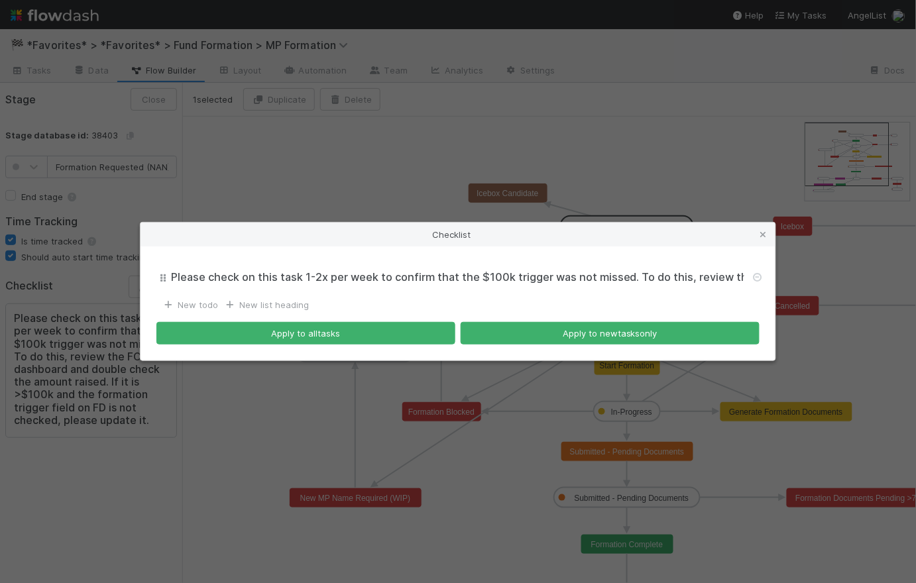
click at [591, 278] on input "Please check on this task 1-2x per week to confirm that the $100k trigger was n…" at bounding box center [458, 277] width 576 height 15
click at [758, 276] on icon at bounding box center [757, 277] width 13 height 9
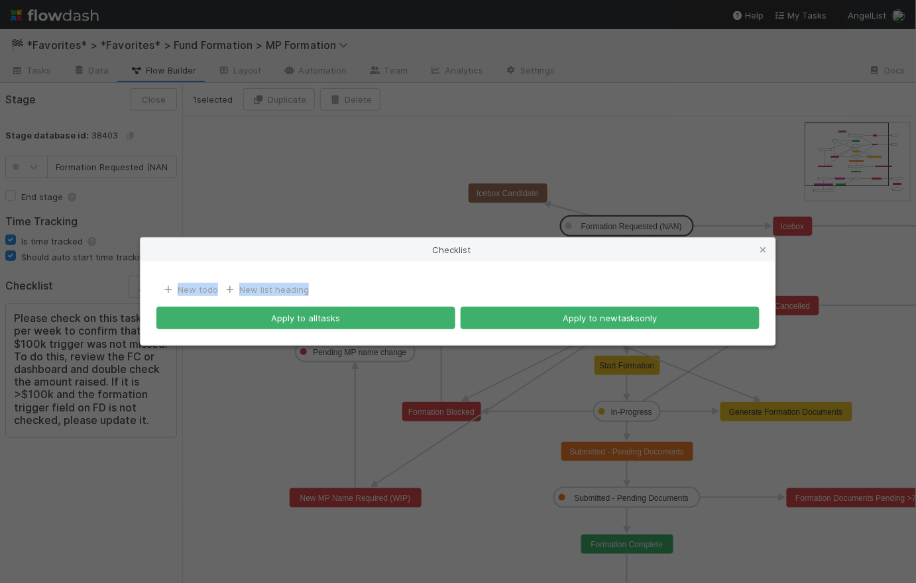
drag, startPoint x: 757, startPoint y: 276, endPoint x: 723, endPoint y: 284, distance: 35.2
click at [724, 284] on div "New todo New list heading Apply to all tasks Apply to new tasks only" at bounding box center [457, 303] width 635 height 83
click at [722, 284] on div "New todo New list heading" at bounding box center [457, 289] width 603 height 13
click at [761, 251] on icon at bounding box center [763, 250] width 13 height 9
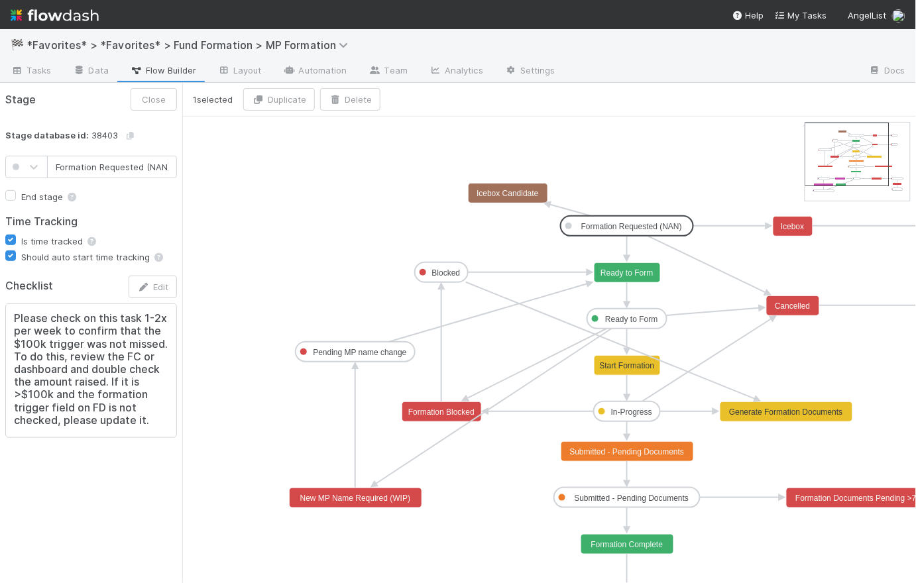
click at [124, 401] on h2 "Please check on this task 1-2x per week to confirm that the $100k trigger was n…" at bounding box center [91, 369] width 154 height 115
click at [162, 287] on button "Edit" at bounding box center [153, 287] width 48 height 23
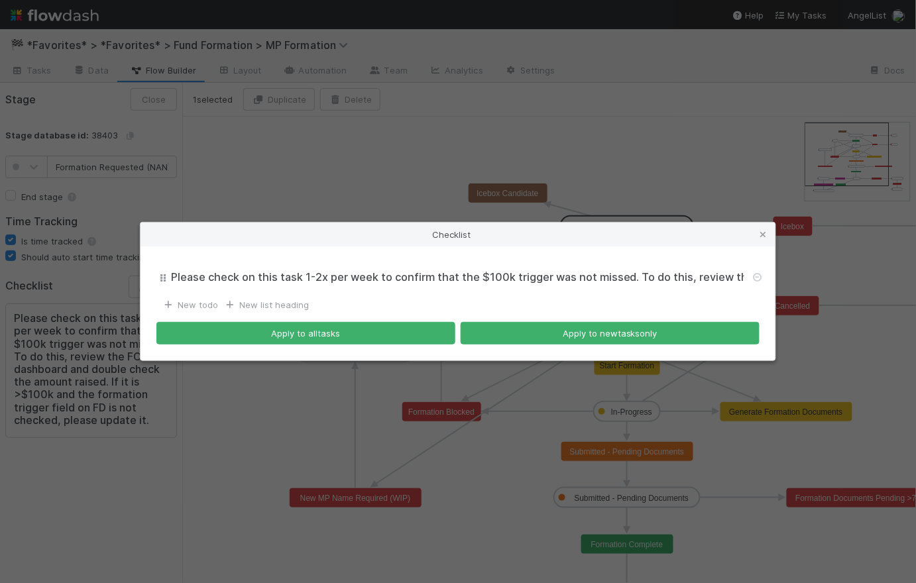
click at [327, 278] on input "Please check on this task 1-2x per week to confirm that the $100k trigger was n…" at bounding box center [458, 277] width 576 height 15
drag, startPoint x: 315, startPoint y: 277, endPoint x: 243, endPoint y: 281, distance: 73.0
click at [243, 281] on input "Please check on this task 1-2x per week to confirm that the $100k trigger was n…" at bounding box center [458, 277] width 576 height 15
drag, startPoint x: 277, startPoint y: 280, endPoint x: 260, endPoint y: 278, distance: 17.3
click at [260, 278] on input "Please check 2x per week to confirm that the $100k trigger was not missed. To d…" at bounding box center [458, 277] width 576 height 15
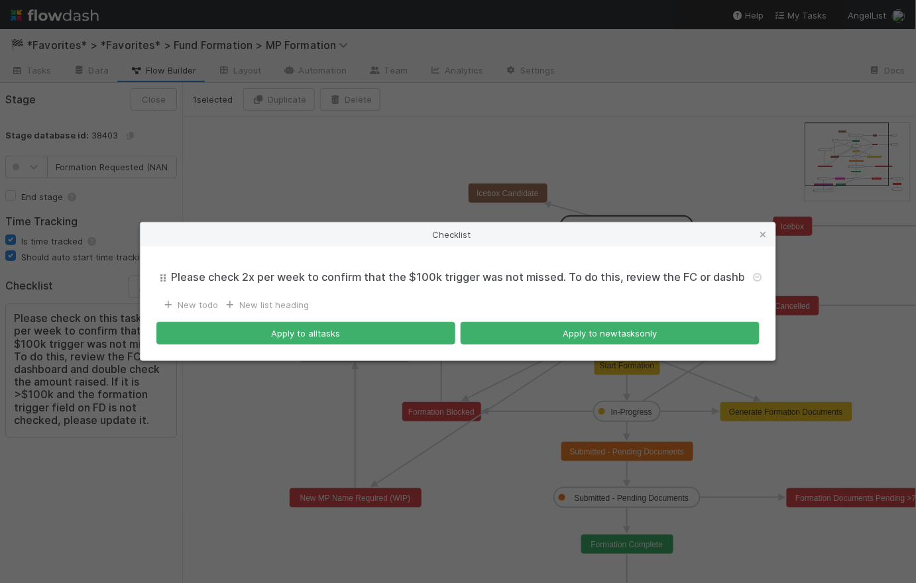
drag, startPoint x: 408, startPoint y: 275, endPoint x: 363, endPoint y: 276, distance: 44.4
click at [363, 276] on input "Please check 2x per week to confirm that the $100k trigger was not missed. To d…" at bounding box center [458, 277] width 576 height 15
drag, startPoint x: 520, startPoint y: 278, endPoint x: 633, endPoint y: 260, distance: 114.1
click at [810, 272] on div "Checklist Please check 2x per week to confirm $100k trigger was not missed. To …" at bounding box center [458, 291] width 916 height 583
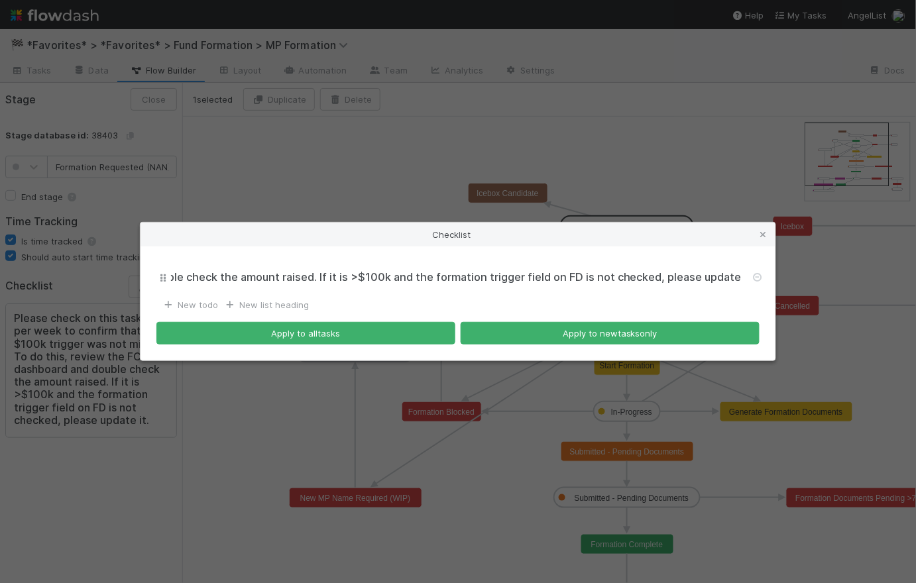
click at [470, 282] on input "Please check 2x per week to confirm $100k trigger was not missed. To do this, r…" at bounding box center [458, 277] width 576 height 15
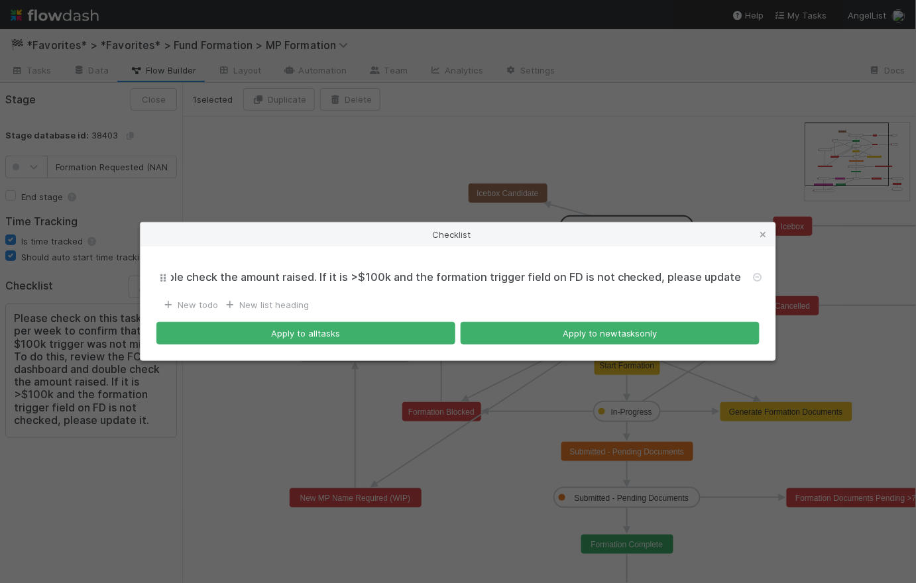
click at [470, 282] on input "Please check 2x per week to confirm $100k trigger was not missed. To do this, r…" at bounding box center [458, 277] width 576 height 15
type input "Please check 2x per week to confirm $100k trigger was not missed. To do this, r…"
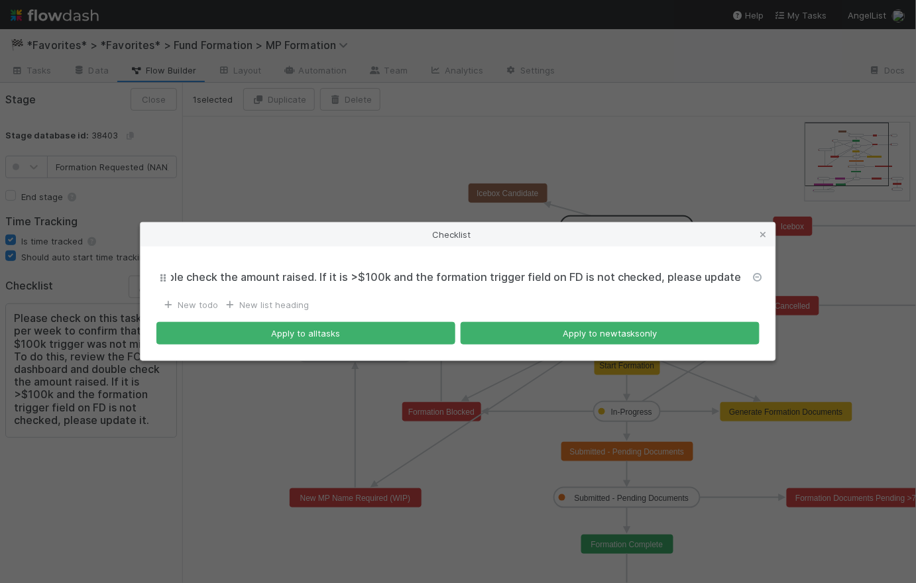
click at [761, 274] on icon at bounding box center [757, 277] width 13 height 9
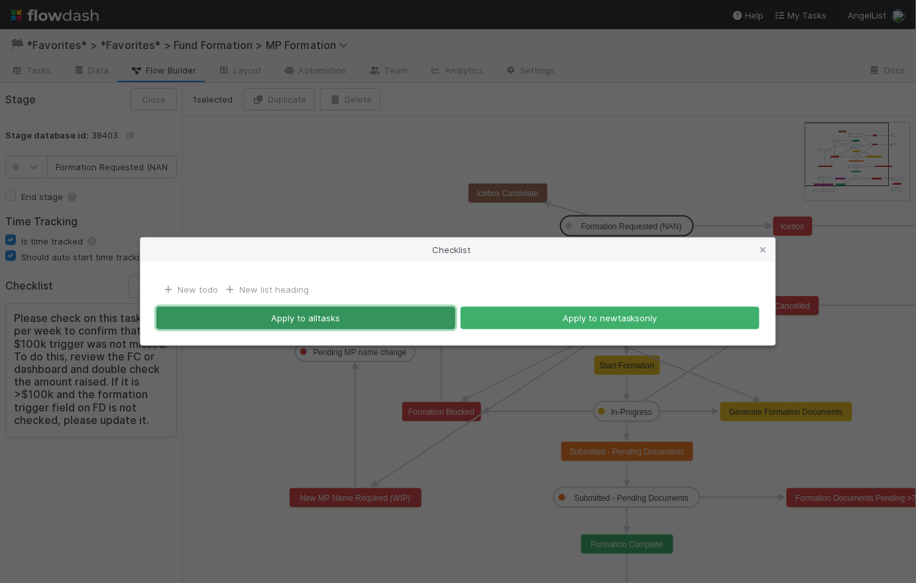
click at [341, 317] on button "Apply to all tasks" at bounding box center [305, 318] width 299 height 23
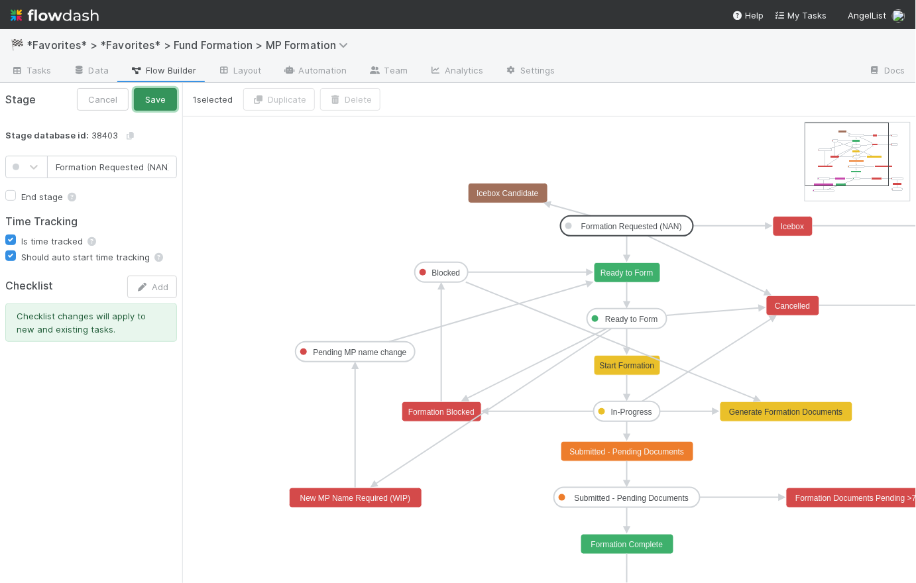
click at [147, 96] on button "Save" at bounding box center [155, 99] width 43 height 23
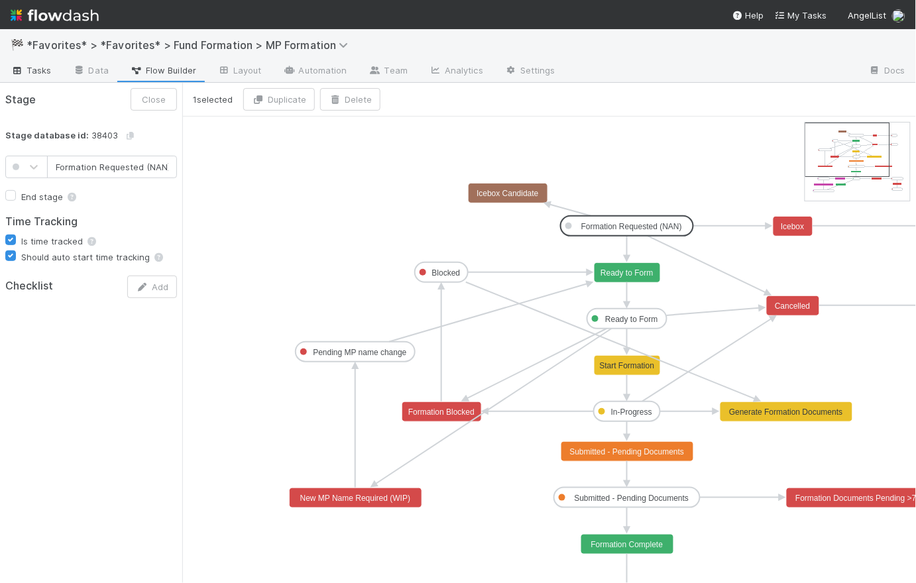
click at [25, 72] on span "Tasks" at bounding box center [31, 70] width 41 height 13
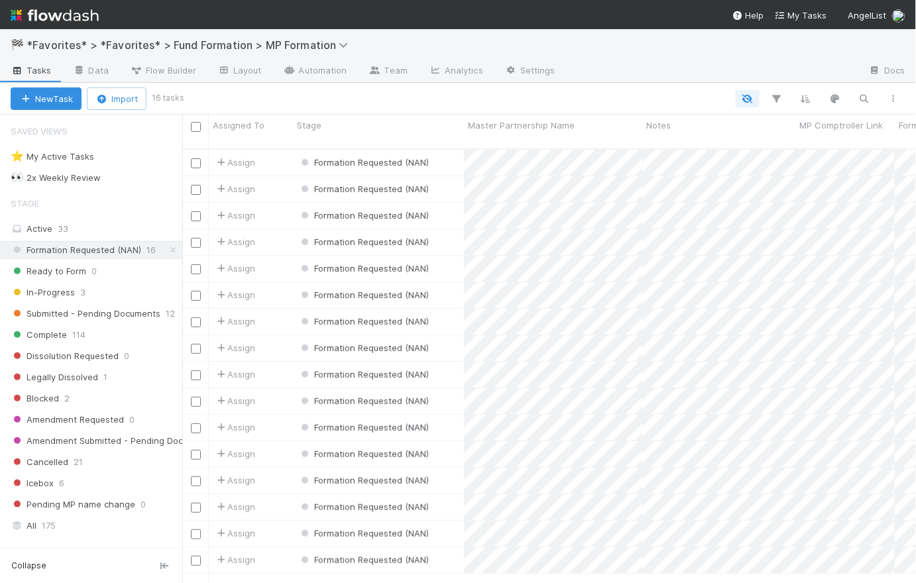
scroll to position [436, 725]
click at [382, 76] on link "Team" at bounding box center [388, 71] width 60 height 21
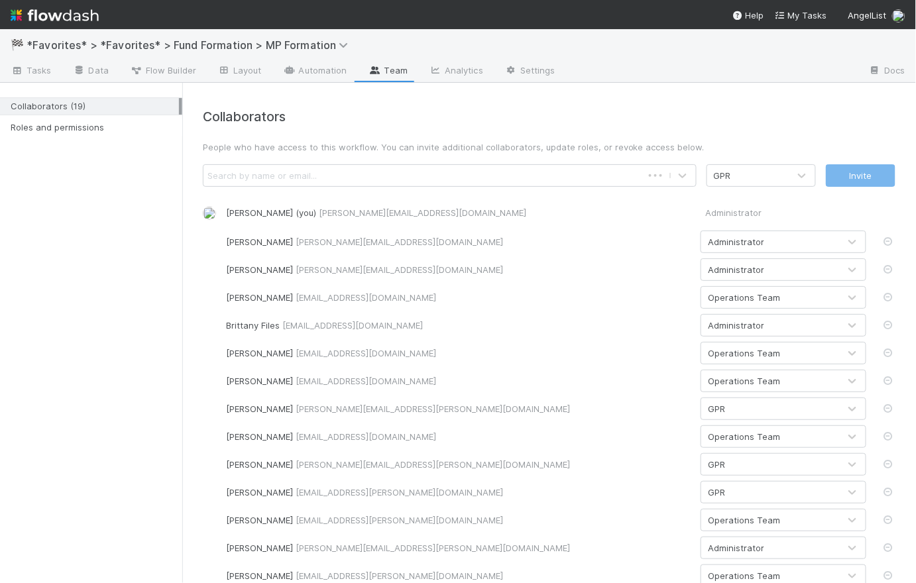
click at [310, 178] on div "Search by name or email..." at bounding box center [261, 175] width 109 height 13
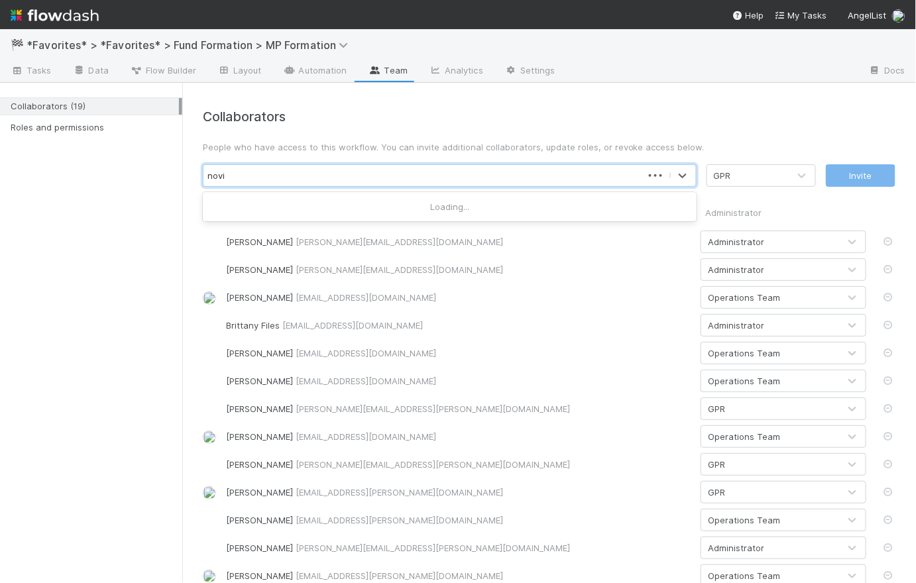
type input "novia"
click at [312, 174] on div "novia" at bounding box center [435, 175] width 465 height 21
click at [312, 174] on div "Search by name or email..." at bounding box center [261, 175] width 109 height 13
click at [455, 176] on div "Search by name or email..." at bounding box center [435, 175] width 465 height 21
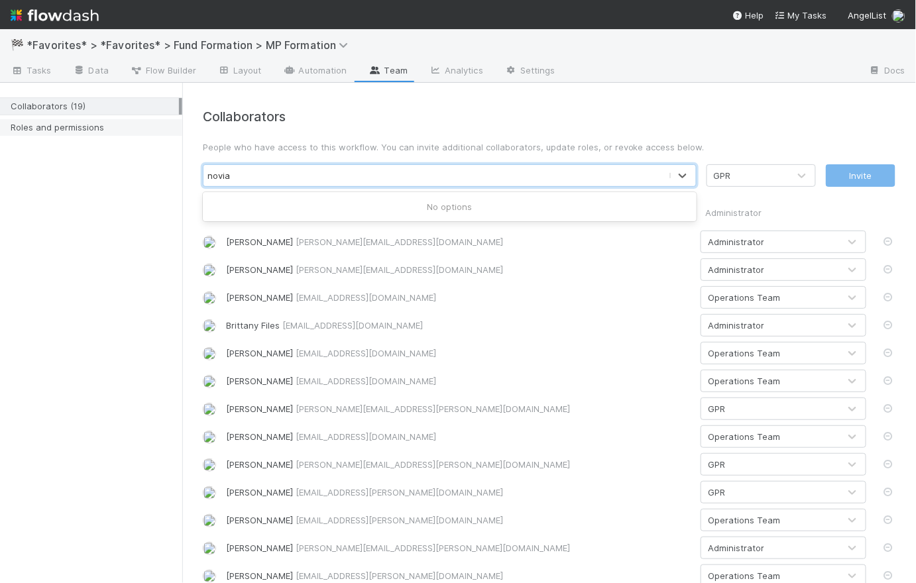
type input "novia"
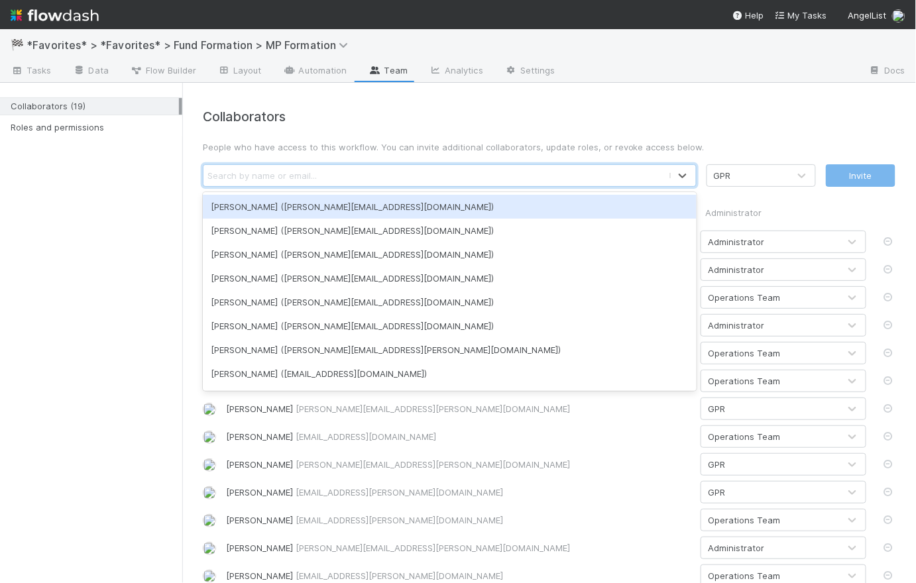
click at [415, 176] on div "Search by name or email..." at bounding box center [435, 175] width 465 height 21
paste input "novia.bautista@belltowerfunds.com"
type input "novia.bautista@belltowerfunds.com"
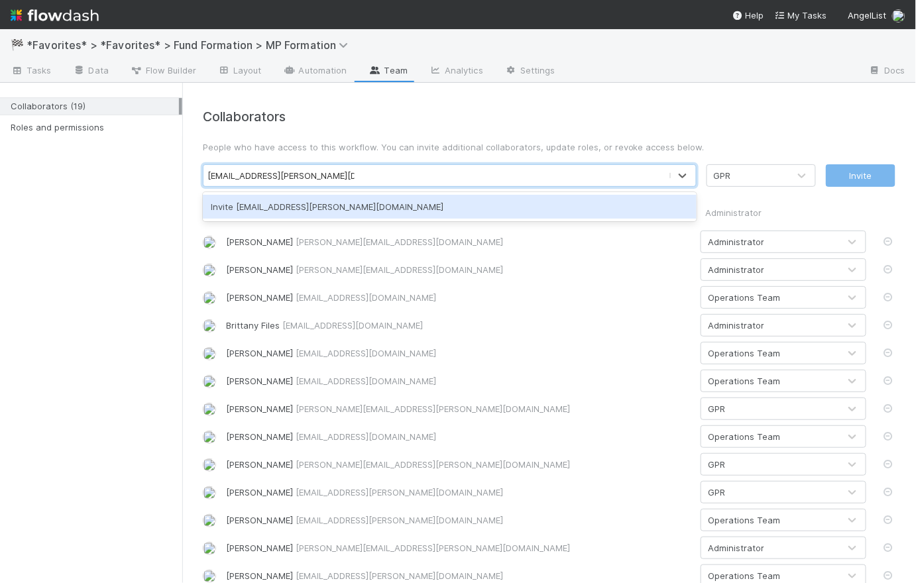
click at [490, 201] on div "Invite novia.bautista@belltowerfunds.com" at bounding box center [450, 207] width 494 height 24
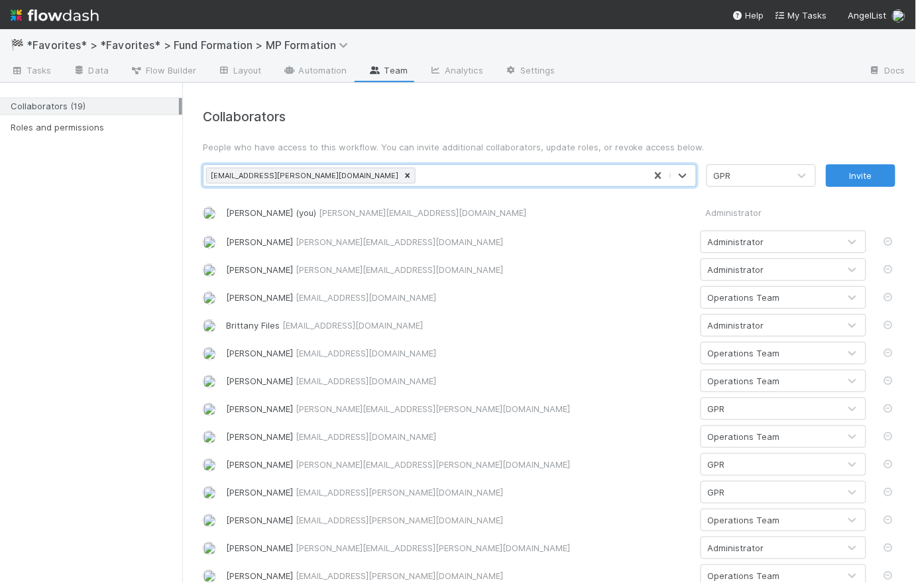
click at [749, 174] on div "GPR" at bounding box center [748, 175] width 82 height 21
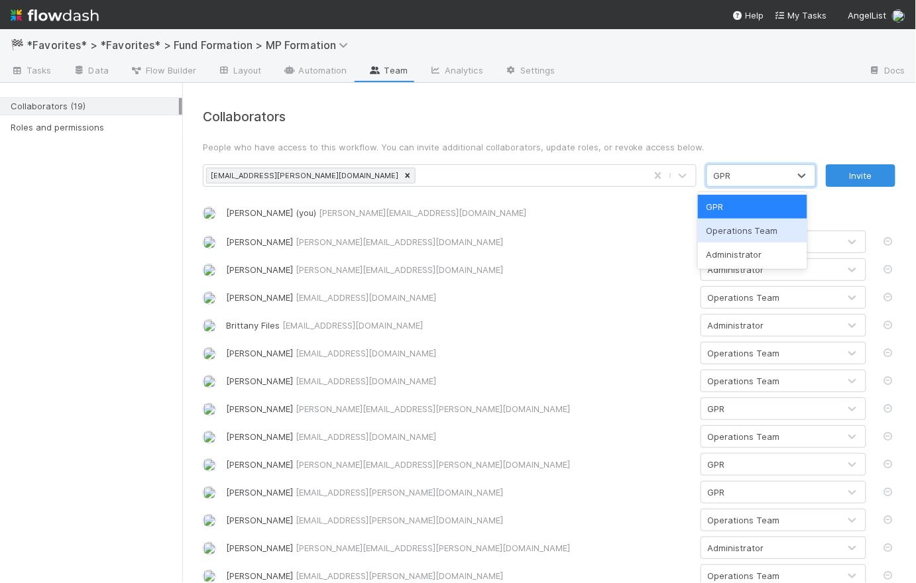
click at [740, 230] on div "Operations Team" at bounding box center [752, 231] width 109 height 24
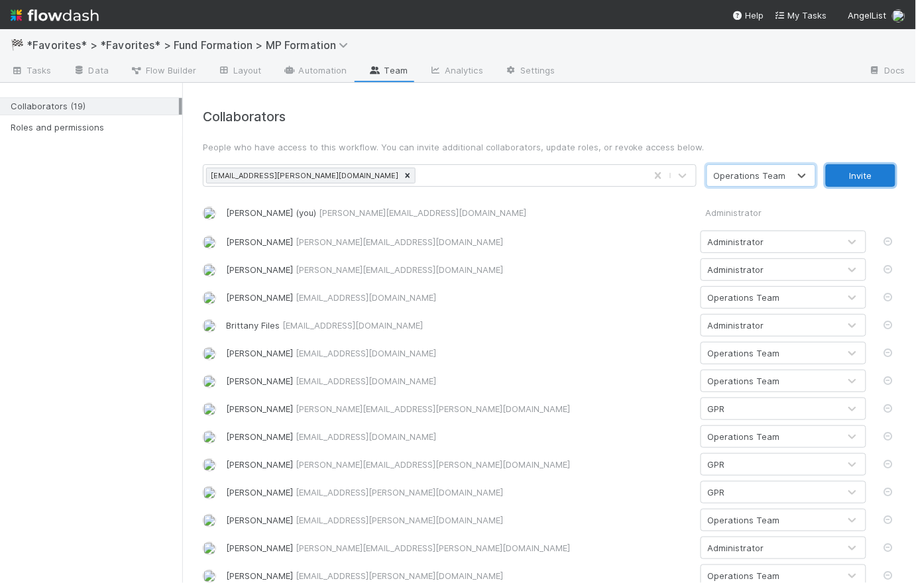
click at [860, 176] on button "Invite" at bounding box center [861, 175] width 70 height 23
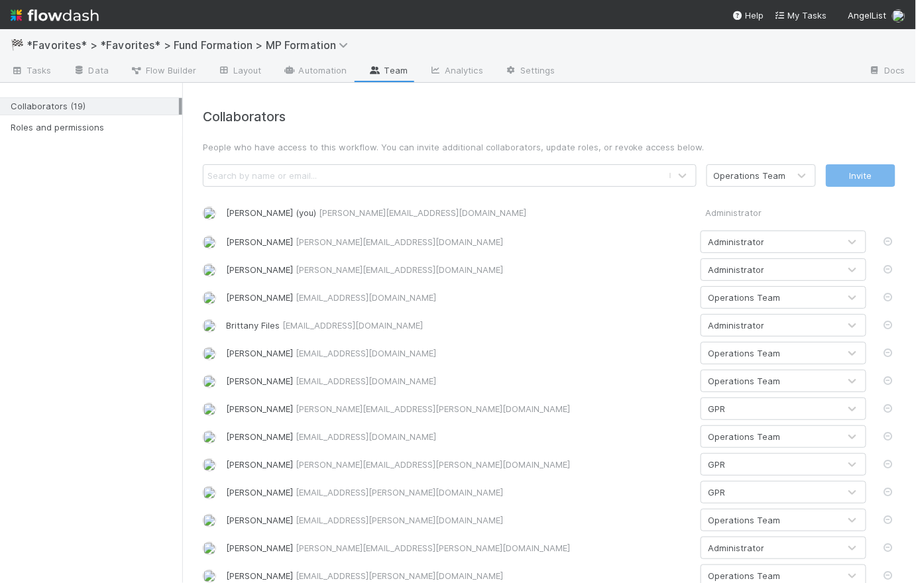
click at [403, 125] on div "Collaborators People who have access to this workflow. You can invite additiona…" at bounding box center [549, 417] width 712 height 617
click at [20, 71] on icon at bounding box center [17, 71] width 13 height 8
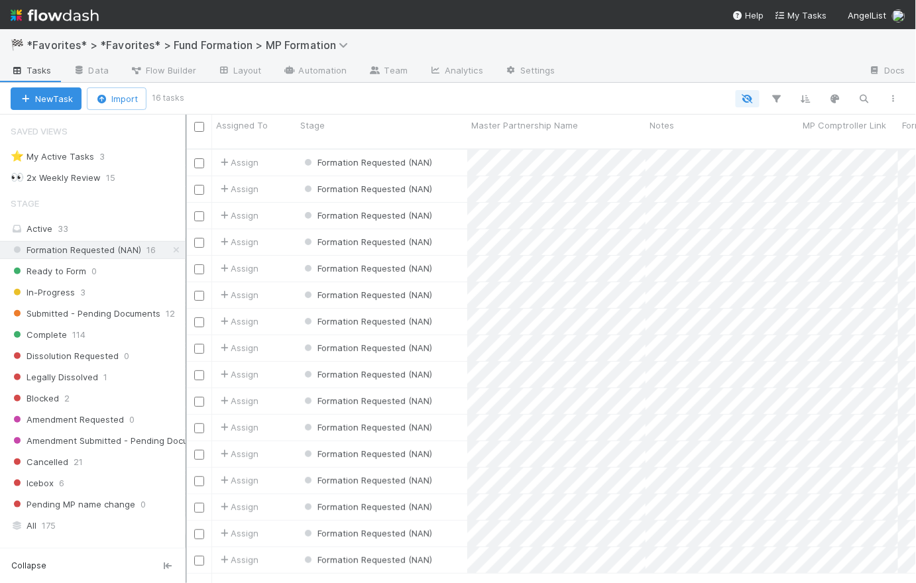
scroll to position [10, 10]
click at [188, 125] on div at bounding box center [188, 349] width 1 height 468
click at [184, 125] on div at bounding box center [184, 349] width 1 height 468
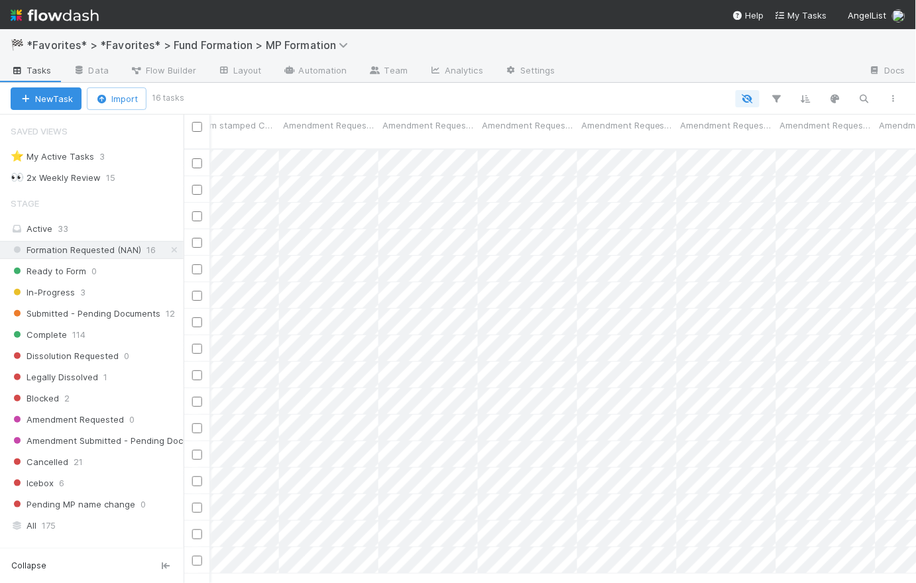
scroll to position [0, 3469]
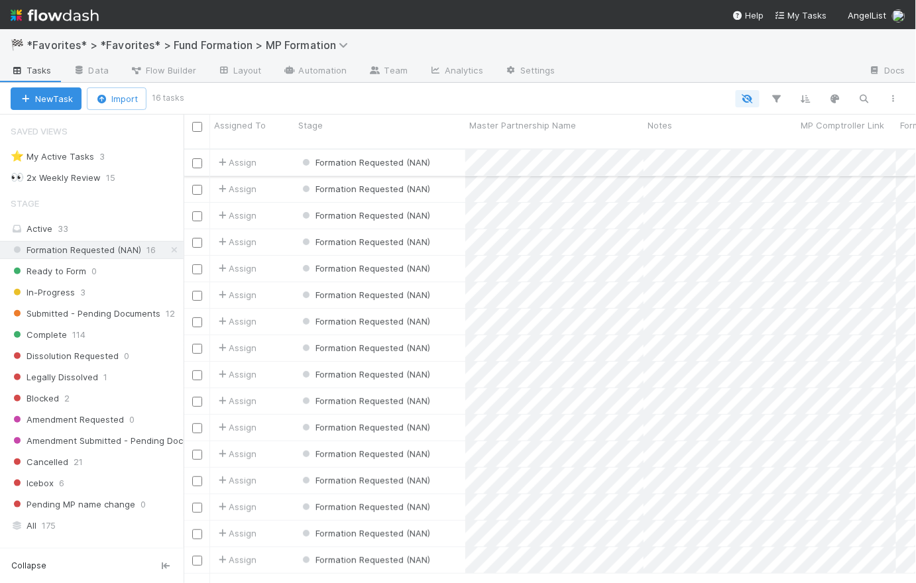
click at [451, 150] on div "Formation Requested (NAN)" at bounding box center [379, 163] width 171 height 26
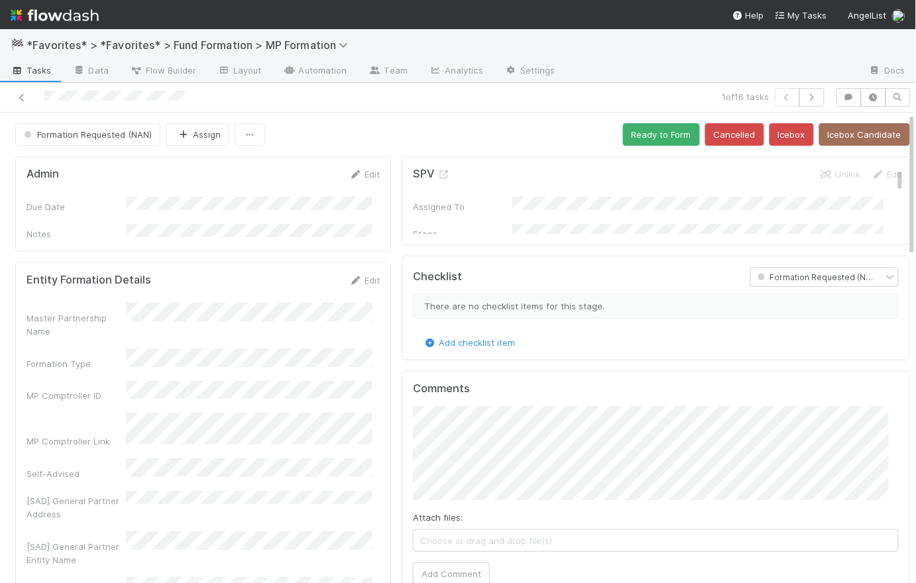
click at [329, 130] on div "Formation Requested (NAN) Assign Ready to Form Cancelled Icebox Icebox Candidate" at bounding box center [462, 134] width 895 height 23
click at [19, 97] on icon at bounding box center [21, 97] width 13 height 9
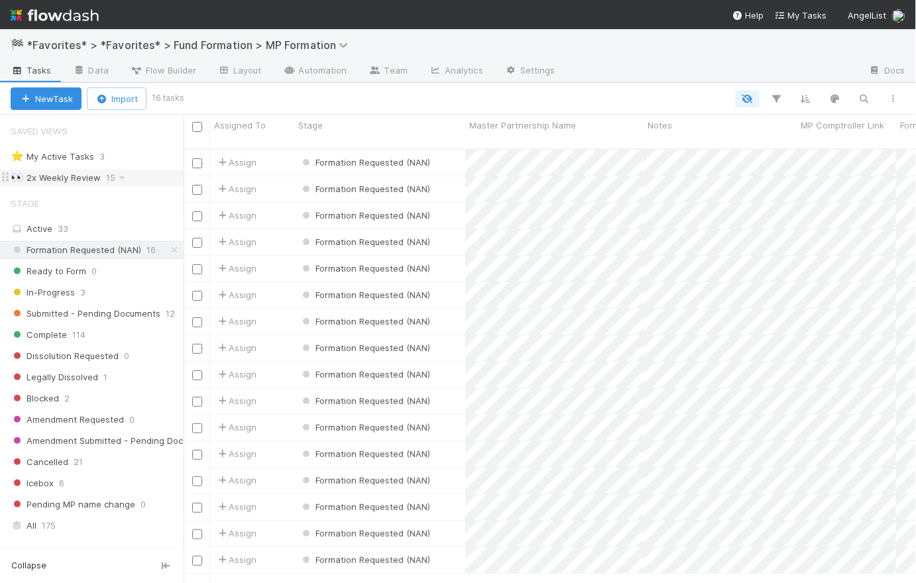
click at [85, 175] on div "👀 2x Weekly Review" at bounding box center [56, 178] width 90 height 17
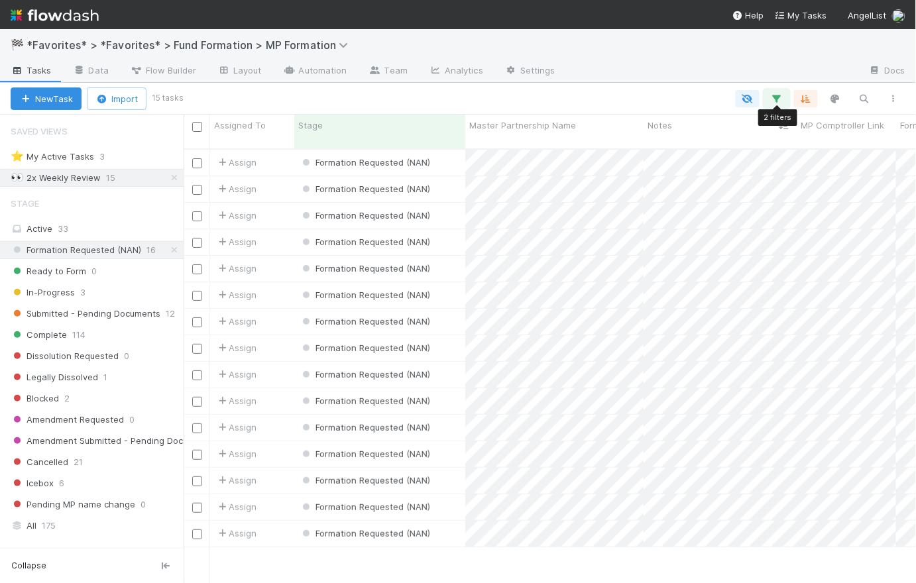
click at [779, 101] on icon "button" at bounding box center [776, 99] width 13 height 12
click at [168, 250] on div "Loading..." at bounding box center [458, 291] width 916 height 583
click at [168, 248] on icon at bounding box center [174, 250] width 13 height 9
click at [777, 93] on icon "button" at bounding box center [776, 99] width 13 height 12
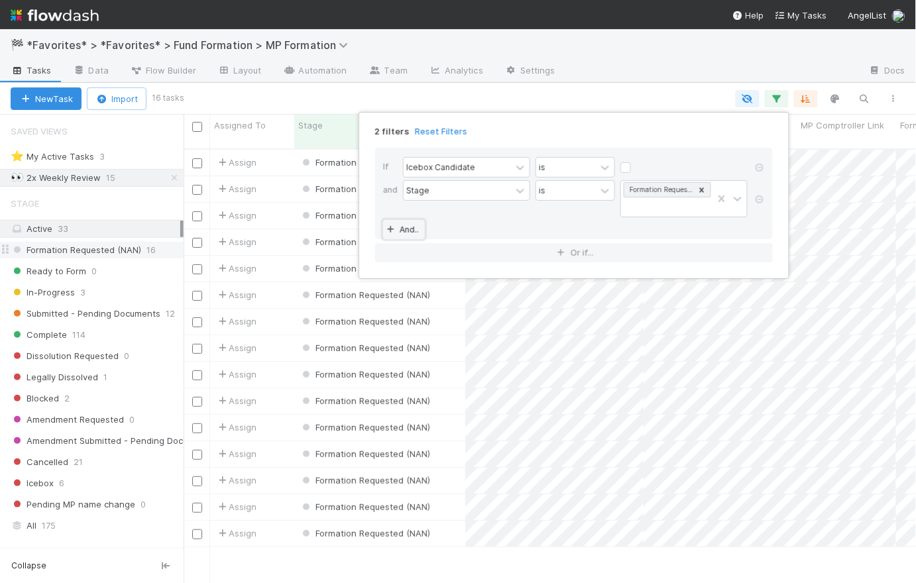
click at [410, 231] on link "And.." at bounding box center [404, 229] width 42 height 19
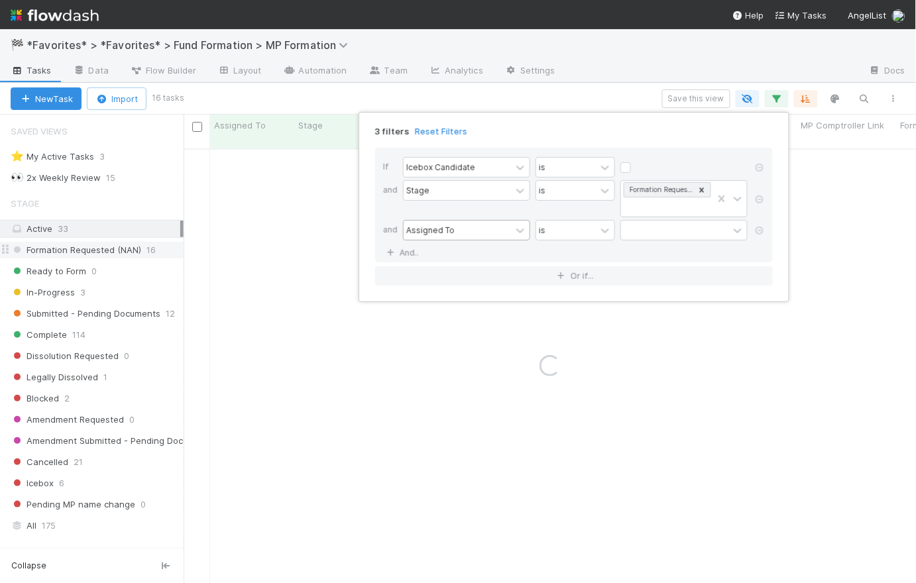
click at [447, 235] on div "Assigned To" at bounding box center [430, 230] width 48 height 12
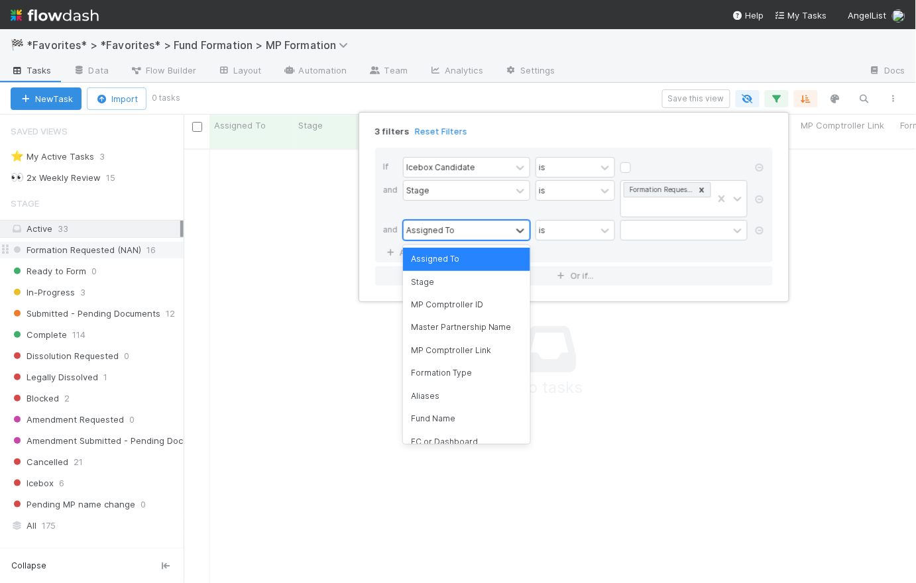
scroll to position [427, 723]
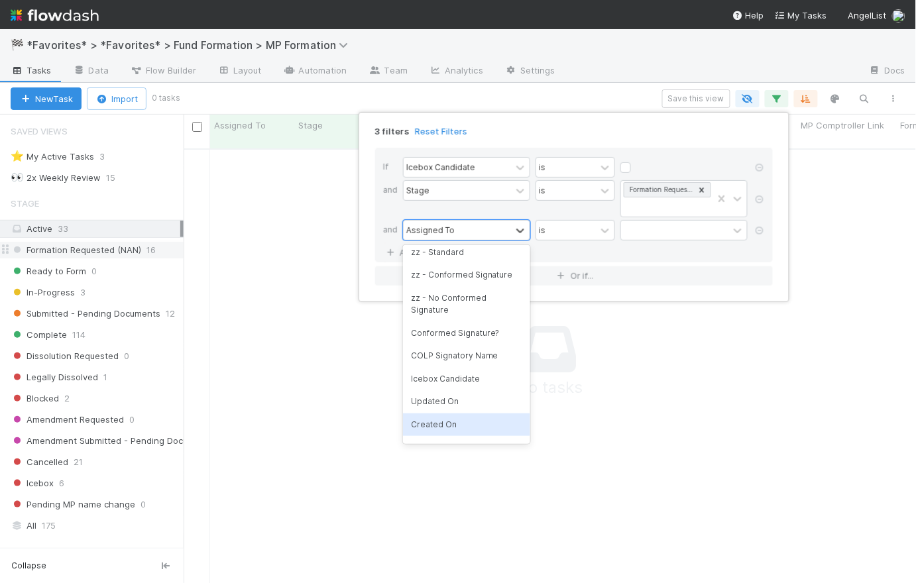
click at [452, 419] on div "Created On" at bounding box center [466, 424] width 127 height 23
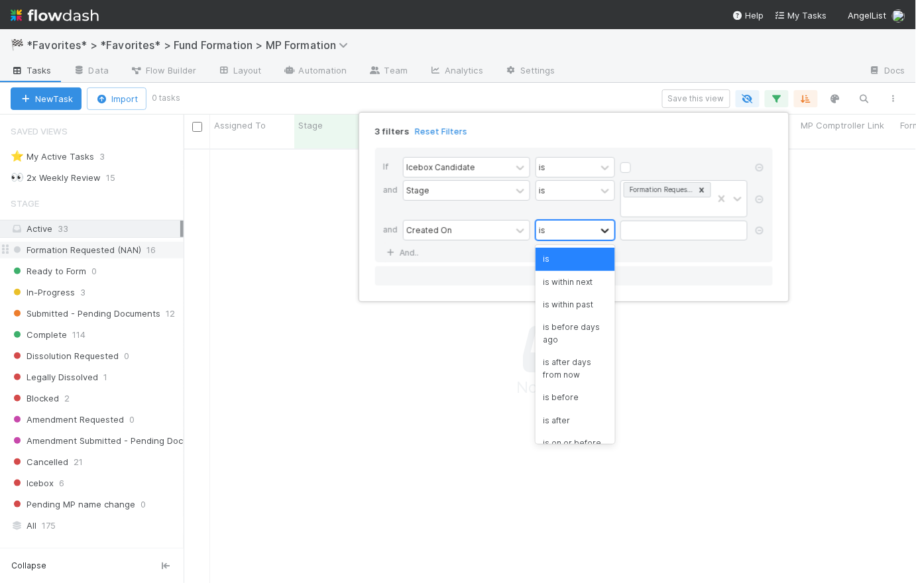
click at [597, 229] on div at bounding box center [605, 230] width 16 height 13
click at [571, 345] on div "is before days ago" at bounding box center [575, 333] width 80 height 35
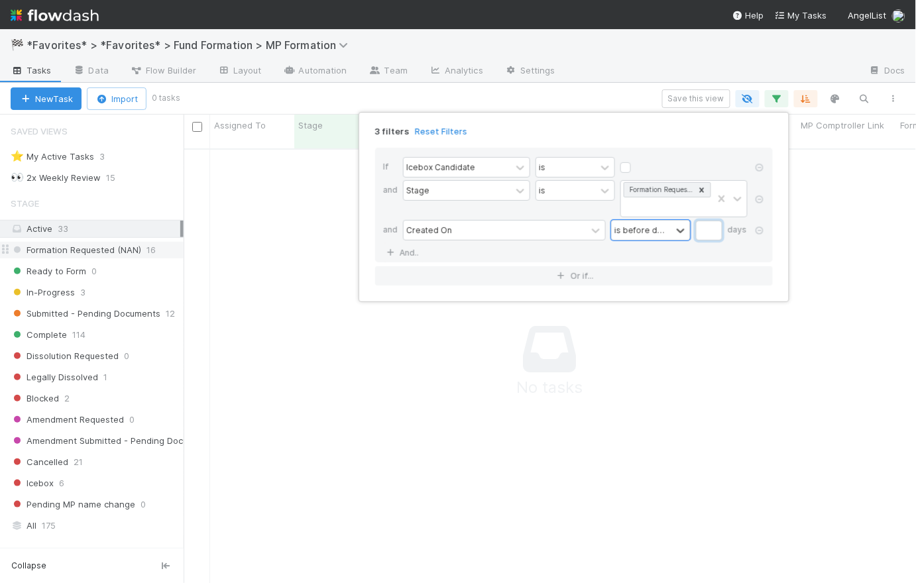
click at [710, 229] on input "text" at bounding box center [709, 231] width 27 height 20
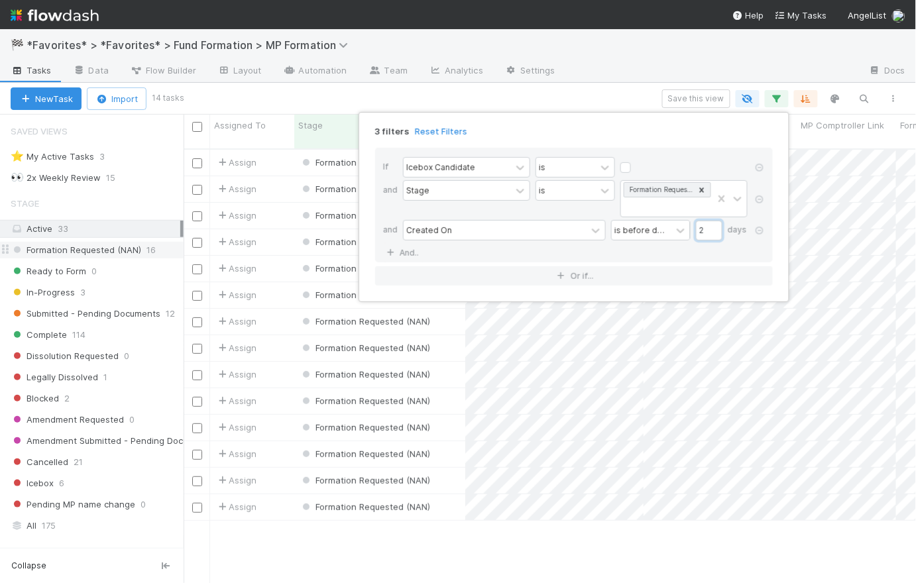
scroll to position [436, 723]
drag, startPoint x: 712, startPoint y: 232, endPoint x: 694, endPoint y: 227, distance: 17.8
click at [694, 227] on div "Created On is before days ago 2 days" at bounding box center [578, 231] width 350 height 23
drag, startPoint x: 709, startPoint y: 231, endPoint x: 696, endPoint y: 229, distance: 13.4
click at [696, 229] on input "3" at bounding box center [709, 231] width 27 height 20
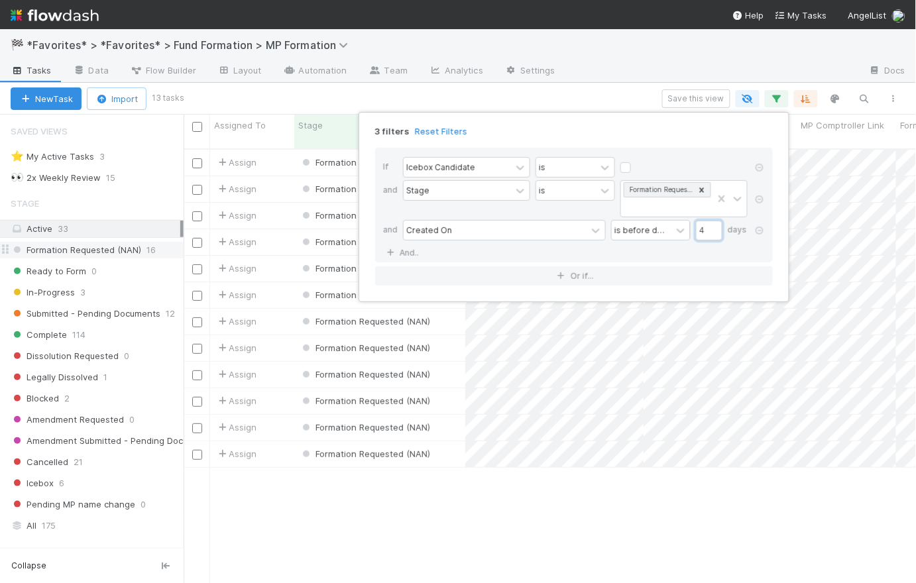
drag, startPoint x: 713, startPoint y: 232, endPoint x: 696, endPoint y: 227, distance: 17.2
click at [696, 227] on input "4" at bounding box center [709, 231] width 27 height 20
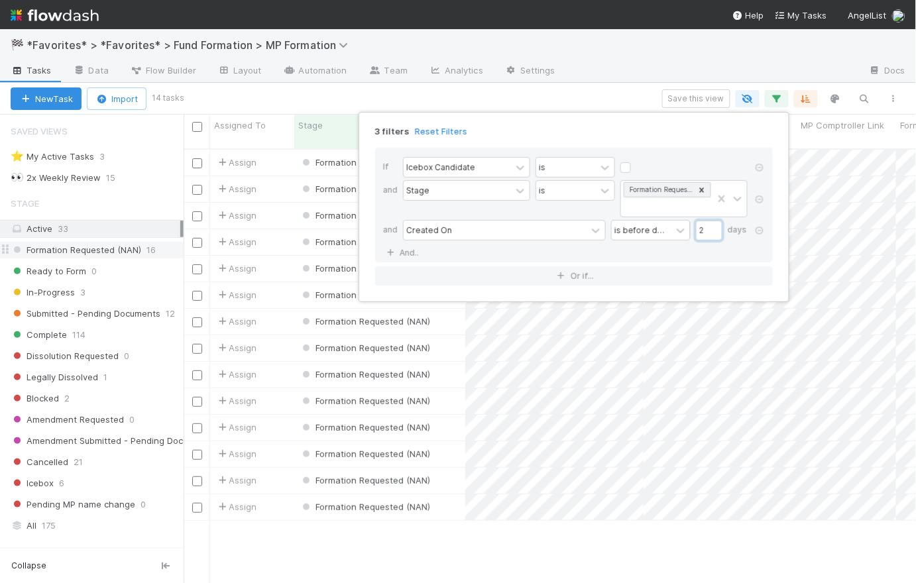
drag, startPoint x: 708, startPoint y: 230, endPoint x: 697, endPoint y: 229, distance: 10.7
click at [697, 229] on input "2" at bounding box center [709, 231] width 27 height 20
type input "3"
click at [689, 157] on div "Icebox Candidate is" at bounding box center [578, 168] width 350 height 23
click at [621, 91] on div "3 filters Reset Filters If Icebox Candidate is and Stage is Formation Requested…" at bounding box center [458, 291] width 916 height 583
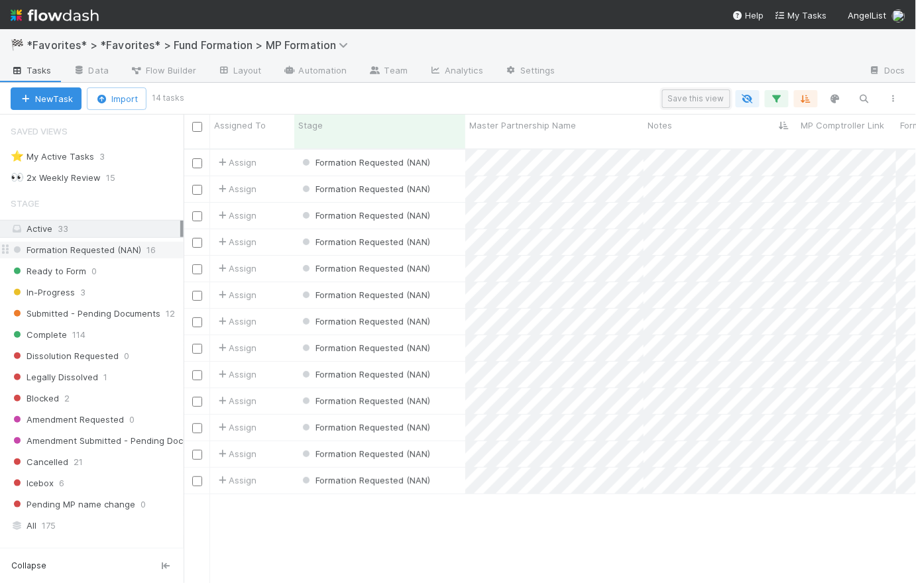
click at [683, 97] on button "Save this view" at bounding box center [696, 98] width 68 height 19
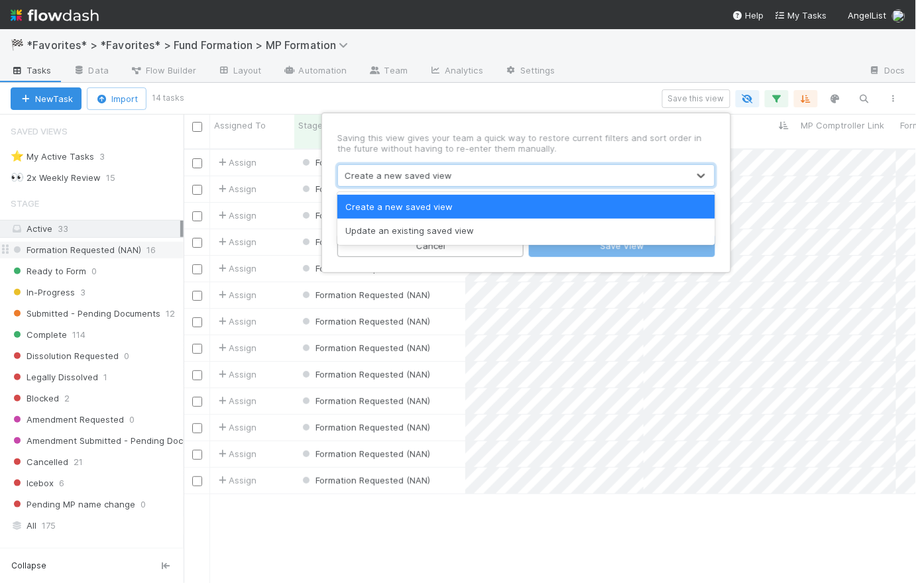
click at [464, 176] on div "Create a new saved view" at bounding box center [513, 175] width 350 height 21
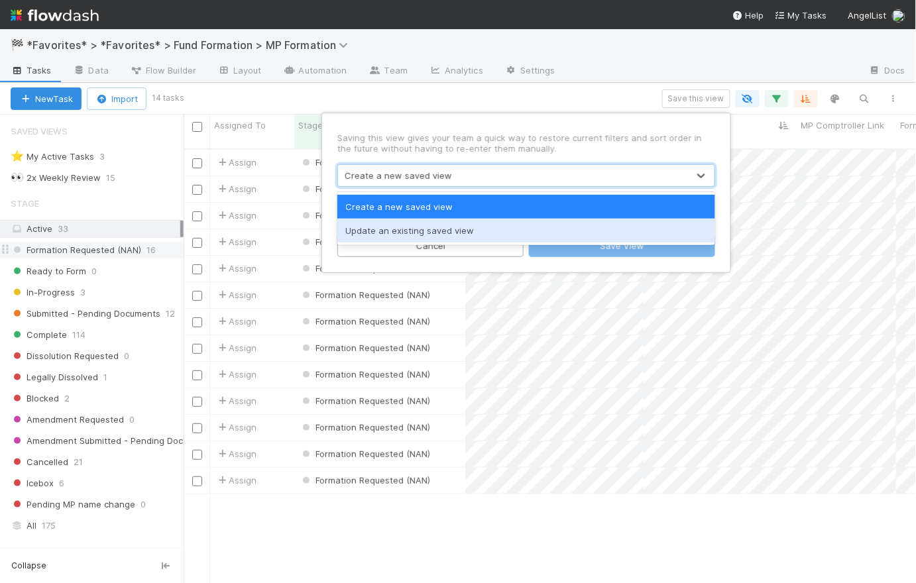
click at [455, 233] on div "Update an existing saved view" at bounding box center [526, 231] width 378 height 24
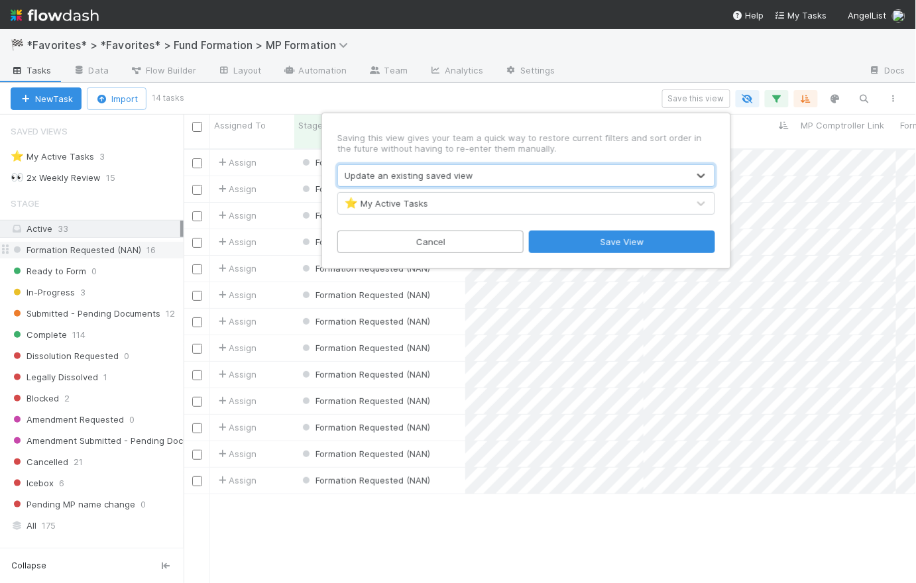
click at [411, 202] on div "⭐ My Active Tasks" at bounding box center [386, 203] width 83 height 13
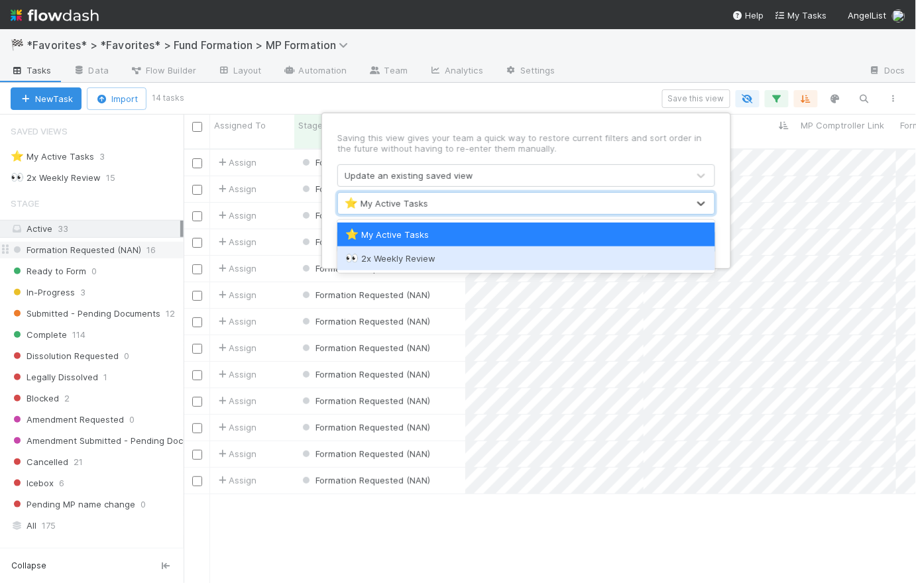
click at [402, 252] on div "👀 2x Weekly Review" at bounding box center [526, 258] width 362 height 13
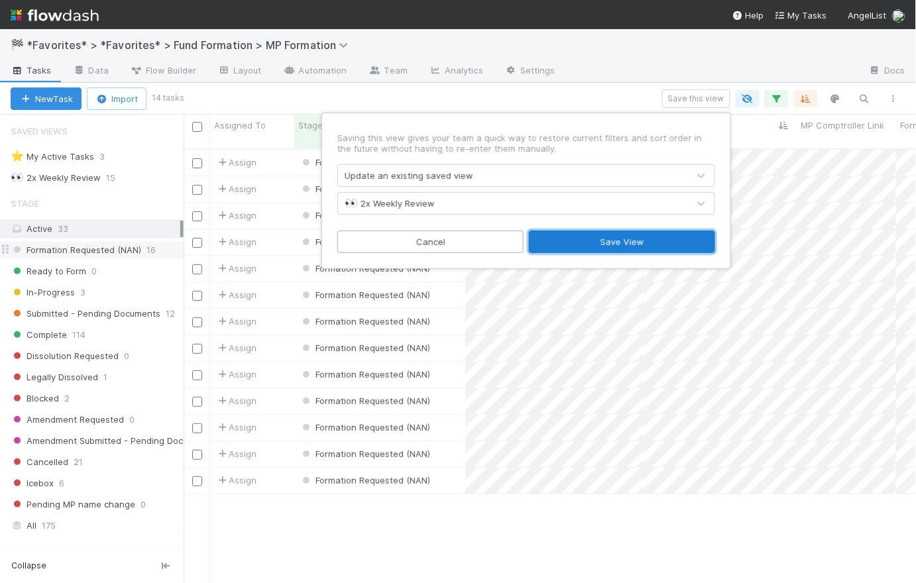
click at [609, 245] on button "Save View" at bounding box center [622, 242] width 186 height 23
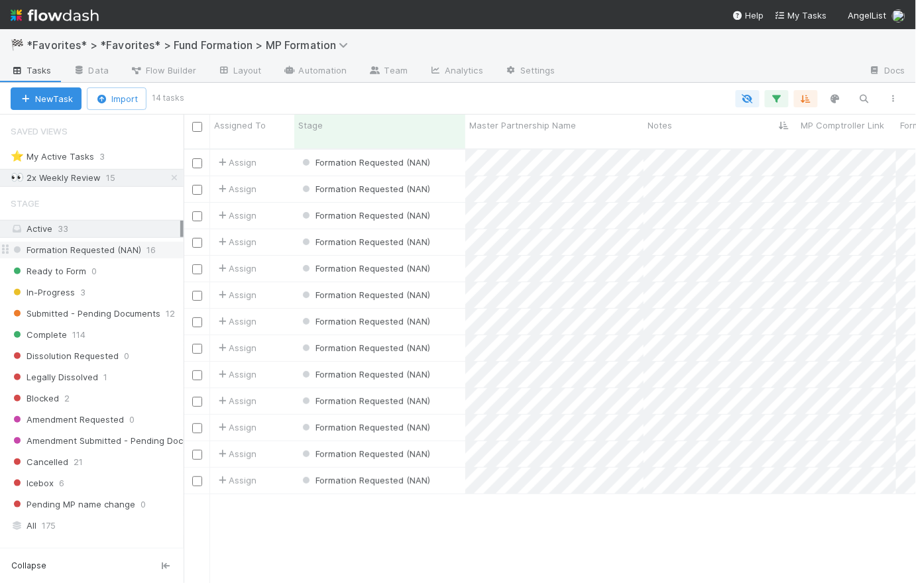
click at [604, 93] on div at bounding box center [545, 98] width 726 height 17
click at [121, 257] on span "Formation Requested (NAN)" at bounding box center [76, 250] width 131 height 17
click at [168, 176] on icon at bounding box center [174, 178] width 13 height 9
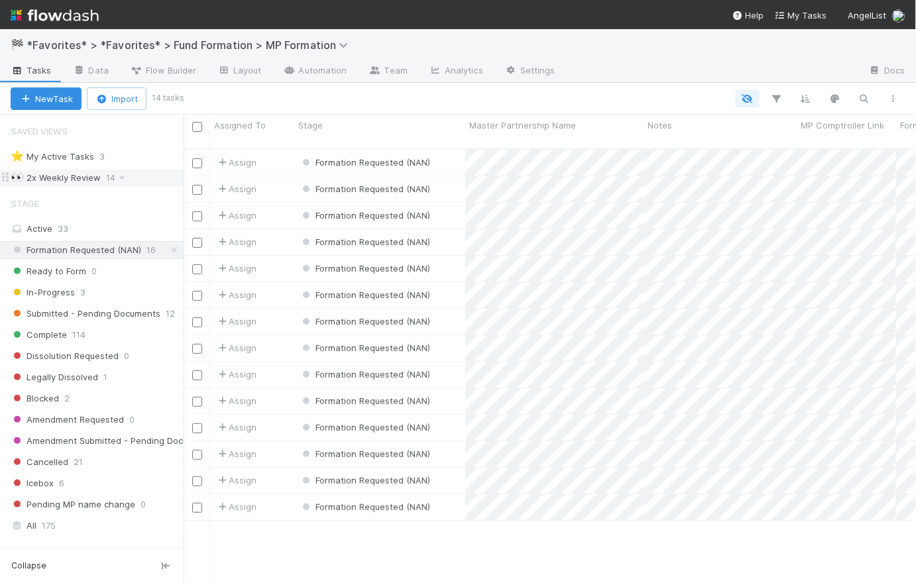
scroll to position [436, 723]
click at [78, 179] on div "👀 2x Weekly Review" at bounding box center [56, 178] width 90 height 17
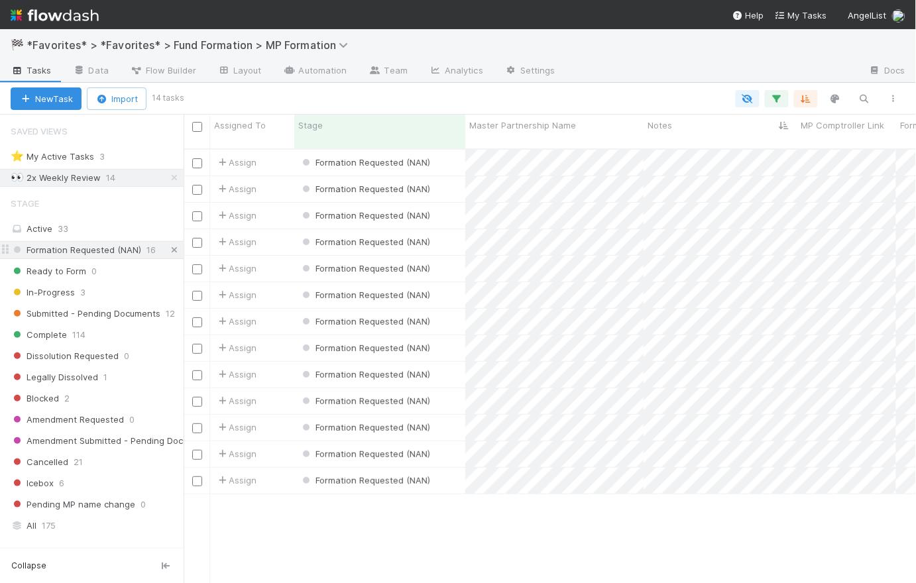
scroll to position [436, 723]
click at [168, 249] on icon at bounding box center [174, 250] width 13 height 9
click at [778, 98] on icon "button" at bounding box center [776, 99] width 13 height 12
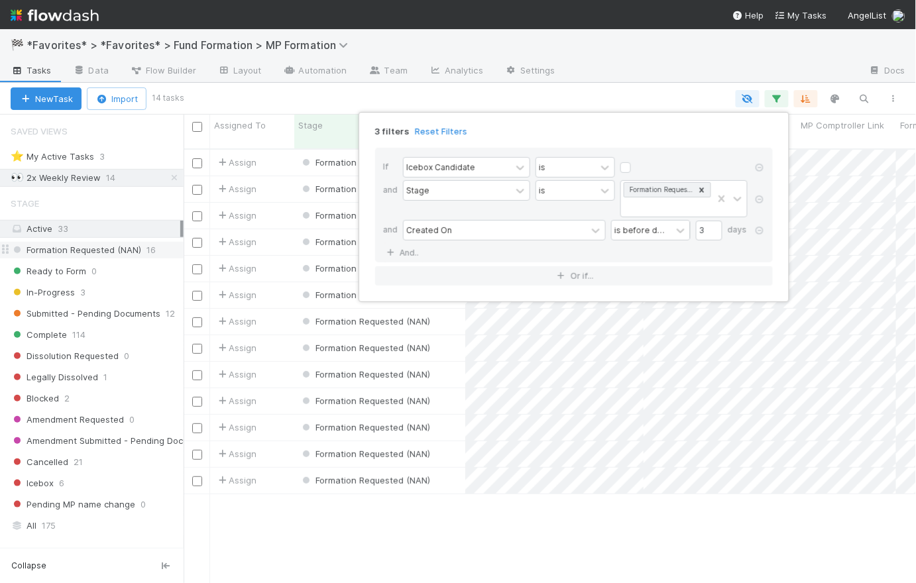
click at [636, 161] on label at bounding box center [636, 161] width 0 height 0
click at [626, 164] on input "checkbox" at bounding box center [625, 171] width 11 height 20
checkbox input "true"
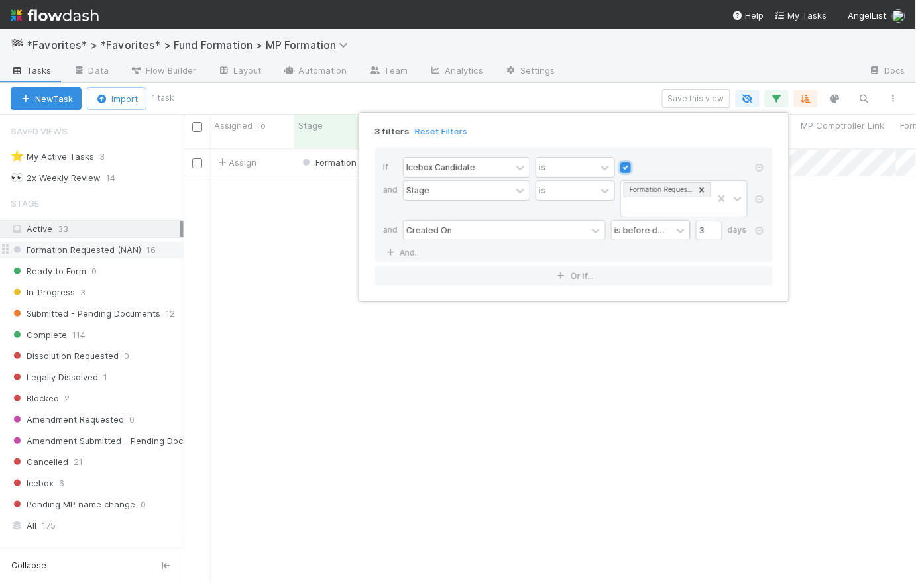
scroll to position [436, 723]
click at [759, 229] on icon at bounding box center [759, 231] width 13 height 8
click at [686, 154] on div "If Icebox Candidate is and Stage is Formation Requested (NAN) And.." at bounding box center [574, 193] width 398 height 91
click at [609, 95] on div "2 filters Reset Filters If Icebox Candidate is and Stage is Formation Requested…" at bounding box center [458, 291] width 916 height 583
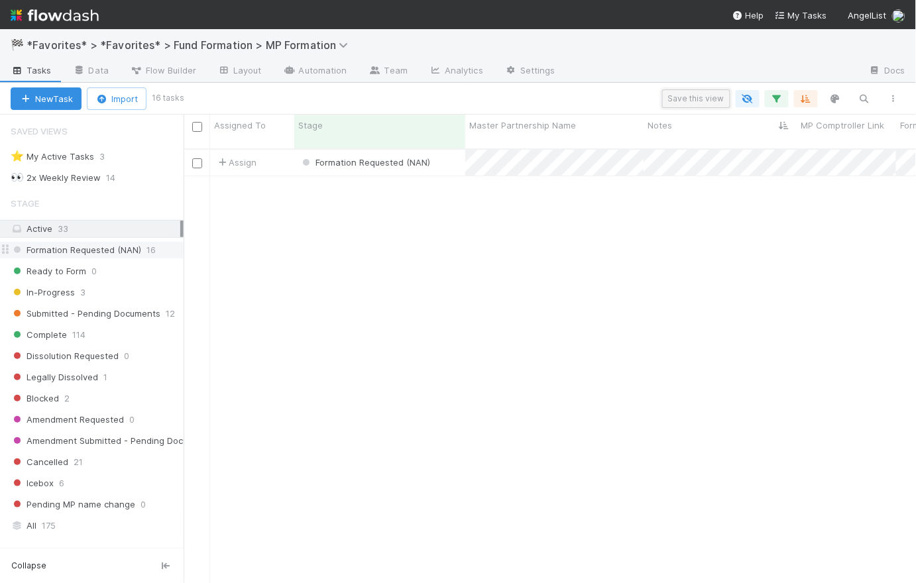
click at [688, 103] on button "Save this view" at bounding box center [696, 98] width 68 height 19
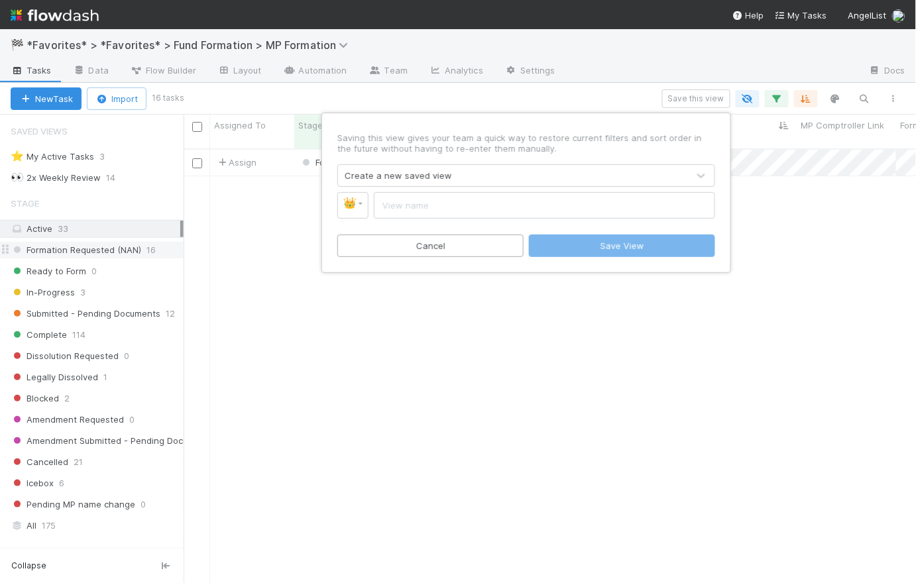
click at [427, 181] on div "Create a new saved view" at bounding box center [398, 175] width 107 height 13
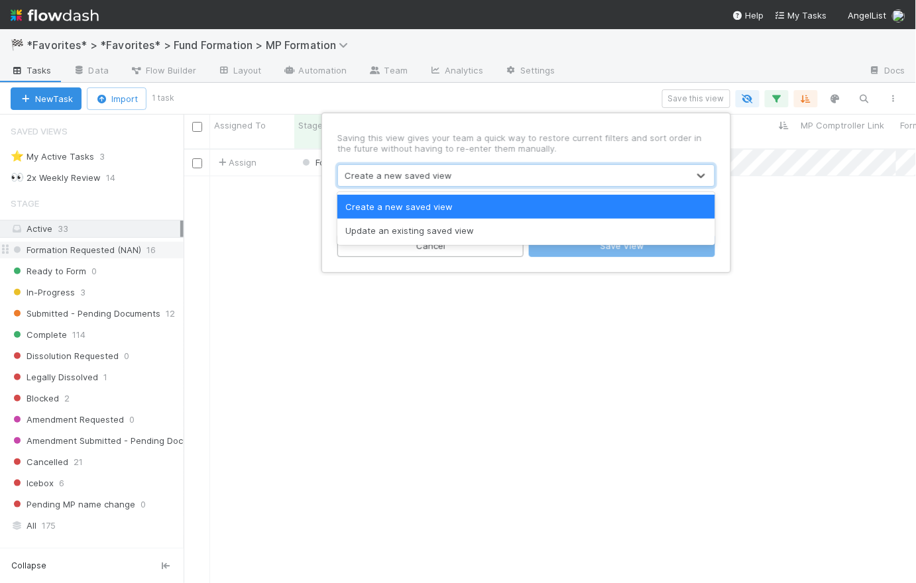
click at [427, 207] on div "Create a new saved view" at bounding box center [526, 207] width 378 height 24
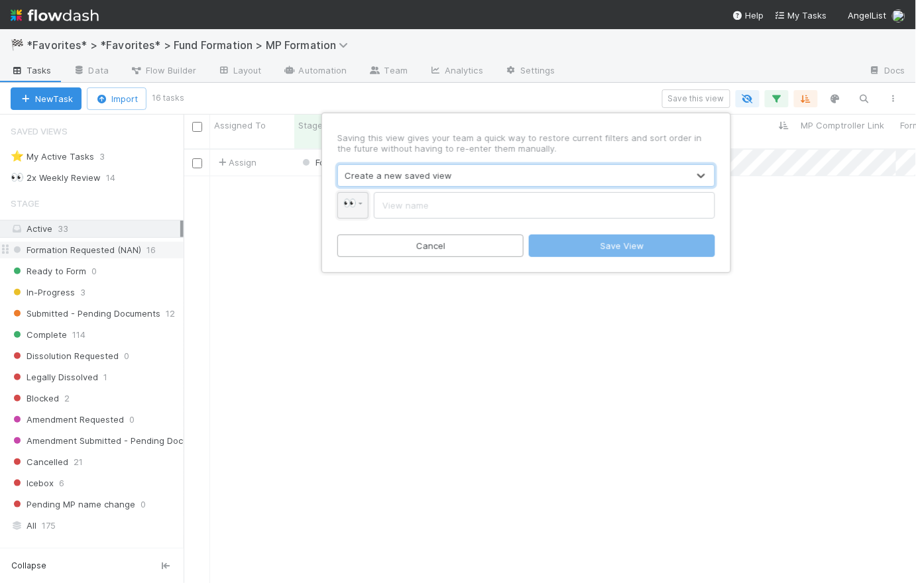
click at [360, 207] on link "👀" at bounding box center [352, 205] width 31 height 27
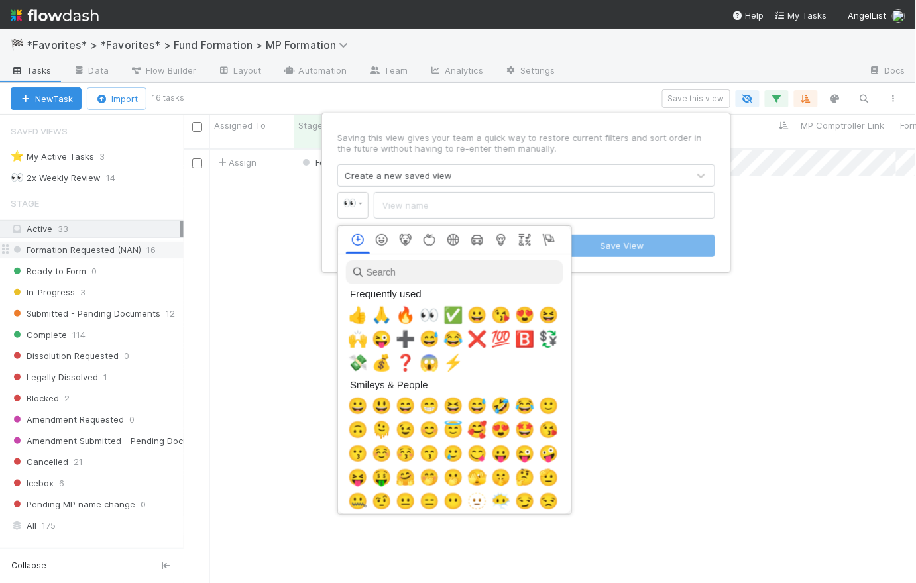
click at [395, 270] on input "search" at bounding box center [454, 272] width 217 height 24
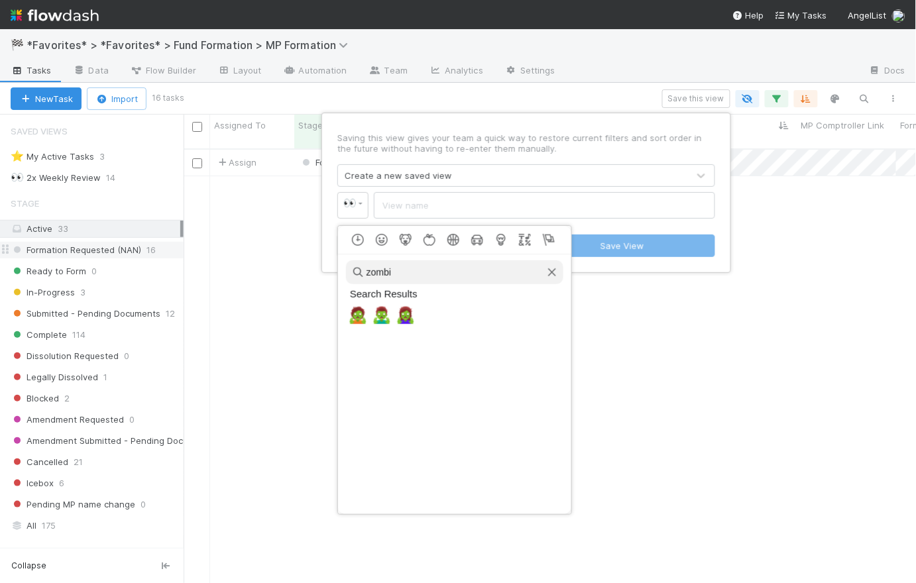
drag, startPoint x: 405, startPoint y: 275, endPoint x: 348, endPoint y: 270, distance: 57.2
click at [348, 270] on input "zombi" at bounding box center [454, 272] width 217 height 24
type input "ice"
click at [381, 321] on span "🧊" at bounding box center [382, 315] width 20 height 19
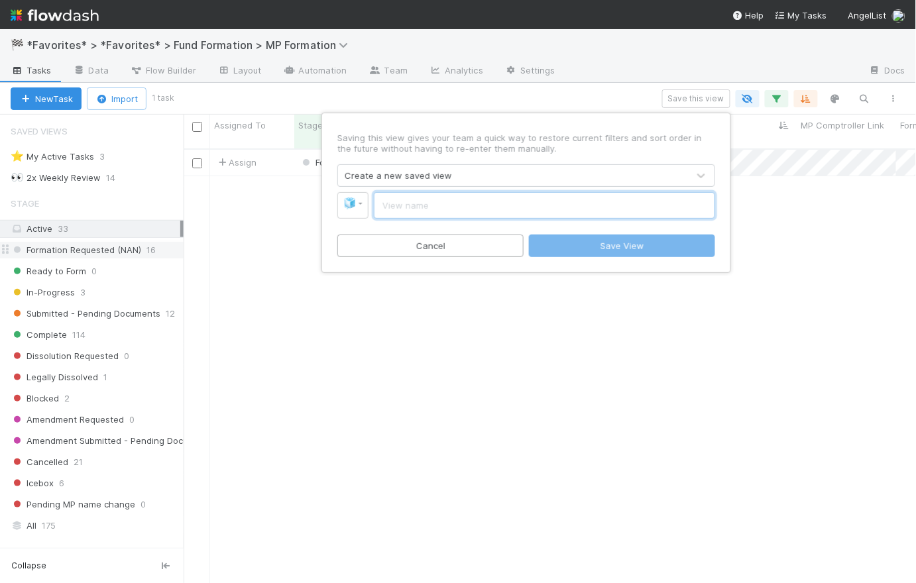
click at [415, 202] on input "text" at bounding box center [544, 205] width 341 height 27
type input "Icebox Candidate"
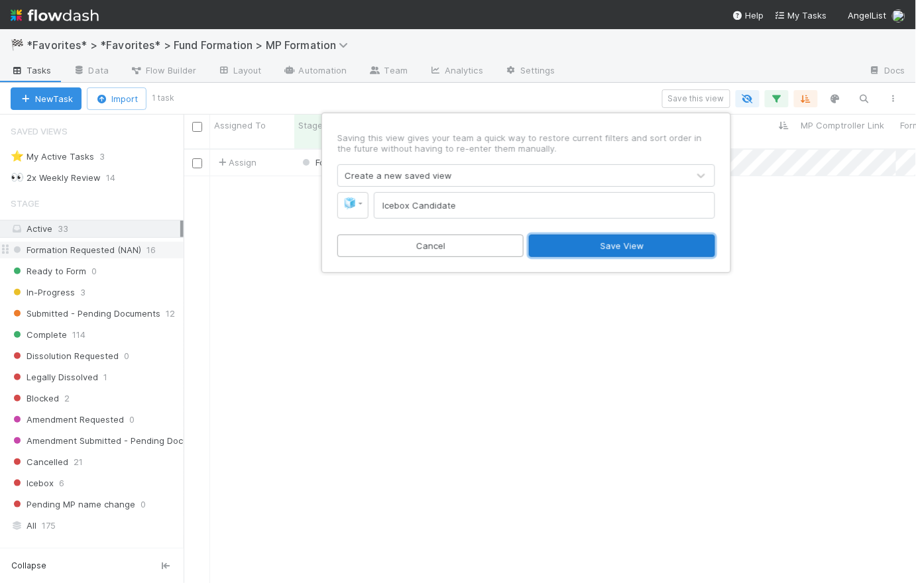
click at [645, 244] on button "Save View" at bounding box center [622, 246] width 186 height 23
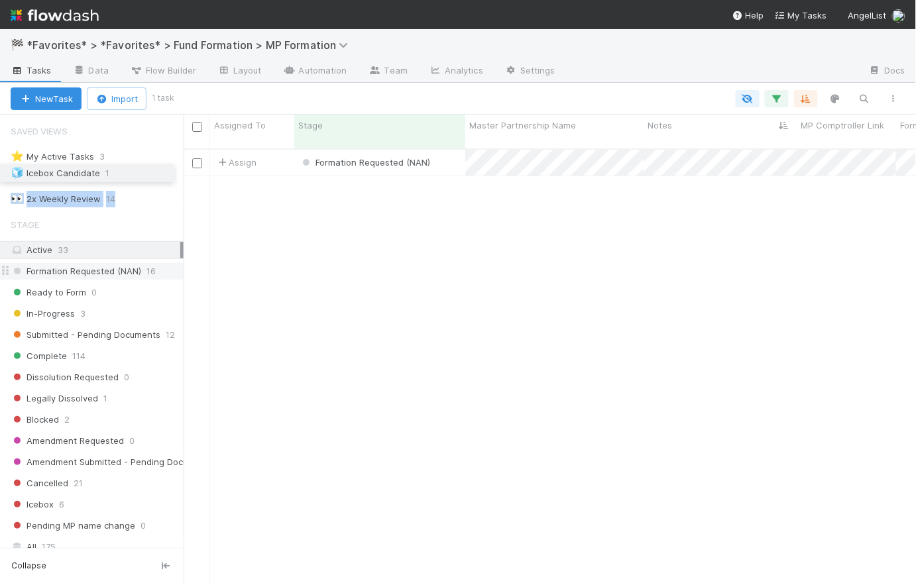
drag, startPoint x: 6, startPoint y: 197, endPoint x: 1, endPoint y: 171, distance: 26.3
click at [1, 171] on div "⭐ My Active Tasks 3 👀 2x Weekly Review 14 🧊 Icebox Candidate 1" at bounding box center [92, 178] width 184 height 60
click at [243, 94] on div at bounding box center [540, 98] width 736 height 17
click at [234, 209] on div "Assign Formation Requested (NAN) 1 0 0 0 0 5/21/25, 3:33:57 AM 8/26/25, 5:49:37…" at bounding box center [550, 372] width 733 height 445
click at [168, 176] on icon at bounding box center [174, 178] width 13 height 9
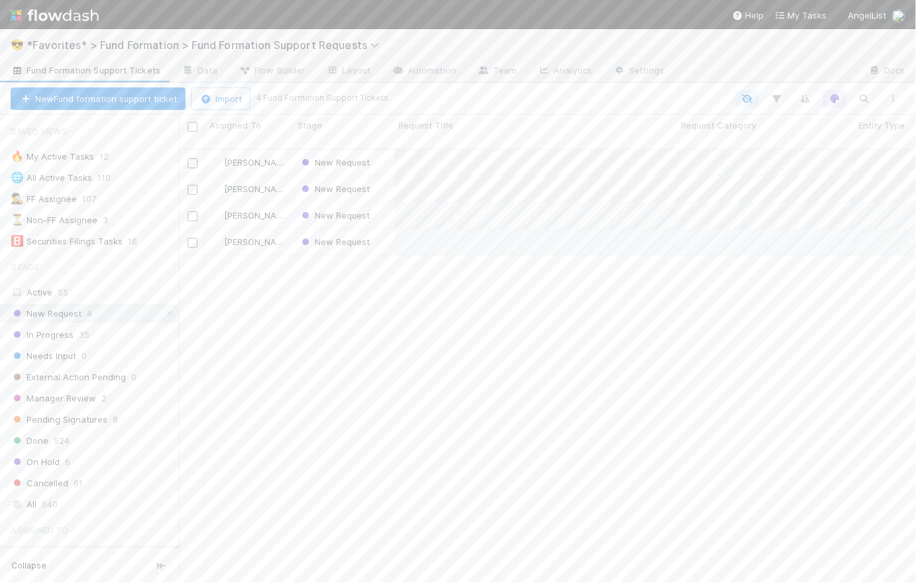
scroll to position [436, 728]
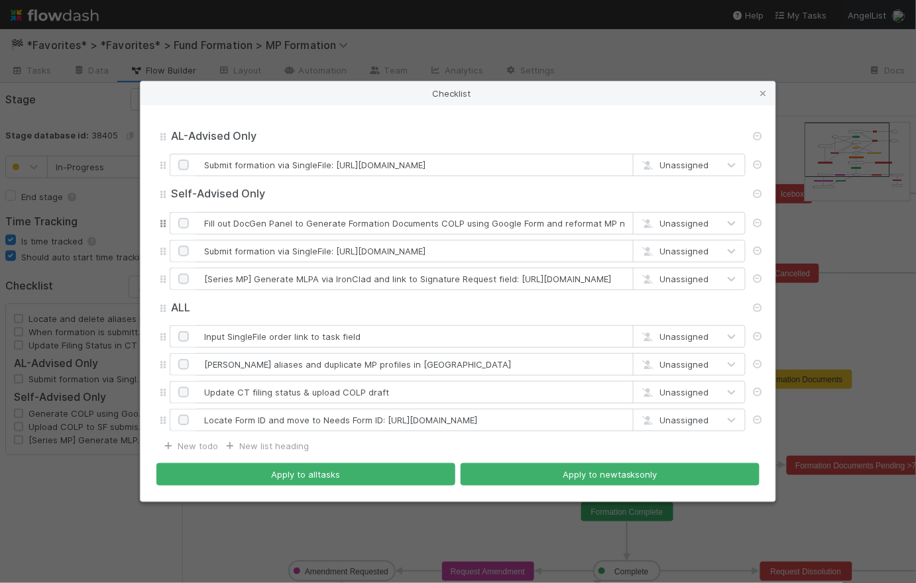
drag, startPoint x: 559, startPoint y: 223, endPoint x: 437, endPoint y: 221, distance: 121.9
click at [437, 221] on input "Fill out DocGen Panel to Generate Formation Documents COLP using Google Form an…" at bounding box center [414, 223] width 437 height 23
drag, startPoint x: 557, startPoint y: 219, endPoint x: 436, endPoint y: 222, distance: 121.3
click at [436, 222] on input "Fill out DocGen Panel to Generate Formation Documents reformat MP name & date" at bounding box center [414, 223] width 437 height 23
click at [476, 225] on input "Fill out DocGen Panel to Generate Formation Documents" at bounding box center [414, 223] width 437 height 23
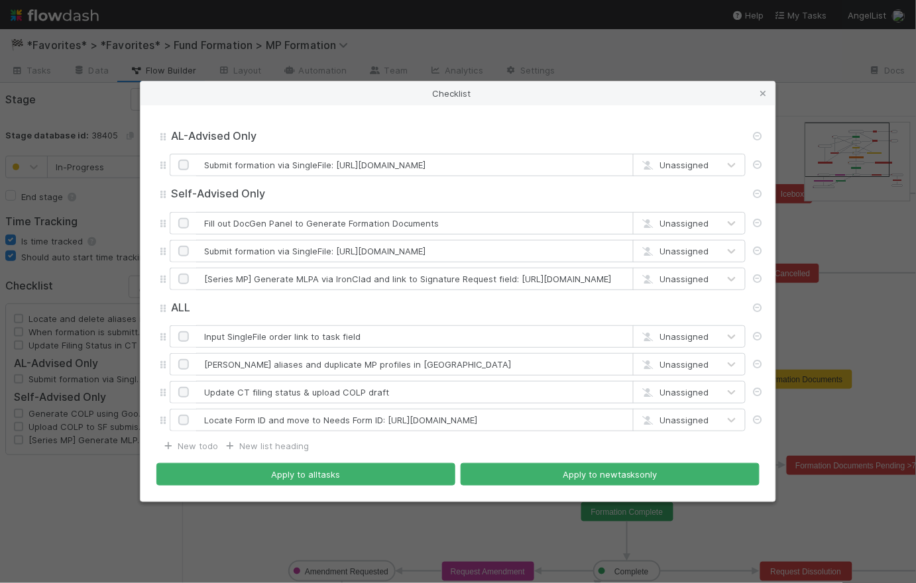
type input "Fill out DocGen Panel to Generate Formation Documents"
click at [463, 215] on input "Fill out DocGen Panel to Generate Formation Documents" at bounding box center [414, 223] width 437 height 23
click at [455, 221] on input "Fill out DocGen Panel to Generate Formation Documents" at bounding box center [414, 223] width 437 height 23
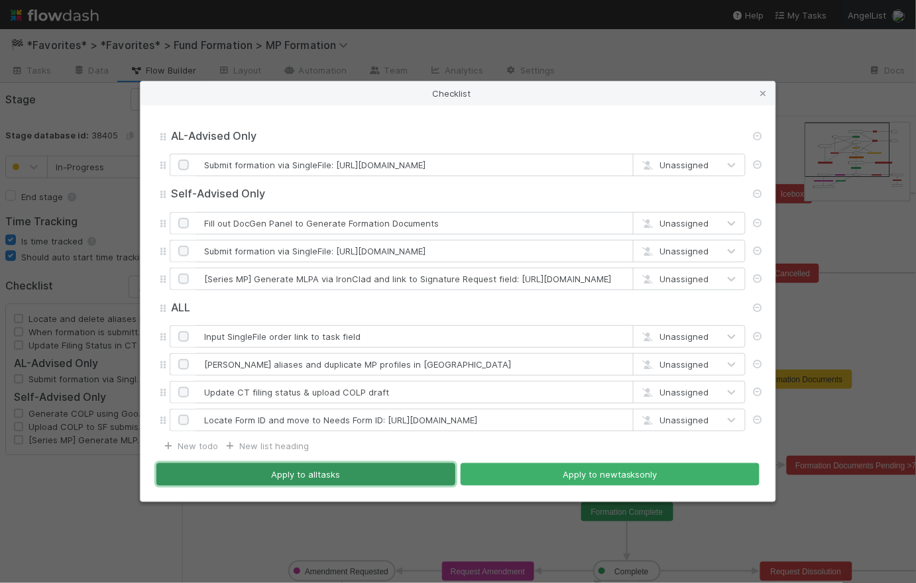
click at [298, 476] on button "Apply to all tasks" at bounding box center [305, 474] width 299 height 23
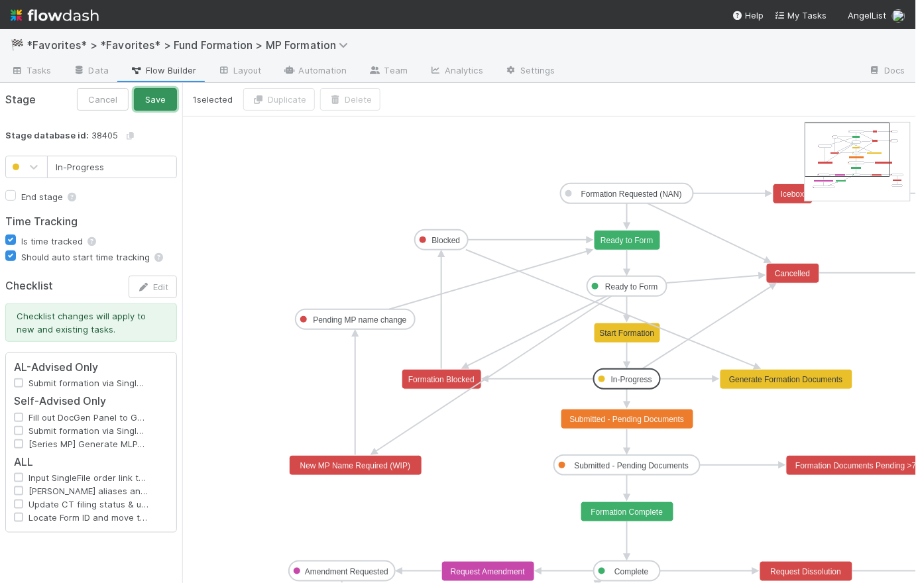
click at [160, 100] on button "Save" at bounding box center [155, 99] width 43 height 23
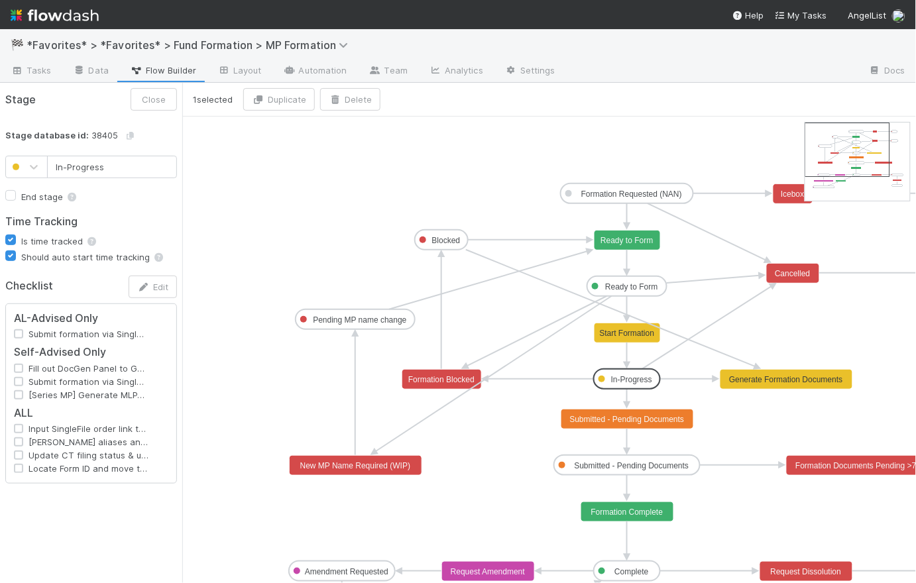
type input "Ready to Form"
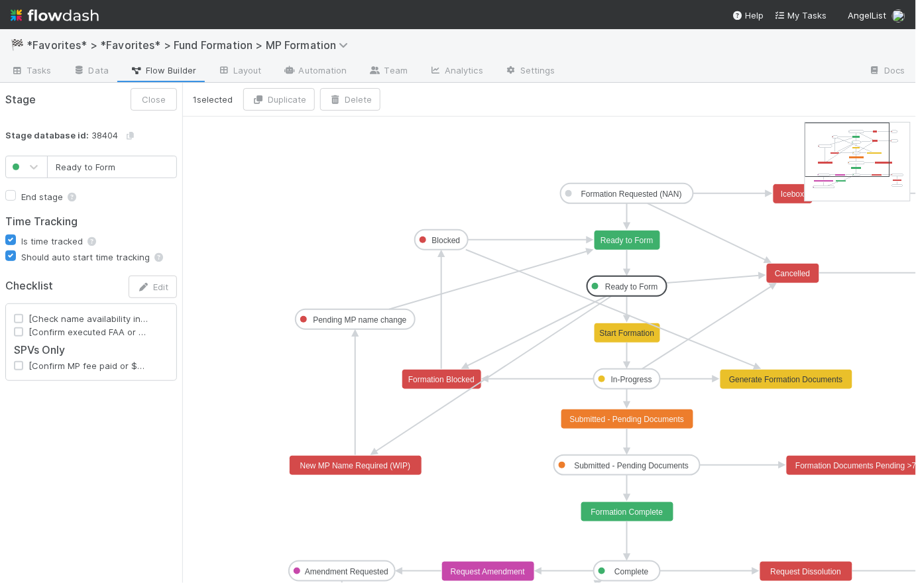
click at [632, 288] on text "Ready to Form" at bounding box center [631, 286] width 52 height 9
click at [152, 280] on button "Edit" at bounding box center [153, 287] width 48 height 23
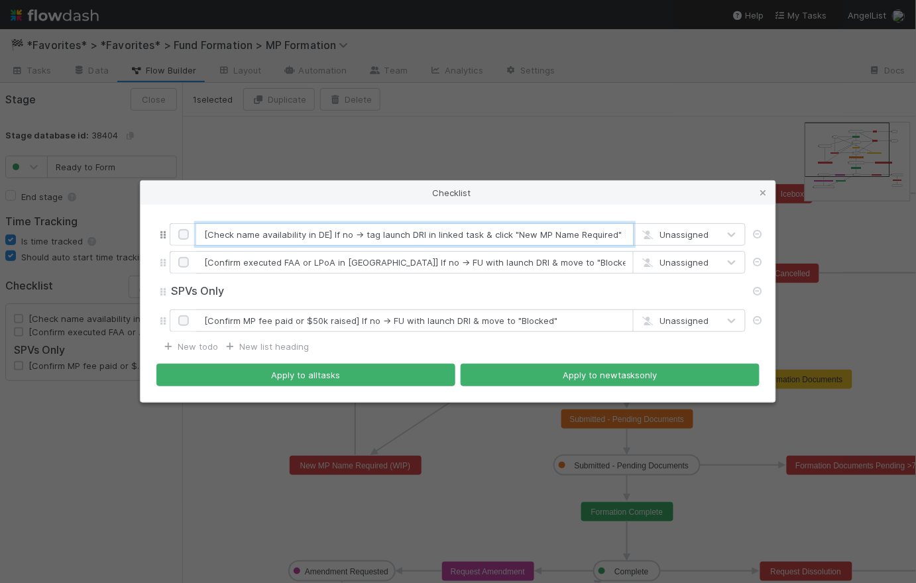
click at [207, 236] on input "[Check name availability in DE] If no -> tag launch DRI in linked task & click …" at bounding box center [414, 234] width 437 height 23
click at [327, 235] on input "Check name availability in DE] If no -> tag launch DRI in linked task & click "…" at bounding box center [414, 234] width 437 height 23
click at [344, 235] on input "Check name availability in DE. If no -> tag launch DRI in linked task & click "…" at bounding box center [414, 234] width 437 height 23
drag, startPoint x: 516, startPoint y: 235, endPoint x: 470, endPoint y: 234, distance: 45.1
click at [470, 234] on input "Check name availability in DE. If not available -> tag launch DRI in linked tas…" at bounding box center [414, 234] width 437 height 23
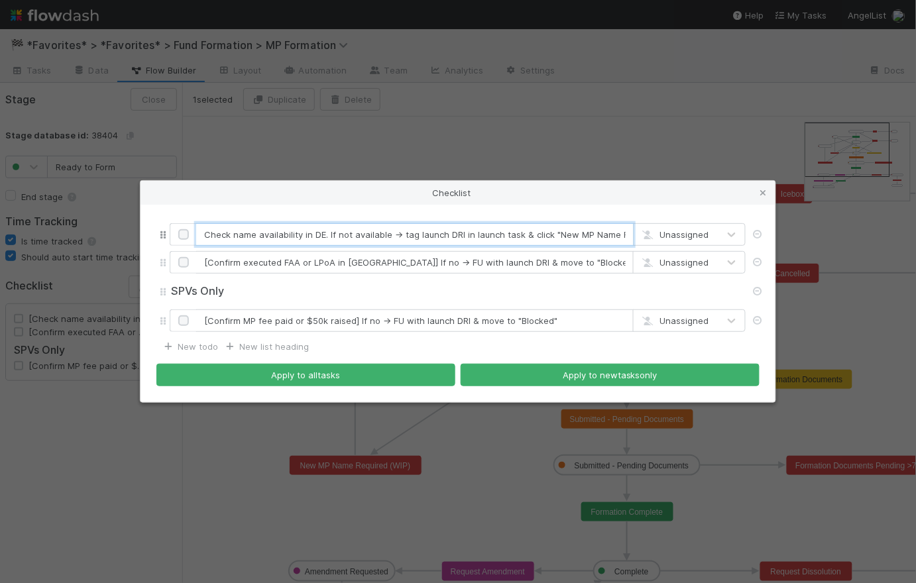
drag, startPoint x: 443, startPoint y: 233, endPoint x: 415, endPoint y: 230, distance: 28.7
click at [415, 230] on input "Check name availability in DE. If not available -> tag launch DRI in launch tas…" at bounding box center [414, 234] width 437 height 23
click at [521, 235] on input "Check name availability in DE. If not available -> tag DRI in launch task & cli…" at bounding box center [414, 234] width 437 height 23
click at [621, 234] on input "Check name availability in DE. If not available -> tag DRI in launch task & cli…" at bounding box center [414, 234] width 437 height 23
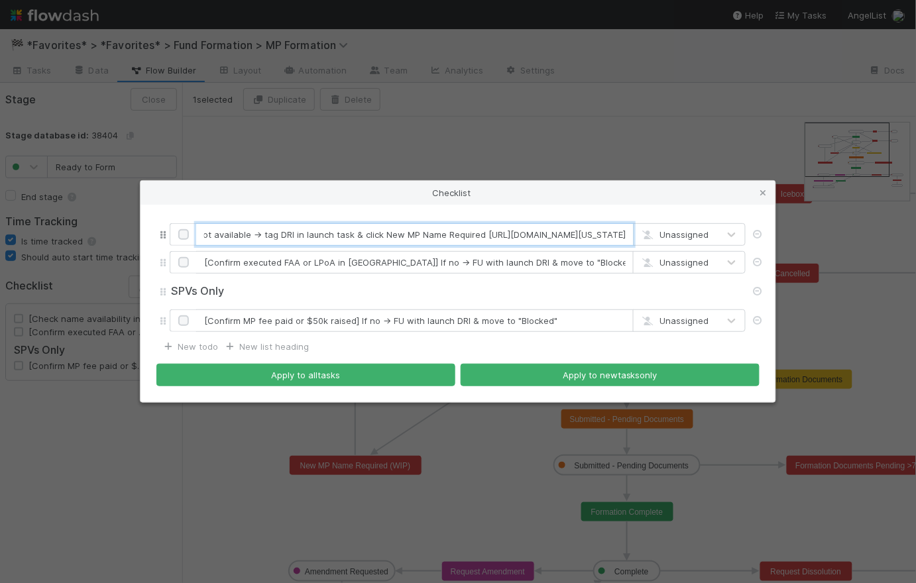
click at [404, 229] on input "Check name availability in DE. If not available -> tag DRI in launch task & cli…" at bounding box center [414, 234] width 437 height 23
click at [406, 235] on input "Check name availability in DE. If not available -> tag DRI in launch task & cli…" at bounding box center [414, 234] width 437 height 23
type input "Check name availability in DE. If not available -> tag DRI in launch task & cli…"
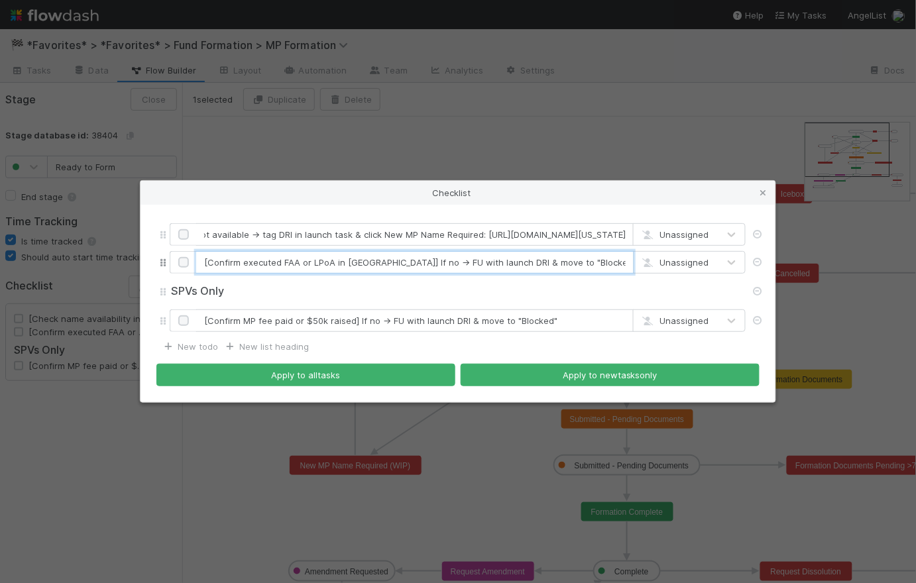
scroll to position [0, 0]
click at [313, 264] on input "[Confirm executed FAA or LPoA in [GEOGRAPHIC_DATA]] If no -> FU with launch DRI…" at bounding box center [414, 262] width 437 height 23
drag, startPoint x: 356, startPoint y: 262, endPoint x: 543, endPoint y: 274, distance: 186.6
click at [543, 274] on input "[Confirm executed FAA or LPoA in [GEOGRAPHIC_DATA]] If no -> FU with launch DRI…" at bounding box center [414, 262] width 437 height 23
click at [208, 264] on input "[Confirm executed FAA or LPoA in CT" at bounding box center [414, 262] width 437 height 23
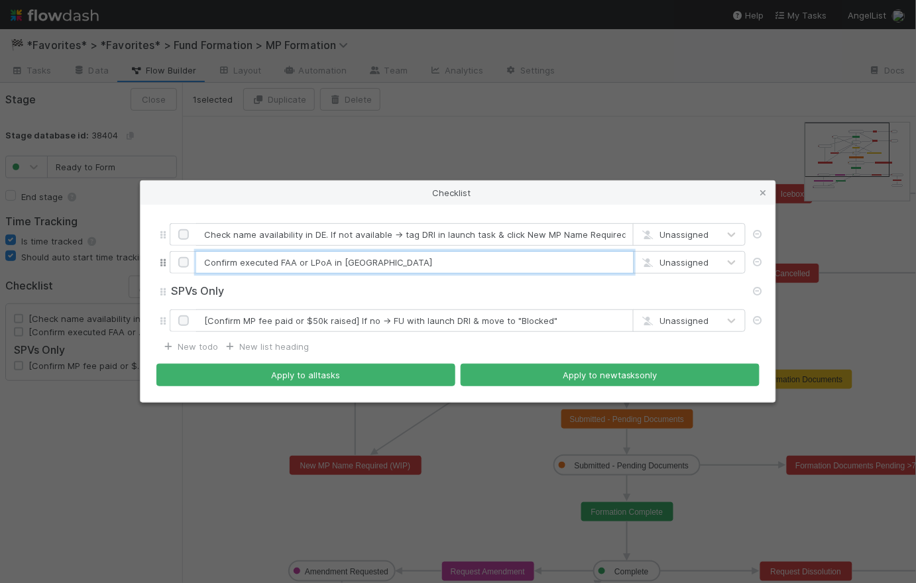
click at [402, 254] on input "Confirm executed FAA or LPoA in [GEOGRAPHIC_DATA]" at bounding box center [414, 262] width 437 height 23
click at [402, 262] on input "Confirm executed FAA or LPoA in [GEOGRAPHIC_DATA]" at bounding box center [414, 262] width 437 height 23
type input "Confirm executed FAA or LPoA in [GEOGRAPHIC_DATA]"
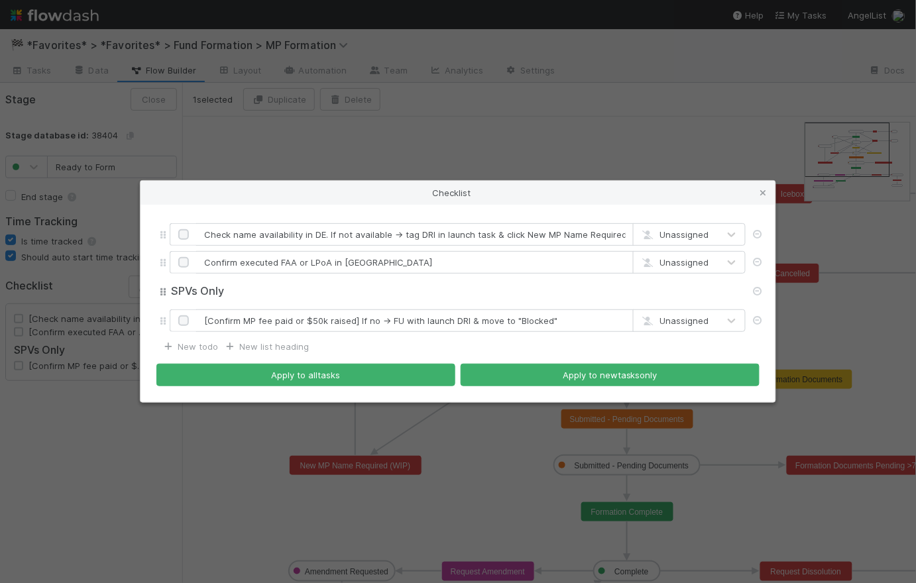
click at [534, 297] on input "SPVs Only" at bounding box center [458, 291] width 576 height 15
click at [758, 321] on icon at bounding box center [757, 320] width 13 height 9
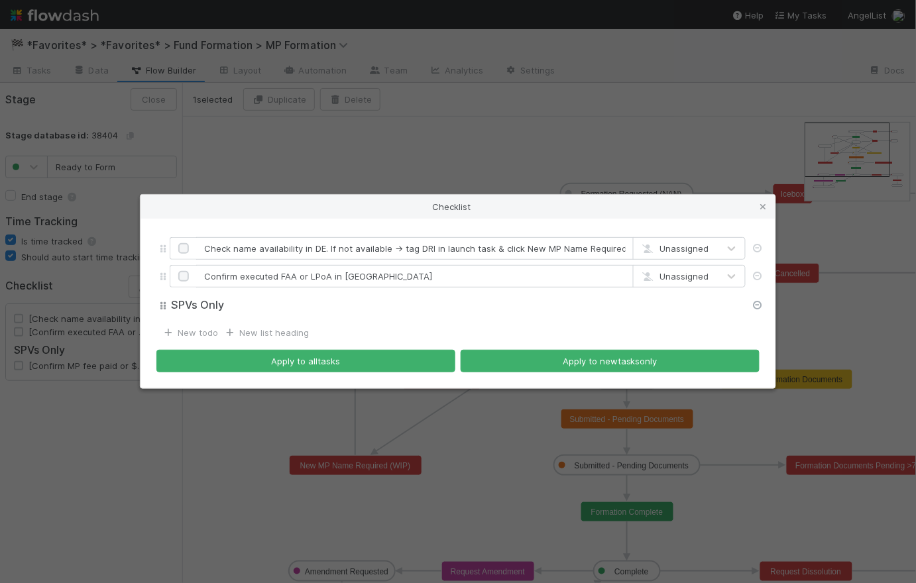
click at [762, 304] on icon at bounding box center [757, 305] width 13 height 9
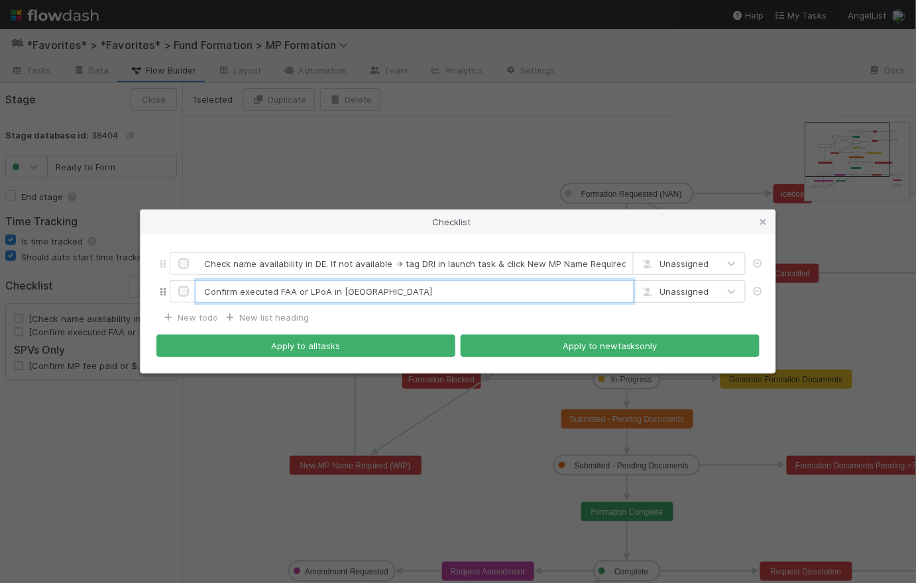
click at [392, 293] on input "Confirm executed FAA or LPoA in [GEOGRAPHIC_DATA]" at bounding box center [414, 291] width 437 height 23
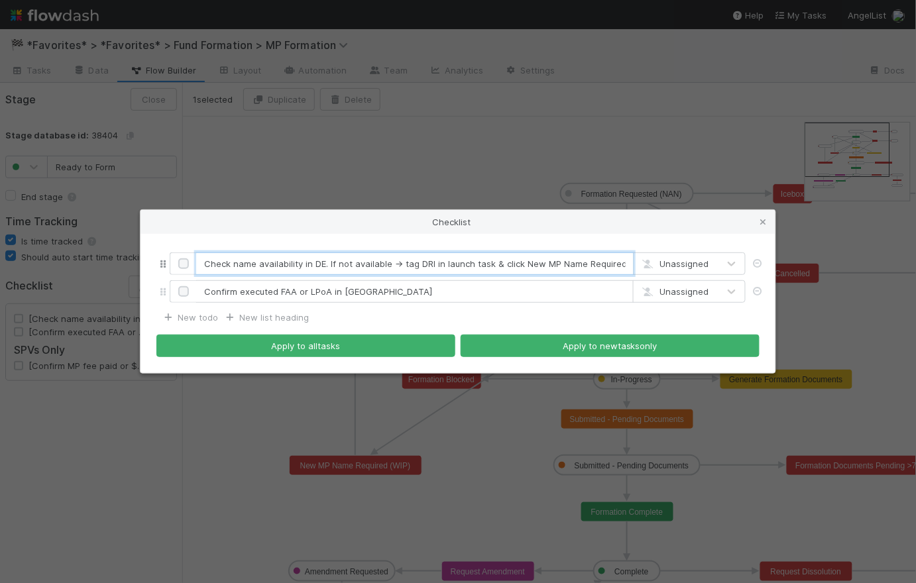
click at [388, 264] on input "Check name availability in DE. If not available -> tag DRI in launch task & cli…" at bounding box center [414, 263] width 437 height 23
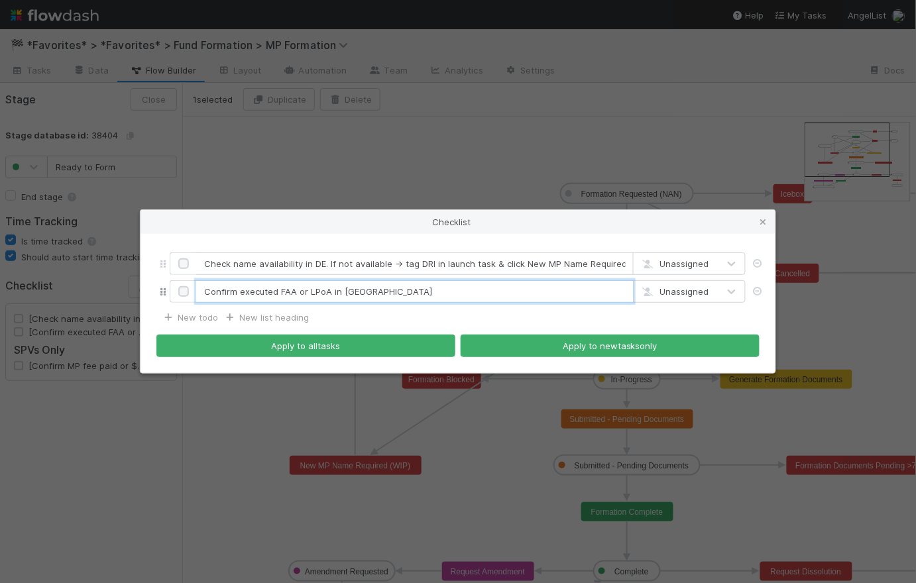
click at [380, 296] on input "Confirm executed FAA or LPoA in [GEOGRAPHIC_DATA]" at bounding box center [414, 291] width 437 height 23
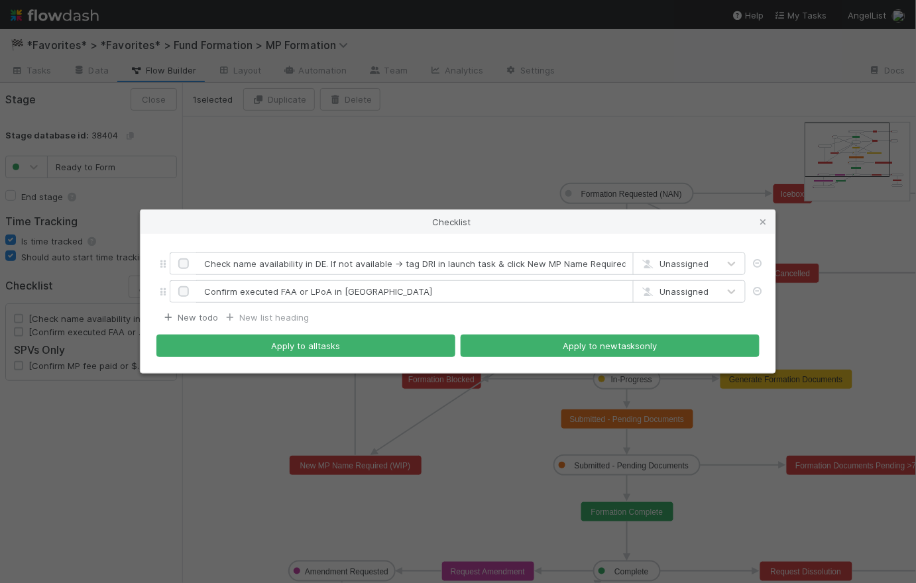
click at [191, 319] on link "New todo" at bounding box center [190, 317] width 56 height 11
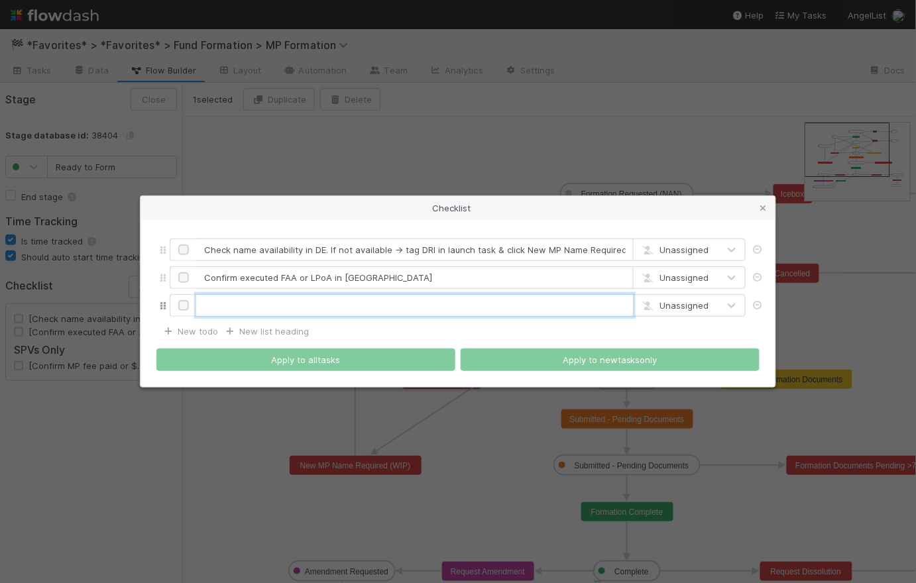
click at [231, 310] on input "text" at bounding box center [414, 305] width 437 height 23
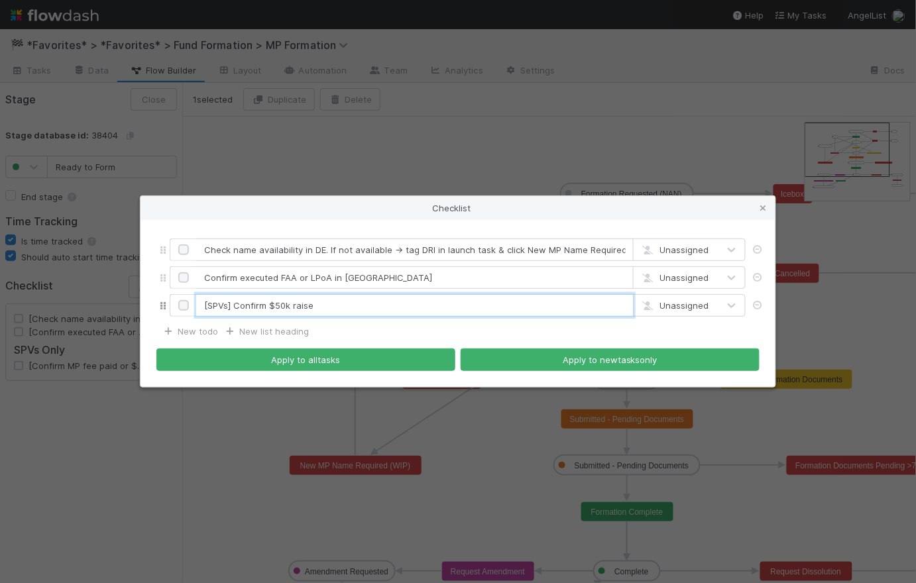
drag, startPoint x: 304, startPoint y: 309, endPoint x: 292, endPoint y: 305, distance: 13.2
click at [292, 305] on input "[SPVs] Confirm $50k raise" at bounding box center [414, 305] width 437 height 23
click at [229, 301] on input "[SPVs] Confirm $50k commitment threshold or MP fee paid" at bounding box center [414, 305] width 437 height 23
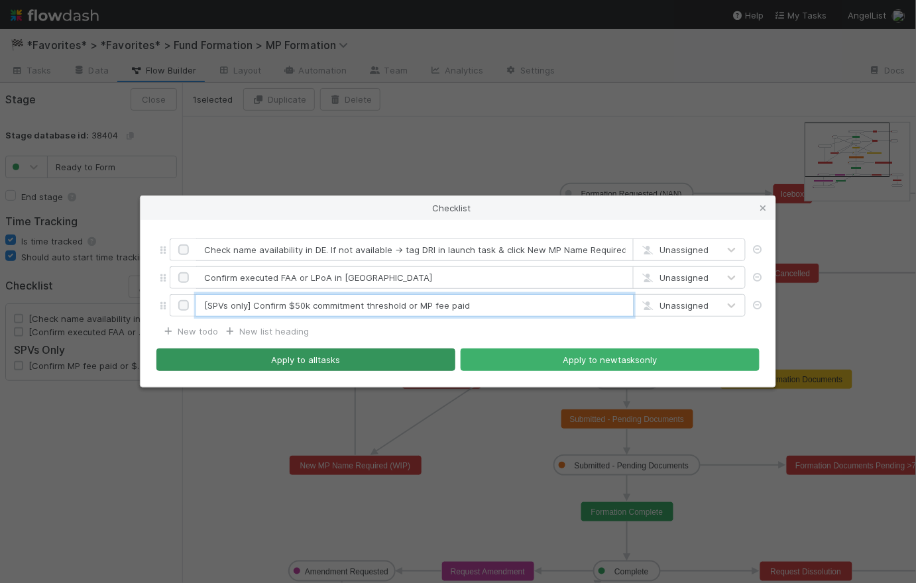
type input "[SPVs only] Confirm $50k commitment threshold or MP fee paid"
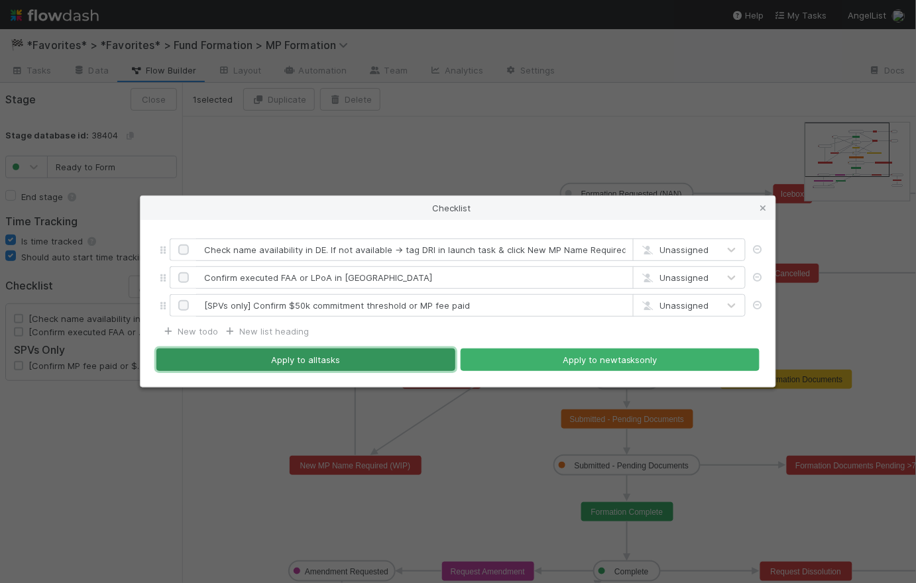
click at [330, 363] on button "Apply to all tasks" at bounding box center [305, 360] width 299 height 23
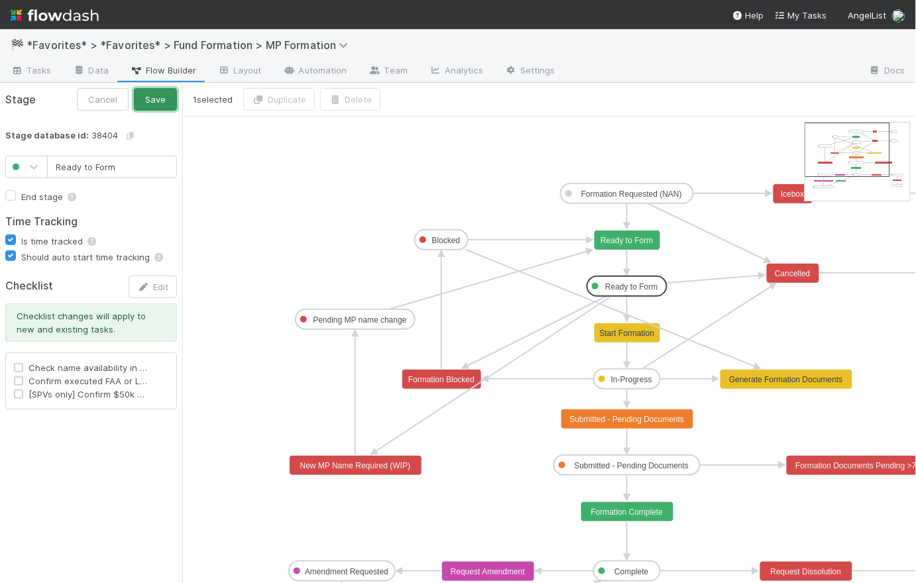
click at [144, 107] on button "Save" at bounding box center [155, 99] width 43 height 23
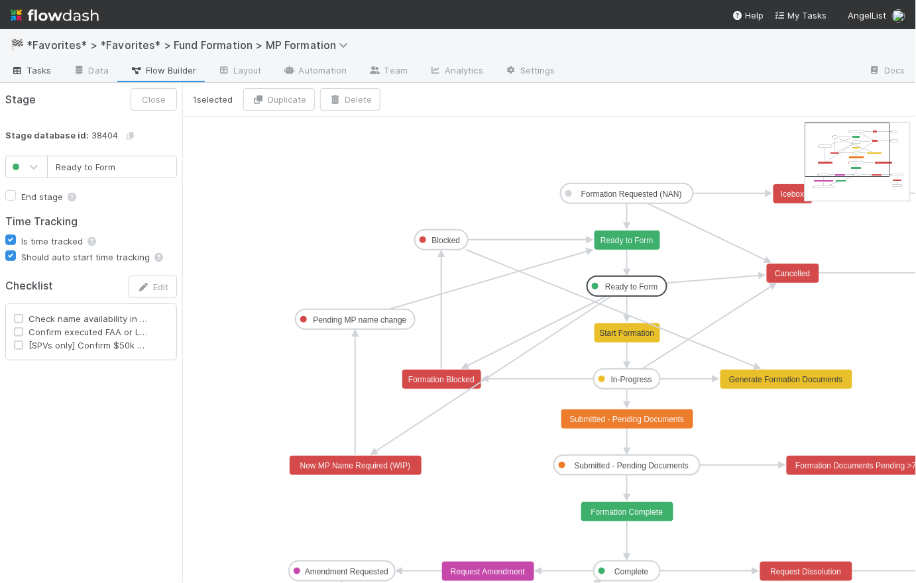
click at [48, 74] on span "Tasks" at bounding box center [31, 70] width 41 height 13
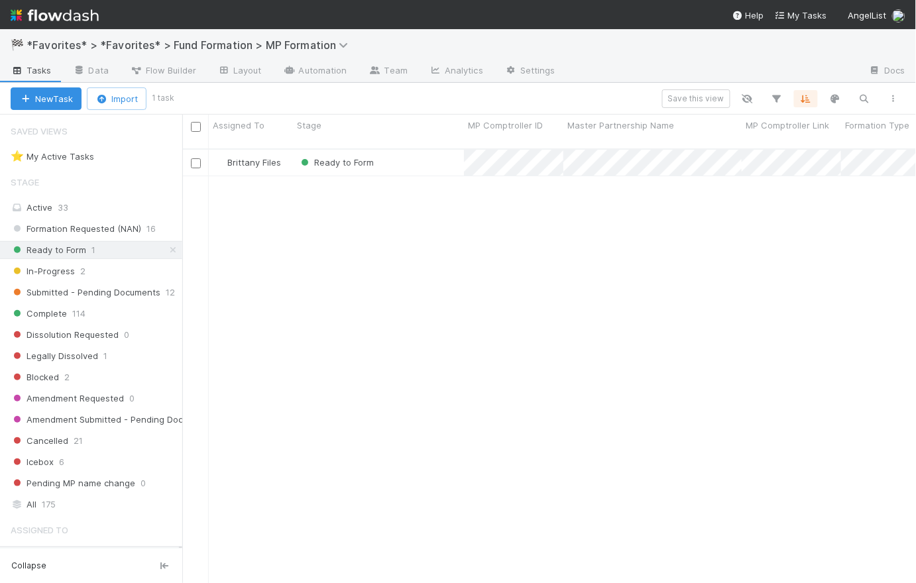
scroll to position [436, 725]
click at [416, 150] on div "Ready to Form" at bounding box center [378, 163] width 171 height 26
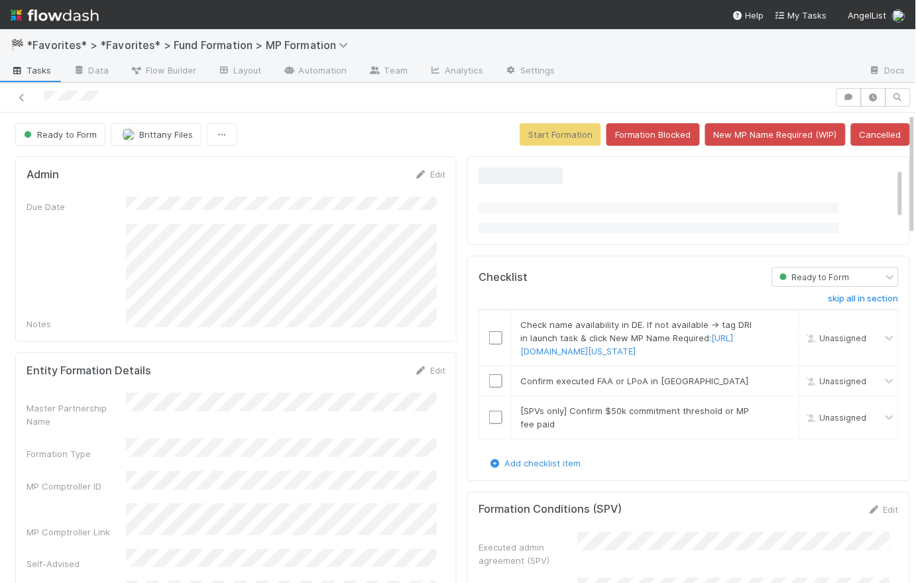
click at [414, 135] on div "Ready to Form Brittany Files Start Formation Formation Blocked New MP Name Requ…" at bounding box center [462, 134] width 895 height 23
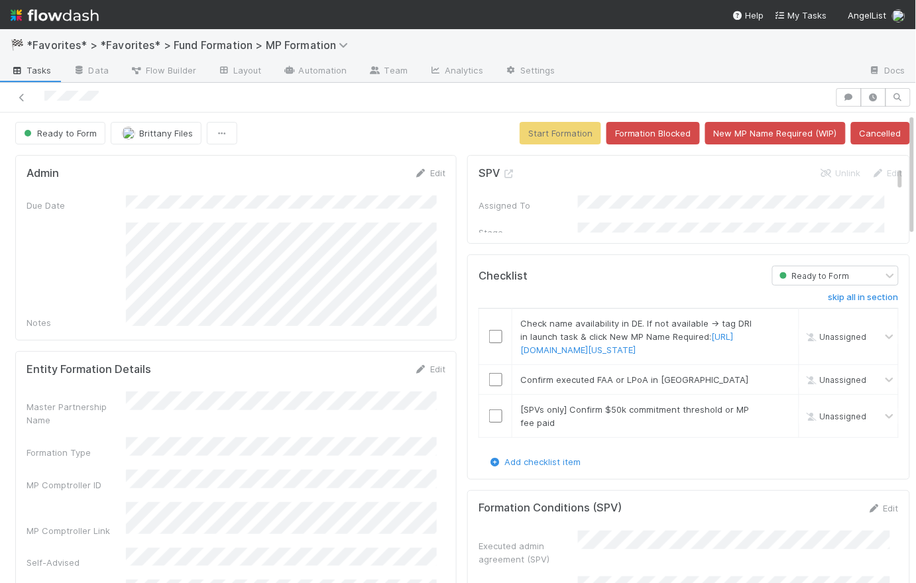
scroll to position [2, 0]
click at [624, 351] on link "[URL][DOMAIN_NAME][US_STATE]" at bounding box center [626, 343] width 213 height 24
click at [449, 137] on div "Ready to Form Brittany Files Start Formation Formation Blocked New MP Name Requ…" at bounding box center [462, 132] width 895 height 23
click at [863, 294] on h6 "skip all in section" at bounding box center [863, 297] width 70 height 11
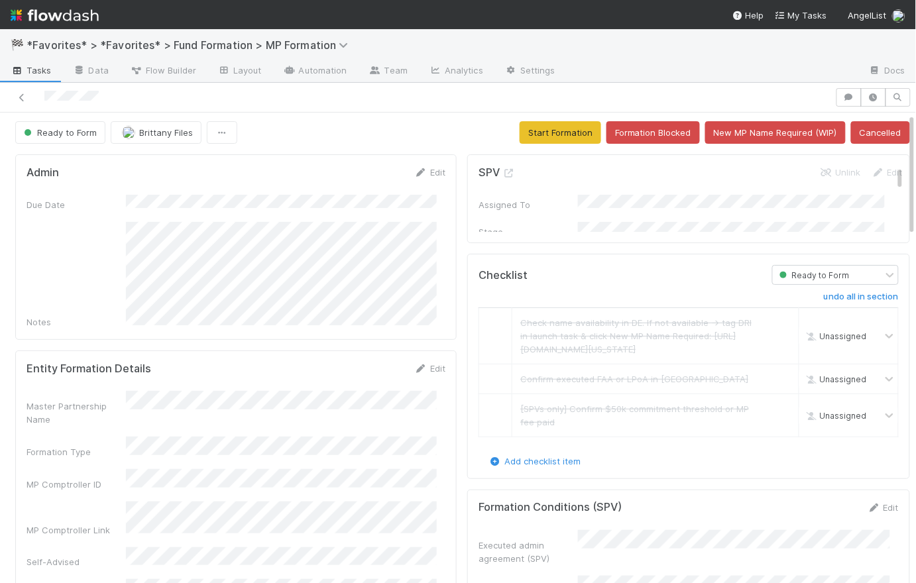
click at [435, 125] on div "Ready to Form Brittany Files Start Formation Formation Blocked New MP Name Requ…" at bounding box center [462, 132] width 895 height 23
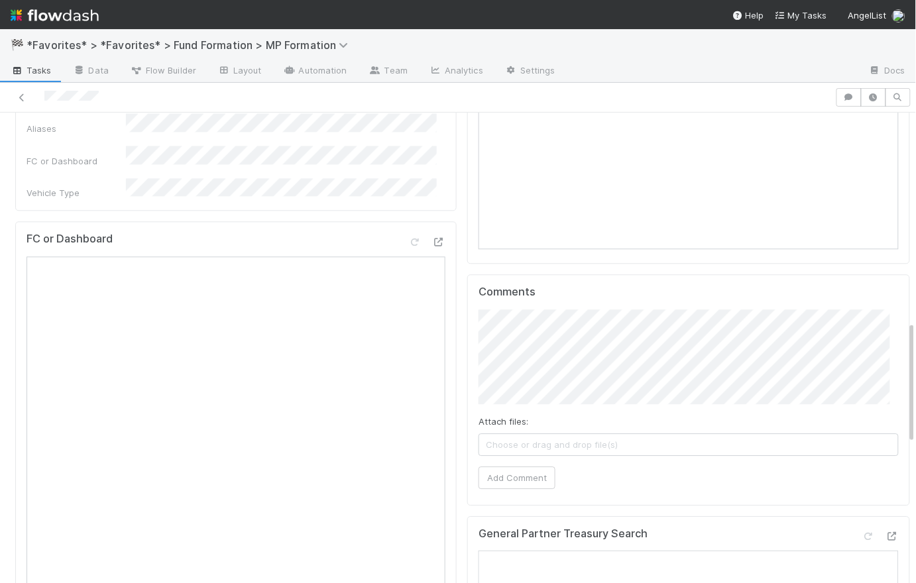
scroll to position [799, 0]
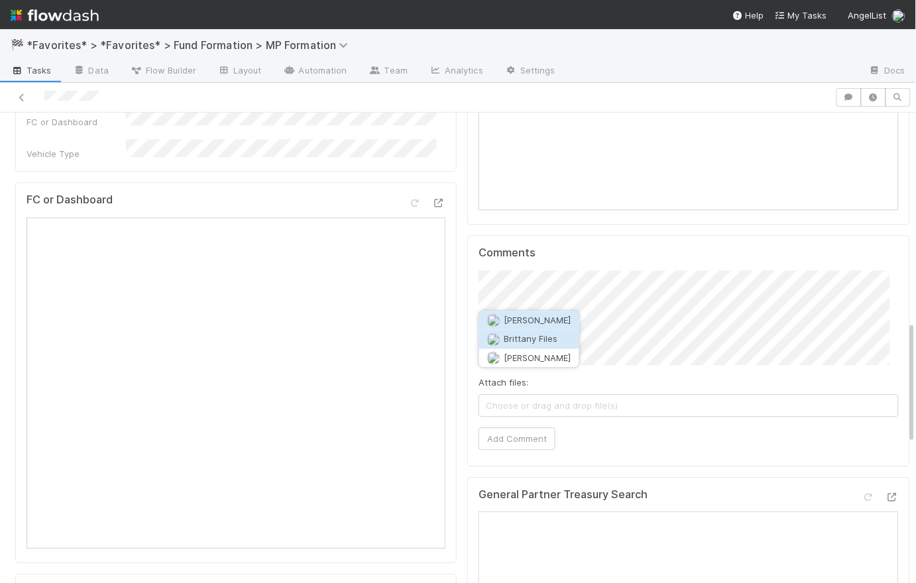
click at [530, 343] on span "Brittany Files" at bounding box center [531, 339] width 54 height 11
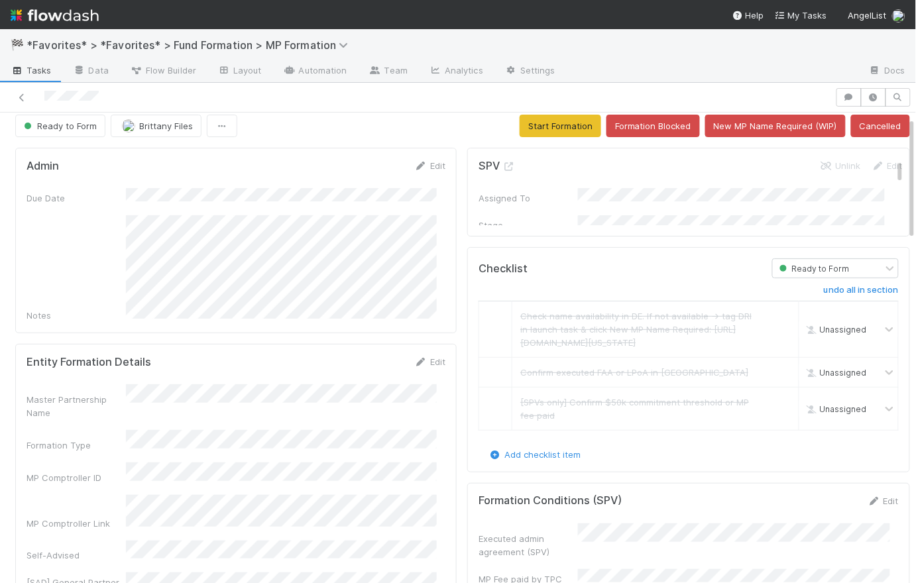
scroll to position [0, 0]
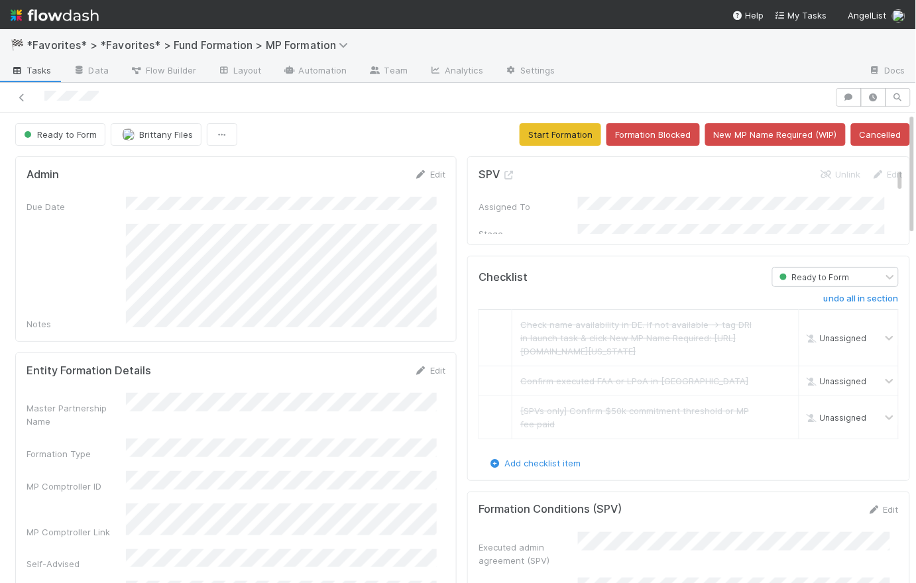
click at [445, 138] on div "Ready to Form Brittany Files Start Formation Formation Blocked New MP Name Requ…" at bounding box center [462, 134] width 895 height 23
click at [533, 135] on button "Start Formation" at bounding box center [560, 134] width 82 height 23
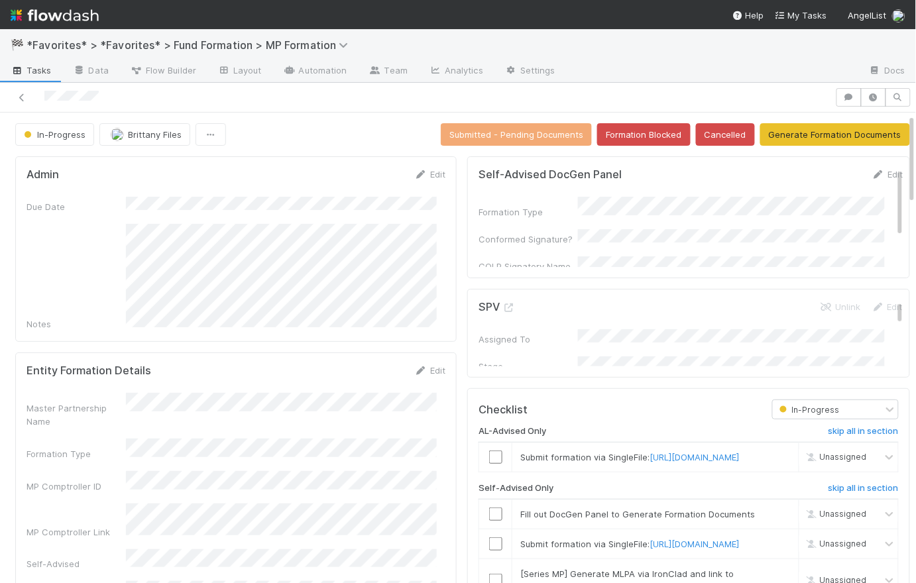
scroll to position [123, 0]
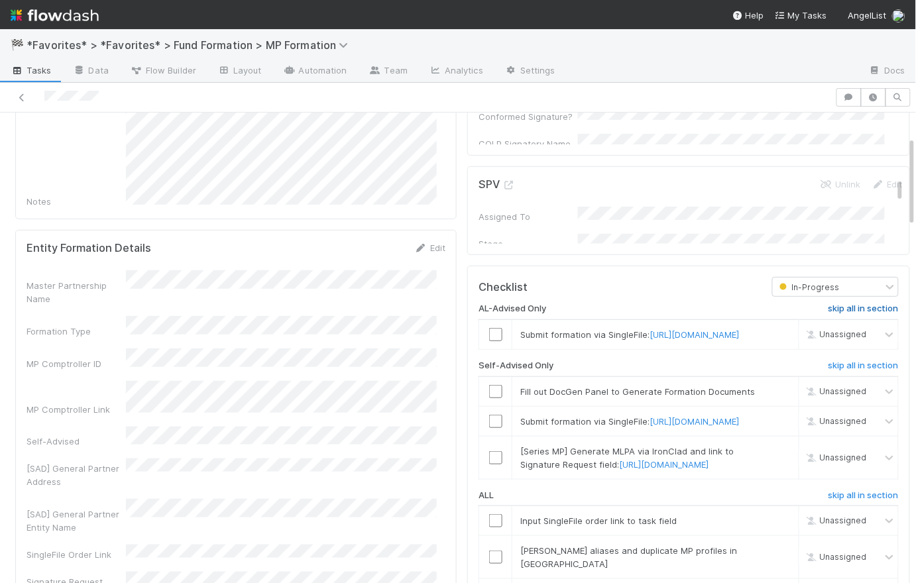
click at [849, 311] on h6 "skip all in section" at bounding box center [863, 308] width 70 height 11
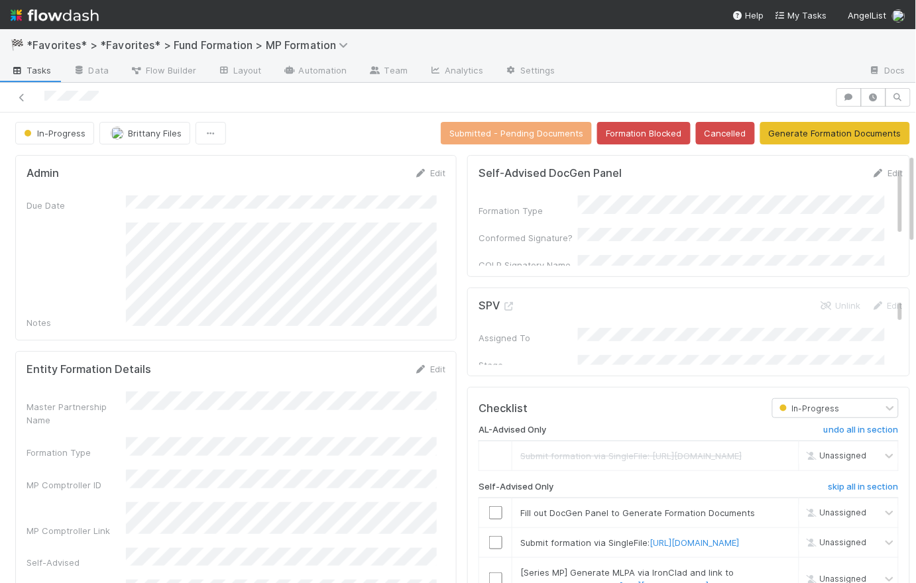
scroll to position [0, 0]
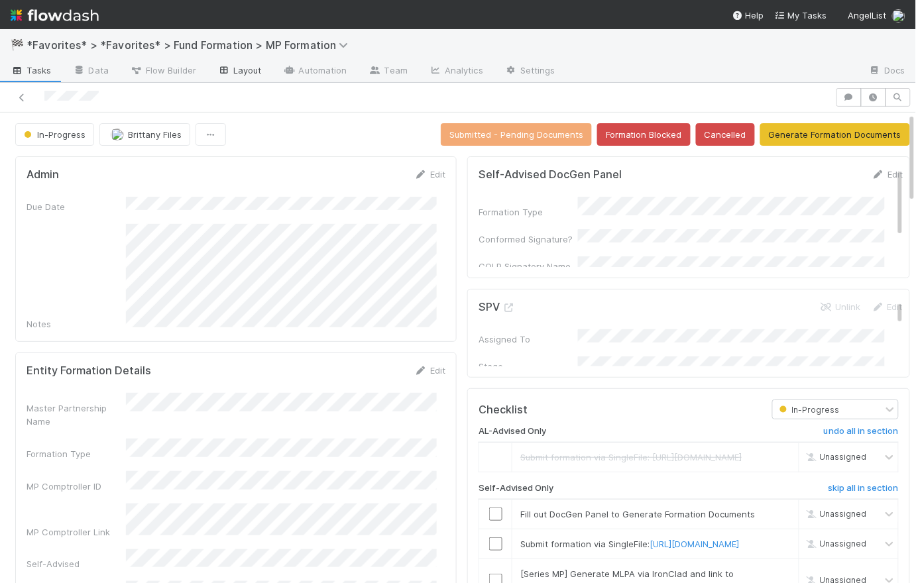
click at [245, 72] on link "Layout" at bounding box center [240, 71] width 66 height 21
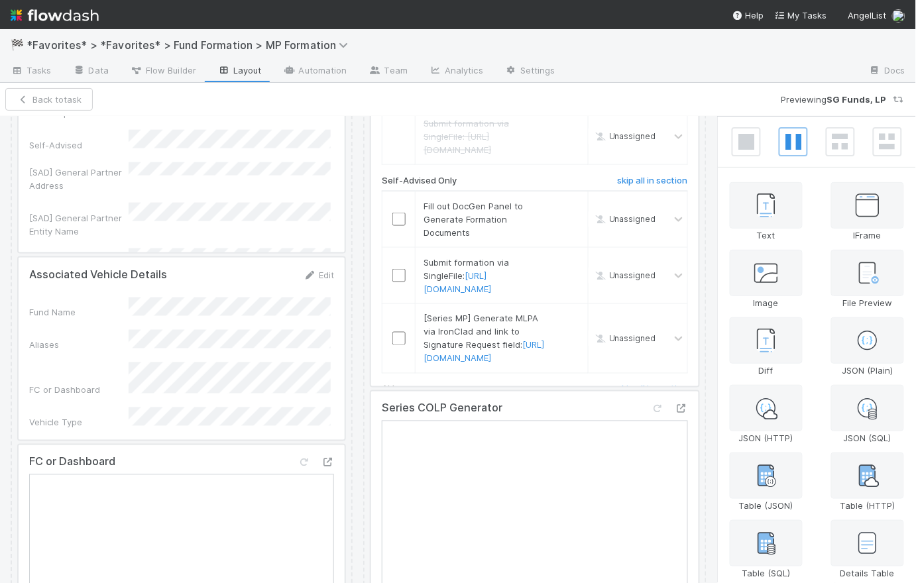
scroll to position [585, 0]
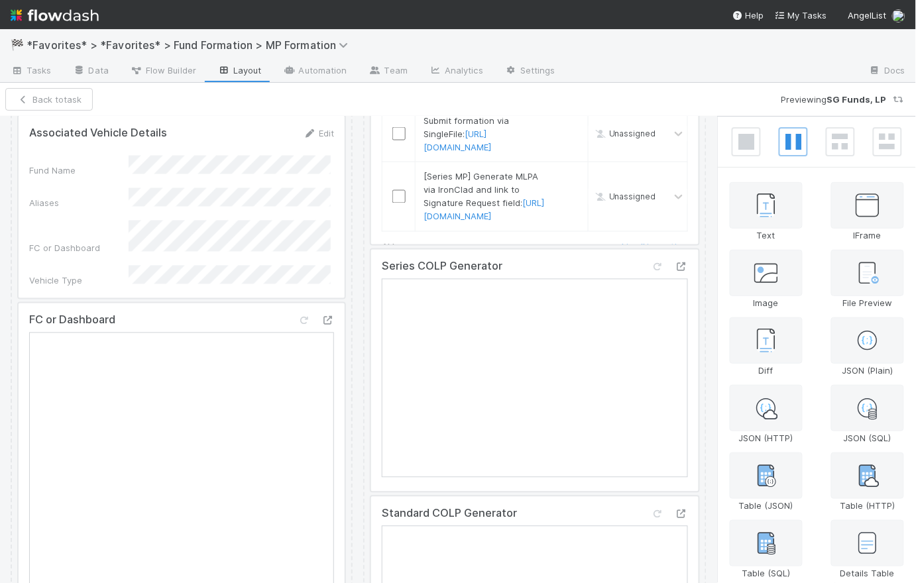
click at [590, 321] on div at bounding box center [534, 371] width 327 height 242
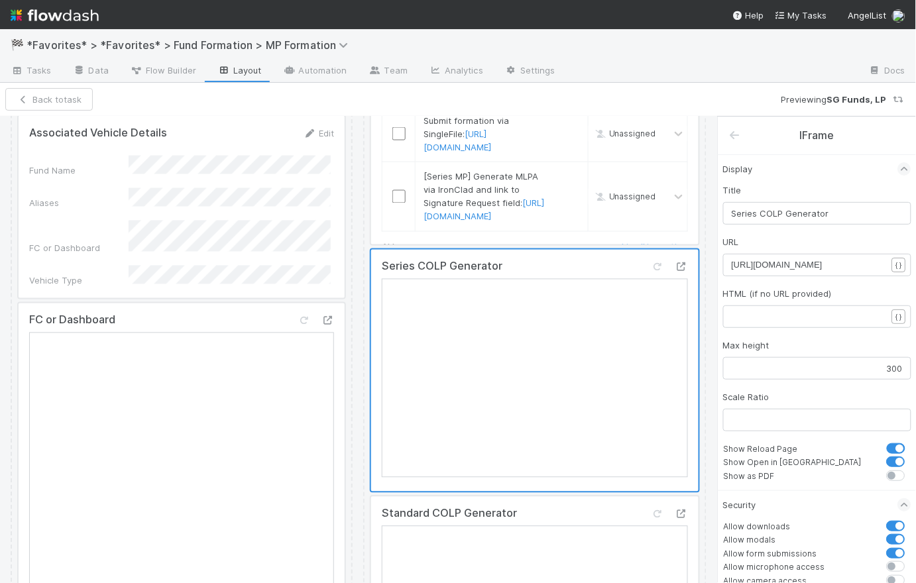
scroll to position [845, 0]
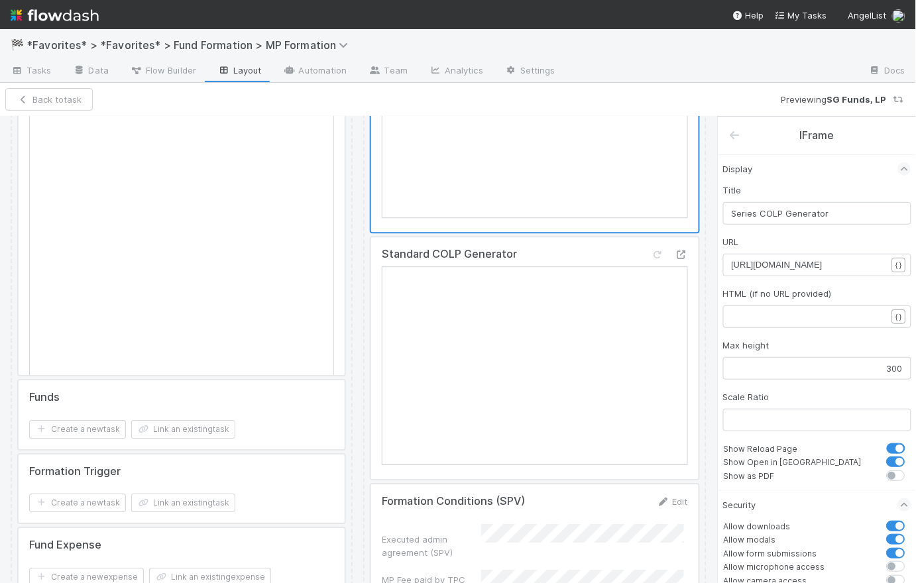
click at [591, 323] on div at bounding box center [534, 358] width 327 height 242
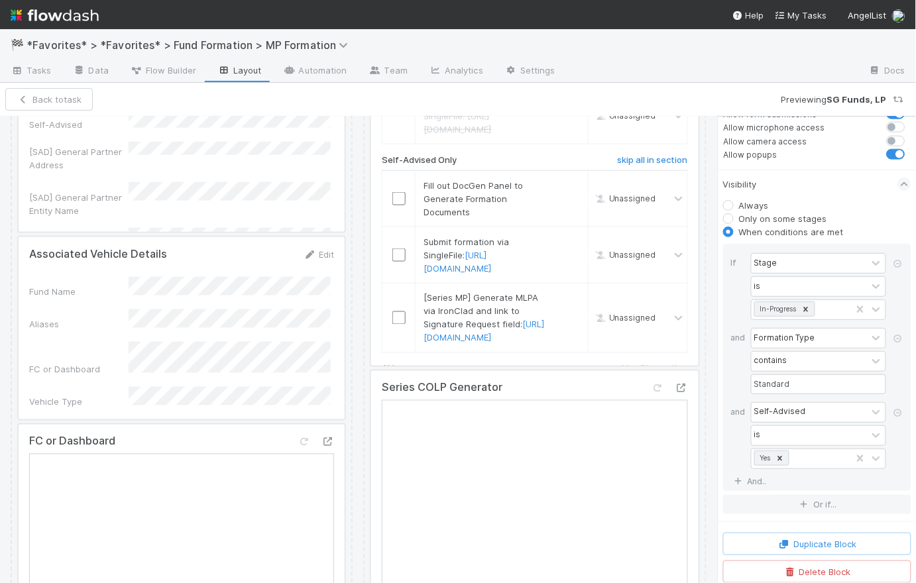
scroll to position [540, 0]
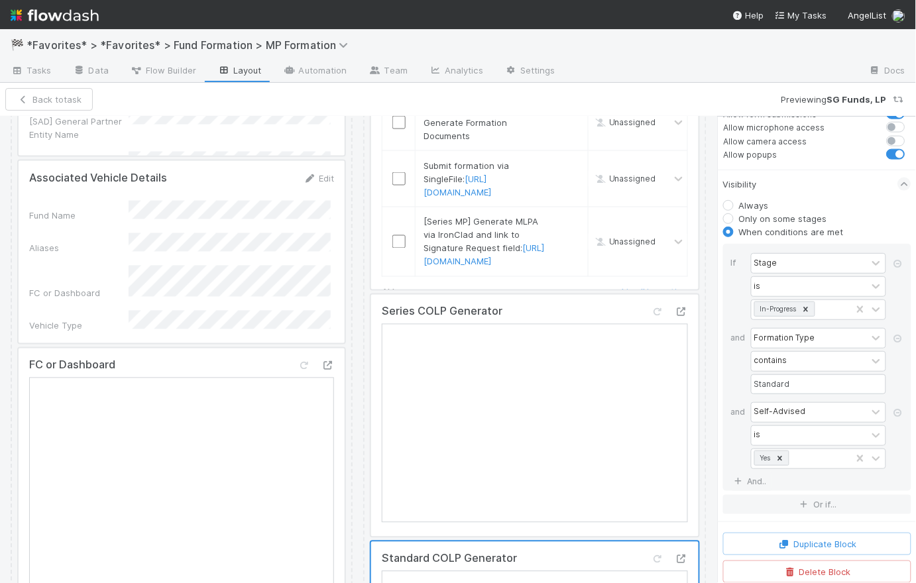
click at [593, 372] on div at bounding box center [534, 416] width 327 height 242
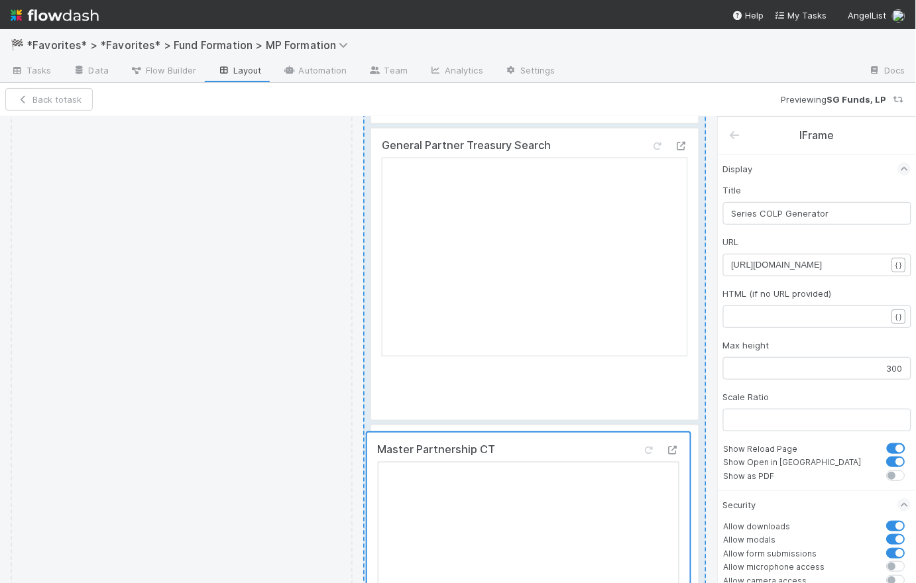
scroll to position [1996, 0]
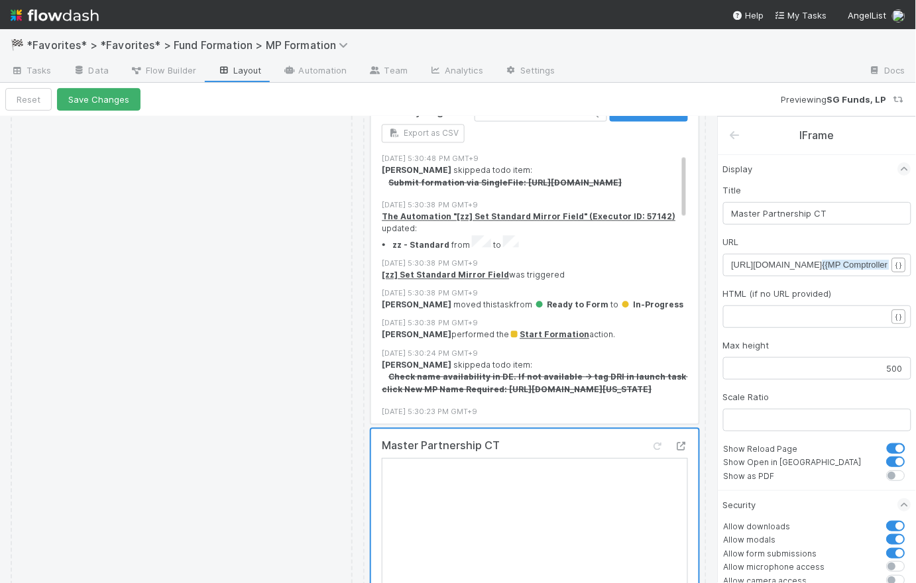
scroll to position [1977, 0]
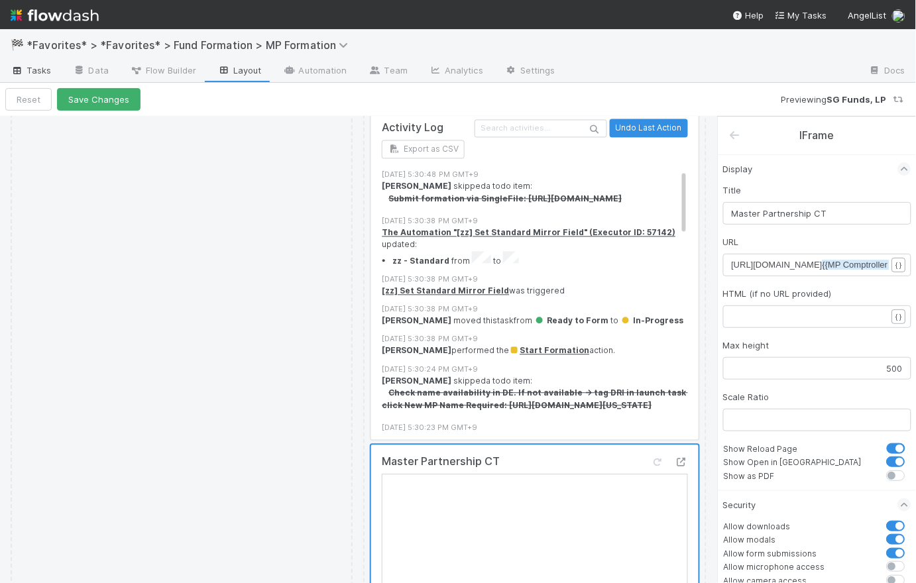
click at [40, 68] on span "Tasks" at bounding box center [31, 70] width 41 height 13
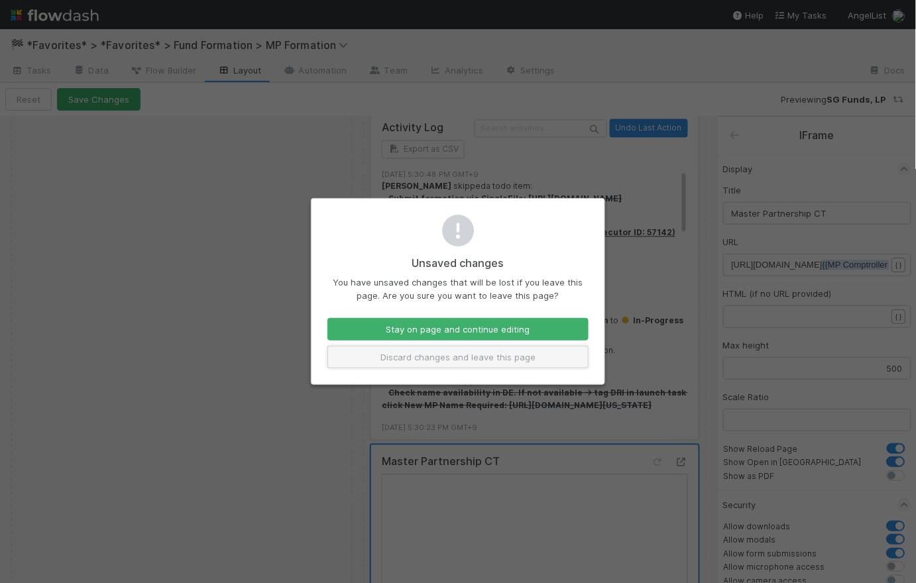
click at [439, 362] on button "Discard changes and leave this page" at bounding box center [457, 357] width 261 height 23
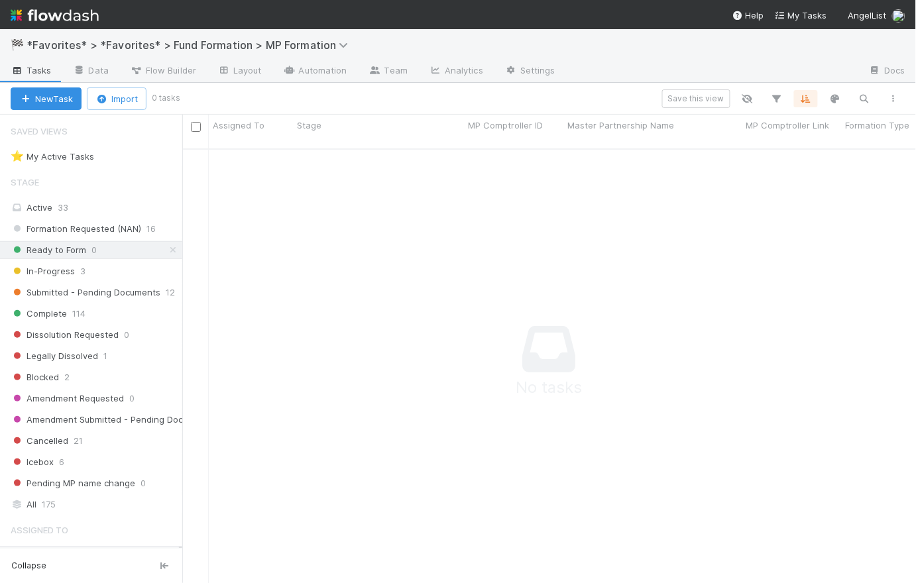
scroll to position [427, 725]
drag, startPoint x: 415, startPoint y: 305, endPoint x: 336, endPoint y: 36, distance: 280.5
click at [362, 132] on div "Assigned To Stage MP Comptroller ID Master Partnership Name MP Comptroller Link…" at bounding box center [549, 349] width 734 height 468
click at [411, 99] on div "Save this view" at bounding box center [543, 98] width 730 height 19
click at [97, 277] on div "In-Progress 3" at bounding box center [97, 271] width 172 height 17
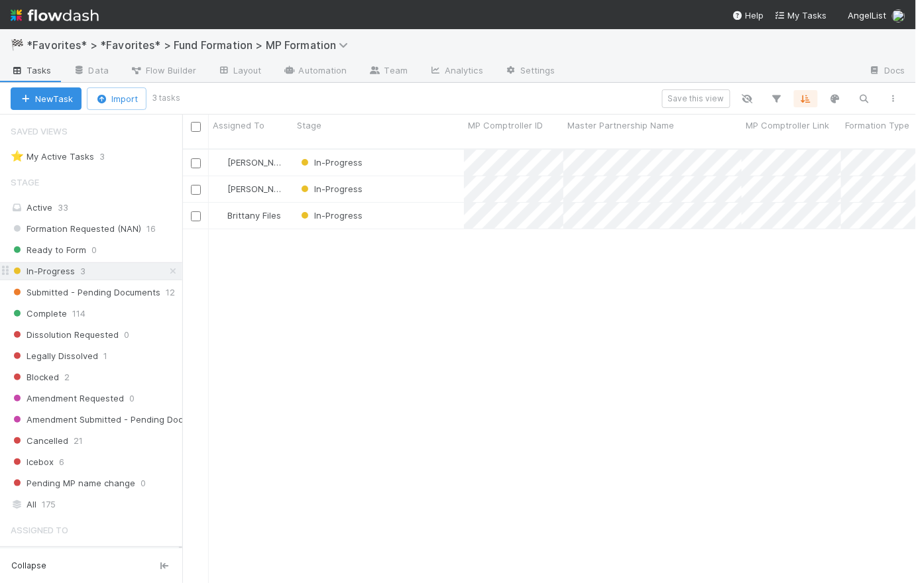
scroll to position [436, 725]
click at [398, 208] on div "In-Progress" at bounding box center [378, 216] width 171 height 26
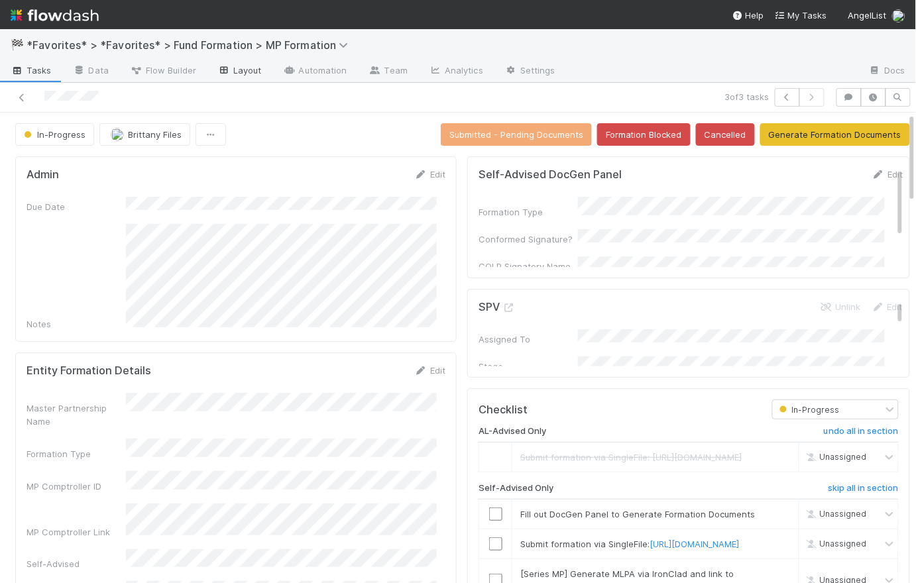
click at [245, 68] on link "Layout" at bounding box center [240, 71] width 66 height 21
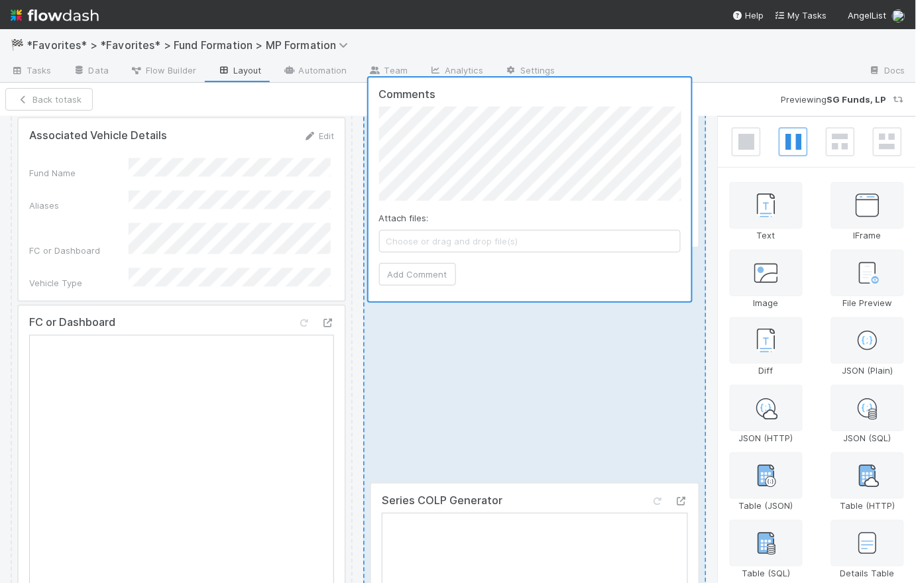
scroll to position [570, 0]
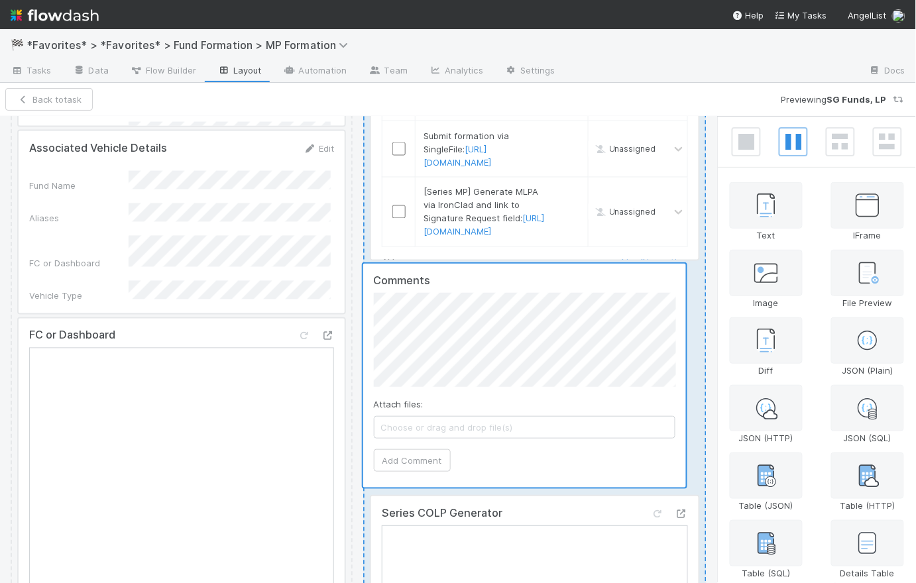
drag, startPoint x: 449, startPoint y: 334, endPoint x: 445, endPoint y: 355, distance: 20.8
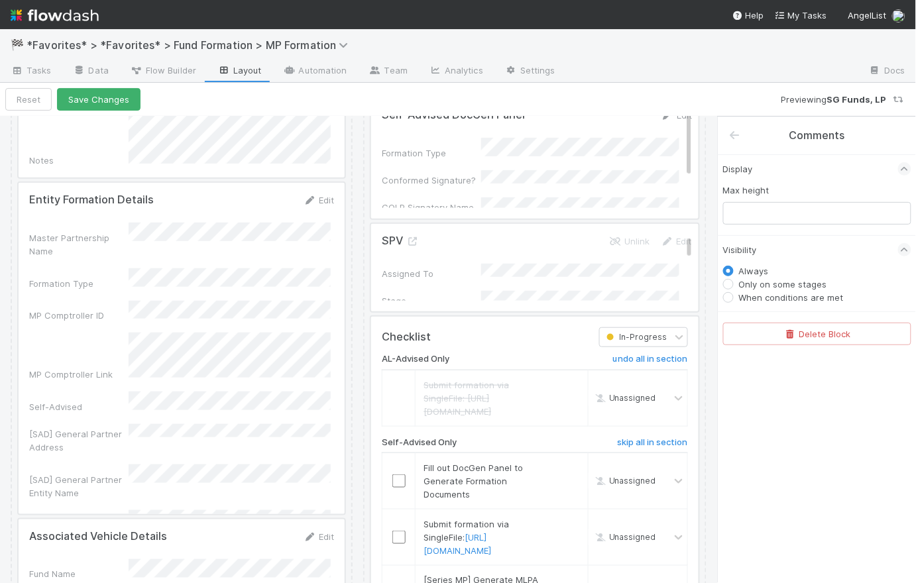
scroll to position [179, 0]
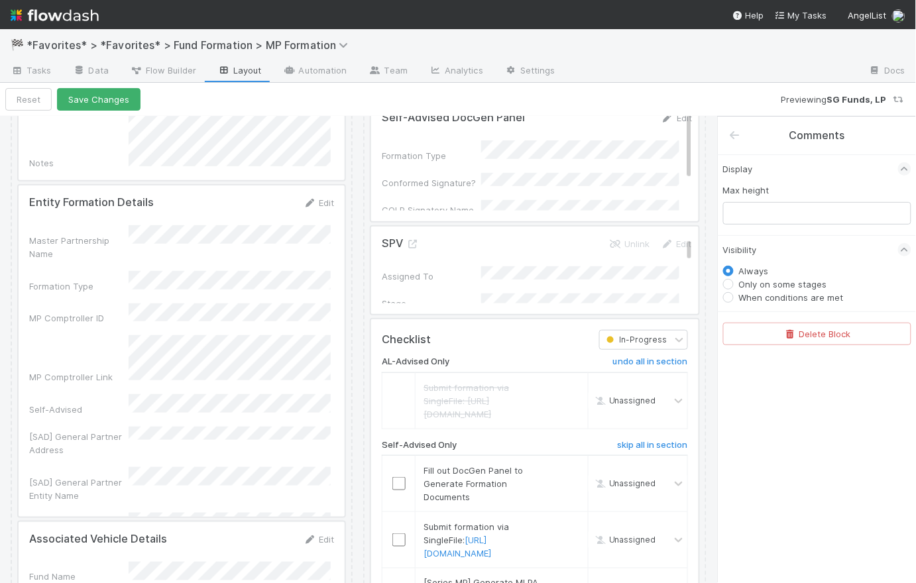
click at [504, 352] on div at bounding box center [534, 484] width 327 height 331
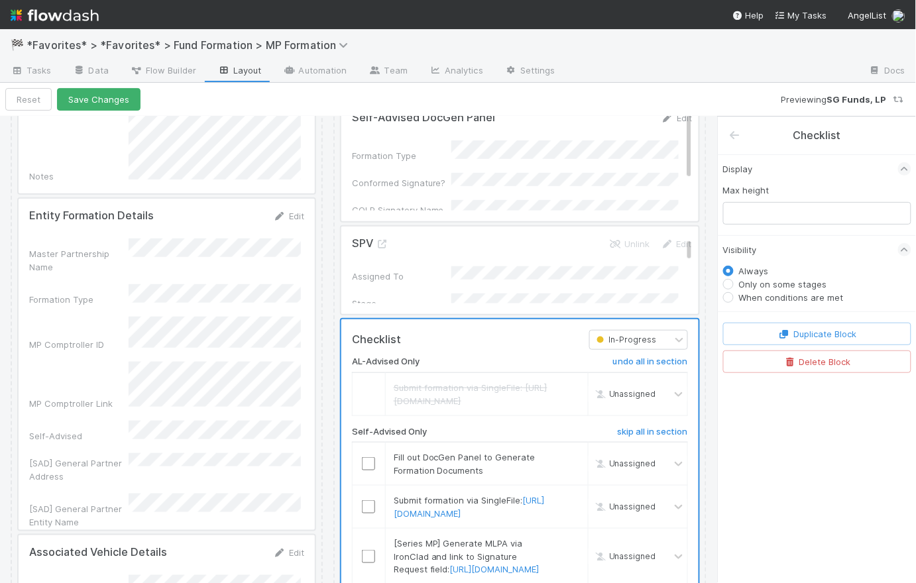
drag, startPoint x: 357, startPoint y: 210, endPoint x: 327, endPoint y: 199, distance: 31.9
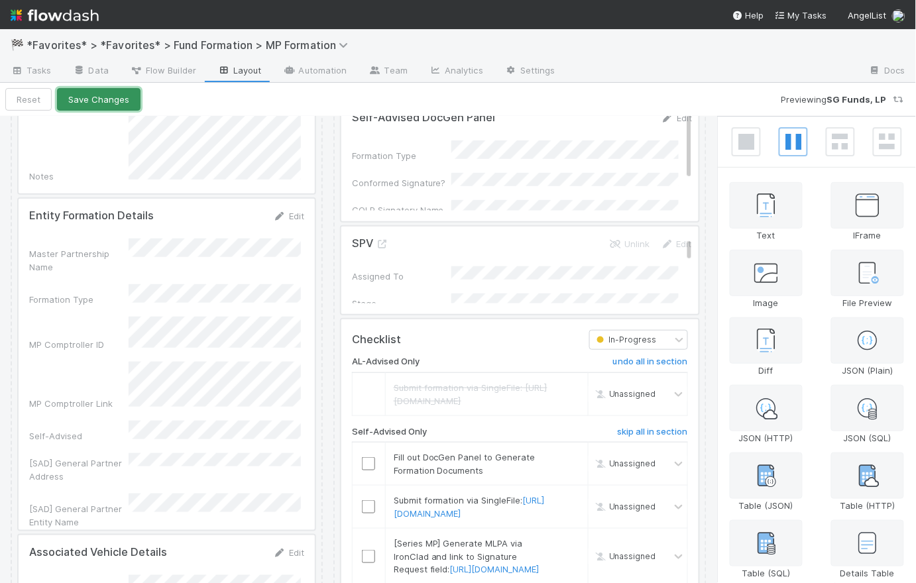
click at [101, 96] on button "Save Changes" at bounding box center [98, 99] width 83 height 23
click at [60, 99] on button "Back to task" at bounding box center [48, 99] width 87 height 23
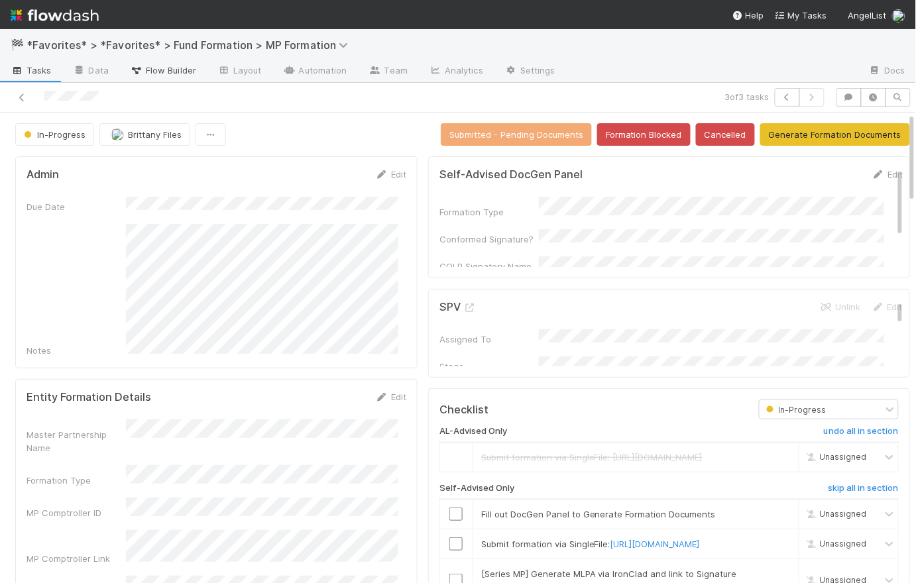
click at [193, 71] on span "Flow Builder" at bounding box center [163, 70] width 66 height 13
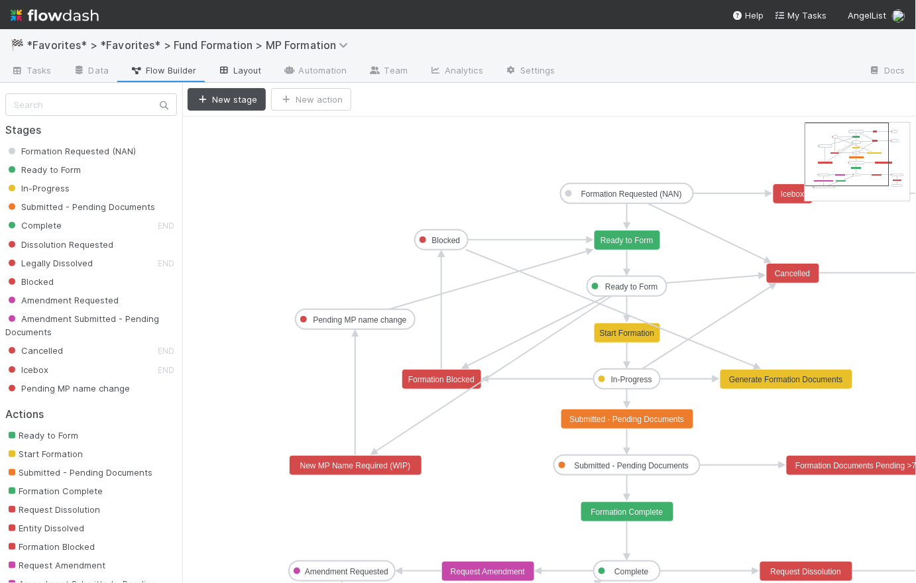
click at [241, 70] on link "Layout" at bounding box center [240, 71] width 66 height 21
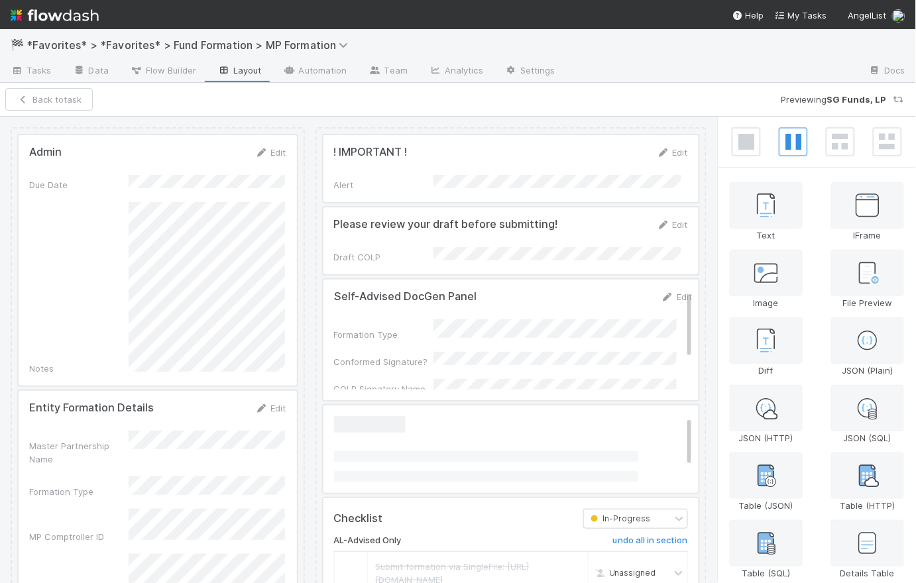
drag, startPoint x: 318, startPoint y: 152, endPoint x: 288, endPoint y: 140, distance: 32.1
click at [107, 98] on button "Save Changes" at bounding box center [98, 99] width 83 height 23
click at [39, 67] on span "Tasks" at bounding box center [31, 70] width 41 height 13
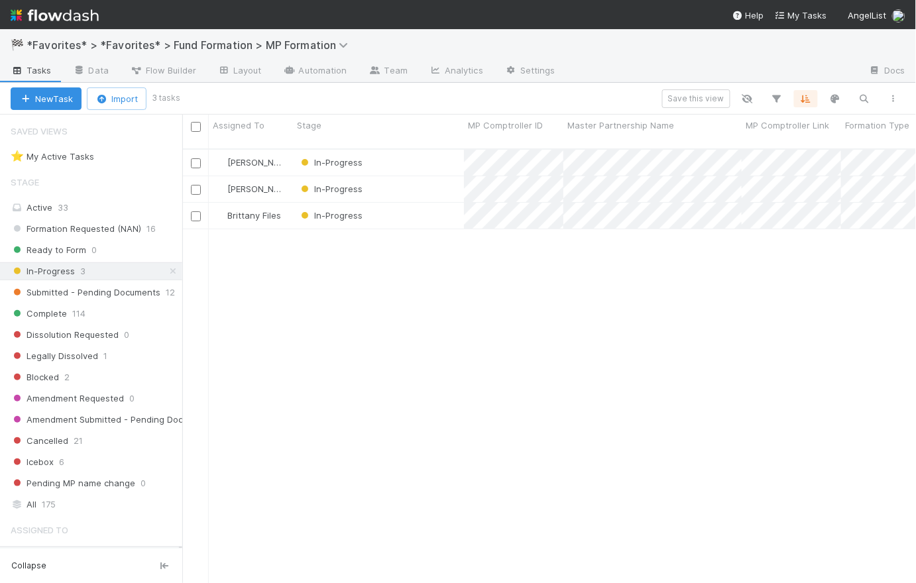
scroll to position [436, 725]
click at [421, 209] on div "In-Progress" at bounding box center [378, 216] width 171 height 26
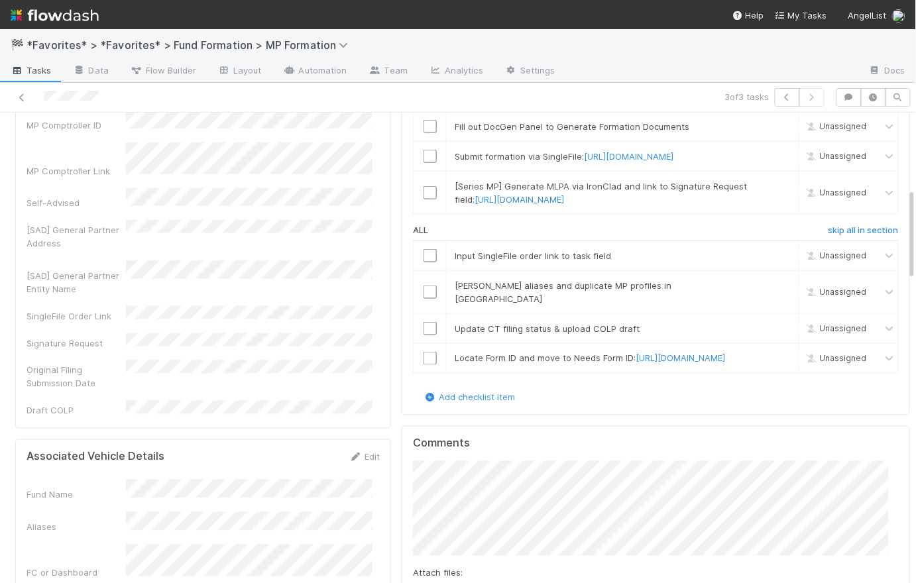
scroll to position [647, 0]
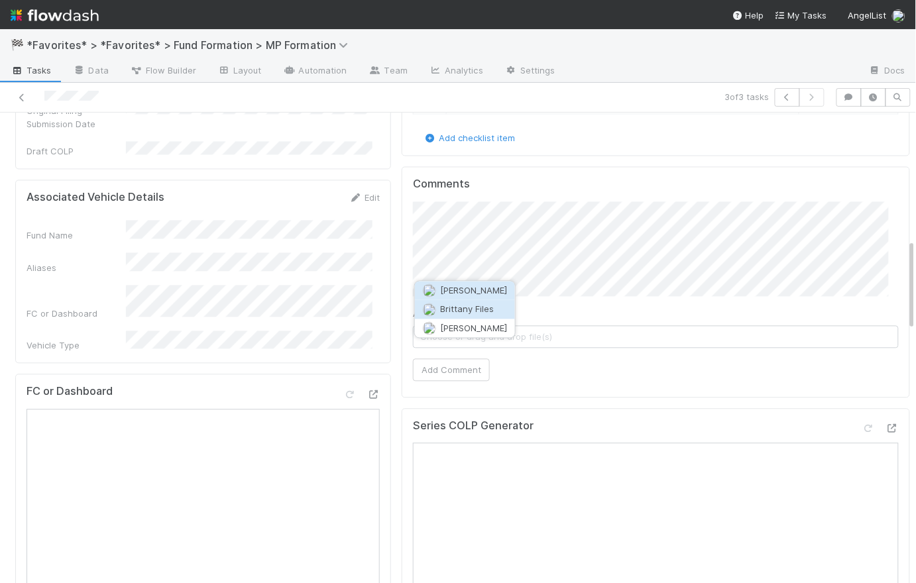
click at [510, 307] on button "Brittany Files" at bounding box center [465, 309] width 100 height 19
click at [459, 381] on button "Add Comment" at bounding box center [451, 369] width 77 height 23
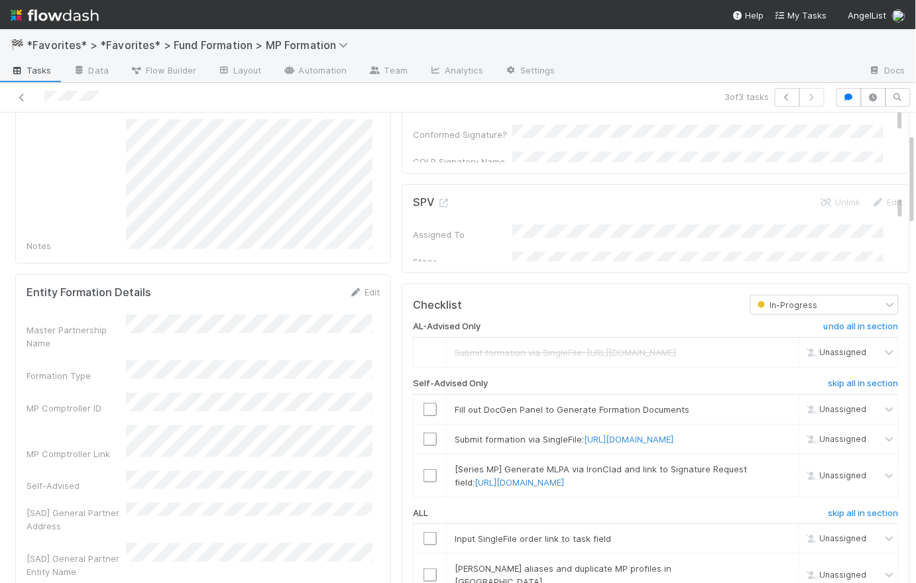
scroll to position [0, 0]
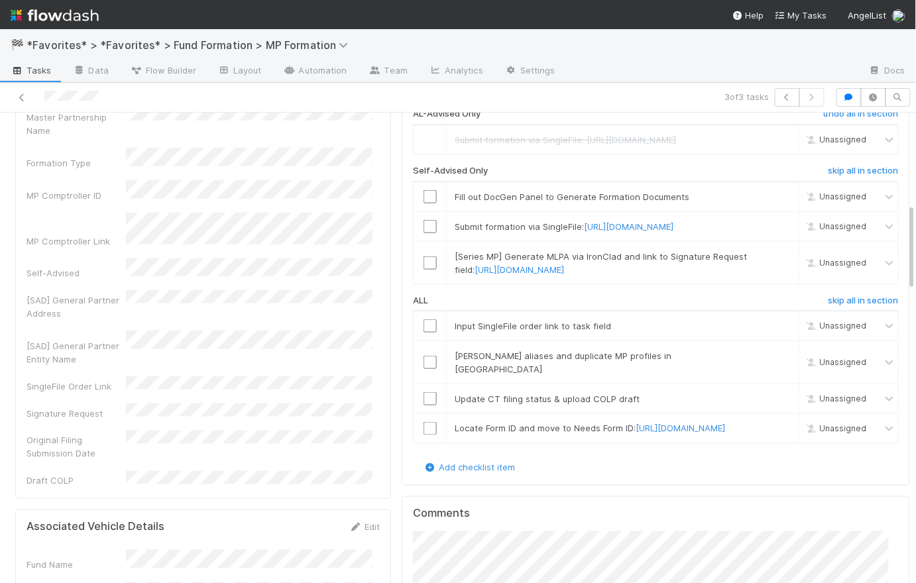
scroll to position [701, 0]
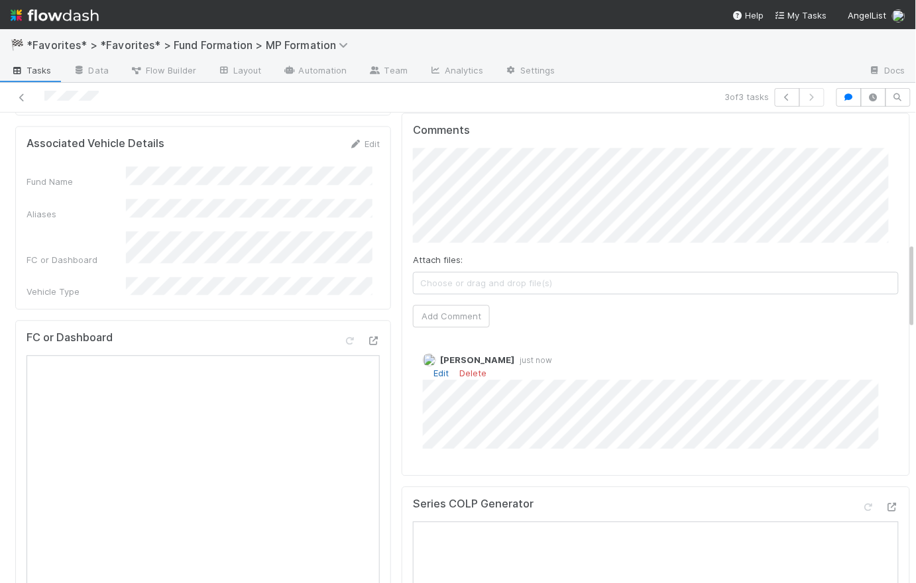
click at [433, 378] on link "Edit" at bounding box center [440, 373] width 15 height 11
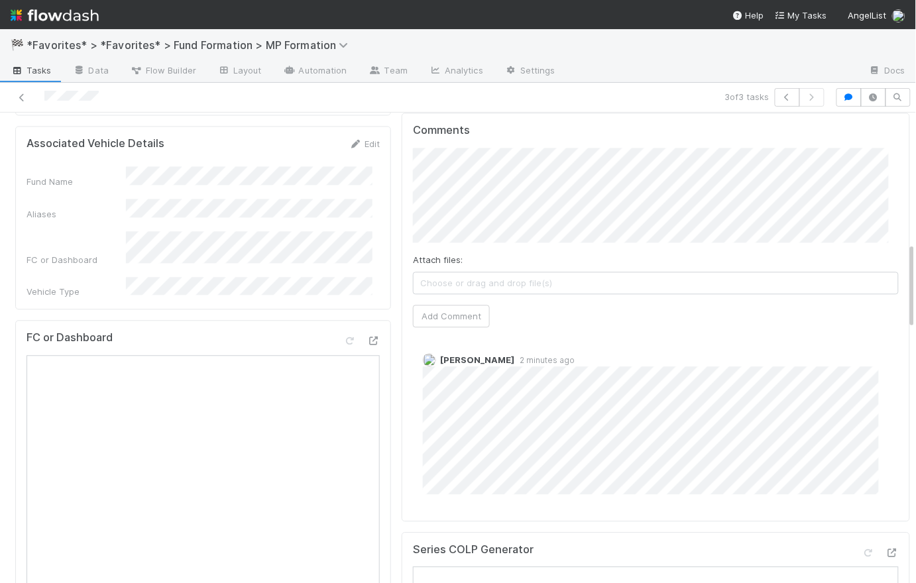
click at [421, 510] on div "Catherine Lambright 2 minutes ago" at bounding box center [660, 422] width 495 height 178
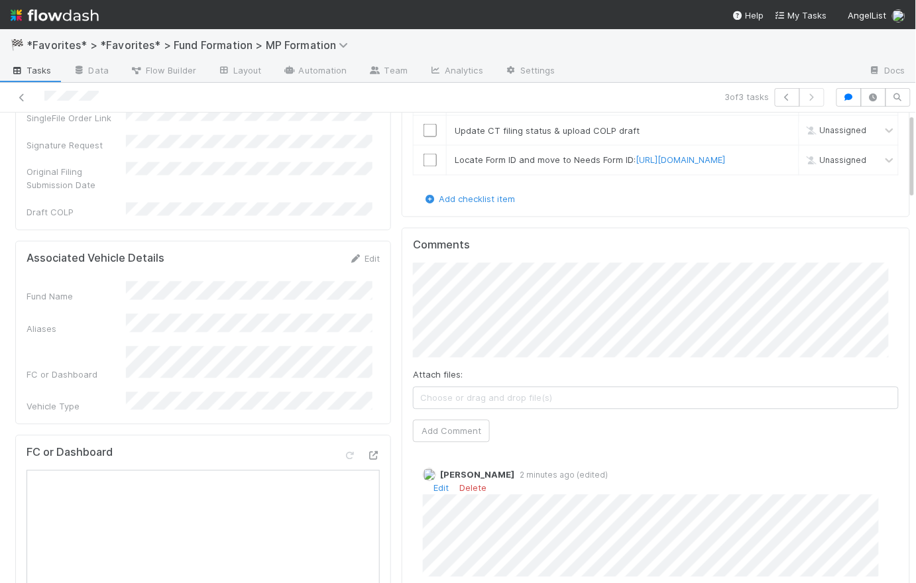
scroll to position [587, 0]
click at [351, 173] on div "Entity Formation Details Edit Master Partnership Name Formation Type MP Comptro…" at bounding box center [203, 10] width 376 height 437
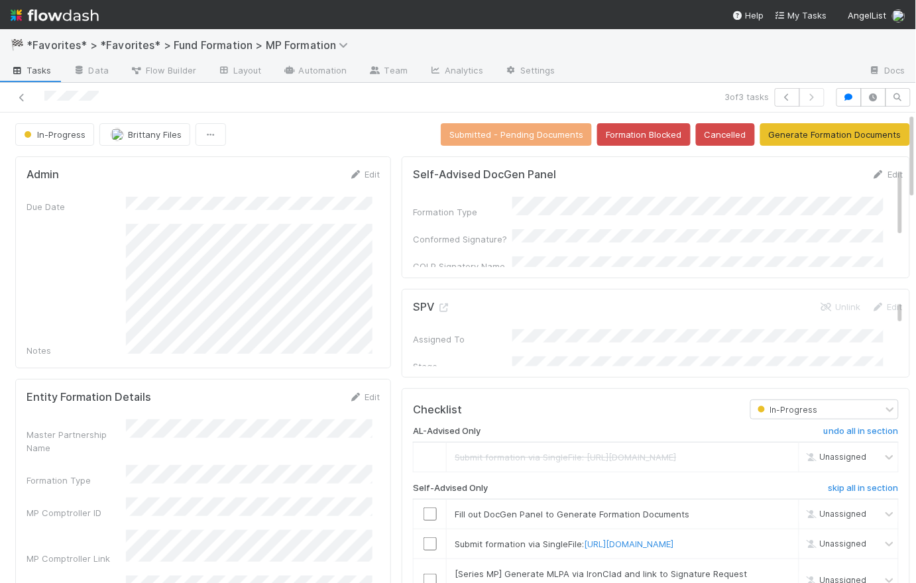
click at [366, 142] on div "In-Progress Brittany Files Submitted - Pending Documents Formation Blocked Canc…" at bounding box center [462, 134] width 895 height 23
click at [70, 15] on img at bounding box center [55, 15] width 88 height 23
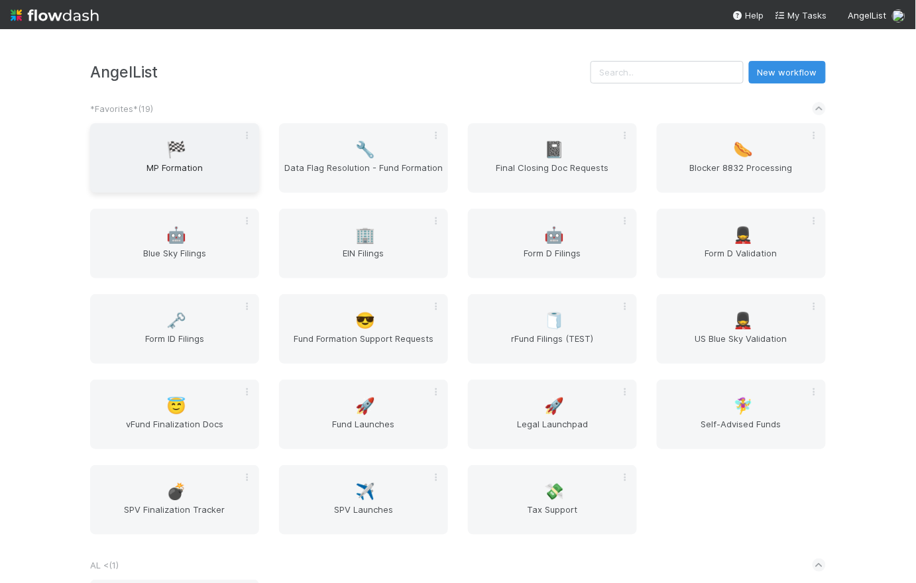
click at [188, 170] on span "MP Formation" at bounding box center [174, 174] width 158 height 27
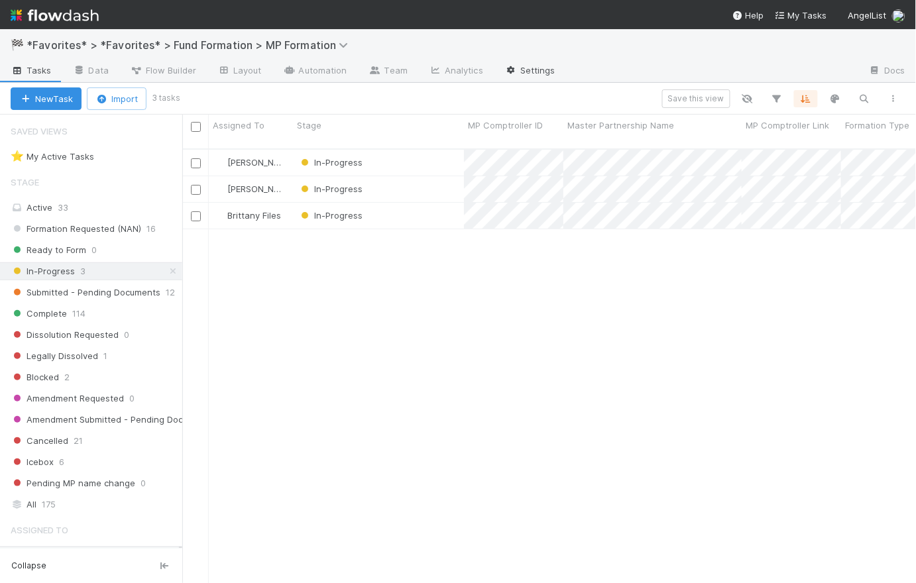
scroll to position [436, 725]
click at [246, 264] on div "Rick Segers In-Progress 1 0 1 0 0 4/24/25, 4:15:55 AM 7/3/25, 3:55:26 AM Rick S…" at bounding box center [549, 372] width 734 height 445
click at [76, 228] on span "Formation Requested (NAN)" at bounding box center [76, 229] width 131 height 17
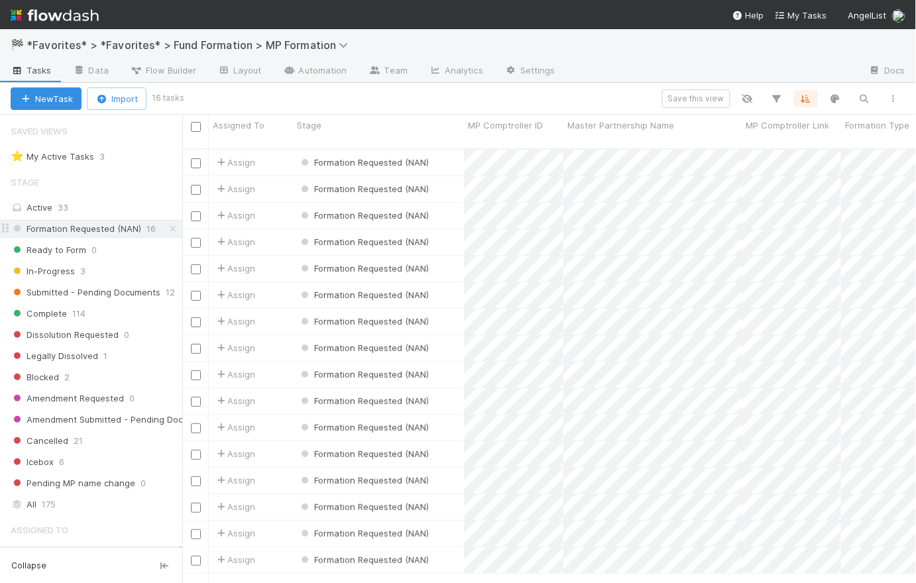
scroll to position [436, 725]
click at [371, 97] on div "Save this view" at bounding box center [545, 98] width 726 height 19
click at [449, 313] on div "Formation Requested (NAN)" at bounding box center [378, 322] width 171 height 26
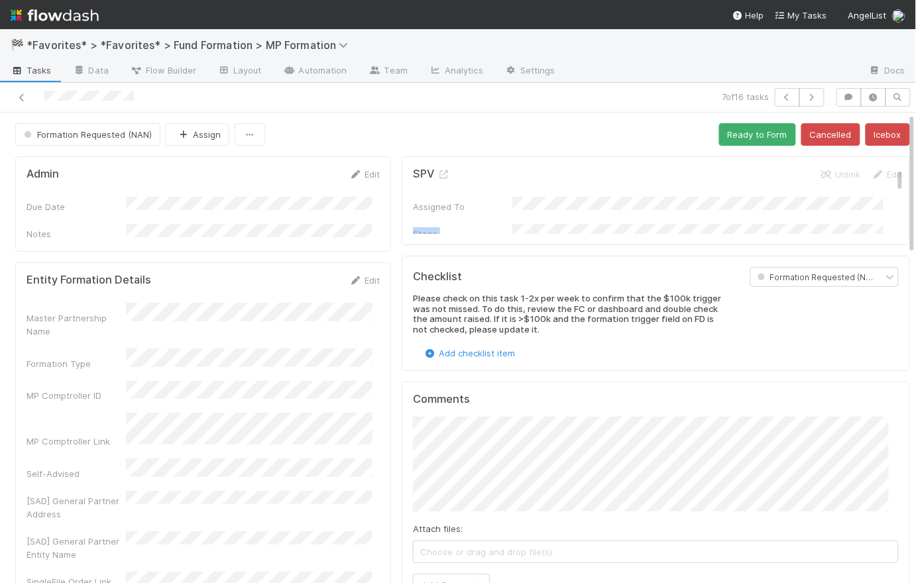
drag, startPoint x: 394, startPoint y: 231, endPoint x: 388, endPoint y: 273, distance: 42.2
click at [402, 241] on div "SPV Unlink Edit Assigned To Stage FC Dashboard Syndicate Portfolio Company Lead…" at bounding box center [656, 200] width 508 height 89
click at [347, 123] on div "Formation Requested (NAN) Assign Ready to Form Cancelled Icebox" at bounding box center [462, 134] width 895 height 23
click at [808, 93] on icon "button" at bounding box center [811, 97] width 13 height 8
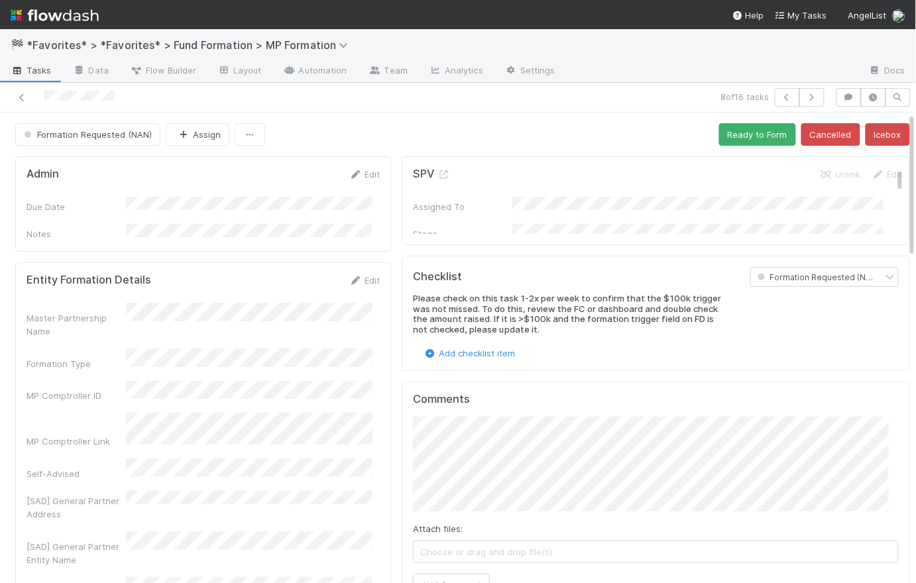
click at [27, 68] on span "Tasks" at bounding box center [31, 70] width 41 height 13
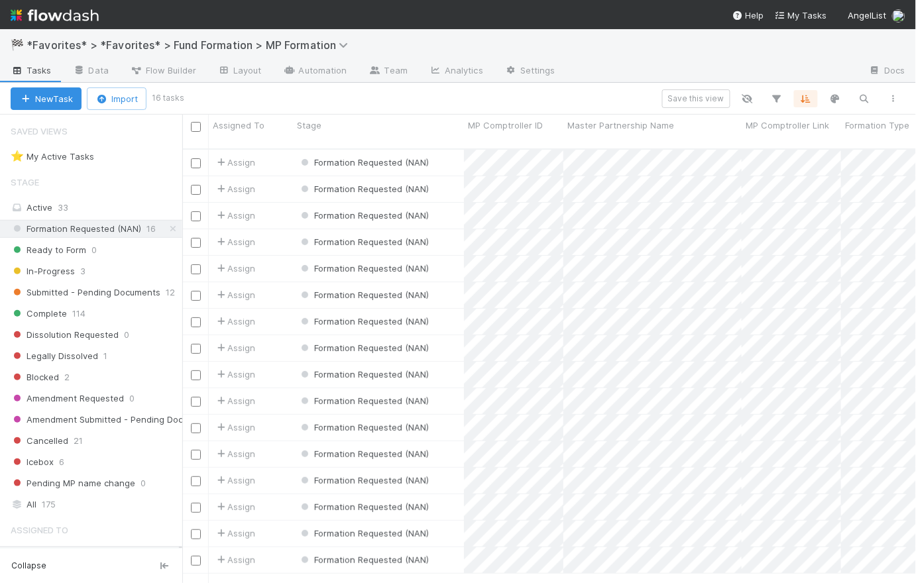
scroll to position [436, 725]
click at [278, 549] on div "Assign" at bounding box center [251, 560] width 84 height 26
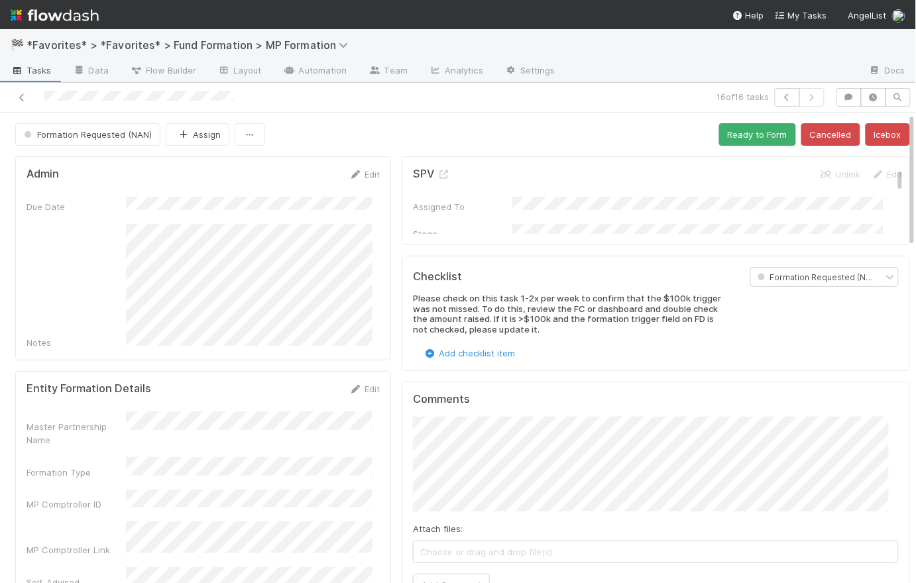
click at [415, 138] on div "Formation Requested (NAN) Assign Ready to Form Cancelled Icebox" at bounding box center [462, 134] width 895 height 23
click at [109, 68] on link "Data" at bounding box center [90, 71] width 57 height 21
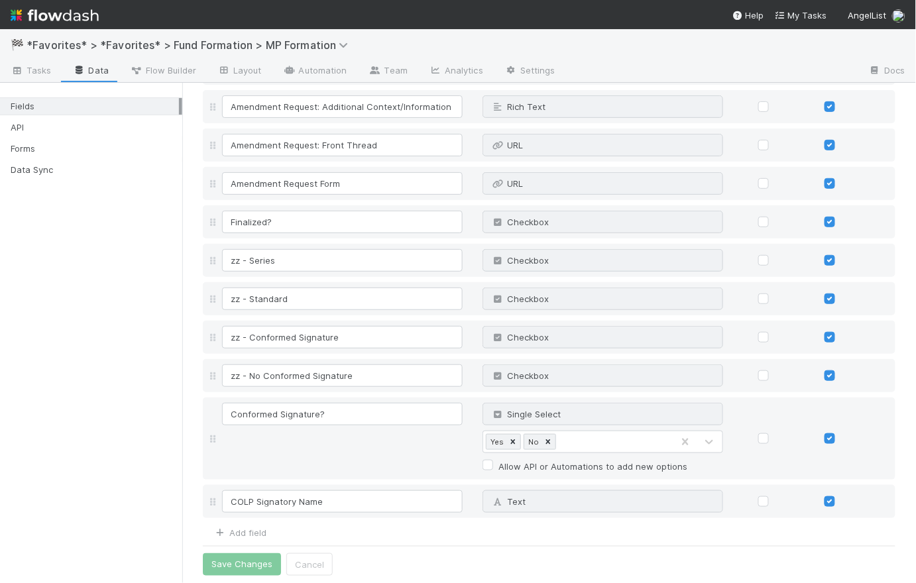
scroll to position [1406, 0]
click at [245, 532] on link "Add field" at bounding box center [239, 531] width 53 height 11
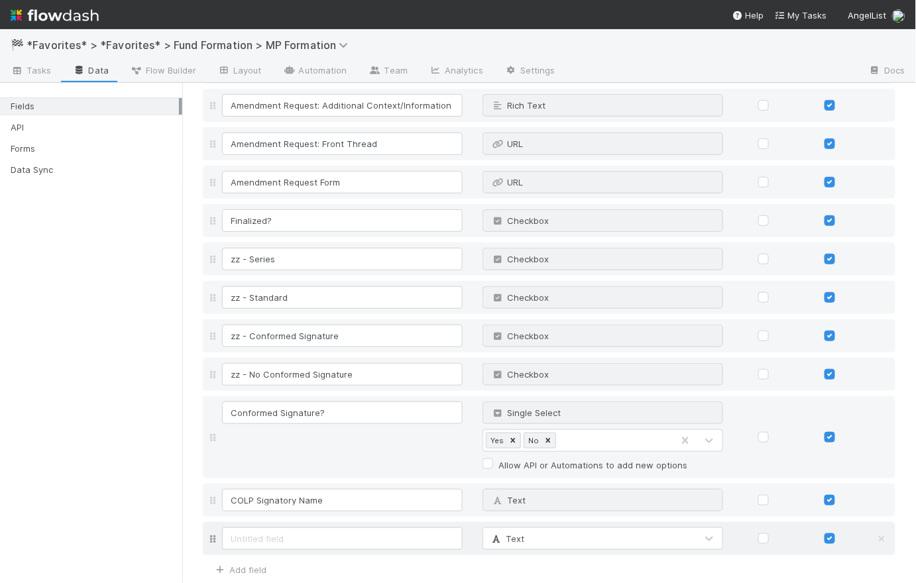
click at [245, 533] on input at bounding box center [342, 538] width 241 height 23
type input "C"
type input "Commitment Amount"
click at [524, 533] on span "Currency" at bounding box center [517, 538] width 54 height 11
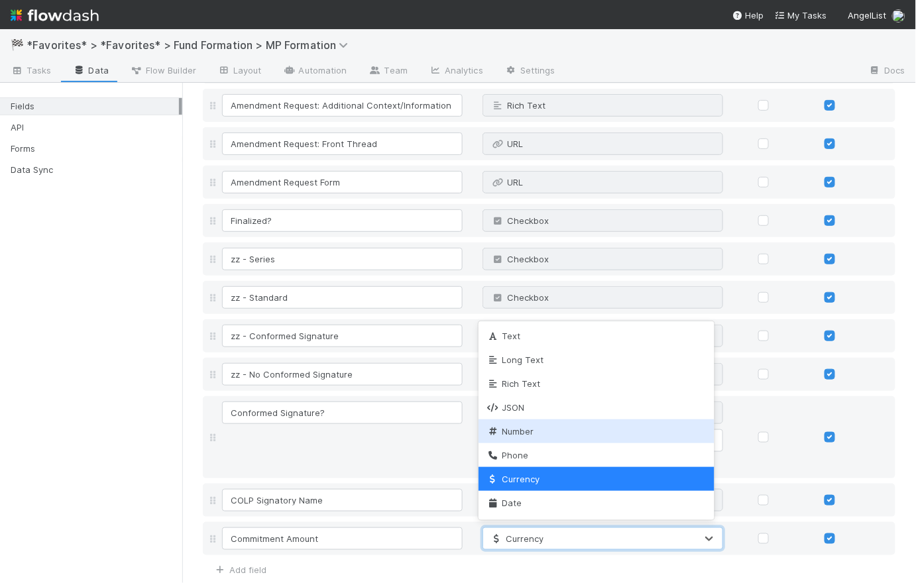
click at [520, 436] on span "Number" at bounding box center [510, 431] width 48 height 11
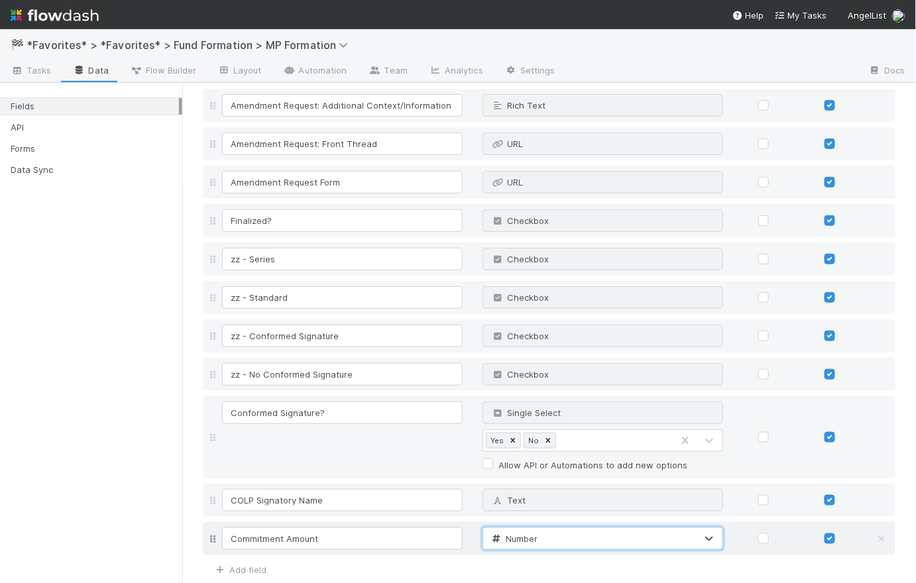
click at [525, 541] on span "Number" at bounding box center [514, 538] width 48 height 11
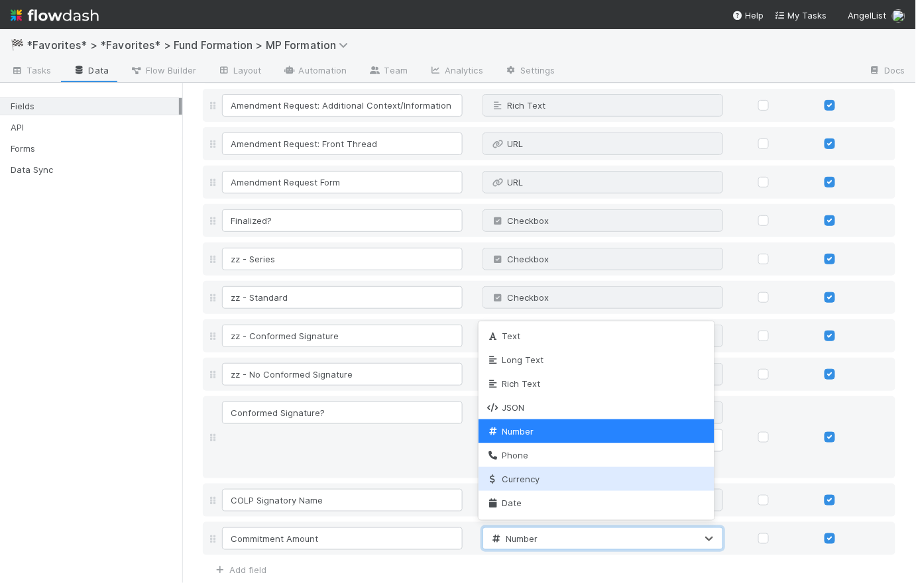
click at [519, 476] on span "Currency" at bounding box center [513, 479] width 54 height 11
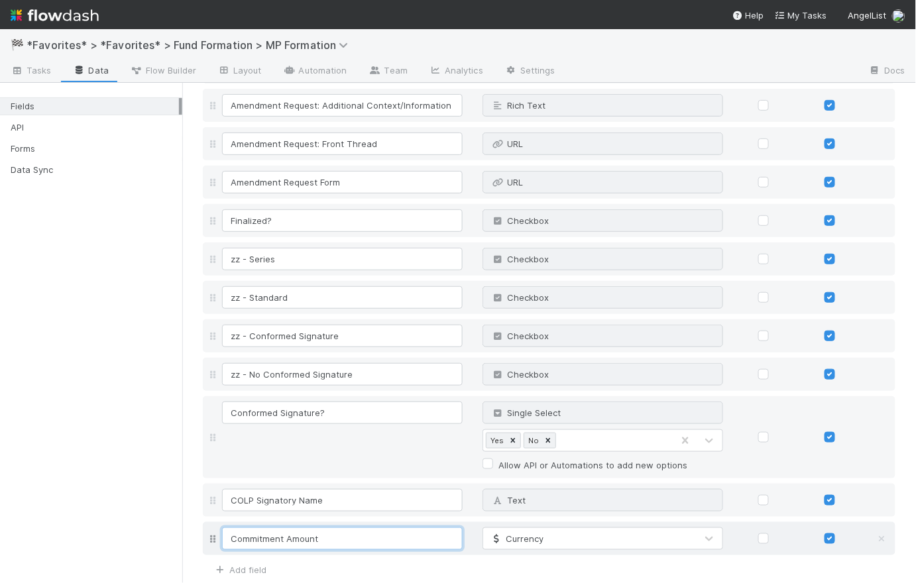
click at [368, 535] on input "Commitment Amount" at bounding box center [342, 538] width 241 height 23
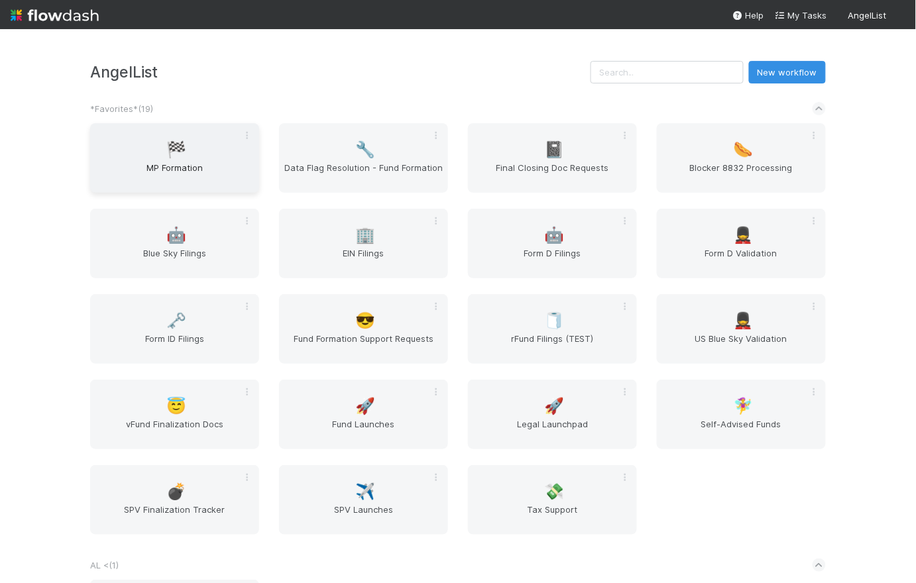
click at [128, 151] on div "🏁 MP Formation" at bounding box center [174, 158] width 169 height 70
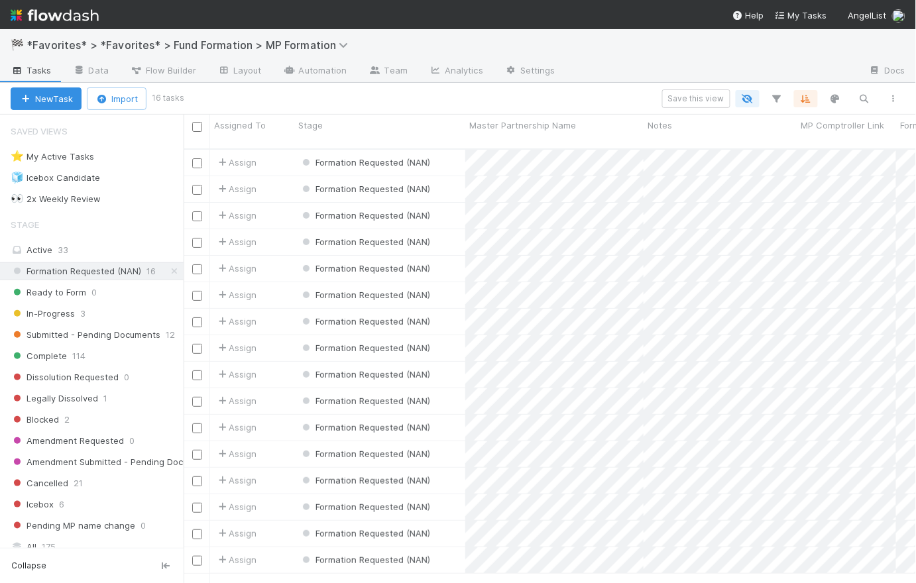
scroll to position [436, 723]
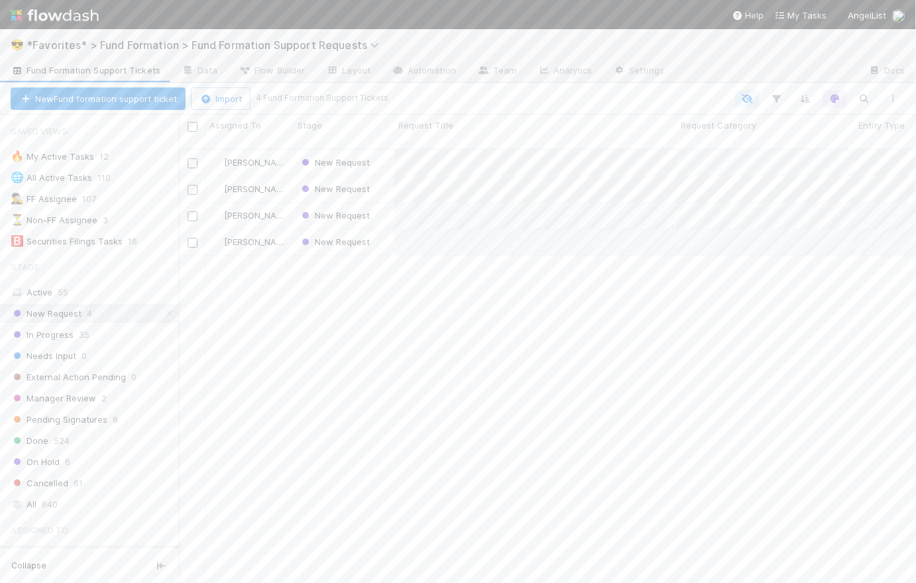
scroll to position [436, 728]
click at [387, 203] on div "New Request" at bounding box center [344, 216] width 101 height 26
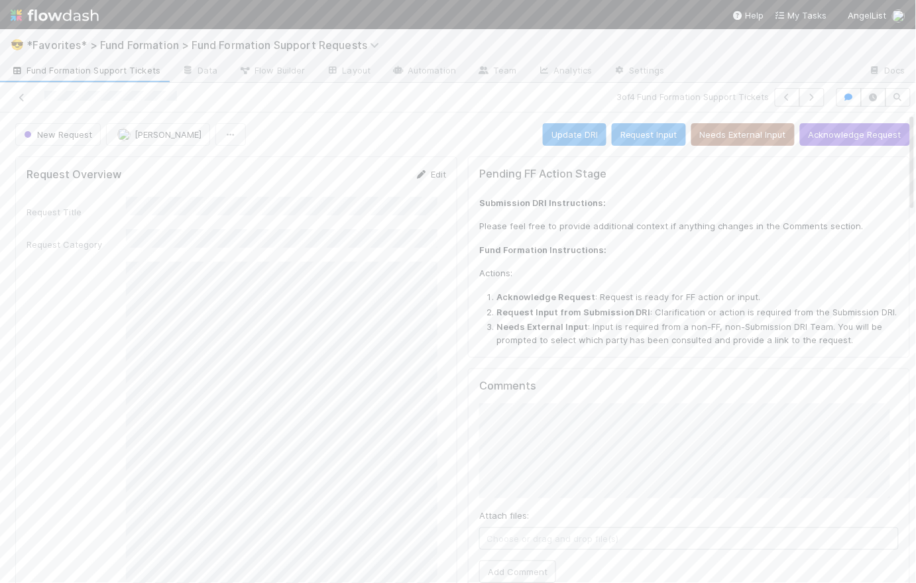
click at [432, 176] on link "Edit" at bounding box center [430, 174] width 31 height 11
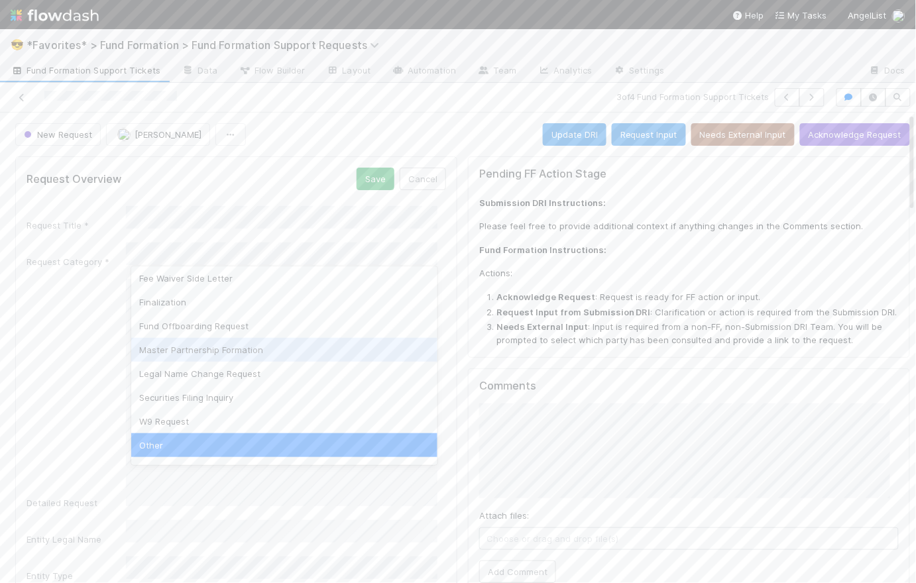
click at [264, 349] on div "Master Partnership Formation" at bounding box center [284, 350] width 306 height 24
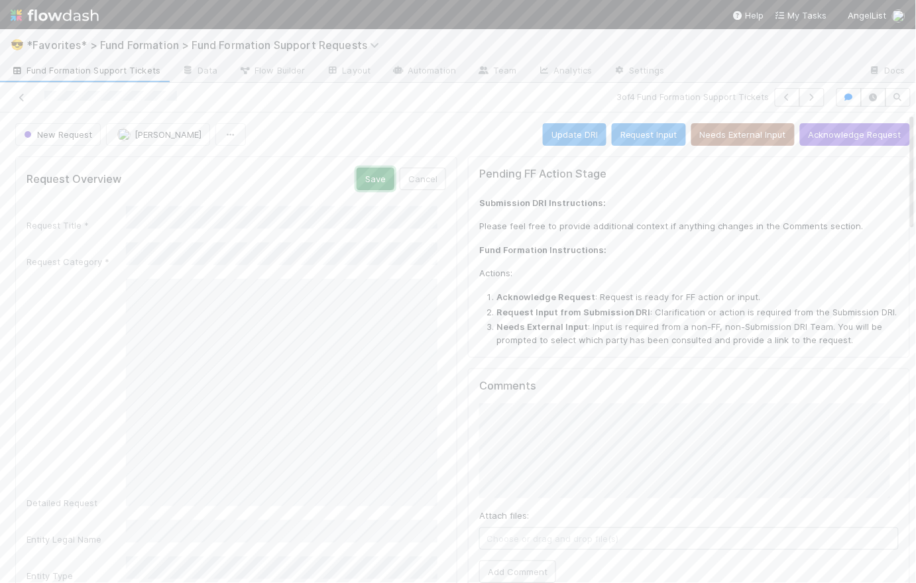
click at [370, 179] on button "Save" at bounding box center [375, 179] width 38 height 23
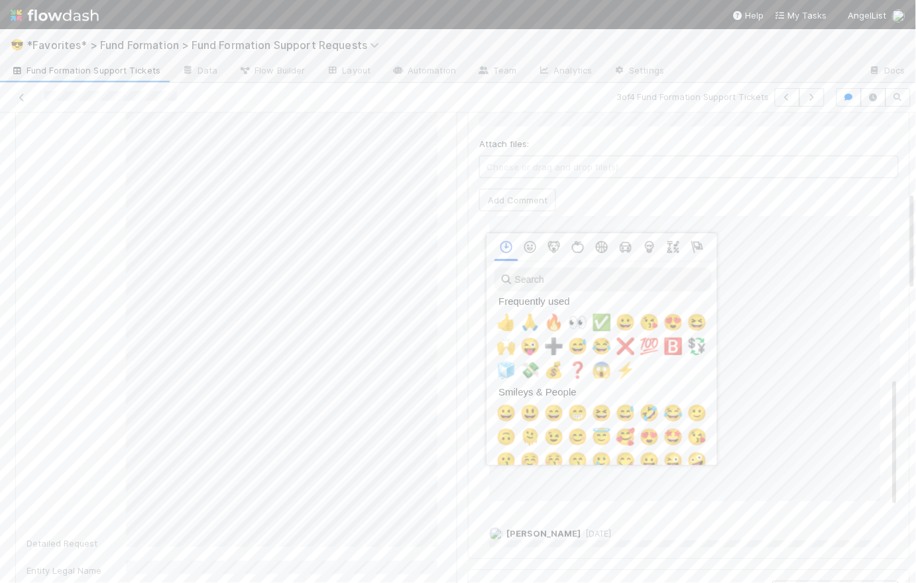
scroll to position [0, 3]
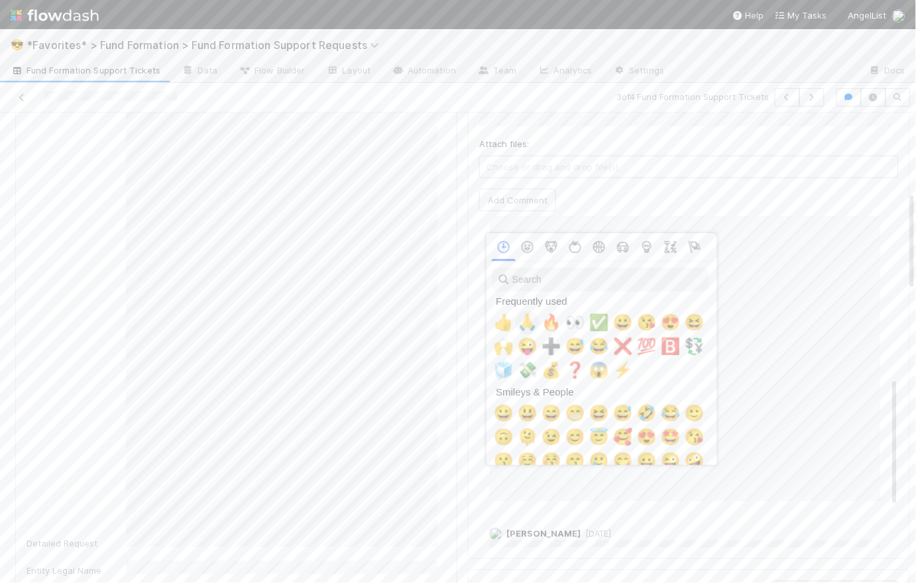
click at [519, 325] on span "🙏" at bounding box center [528, 322] width 20 height 19
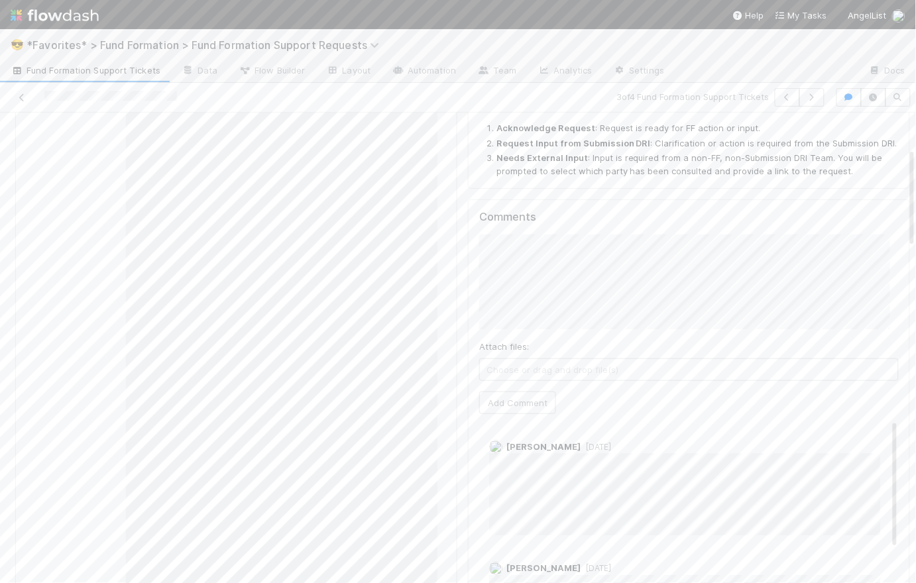
scroll to position [0, 0]
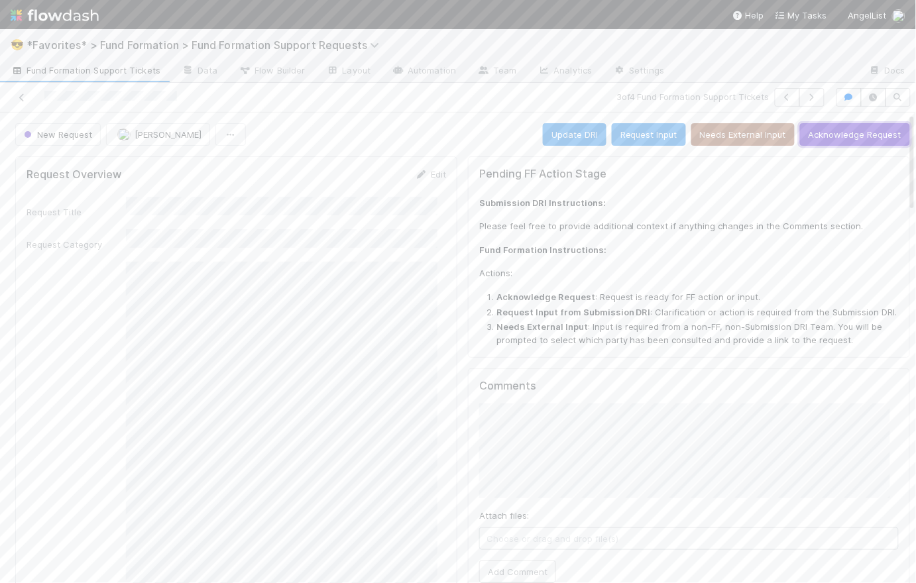
click at [865, 132] on button "Acknowledge Request" at bounding box center [855, 134] width 110 height 23
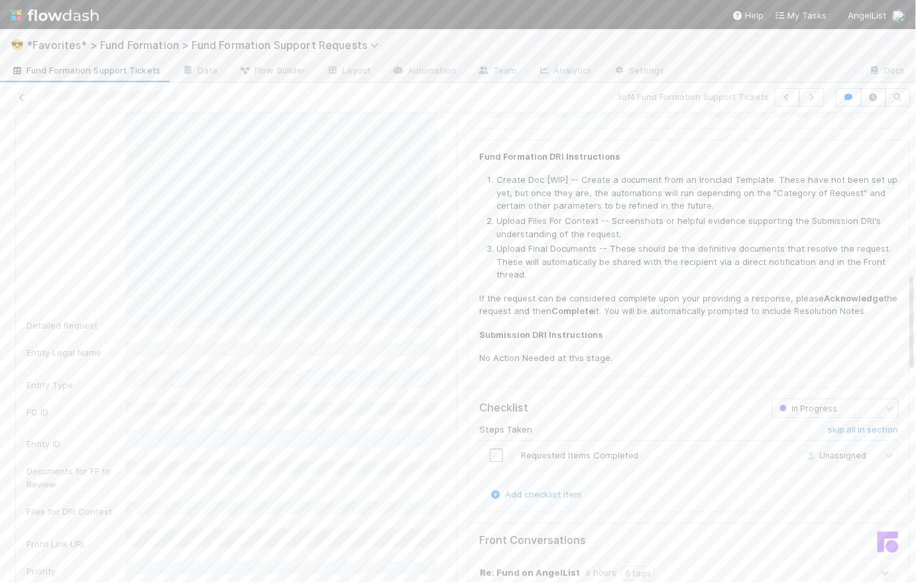
scroll to position [776, 0]
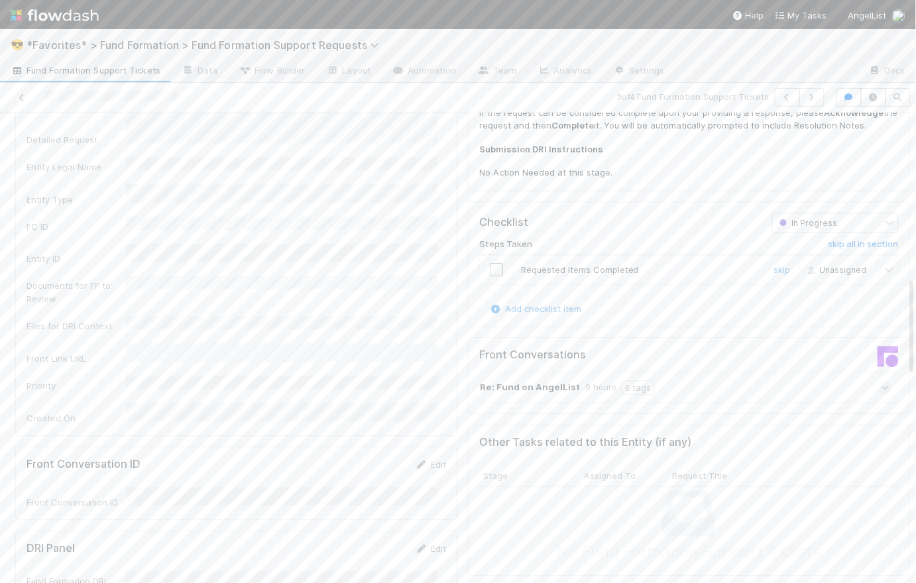
click at [490, 268] on input "checkbox" at bounding box center [496, 269] width 13 height 13
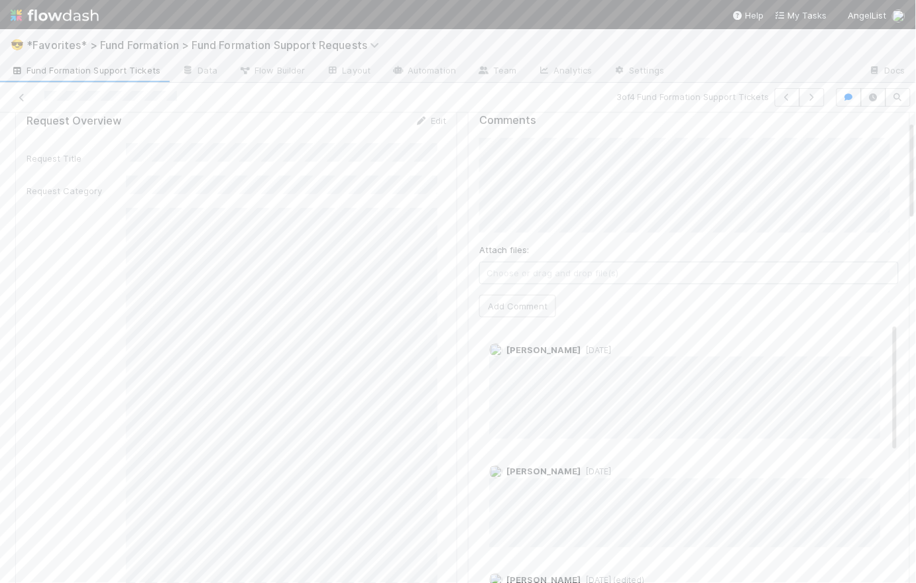
scroll to position [0, 0]
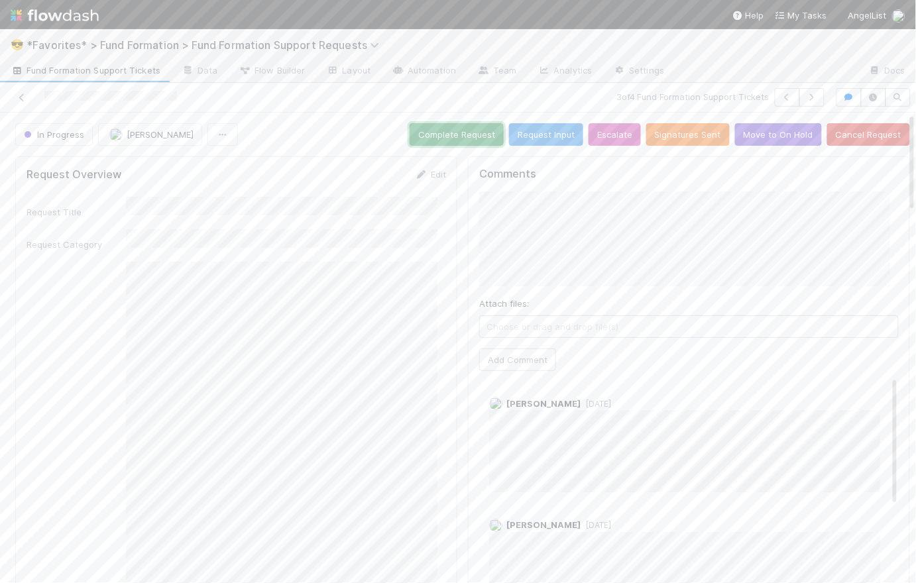
click at [453, 131] on button "Complete Request" at bounding box center [456, 134] width 94 height 23
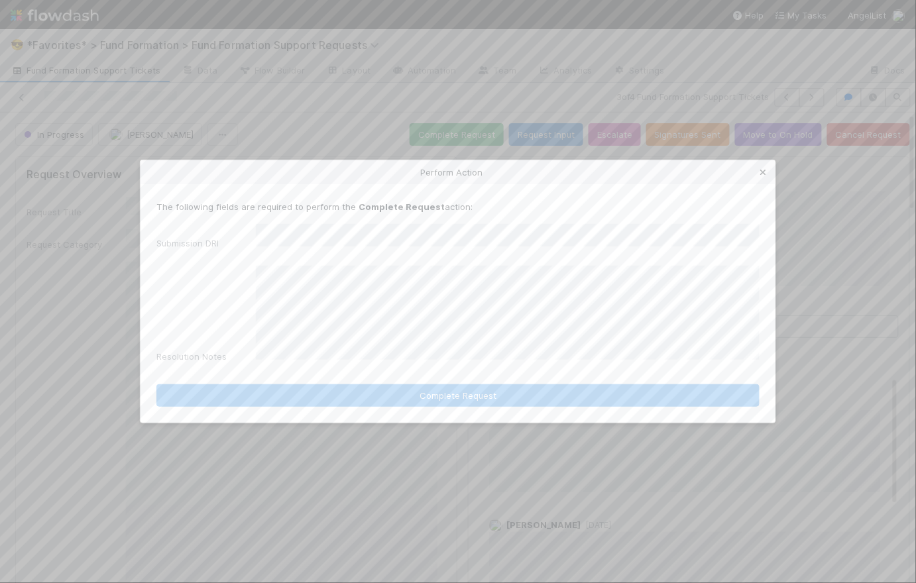
click at [763, 177] on icon at bounding box center [763, 172] width 13 height 9
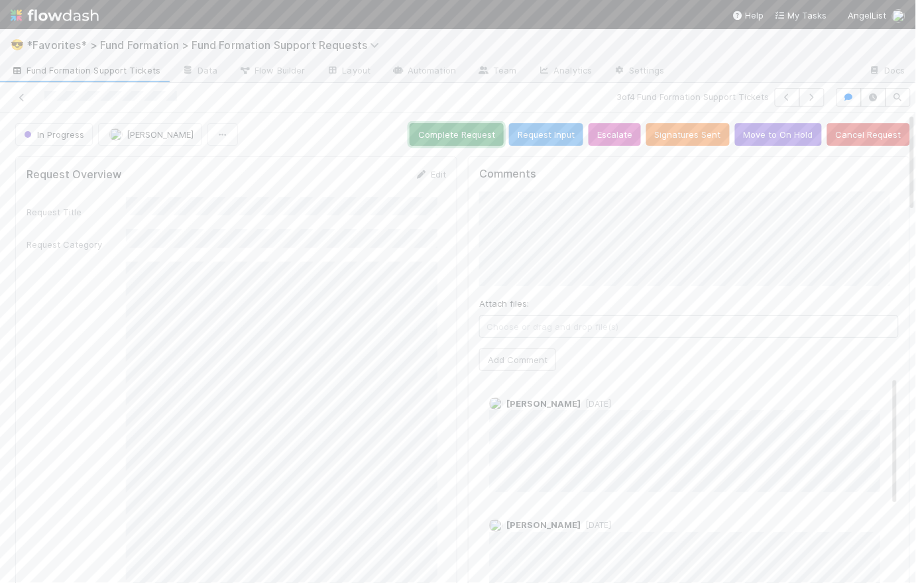
click at [424, 137] on button "Complete Request" at bounding box center [456, 134] width 94 height 23
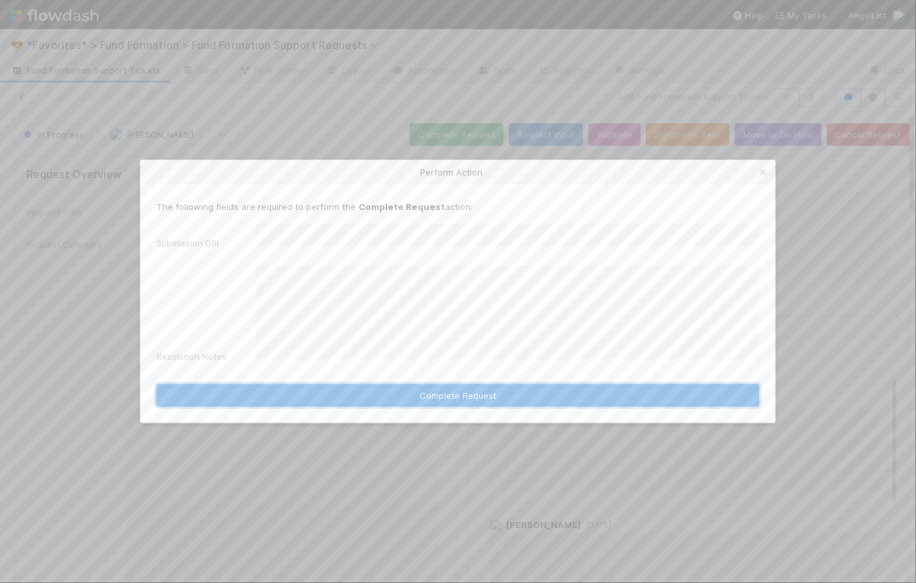
click at [480, 391] on button "Complete Request" at bounding box center [457, 395] width 603 height 23
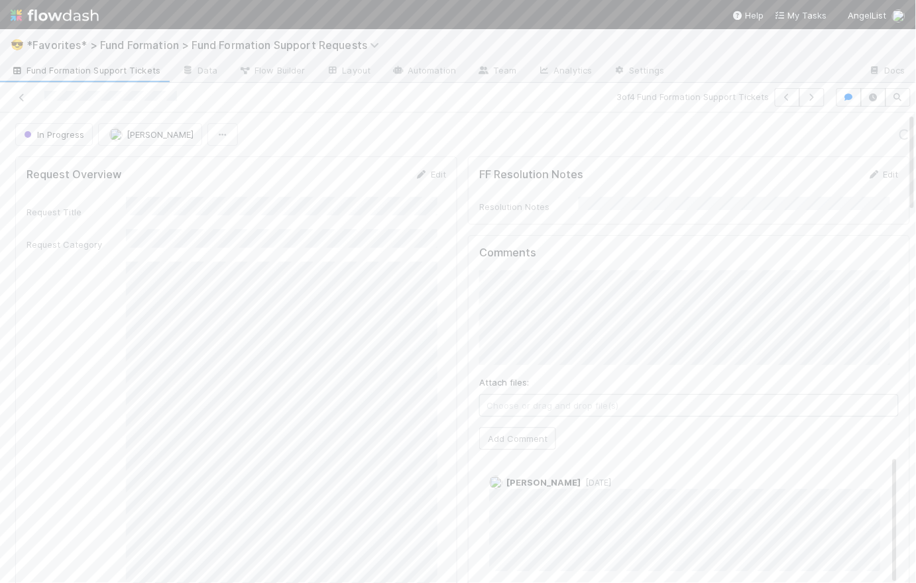
click at [341, 127] on div "In Progress [PERSON_NAME] Loading..." at bounding box center [462, 134] width 895 height 23
click at [91, 72] on span "Fund Formation Support Tickets" at bounding box center [86, 70] width 150 height 13
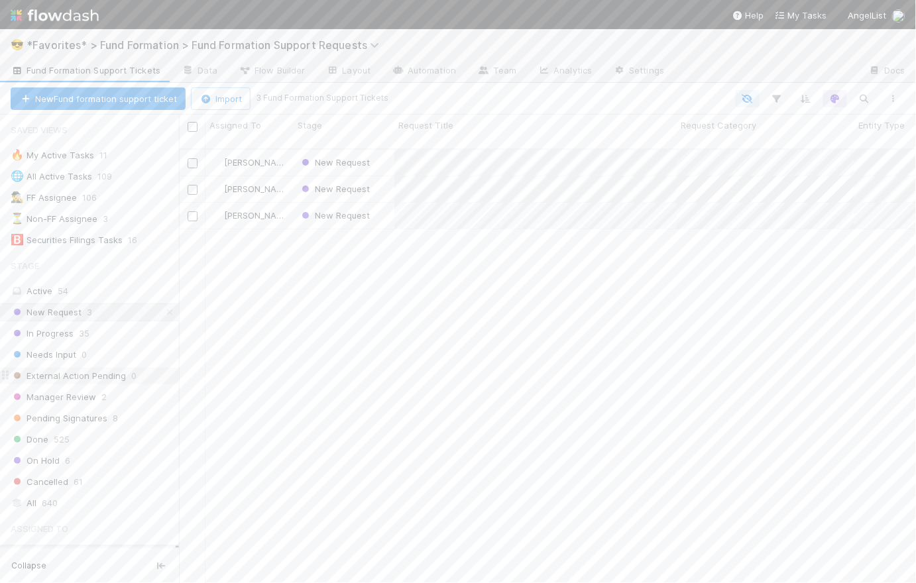
scroll to position [2, 0]
click at [381, 154] on div "New Request" at bounding box center [344, 163] width 101 height 26
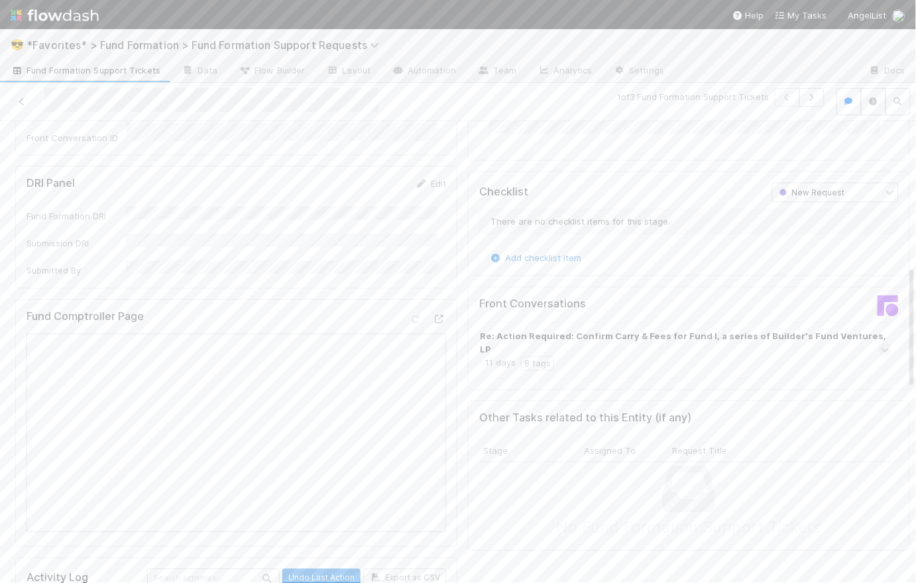
scroll to position [526, 0]
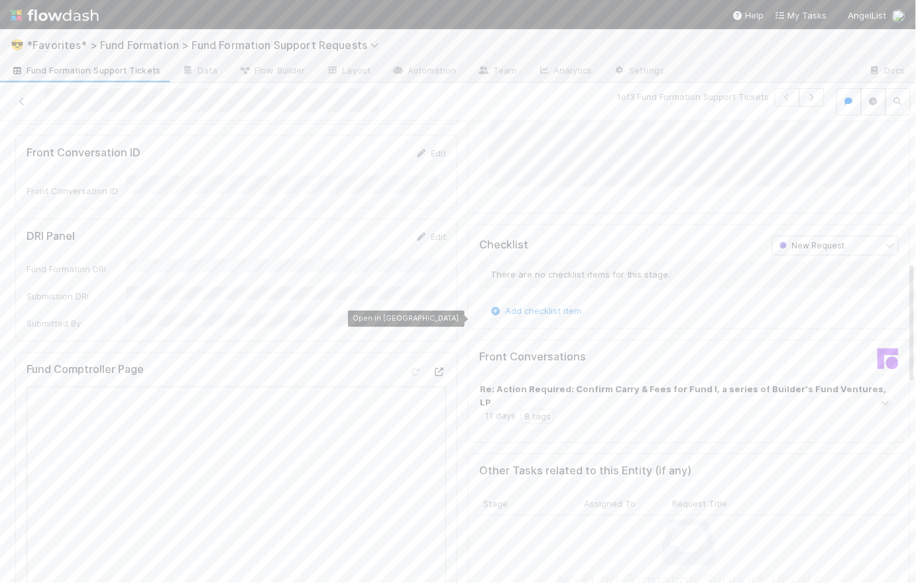
click at [434, 368] on icon at bounding box center [439, 372] width 13 height 9
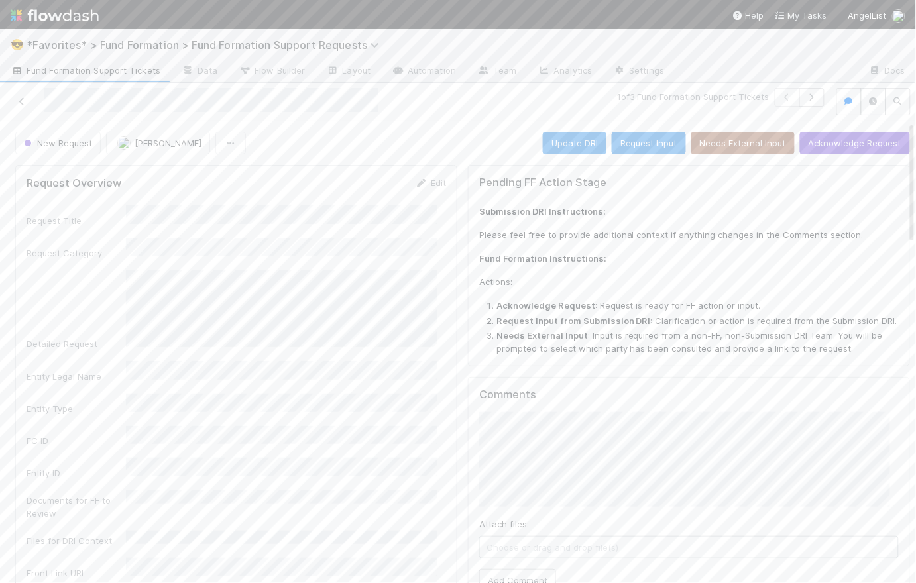
scroll to position [123, 0]
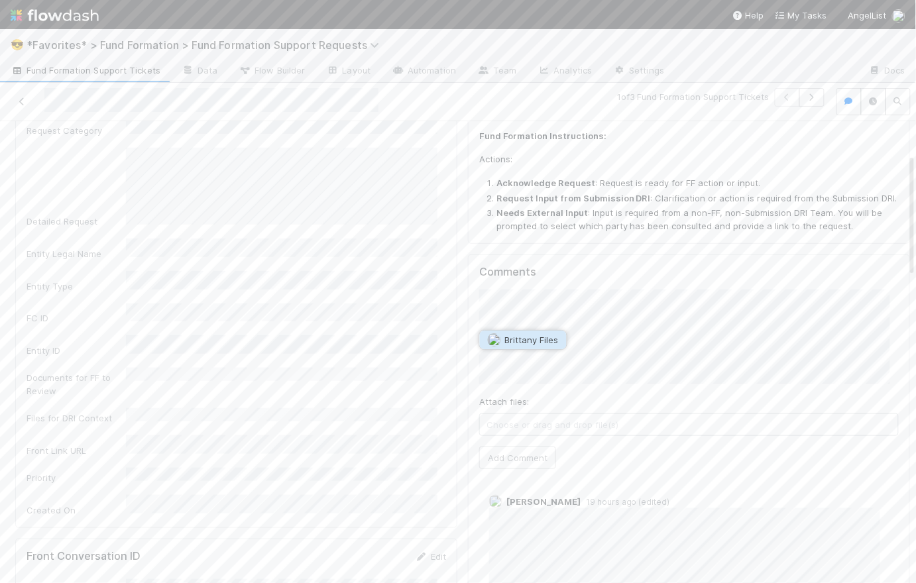
click at [523, 343] on span "Brittany Files" at bounding box center [532, 340] width 54 height 11
click at [545, 344] on span "[PERSON_NAME]" at bounding box center [538, 340] width 67 height 11
click at [504, 454] on button "Add Comment" at bounding box center [517, 458] width 77 height 23
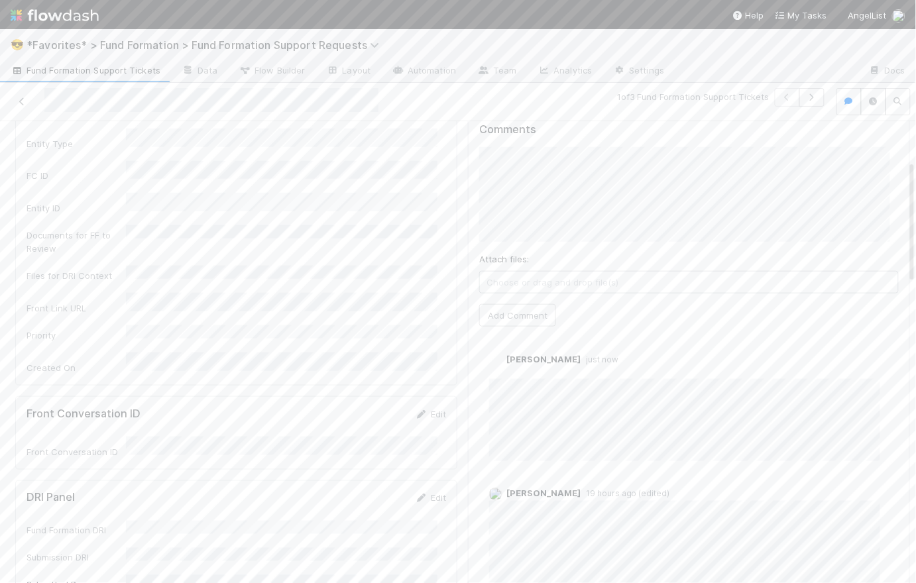
scroll to position [0, 0]
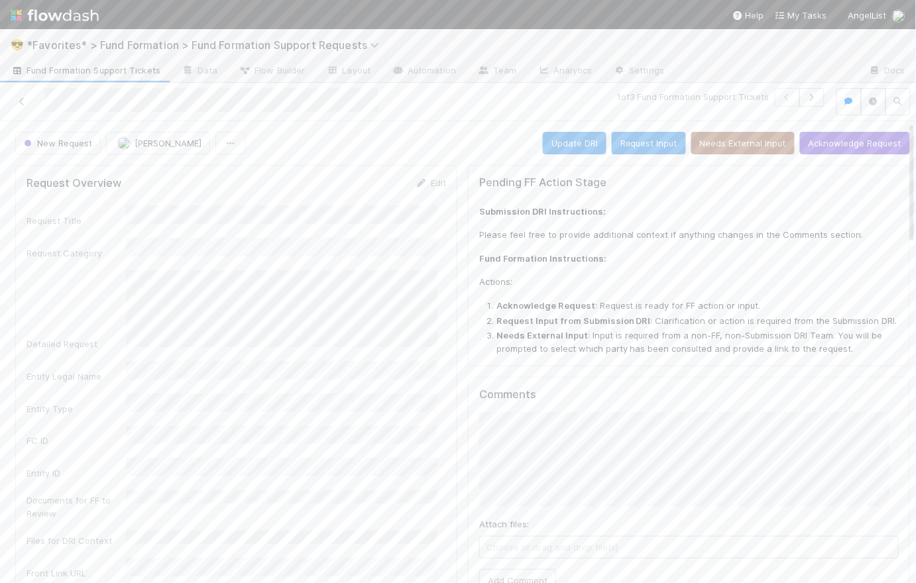
click at [809, 98] on icon "button" at bounding box center [811, 97] width 13 height 8
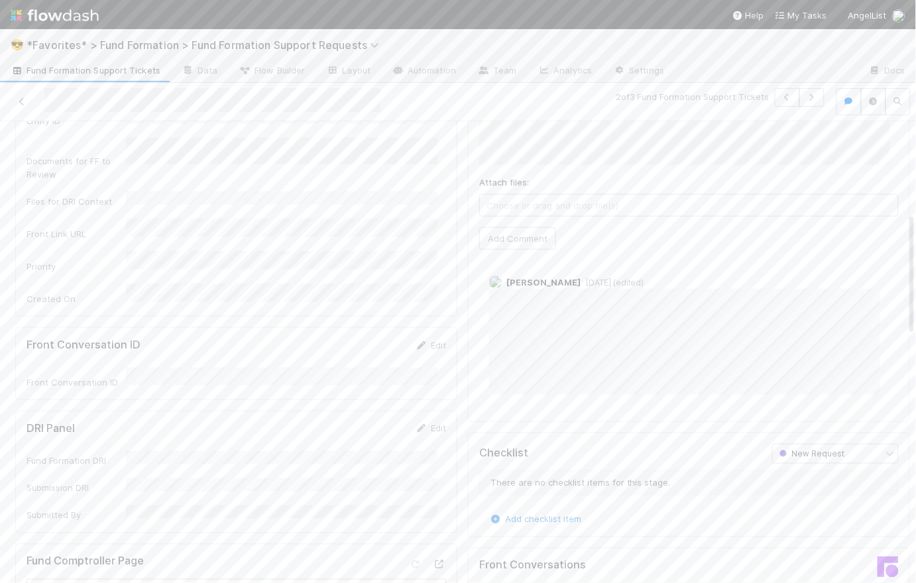
scroll to position [526, 0]
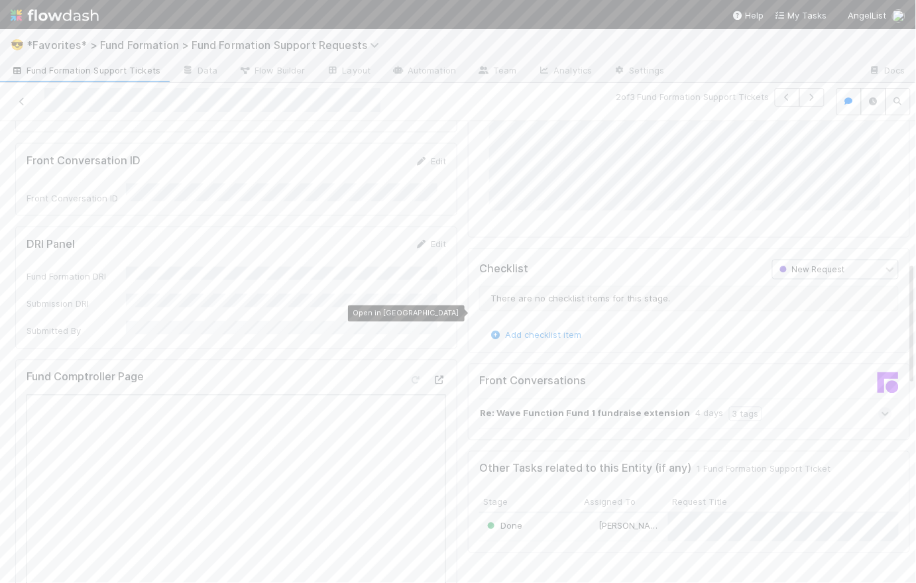
click at [433, 376] on icon at bounding box center [439, 380] width 13 height 9
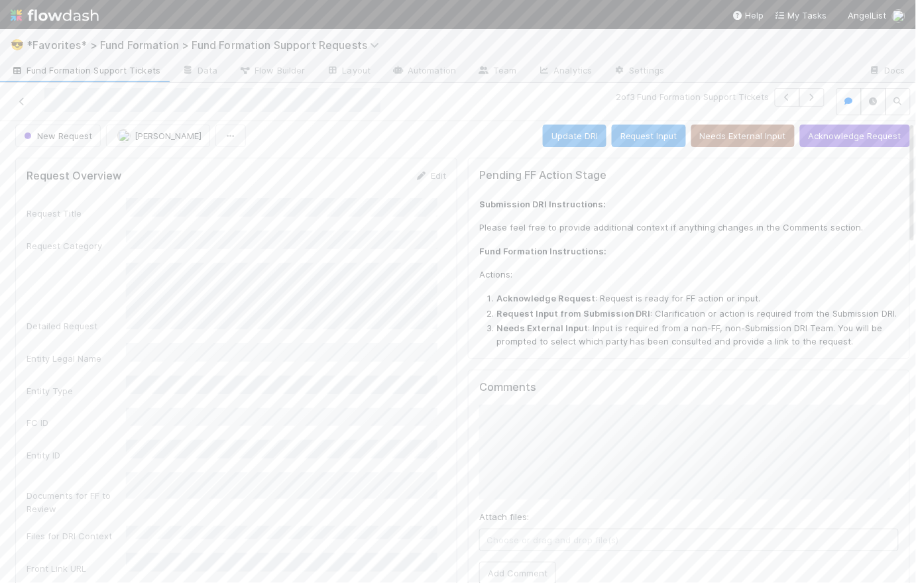
scroll to position [0, 0]
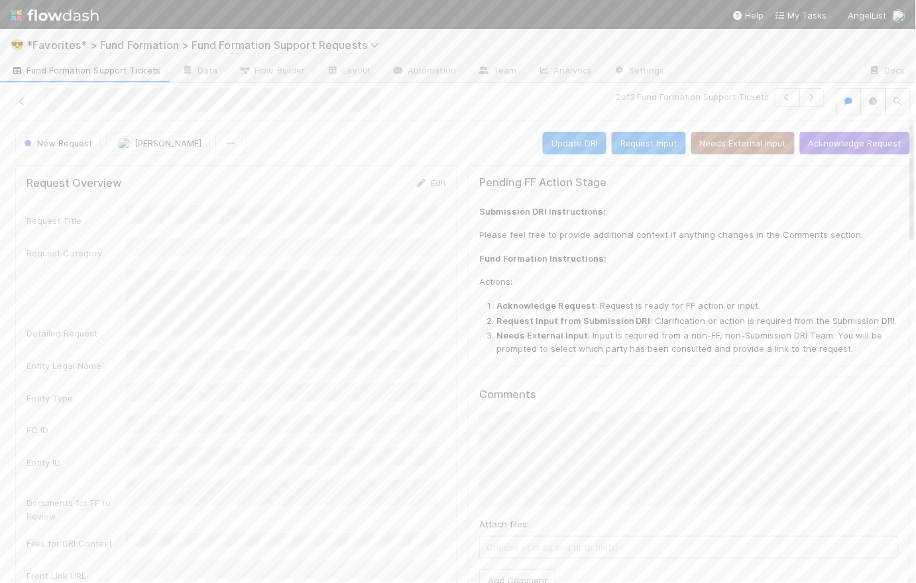
click at [75, 73] on span "Fund Formation Support Tickets" at bounding box center [86, 70] width 150 height 13
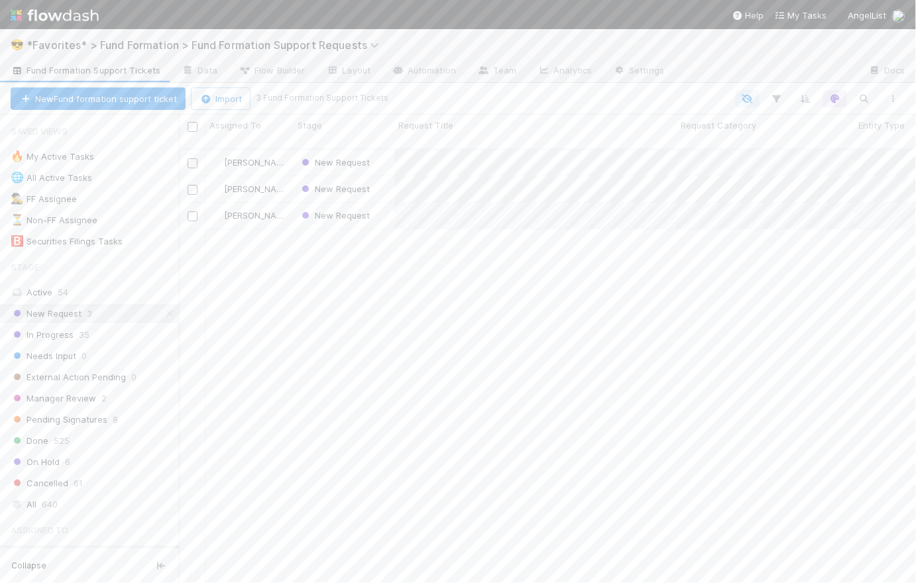
scroll to position [436, 728]
click at [163, 315] on icon at bounding box center [169, 313] width 13 height 9
drag, startPoint x: 182, startPoint y: 213, endPoint x: 154, endPoint y: 203, distance: 29.3
click at [154, 203] on div "Saved Views 🔥 My Active Tasks 11 🌐 All Active Tasks 109 🕵️‍♂️ FF Assignee 106 ⏳…" at bounding box center [89, 349] width 179 height 468
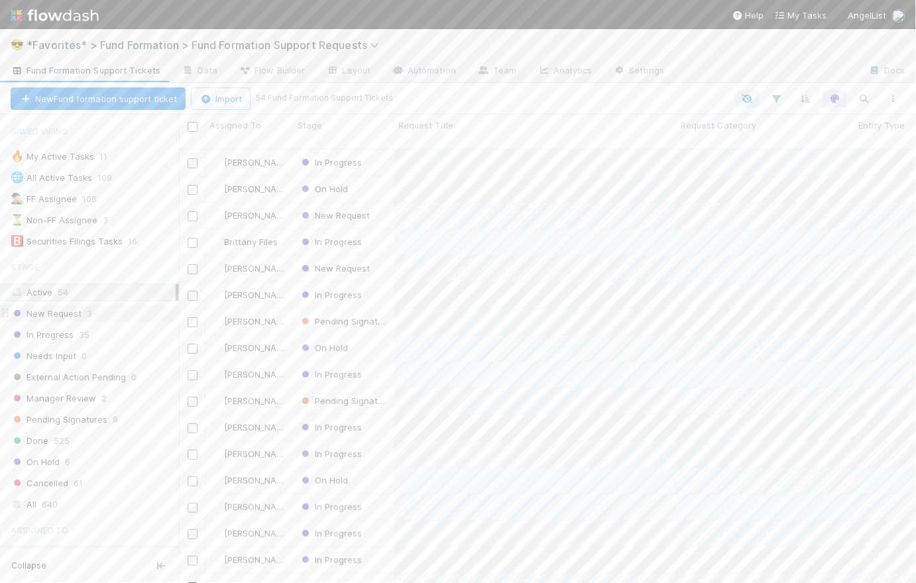
scroll to position [10, 10]
drag, startPoint x: 182, startPoint y: 229, endPoint x: 143, endPoint y: 227, distance: 39.1
click at [143, 227] on div "Saved Views 🔥 My Active Tasks 11 🌐 All Active Tasks 109 🕵️‍♂️ FF Assignee 106 ⏳…" at bounding box center [89, 349] width 179 height 468
click at [88, 309] on span "3" at bounding box center [89, 313] width 5 height 17
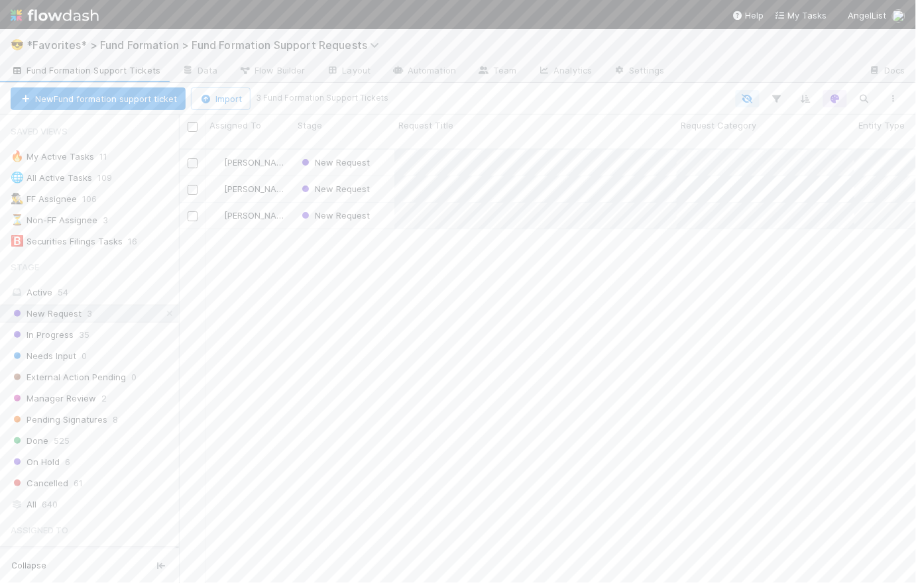
scroll to position [436, 728]
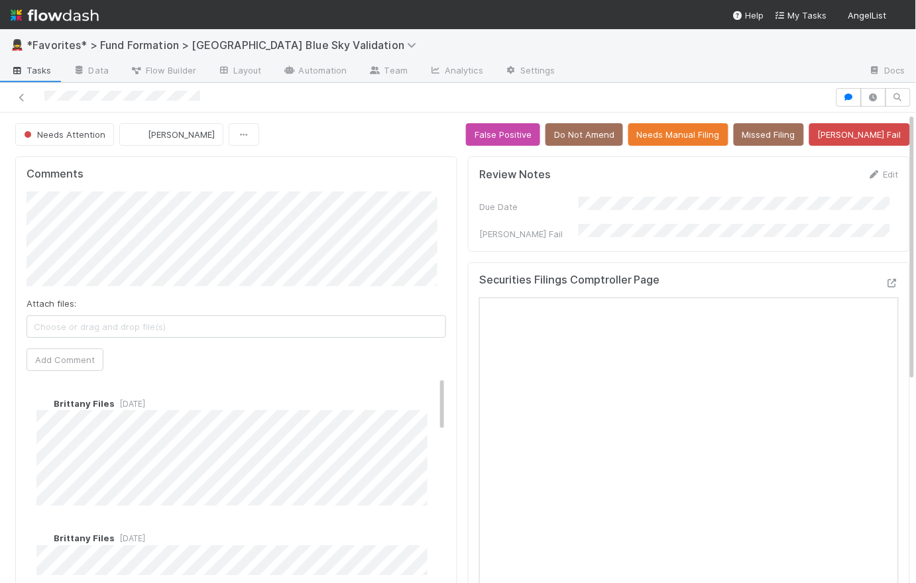
click at [425, 140] on div "Needs Attention [PERSON_NAME] False Positive Do Not Amend Needs Manual Filing M…" at bounding box center [462, 134] width 895 height 23
click at [429, 142] on div "Needs Attention [PERSON_NAME] False Positive Do Not Amend Needs Manual Filing M…" at bounding box center [462, 134] width 895 height 23
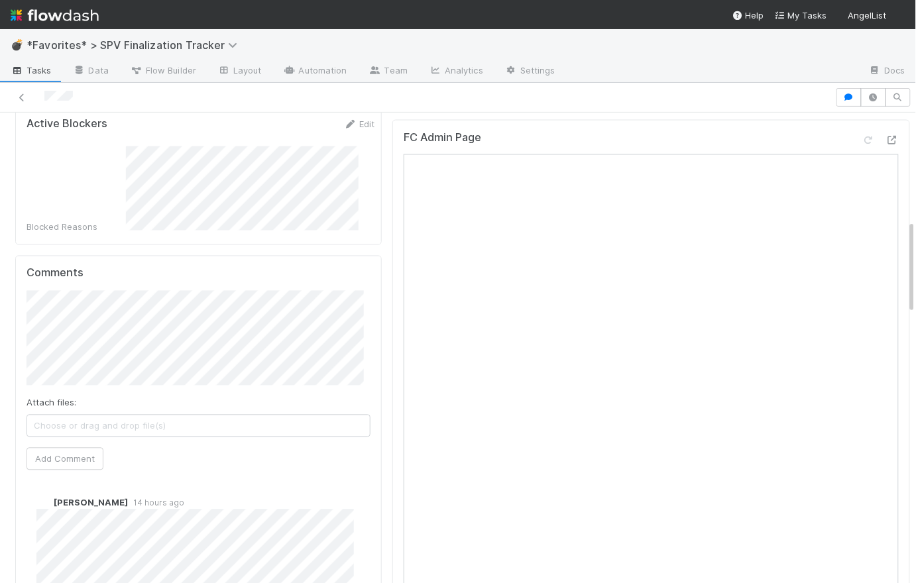
scroll to position [531, 0]
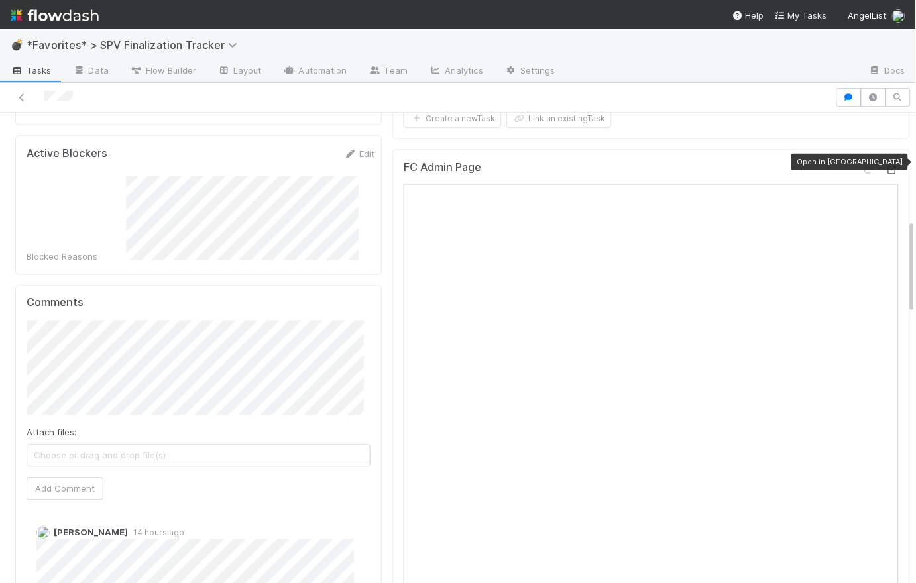
click at [885, 166] on icon at bounding box center [891, 170] width 13 height 9
click at [94, 318] on span "[PERSON_NAME]" at bounding box center [94, 321] width 67 height 11
click at [74, 478] on button "Add Comment" at bounding box center [65, 489] width 77 height 23
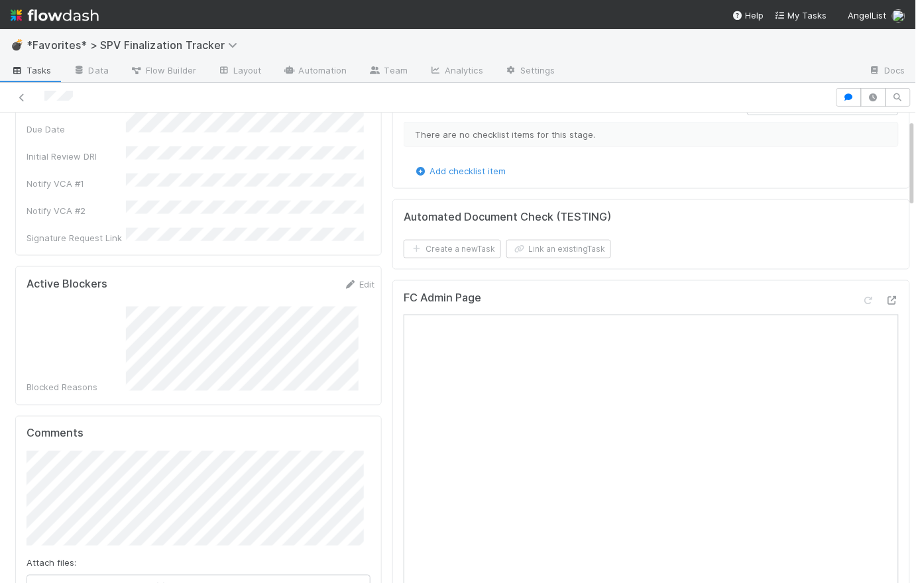
scroll to position [0, 0]
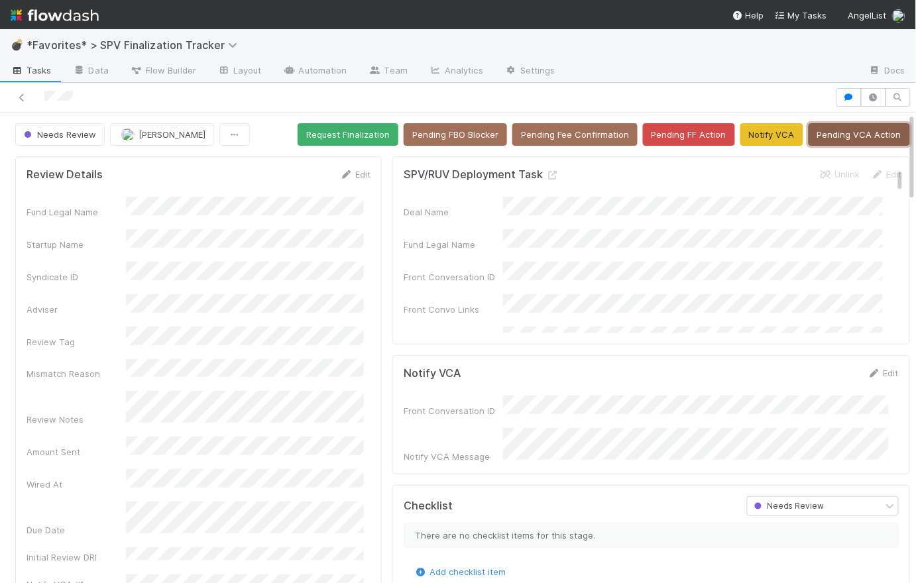
click at [871, 130] on button "Pending VCA Action" at bounding box center [858, 134] width 101 height 23
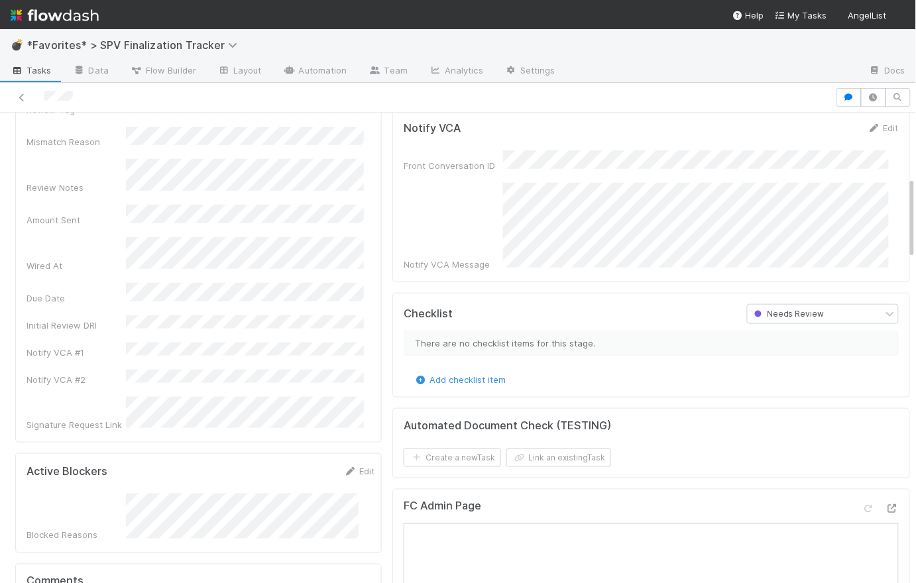
scroll to position [383, 0]
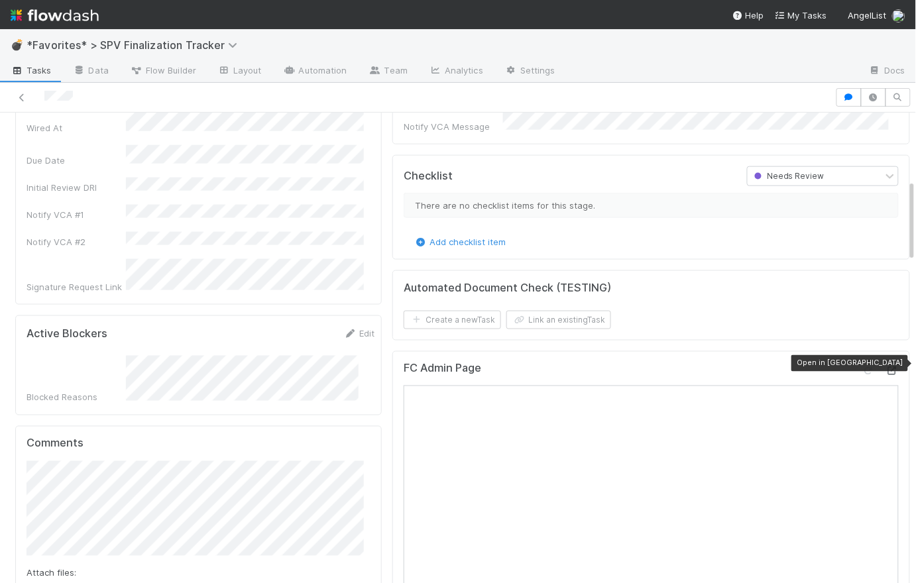
click at [885, 367] on icon at bounding box center [891, 371] width 13 height 9
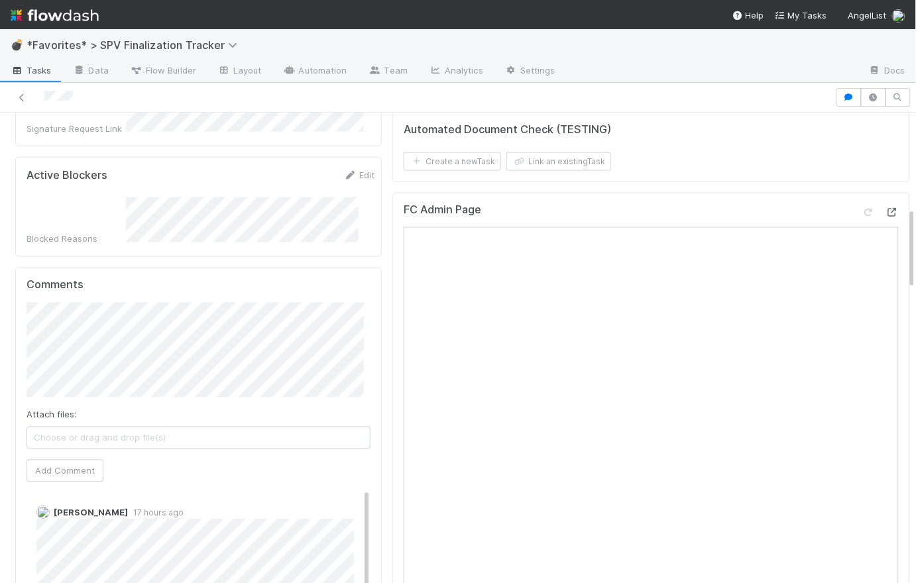
scroll to position [0, 0]
click at [122, 307] on span "[PERSON_NAME]" at bounding box center [94, 303] width 67 height 11
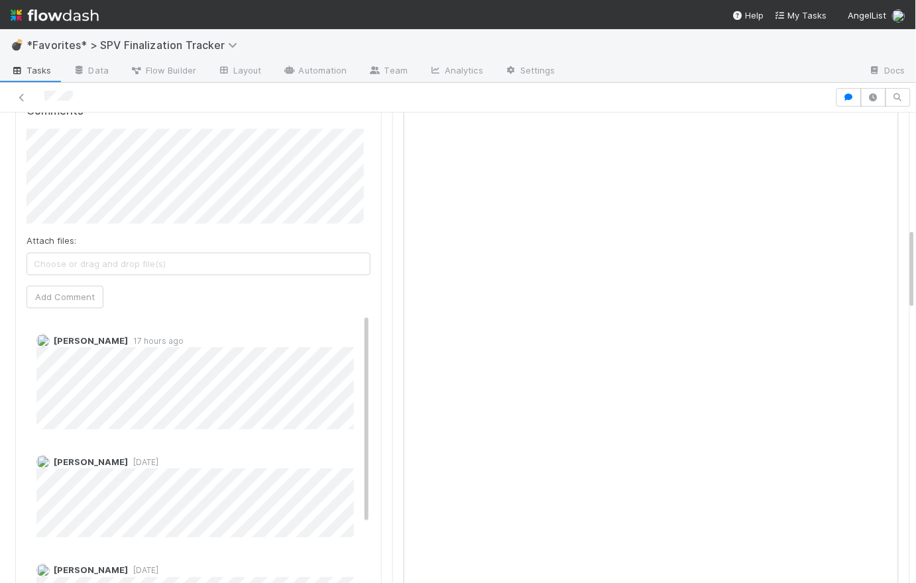
scroll to position [651, 0]
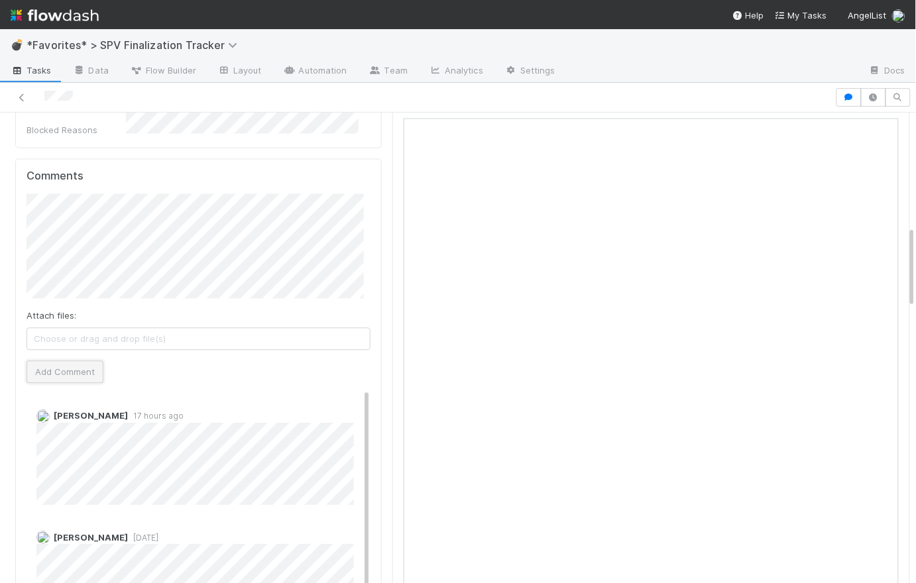
click at [90, 360] on button "Add Comment" at bounding box center [65, 371] width 77 height 23
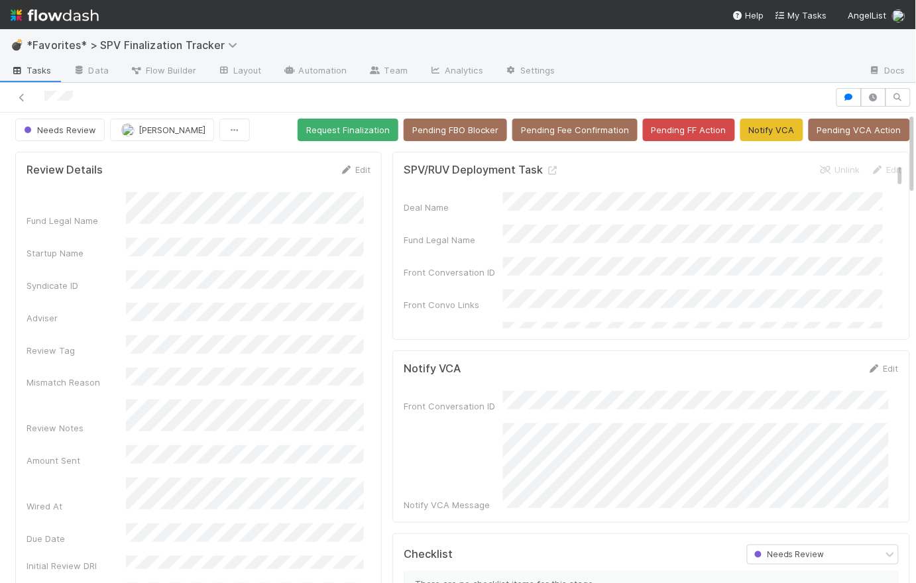
scroll to position [0, 0]
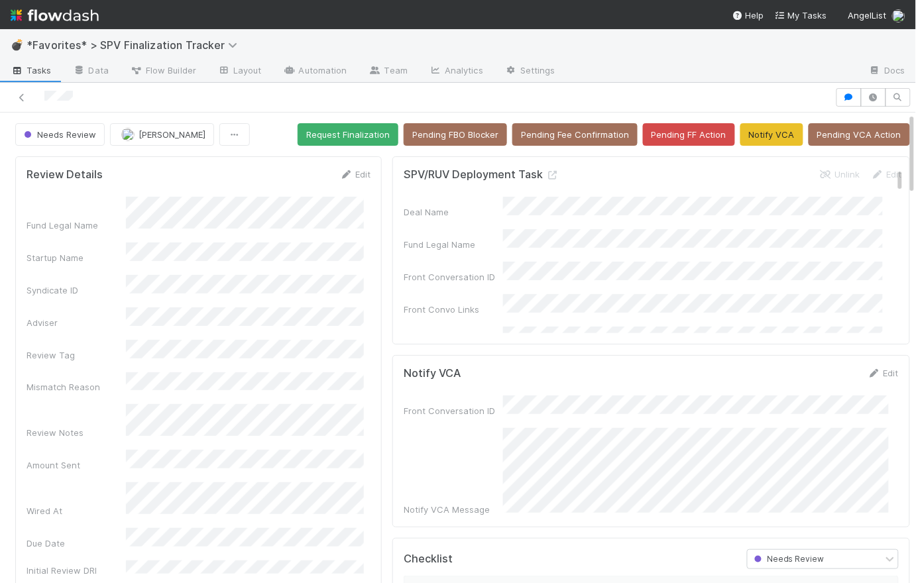
click at [771, 98] on div at bounding box center [417, 97] width 824 height 19
click at [856, 133] on button "Pending VCA Action" at bounding box center [858, 134] width 101 height 23
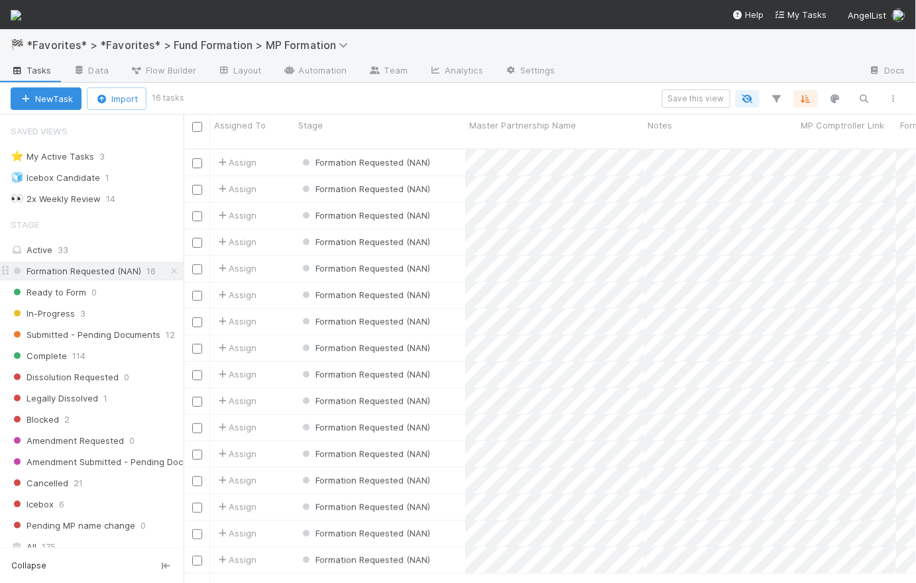
scroll to position [436, 723]
click at [107, 275] on span "Formation Requested (NAN)" at bounding box center [76, 271] width 131 height 17
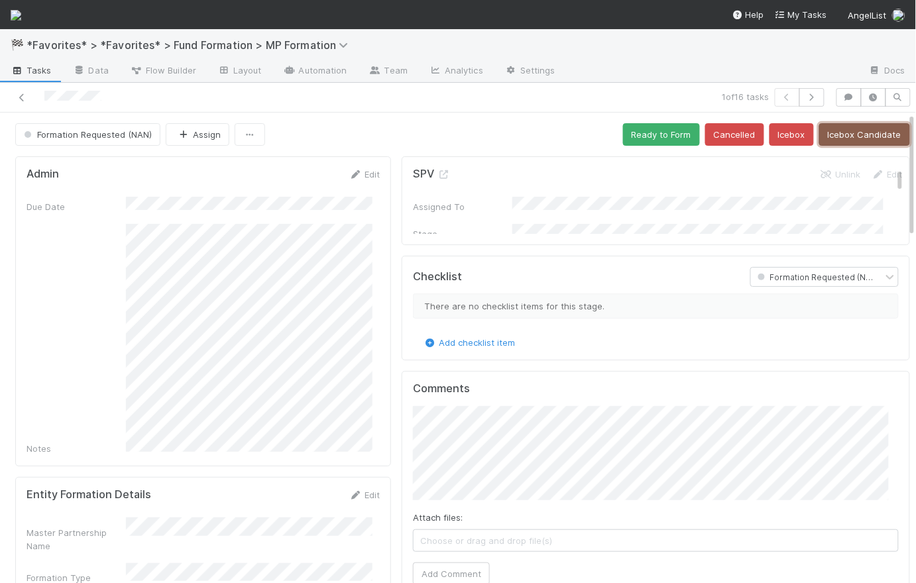
click at [831, 134] on button "Icebox Candidate" at bounding box center [864, 134] width 91 height 23
click at [808, 97] on icon "button" at bounding box center [811, 97] width 13 height 8
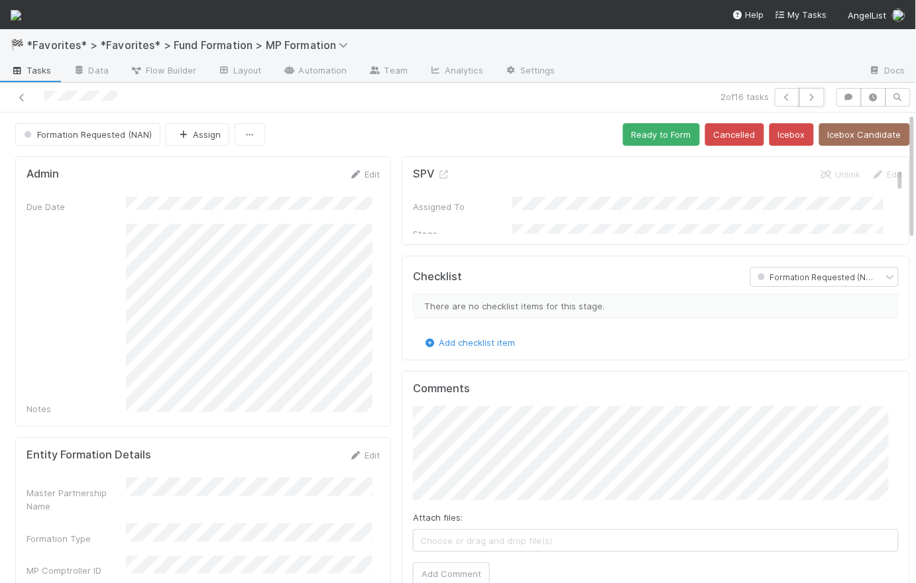
click at [808, 97] on icon "button" at bounding box center [811, 97] width 13 height 8
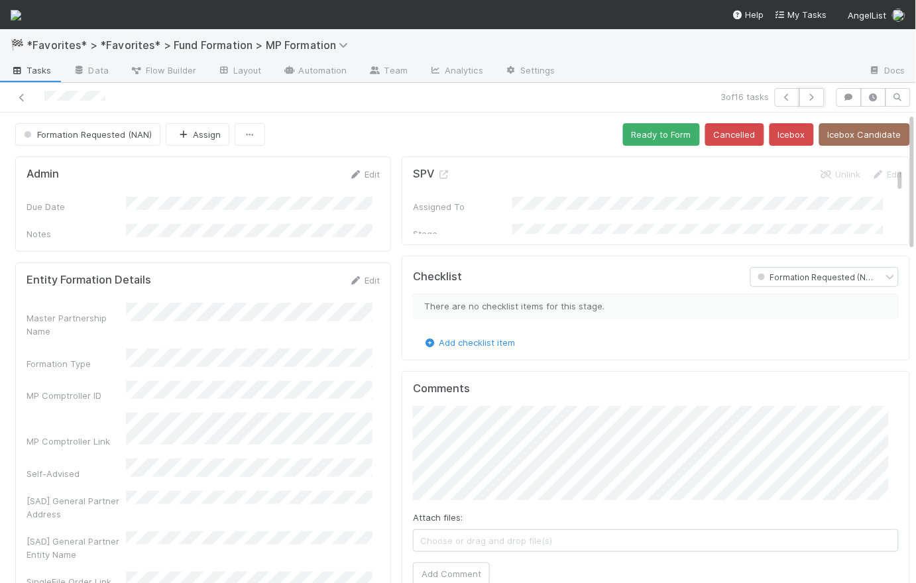
click at [808, 97] on icon "button" at bounding box center [811, 97] width 13 height 8
click at [38, 72] on span "Tasks" at bounding box center [31, 70] width 41 height 13
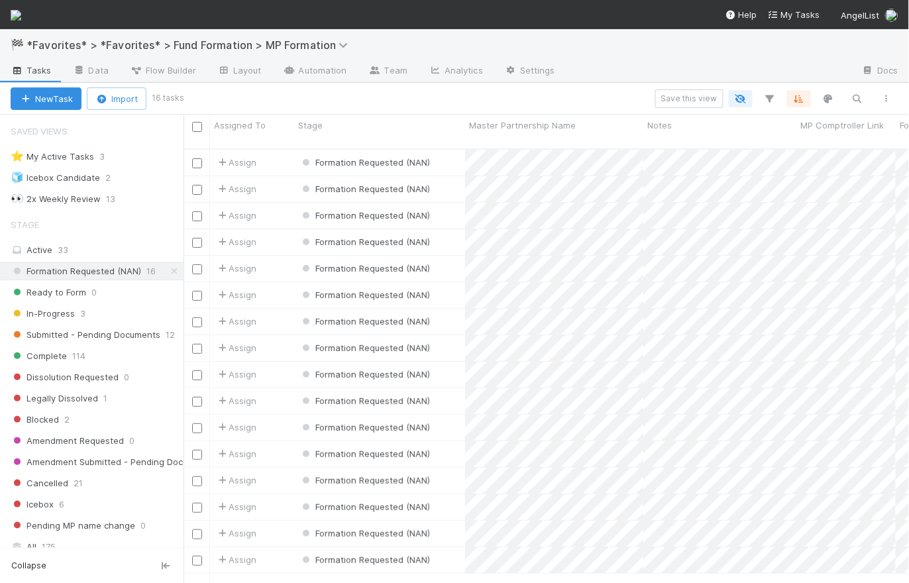
scroll to position [10, 9]
click at [21, 12] on img at bounding box center [16, 15] width 11 height 11
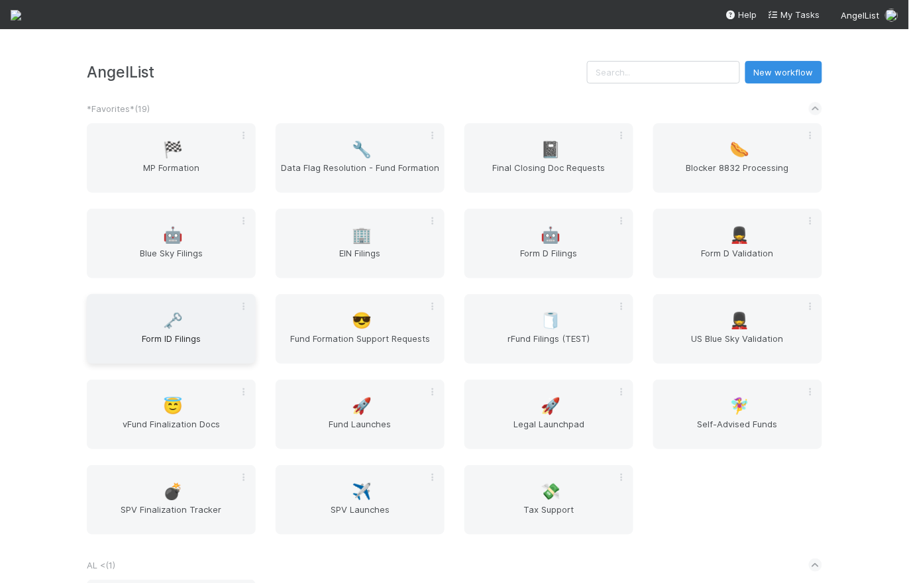
click at [204, 333] on span "Form ID Filings" at bounding box center [171, 345] width 158 height 27
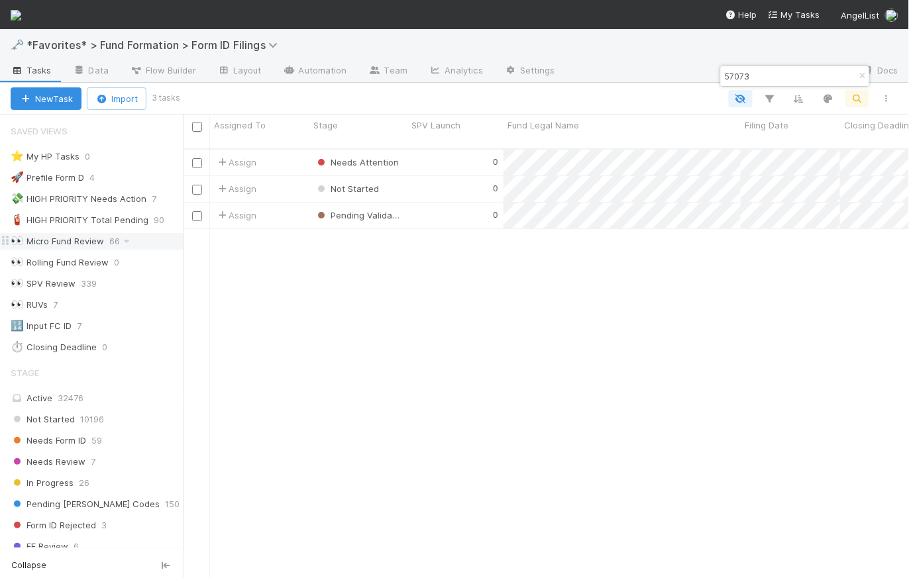
scroll to position [9, 9]
click at [861, 76] on icon "button" at bounding box center [862, 76] width 13 height 8
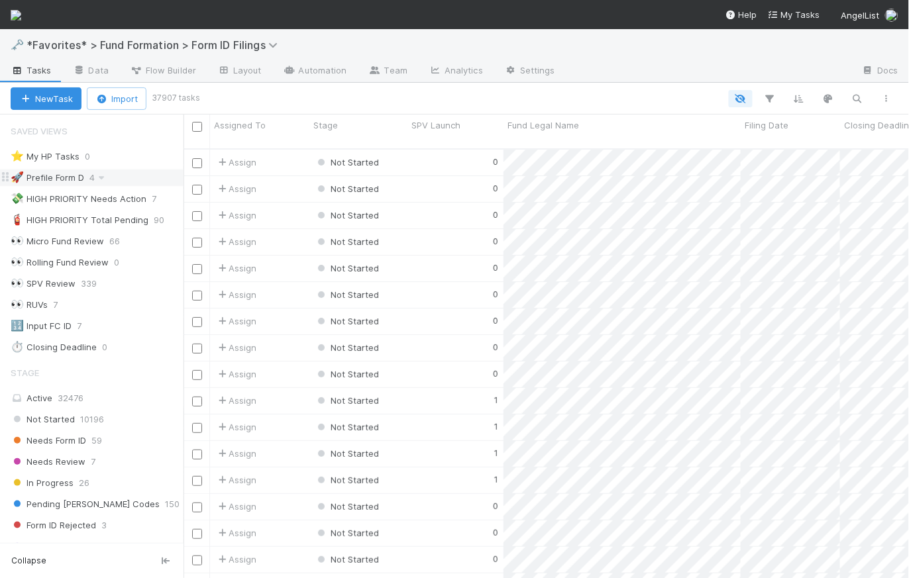
click at [54, 182] on div "🚀 Prefile Form D" at bounding box center [48, 178] width 74 height 17
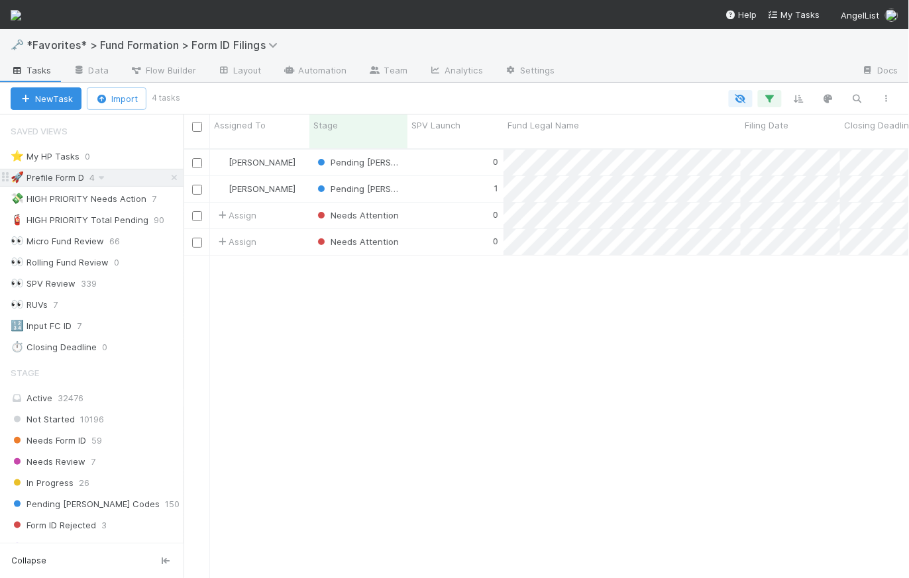
scroll to position [431, 716]
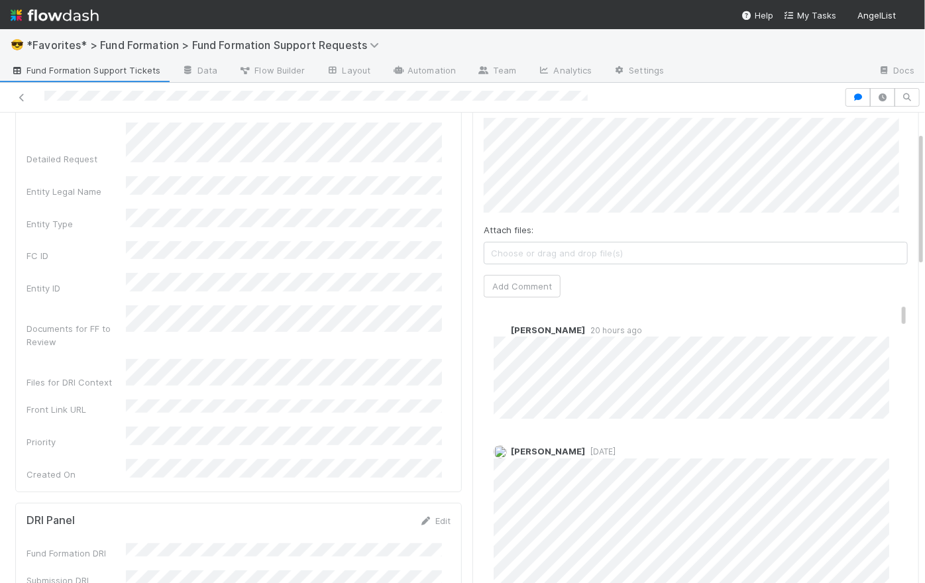
scroll to position [3, 0]
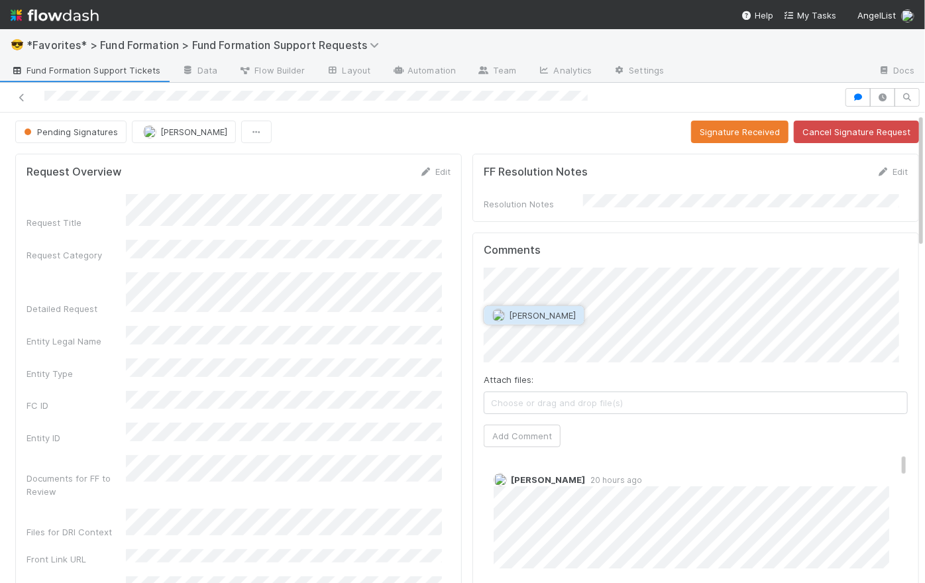
click at [545, 311] on span "[PERSON_NAME]" at bounding box center [543, 315] width 67 height 11
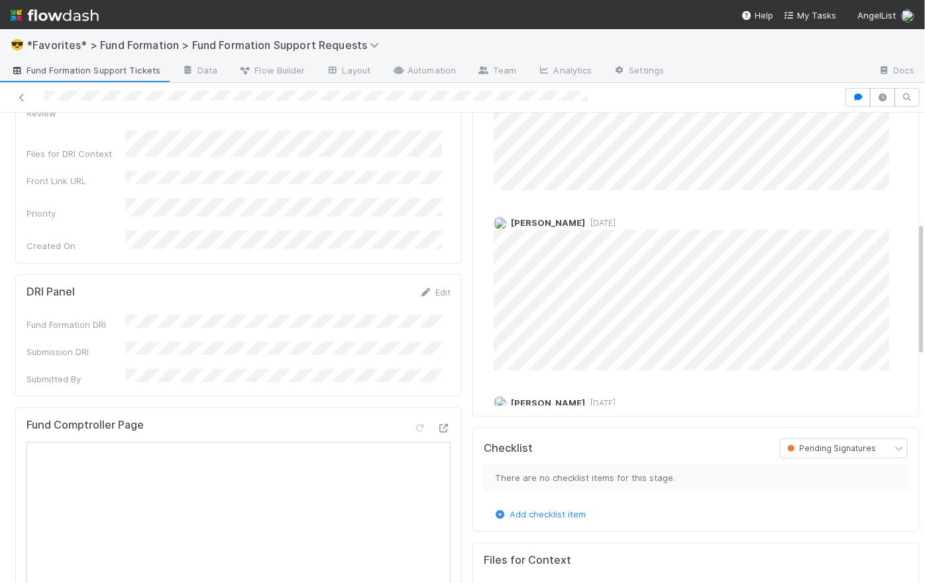
scroll to position [0, 0]
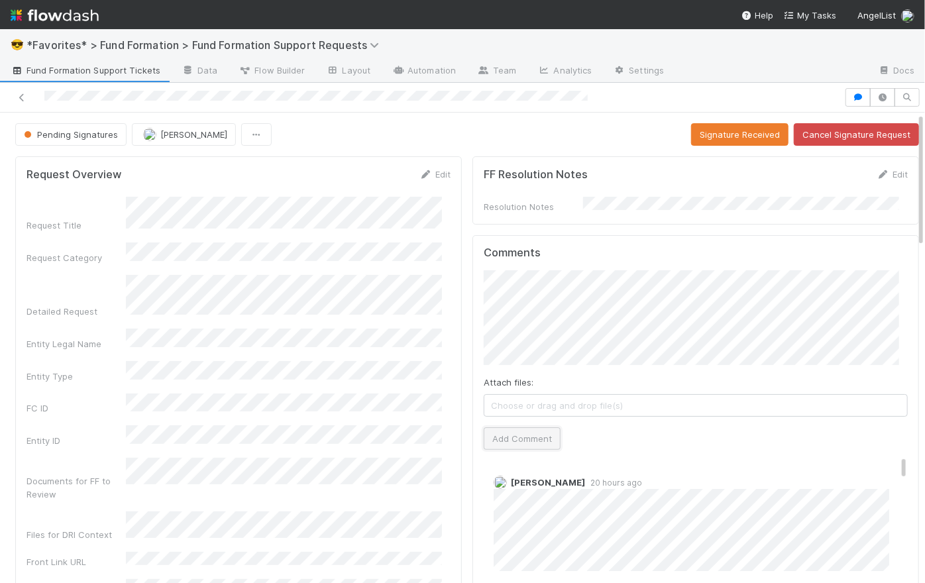
click at [533, 427] on button "Add Comment" at bounding box center [522, 438] width 77 height 23
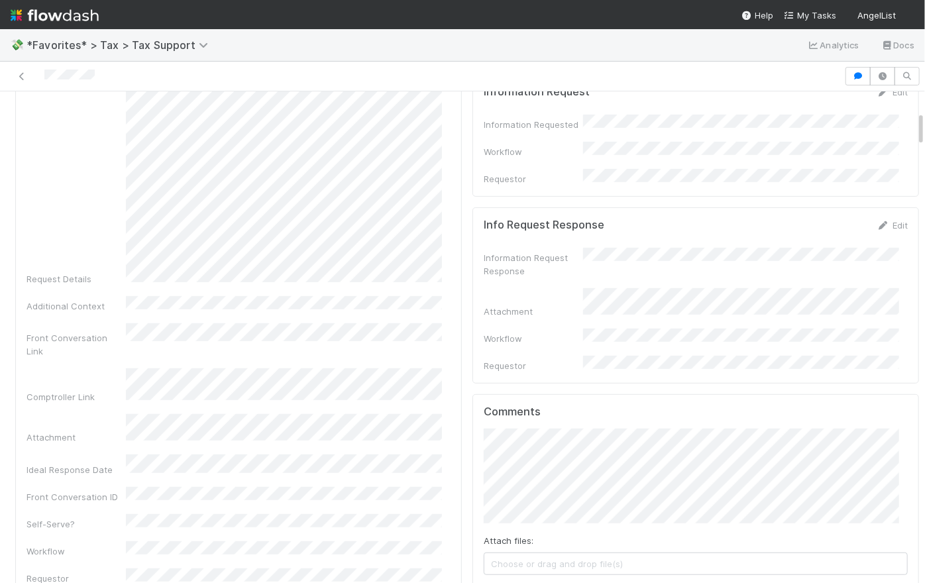
scroll to position [282, 0]
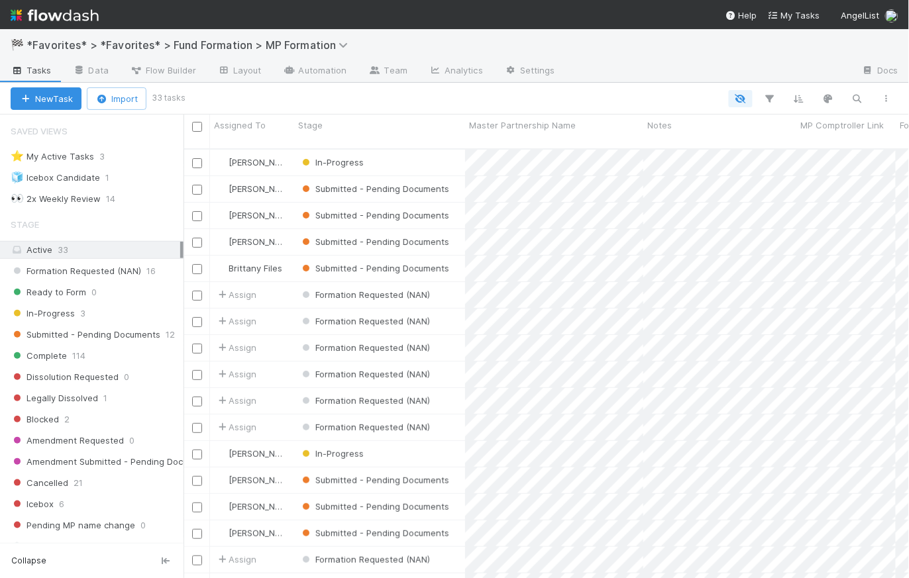
scroll to position [9, 9]
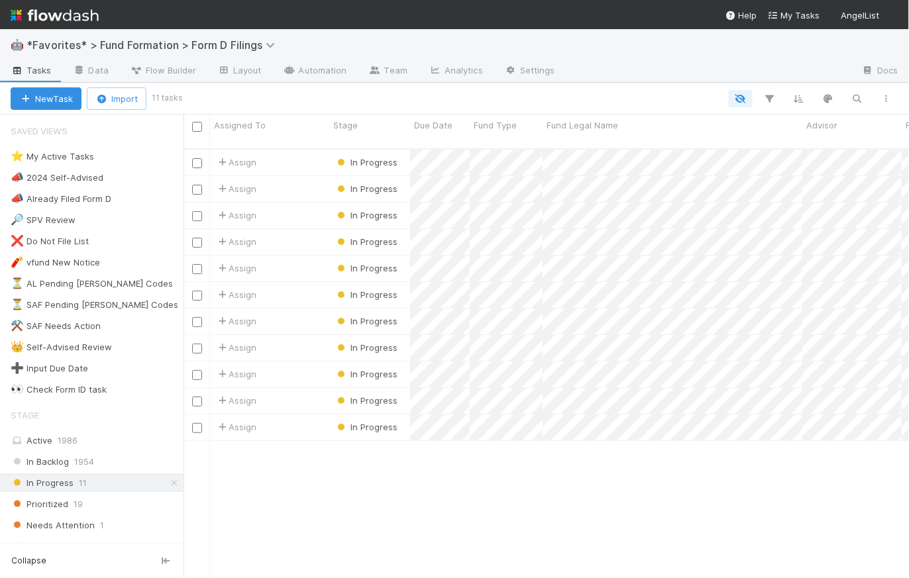
scroll to position [431, 716]
click at [168, 481] on icon at bounding box center [174, 483] width 13 height 9
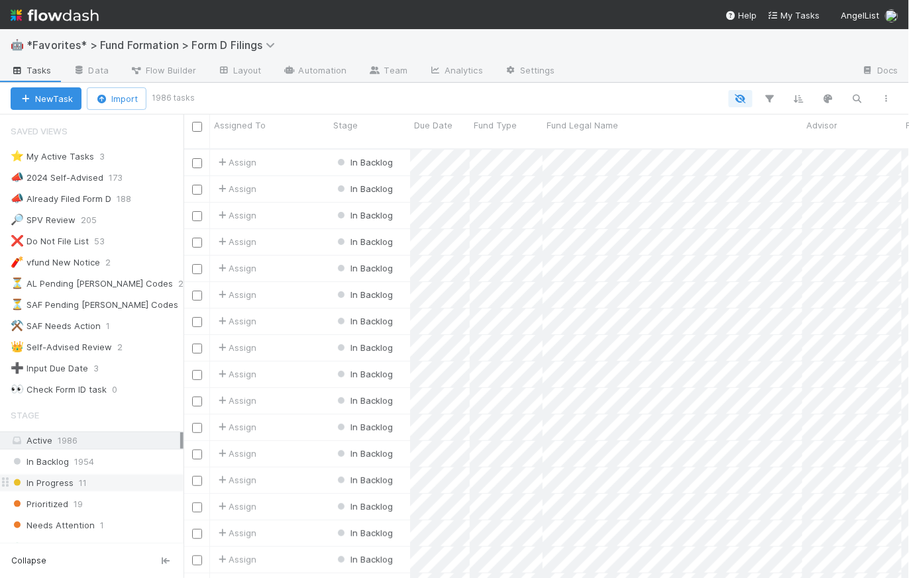
scroll to position [9, 9]
